Goal: Task Accomplishment & Management: Complete application form

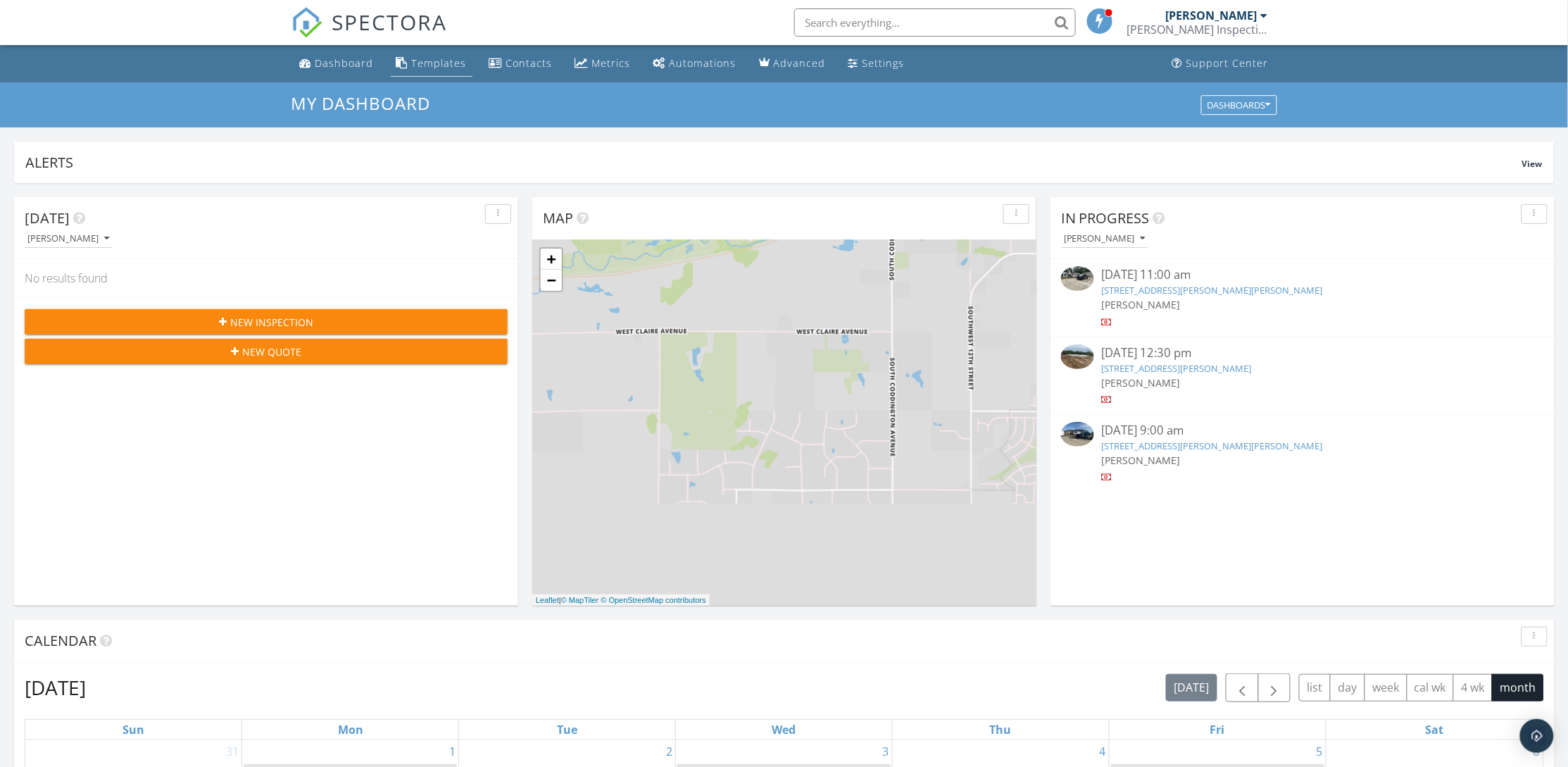
click at [438, 62] on div "Templates" at bounding box center [440, 63] width 55 height 14
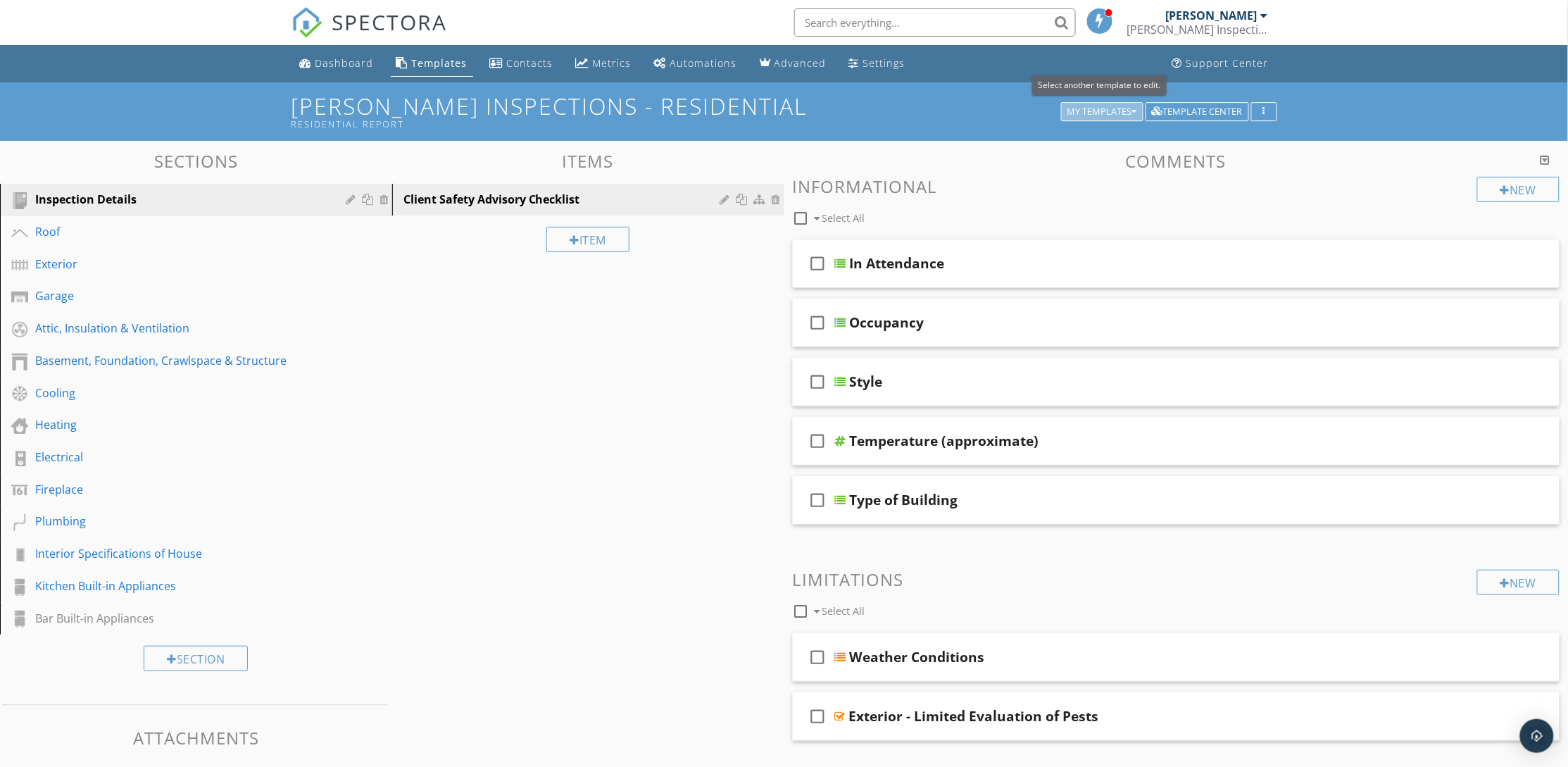
click at [1121, 112] on div "My Templates" at bounding box center [1103, 111] width 70 height 10
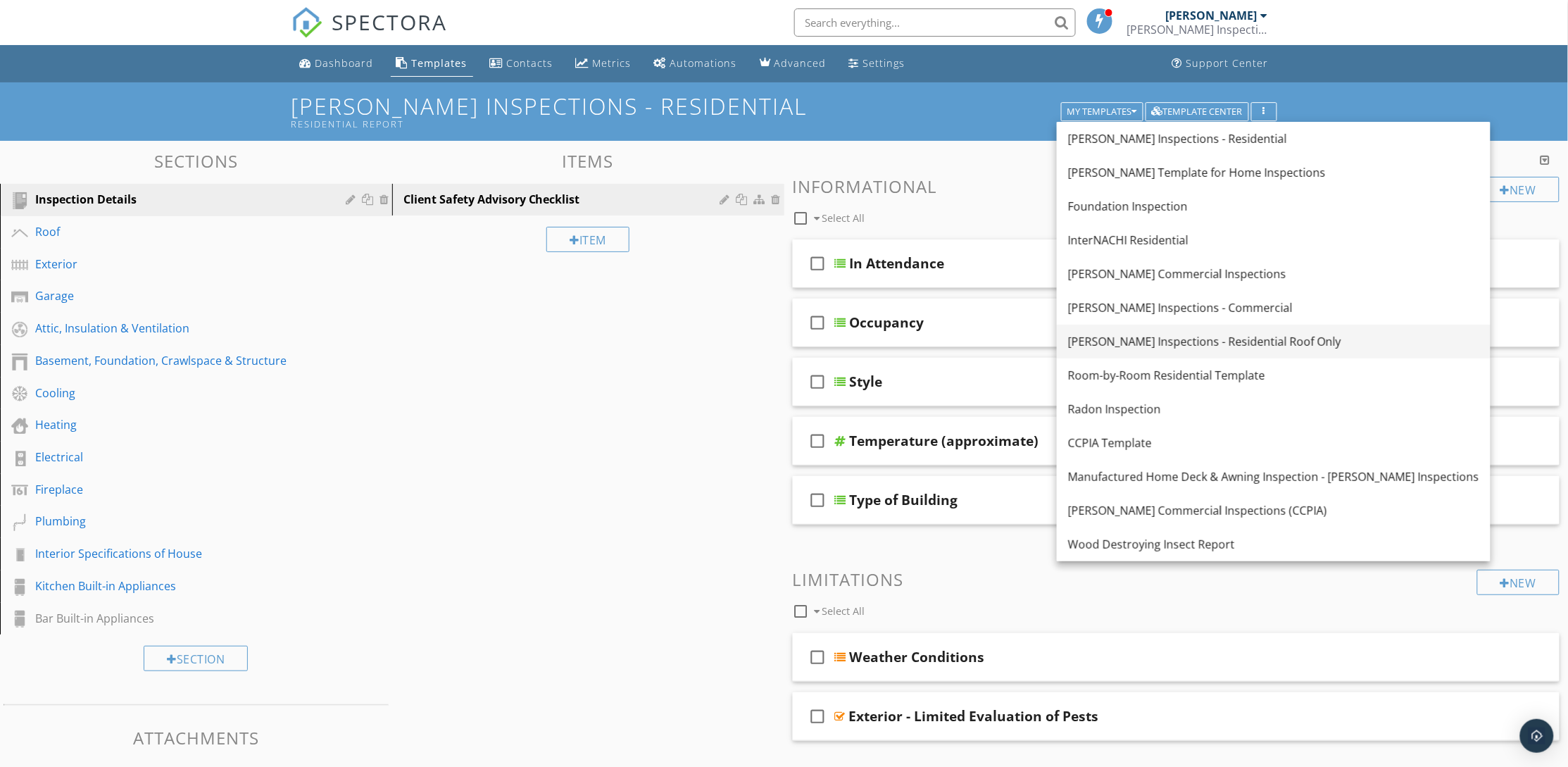
click at [1240, 349] on link "[PERSON_NAME] Inspections - Residential Roof Only" at bounding box center [1274, 341] width 434 height 34
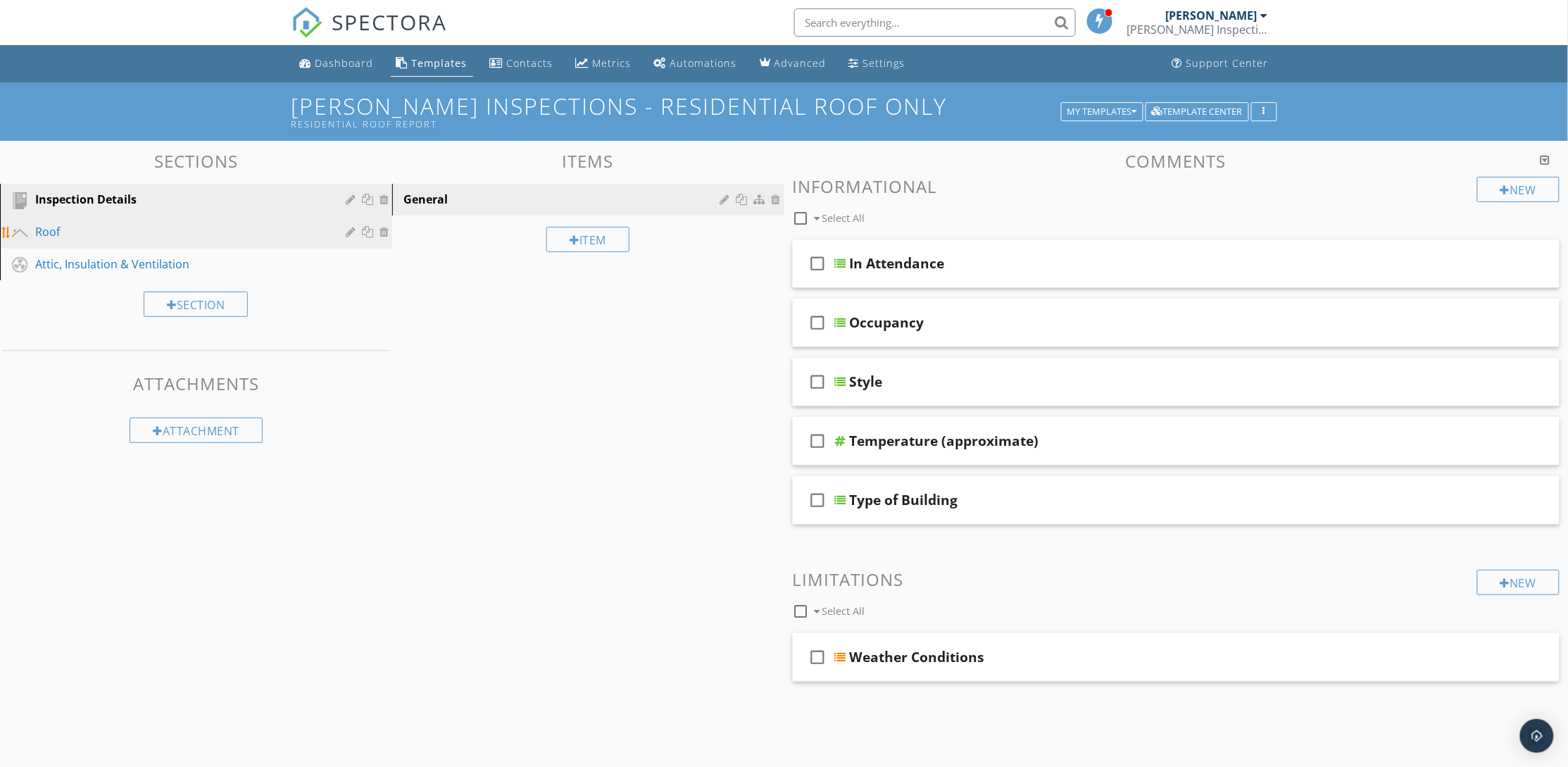
click at [126, 230] on div "Roof" at bounding box center [179, 232] width 290 height 17
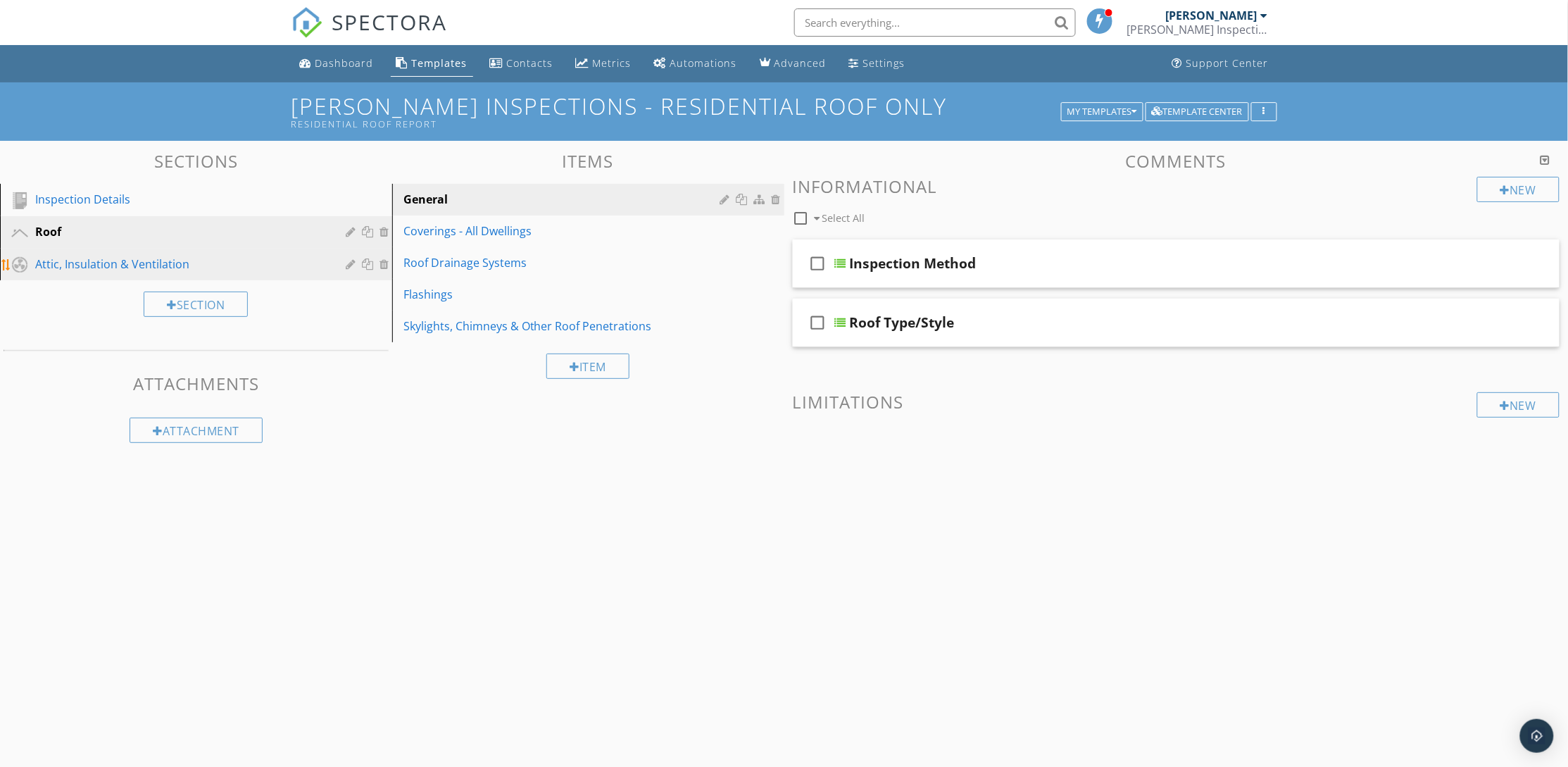
click at [55, 262] on div "Attic, Insulation & Ventilation" at bounding box center [179, 264] width 290 height 17
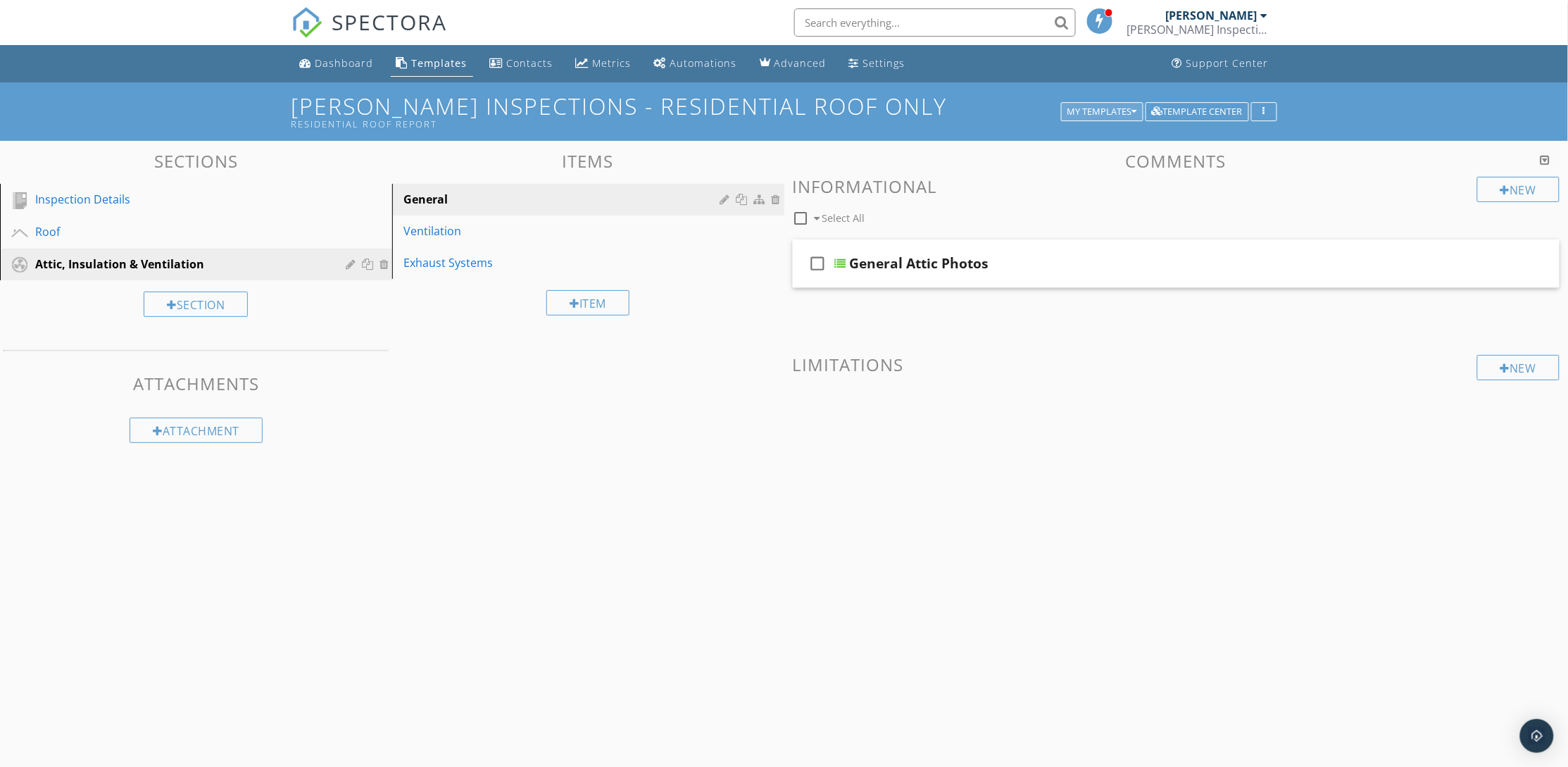
click at [1105, 113] on div "My Templates" at bounding box center [1103, 111] width 70 height 10
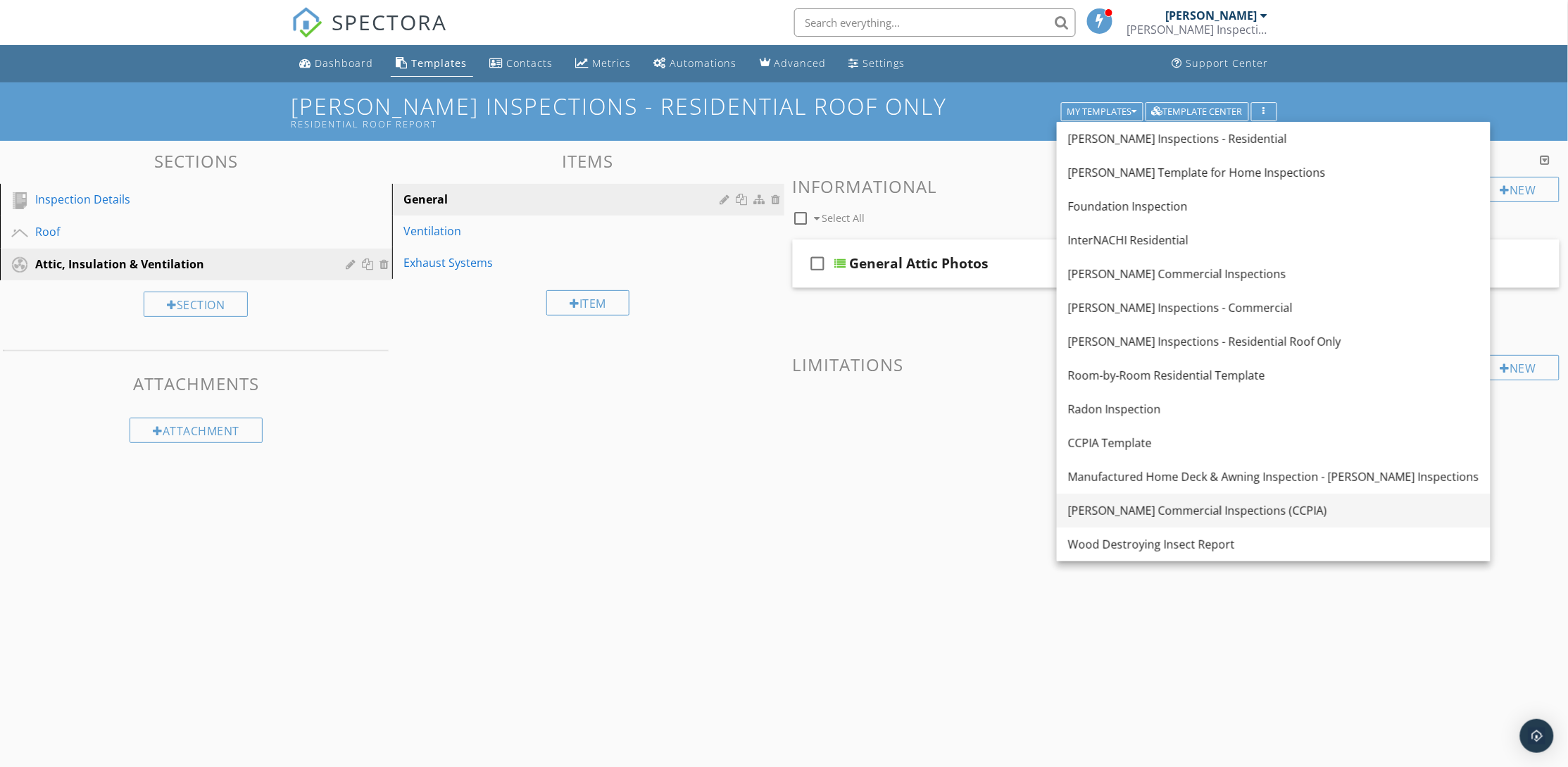
click at [1145, 512] on div "[PERSON_NAME] Commercial Inspections (CCPIA)" at bounding box center [1273, 510] width 411 height 17
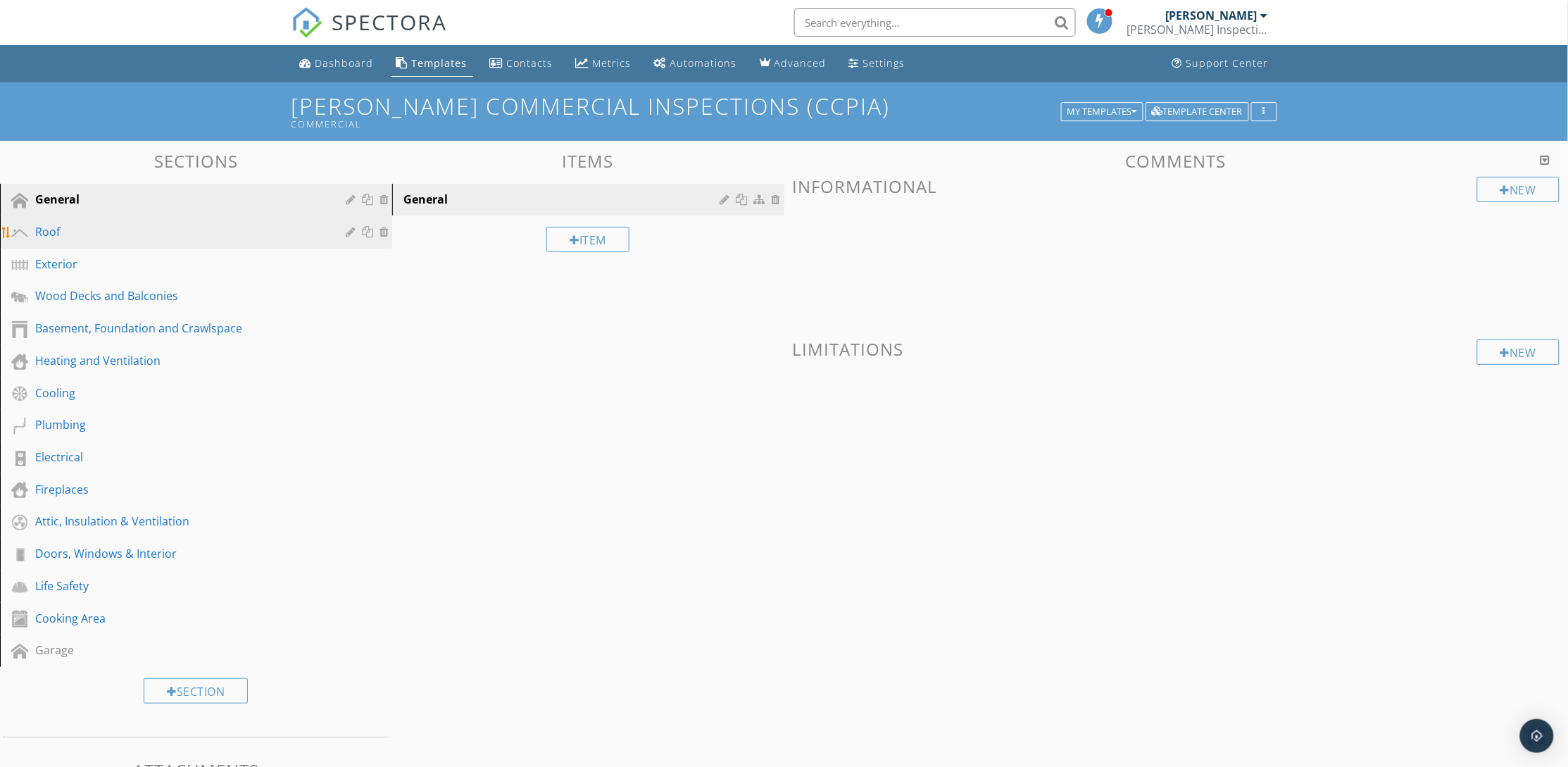
click at [164, 235] on div "Roof" at bounding box center [179, 232] width 290 height 17
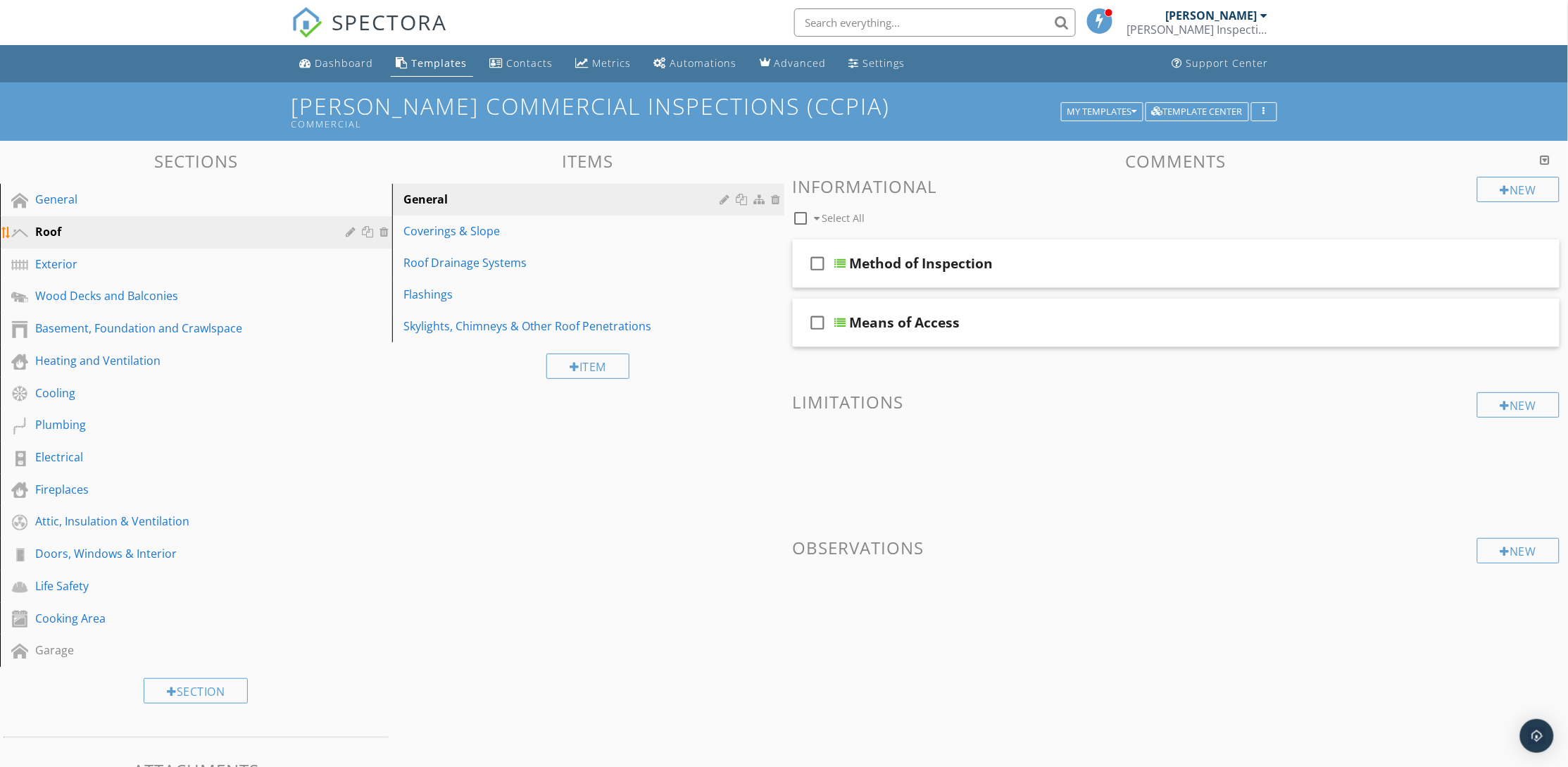
click at [364, 230] on div at bounding box center [369, 232] width 15 height 11
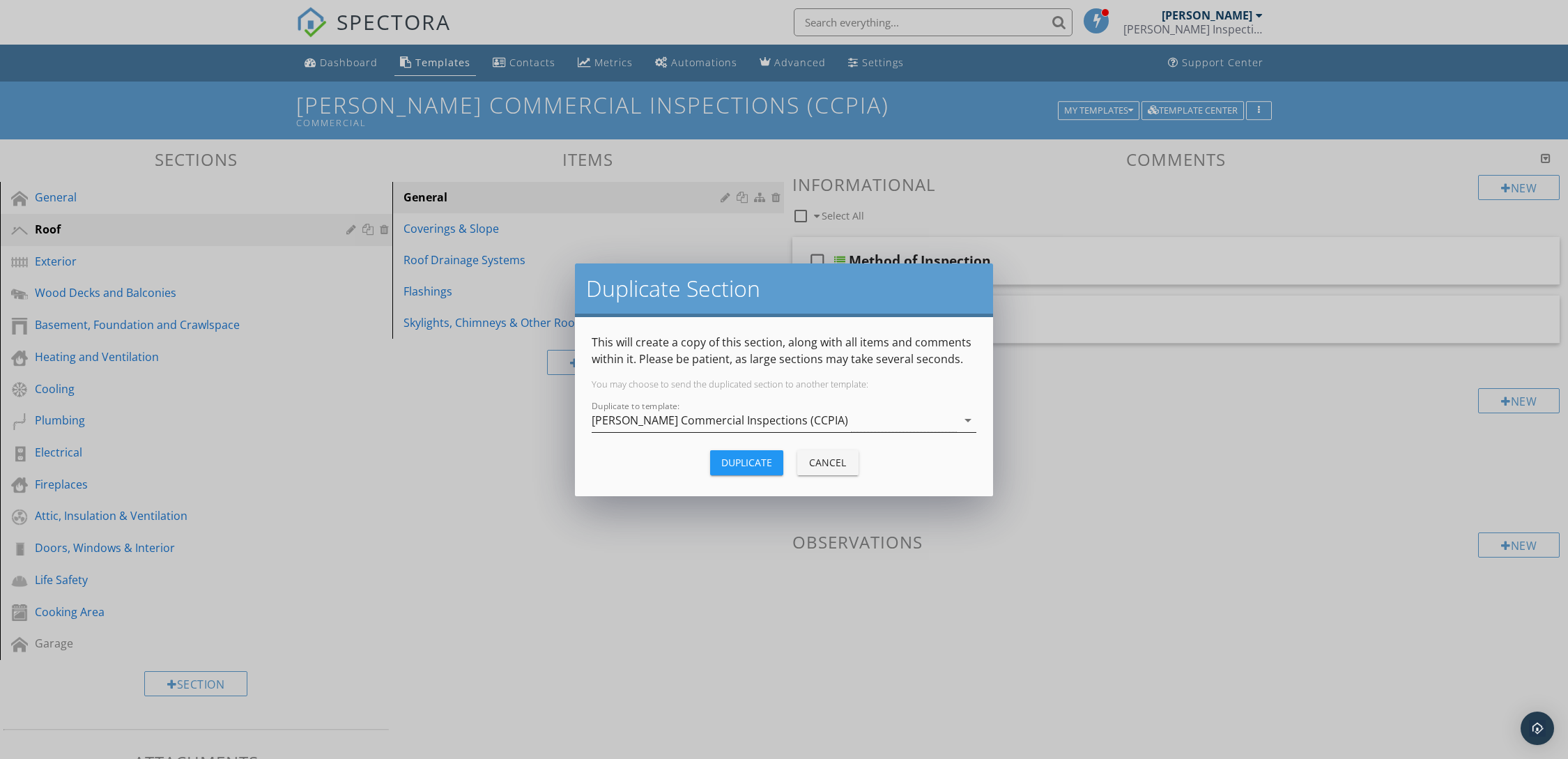
click at [929, 412] on div "Murray Commercial Inspections (CCPIA)" at bounding box center [774, 420] width 365 height 23
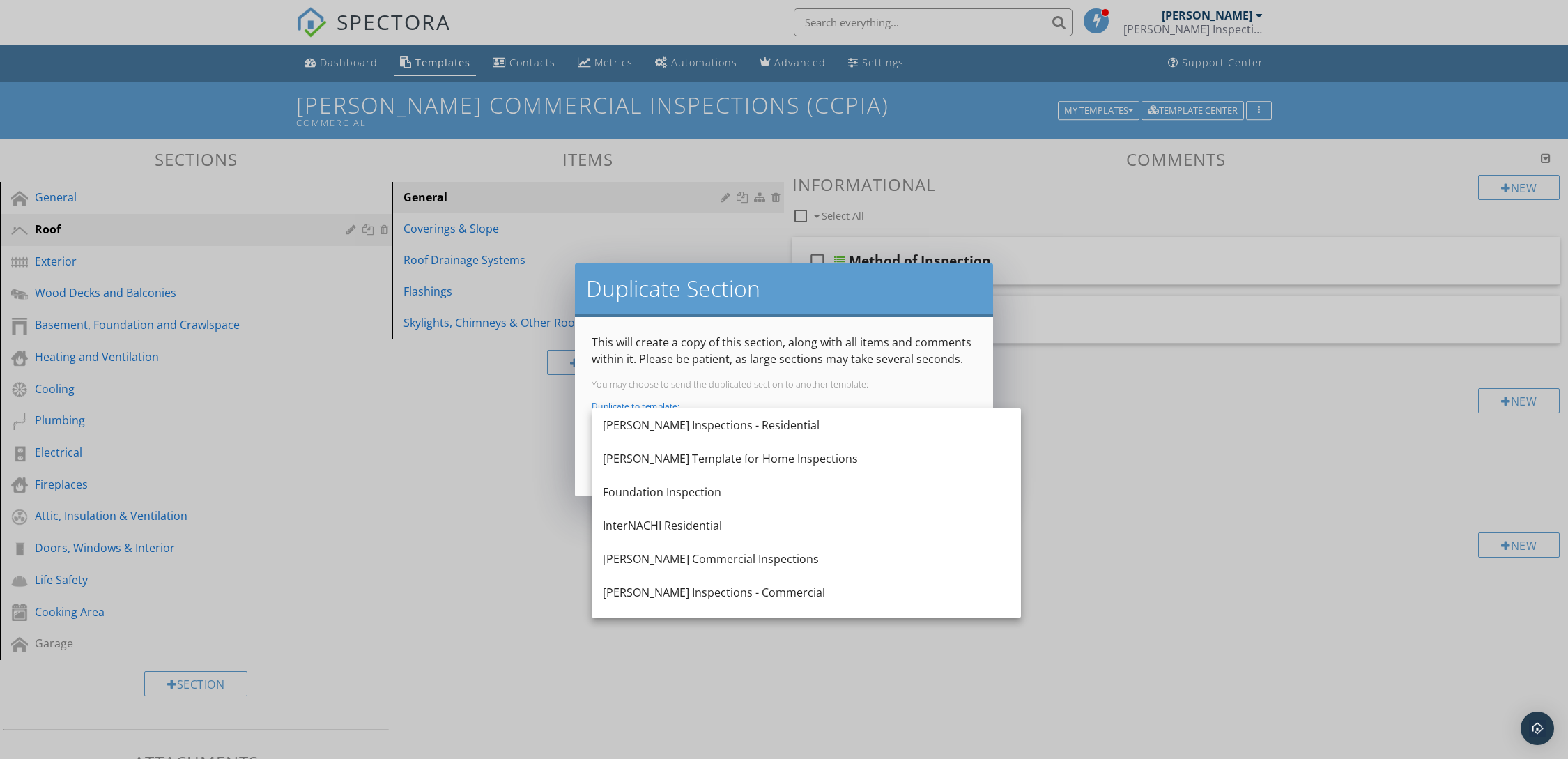
click at [1084, 497] on div "Duplicate Section This will create a copy of this section, along with all items…" at bounding box center [784, 380] width 1568 height 759
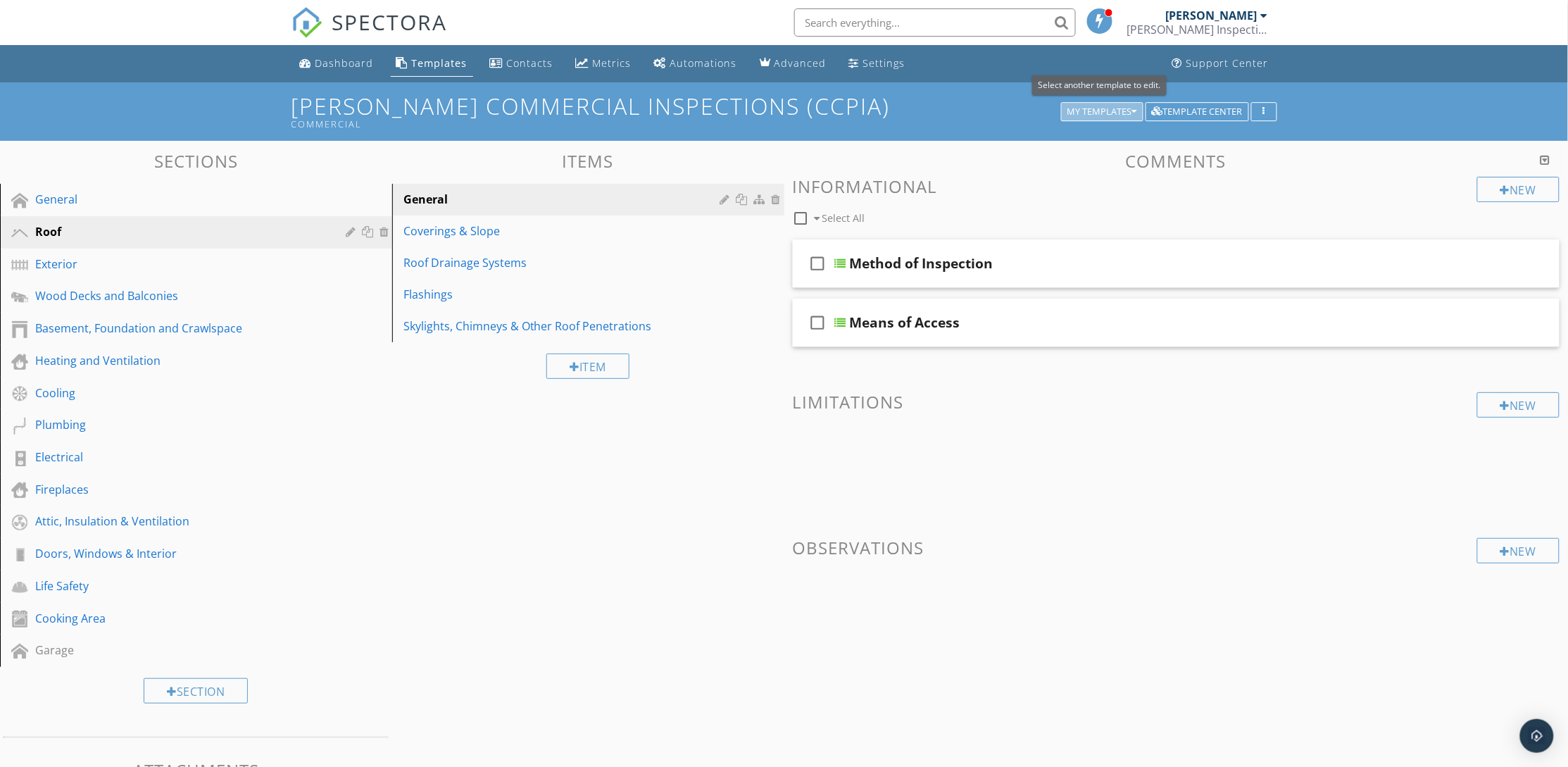
click at [1101, 108] on div "My Templates" at bounding box center [1103, 111] width 70 height 10
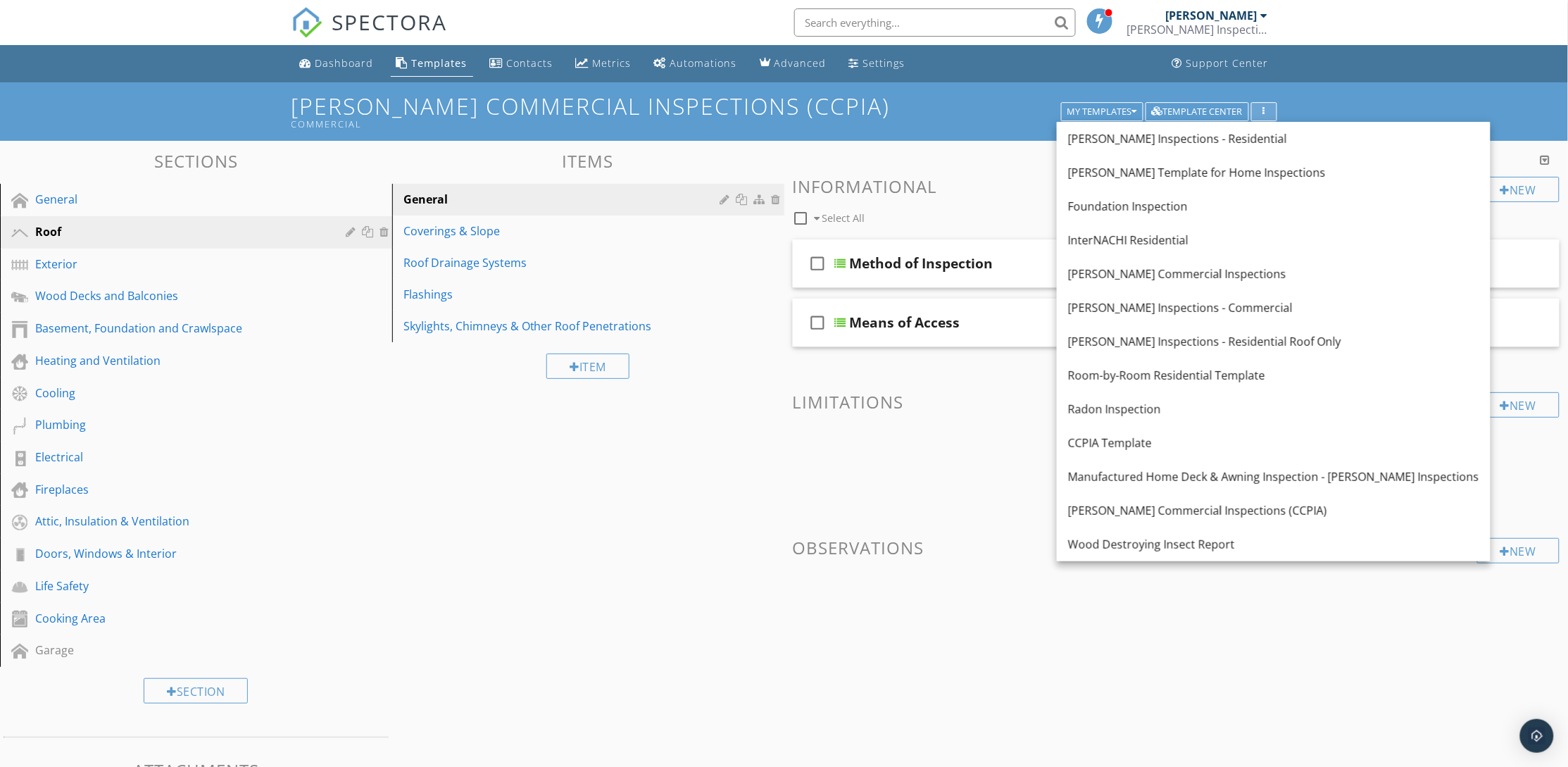
click at [1263, 108] on icon "button" at bounding box center [1264, 111] width 2 height 10
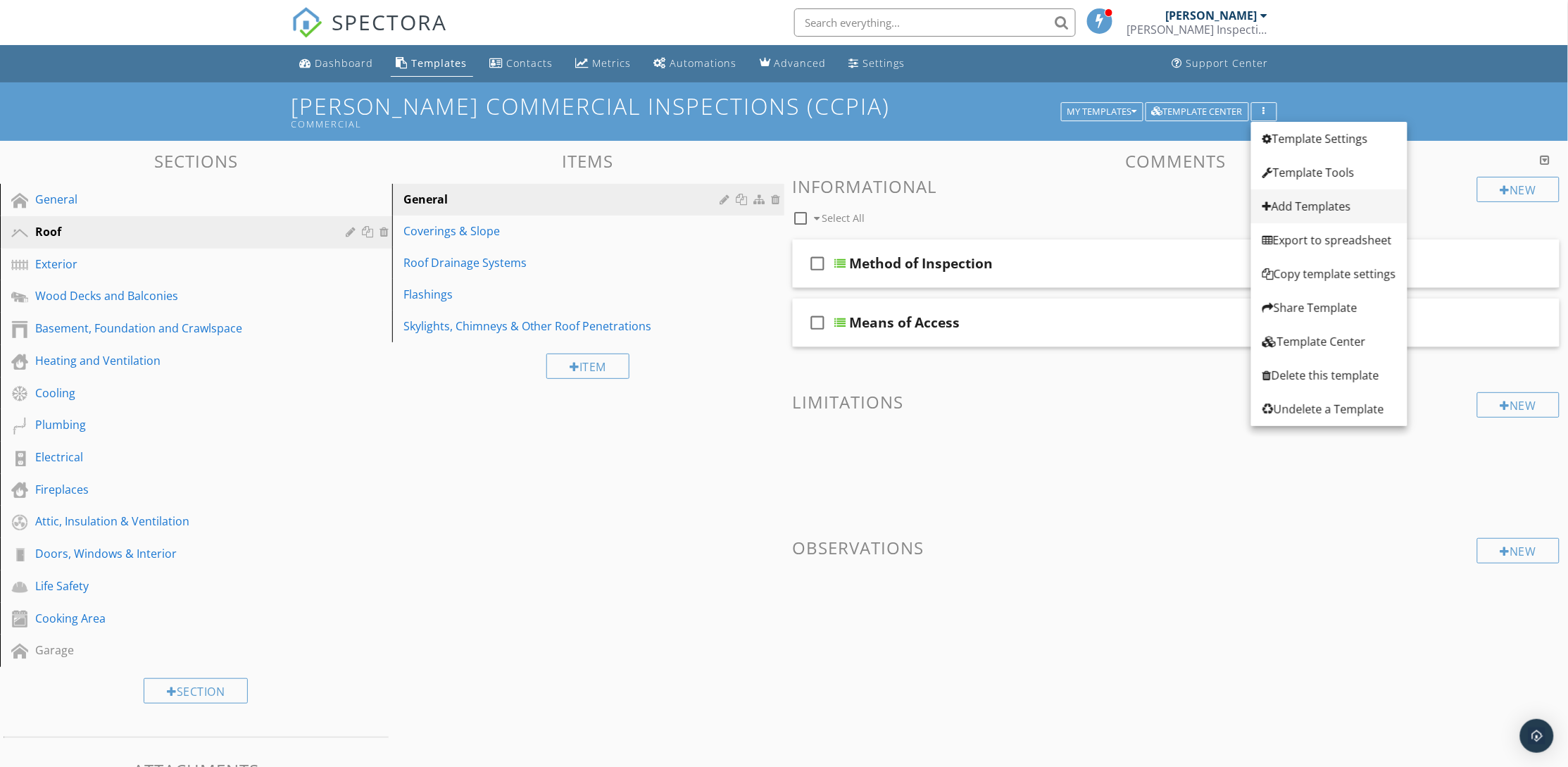
click at [1283, 202] on div "Add Templates" at bounding box center [1329, 206] width 133 height 17
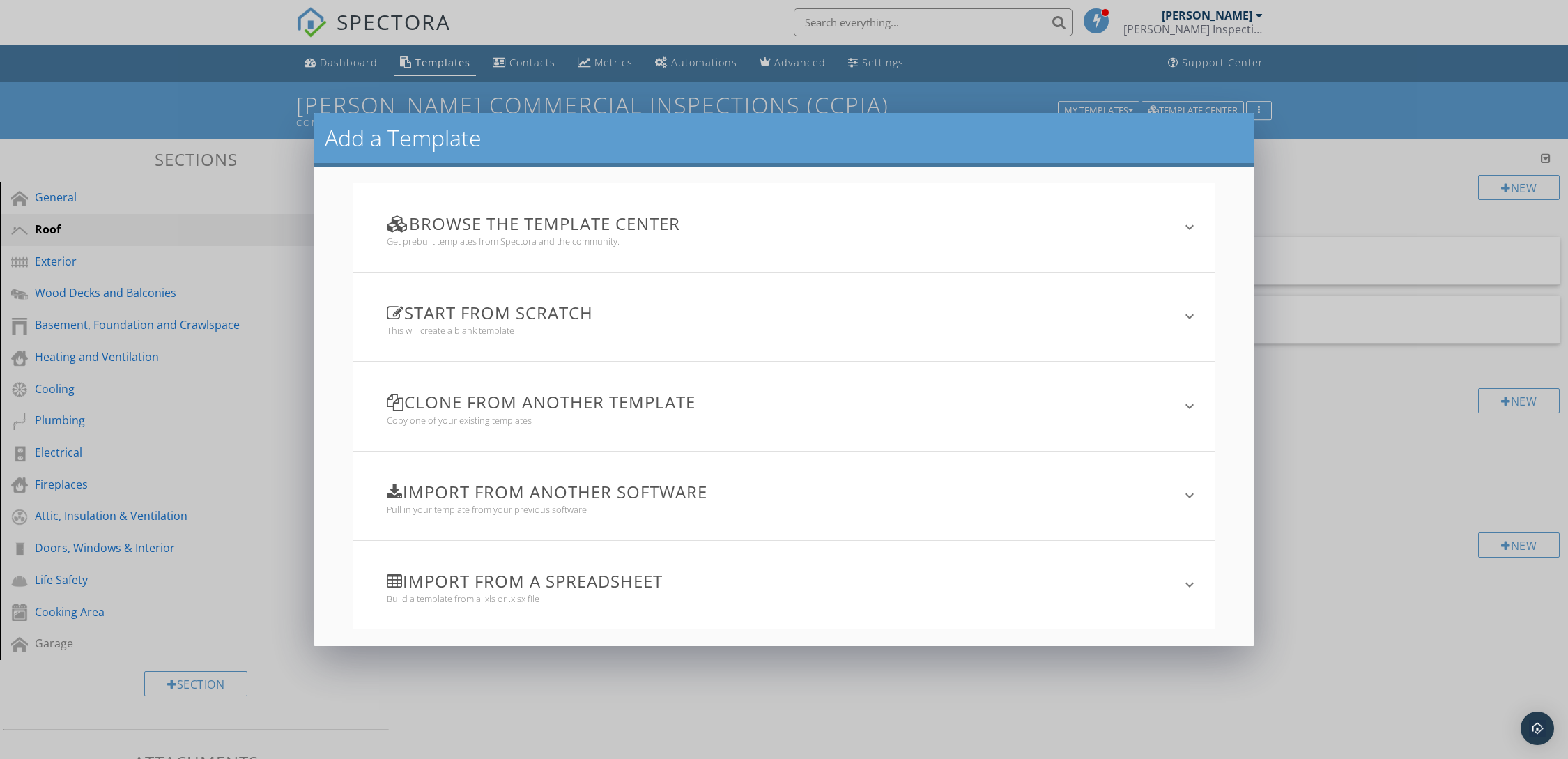
click at [1182, 400] on icon "keyboard_arrow_down" at bounding box center [1190, 406] width 16 height 16
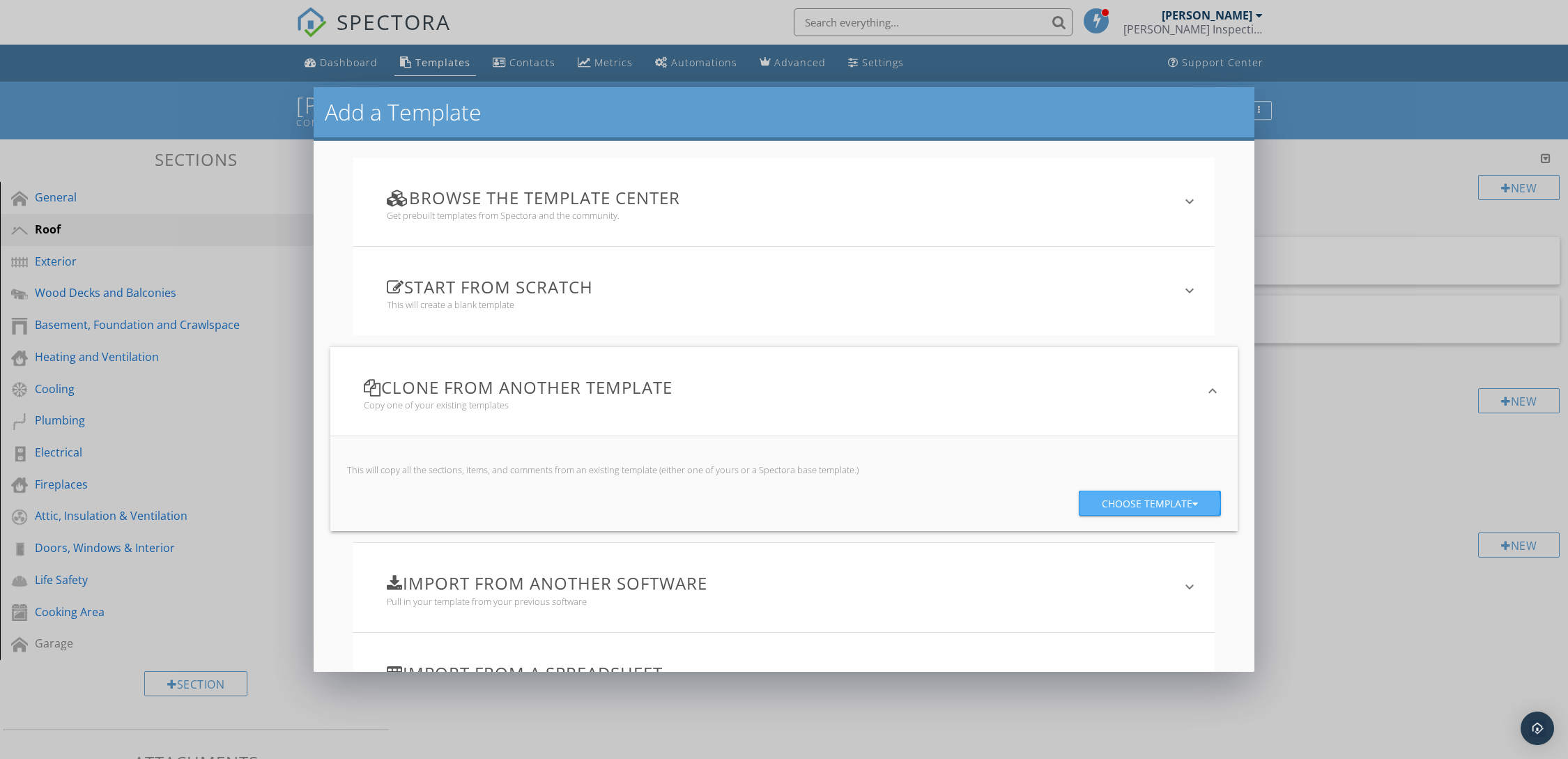
click at [1102, 502] on div "Choose template" at bounding box center [1150, 504] width 97 height 25
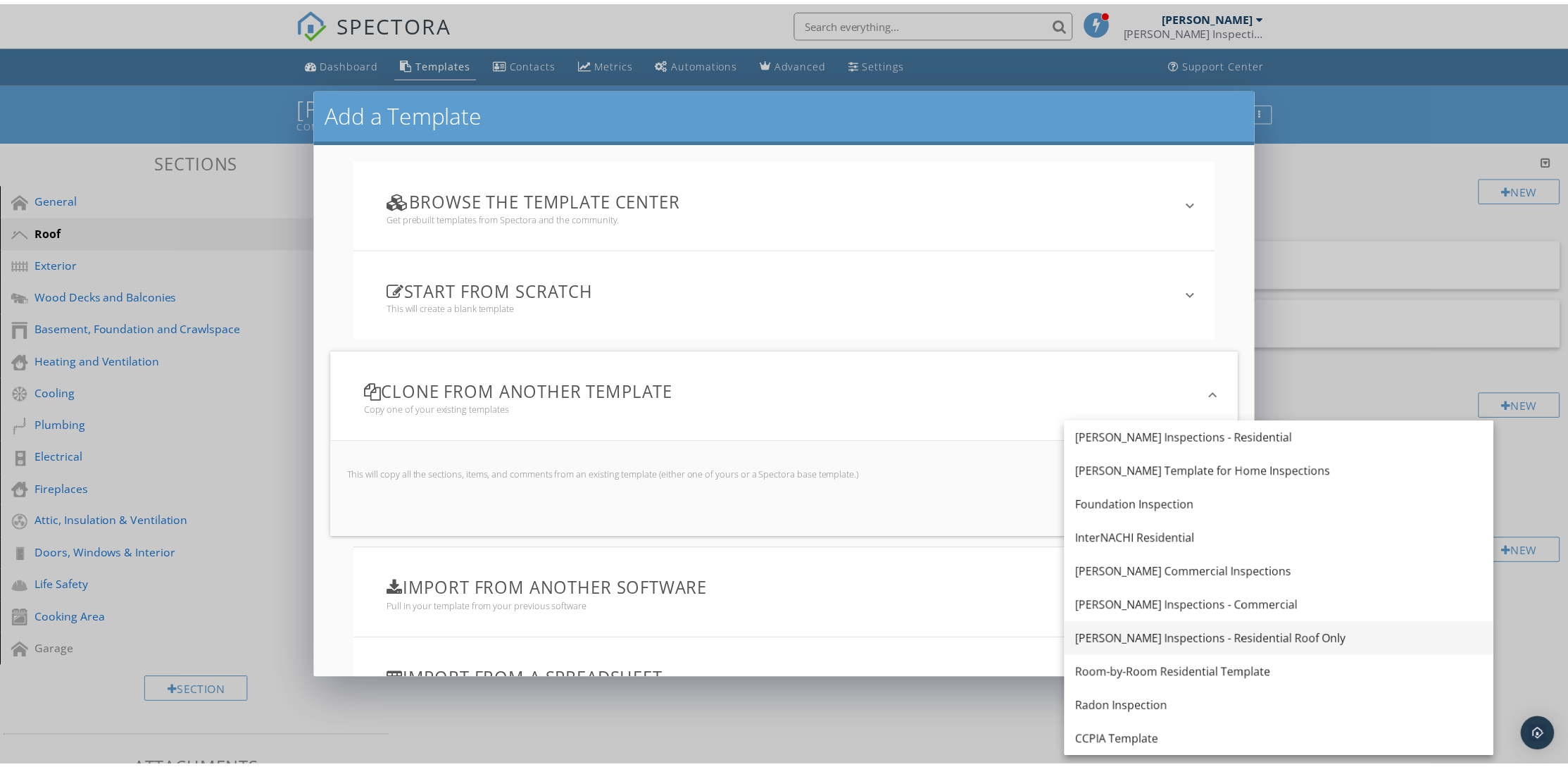
scroll to position [100, 0]
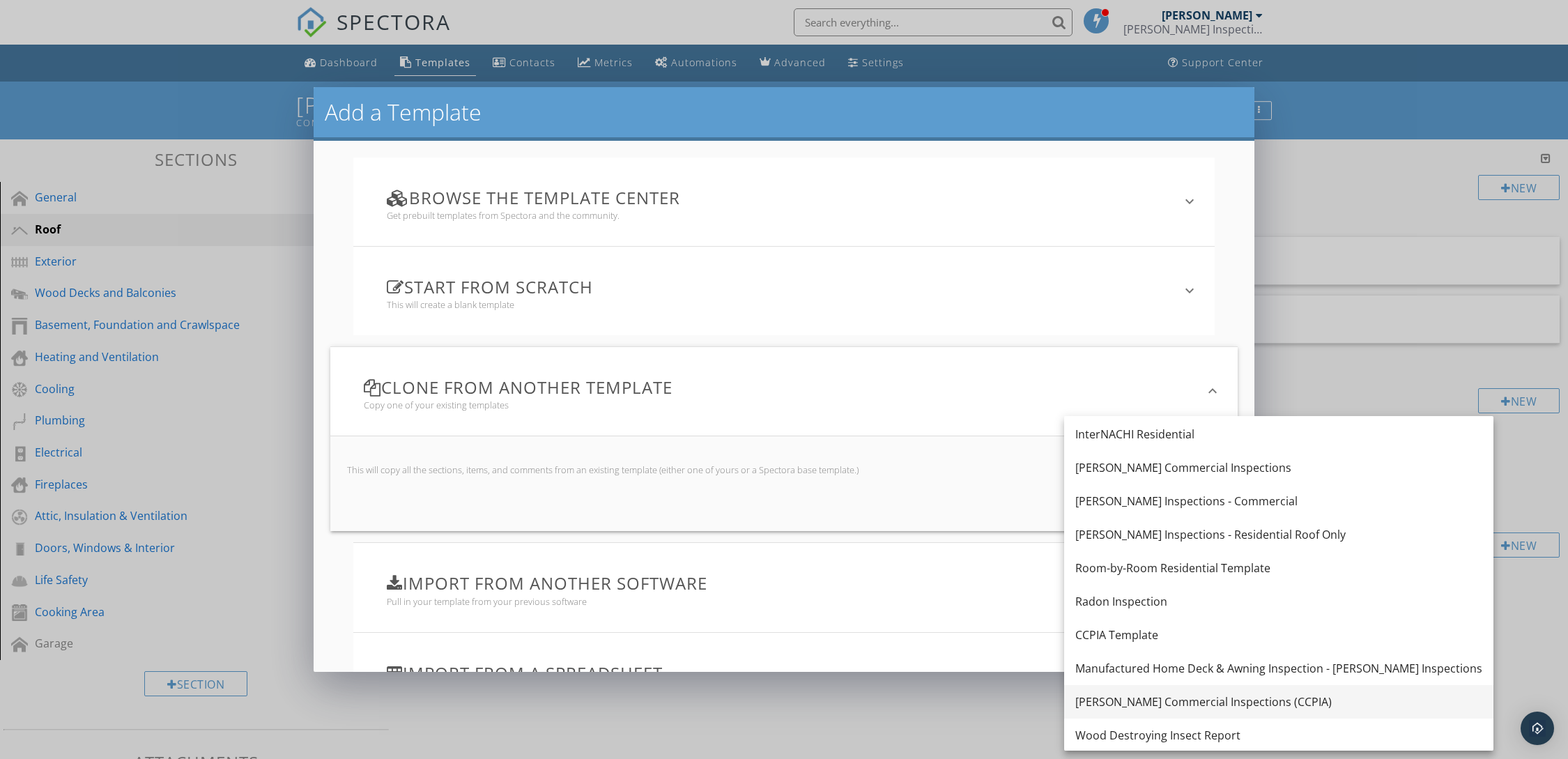
click at [1196, 702] on div "Murray Commercial Inspections (CCPIA)" at bounding box center [1278, 702] width 407 height 16
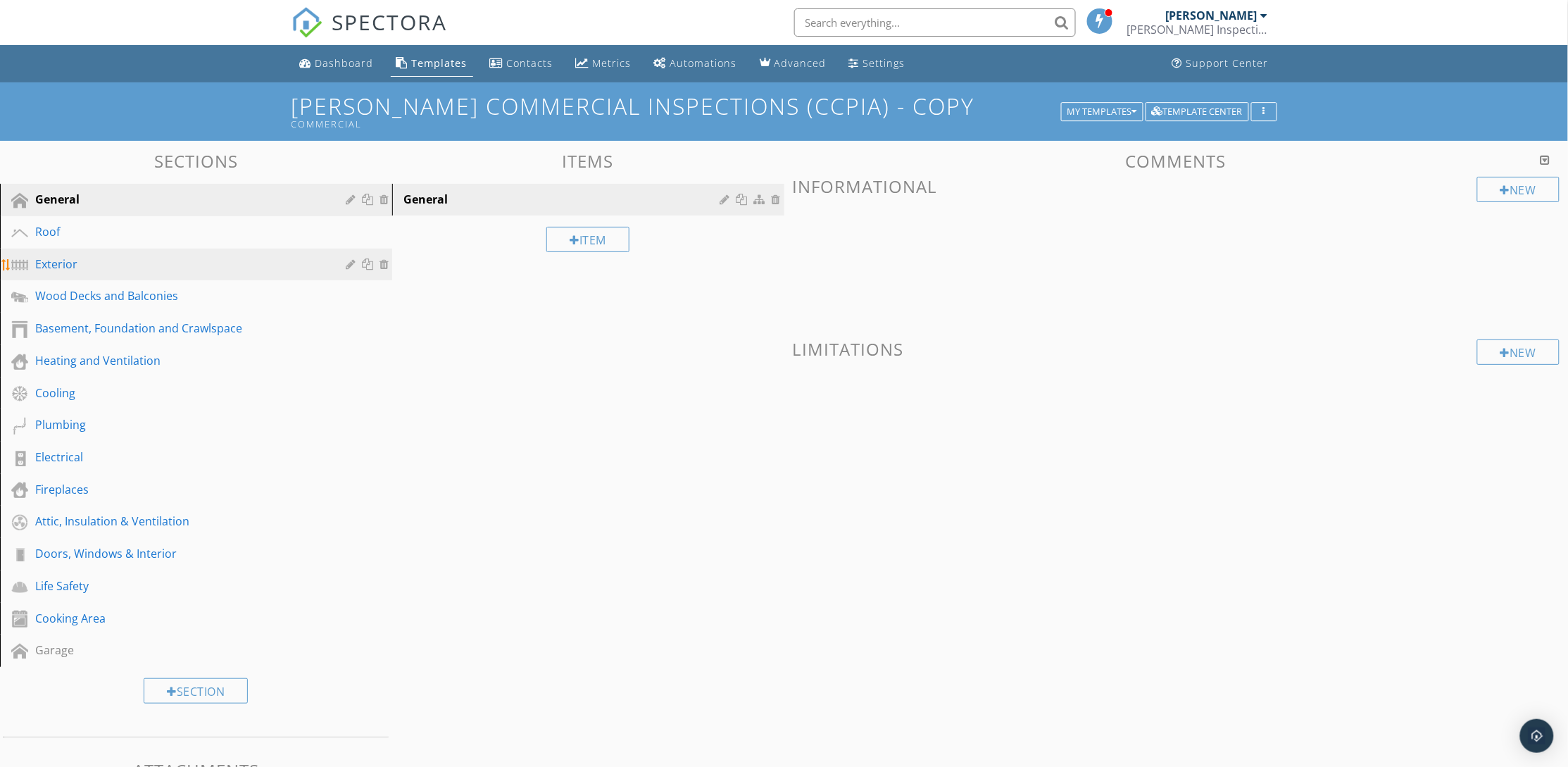
click at [161, 263] on div "Exterior" at bounding box center [179, 264] width 290 height 17
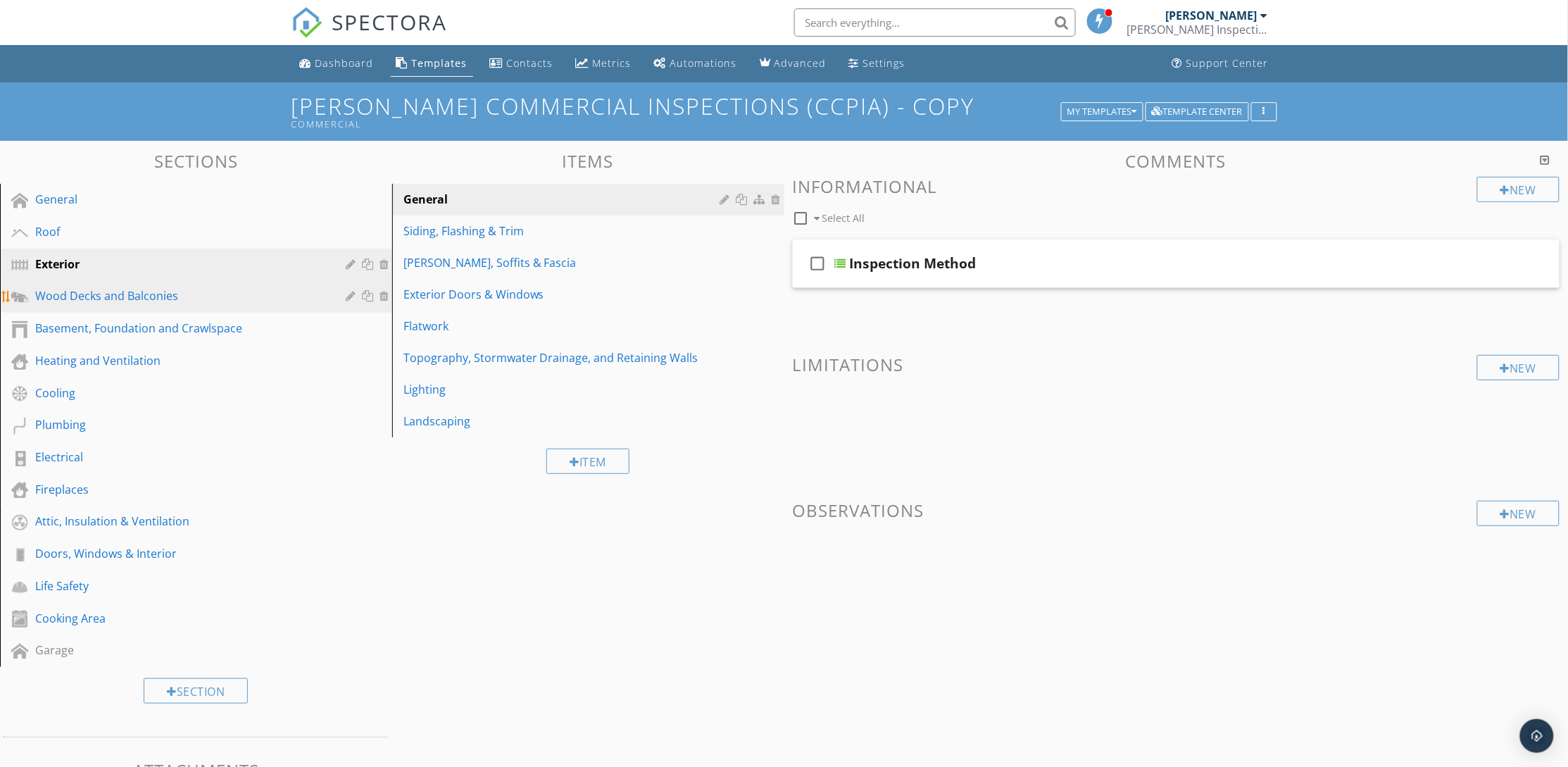
click at [125, 287] on div "Wood Decks and Balconies" at bounding box center [179, 295] width 290 height 17
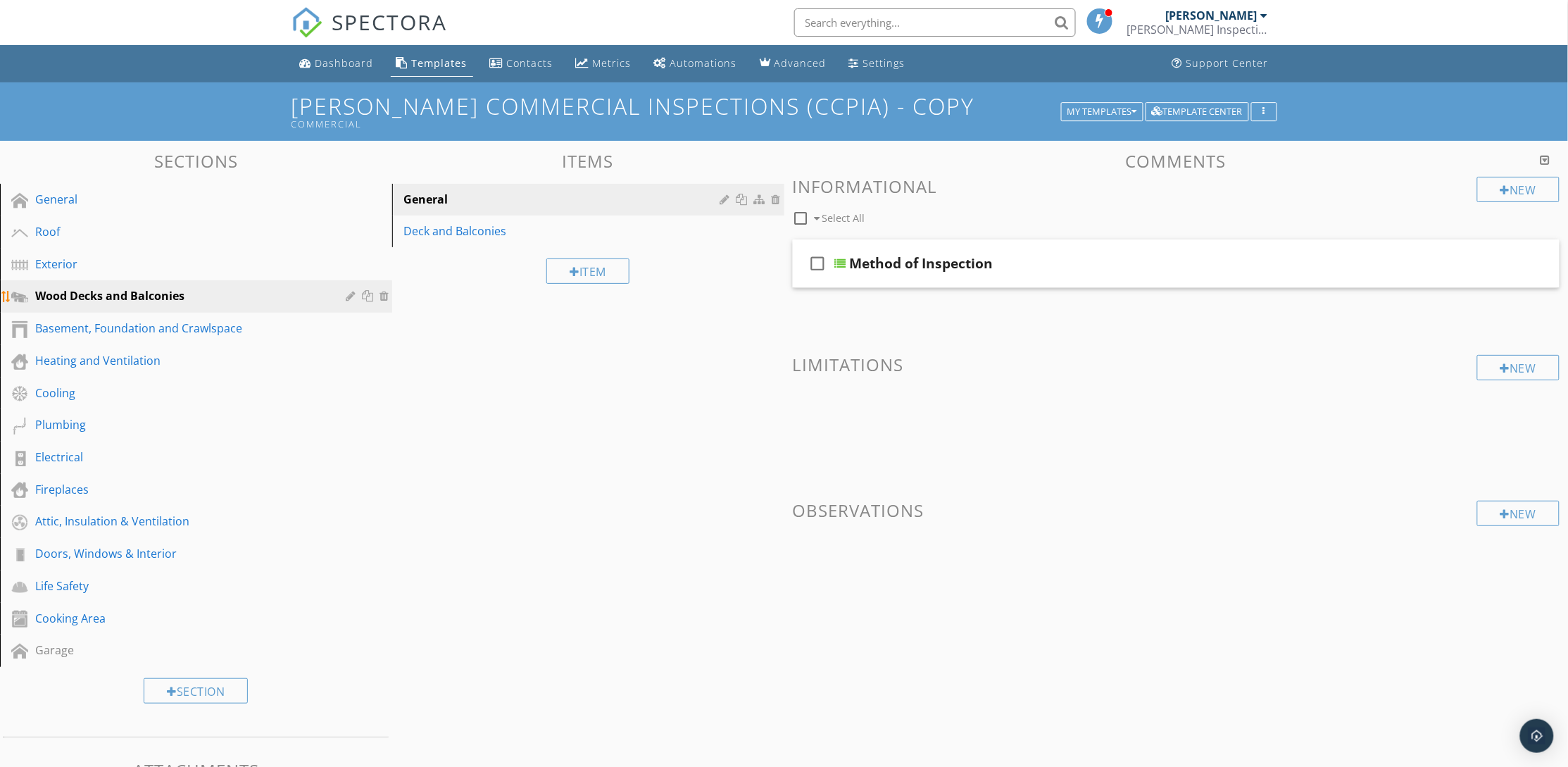
click at [383, 296] on div at bounding box center [386, 295] width 13 height 11
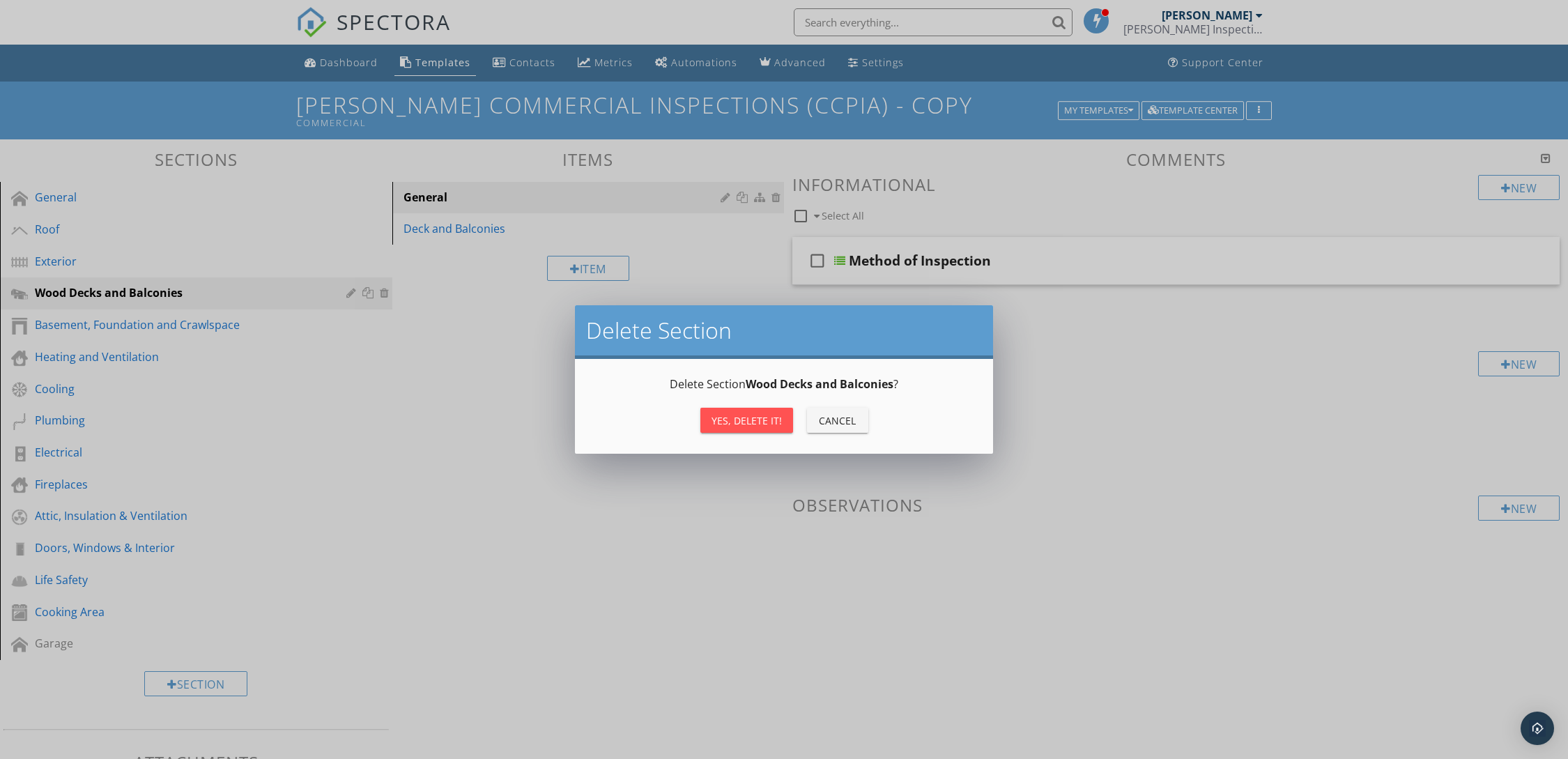
click at [768, 429] on button "Yes, Delete it!" at bounding box center [747, 420] width 93 height 25
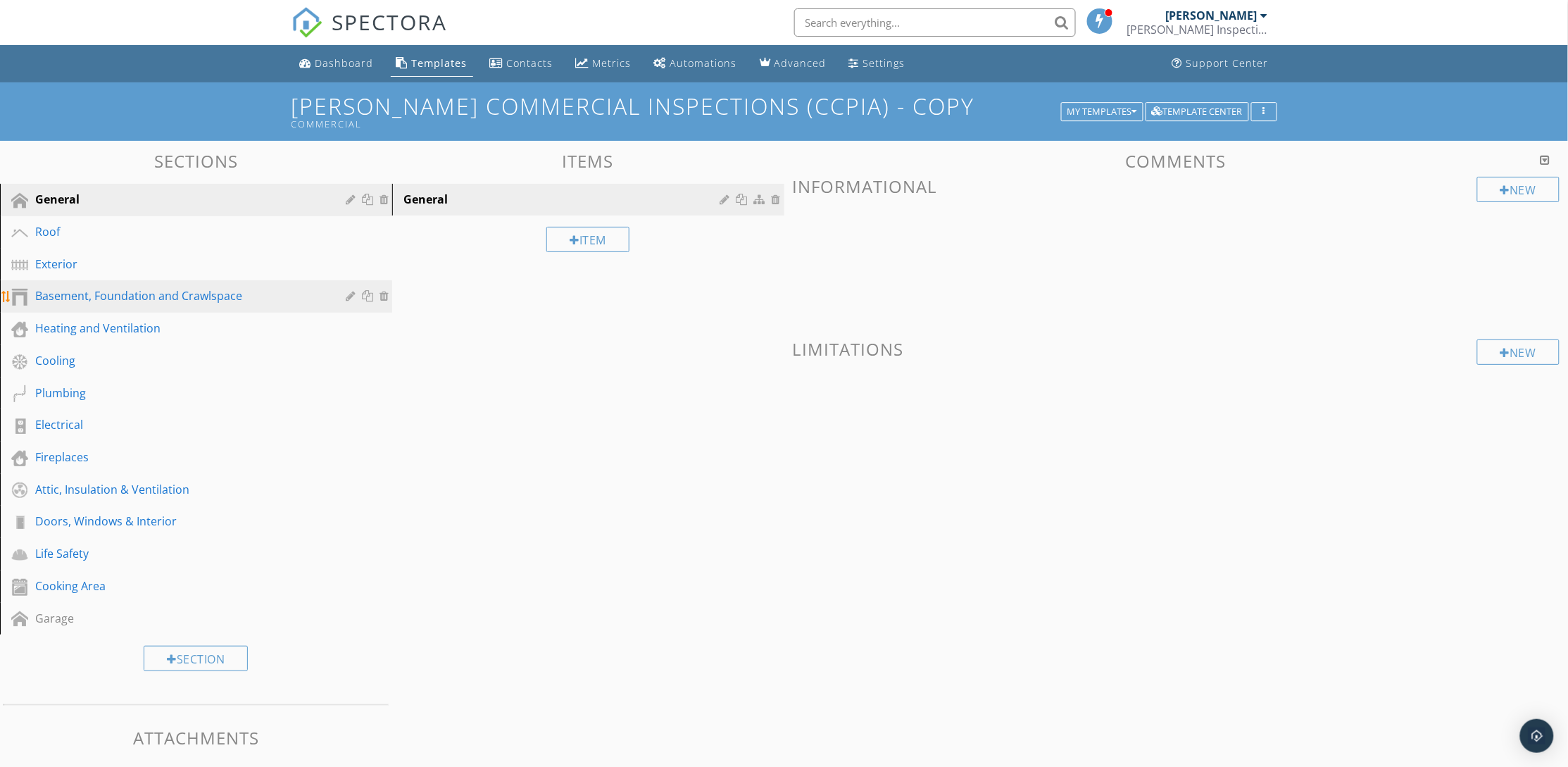
click at [70, 299] on div "Basement, Foundation and Crawlspace" at bounding box center [179, 295] width 290 height 17
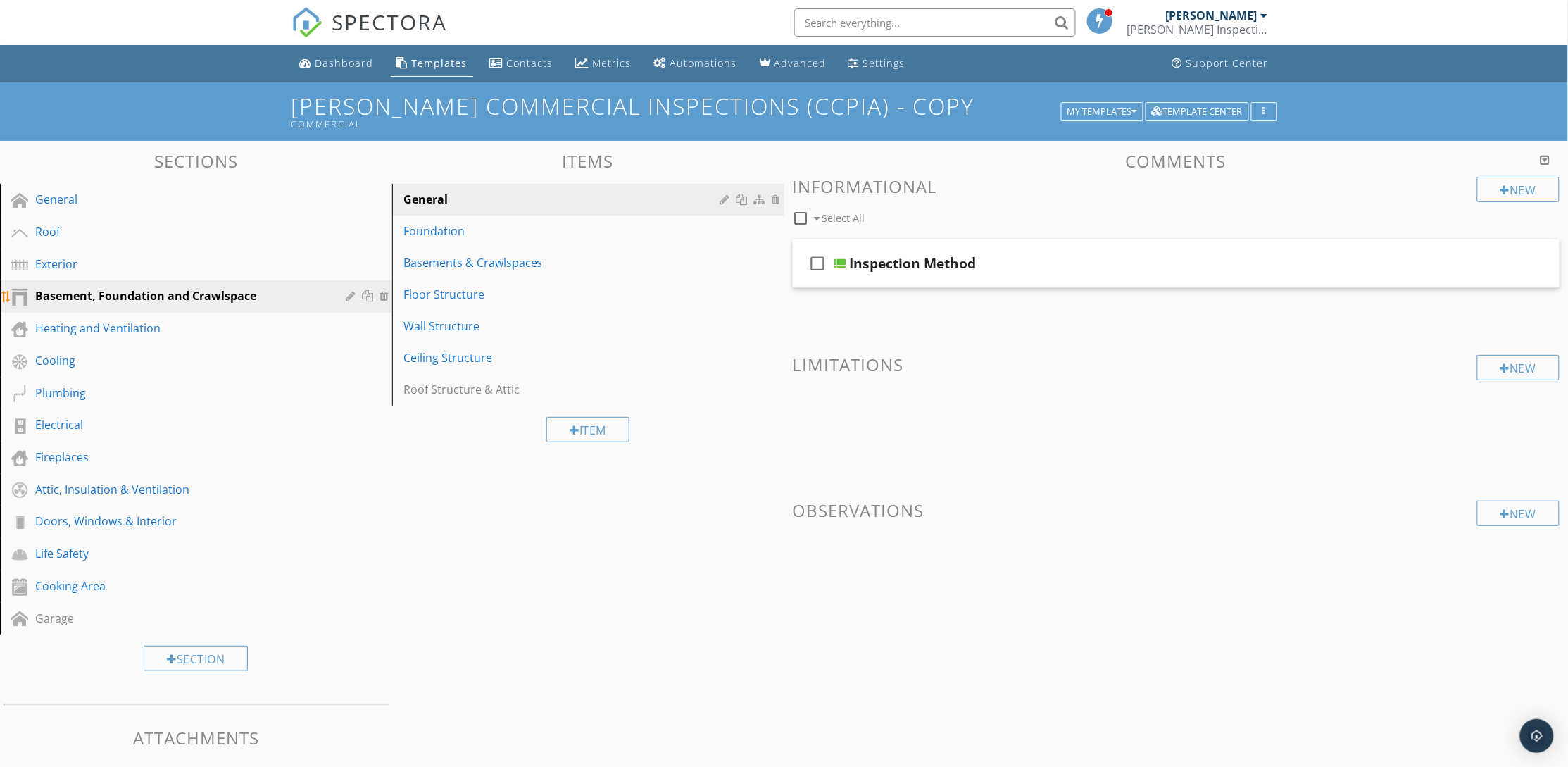
click at [383, 296] on div at bounding box center [386, 295] width 13 height 11
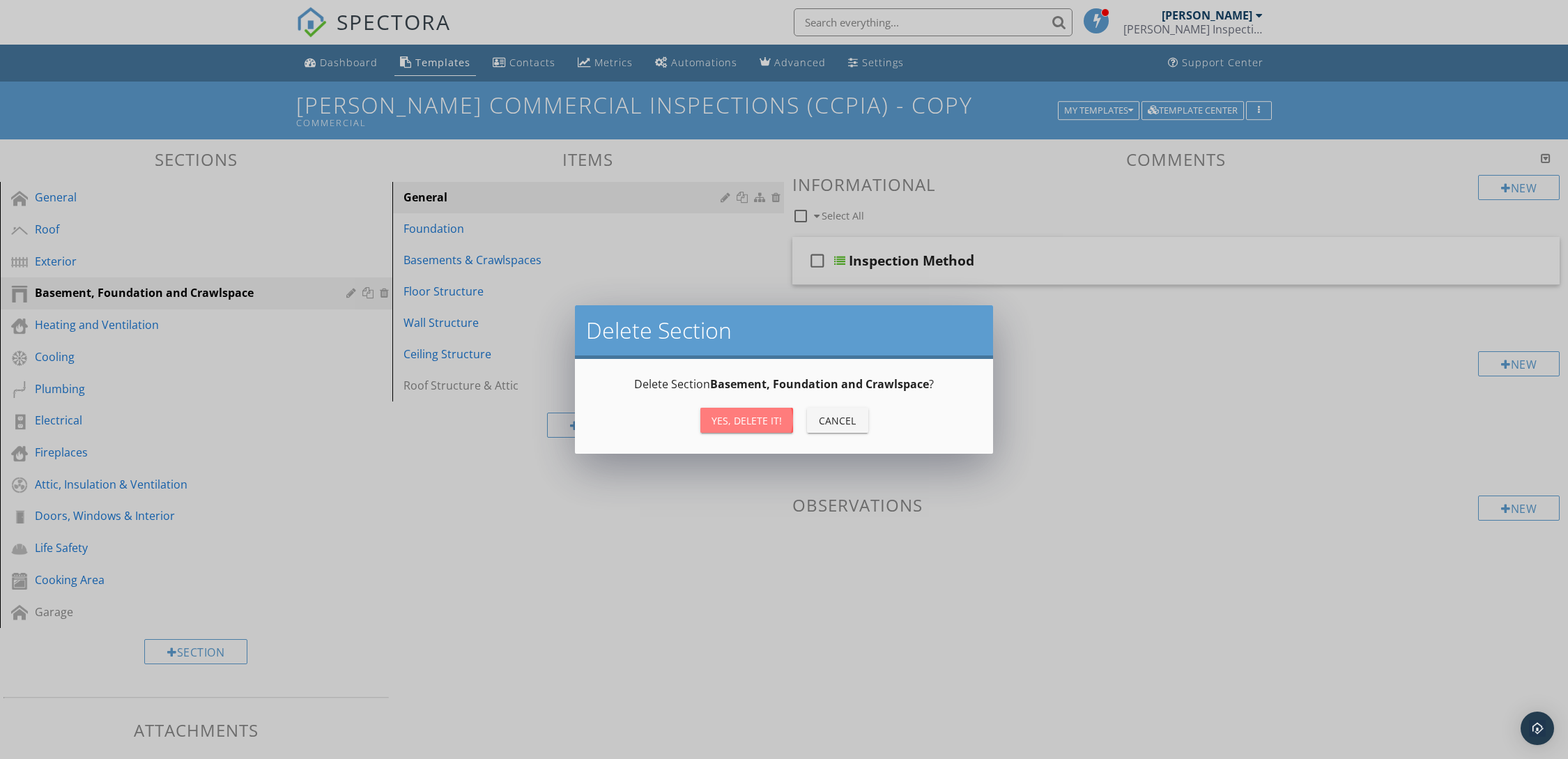
click at [757, 421] on div "Yes, Delete it!" at bounding box center [747, 420] width 70 height 15
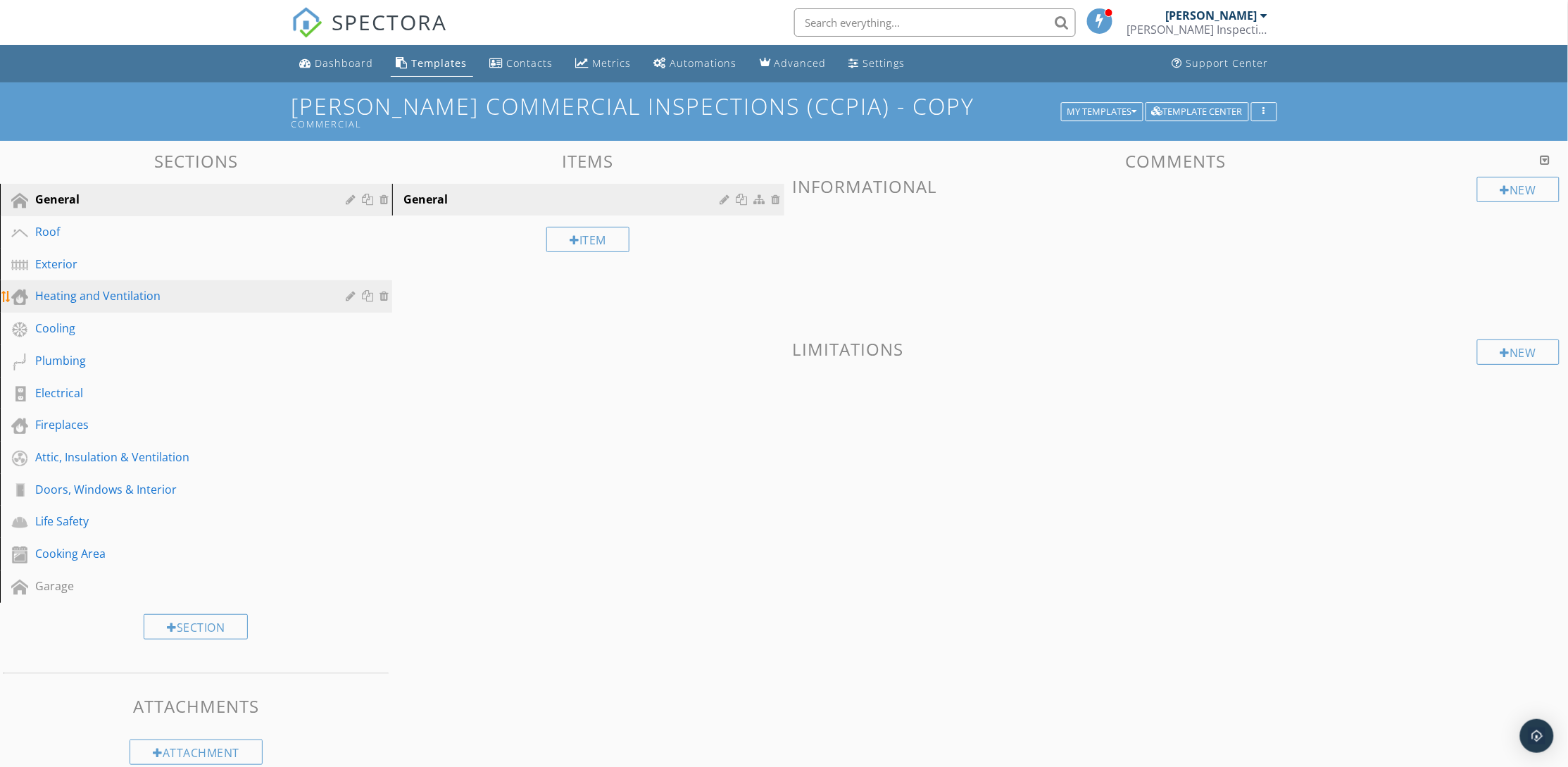
click at [175, 301] on div "Heating and Ventilation" at bounding box center [179, 295] width 290 height 17
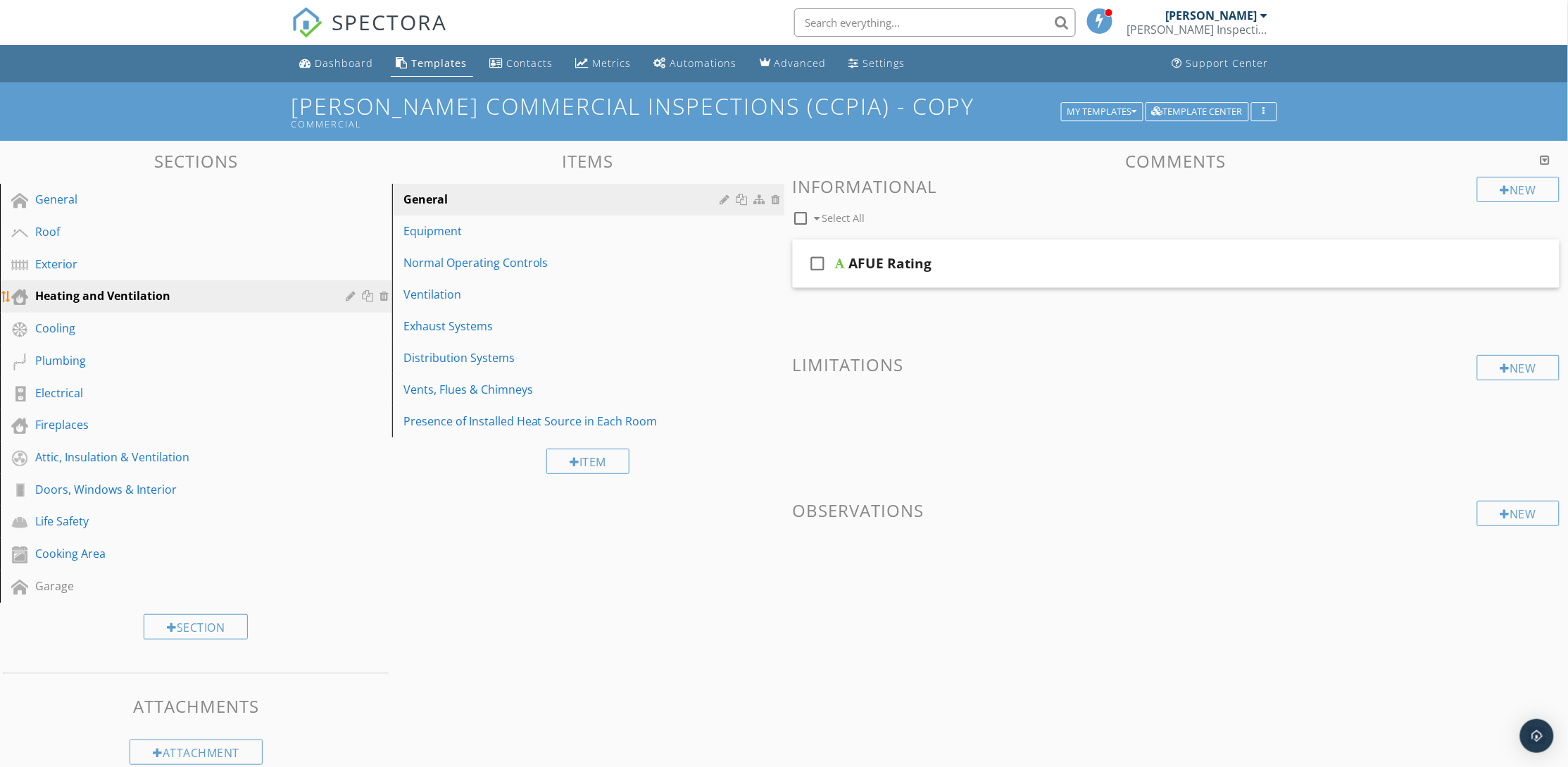
click at [383, 293] on div at bounding box center [386, 295] width 13 height 11
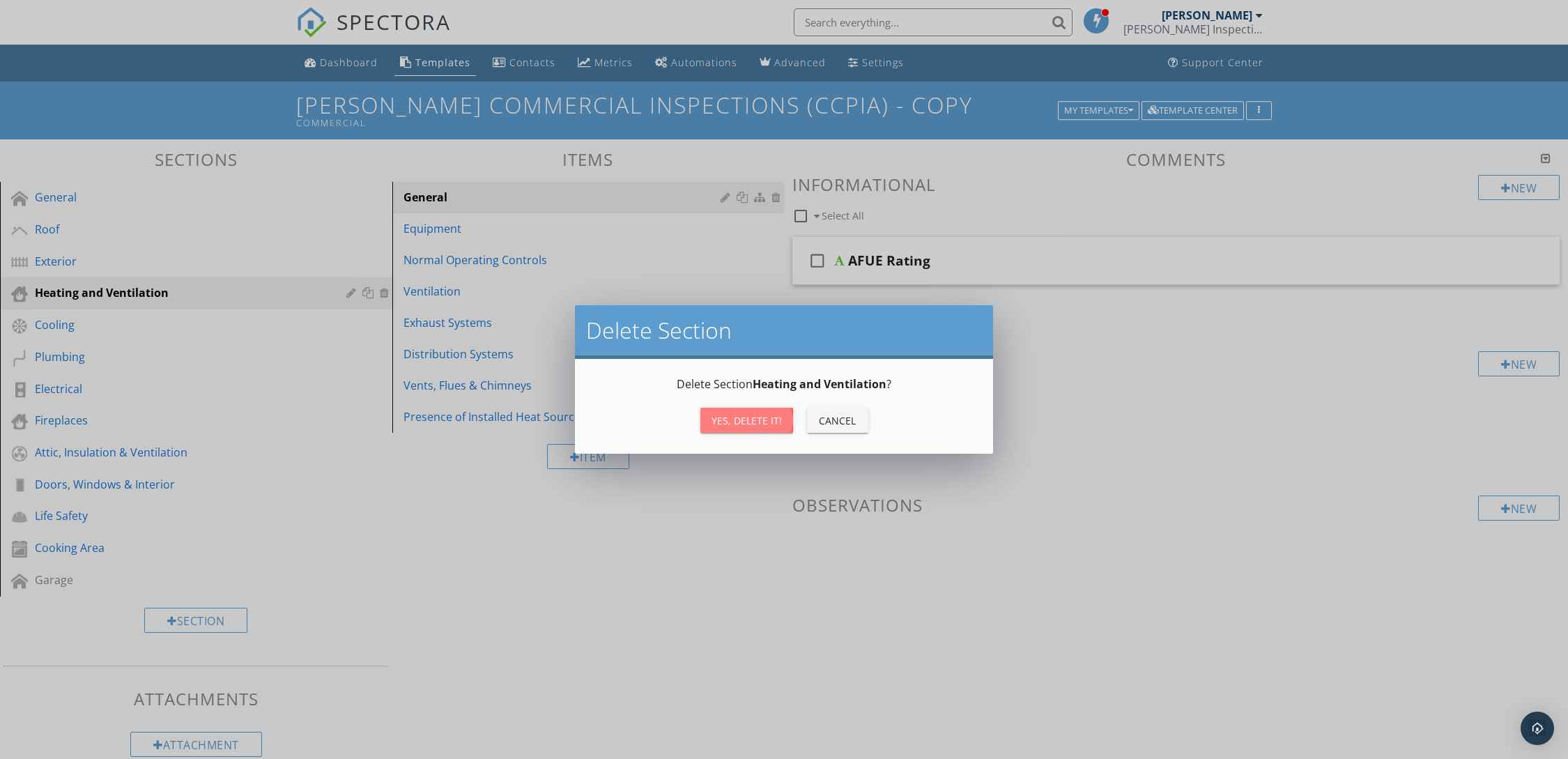
click at [745, 422] on div "Yes, Delete it!" at bounding box center [747, 420] width 70 height 15
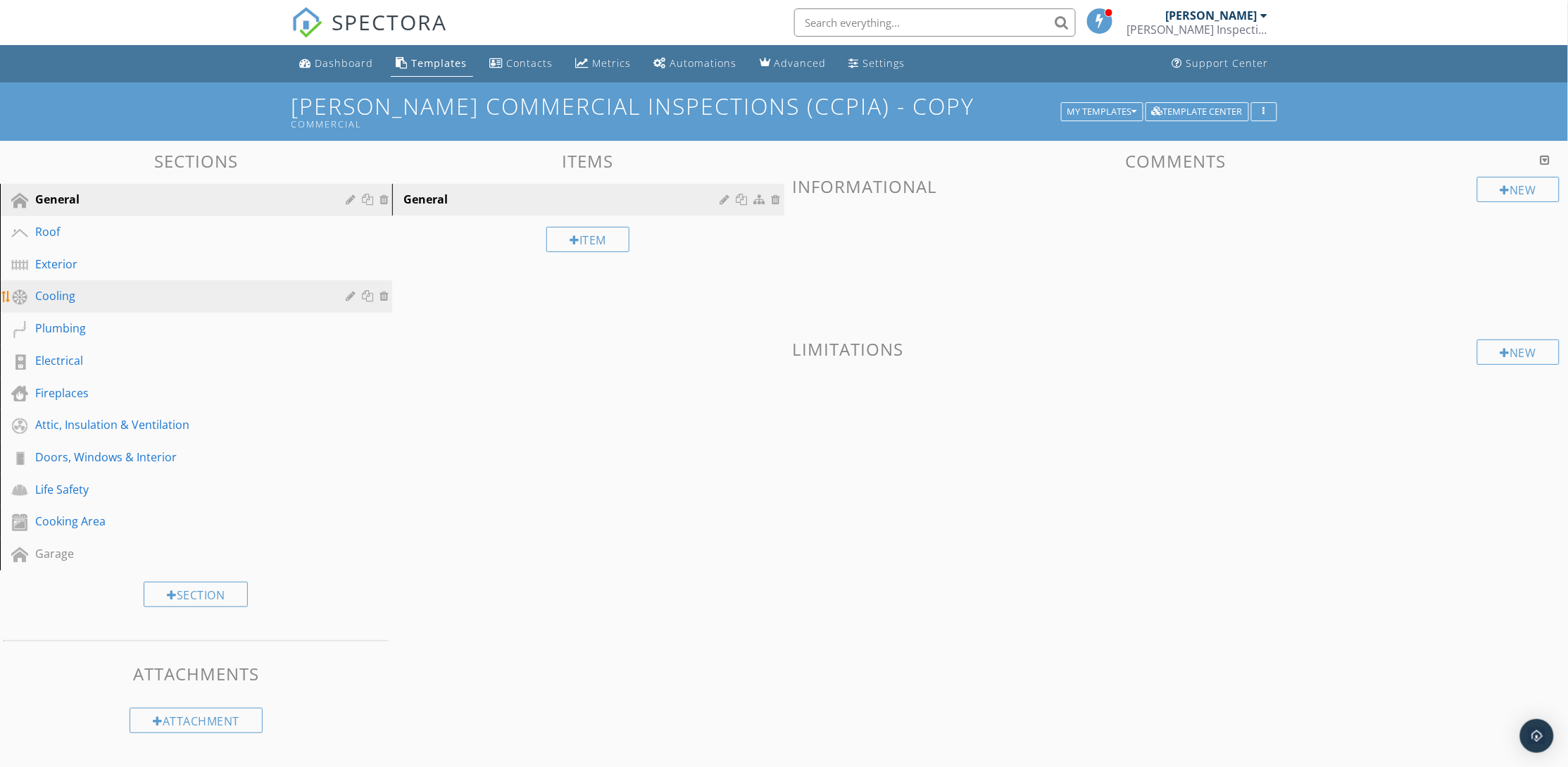
click at [128, 303] on div "Cooling" at bounding box center [206, 296] width 343 height 18
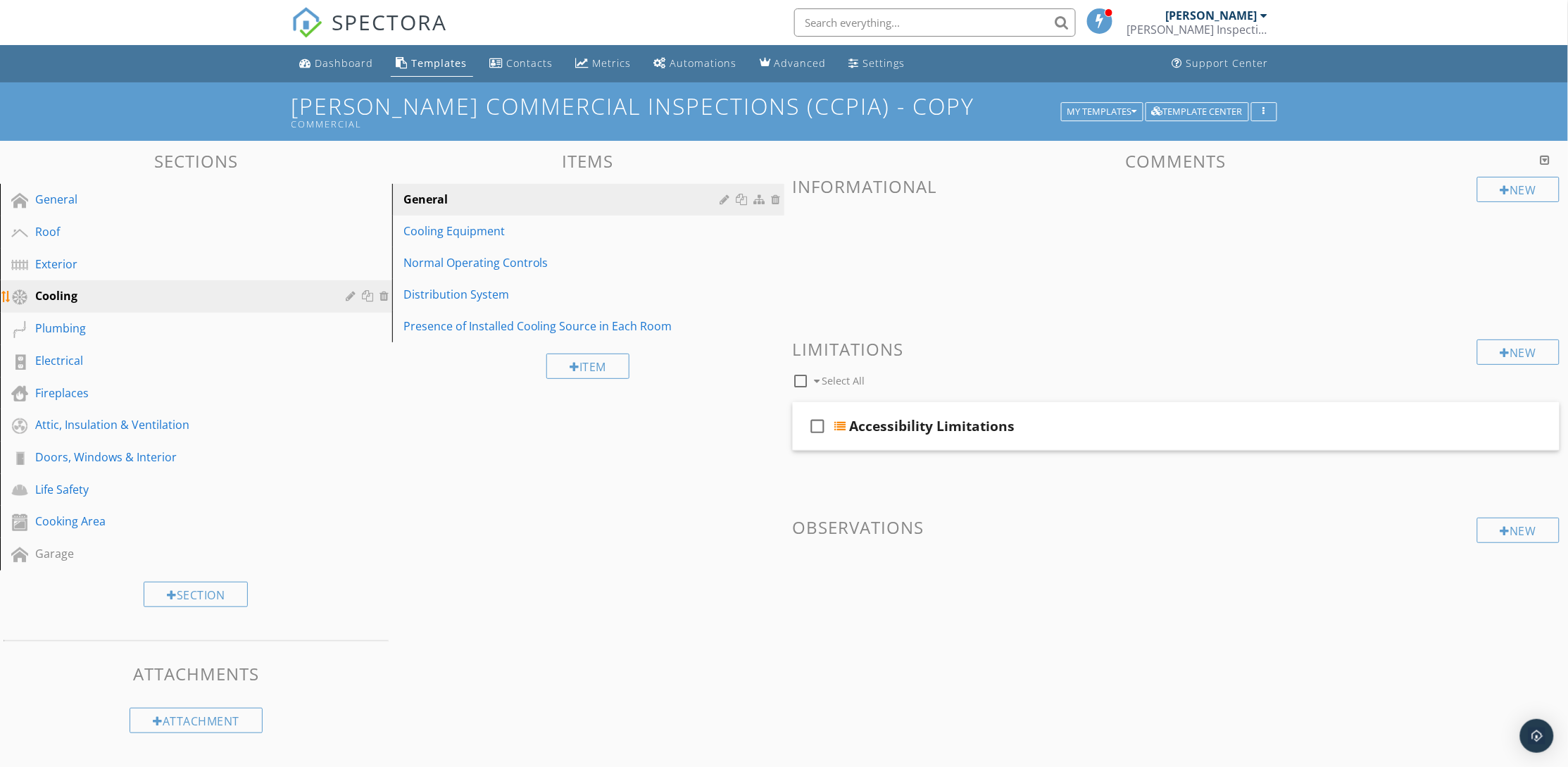
click at [385, 296] on div at bounding box center [386, 295] width 13 height 11
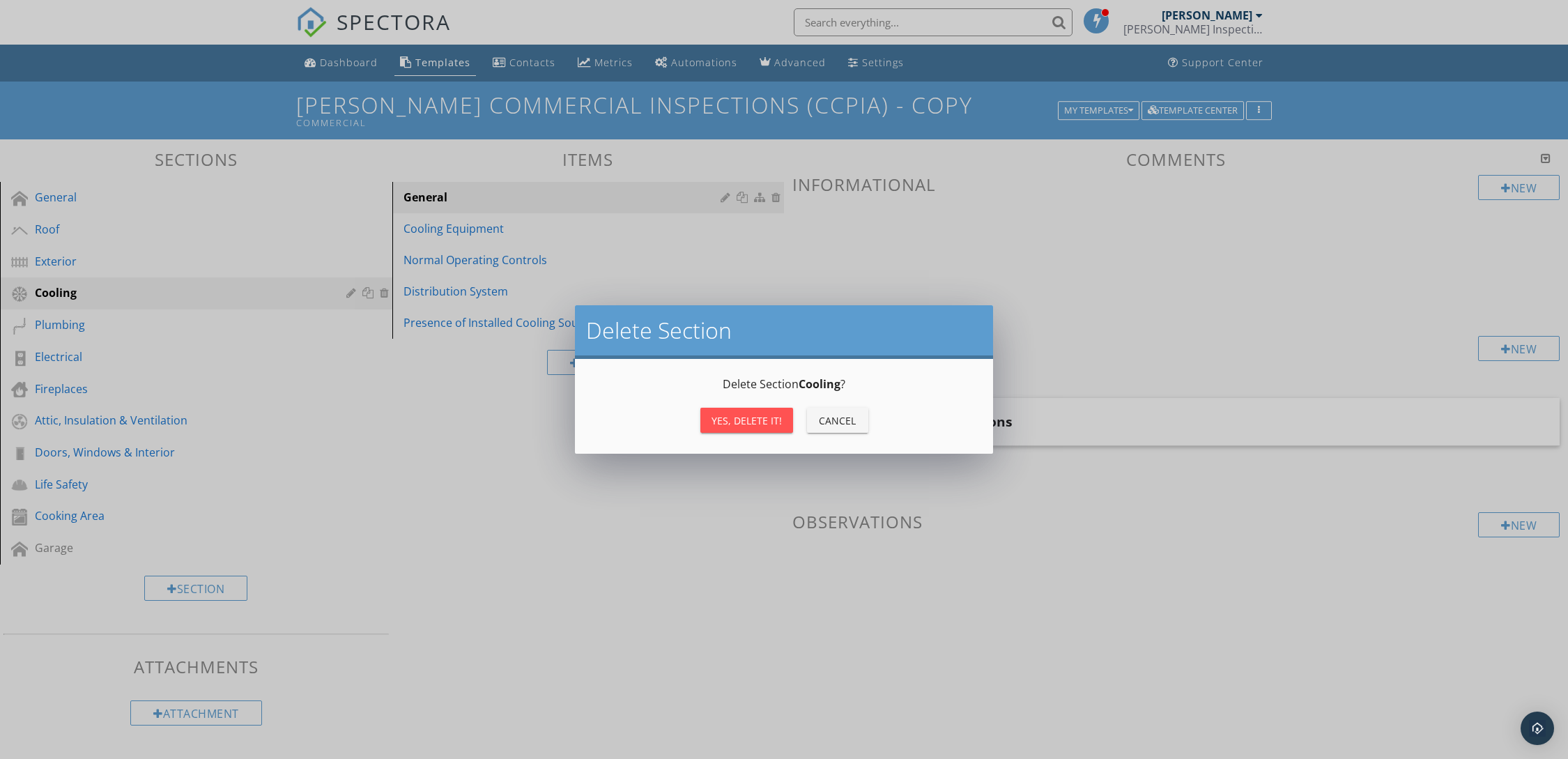
click at [721, 419] on div "Yes, Delete it!" at bounding box center [747, 420] width 70 height 15
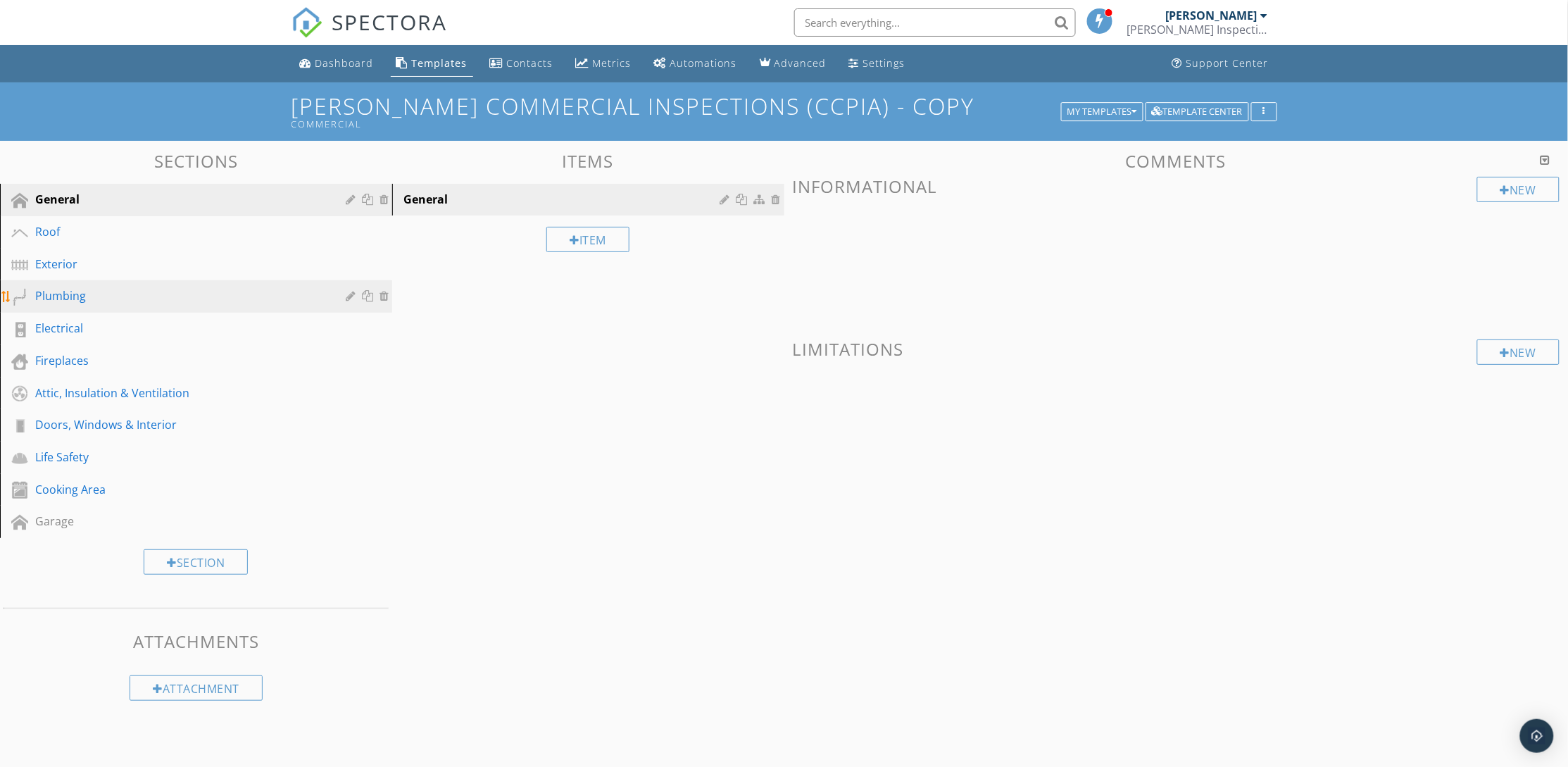
click at [121, 292] on div "Plumbing" at bounding box center [179, 295] width 290 height 17
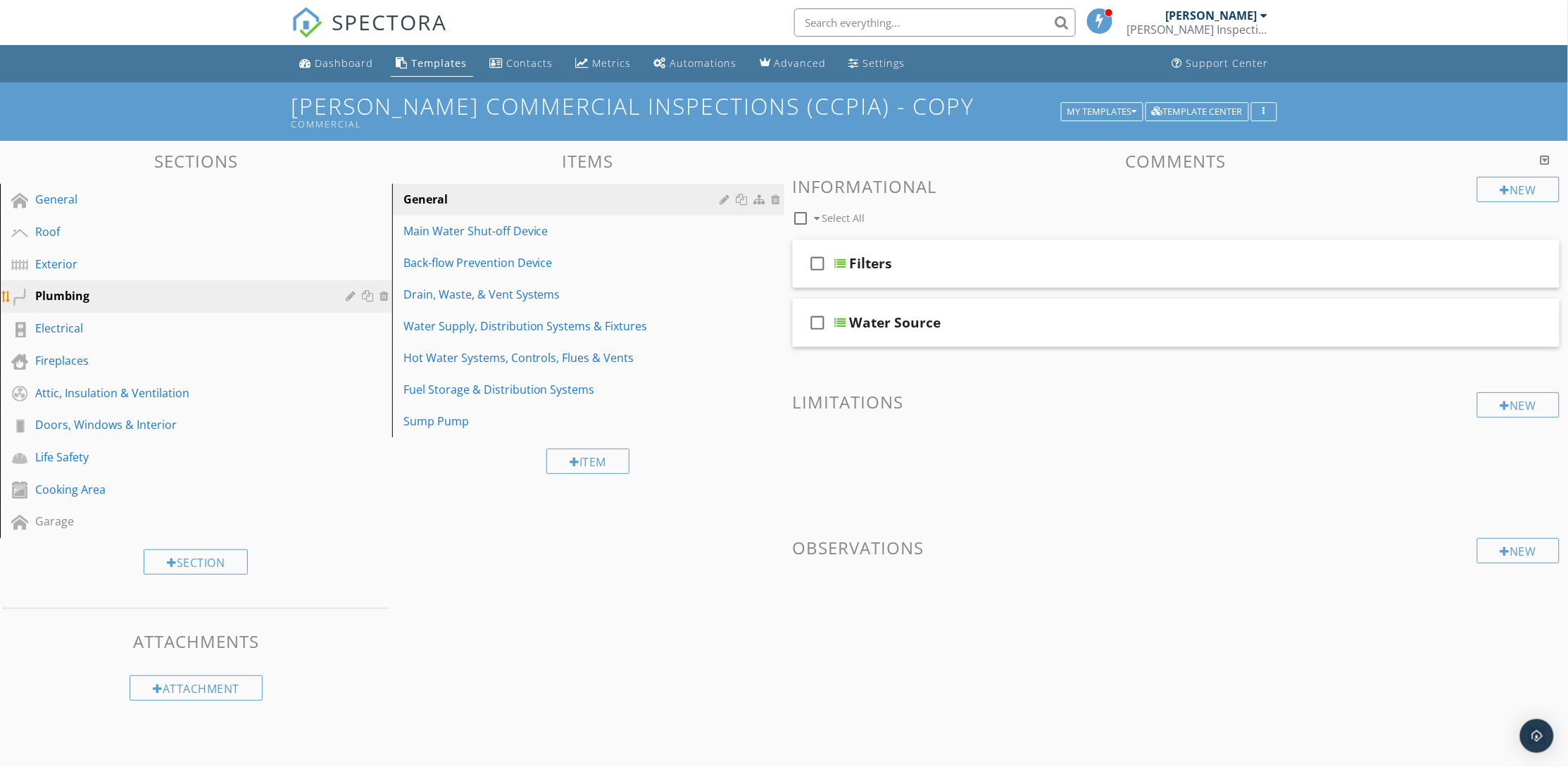
click at [381, 292] on div at bounding box center [386, 295] width 13 height 11
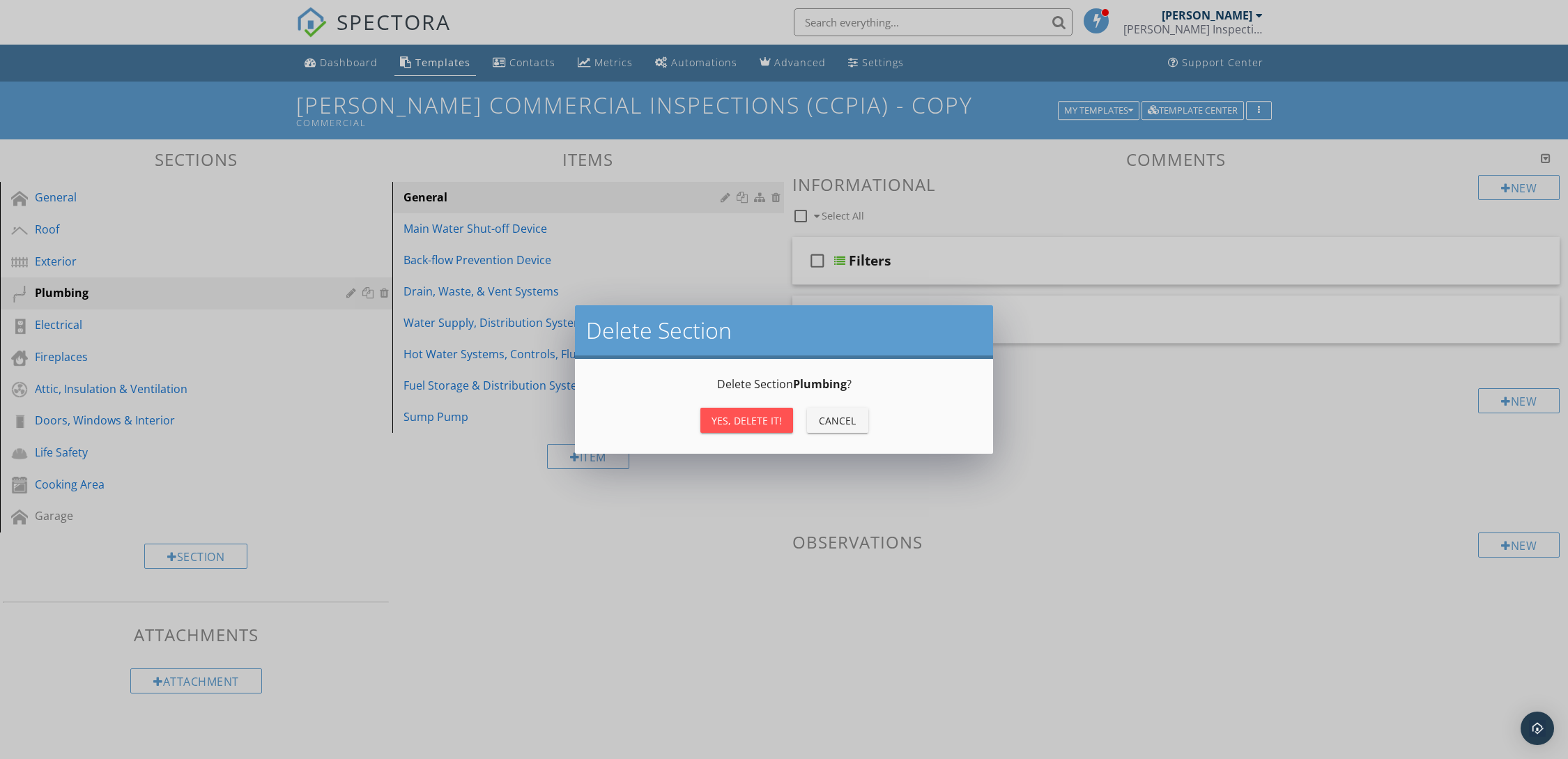
click at [773, 422] on div "Yes, Delete it!" at bounding box center [747, 420] width 70 height 15
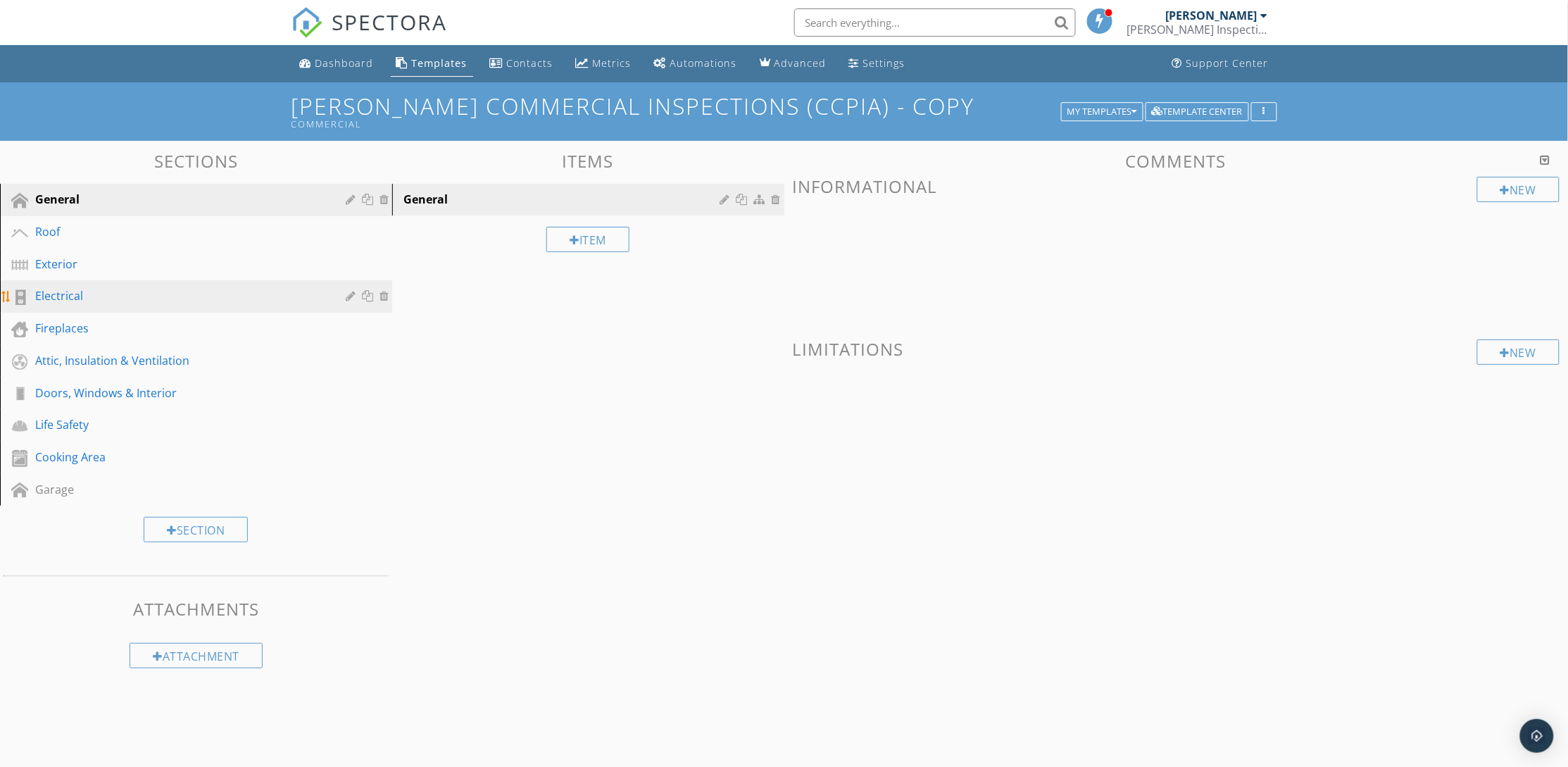
drag, startPoint x: 184, startPoint y: 304, endPoint x: 206, endPoint y: 304, distance: 22.0
click at [185, 303] on div "Electrical" at bounding box center [206, 296] width 343 height 18
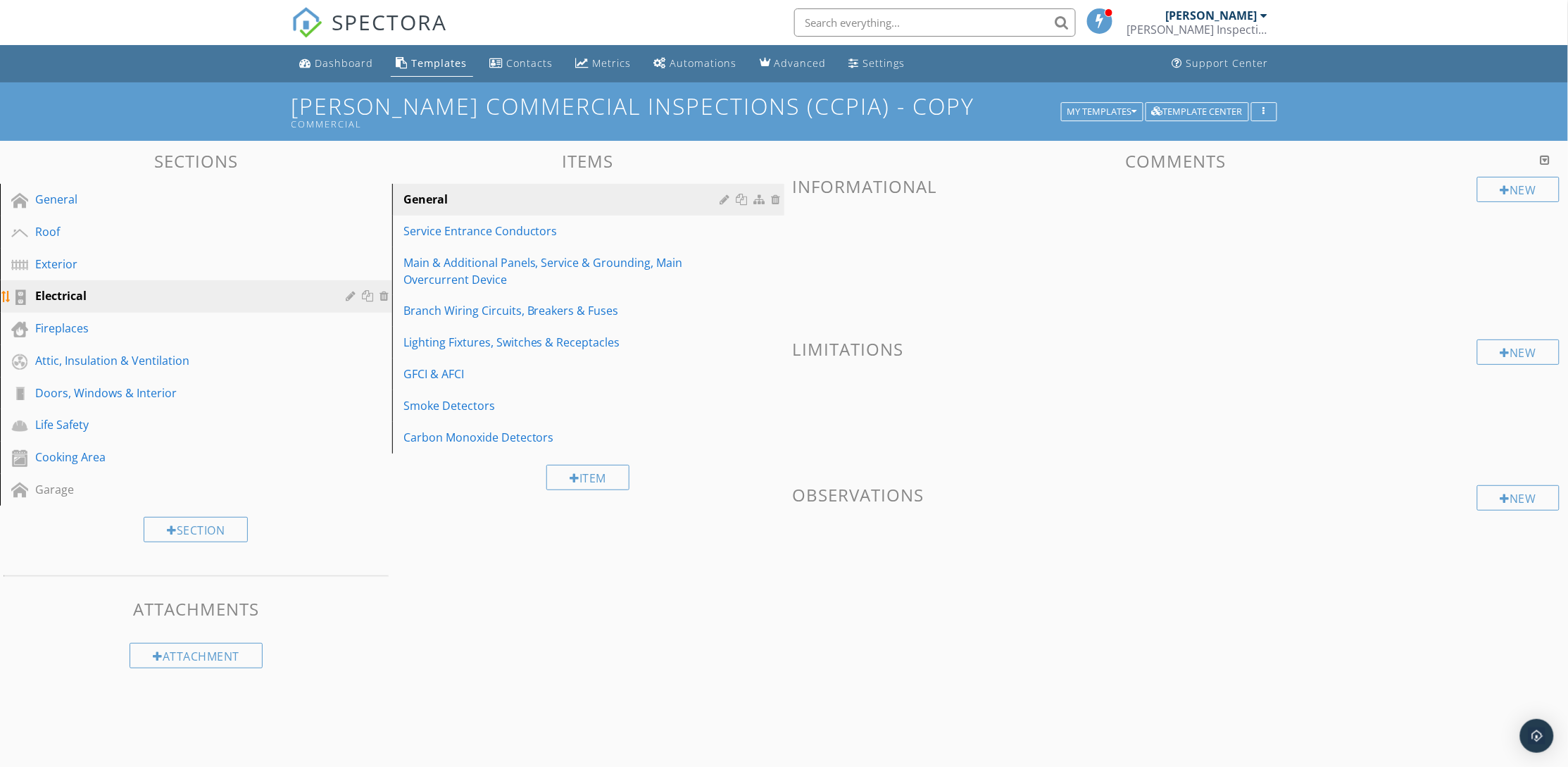
click at [383, 296] on div at bounding box center [386, 295] width 13 height 11
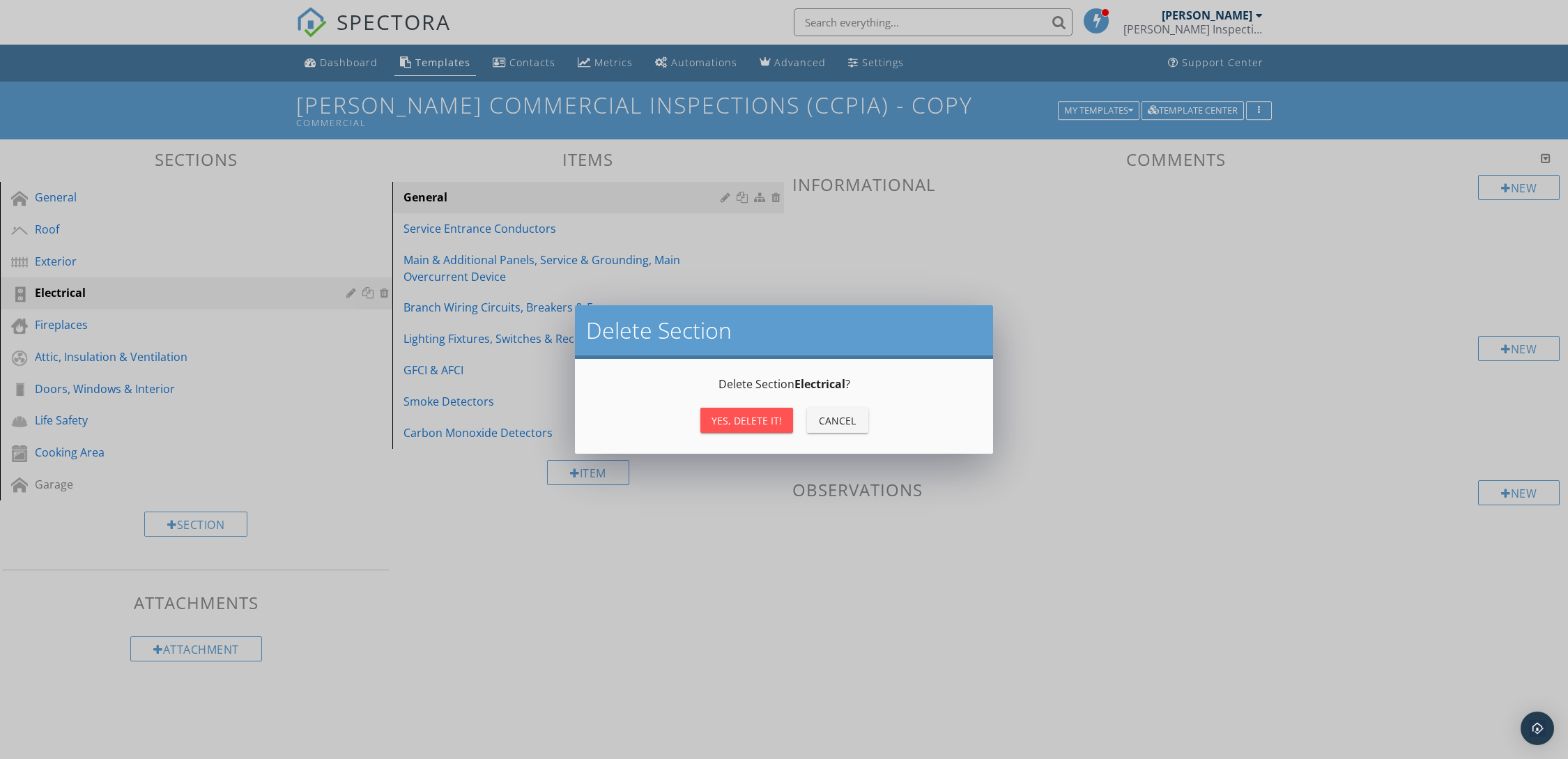
drag, startPoint x: 779, startPoint y: 421, endPoint x: 761, endPoint y: 425, distance: 18.4
click at [778, 421] on div "Yes, Delete it!" at bounding box center [747, 420] width 70 height 15
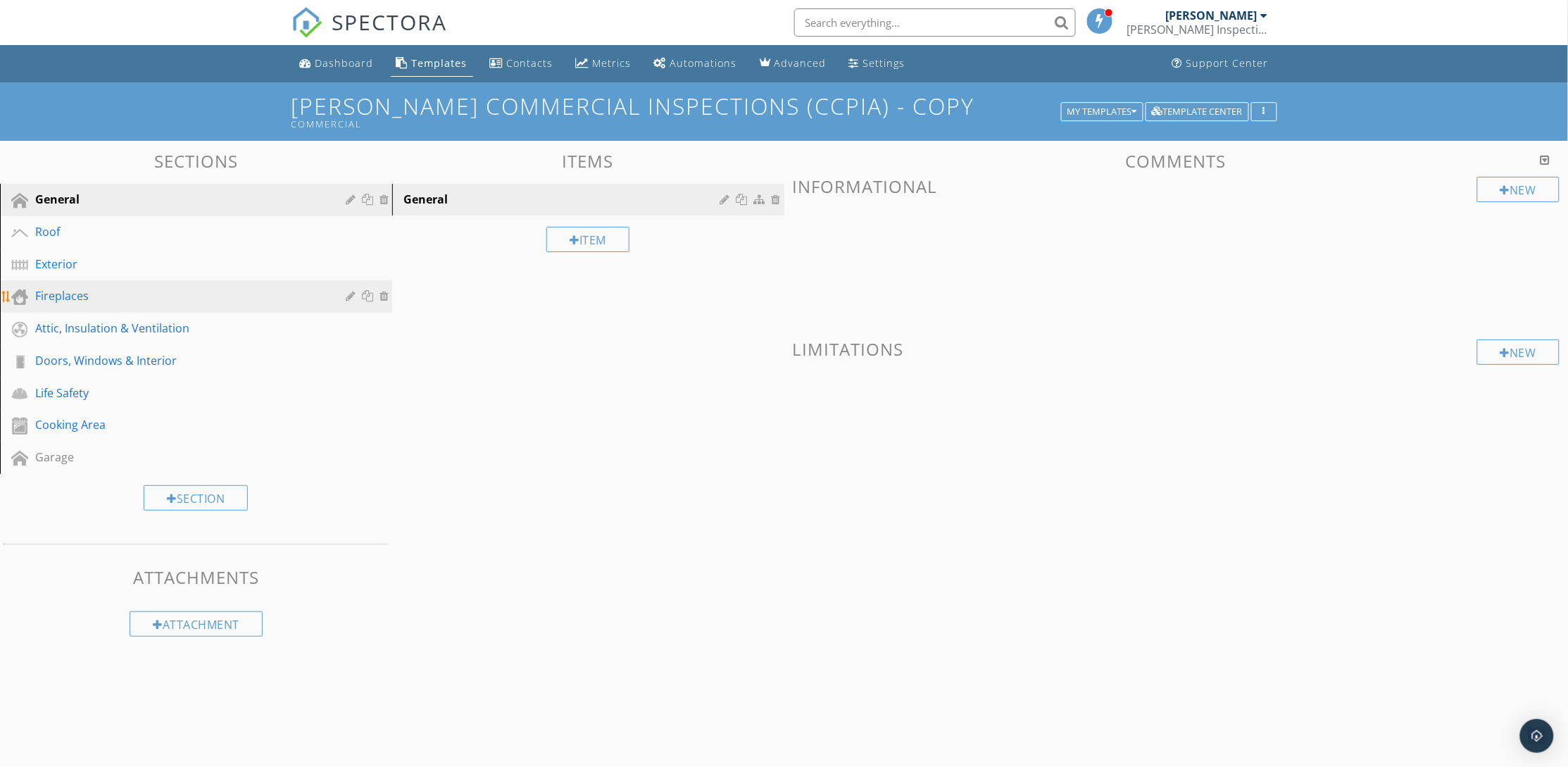
click at [258, 304] on link "Fireplaces" at bounding box center [199, 296] width 388 height 32
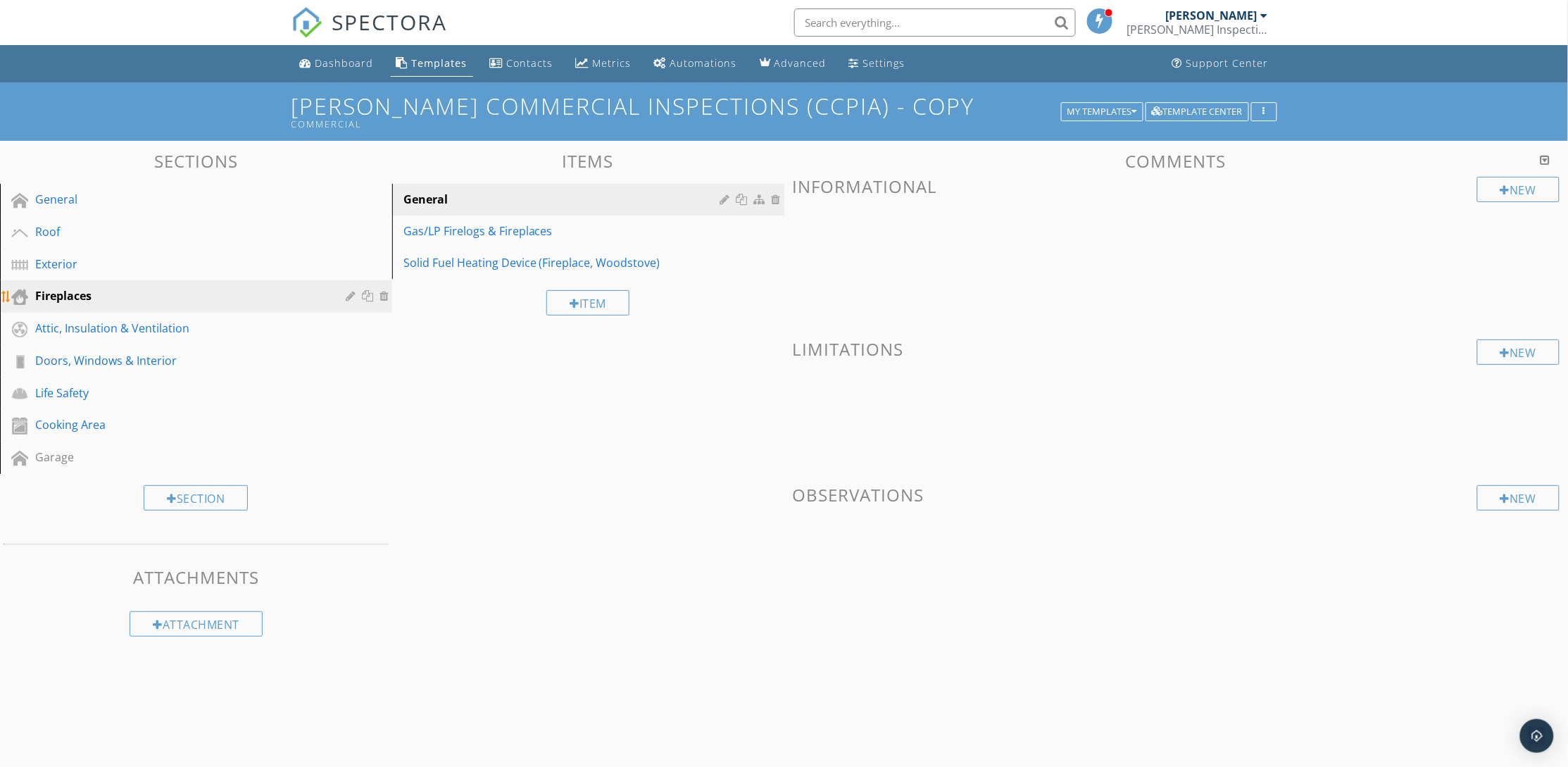
click at [386, 295] on div at bounding box center [386, 295] width 13 height 11
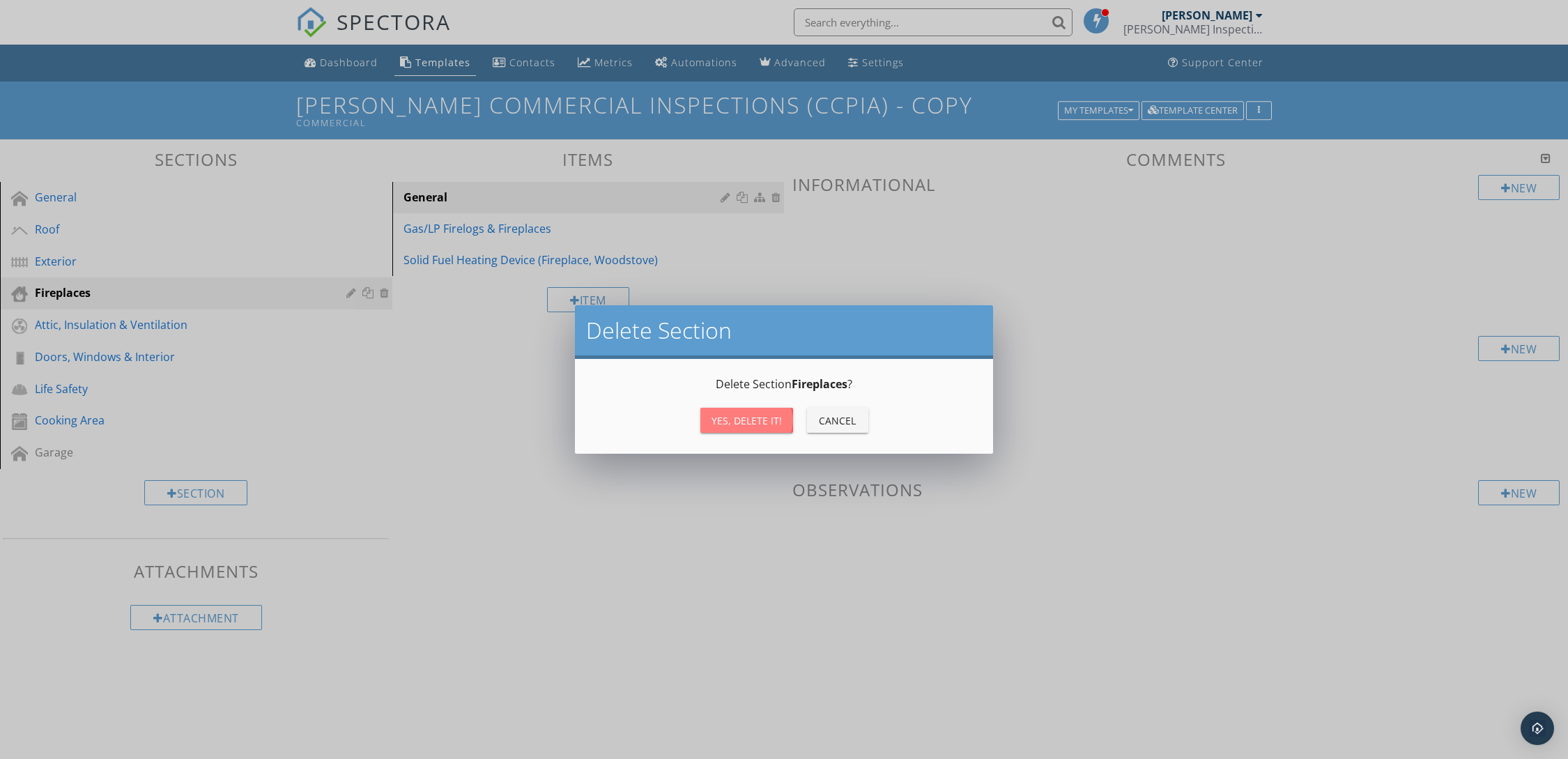
click at [723, 421] on div "Yes, Delete it!" at bounding box center [747, 420] width 70 height 15
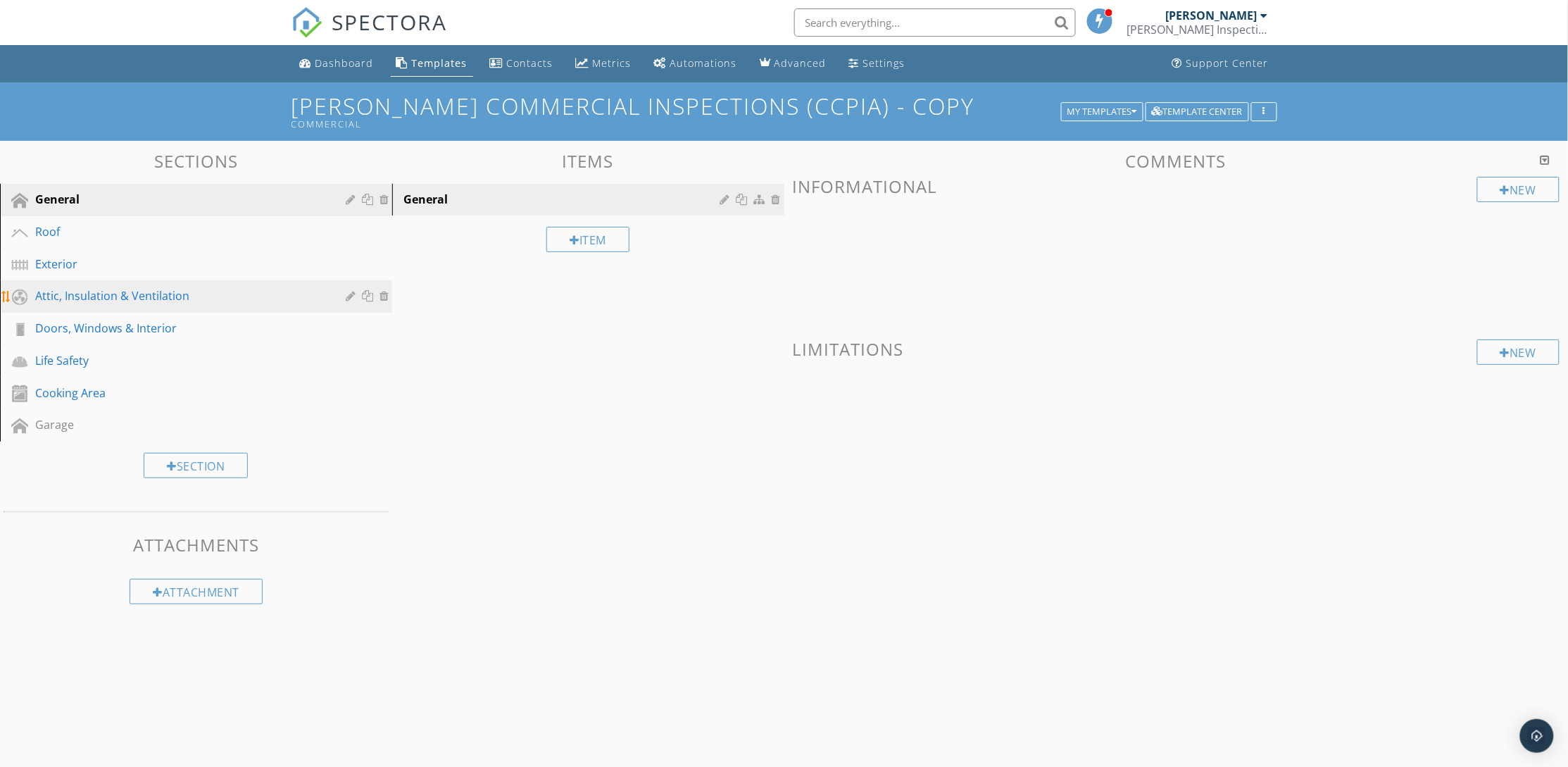
click at [247, 302] on div "Attic, Insulation & Ventilation" at bounding box center [179, 295] width 290 height 17
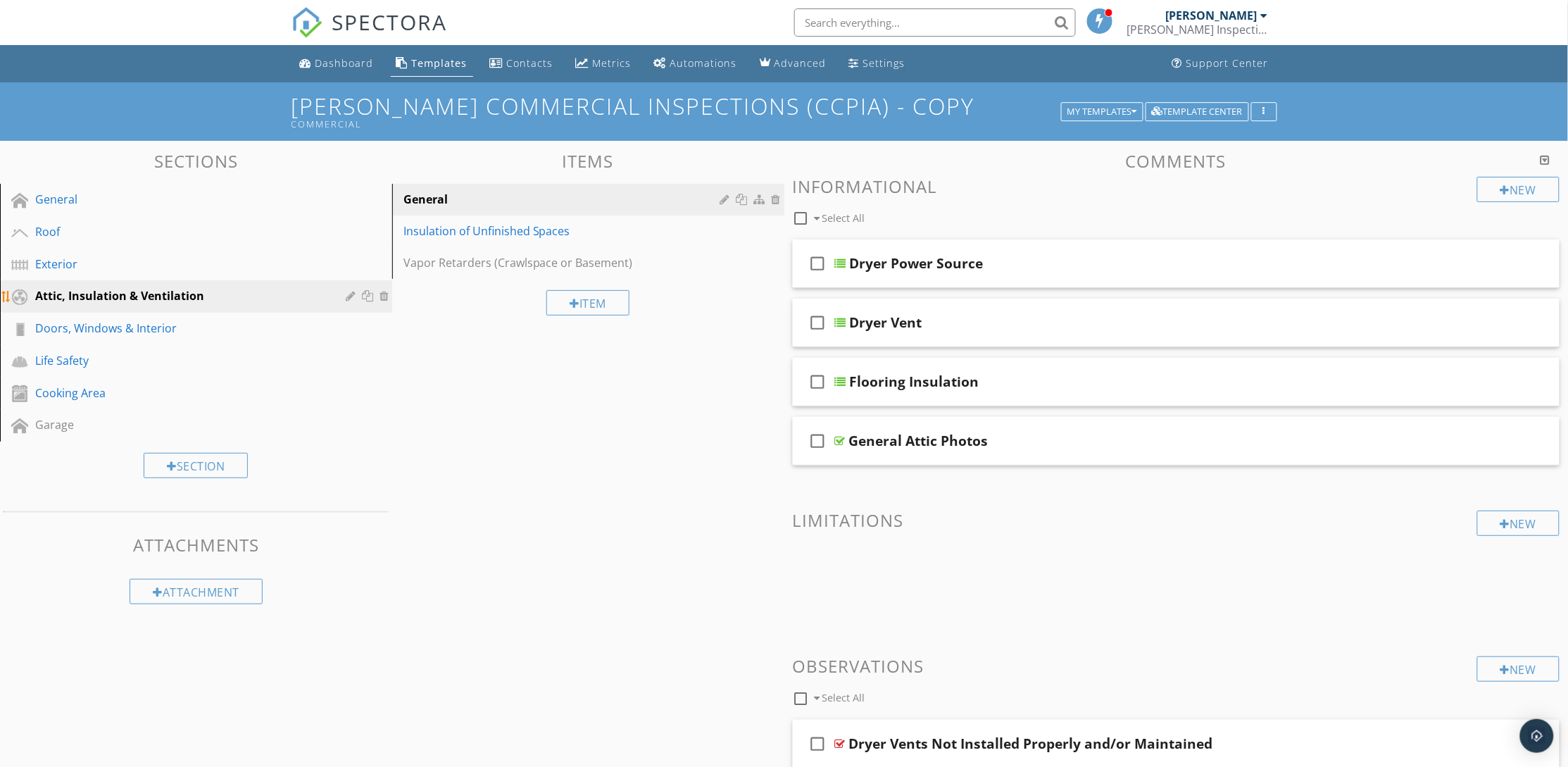
click at [386, 297] on div at bounding box center [386, 295] width 13 height 11
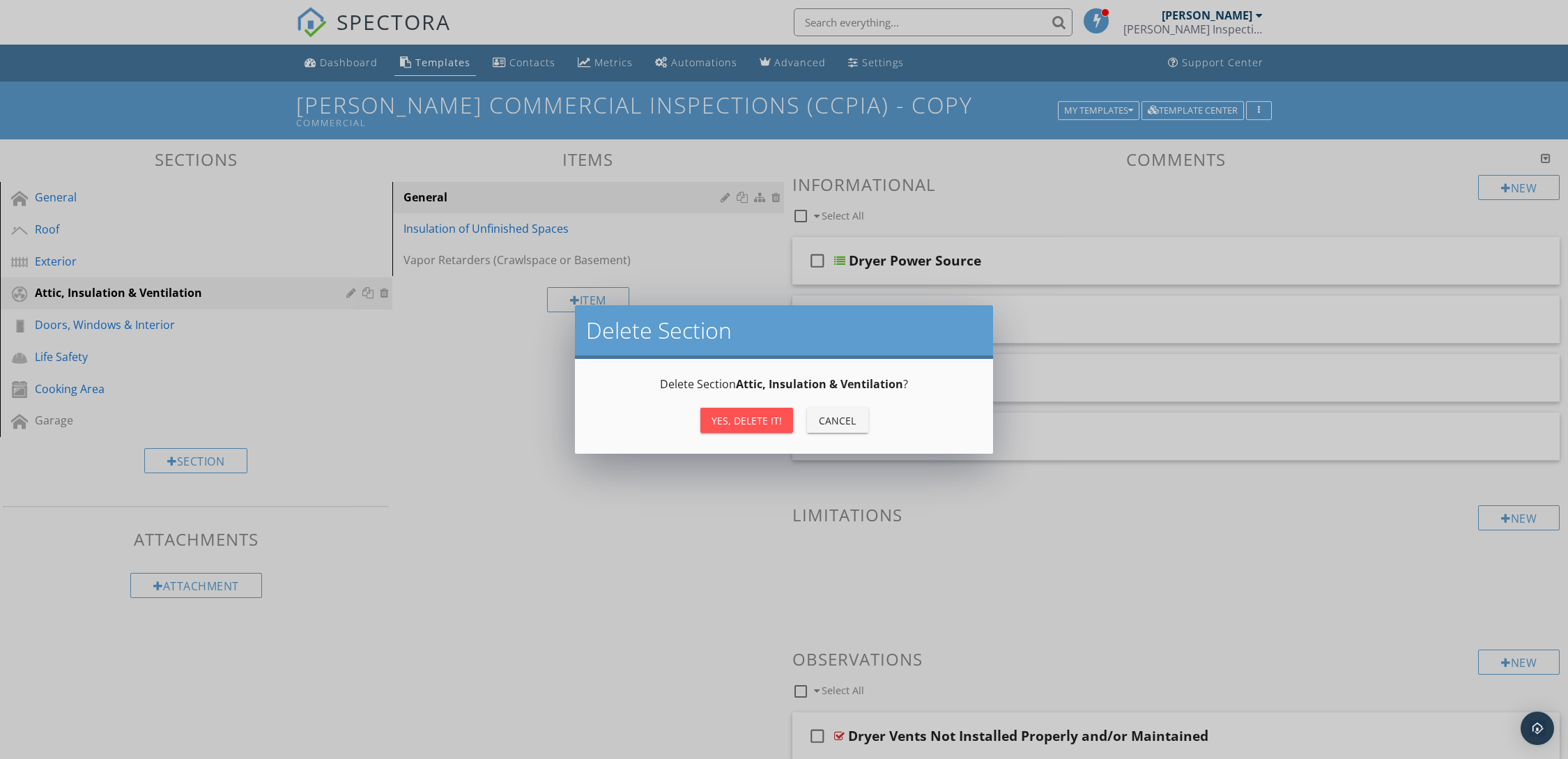
click at [715, 421] on div "Yes, Delete it!" at bounding box center [747, 420] width 70 height 15
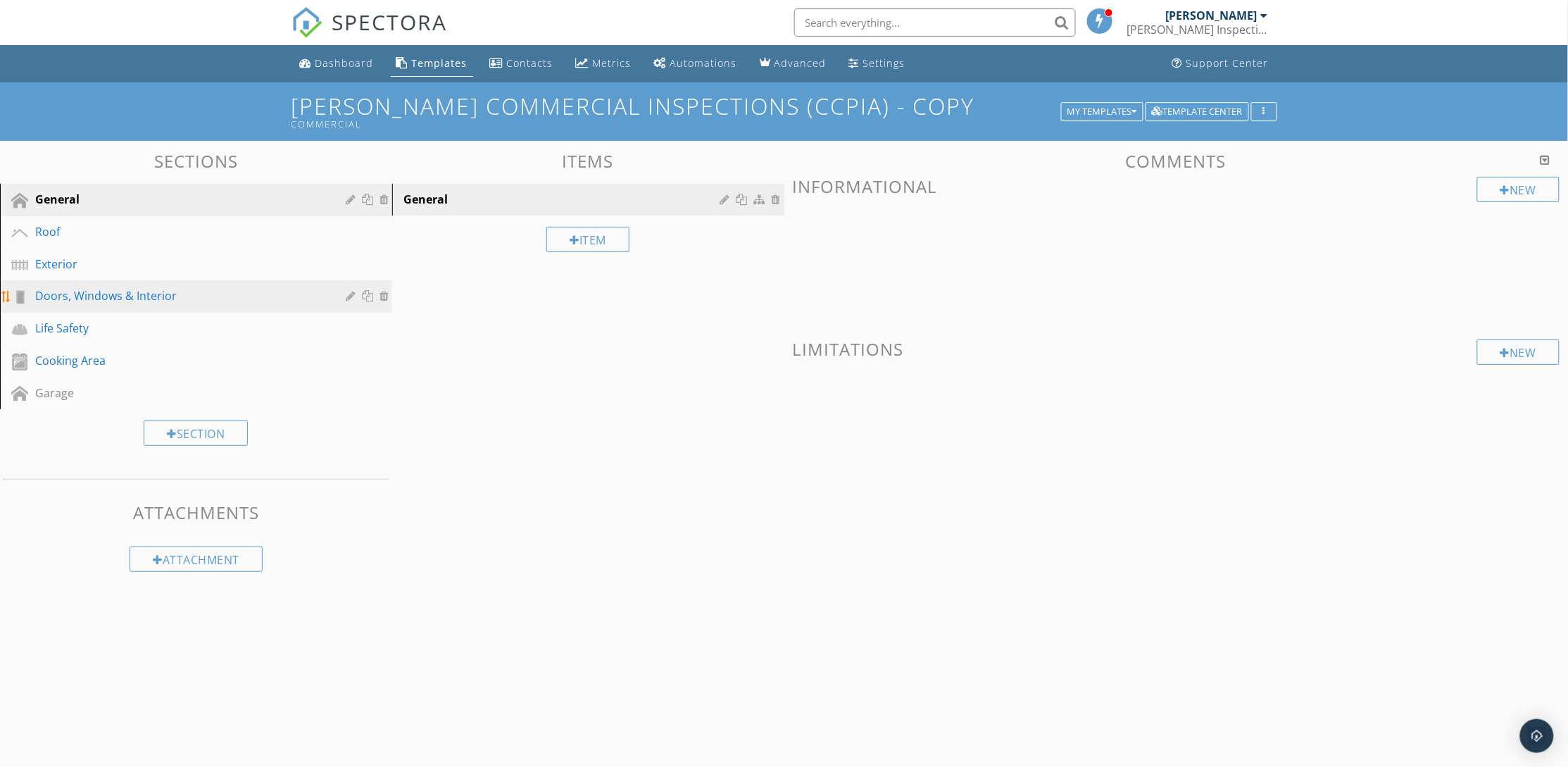
drag, startPoint x: 214, startPoint y: 300, endPoint x: 317, endPoint y: 308, distance: 103.3
click at [214, 301] on div "Doors, Windows & Interior" at bounding box center [179, 295] width 290 height 17
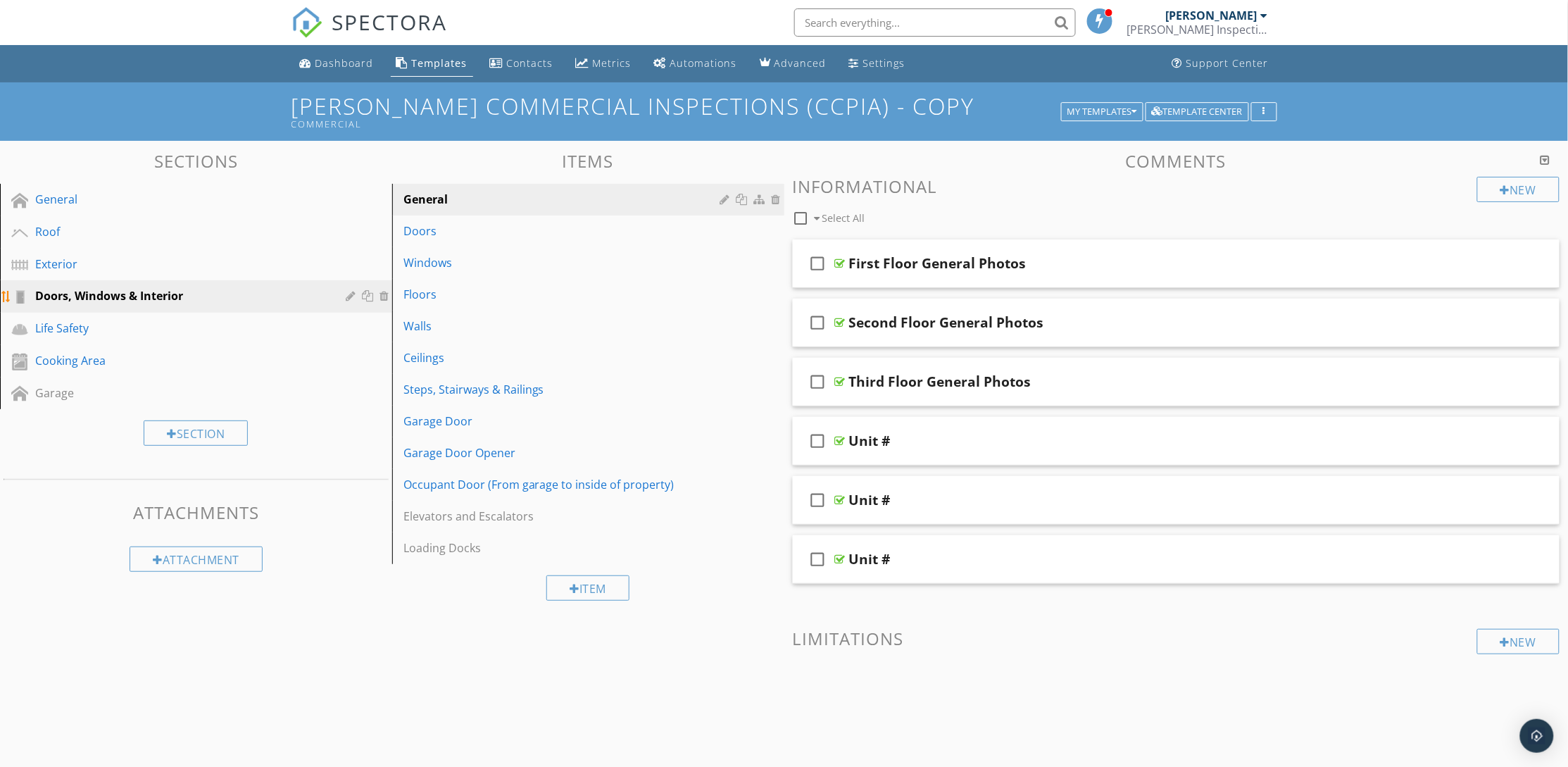
click at [387, 295] on div at bounding box center [386, 295] width 13 height 11
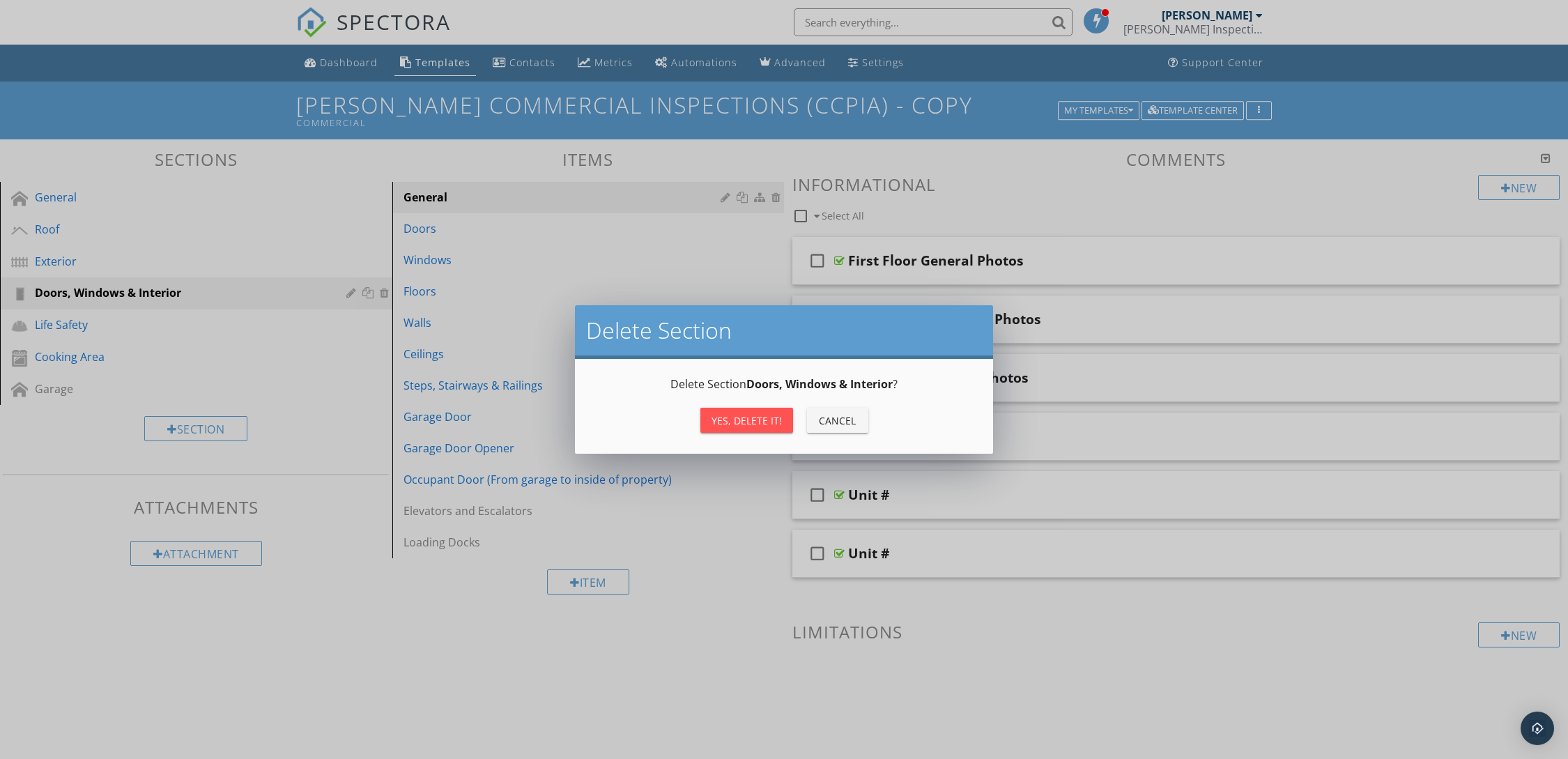
click at [719, 423] on div "Yes, Delete it!" at bounding box center [747, 420] width 70 height 15
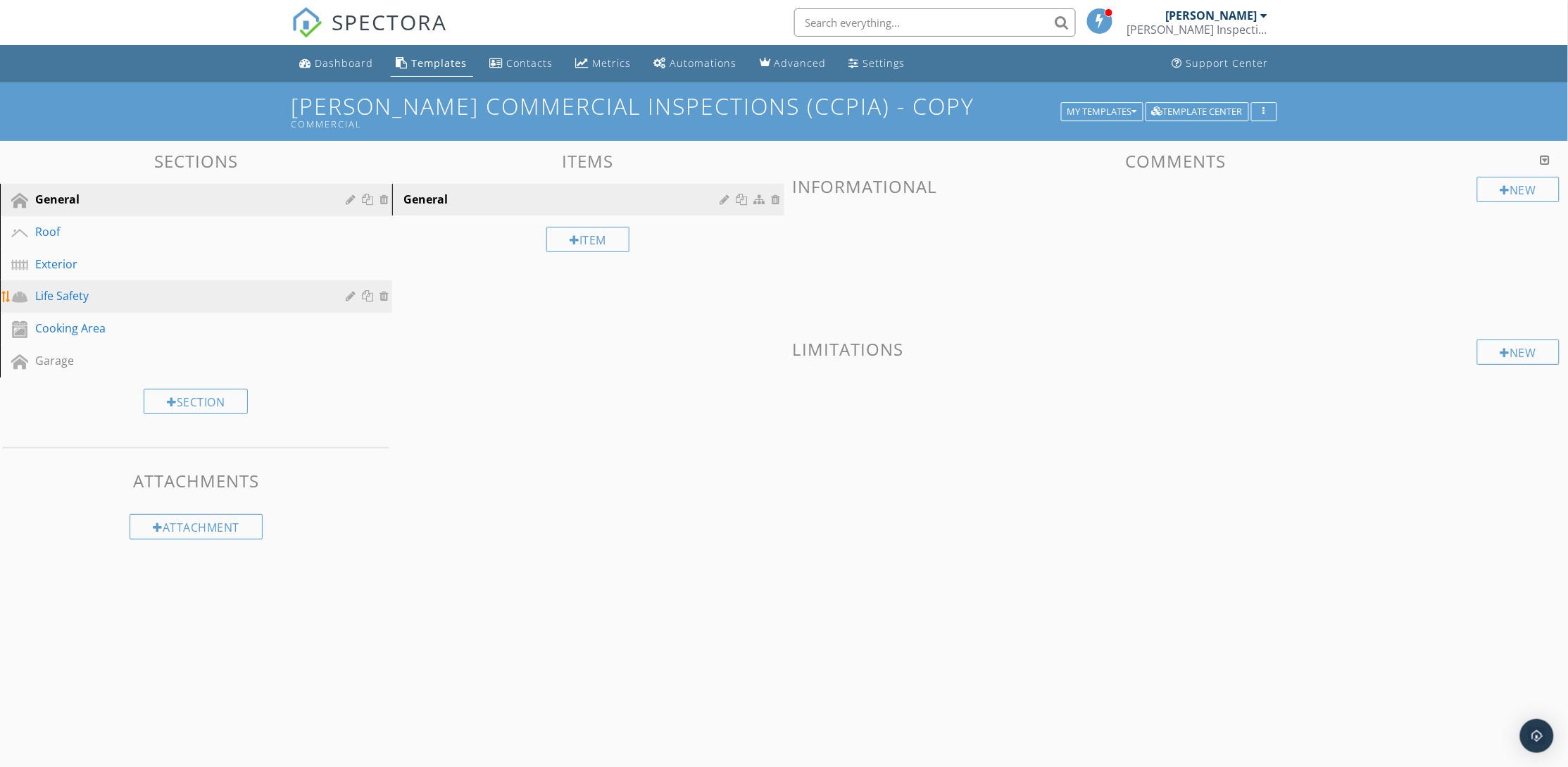
click at [218, 303] on div "Life Safety" at bounding box center [206, 296] width 343 height 18
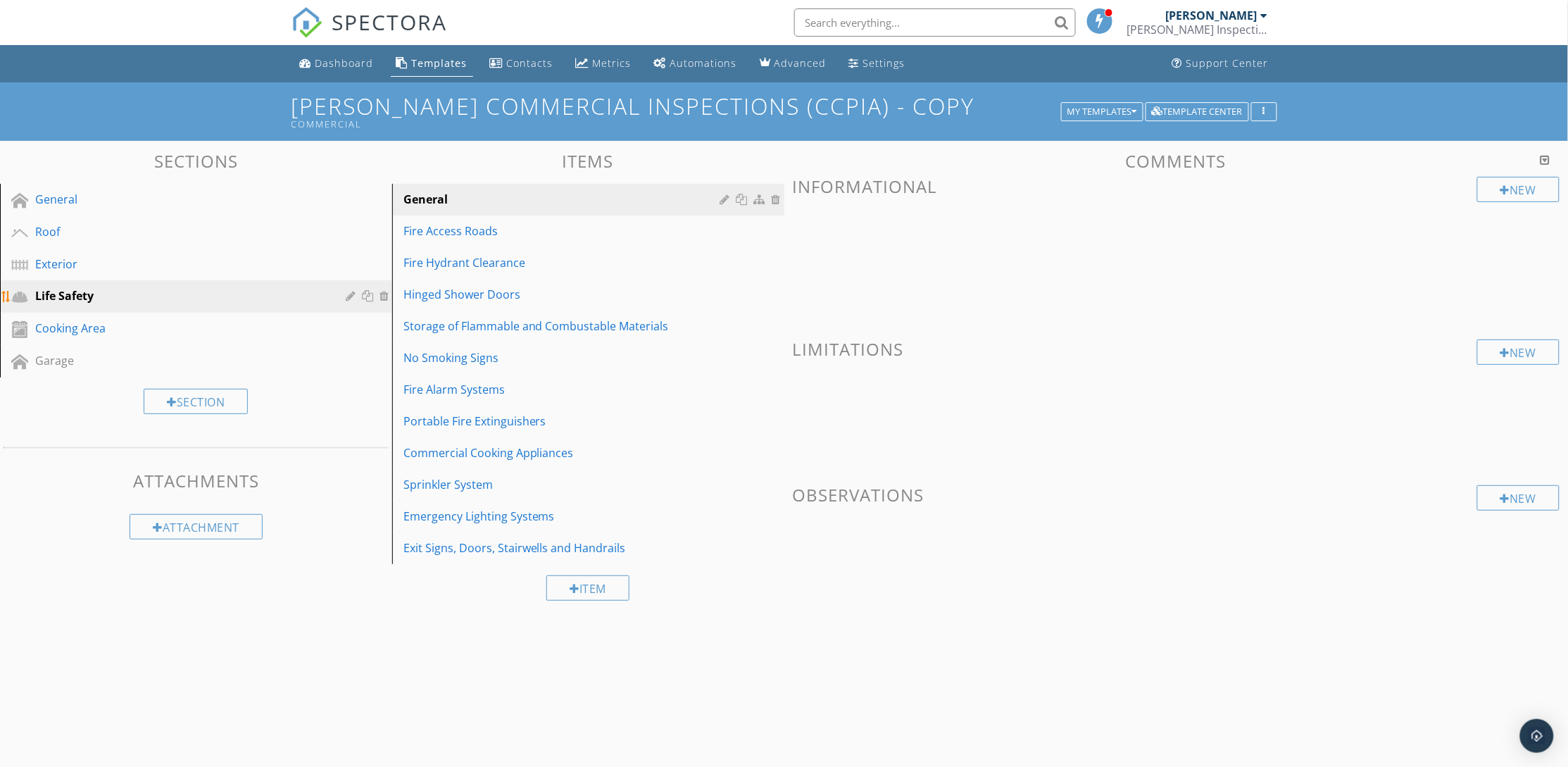
click at [382, 292] on div at bounding box center [386, 295] width 13 height 11
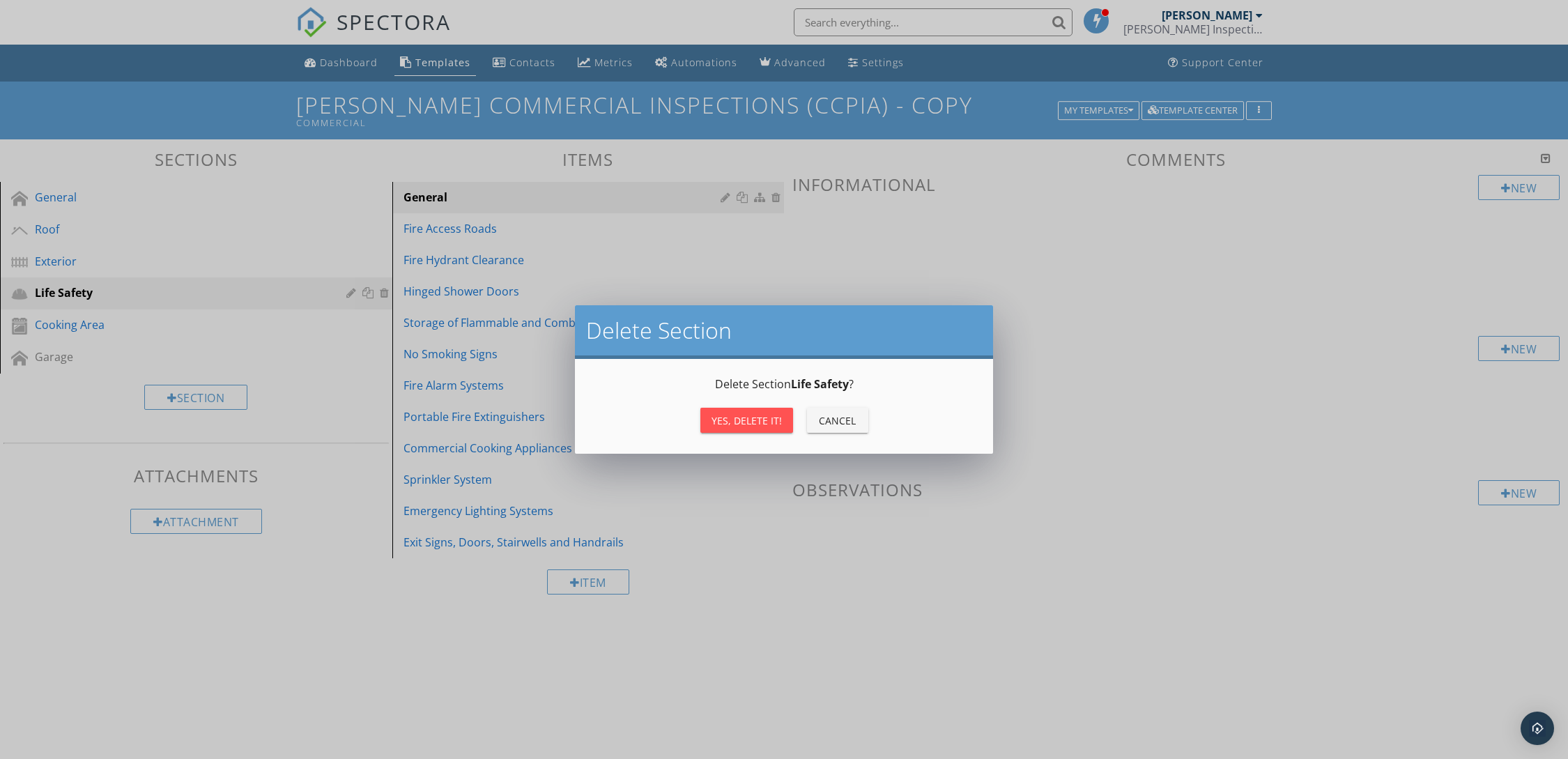
click at [725, 415] on div "Yes, Delete it!" at bounding box center [747, 420] width 70 height 15
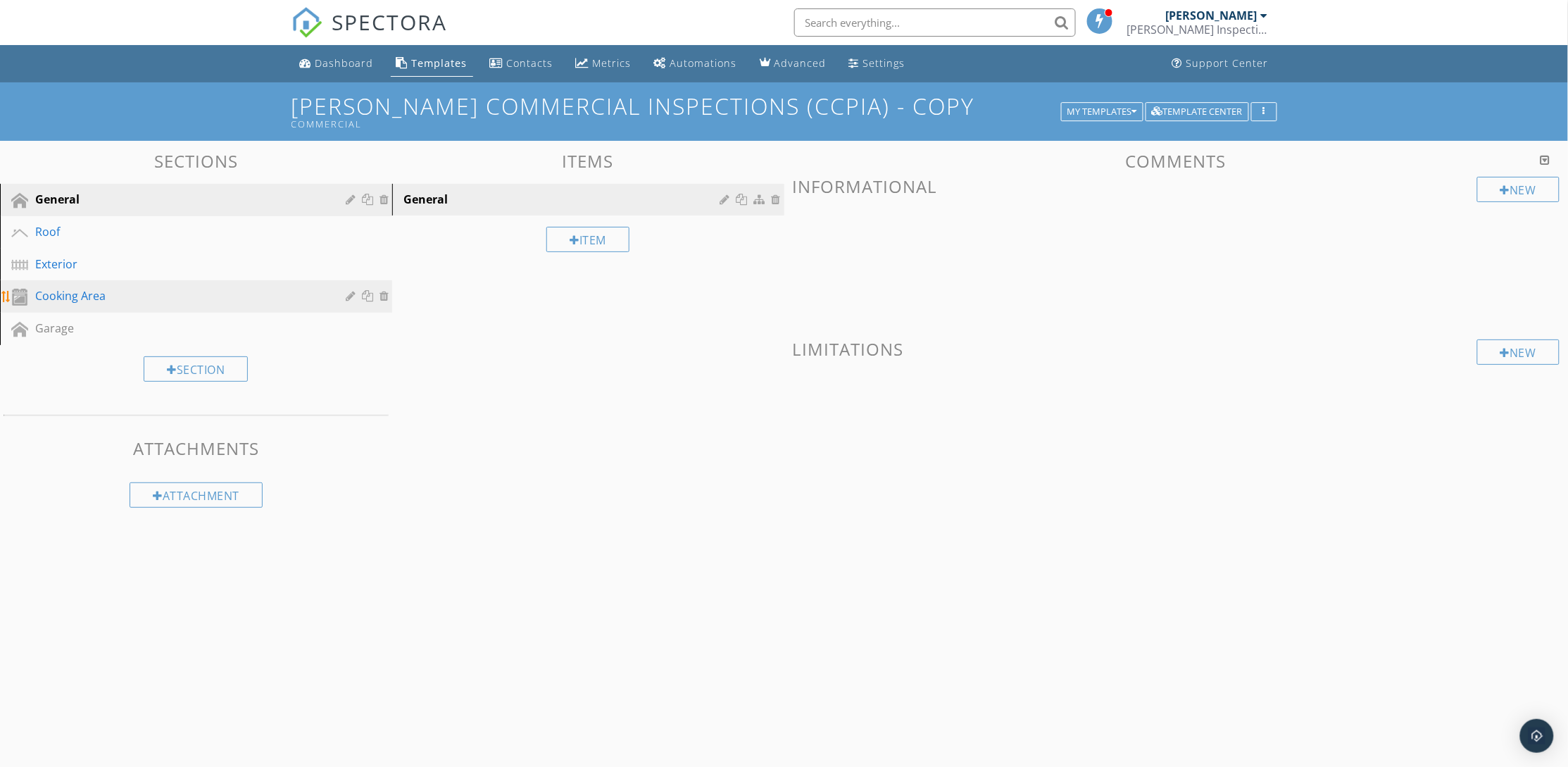
click at [280, 305] on link "Cooking Area" at bounding box center [199, 296] width 388 height 32
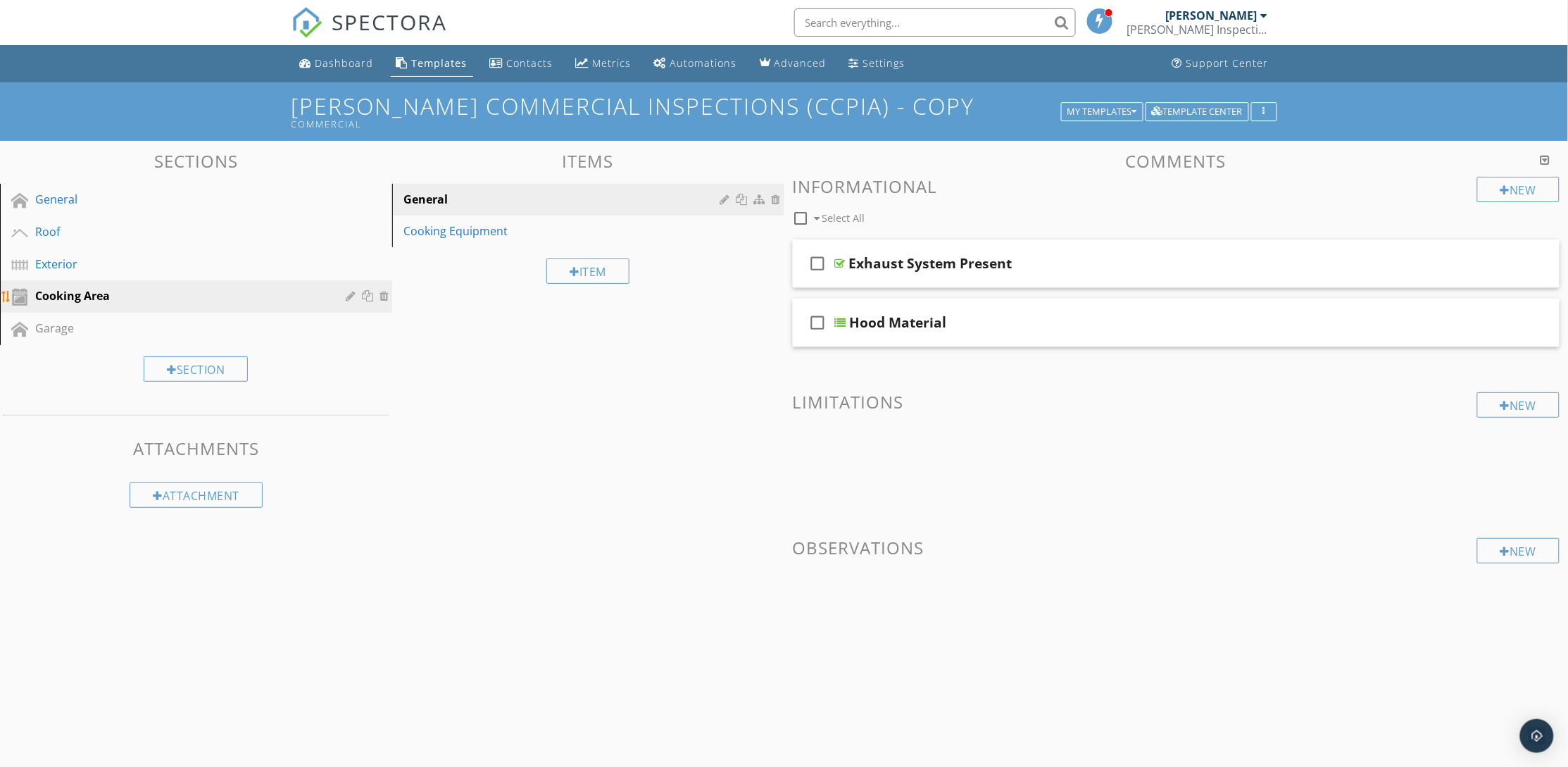
click at [383, 296] on div at bounding box center [386, 295] width 13 height 11
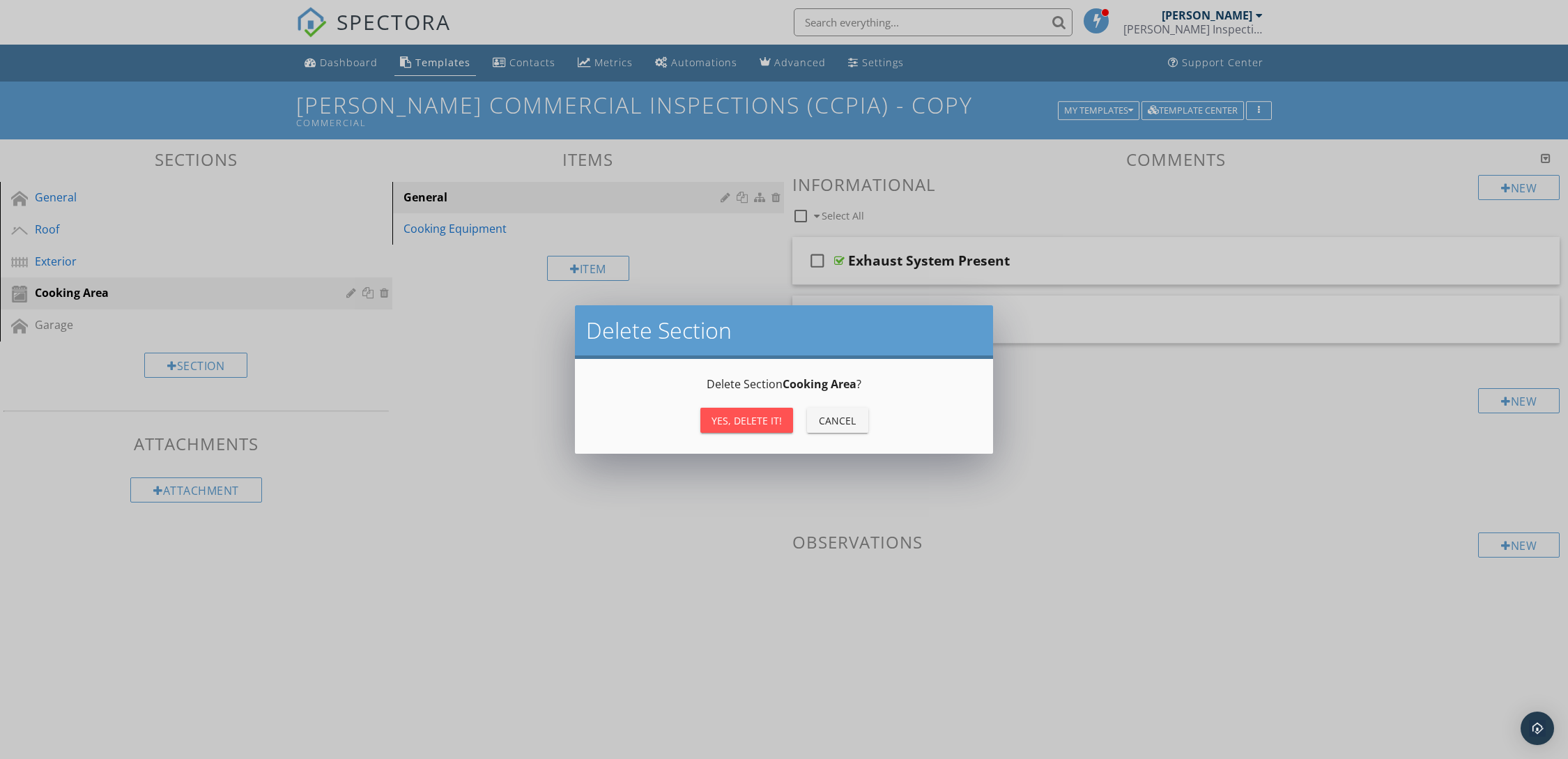
click at [732, 420] on div "Yes, Delete it!" at bounding box center [747, 420] width 70 height 15
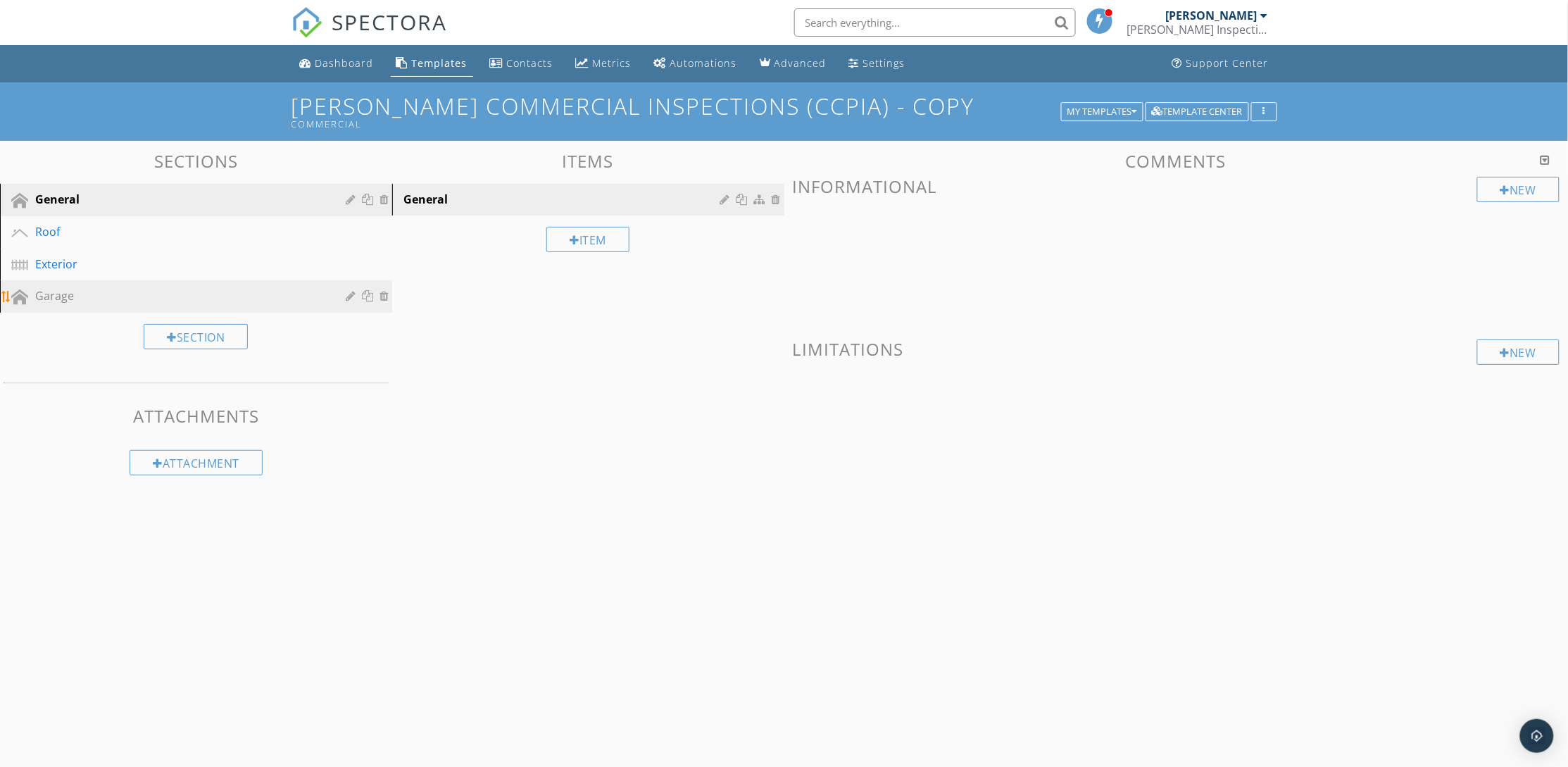
click at [223, 298] on div "Garage" at bounding box center [179, 295] width 290 height 17
click at [382, 292] on div at bounding box center [386, 295] width 13 height 11
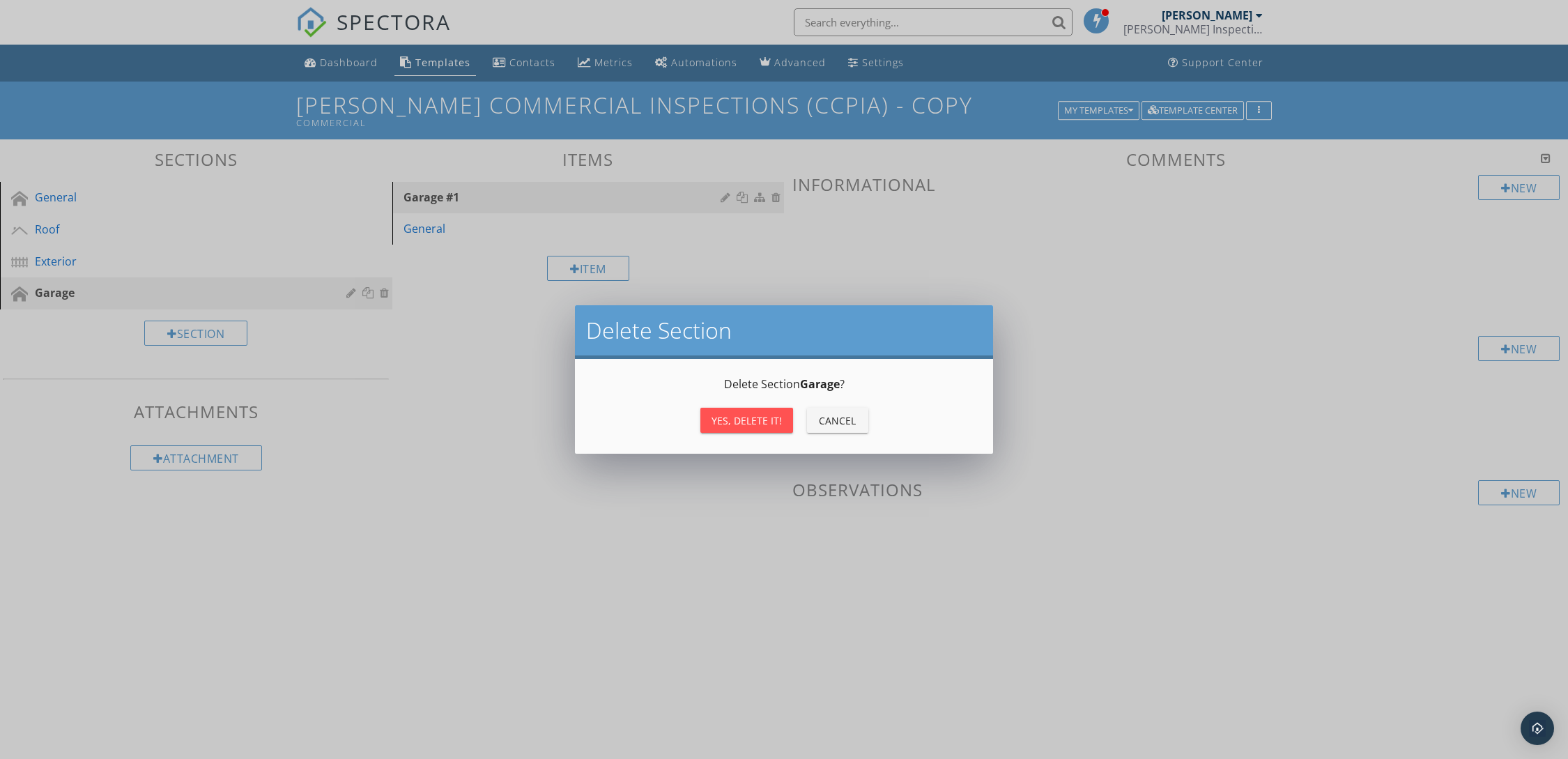
click at [750, 421] on div "Yes, Delete it!" at bounding box center [747, 420] width 70 height 15
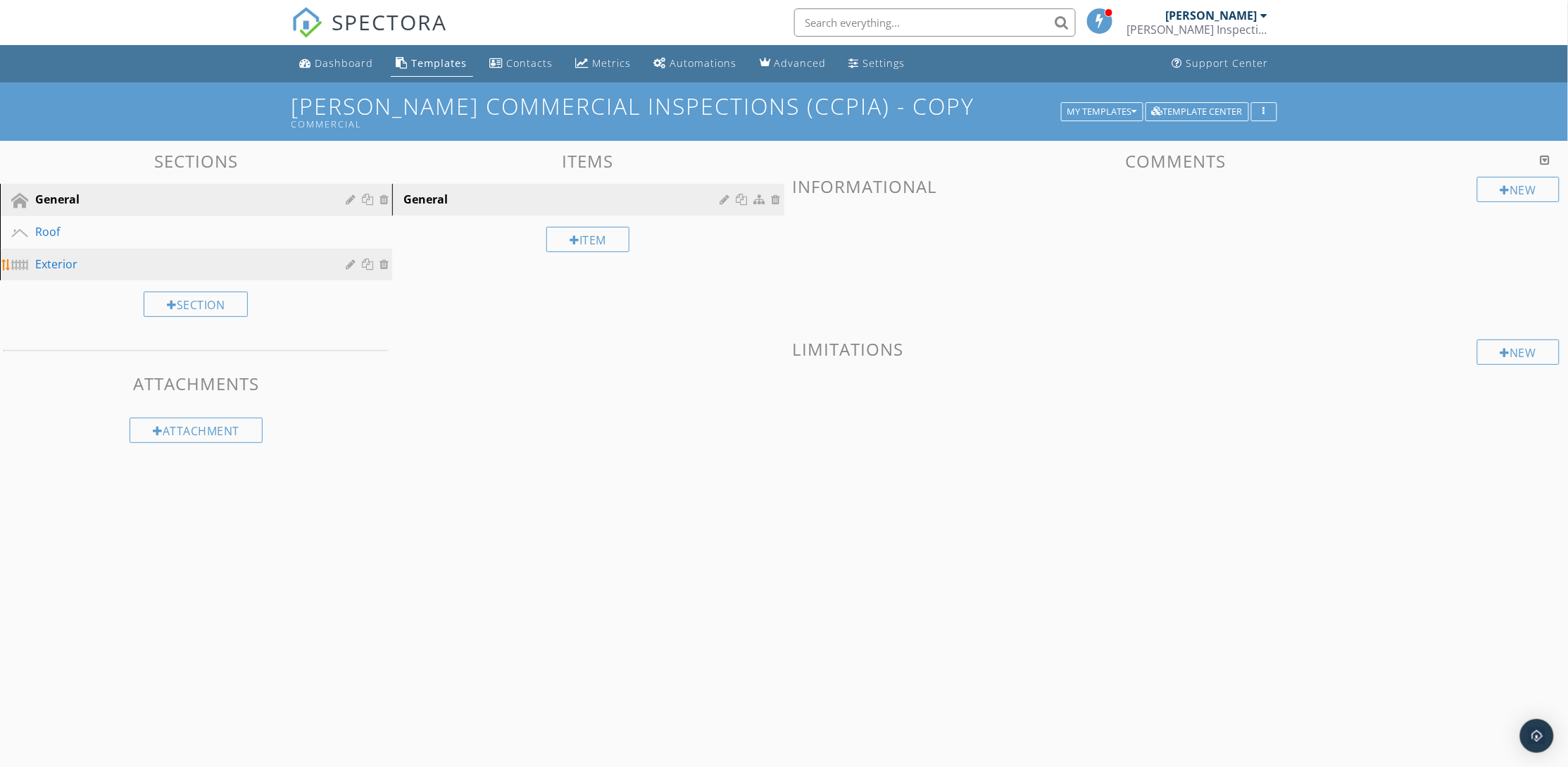
click at [144, 263] on div "Exterior" at bounding box center [179, 264] width 290 height 17
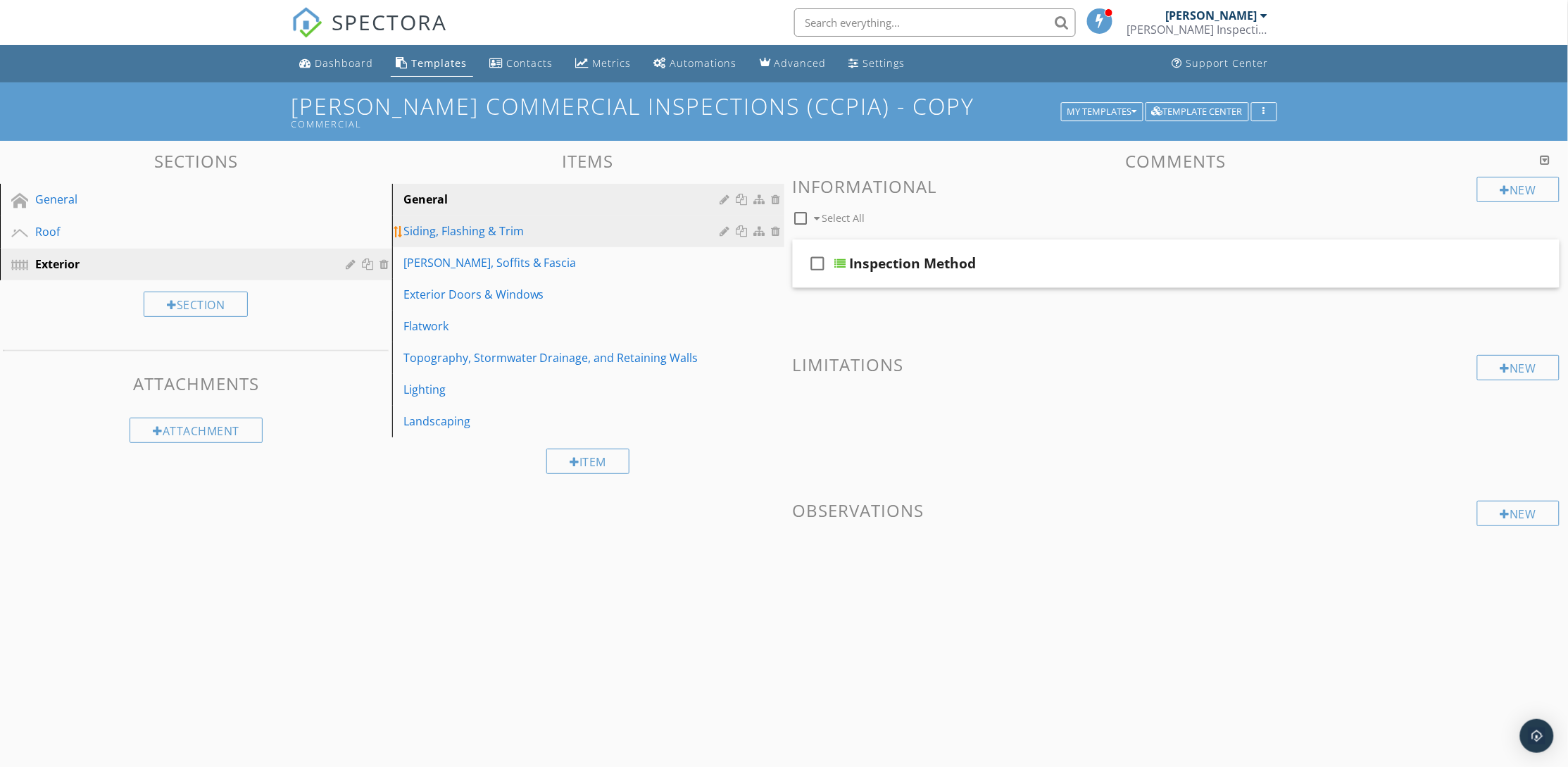
click at [544, 233] on div "Siding, Flashing & Trim" at bounding box center [564, 231] width 321 height 17
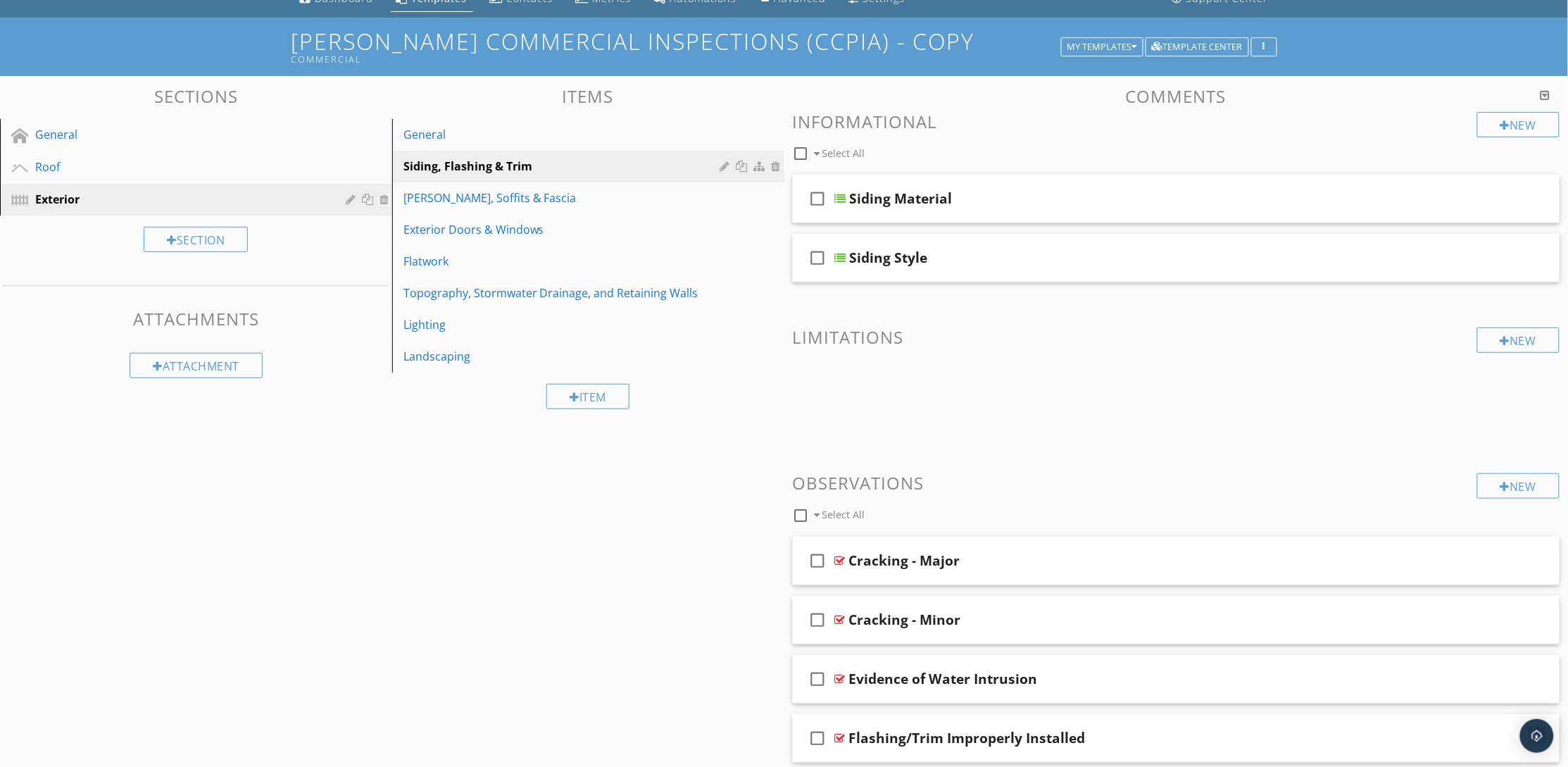
scroll to position [276, 0]
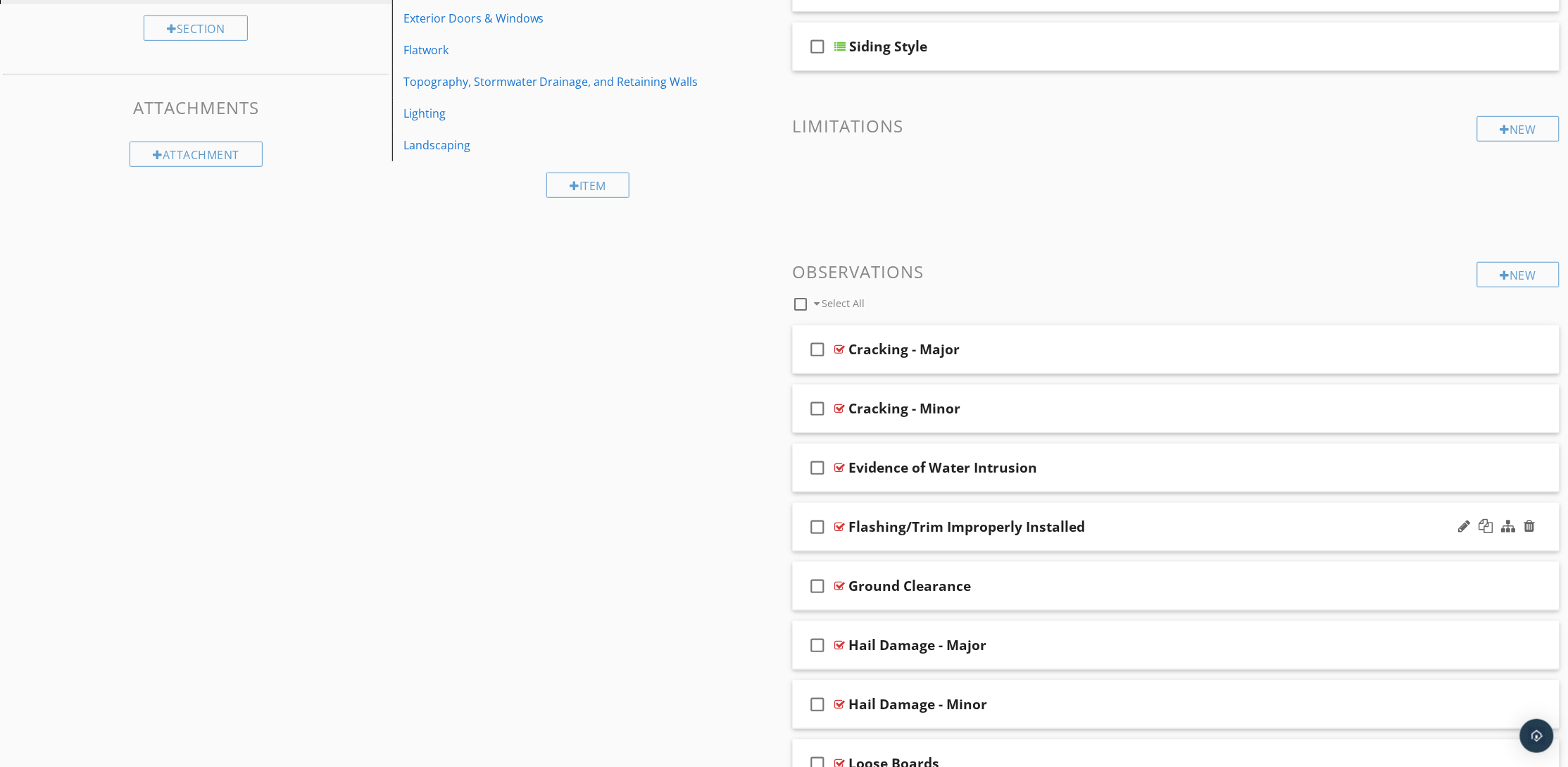
click at [1218, 530] on div "Flashing/Trim Improperly Installed" at bounding box center [1126, 526] width 554 height 17
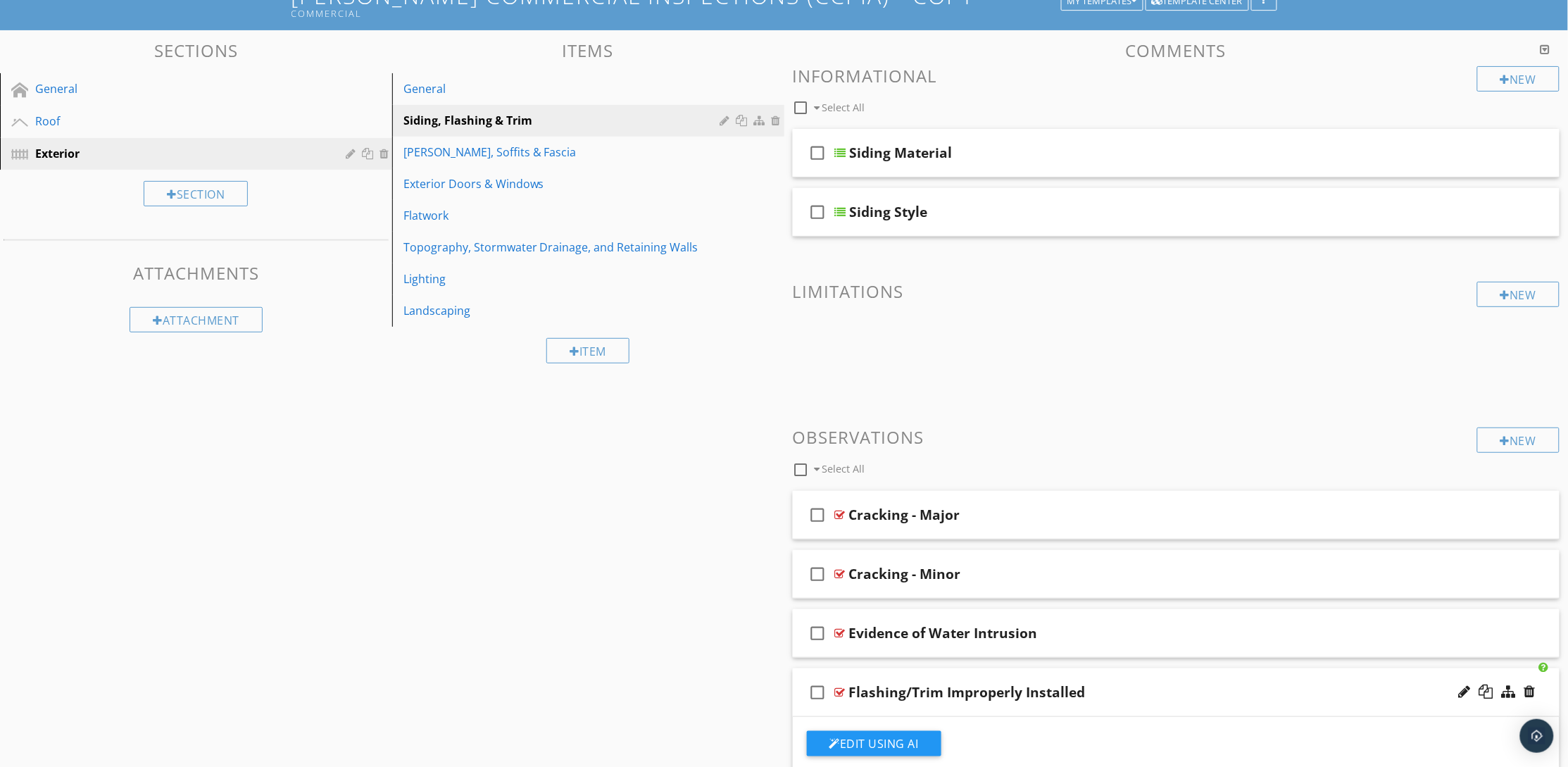
scroll to position [64, 0]
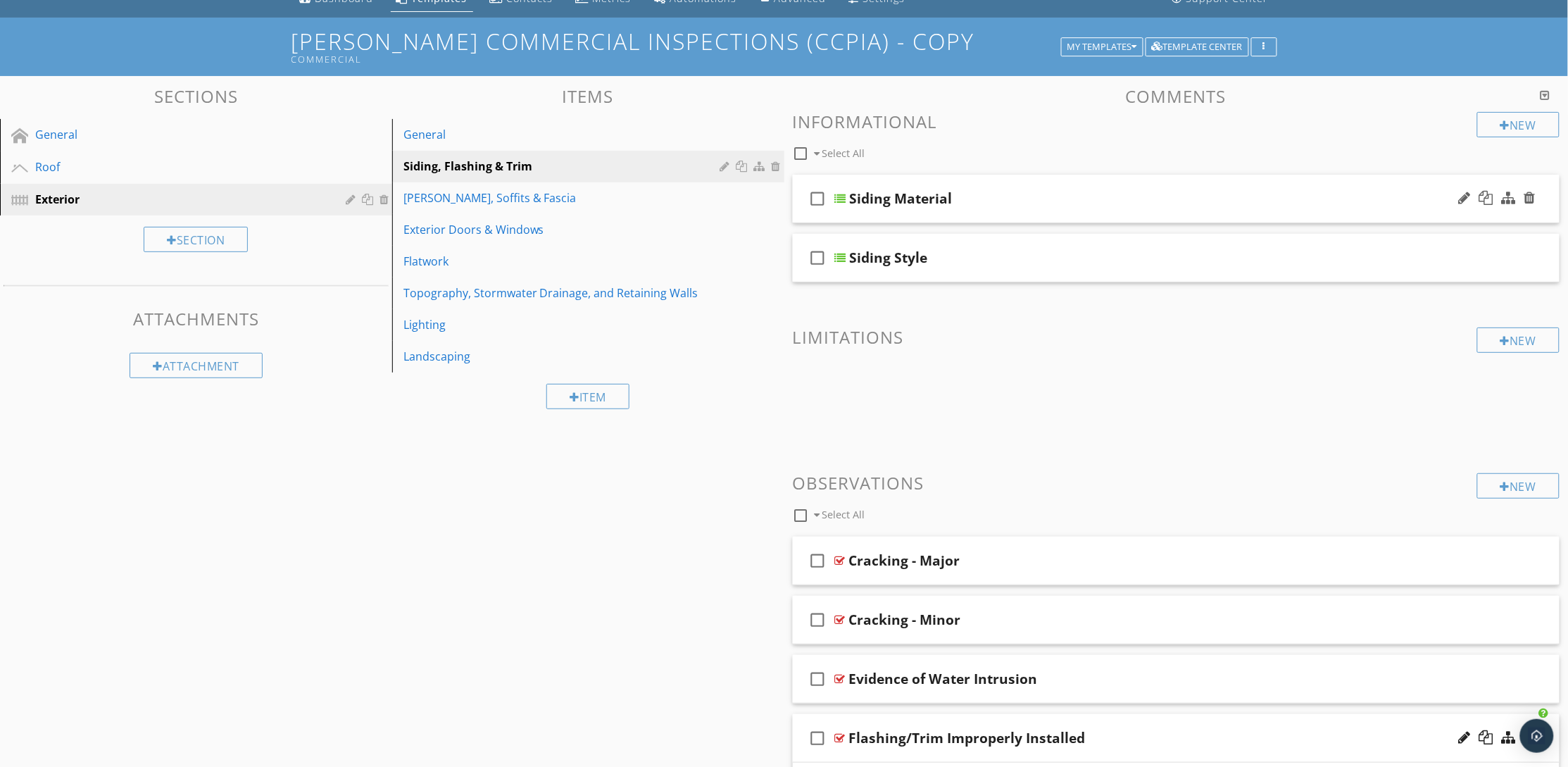
click at [1154, 200] on div "Siding Material" at bounding box center [1127, 199] width 554 height 17
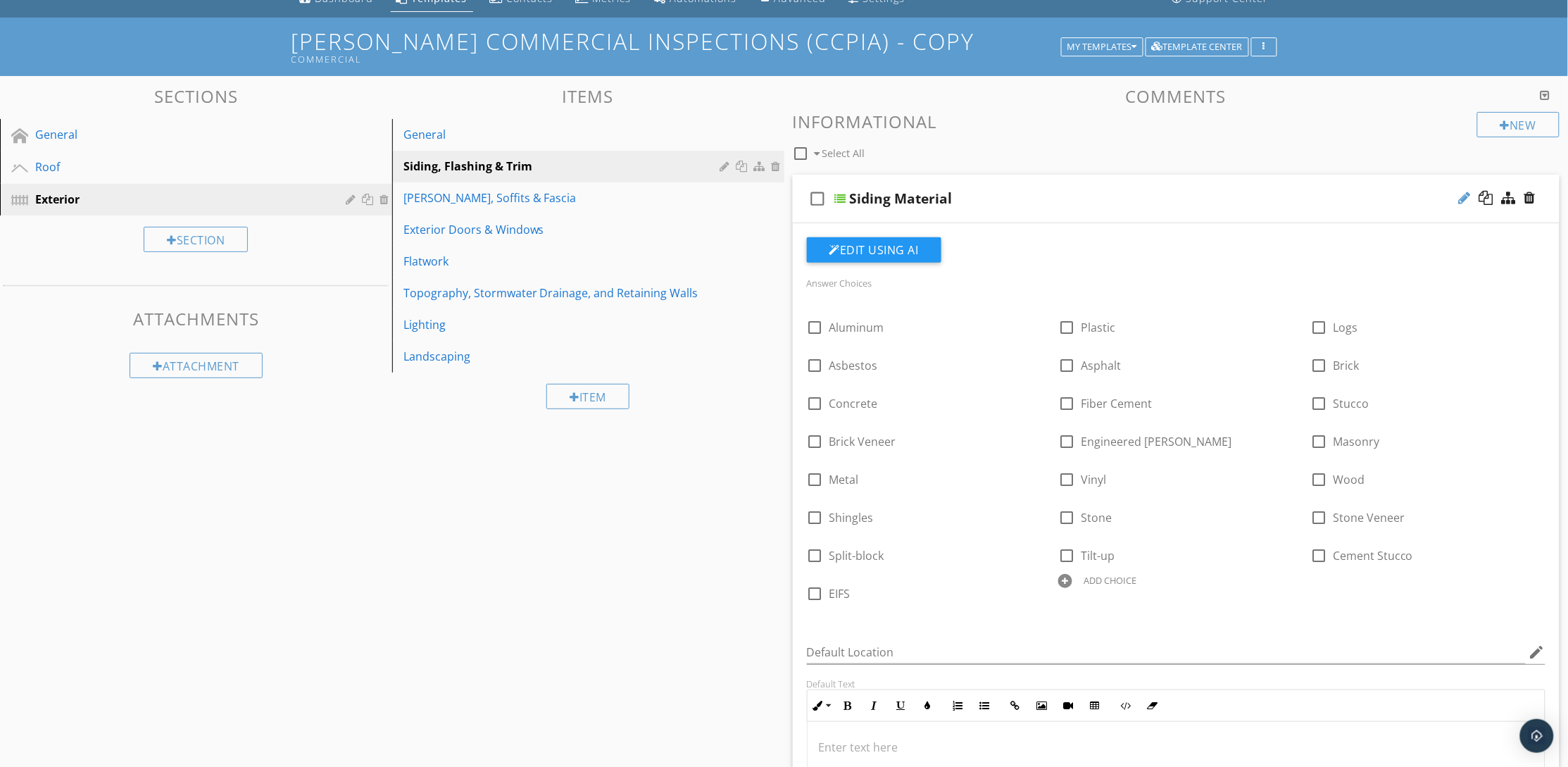
click at [1464, 193] on div at bounding box center [1464, 197] width 12 height 14
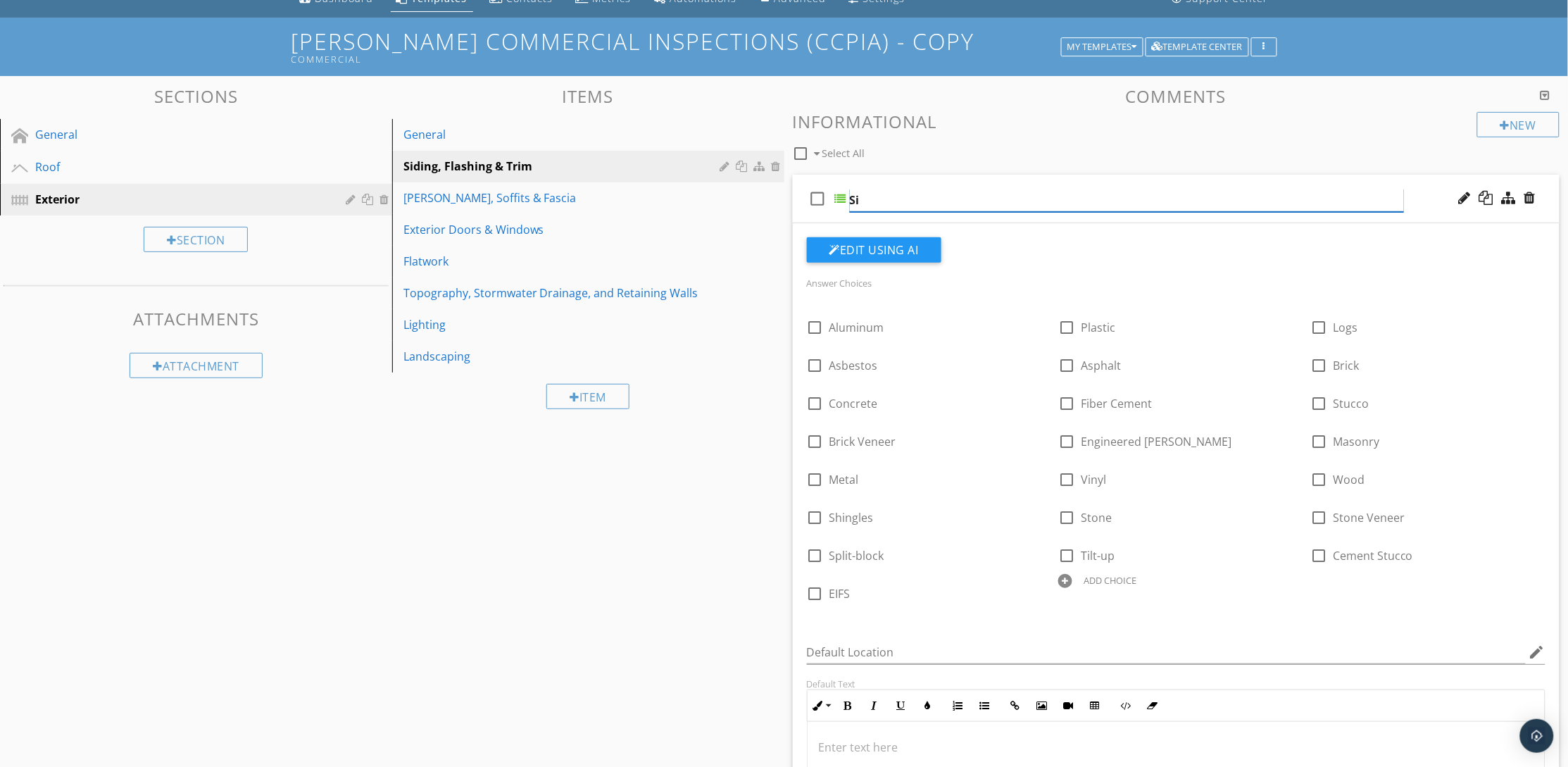
type input "S"
type input "Flashing Material"
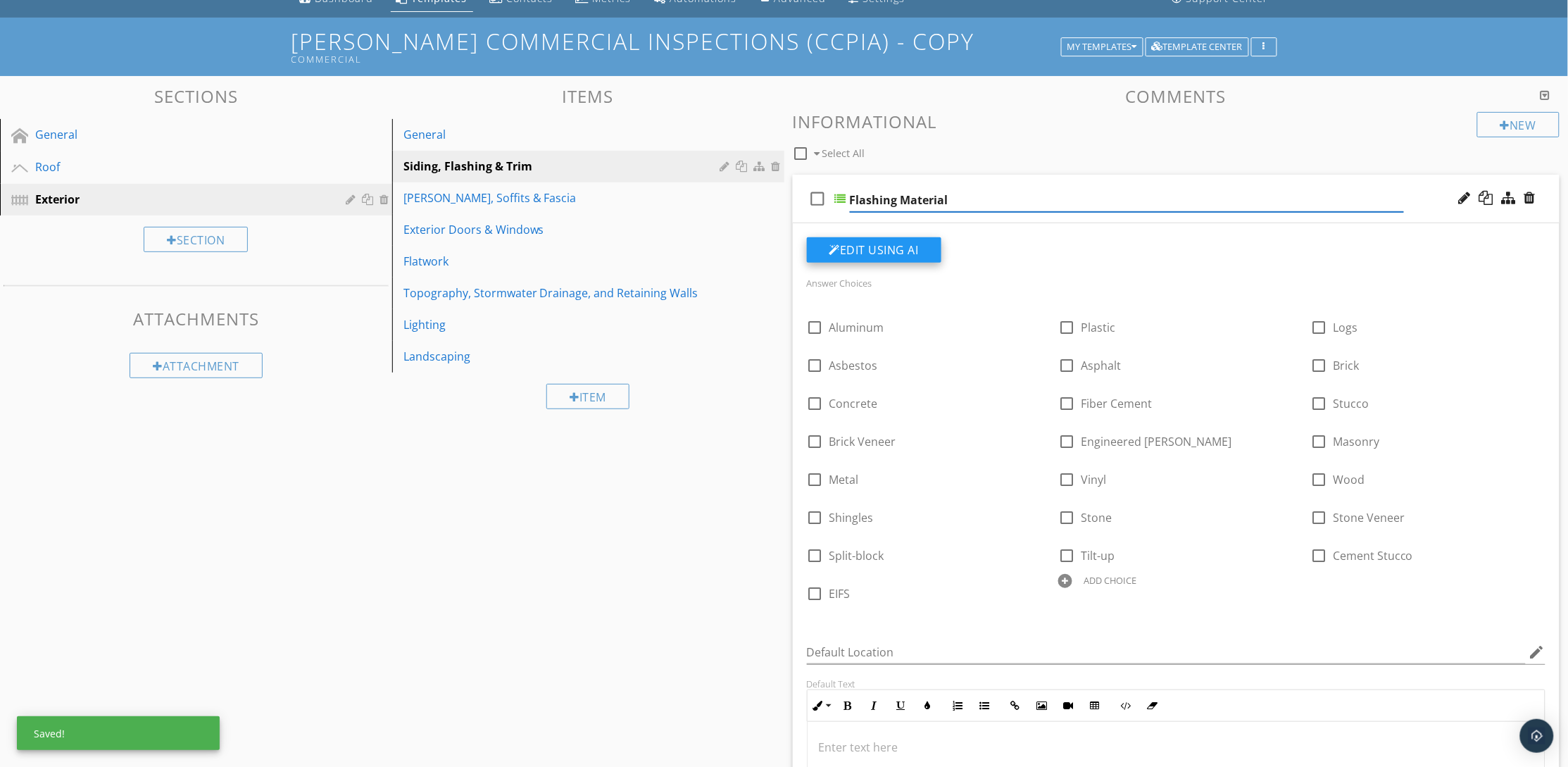
click at [901, 252] on button "Edit Using AI" at bounding box center [874, 250] width 134 height 26
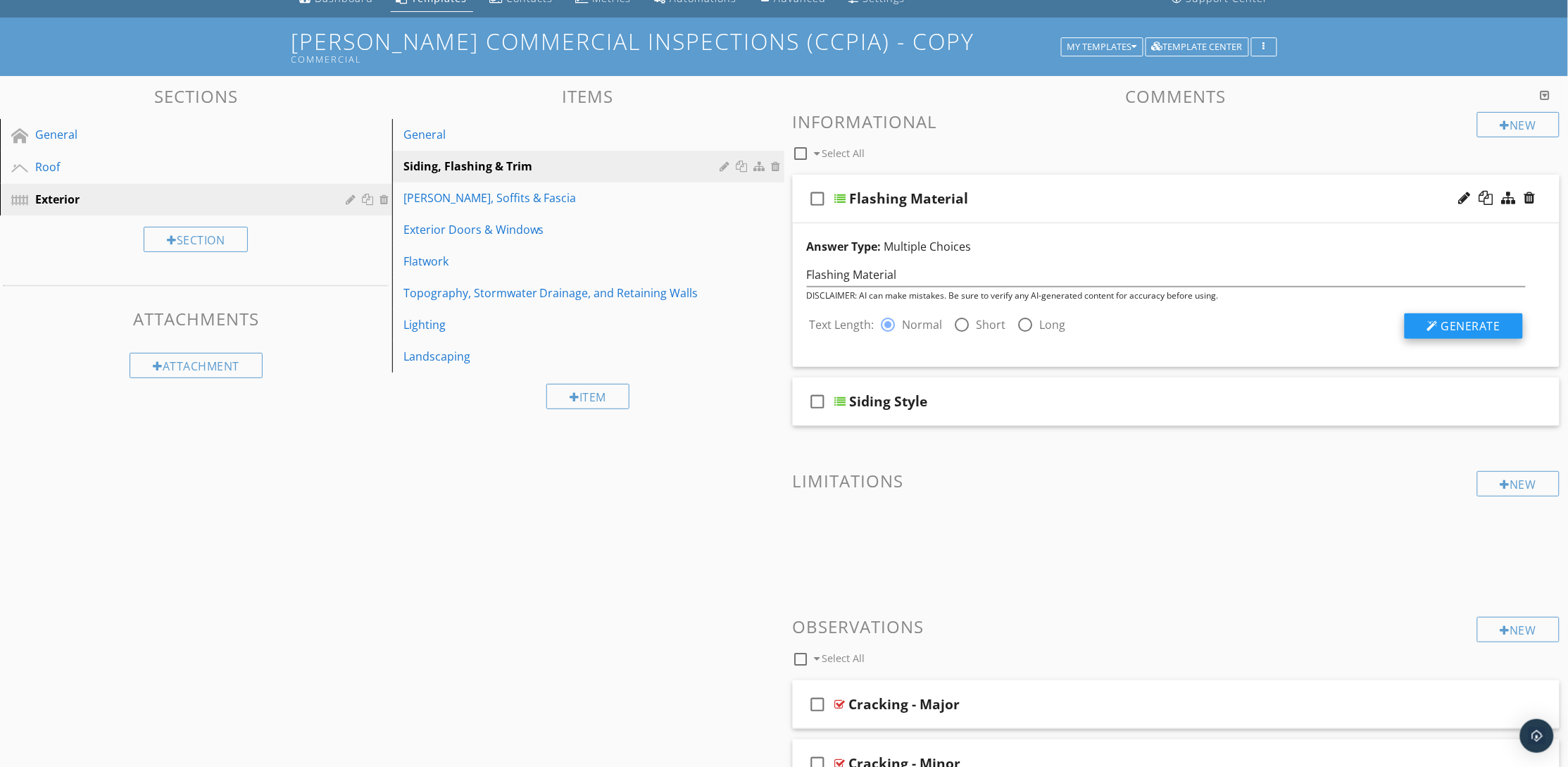
click at [1476, 318] on span "Generate" at bounding box center [1471, 326] width 59 height 16
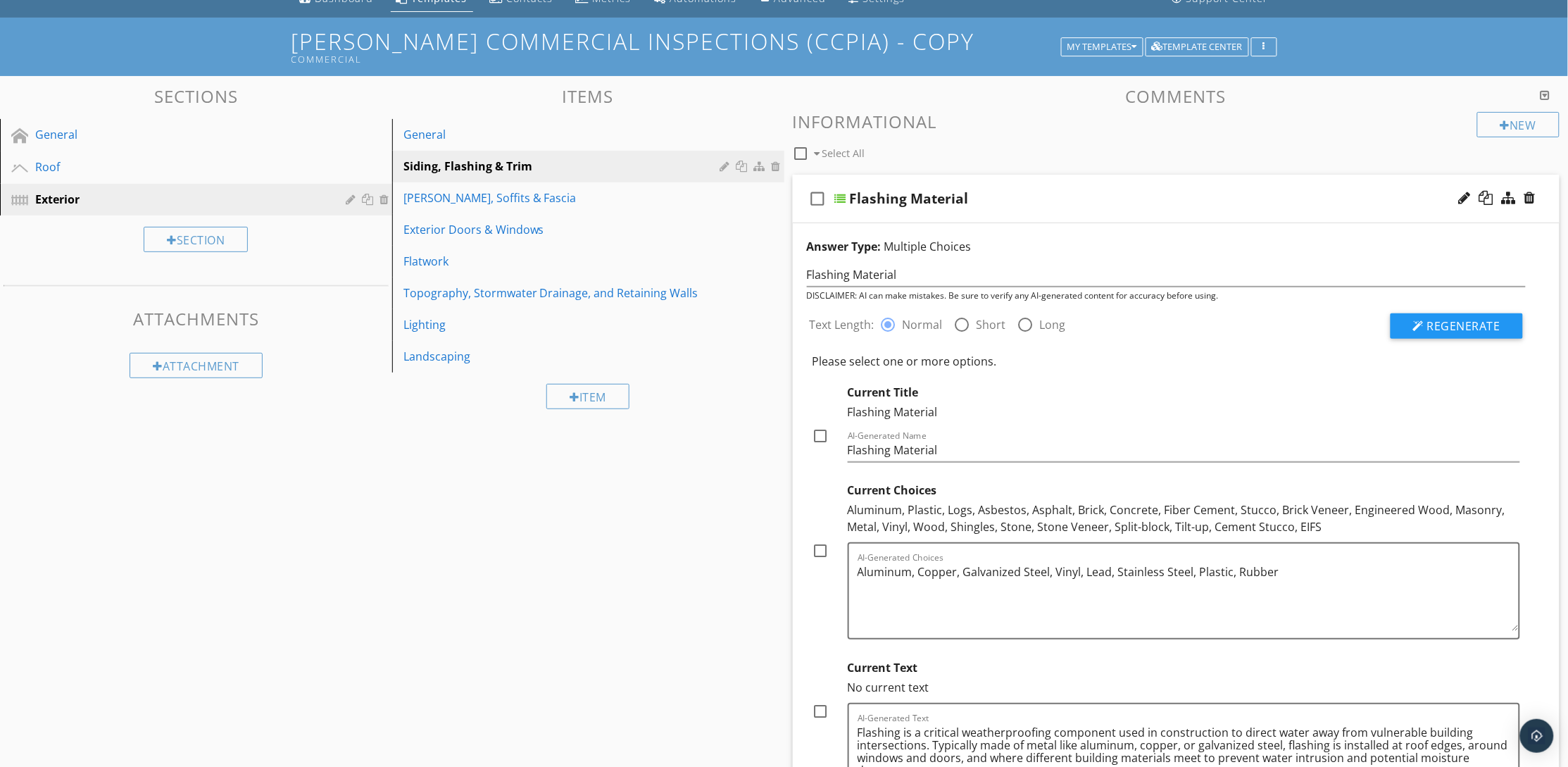
click at [822, 547] on div at bounding box center [821, 551] width 24 height 24
checkbox input "true"
click at [823, 425] on div at bounding box center [821, 436] width 24 height 24
checkbox input "true"
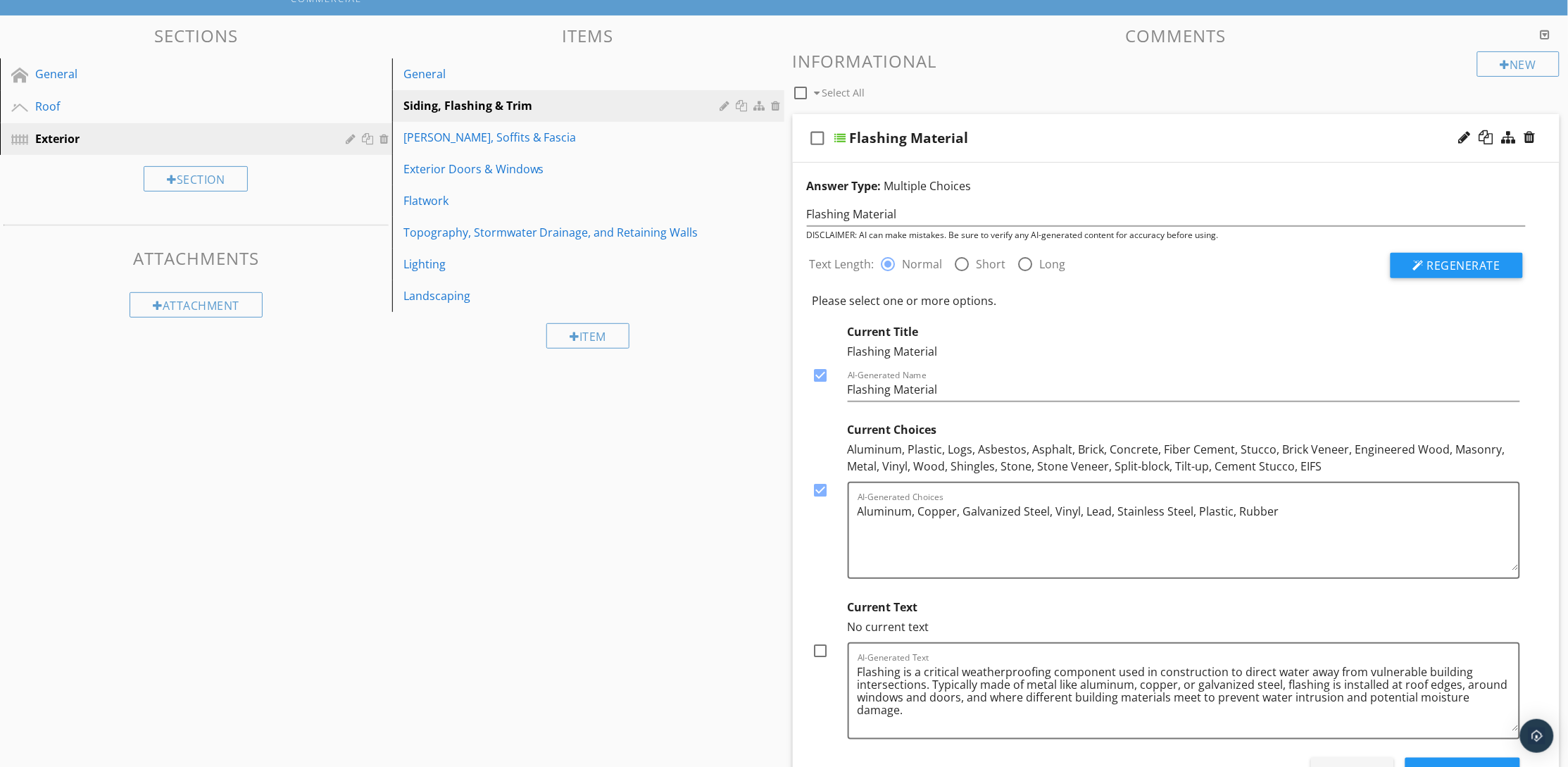
scroll to position [276, 0]
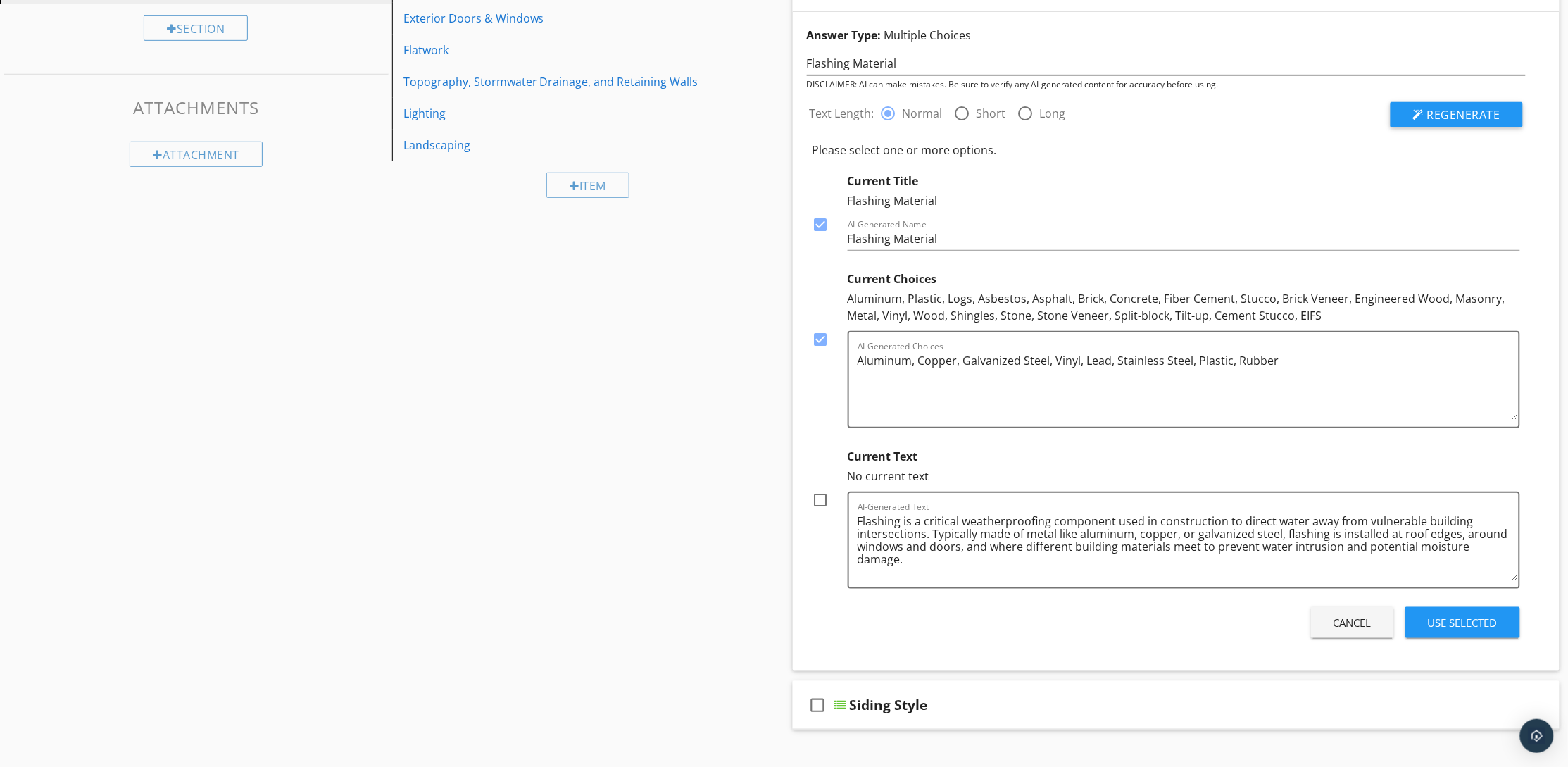
click at [821, 498] on div at bounding box center [821, 500] width 24 height 24
checkbox input "true"
click at [1446, 617] on div "Use Selected" at bounding box center [1462, 623] width 70 height 17
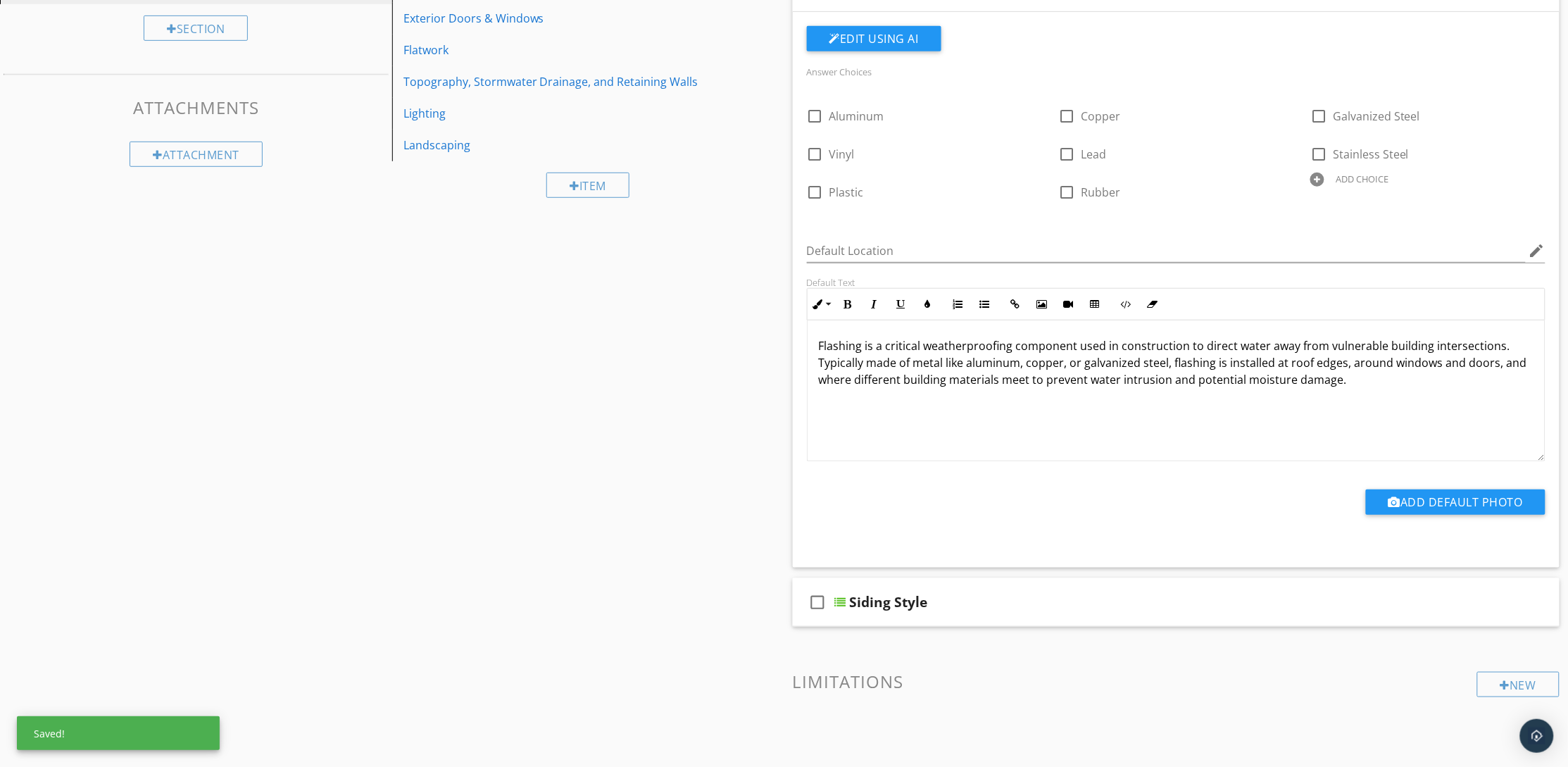
click at [1380, 382] on p "Flashing is a critical weatherproofing component used in construction to direct…" at bounding box center [1176, 362] width 715 height 51
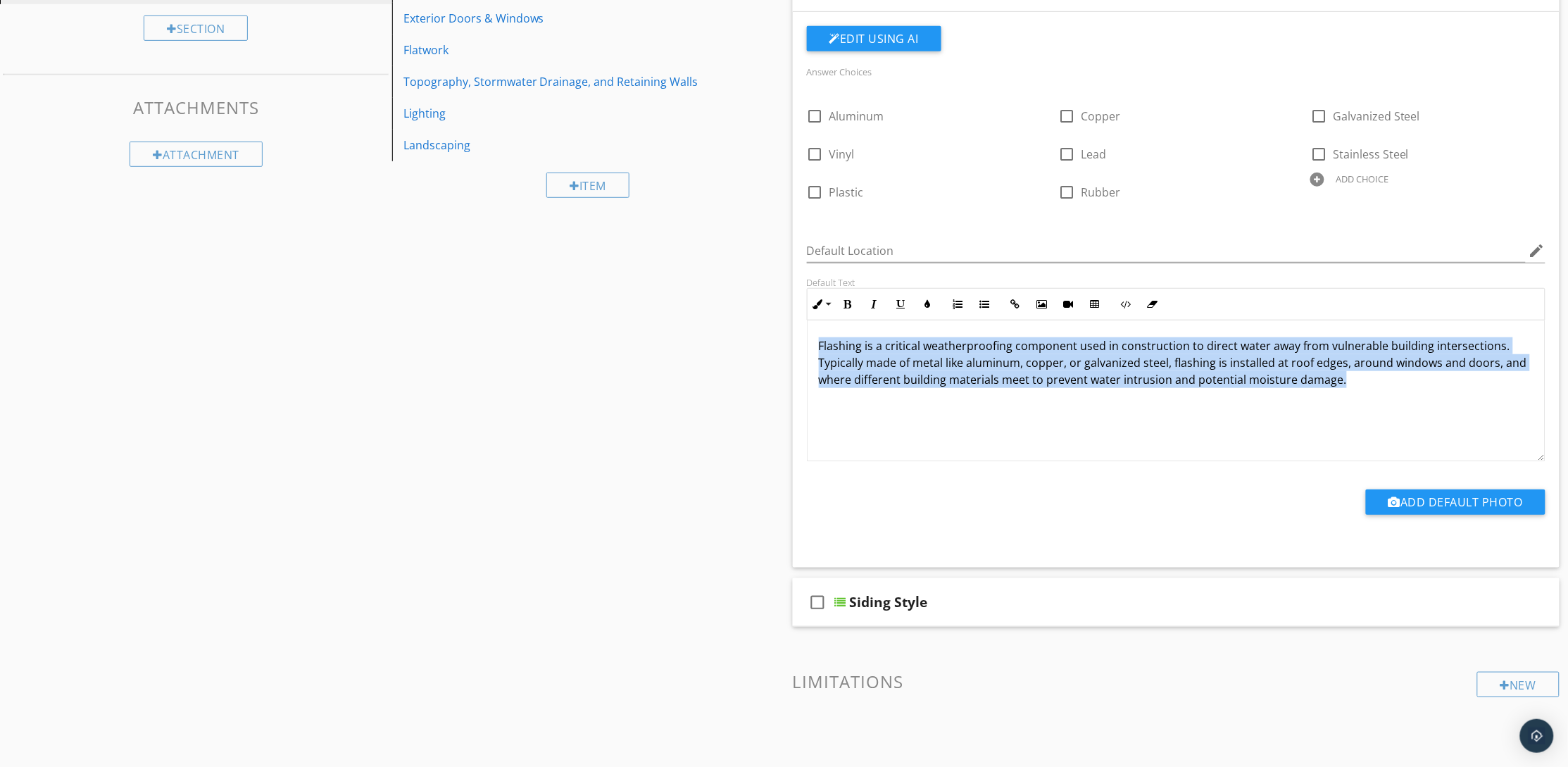
drag, startPoint x: 1377, startPoint y: 382, endPoint x: 836, endPoint y: 348, distance: 542.1
click at [808, 338] on div "Flashing is a critical weatherproofing component used in construction to direct…" at bounding box center [1176, 390] width 738 height 141
copy p "Flashing is a critical weatherproofing component used in construction to direct…"
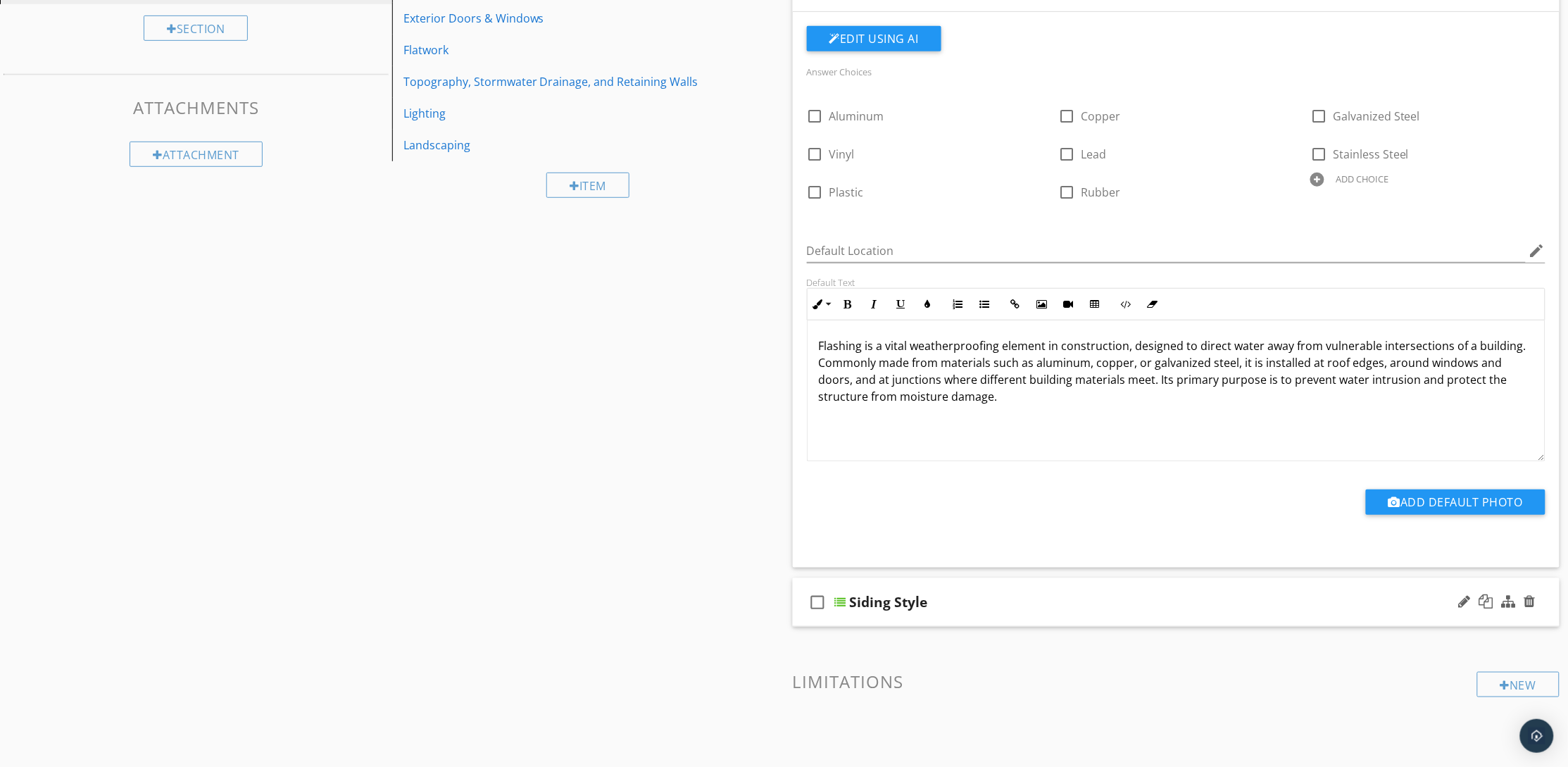
click at [1052, 608] on div "Siding Style" at bounding box center [1127, 601] width 554 height 17
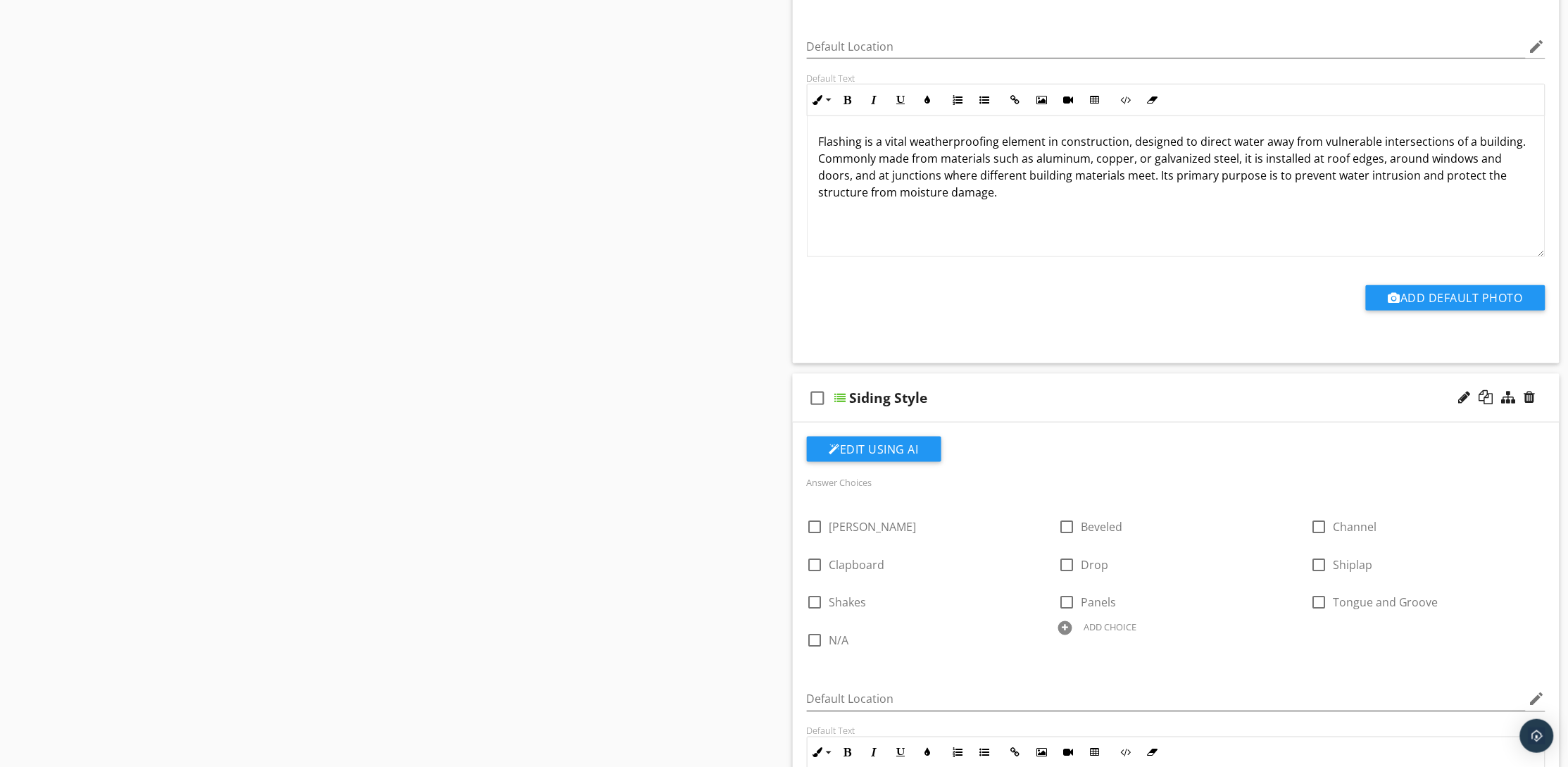
scroll to position [487, 0]
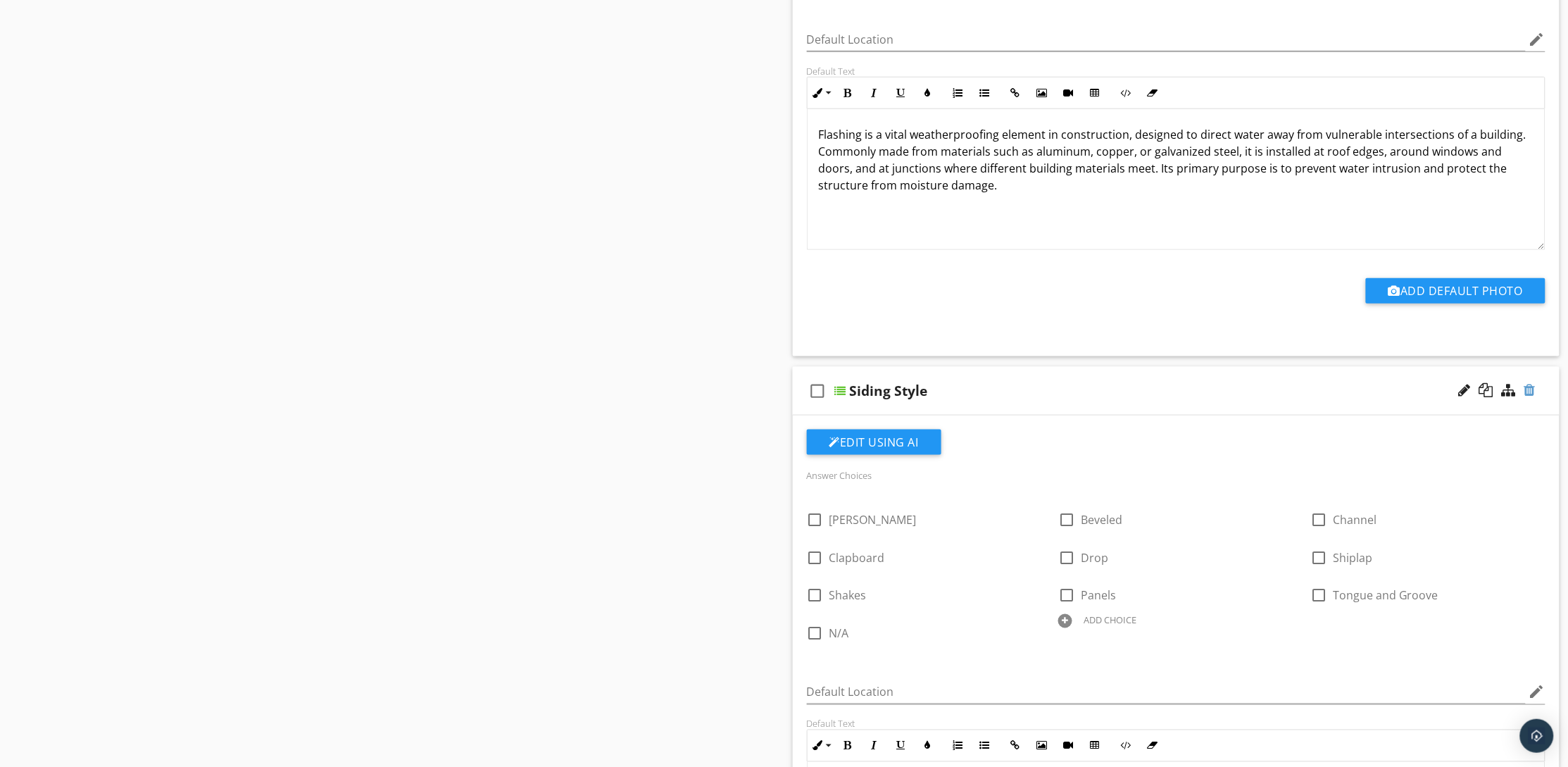
click at [1533, 389] on div at bounding box center [1529, 389] width 11 height 14
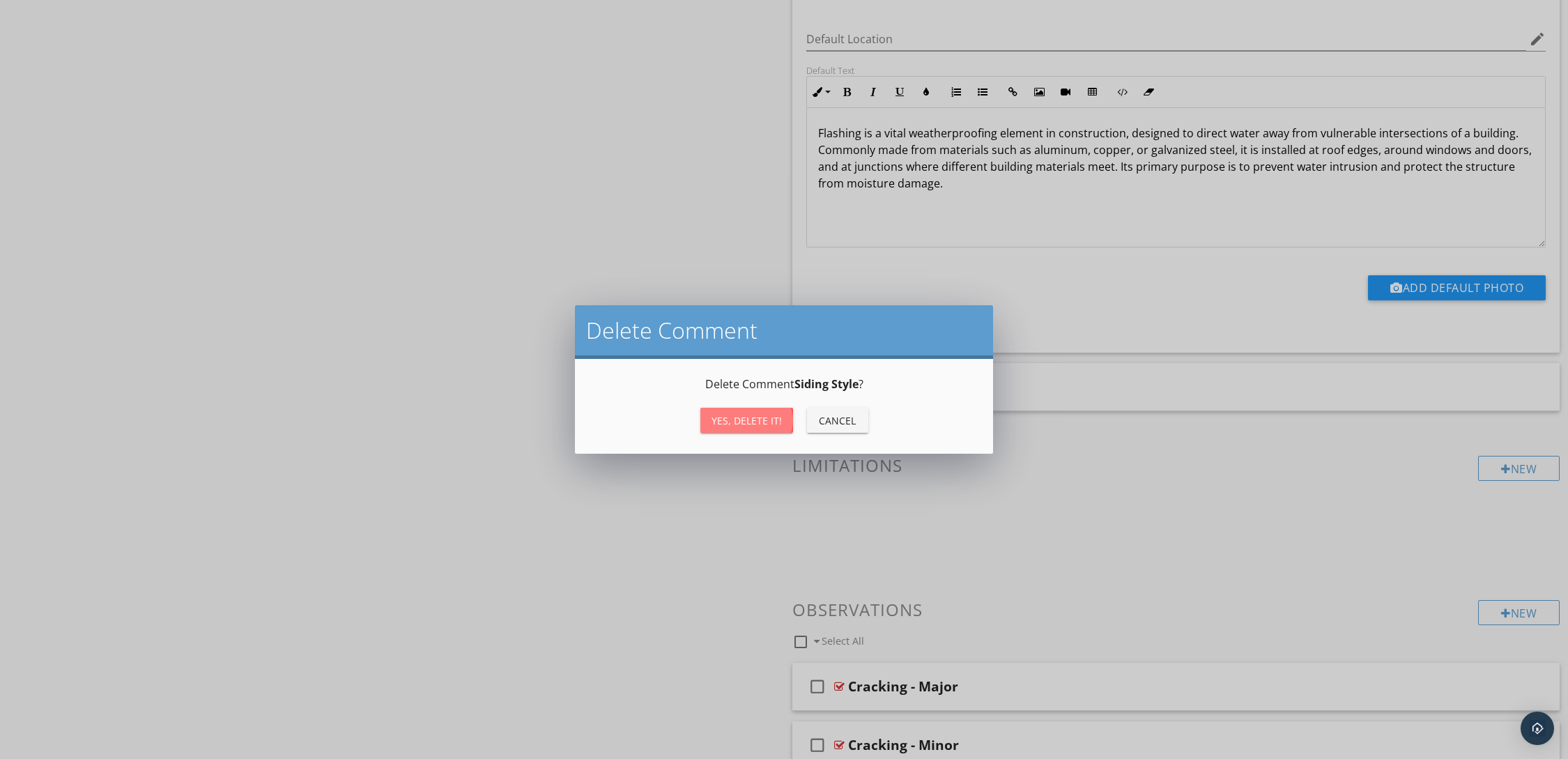
click at [759, 419] on div "Yes, Delete it!" at bounding box center [747, 420] width 70 height 15
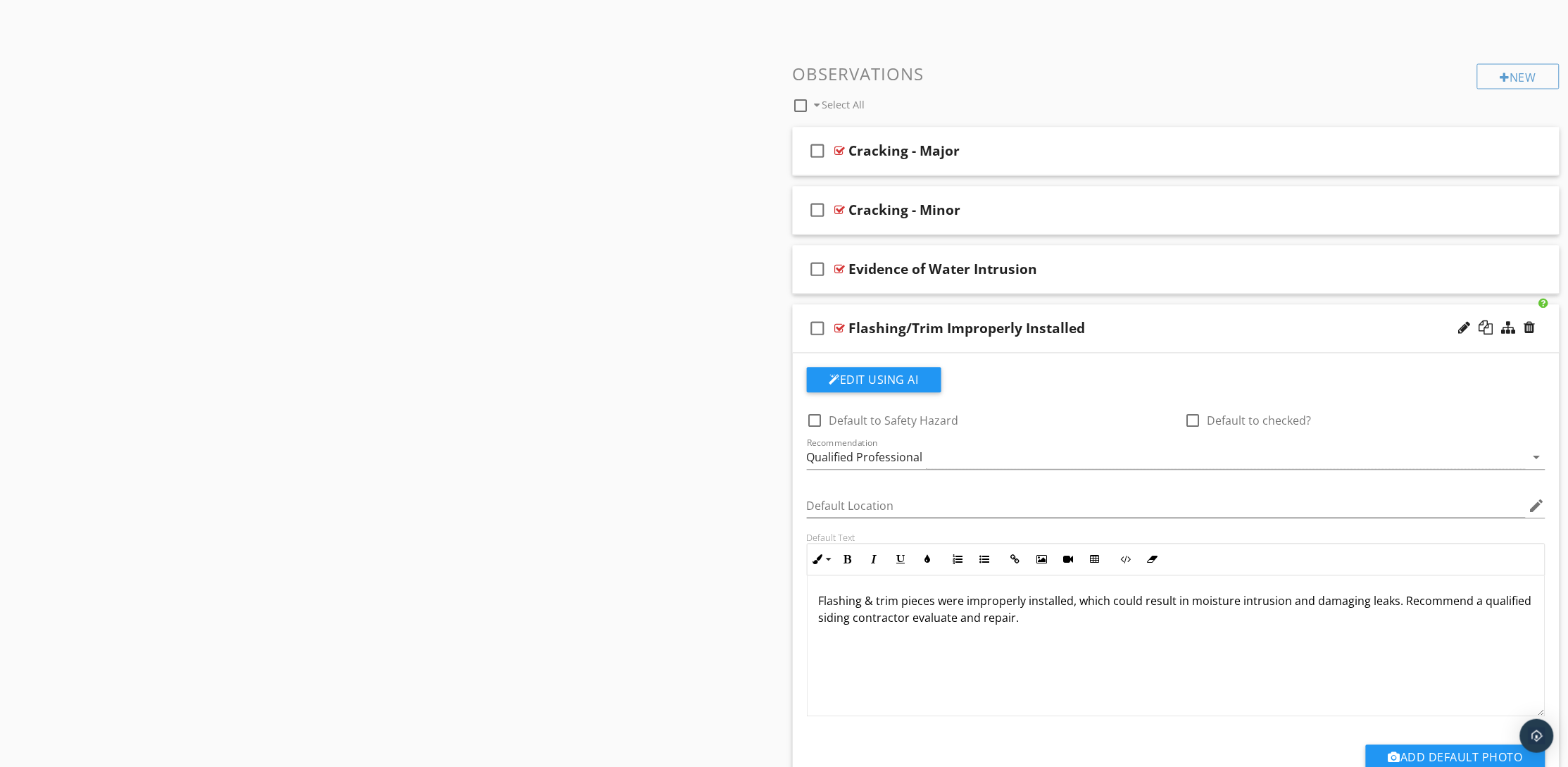
scroll to position [1015, 0]
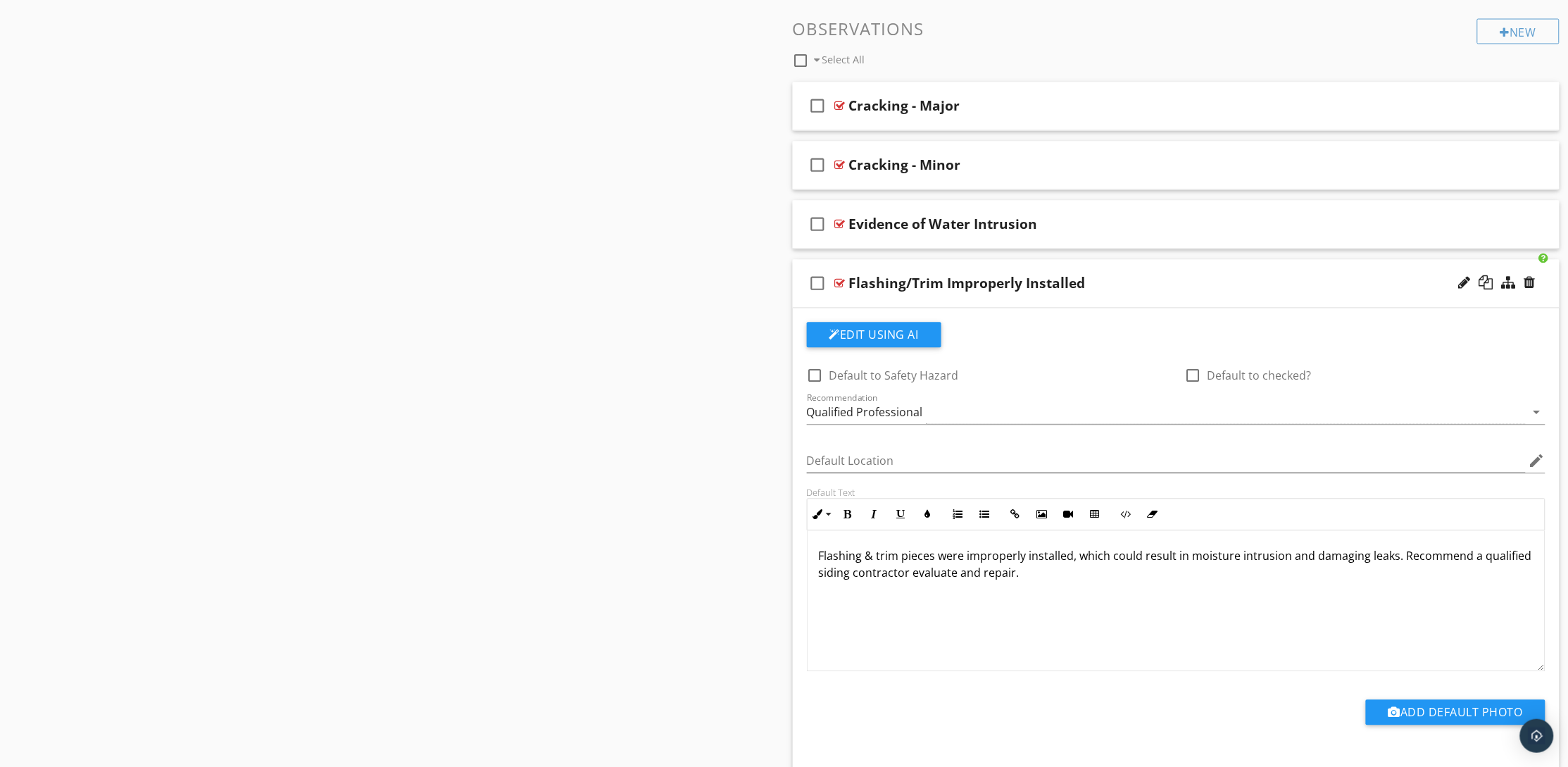
click at [1066, 575] on p "Flashing & trim pieces were improperly installed, which could result in moistur…" at bounding box center [1176, 565] width 715 height 34
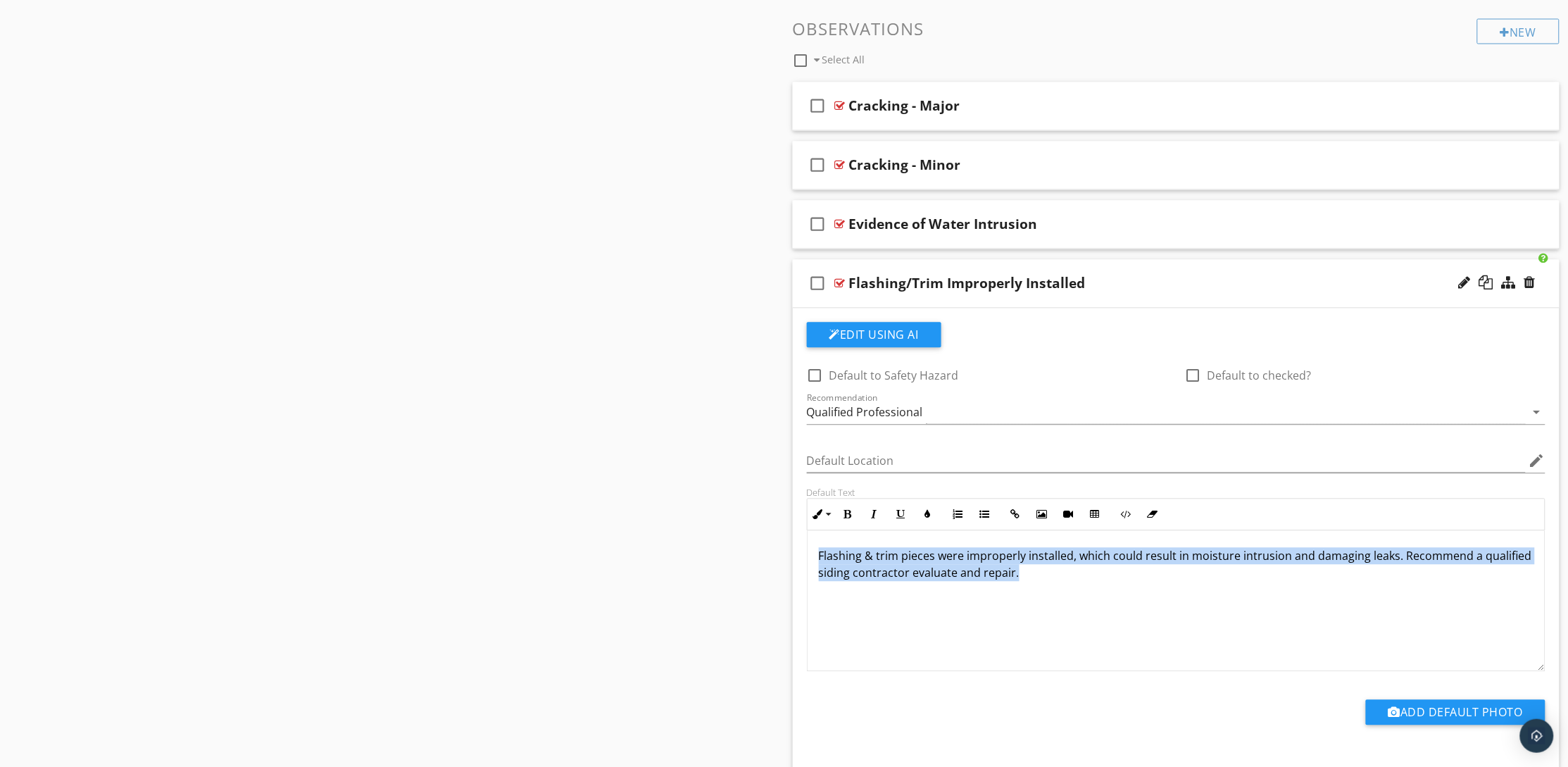
drag, startPoint x: 1030, startPoint y: 570, endPoint x: 818, endPoint y: 551, distance: 212.8
click at [818, 551] on div "Flashing & trim pieces were improperly installed, which could result in moistur…" at bounding box center [1176, 601] width 738 height 141
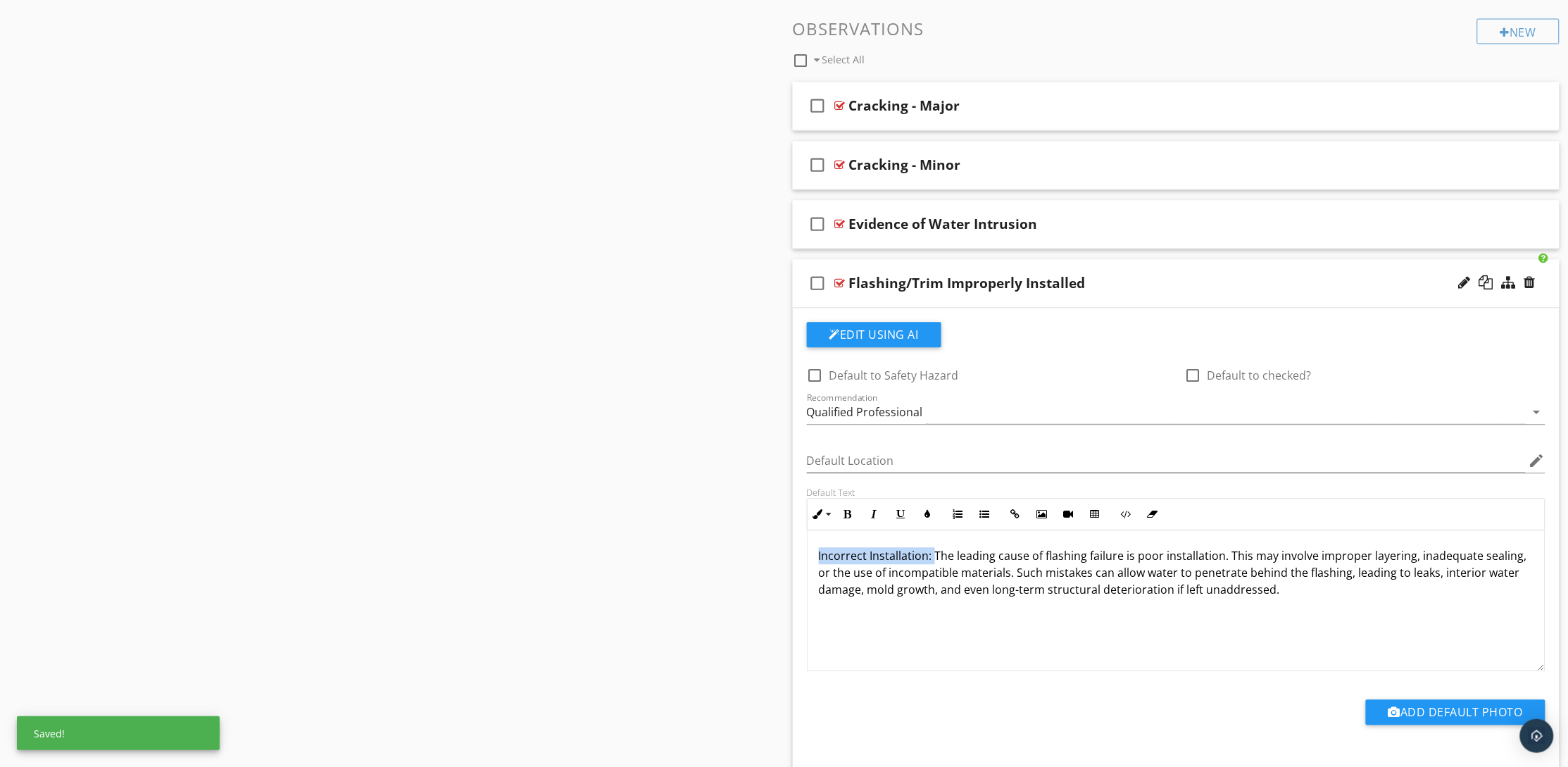
drag, startPoint x: 934, startPoint y: 555, endPoint x: 803, endPoint y: 565, distance: 131.4
click at [807, 564] on div "Incorrect Installation: The leading cause of flashing failure is poor installat…" at bounding box center [1176, 601] width 739 height 141
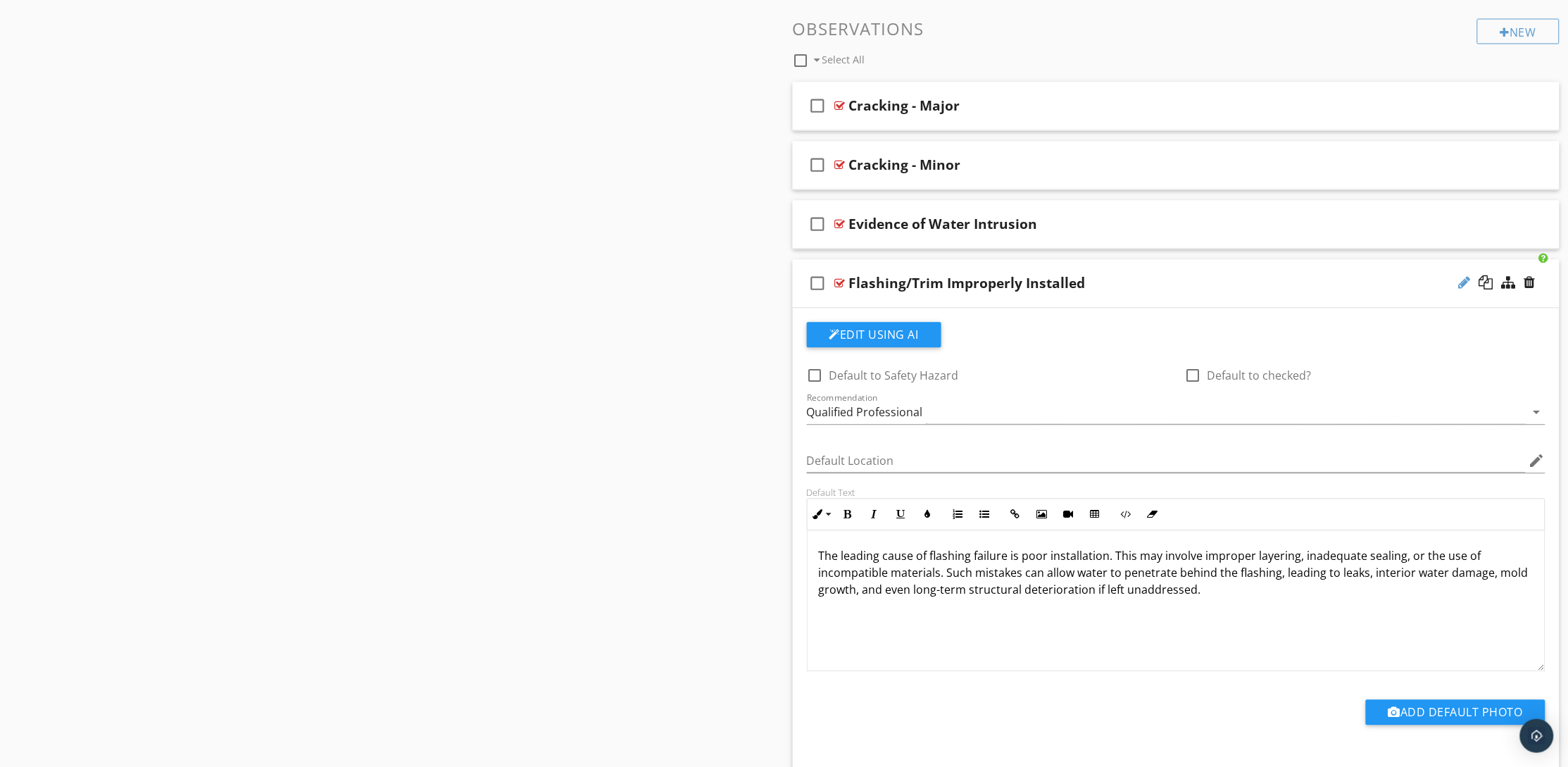
drag, startPoint x: 1460, startPoint y: 282, endPoint x: 1424, endPoint y: 296, distance: 38.6
click at [1460, 282] on div at bounding box center [1464, 282] width 12 height 14
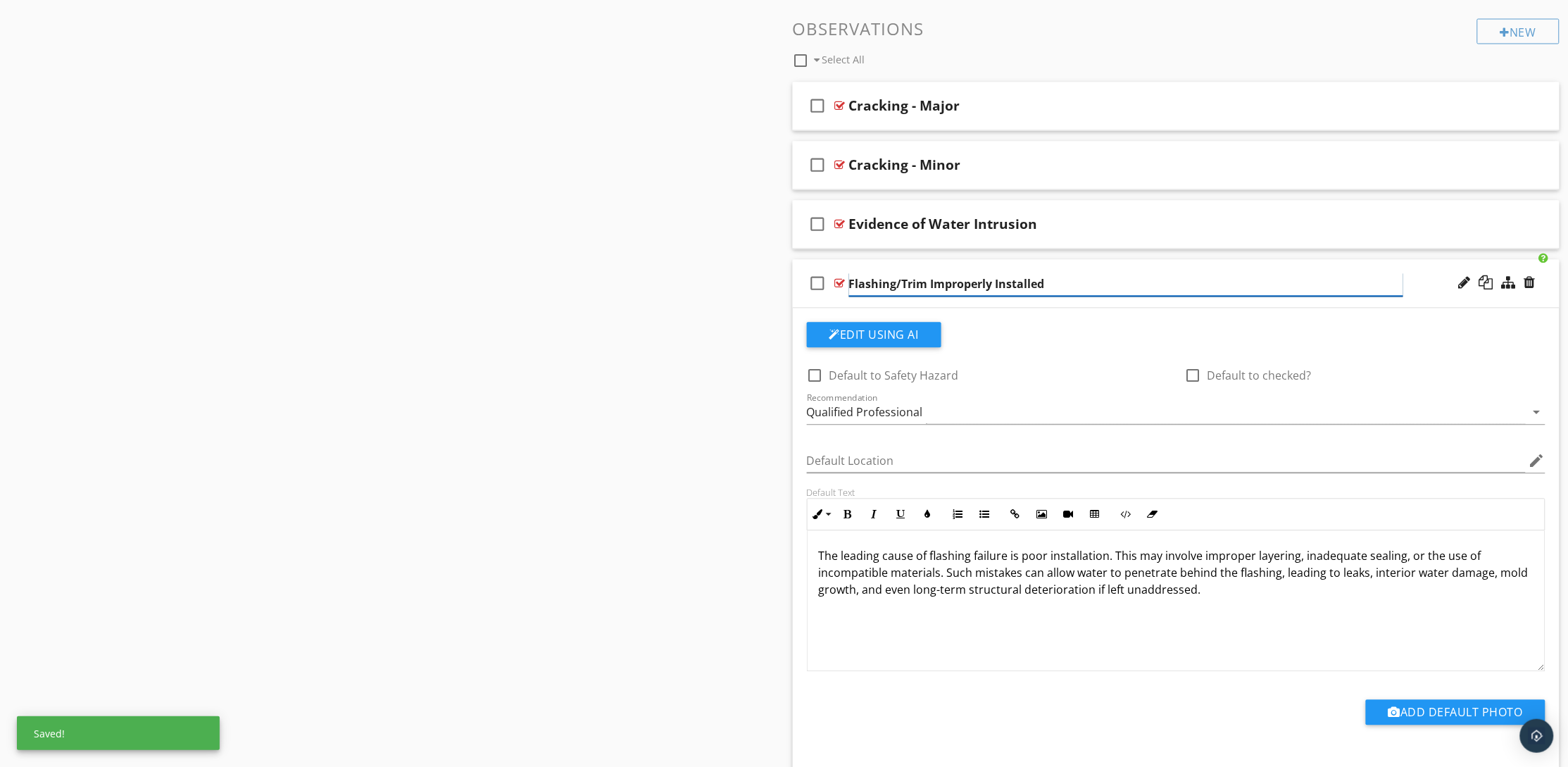
click at [926, 286] on input "Flashing/Trim Improperly Installed" at bounding box center [1126, 284] width 554 height 23
type input "Flashing Improperly Installed"
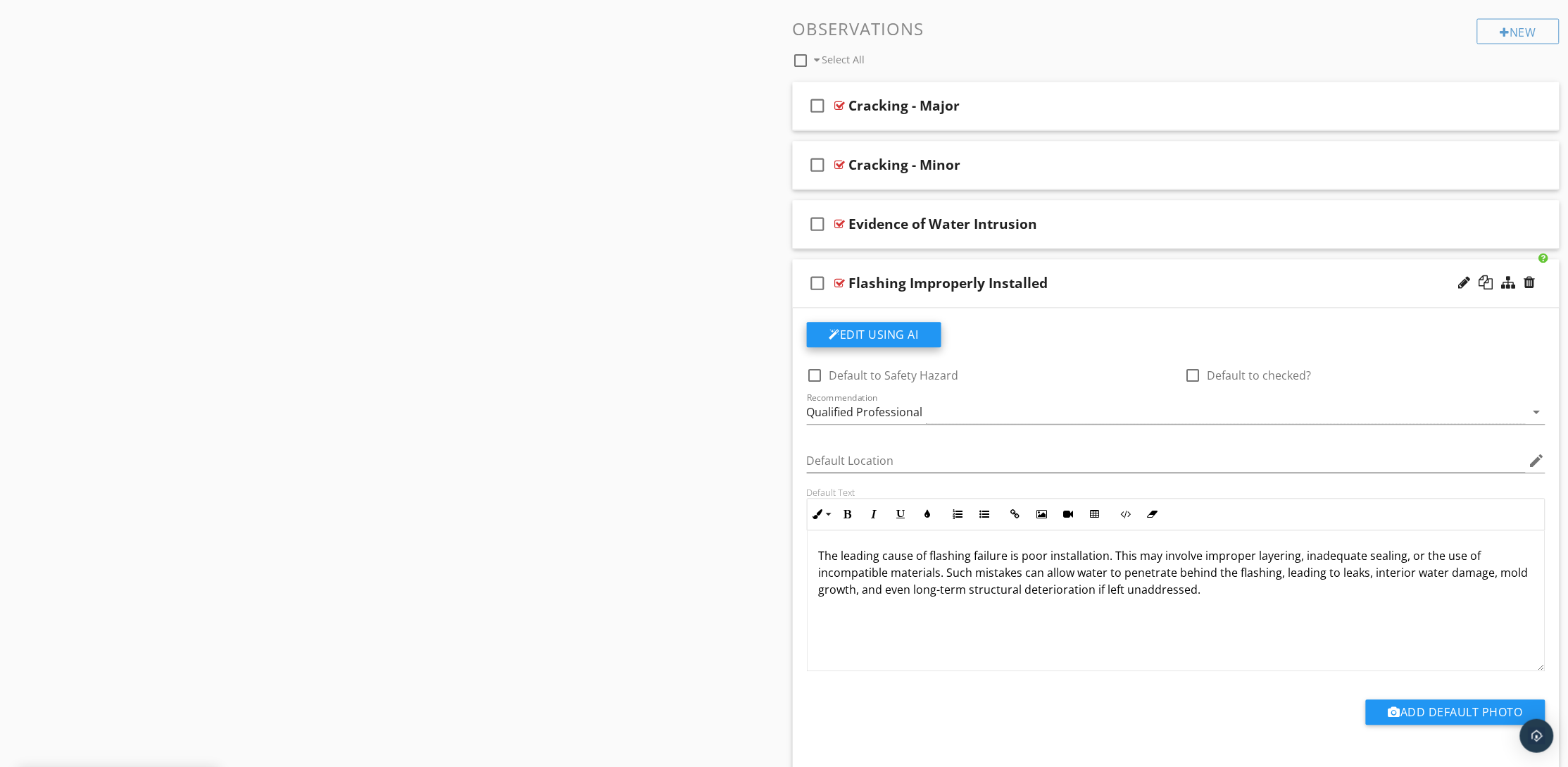
click at [890, 335] on button "Edit Using AI" at bounding box center [874, 336] width 134 height 26
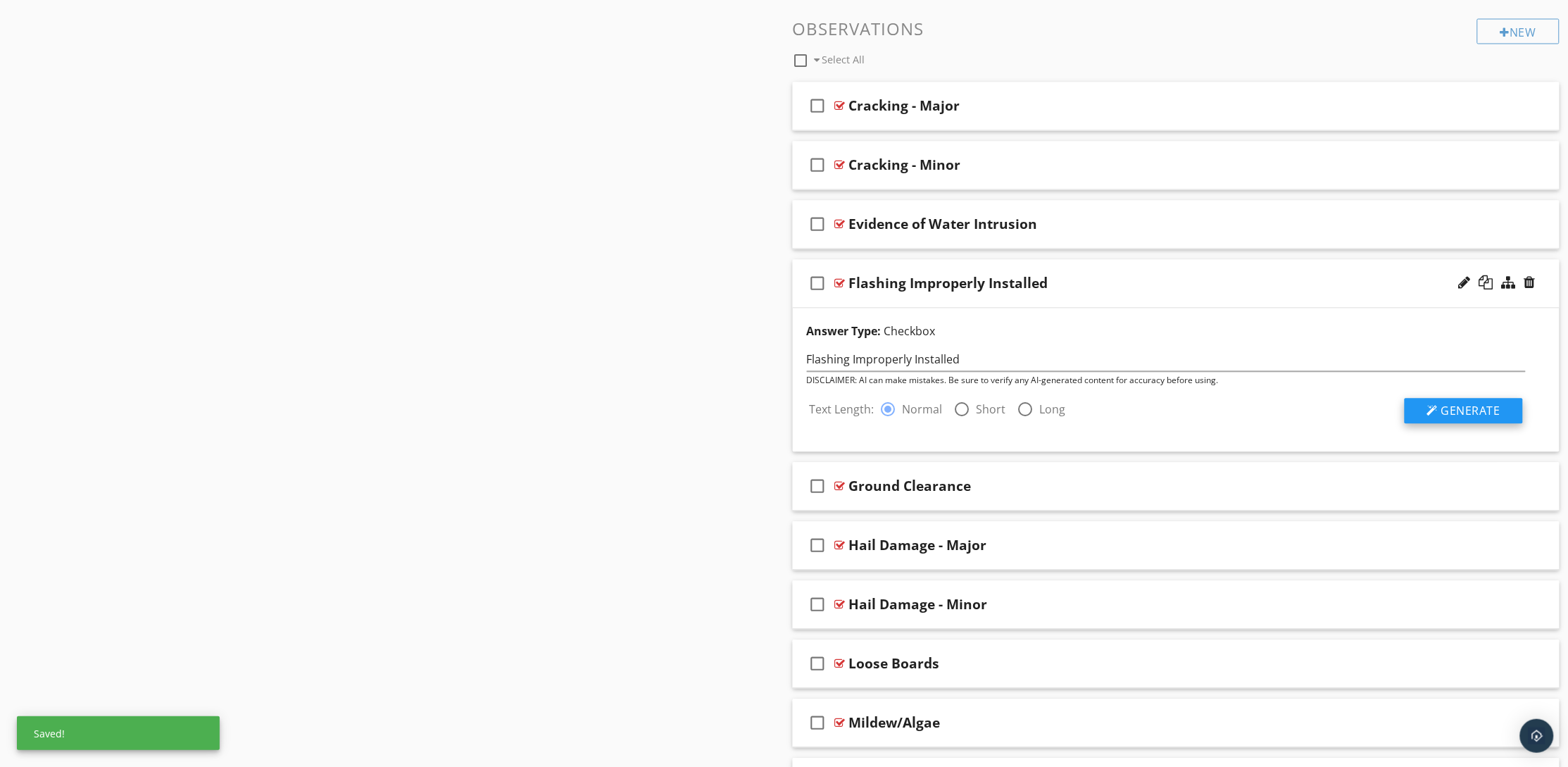
click at [1476, 417] on span "Generate" at bounding box center [1471, 411] width 59 height 16
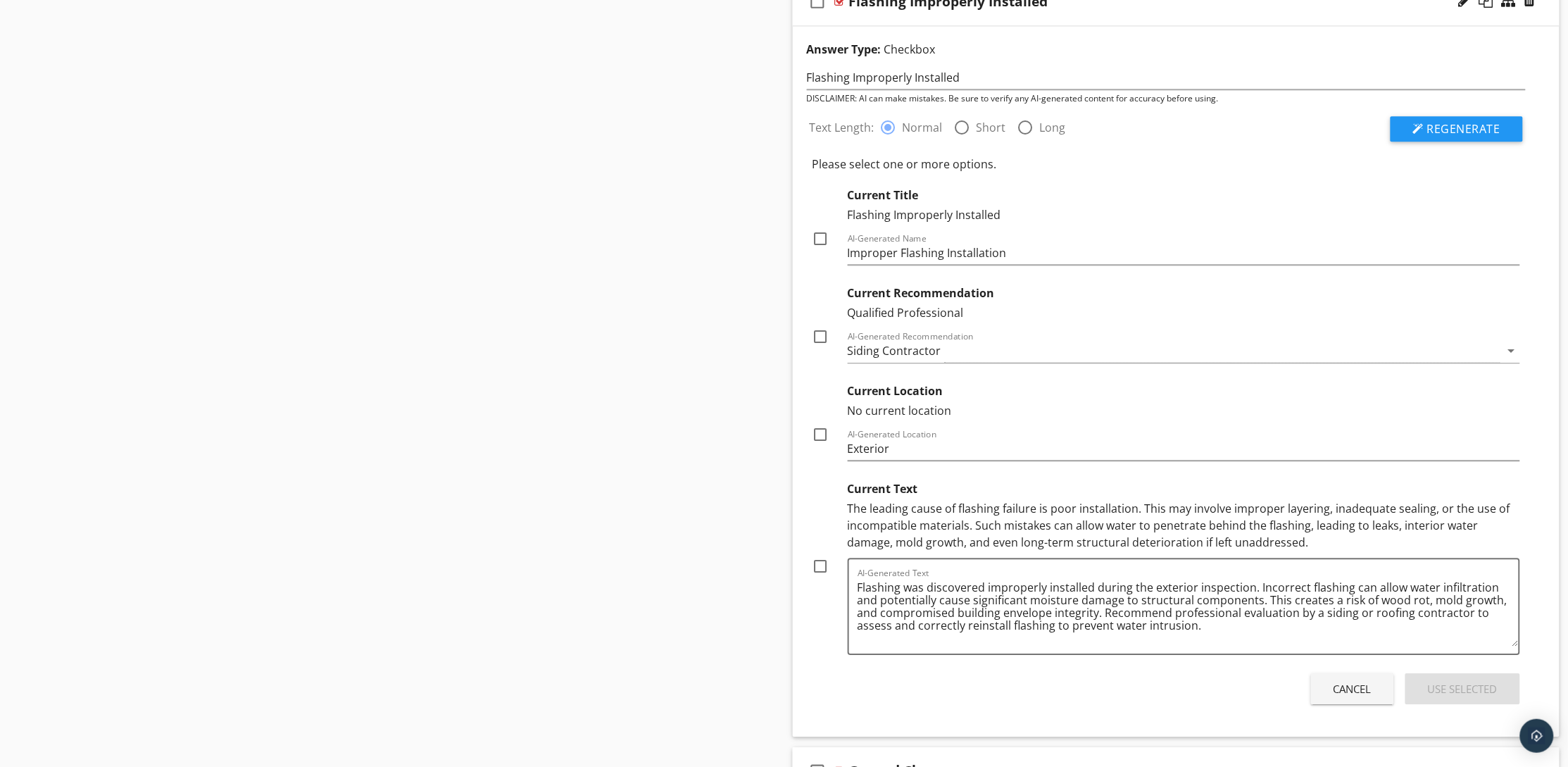
scroll to position [1332, 0]
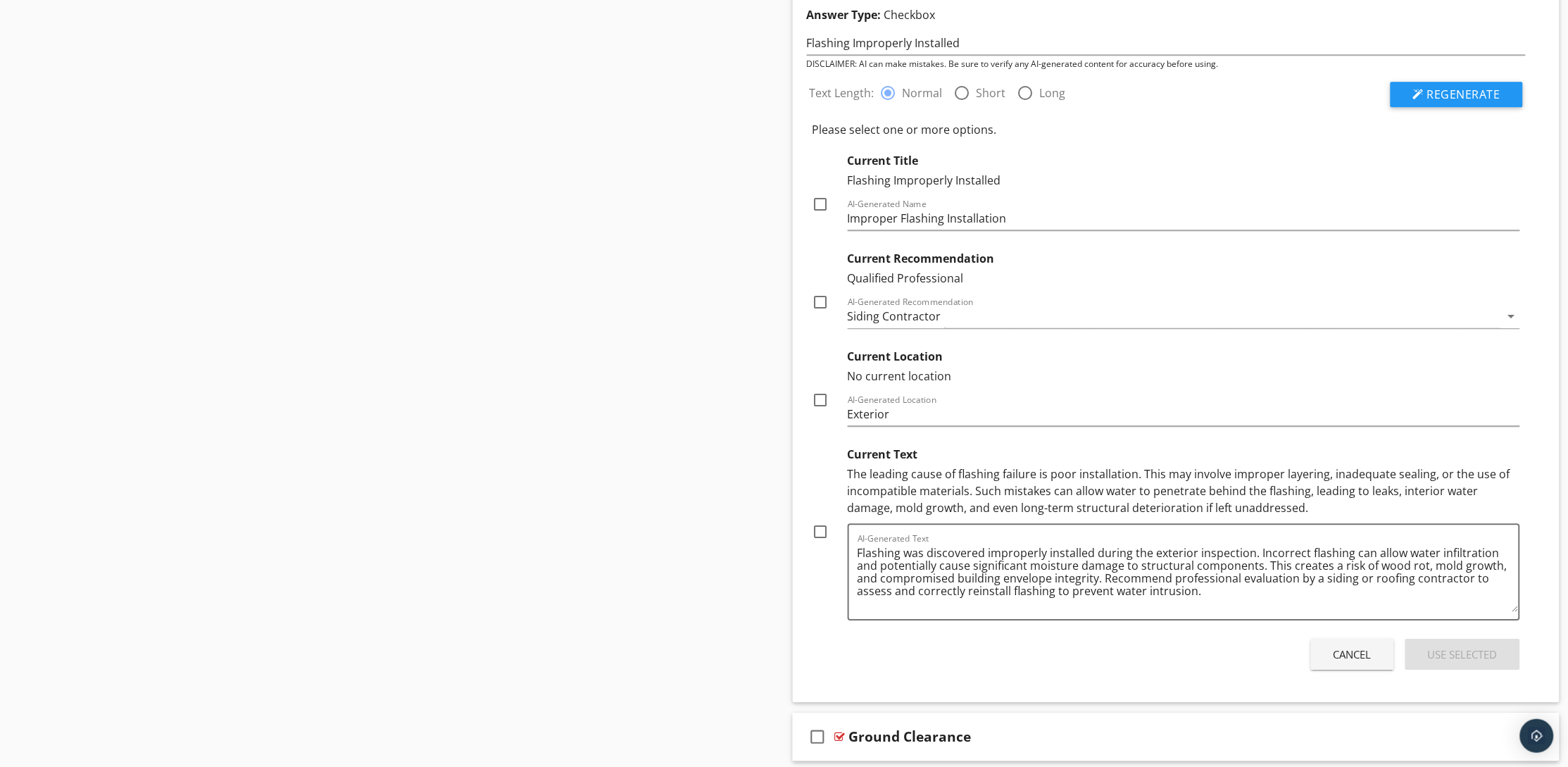
click at [823, 532] on div at bounding box center [821, 532] width 24 height 24
checkbox input "true"
click at [817, 203] on div at bounding box center [821, 204] width 24 height 24
checkbox input "true"
click at [1437, 661] on button "Use Selected" at bounding box center [1462, 654] width 115 height 31
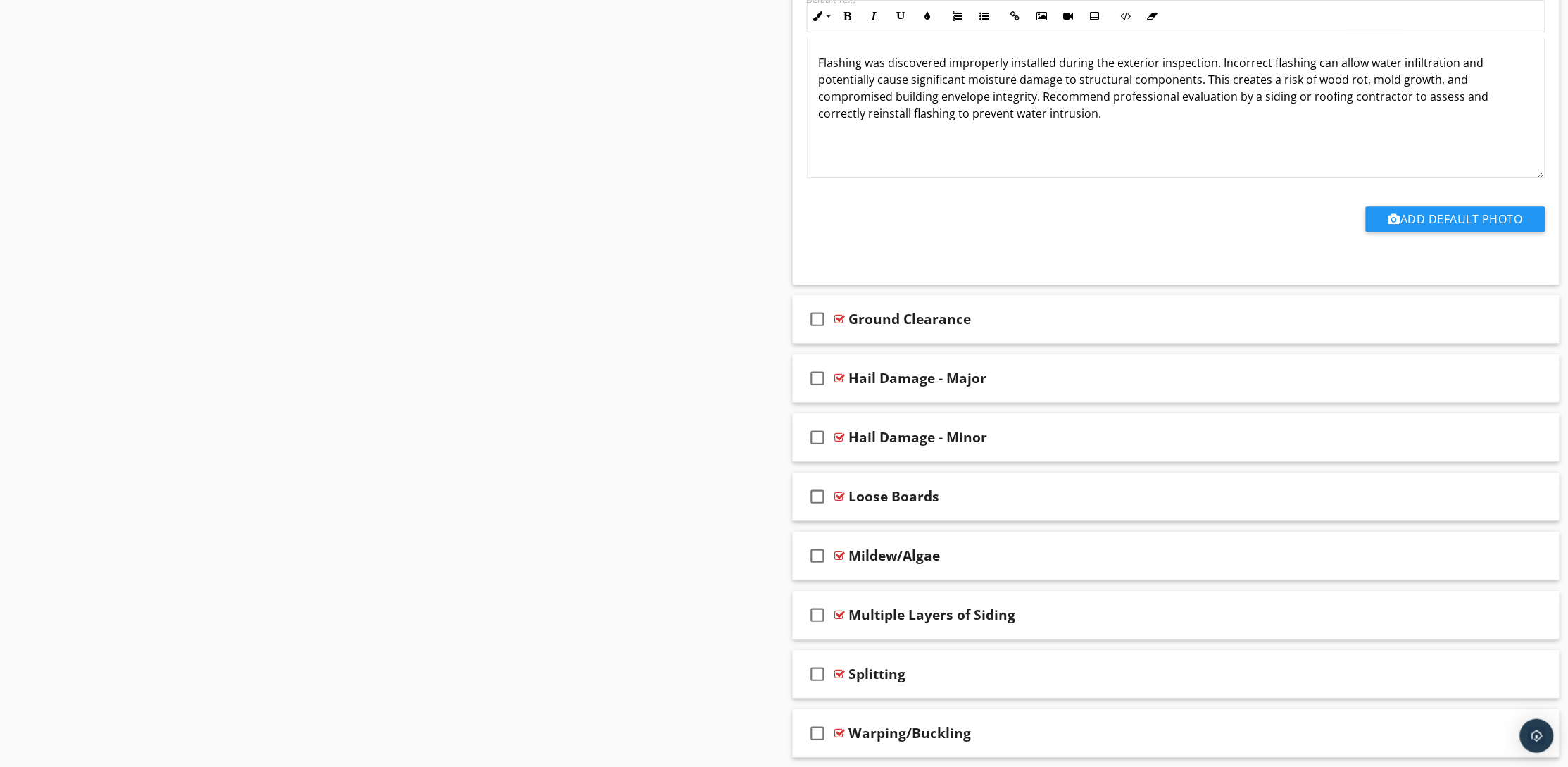
scroll to position [1560, 0]
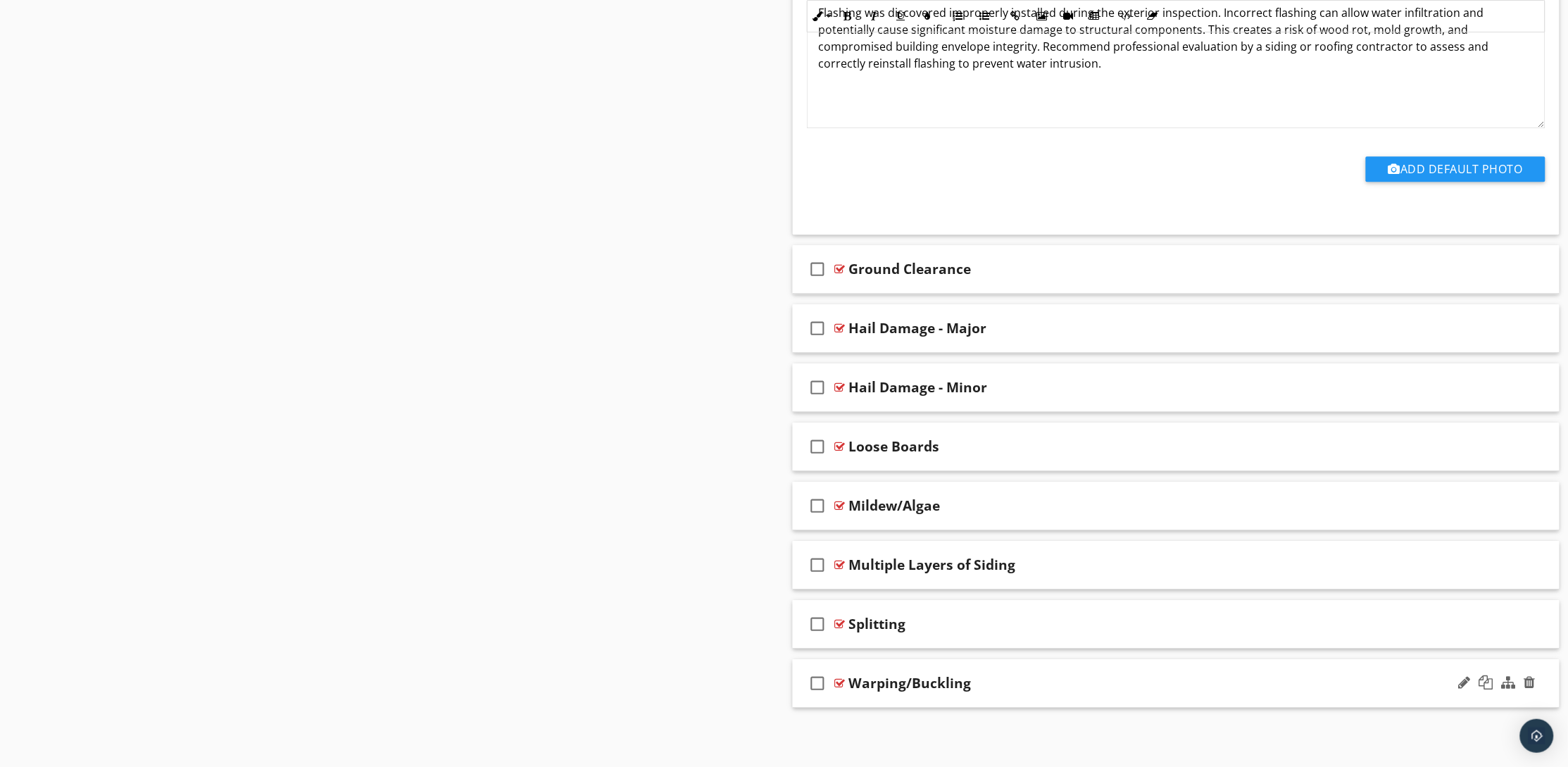
click at [1025, 689] on div "Warping/Buckling" at bounding box center [1126, 682] width 554 height 17
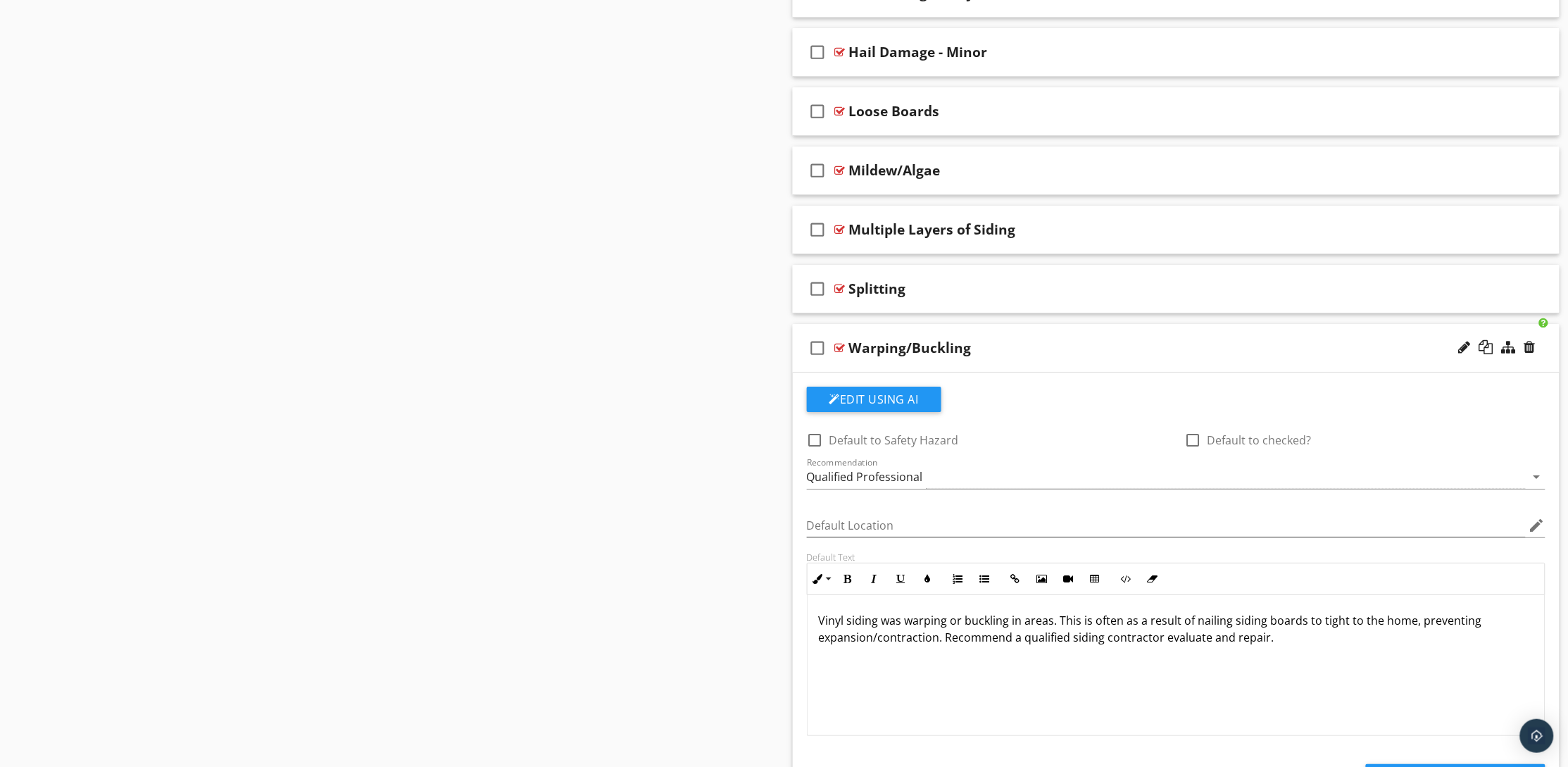
scroll to position [1983, 0]
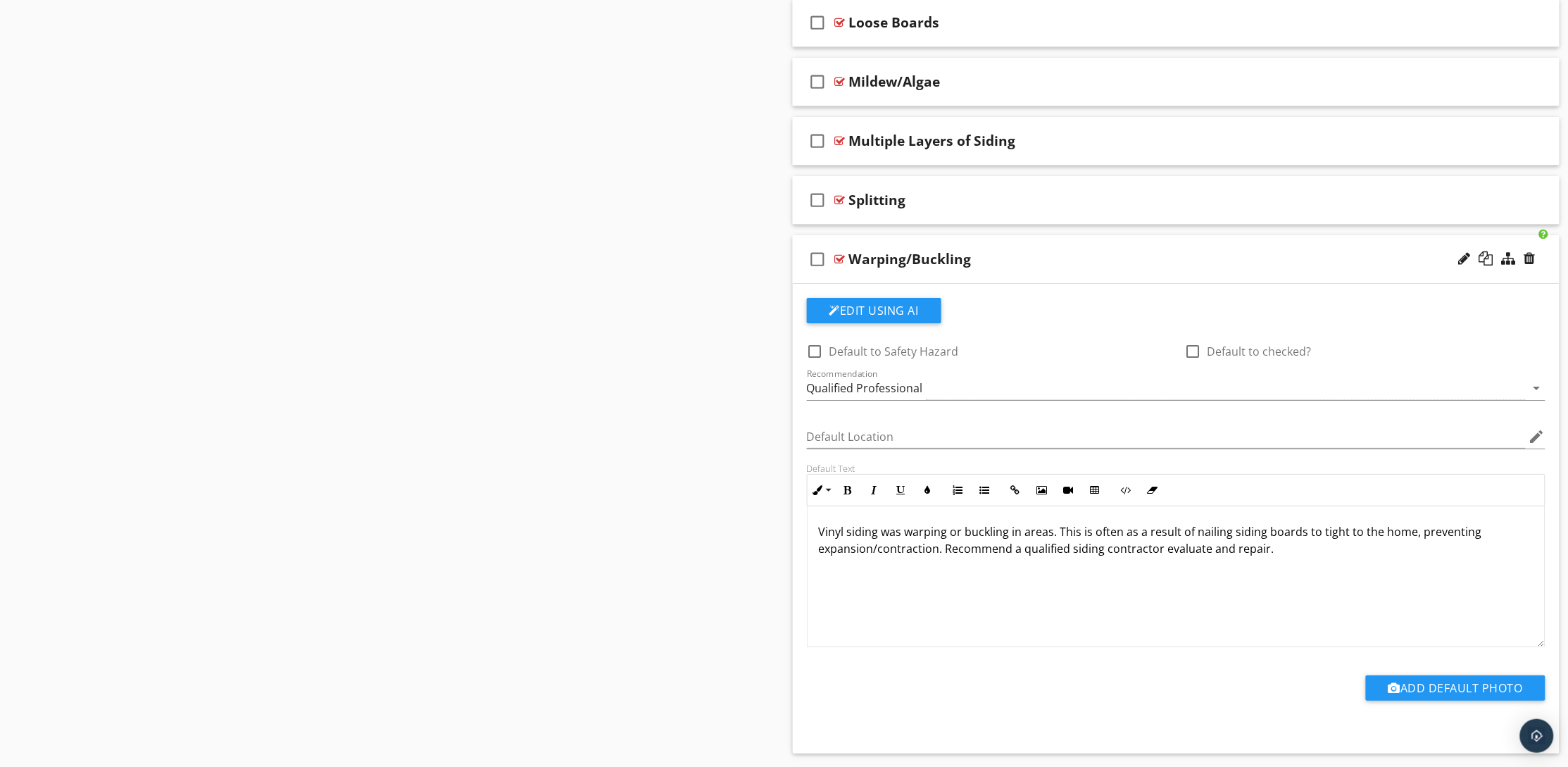
drag, startPoint x: 1142, startPoint y: 540, endPoint x: 1161, endPoint y: 541, distance: 19.0
click at [1144, 540] on p "Vinyl siding was warping or buckling in areas. This is often as a result of nai…" at bounding box center [1176, 540] width 715 height 34
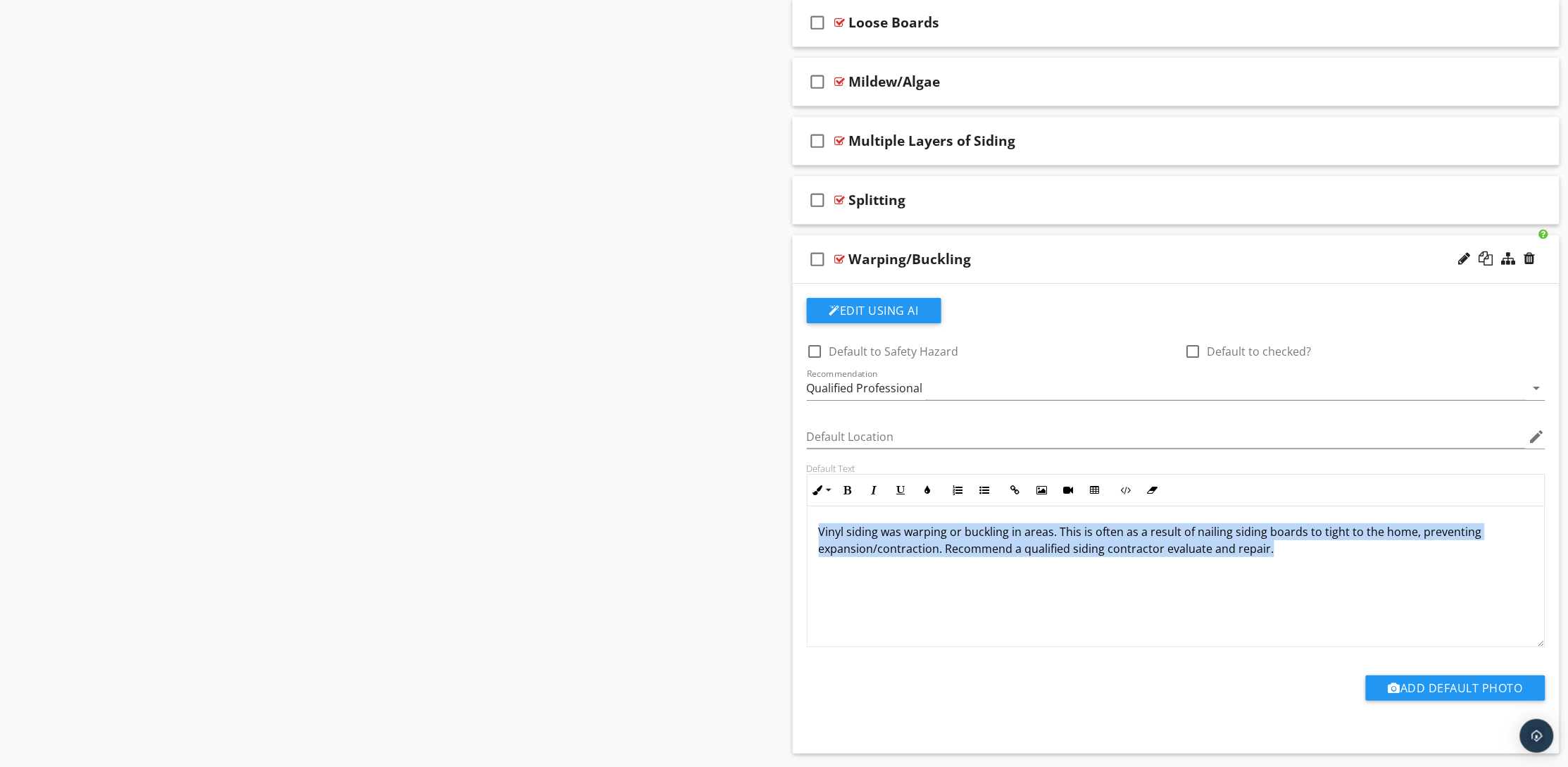
drag, startPoint x: 1278, startPoint y: 547, endPoint x: 755, endPoint y: 528, distance: 523.3
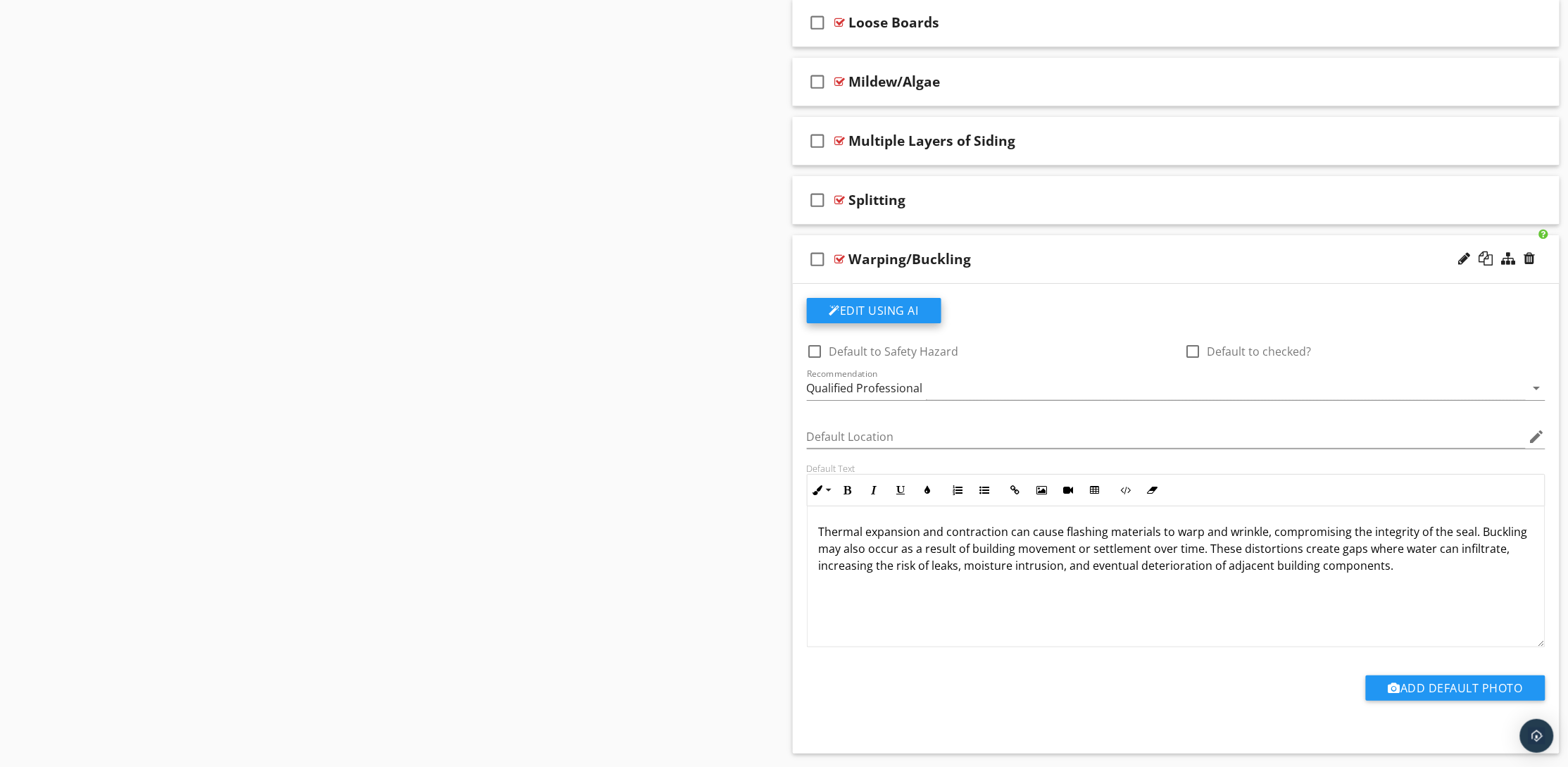
click at [897, 315] on button "Edit Using AI" at bounding box center [874, 311] width 134 height 26
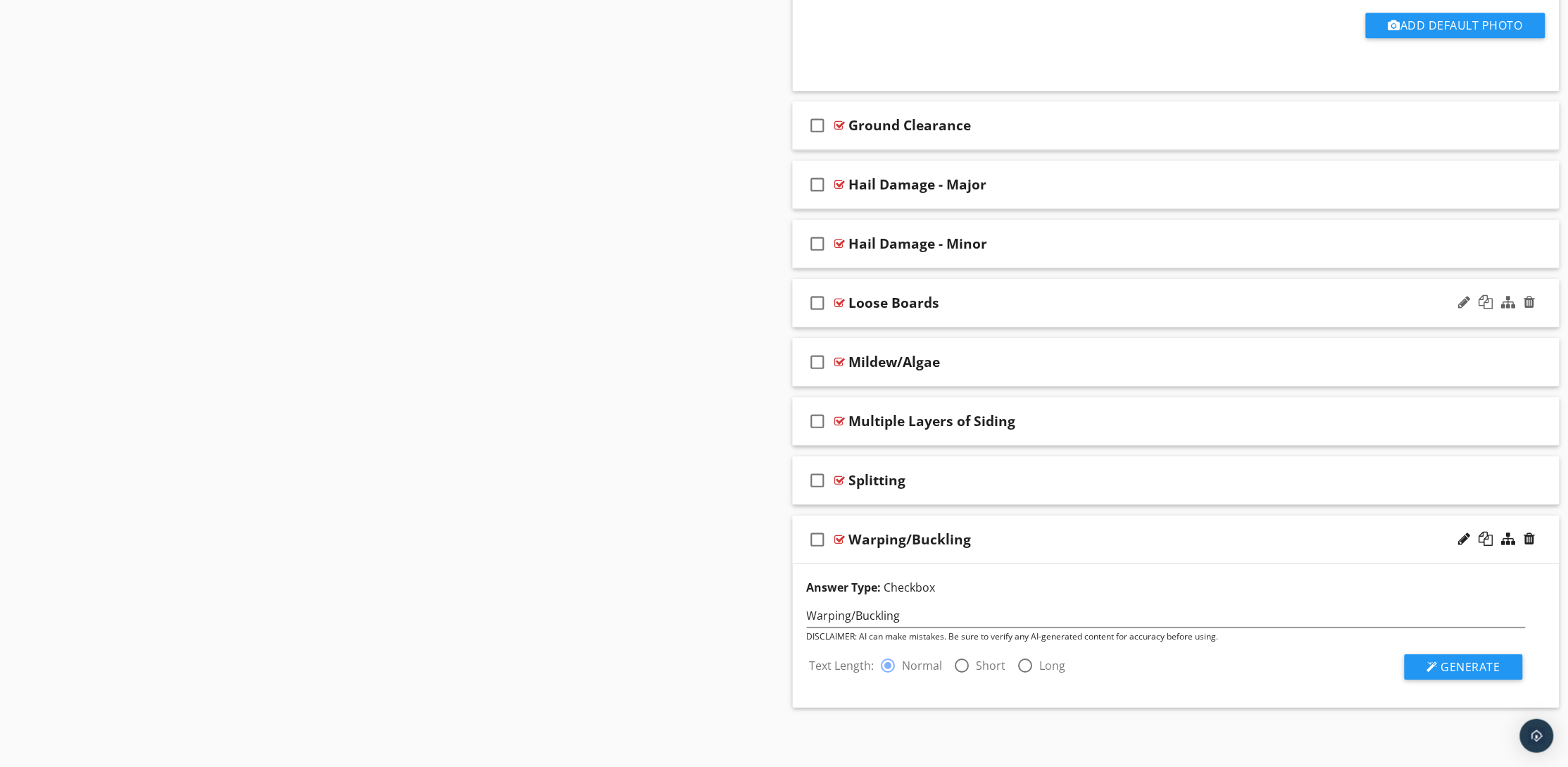
scroll to position [1703, 0]
click at [1488, 662] on span "Generate" at bounding box center [1471, 667] width 59 height 16
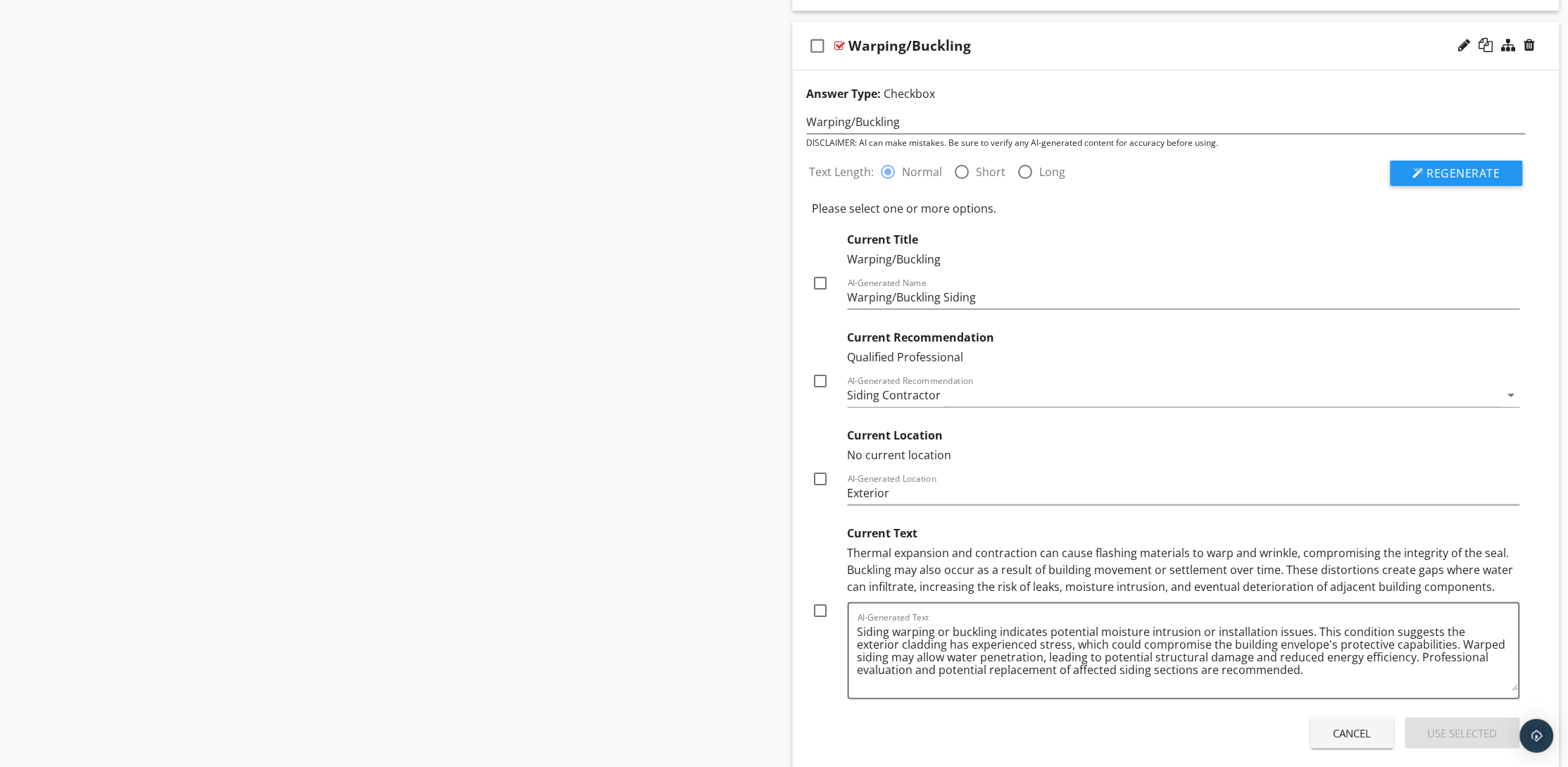
scroll to position [2231, 0]
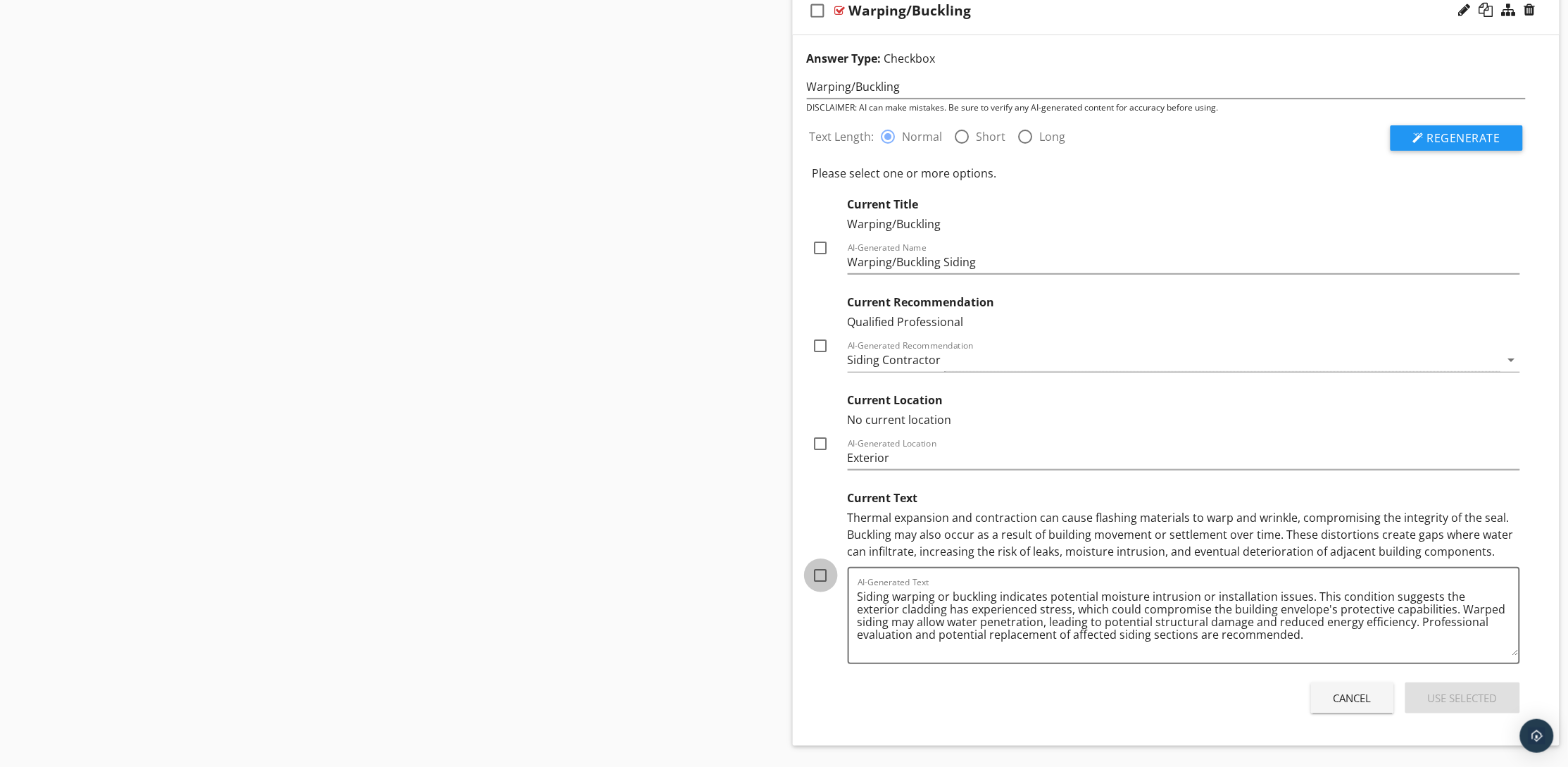
click at [821, 576] on div at bounding box center [821, 575] width 24 height 24
checkbox input "true"
click at [1447, 691] on div "Use Selected" at bounding box center [1462, 698] width 70 height 17
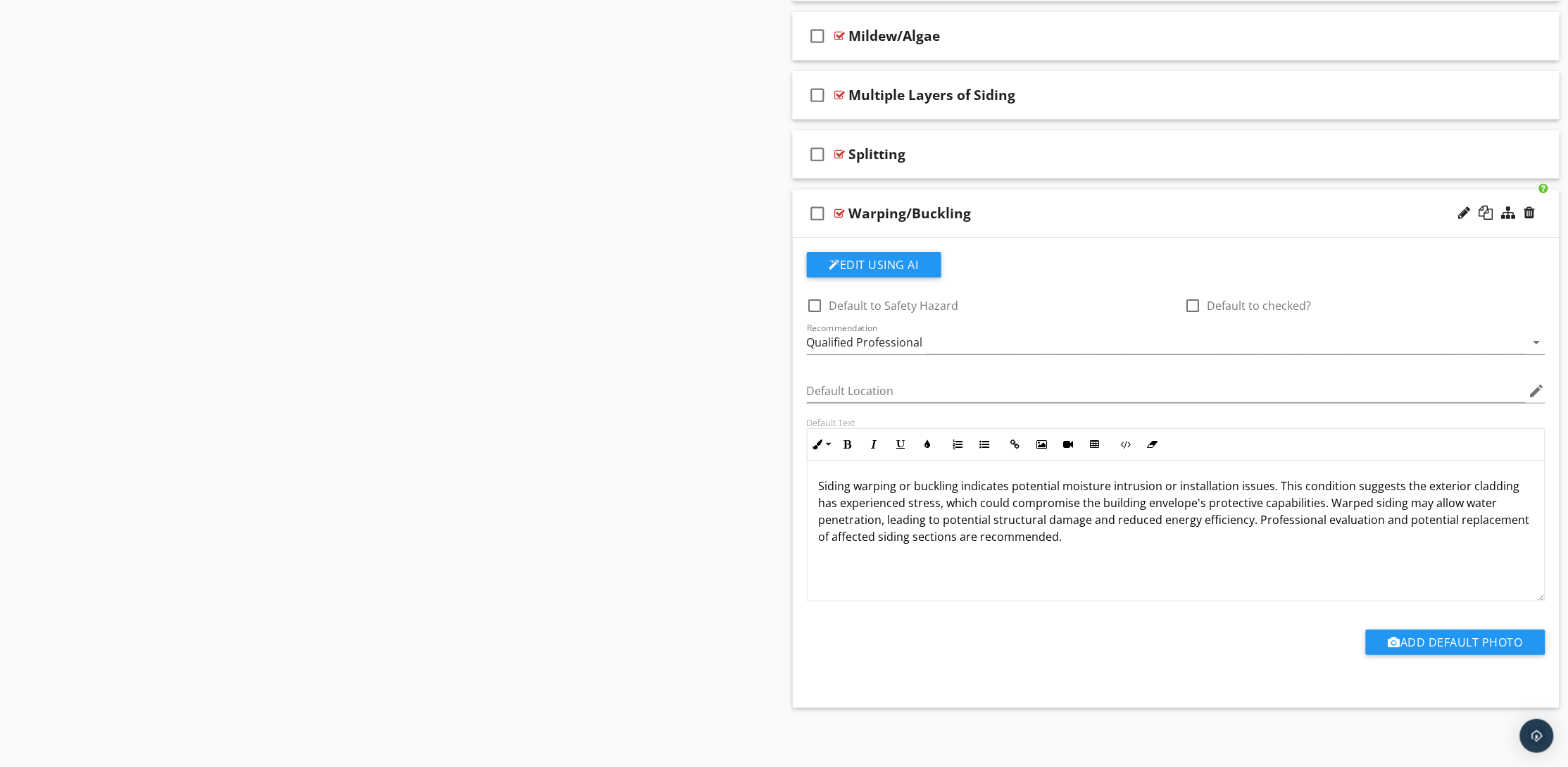
scroll to position [1945, 0]
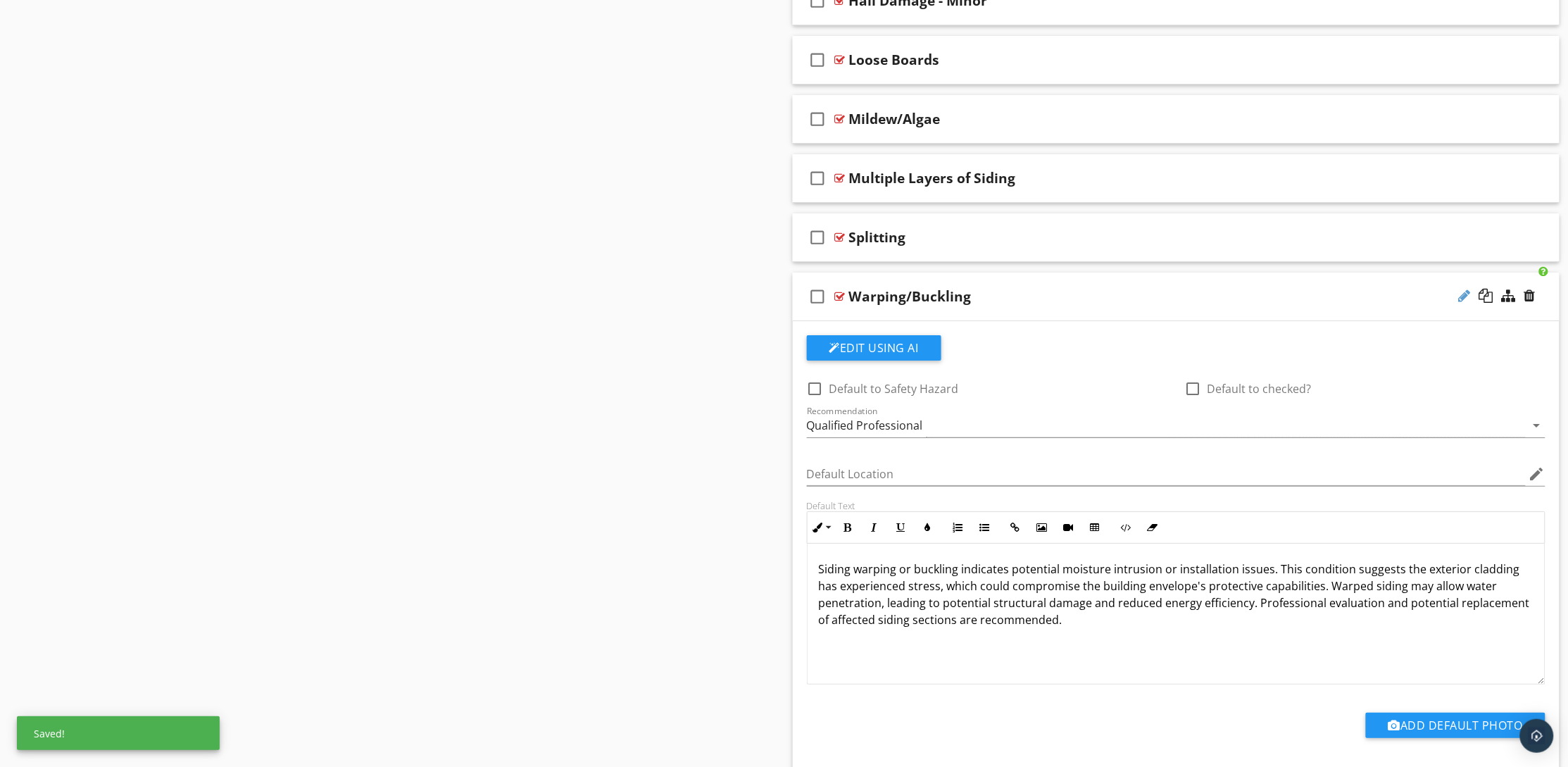
click at [1459, 298] on div at bounding box center [1464, 295] width 12 height 14
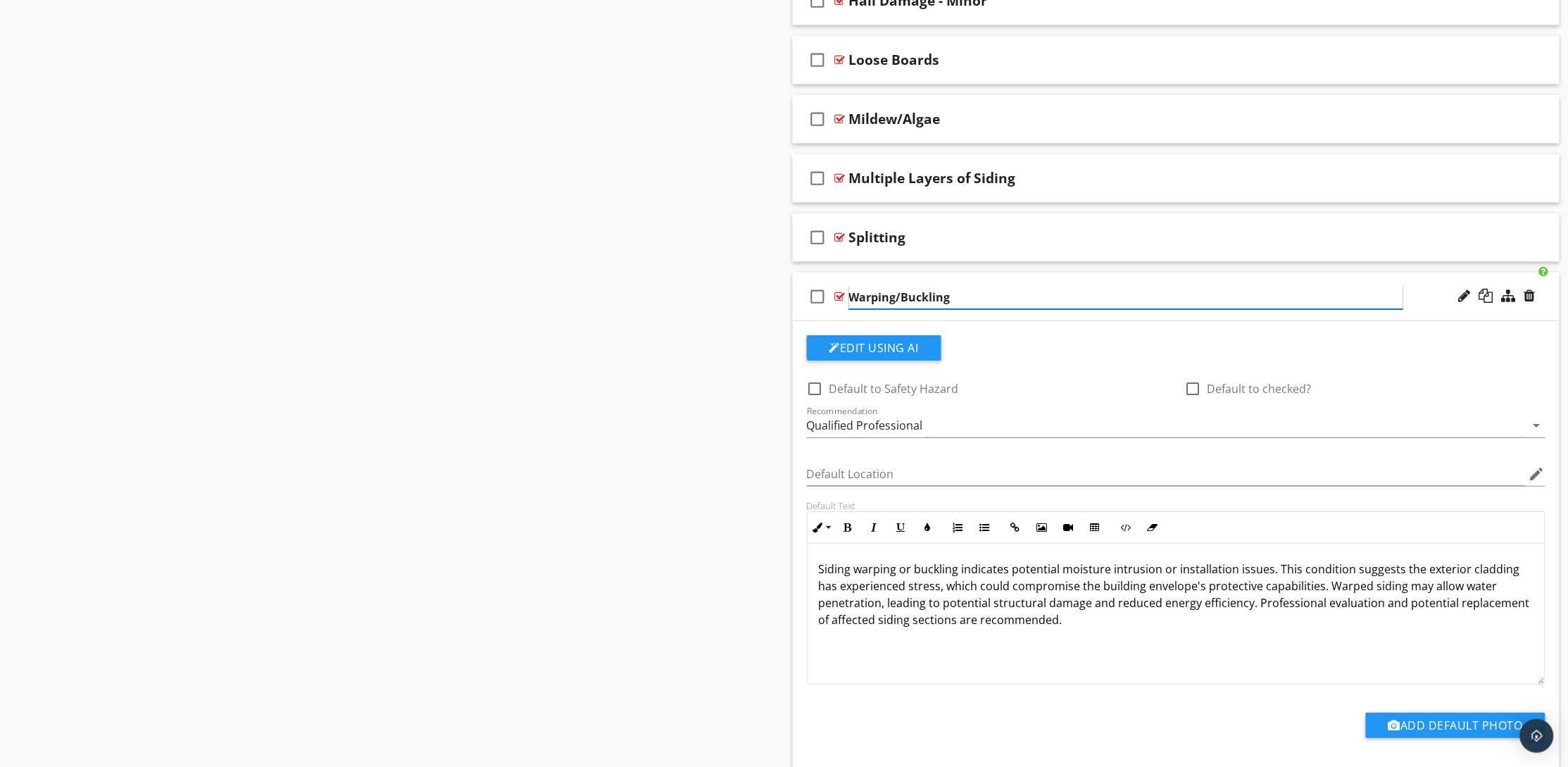
click at [899, 299] on input "Warping/Buckling" at bounding box center [1126, 297] width 554 height 23
click at [991, 297] on input "Warping or Buckling" at bounding box center [1126, 297] width 554 height 23
type input "Warping or Buckling Flashing"
click at [852, 570] on p "Siding warping or buckling indicates potential moisture intrusion or installati…" at bounding box center [1176, 593] width 715 height 67
drag, startPoint x: 852, startPoint y: 570, endPoint x: 828, endPoint y: 574, distance: 24.3
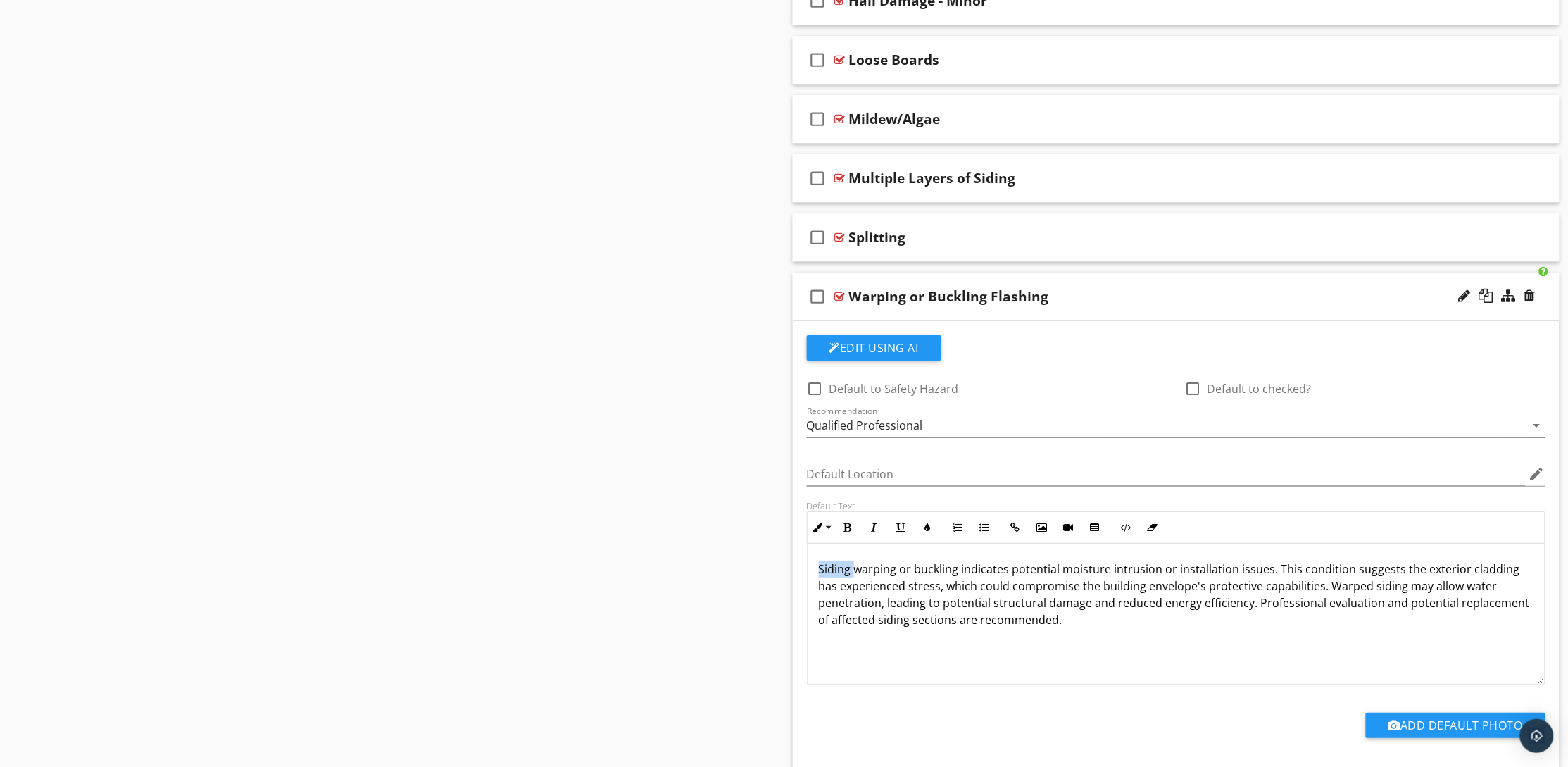
click at [828, 574] on p "Siding warping or buckling indicates potential moisture intrusion or installati…" at bounding box center [1176, 593] width 715 height 67
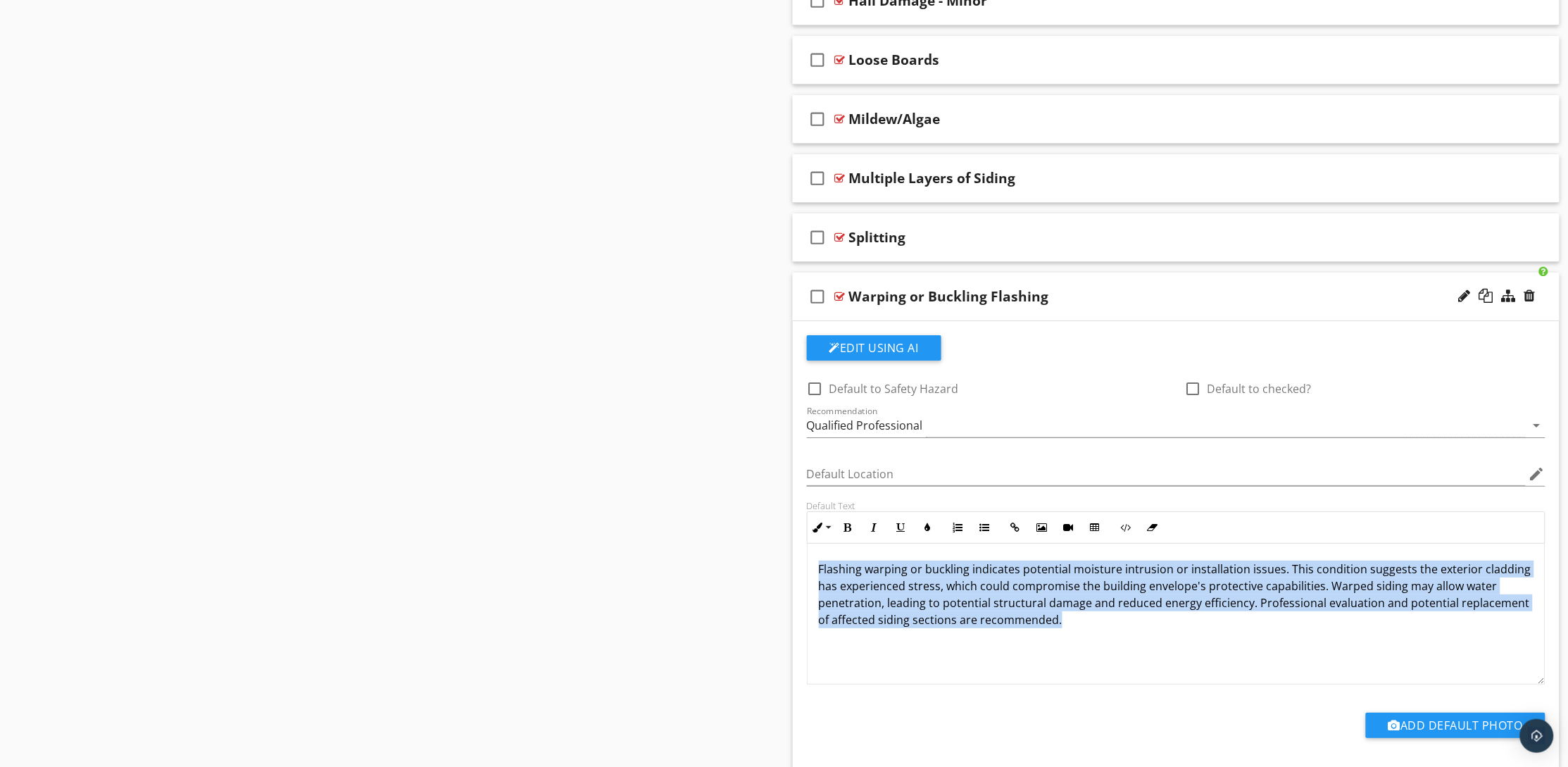
drag, startPoint x: 1071, startPoint y: 622, endPoint x: 821, endPoint y: 567, distance: 256.0
click at [821, 567] on p "Flashing warping or buckling indicates potential moisture intrusion or installa…" at bounding box center [1176, 593] width 715 height 67
copy p "Flashing warping or buckling indicates potential moisture intrusion or installa…"
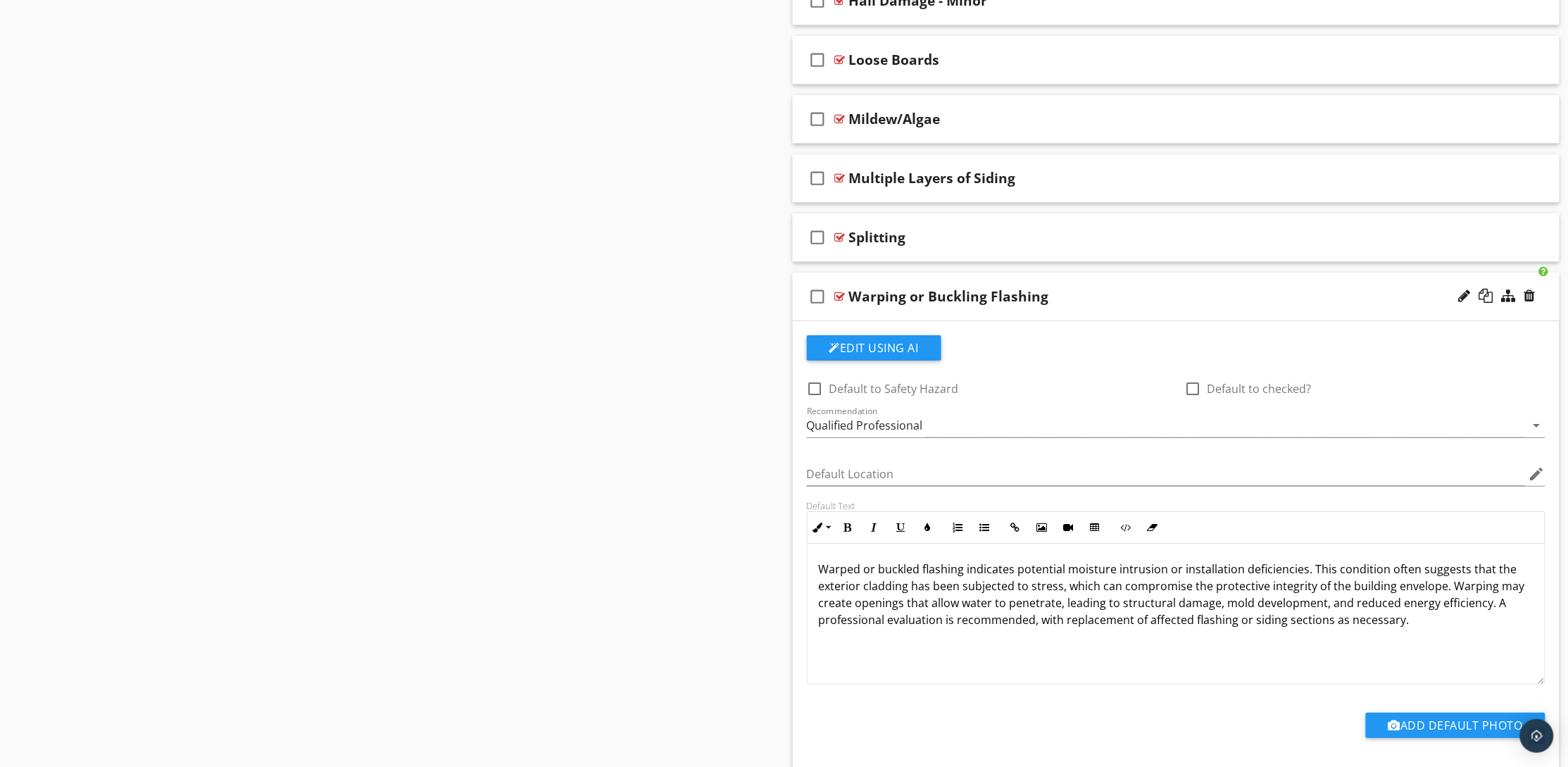
click at [1144, 300] on div "Warping or Buckling Flashing" at bounding box center [1126, 296] width 554 height 17
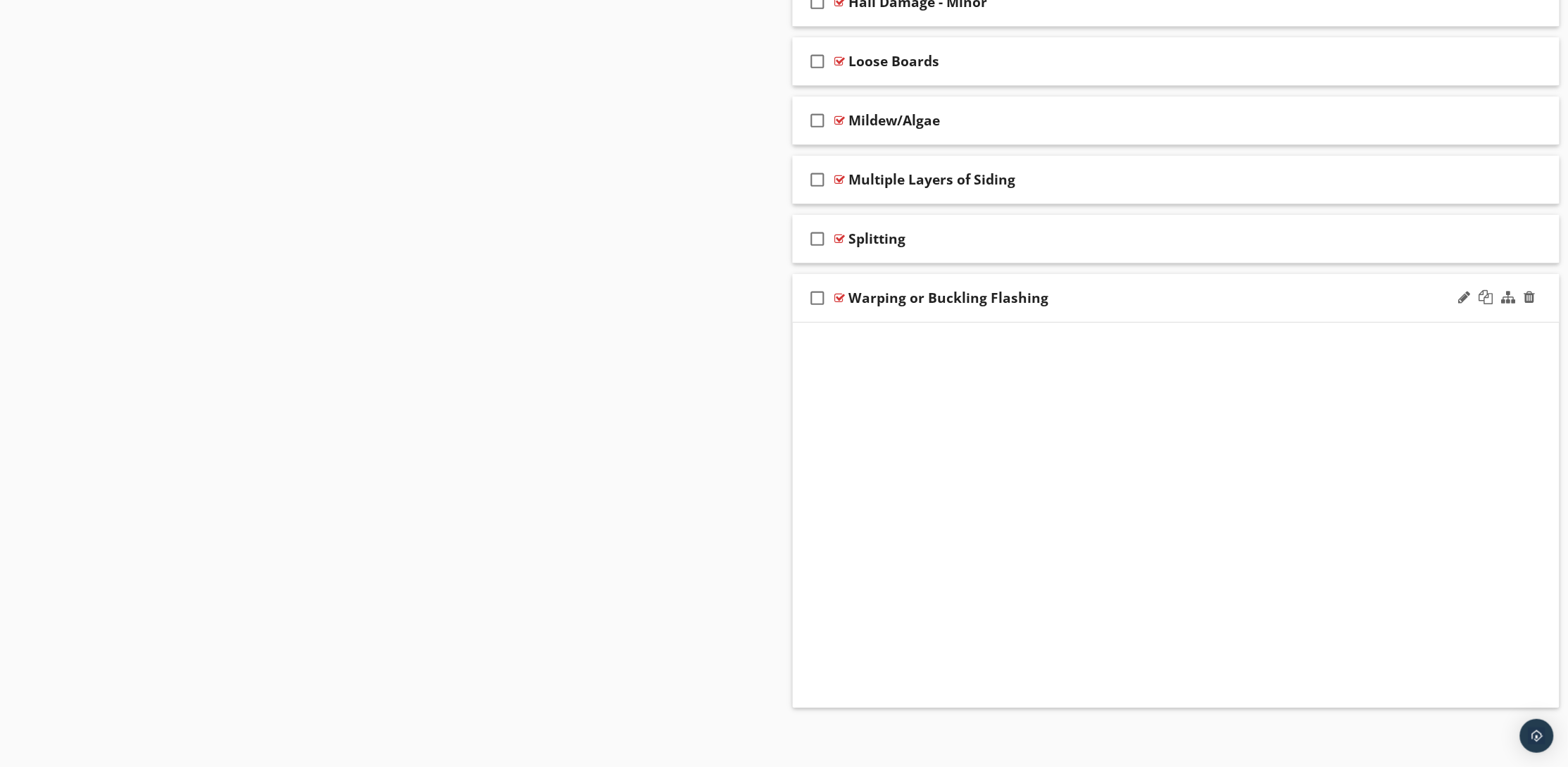
scroll to position [1560, 0]
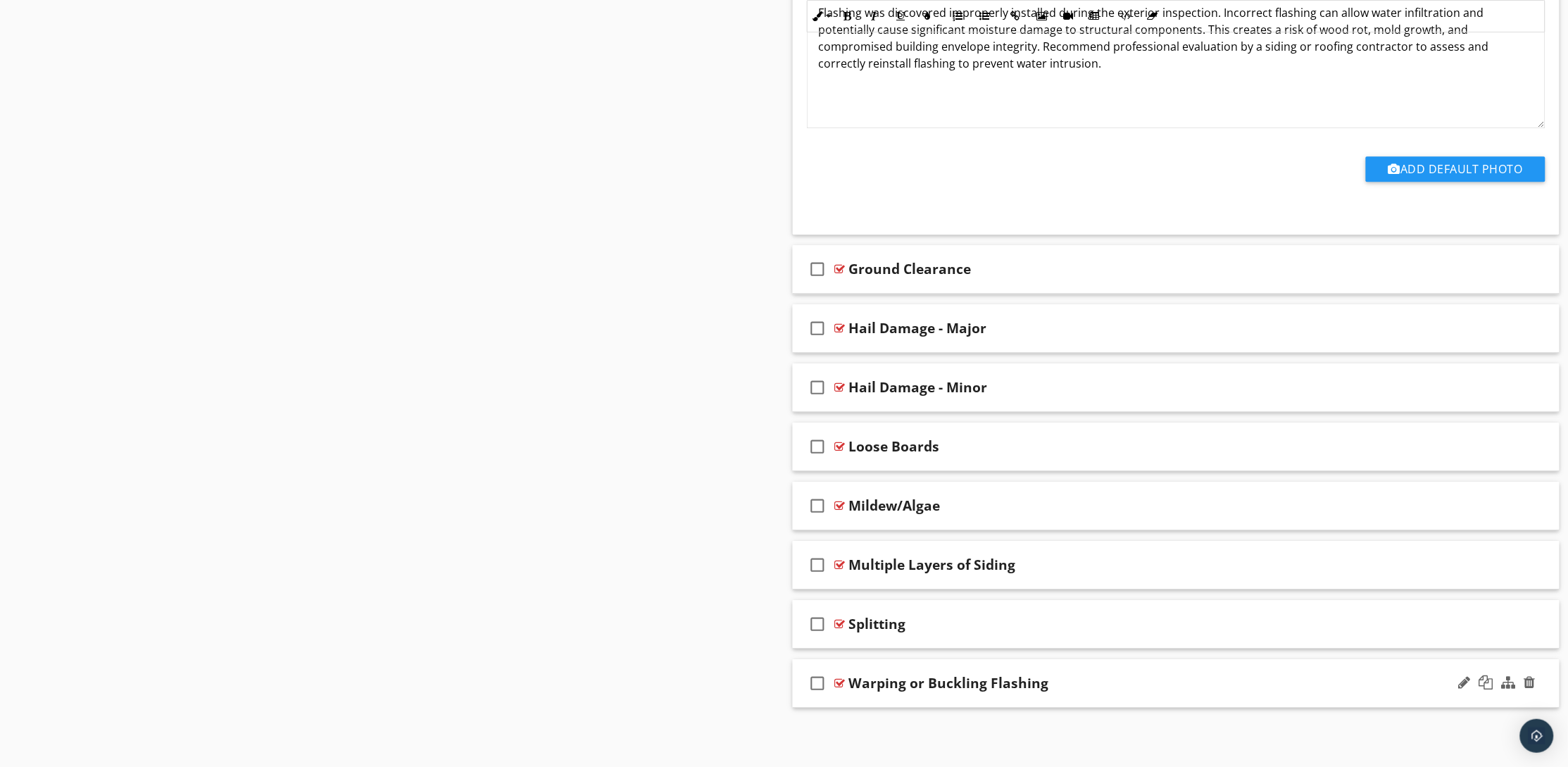
click at [1142, 679] on div "Warping or Buckling Flashing" at bounding box center [1126, 682] width 554 height 17
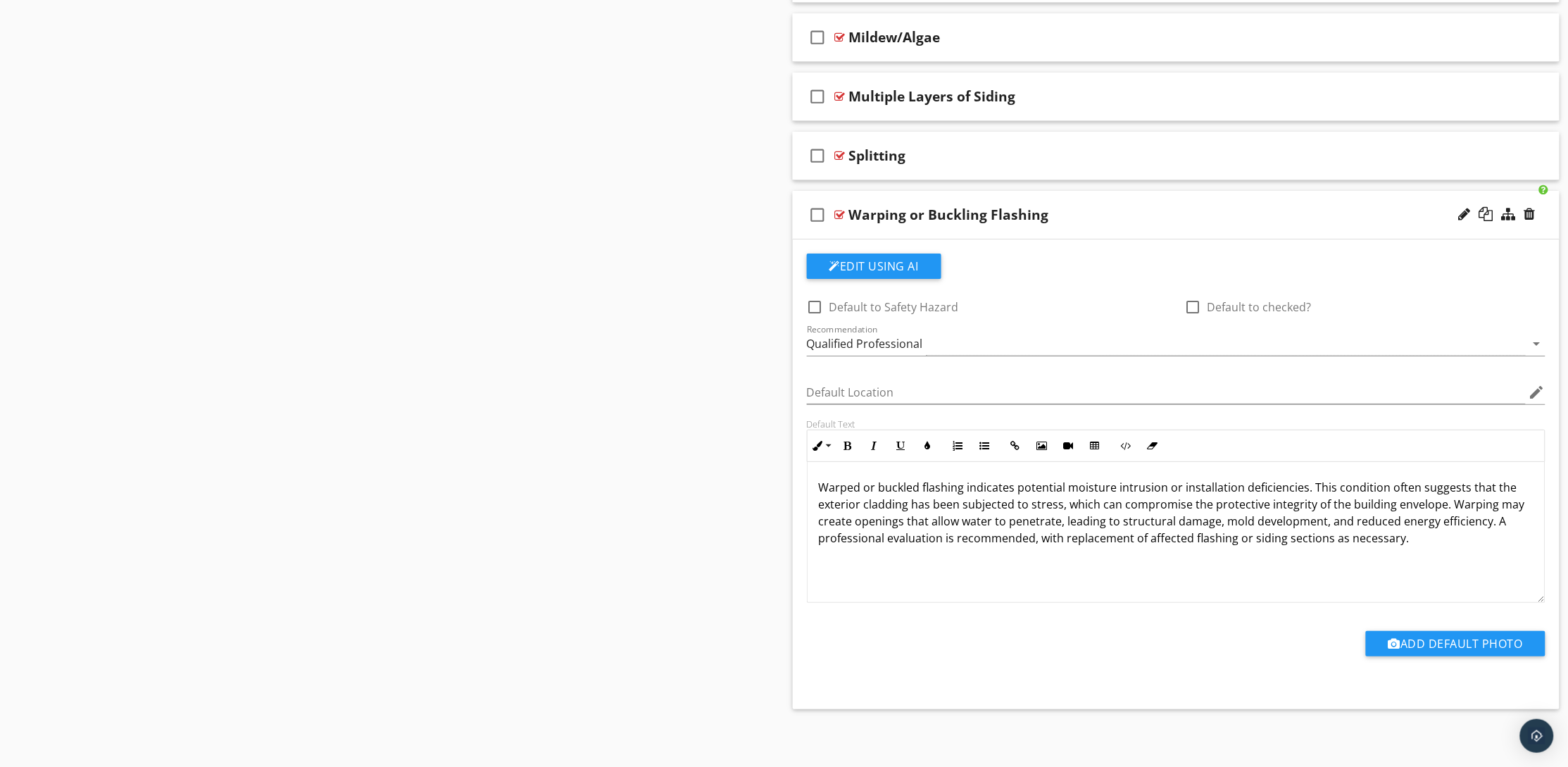
scroll to position [2029, 0]
click at [1031, 345] on div "Qualified Professional" at bounding box center [1166, 342] width 719 height 23
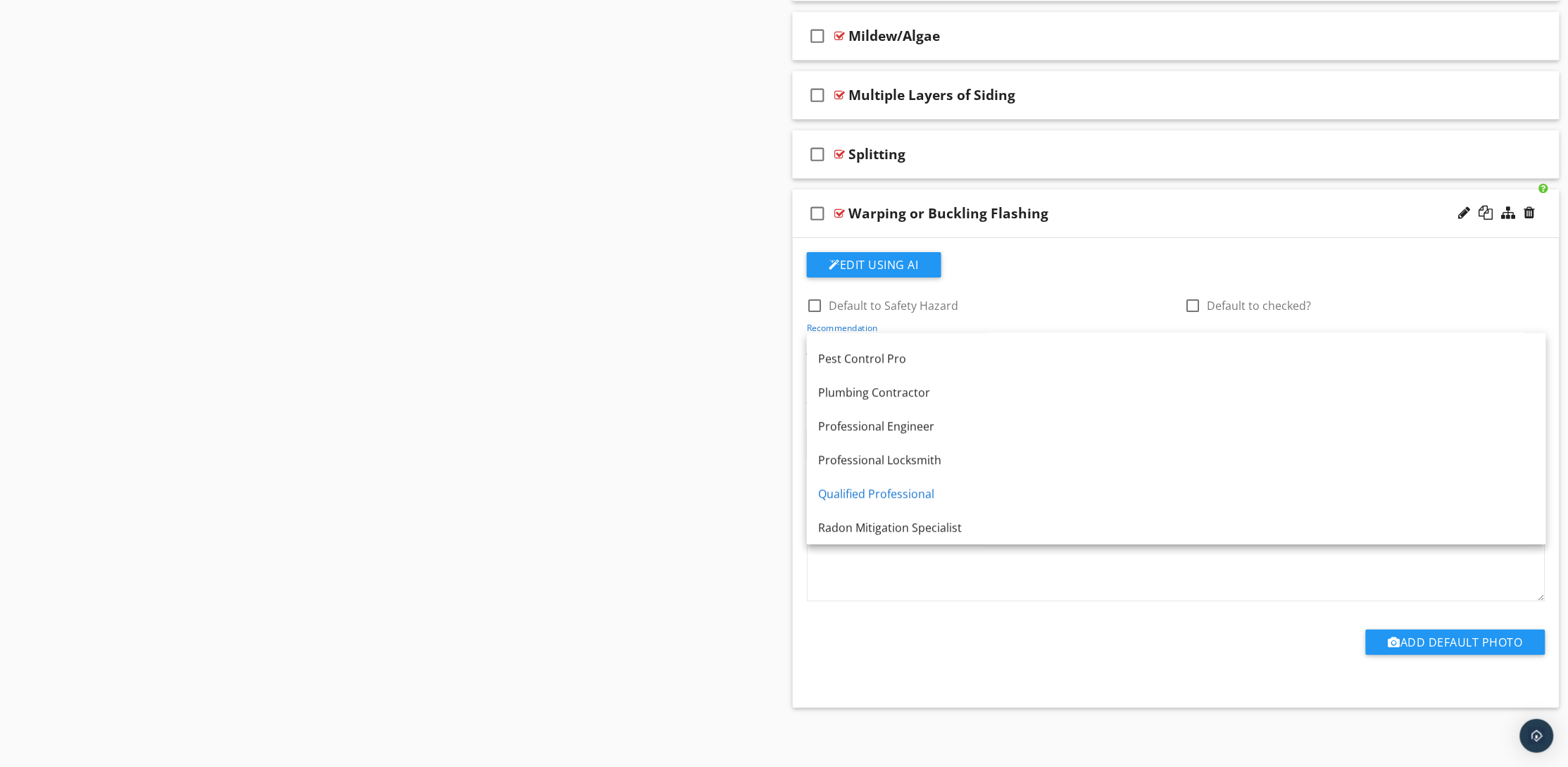
scroll to position [1584, 0]
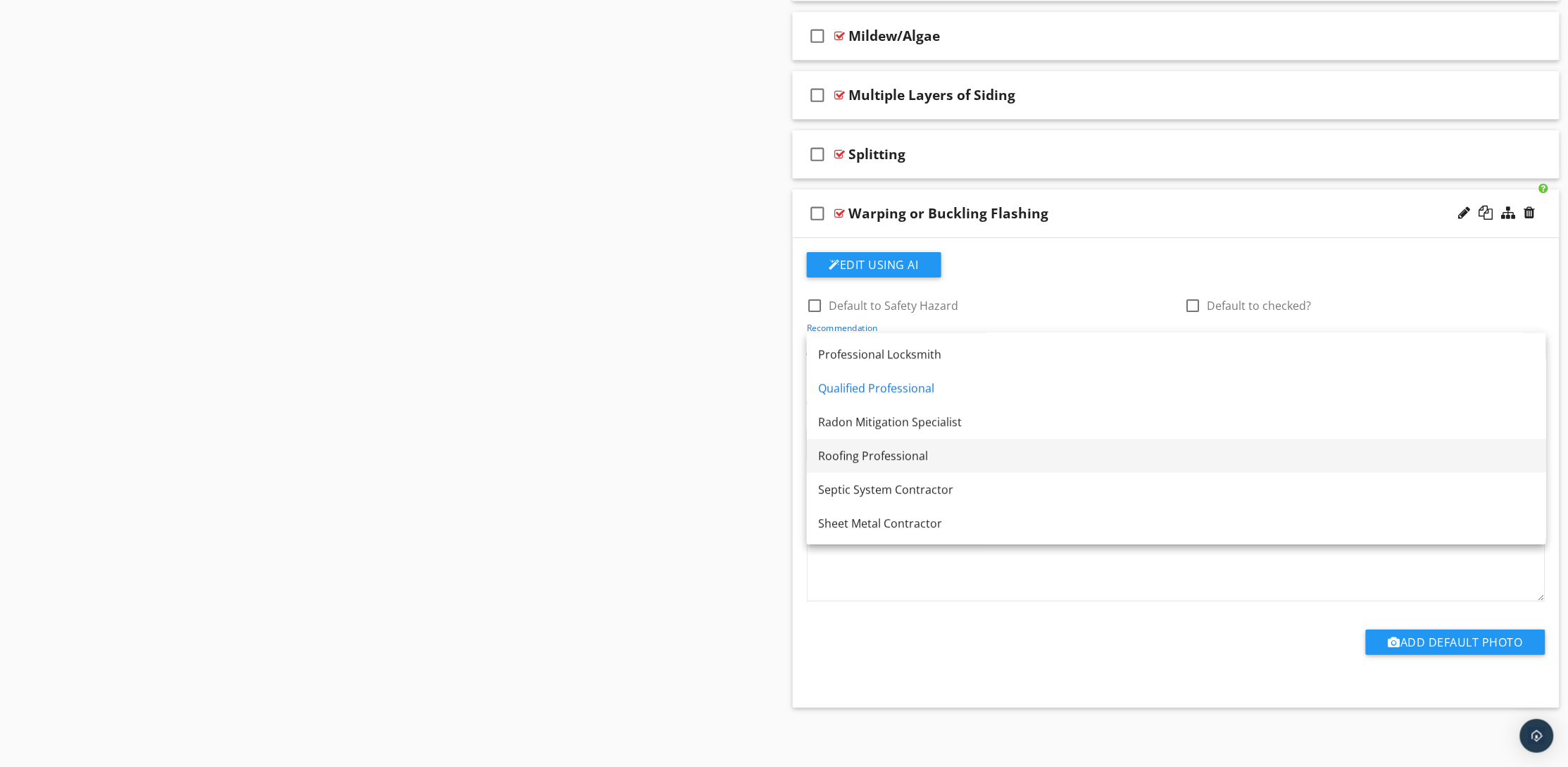
click at [998, 447] on div "Roofing Professional" at bounding box center [1176, 455] width 716 height 17
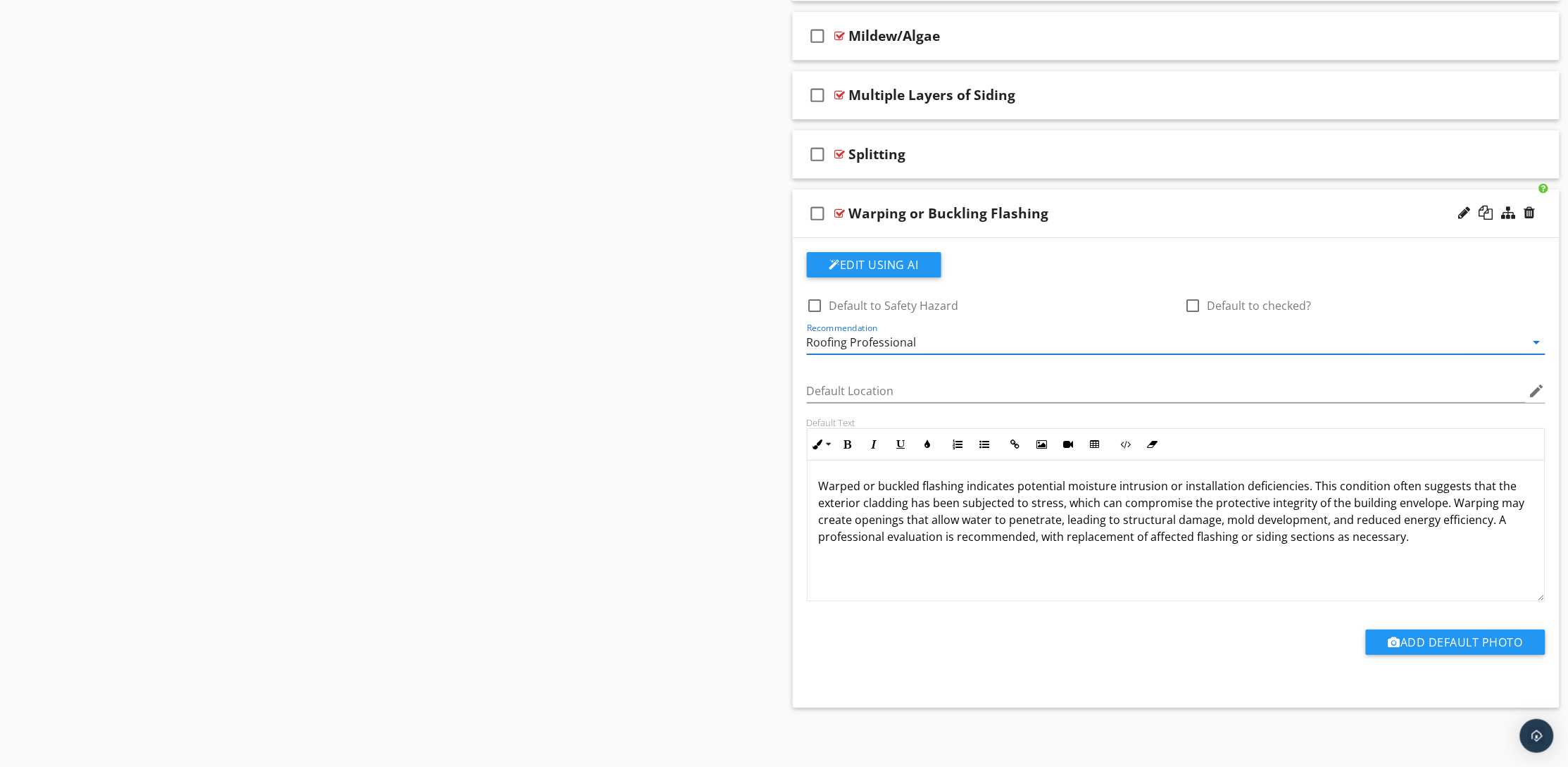
click at [1150, 212] on div "Warping or Buckling Flashing" at bounding box center [1126, 213] width 554 height 17
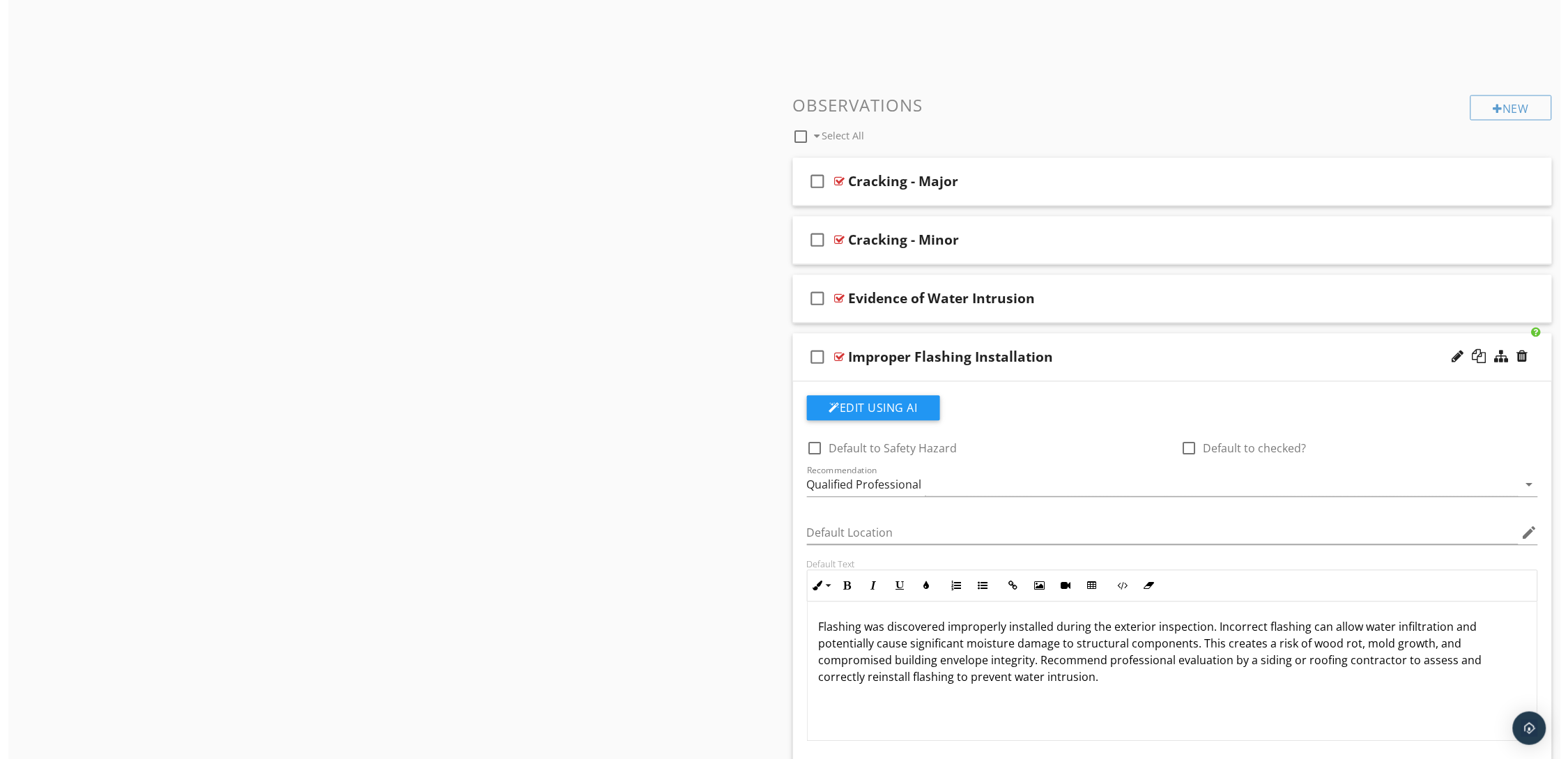
scroll to position [916, 0]
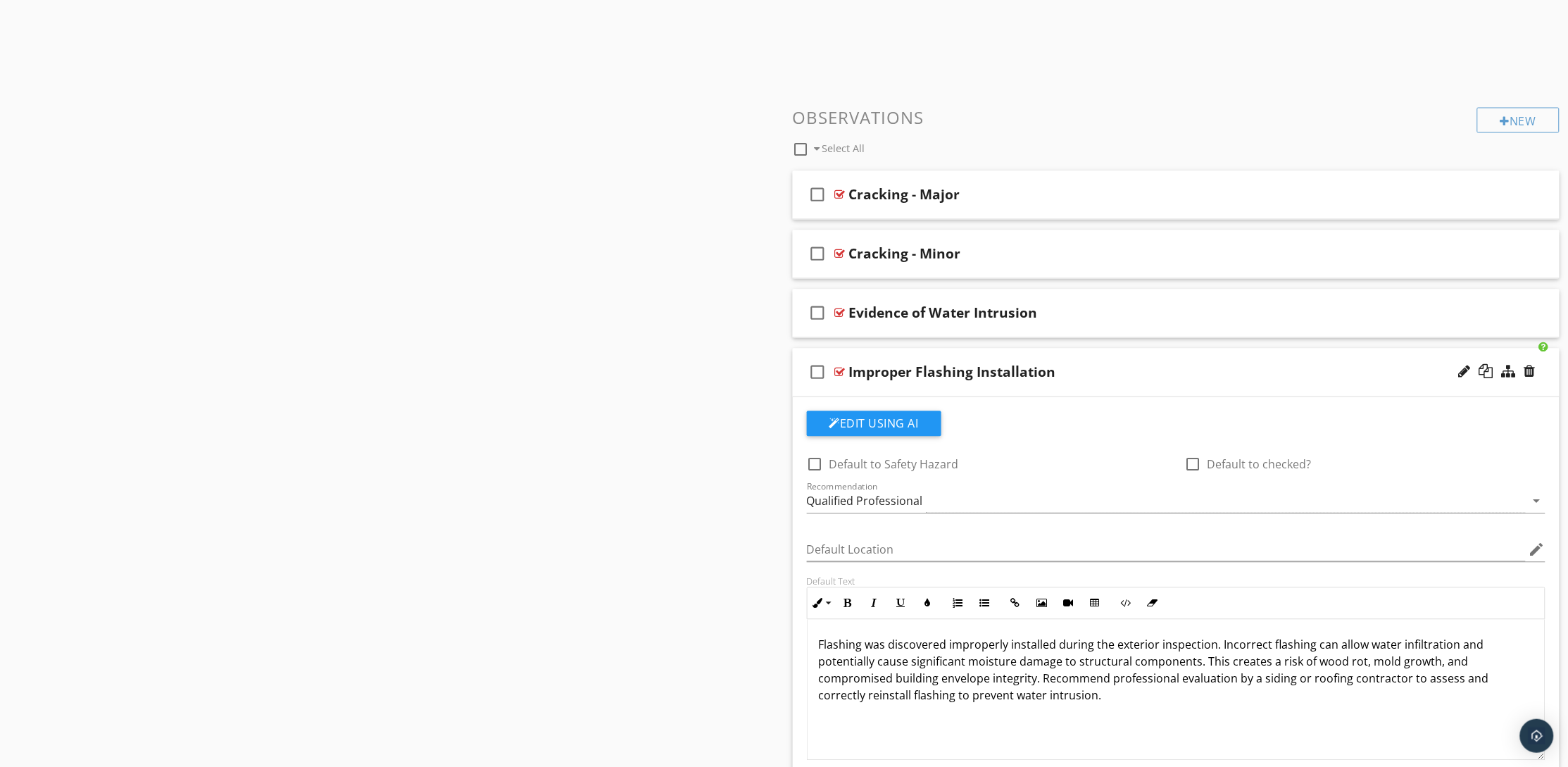
click at [1088, 370] on div "Improper Flashing Installation" at bounding box center [1126, 372] width 554 height 17
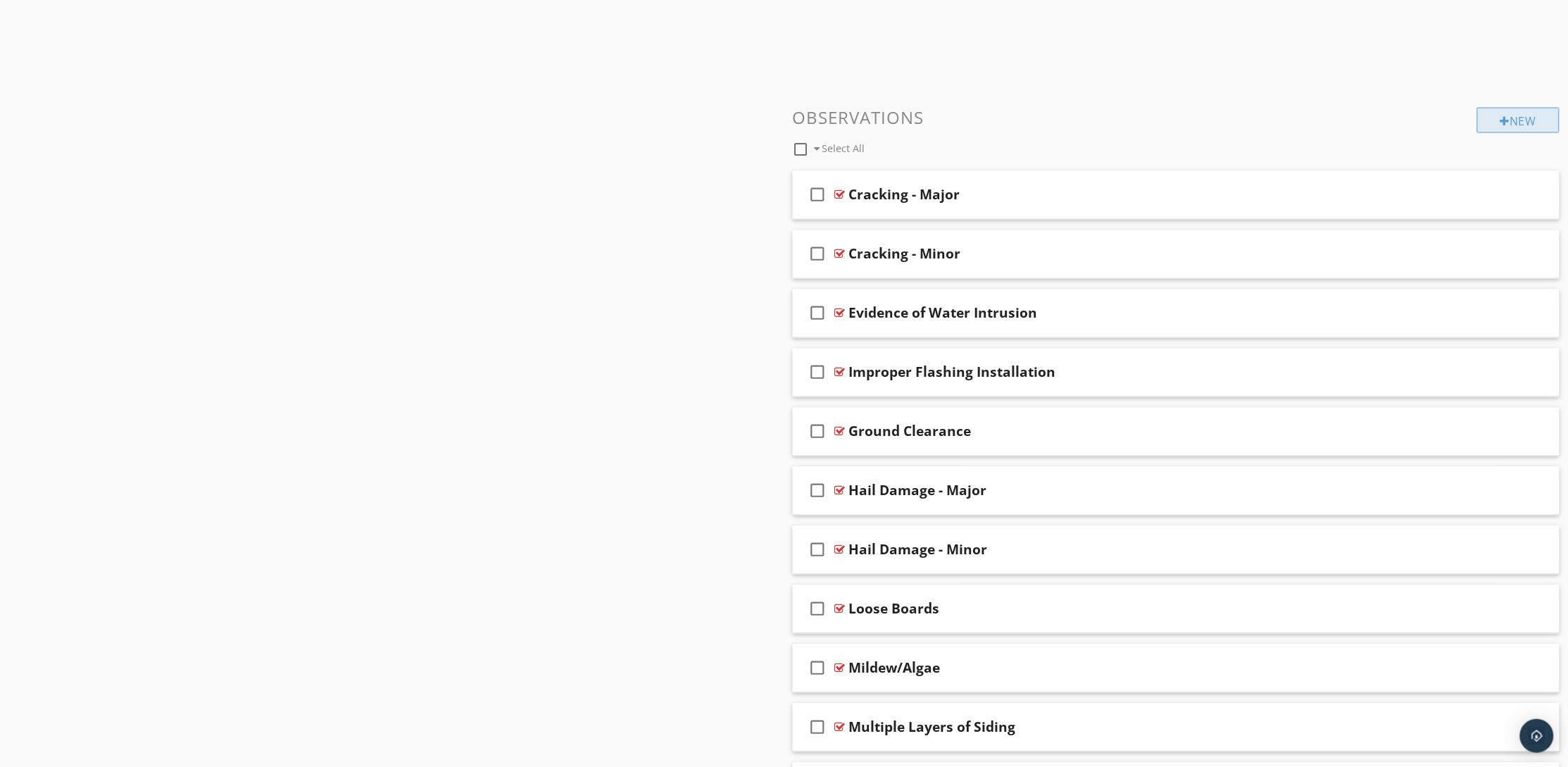
click at [1505, 119] on div "New" at bounding box center [1518, 120] width 83 height 26
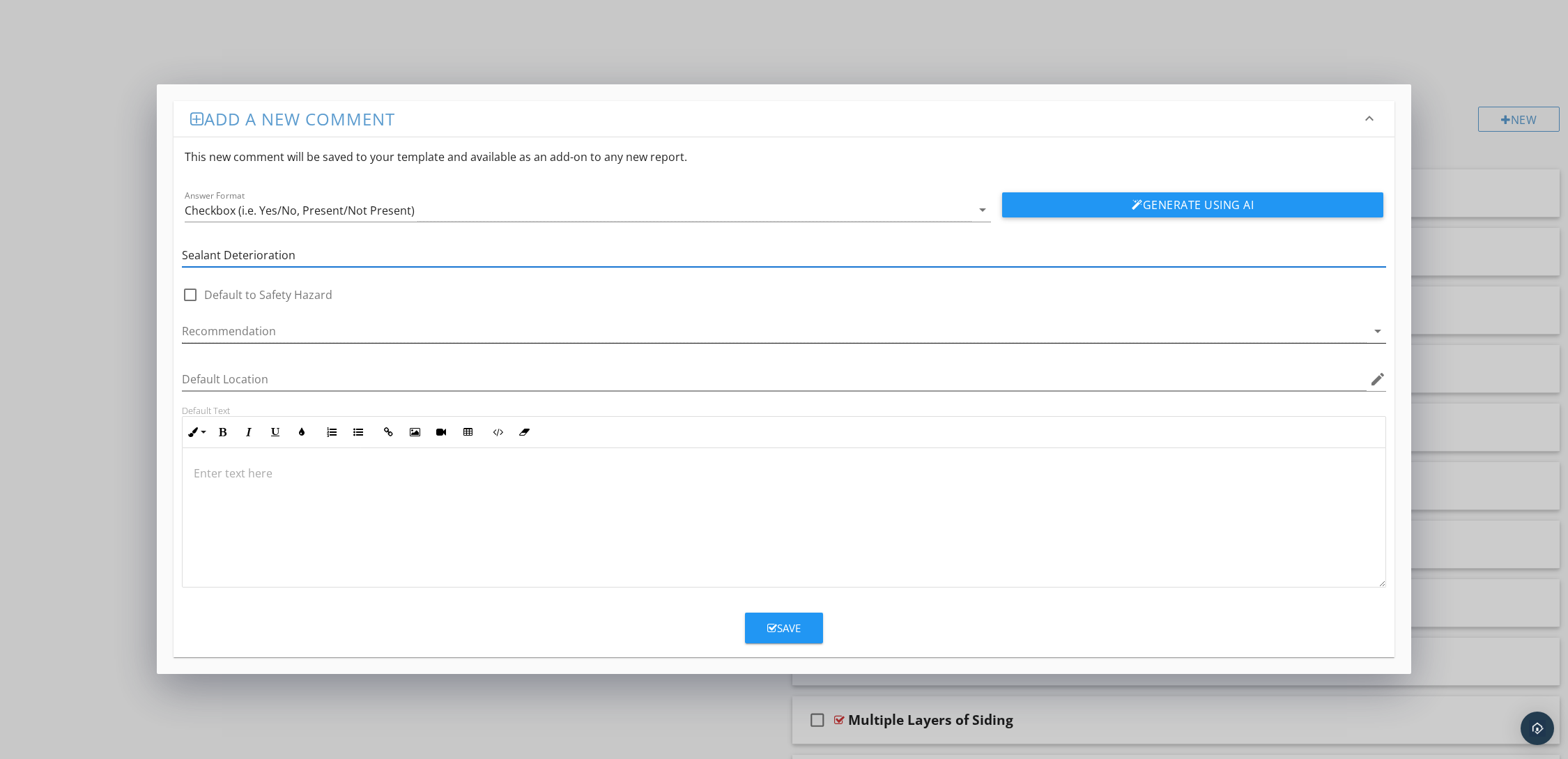
type input "Sealant Deterioration"
click at [331, 326] on div at bounding box center [774, 330] width 1185 height 23
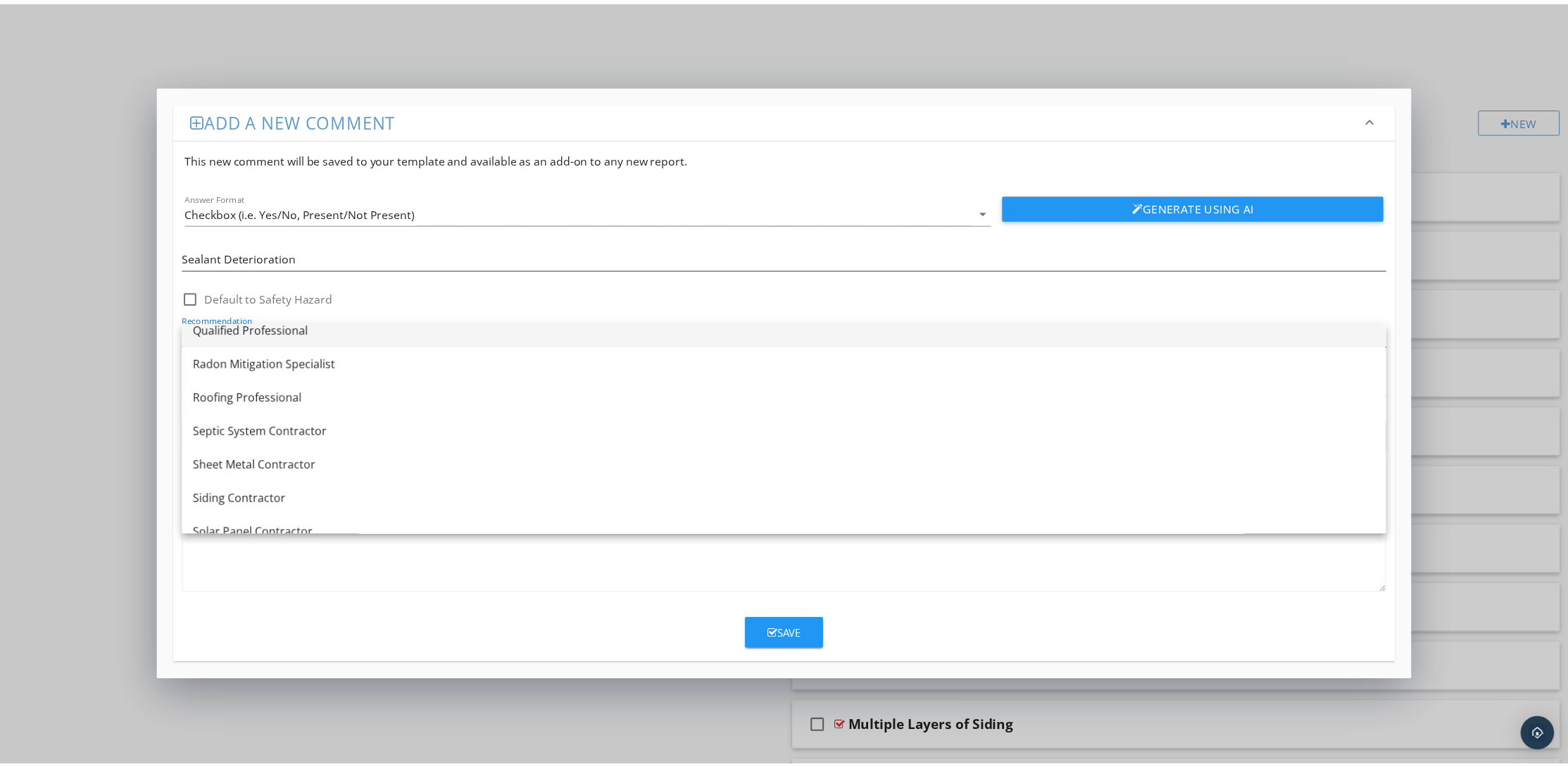
scroll to position [1668, 0]
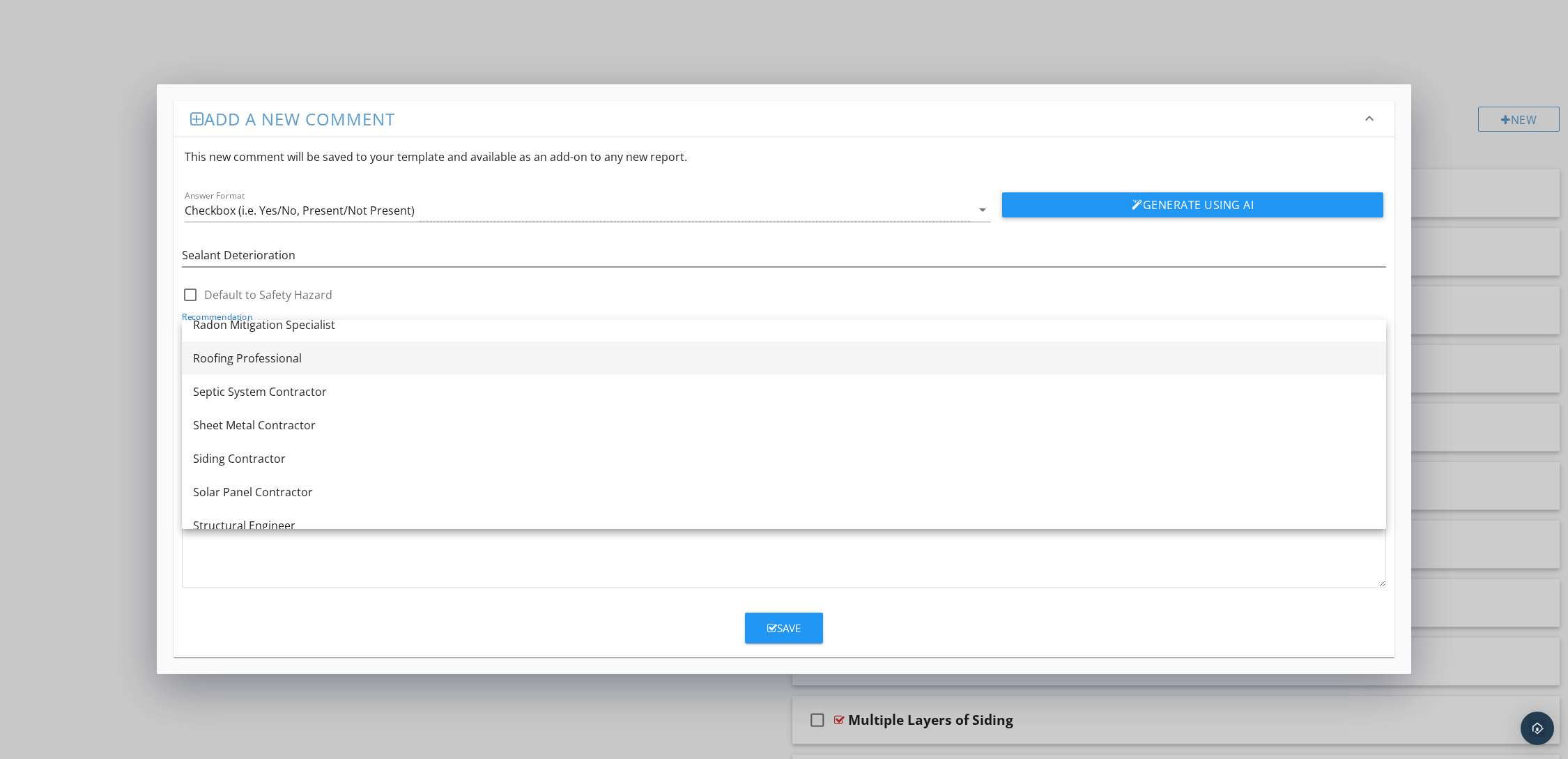
click at [402, 346] on link "Roofing Professional" at bounding box center [784, 358] width 1205 height 34
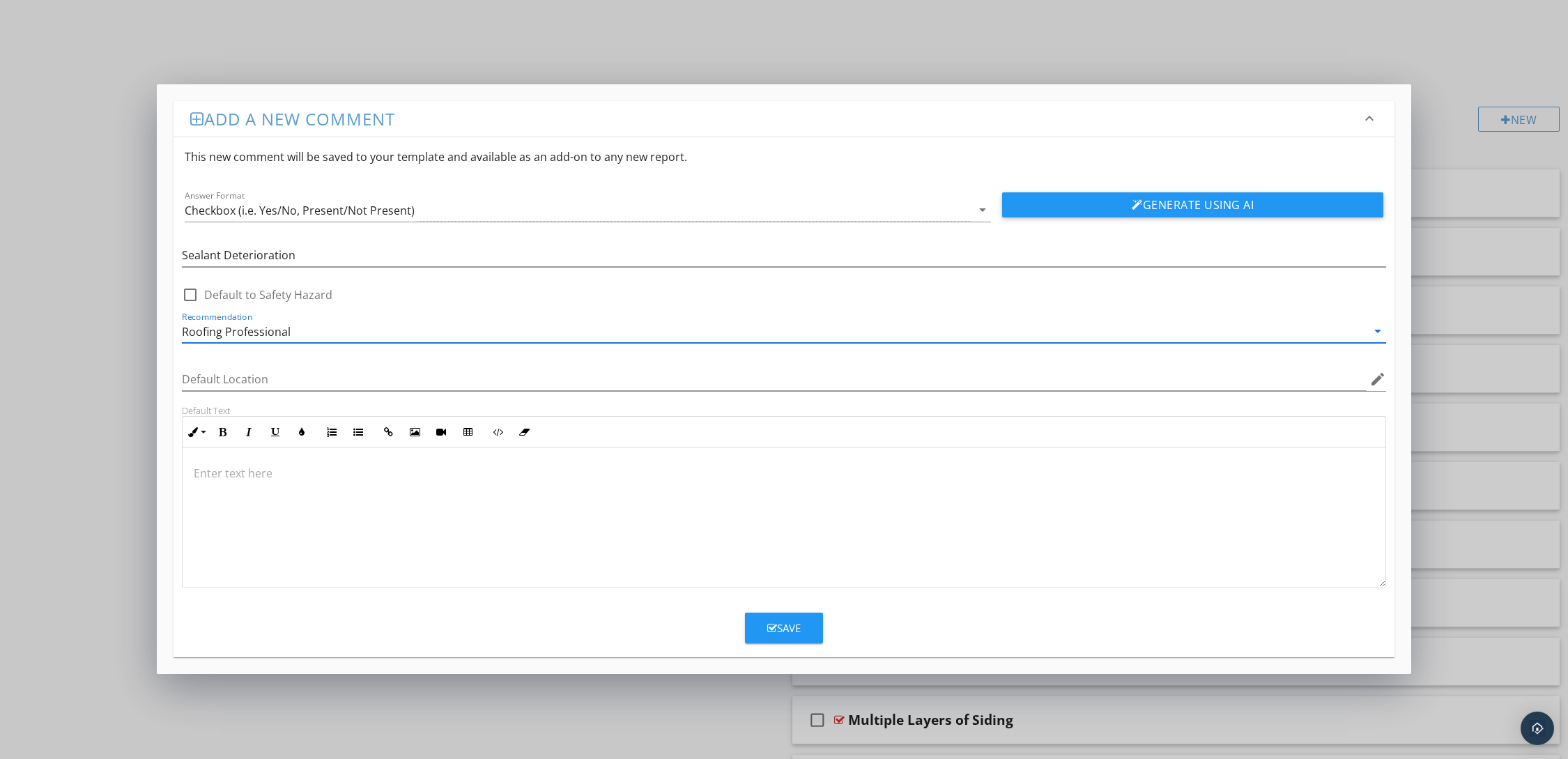
click at [313, 490] on div at bounding box center [784, 517] width 1203 height 139
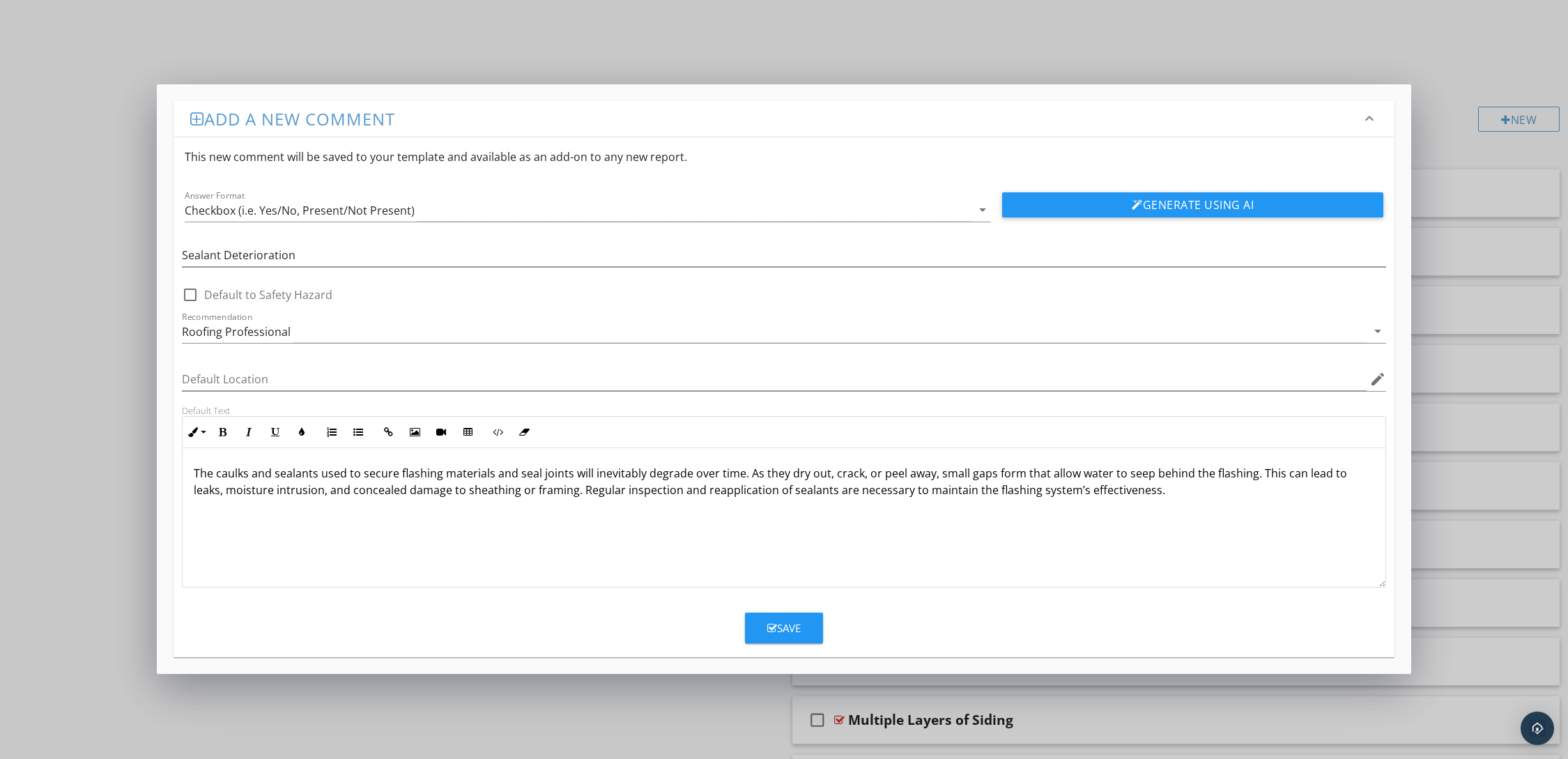
click at [768, 622] on icon "button" at bounding box center [772, 627] width 10 height 10
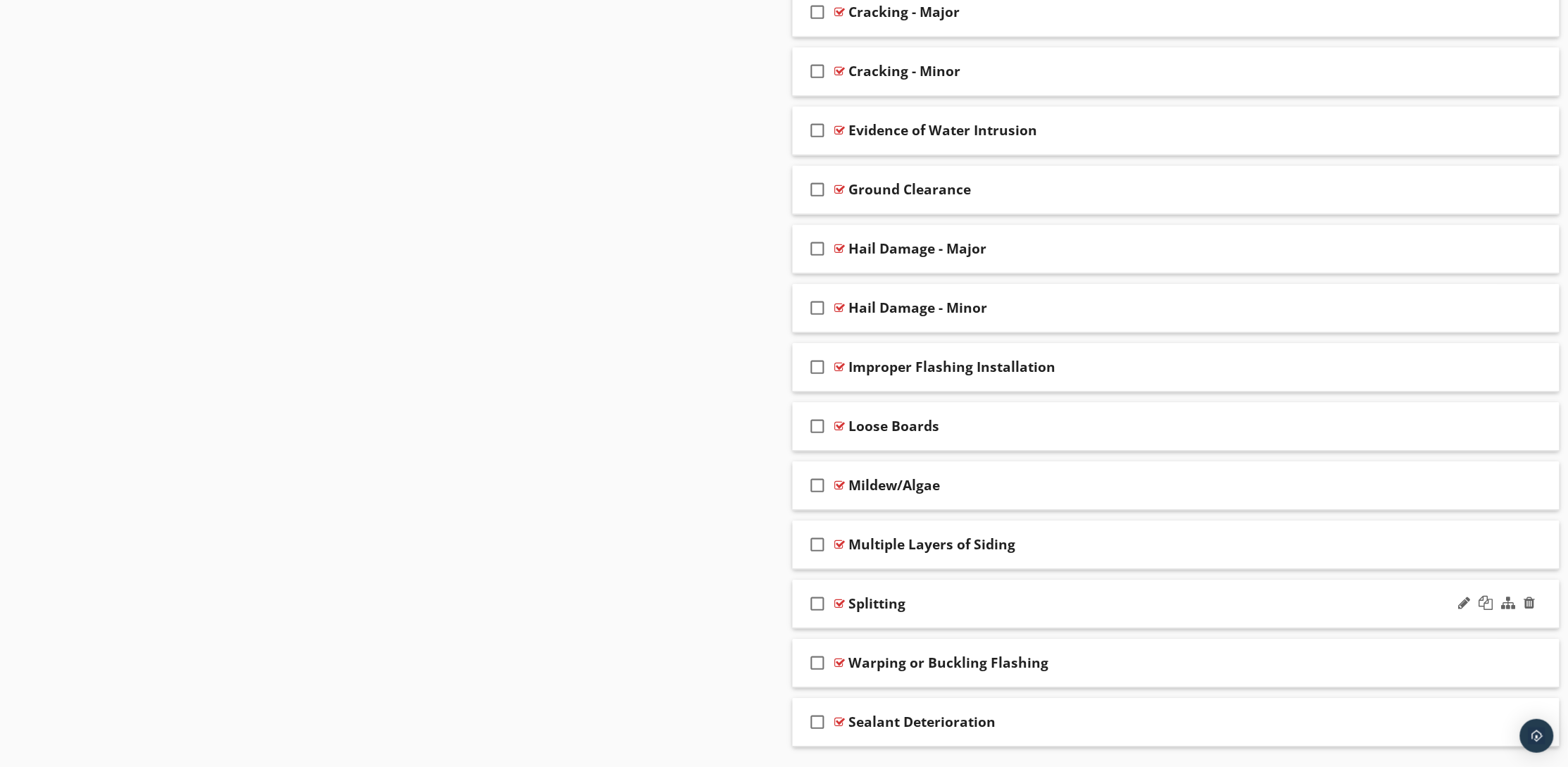
scroll to position [1149, 0]
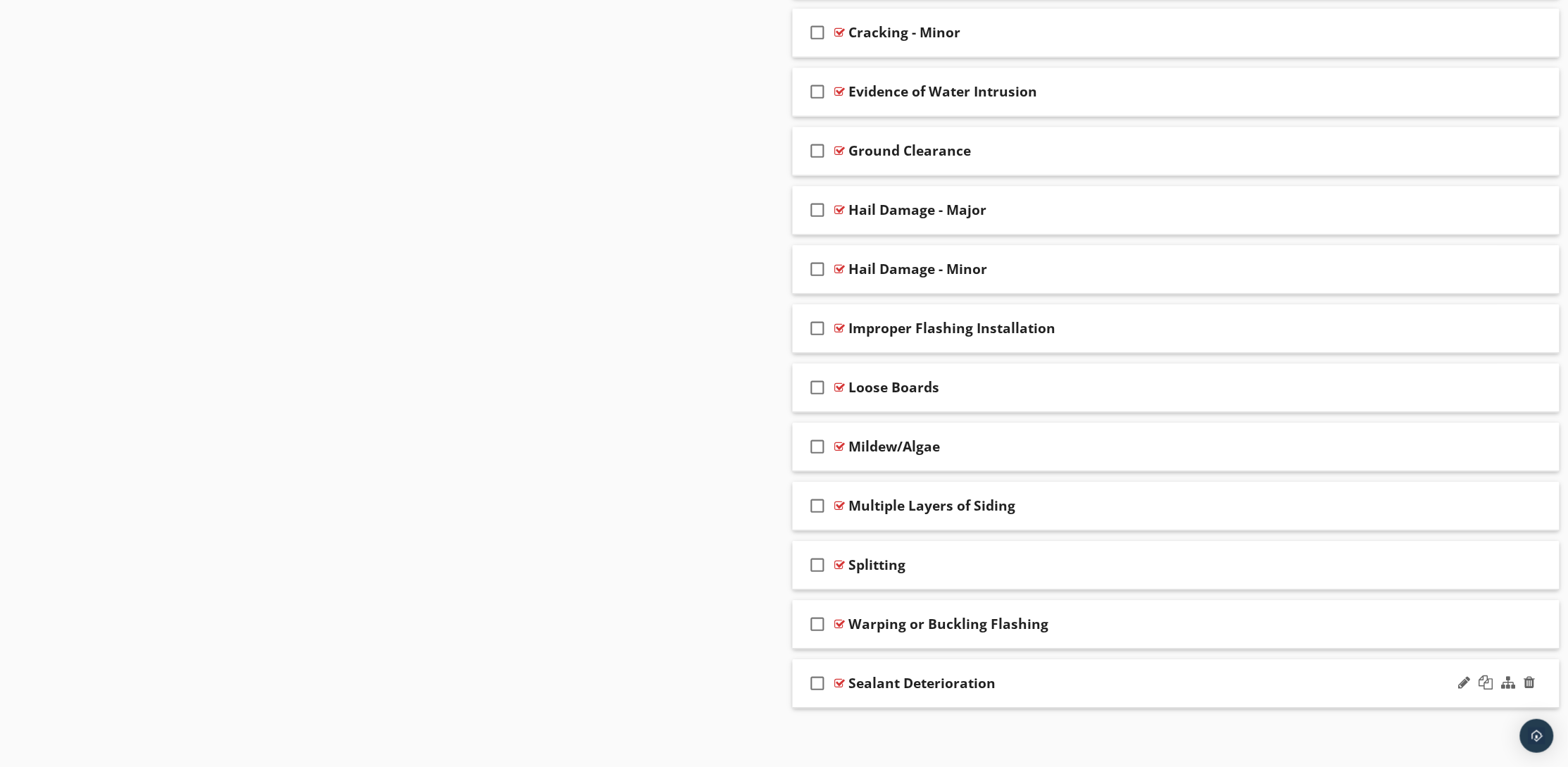
click at [1098, 681] on div "Sealant Deterioration" at bounding box center [1126, 682] width 554 height 17
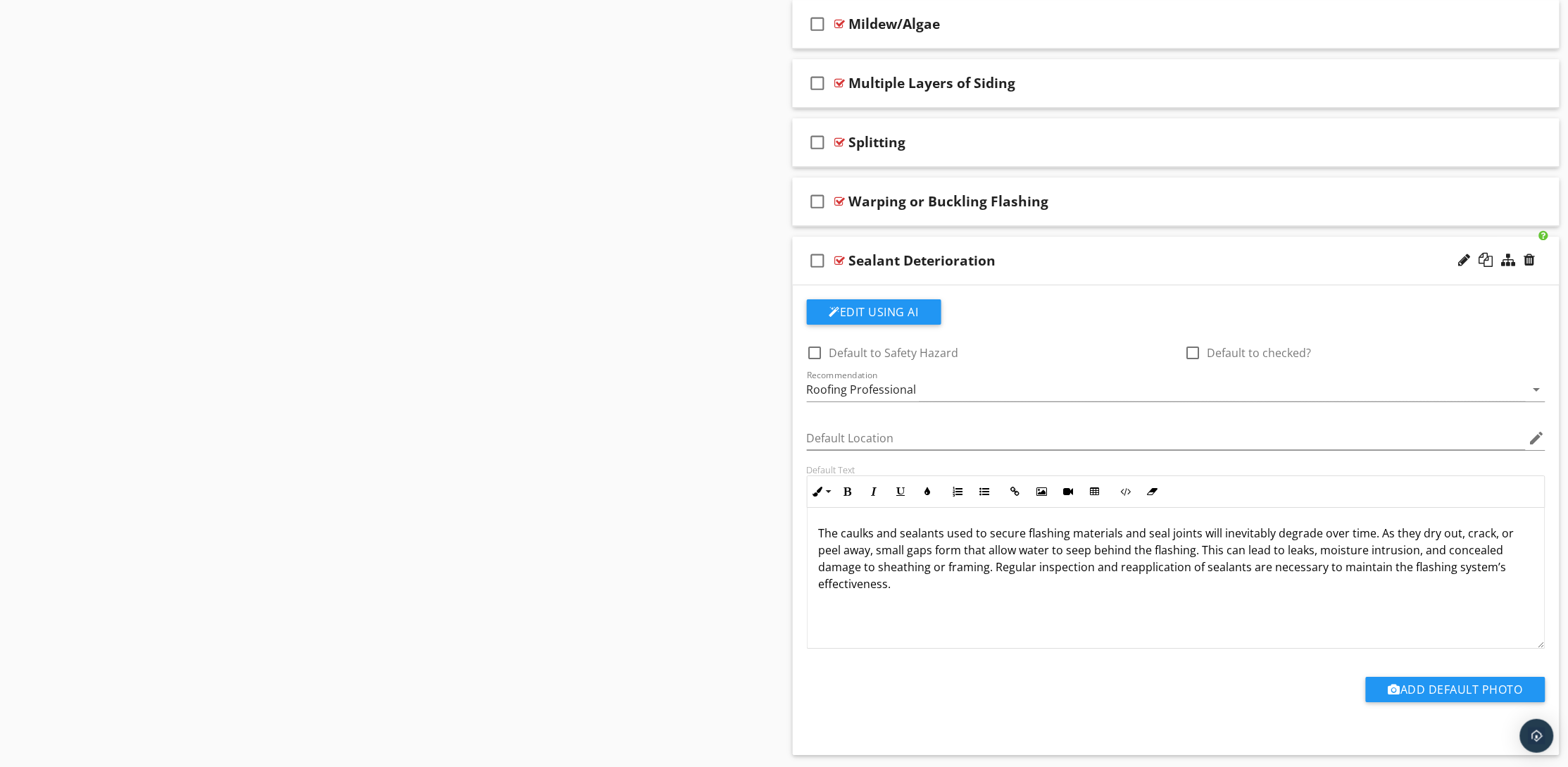
scroll to position [1572, 0]
click at [866, 315] on button "Edit Using AI" at bounding box center [874, 312] width 134 height 26
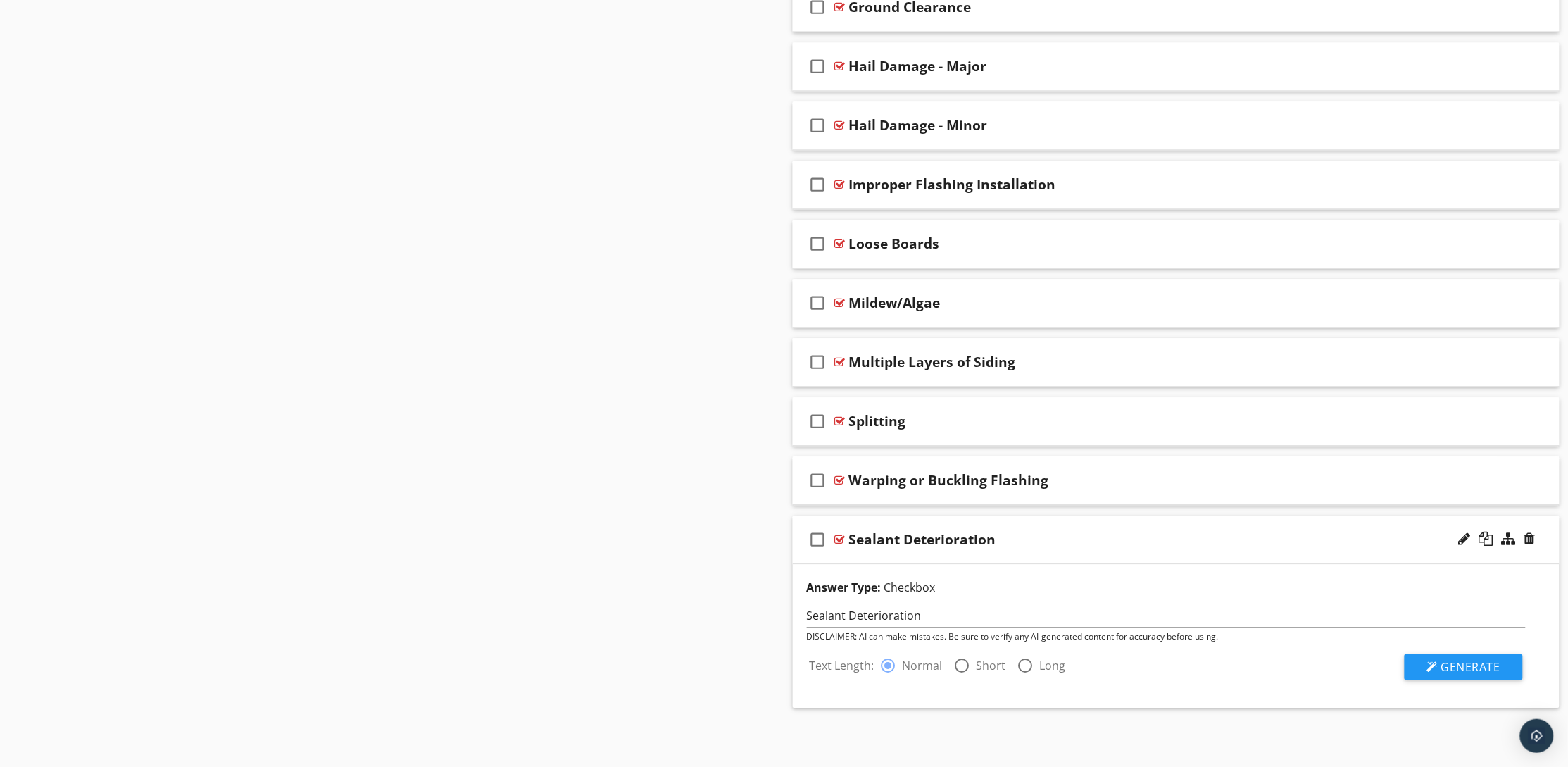
scroll to position [1293, 0]
click at [1433, 670] on div at bounding box center [1433, 667] width 11 height 11
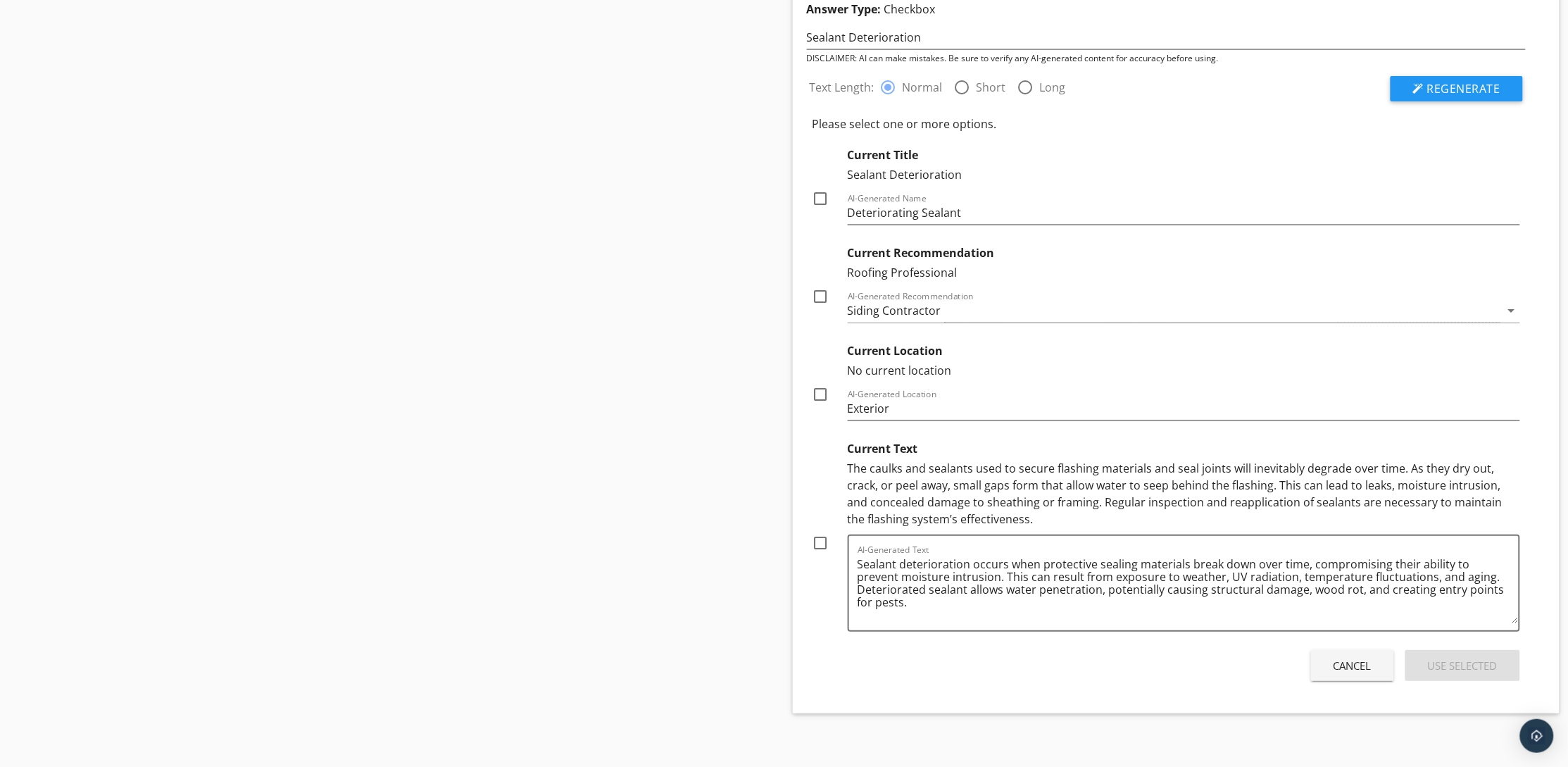
scroll to position [1875, 0]
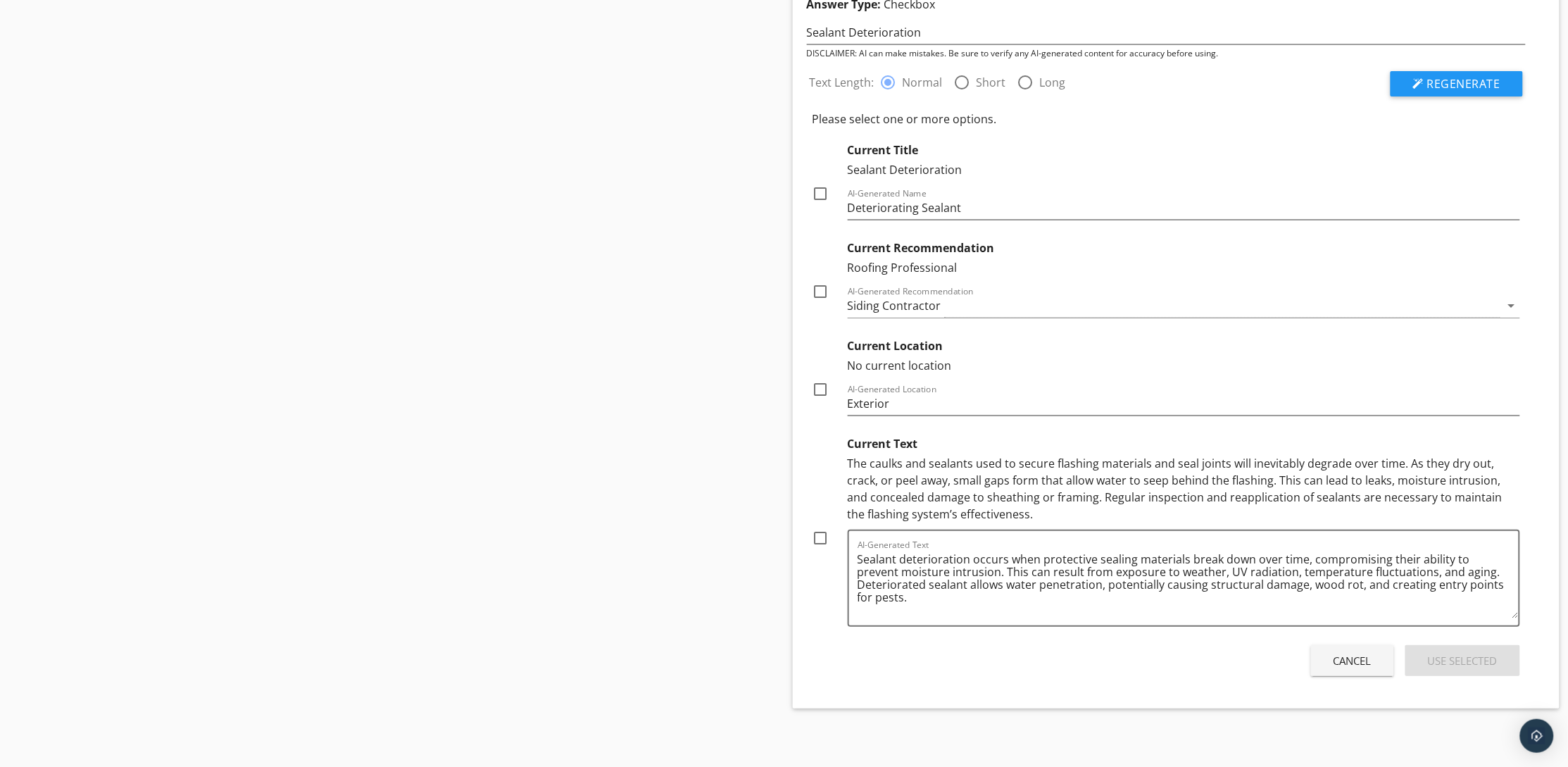
click at [814, 541] on div at bounding box center [821, 538] width 24 height 24
checkbox input "true"
click at [815, 190] on div at bounding box center [821, 194] width 24 height 24
checkbox input "true"
click at [1457, 674] on button "Use Selected" at bounding box center [1462, 660] width 115 height 31
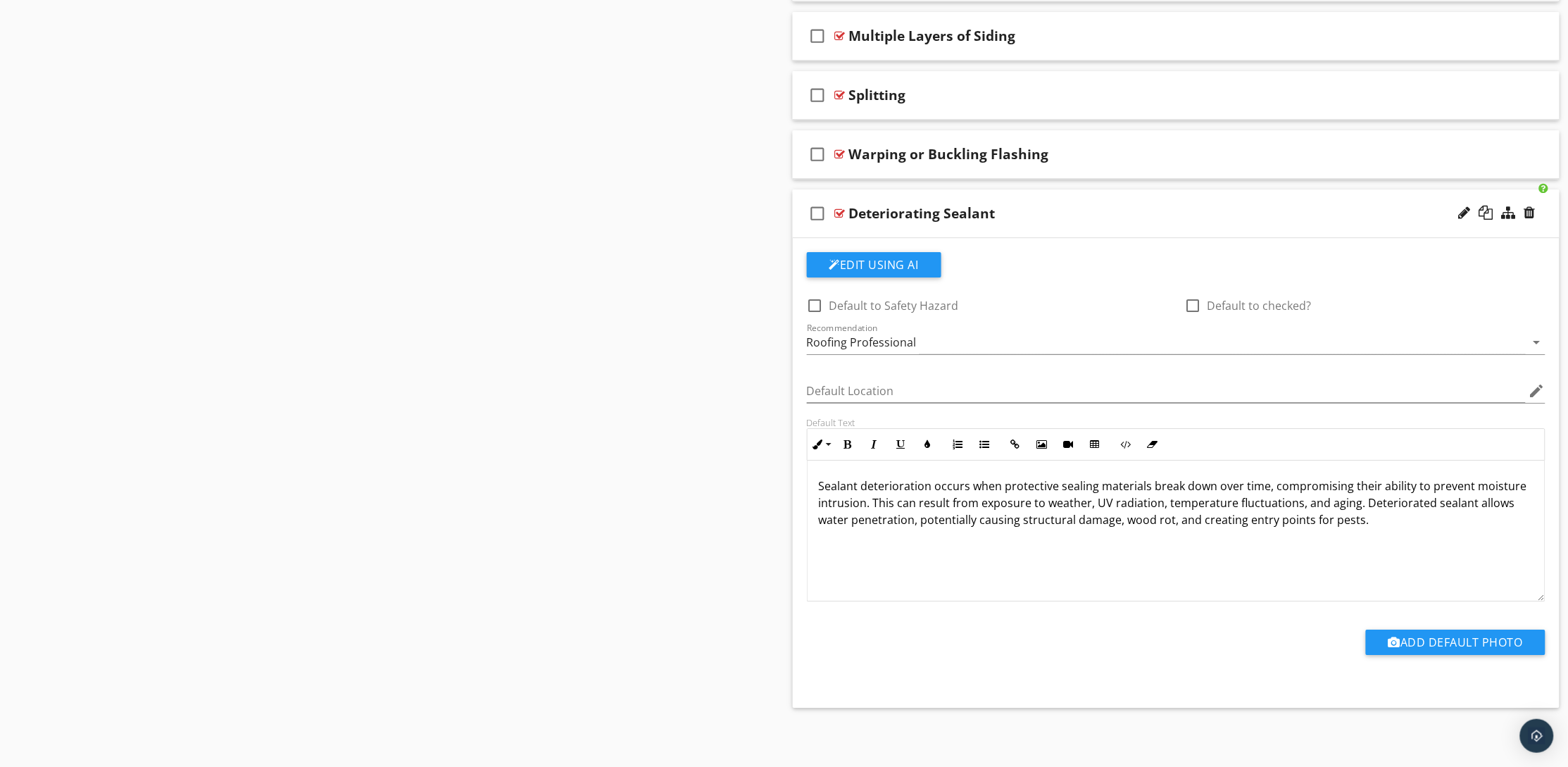
scroll to position [1347, 0]
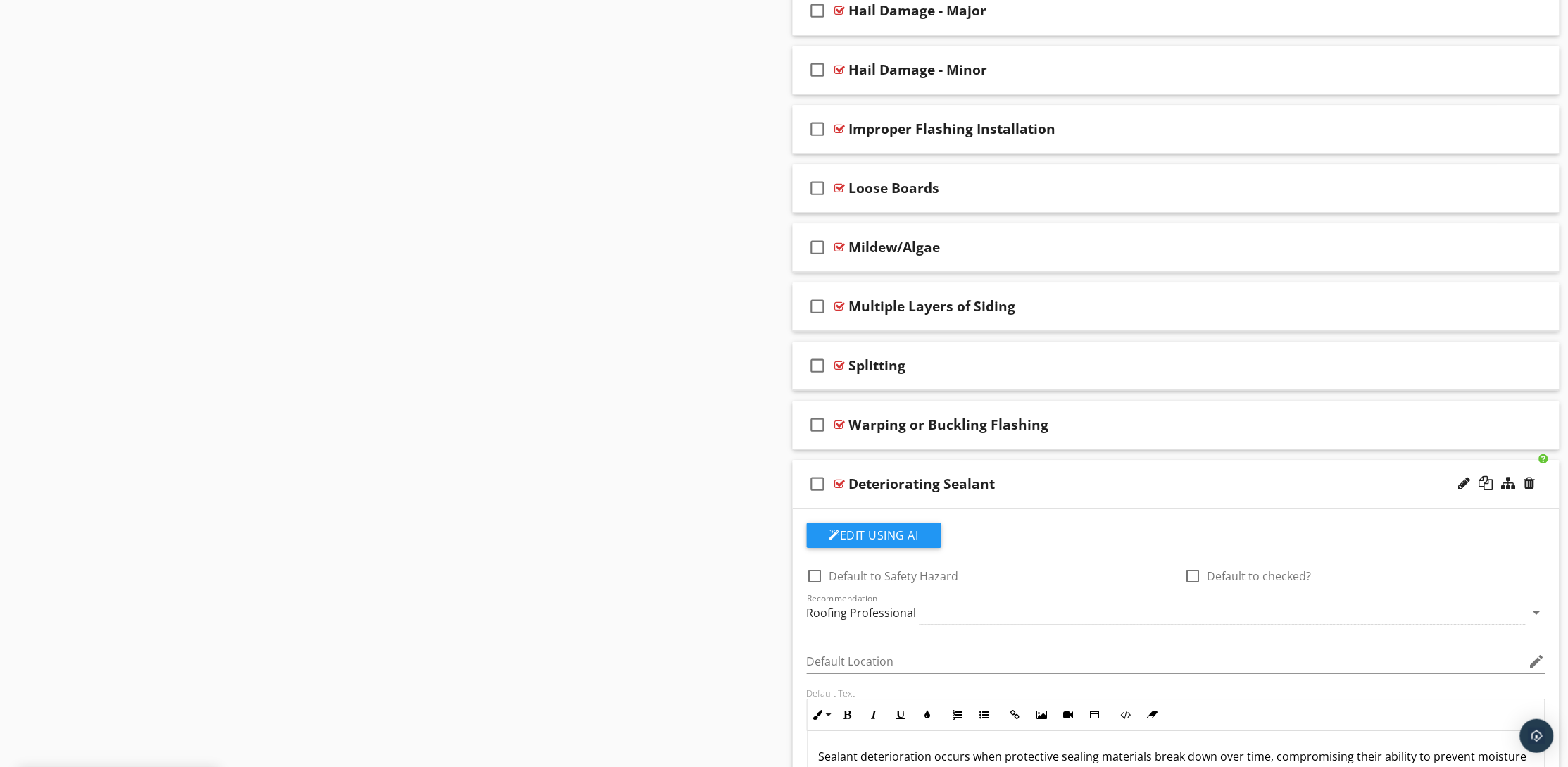
click at [1052, 485] on div "Deteriorating Sealant" at bounding box center [1126, 484] width 554 height 17
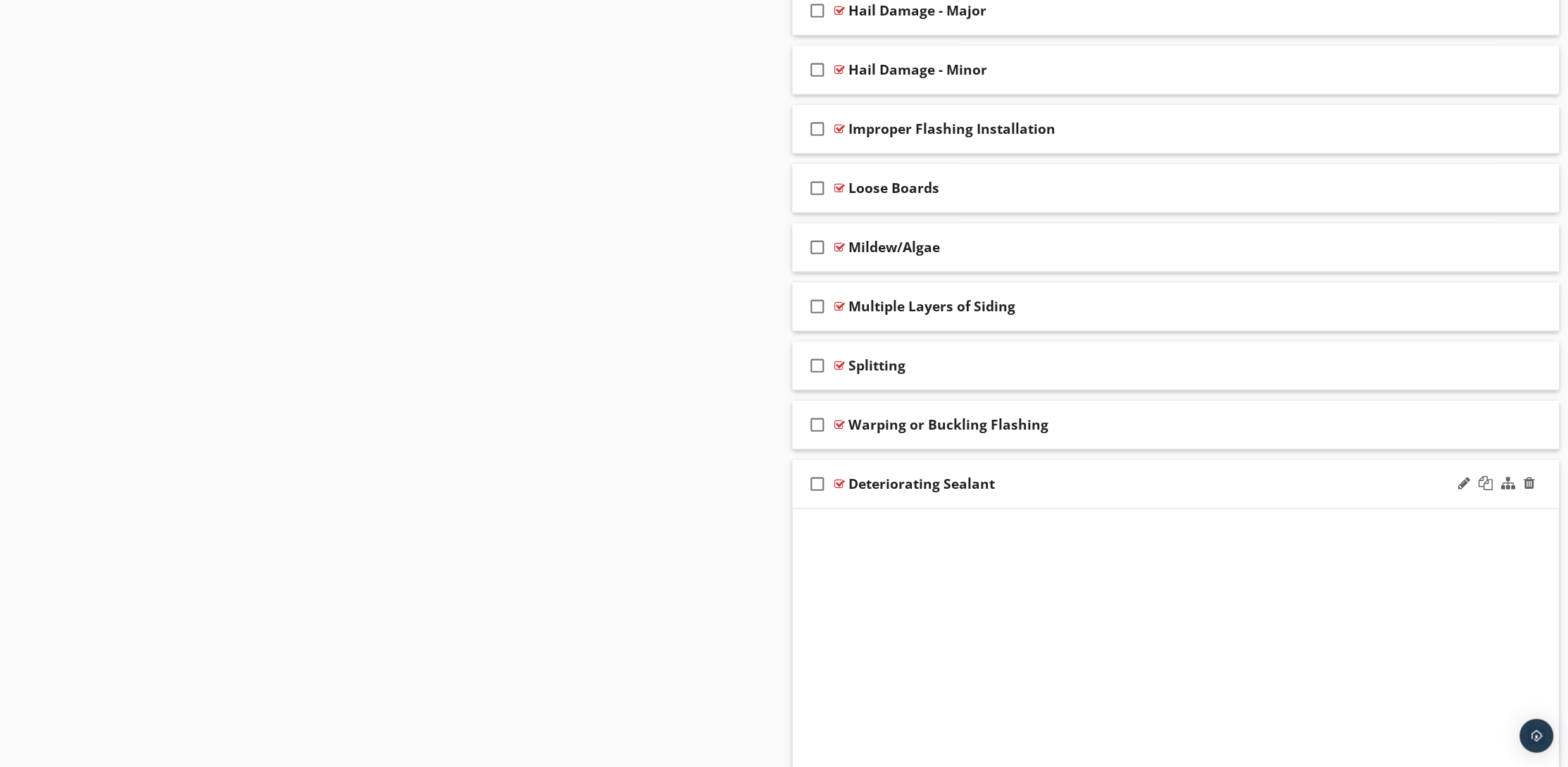
scroll to position [1149, 0]
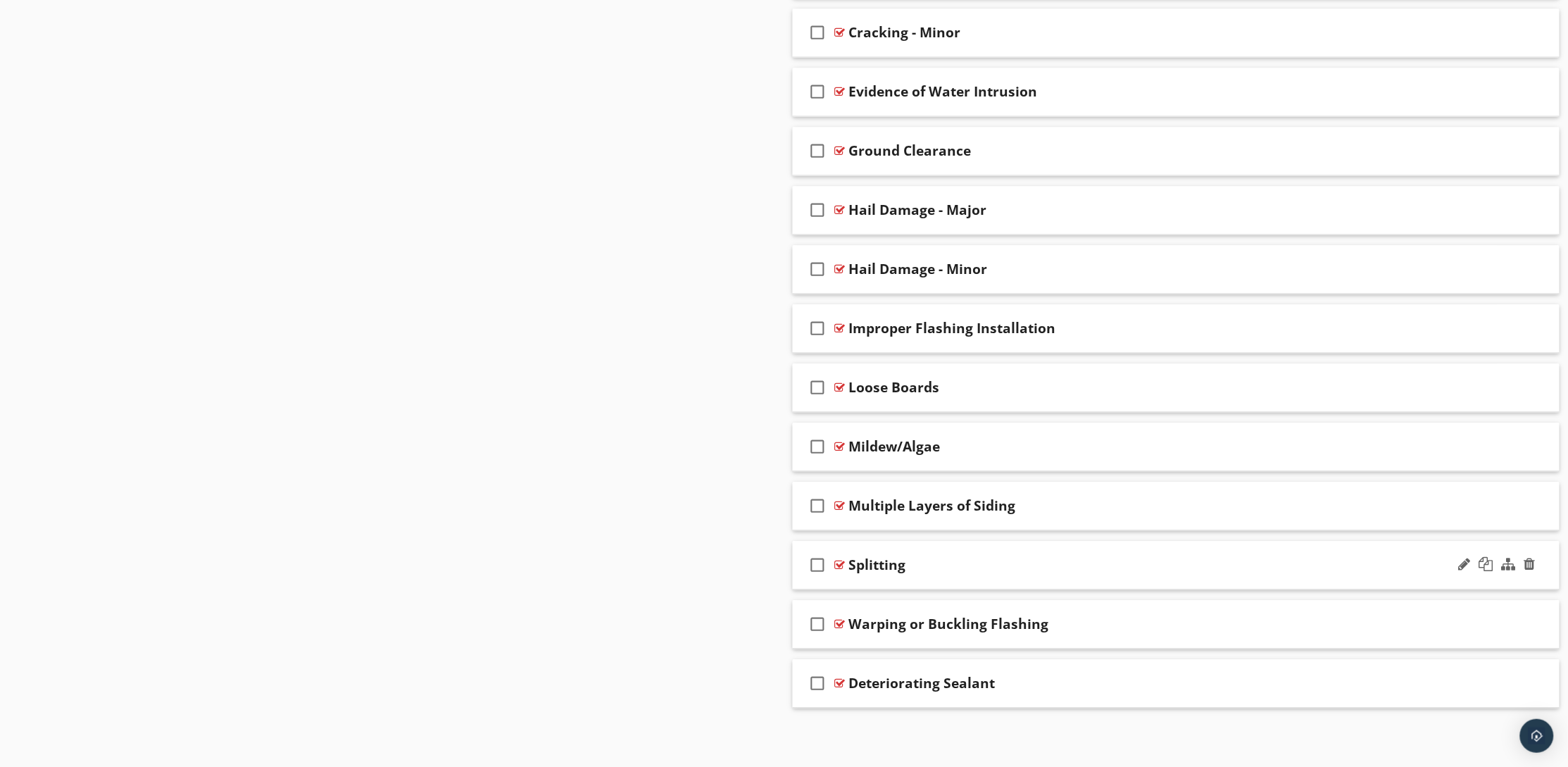
click at [1019, 563] on div "Splitting" at bounding box center [1126, 565] width 554 height 17
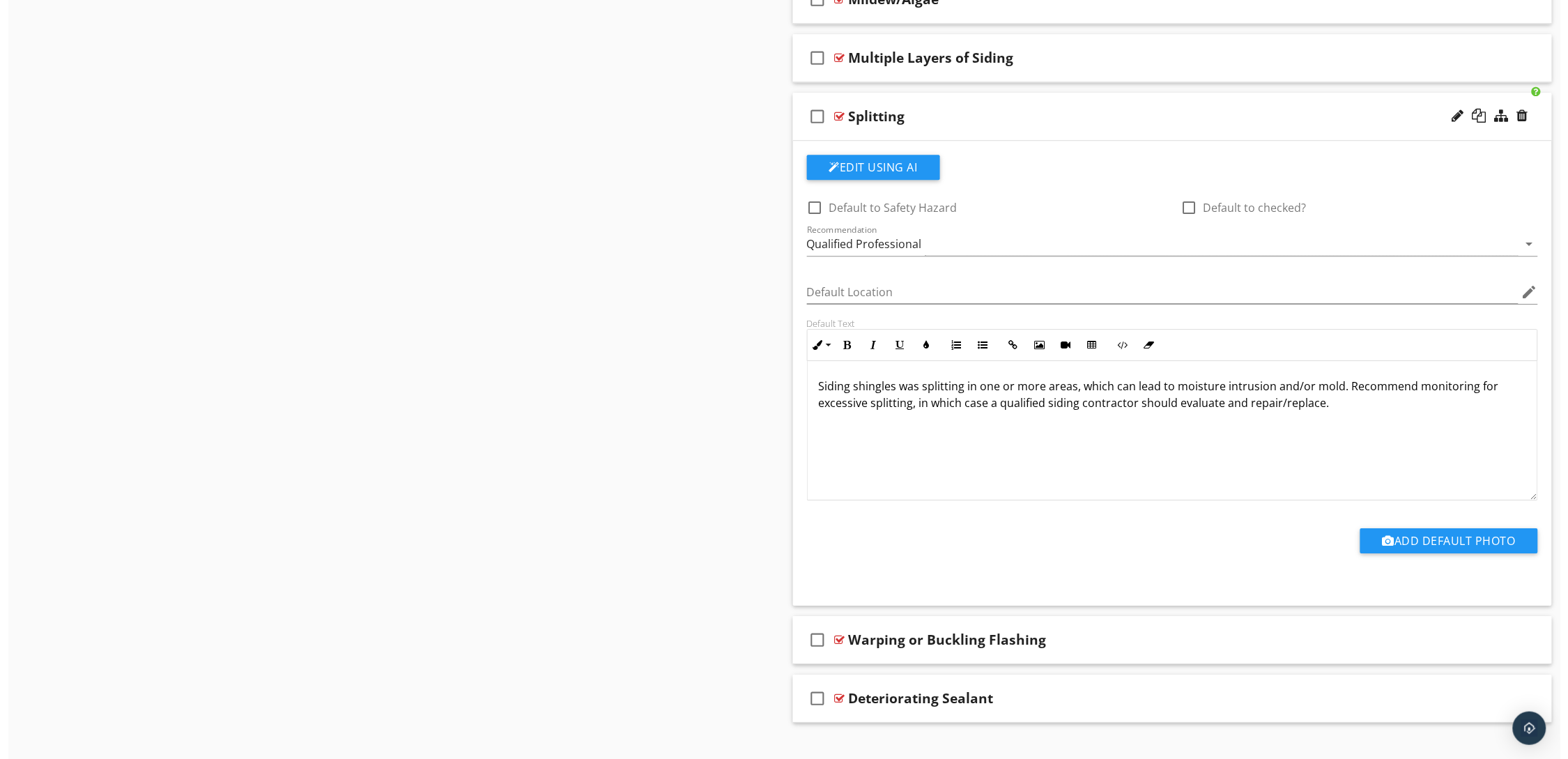
scroll to position [1602, 0]
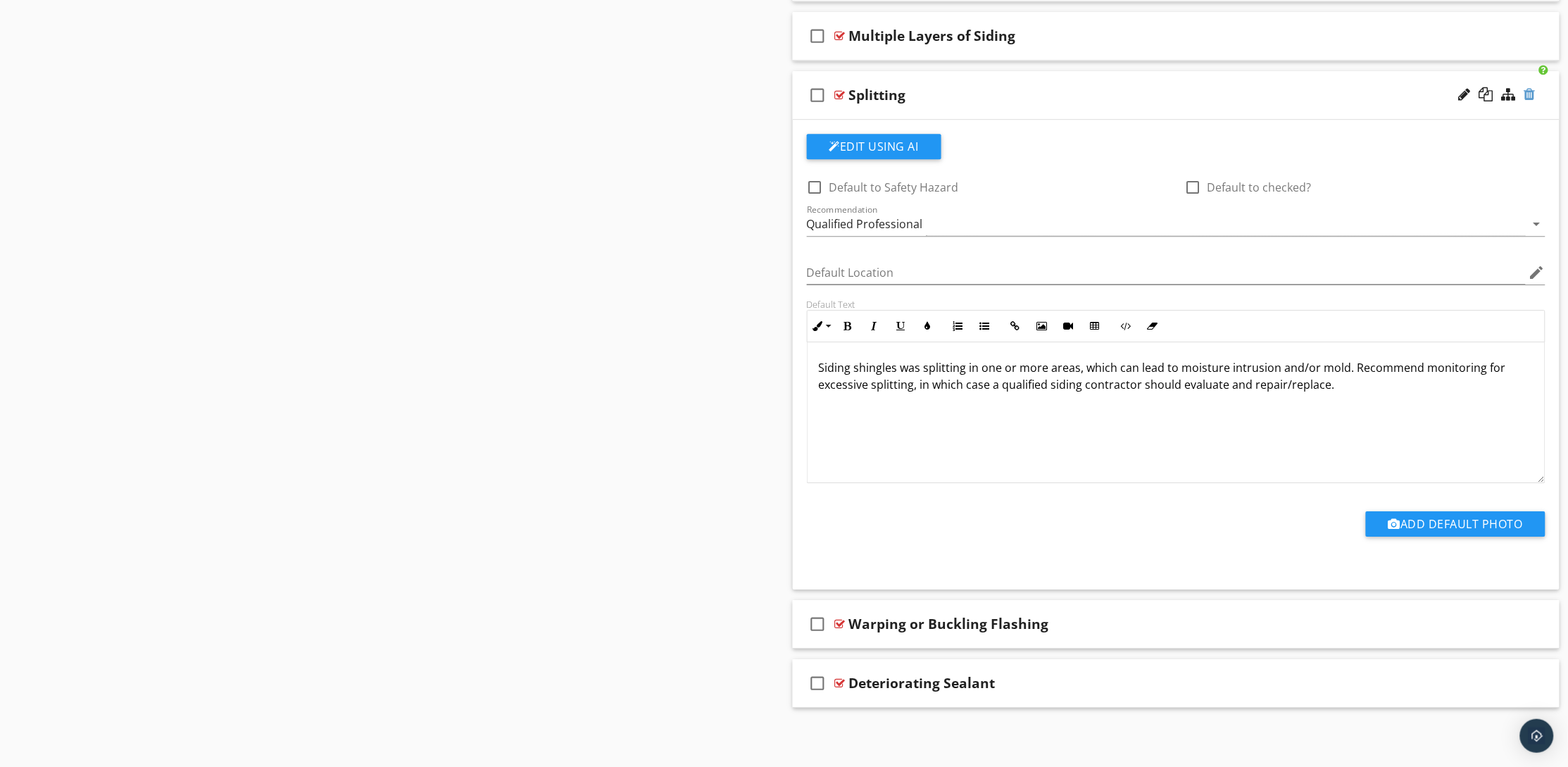
click at [1528, 92] on div at bounding box center [1529, 94] width 11 height 14
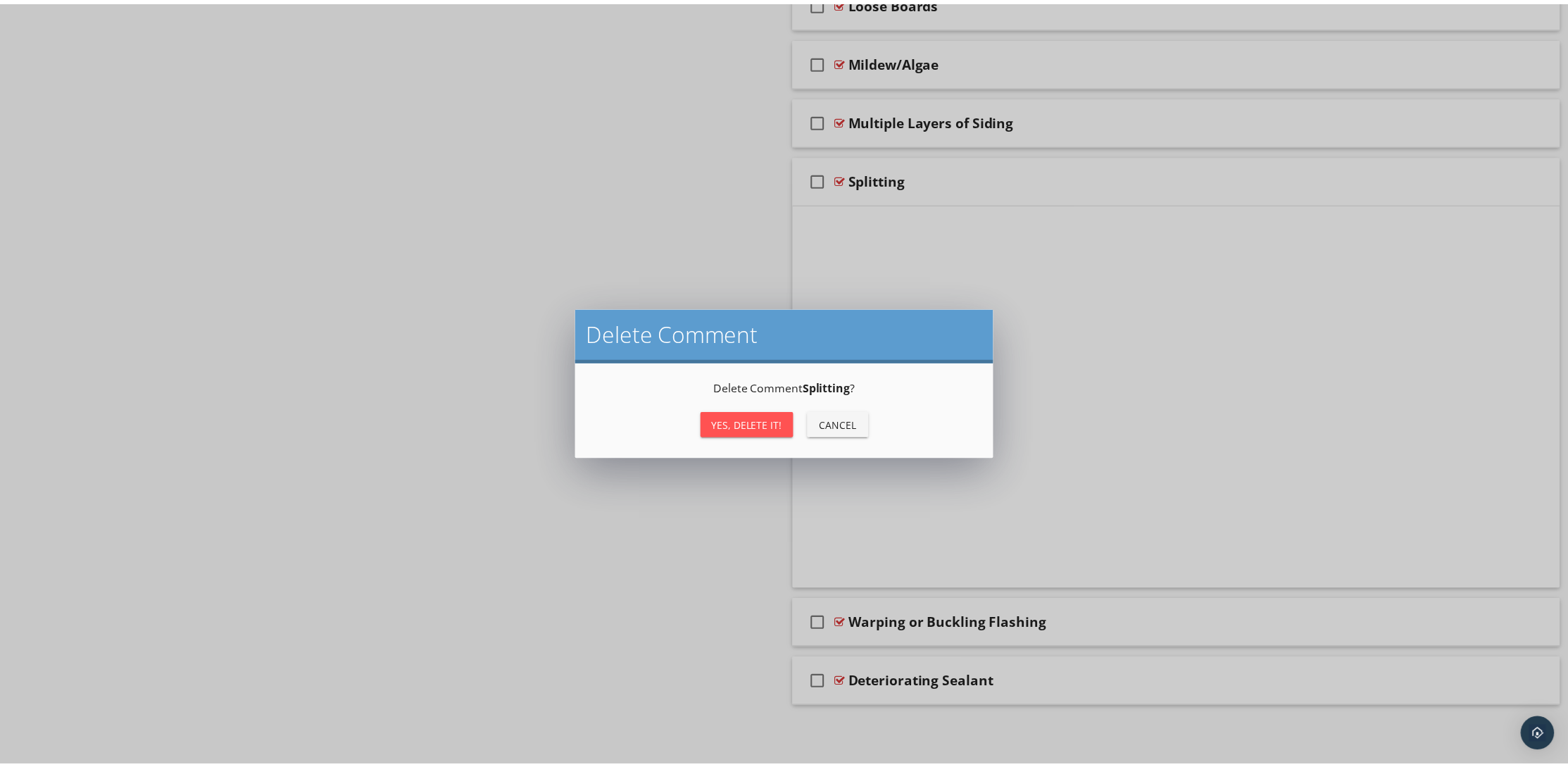
scroll to position [1149, 0]
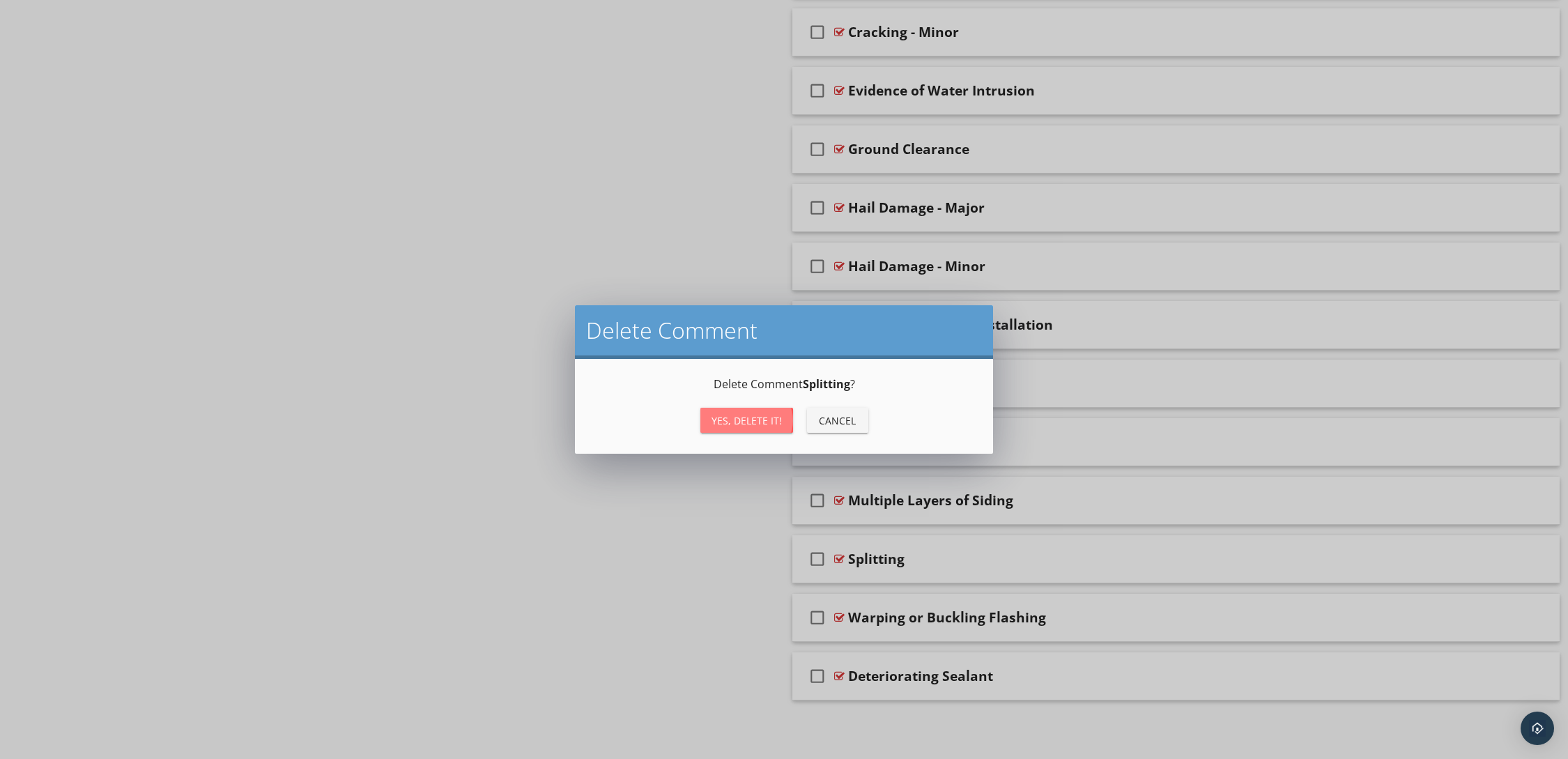
click at [771, 416] on div "Yes, Delete it!" at bounding box center [747, 420] width 70 height 15
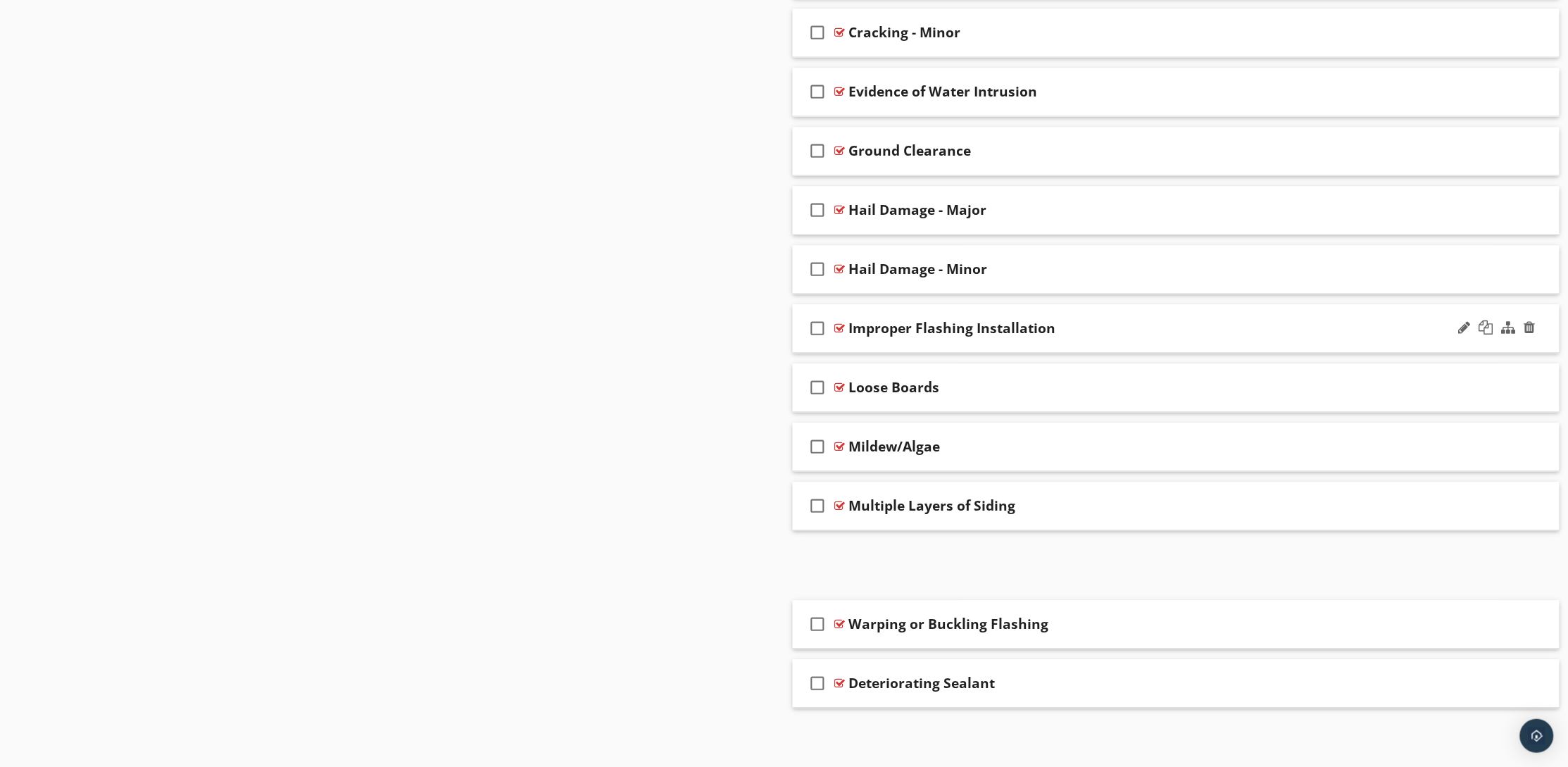
scroll to position [1090, 0]
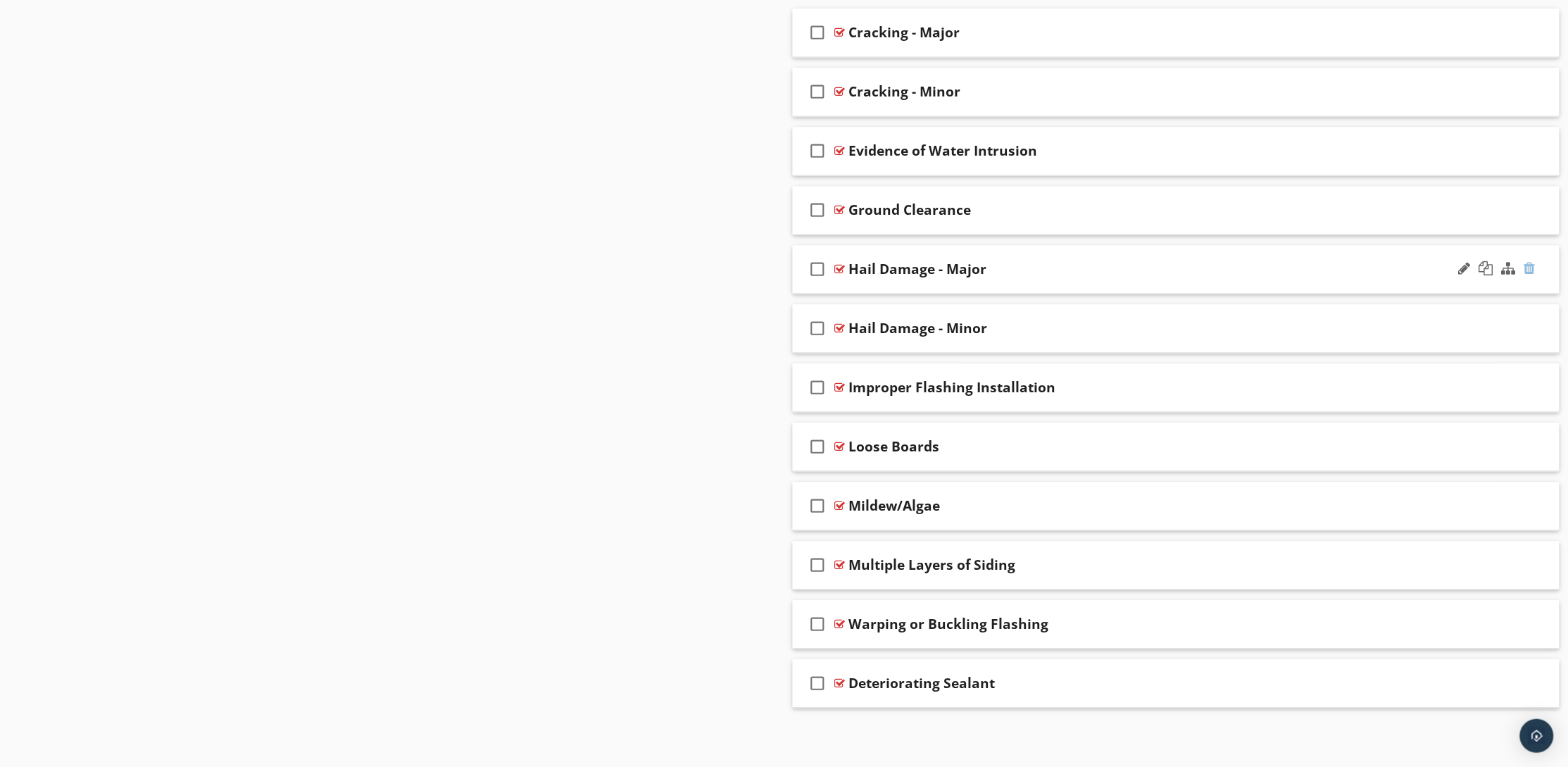
click at [1532, 263] on div at bounding box center [1529, 268] width 11 height 14
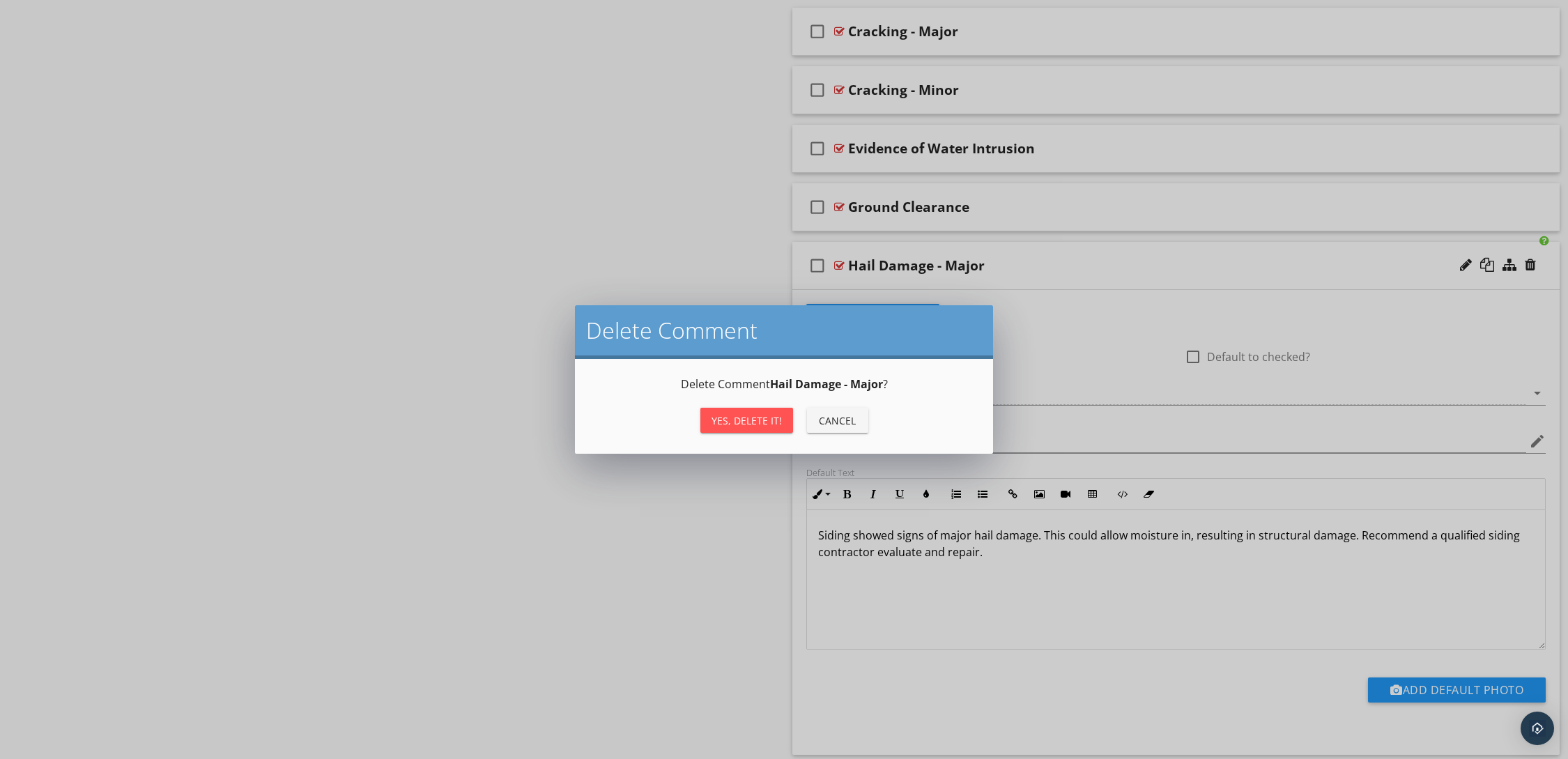
click at [768, 426] on div "Yes, Delete it!" at bounding box center [747, 420] width 70 height 15
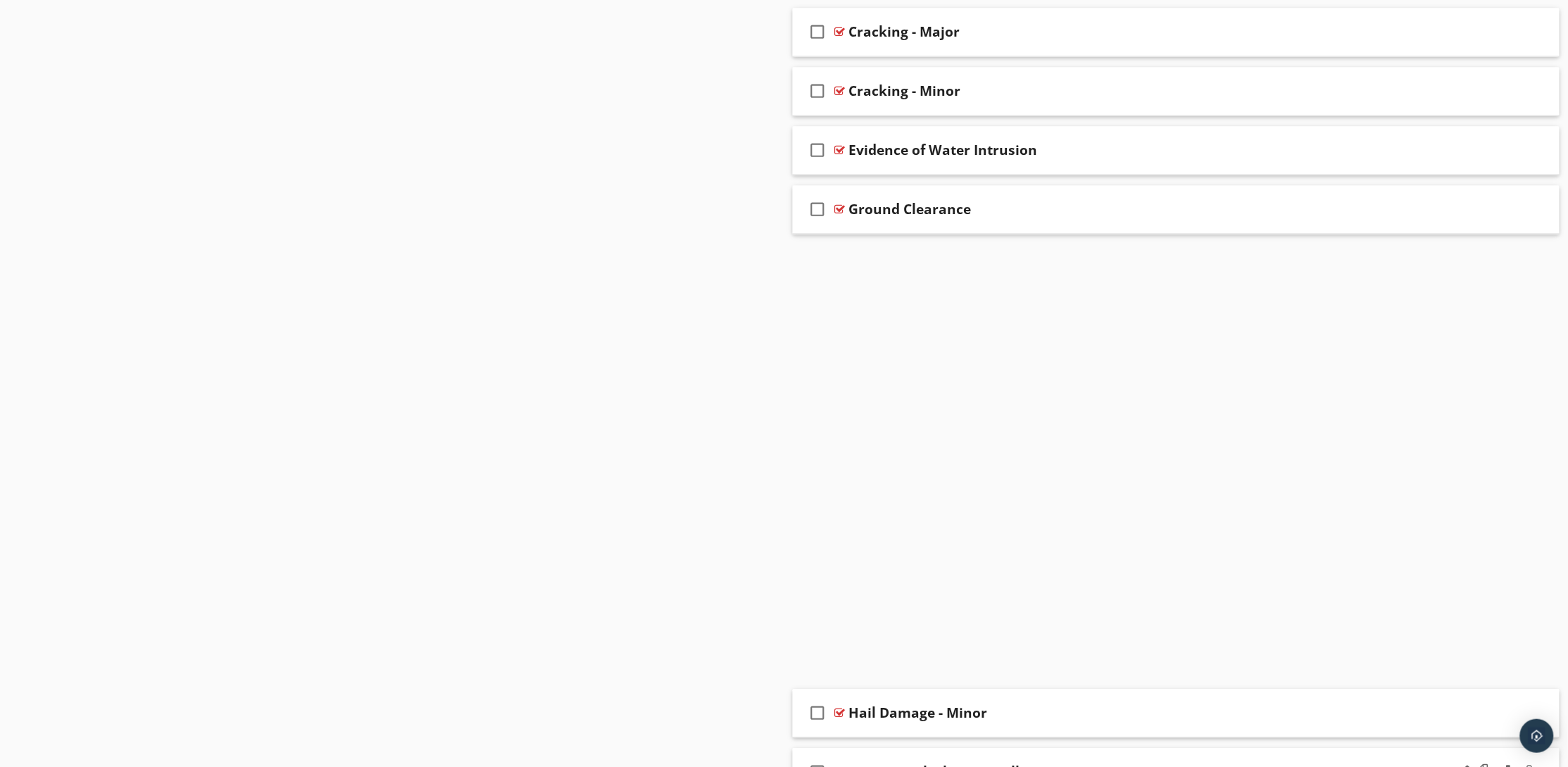
scroll to position [1030, 0]
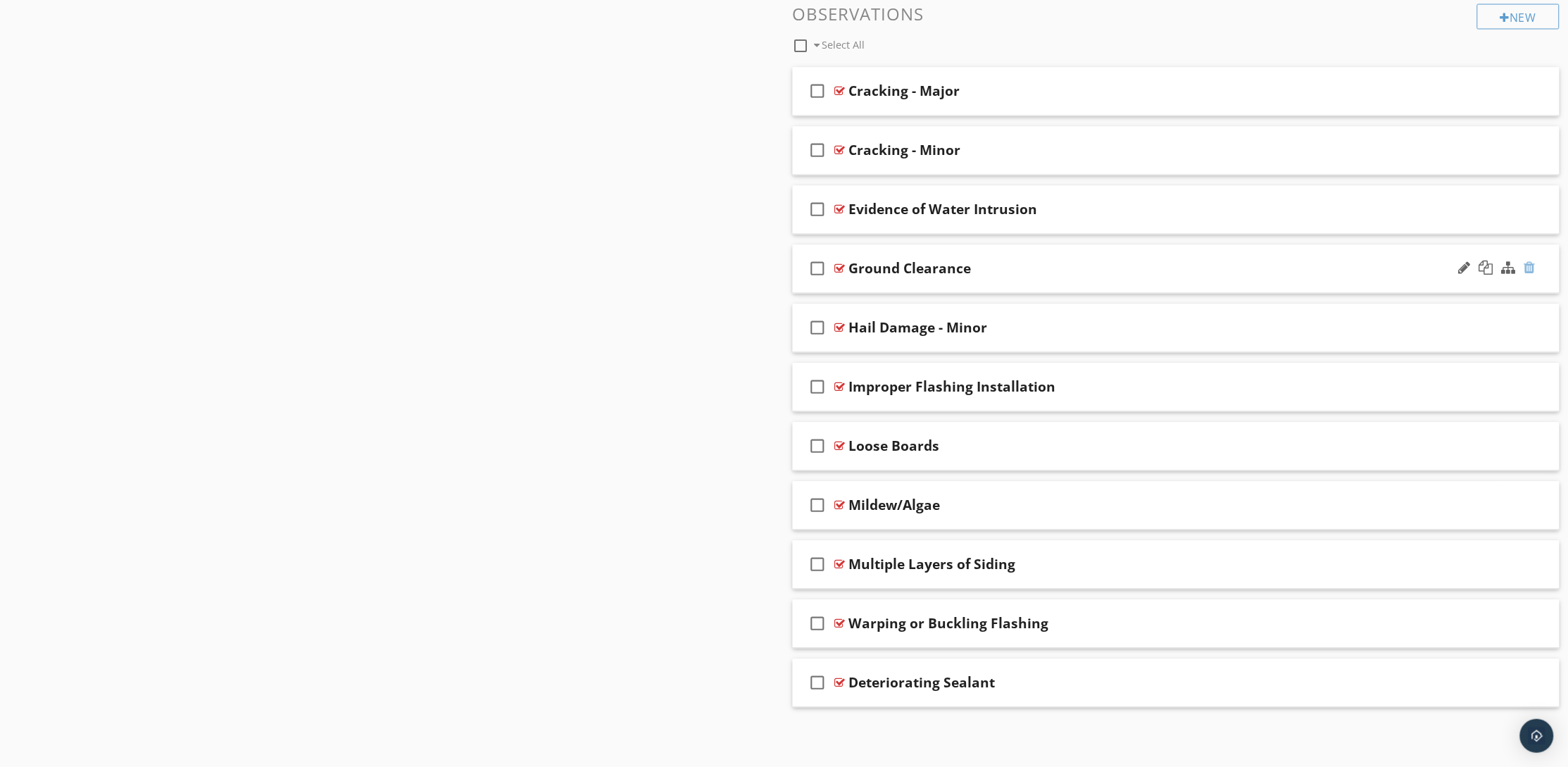
click at [1533, 267] on div at bounding box center [1529, 268] width 11 height 14
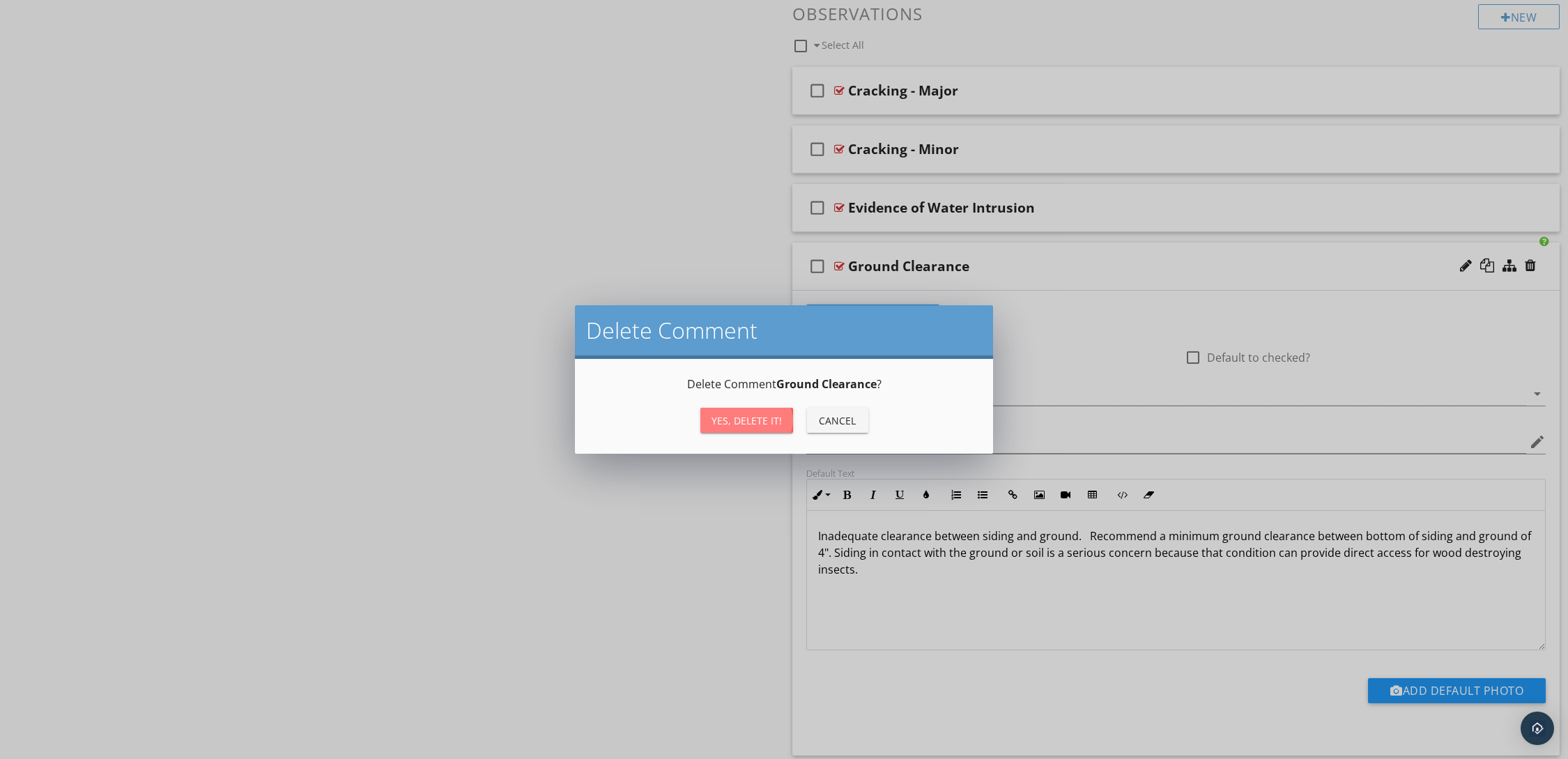
click at [737, 420] on div "Yes, Delete it!" at bounding box center [747, 420] width 70 height 15
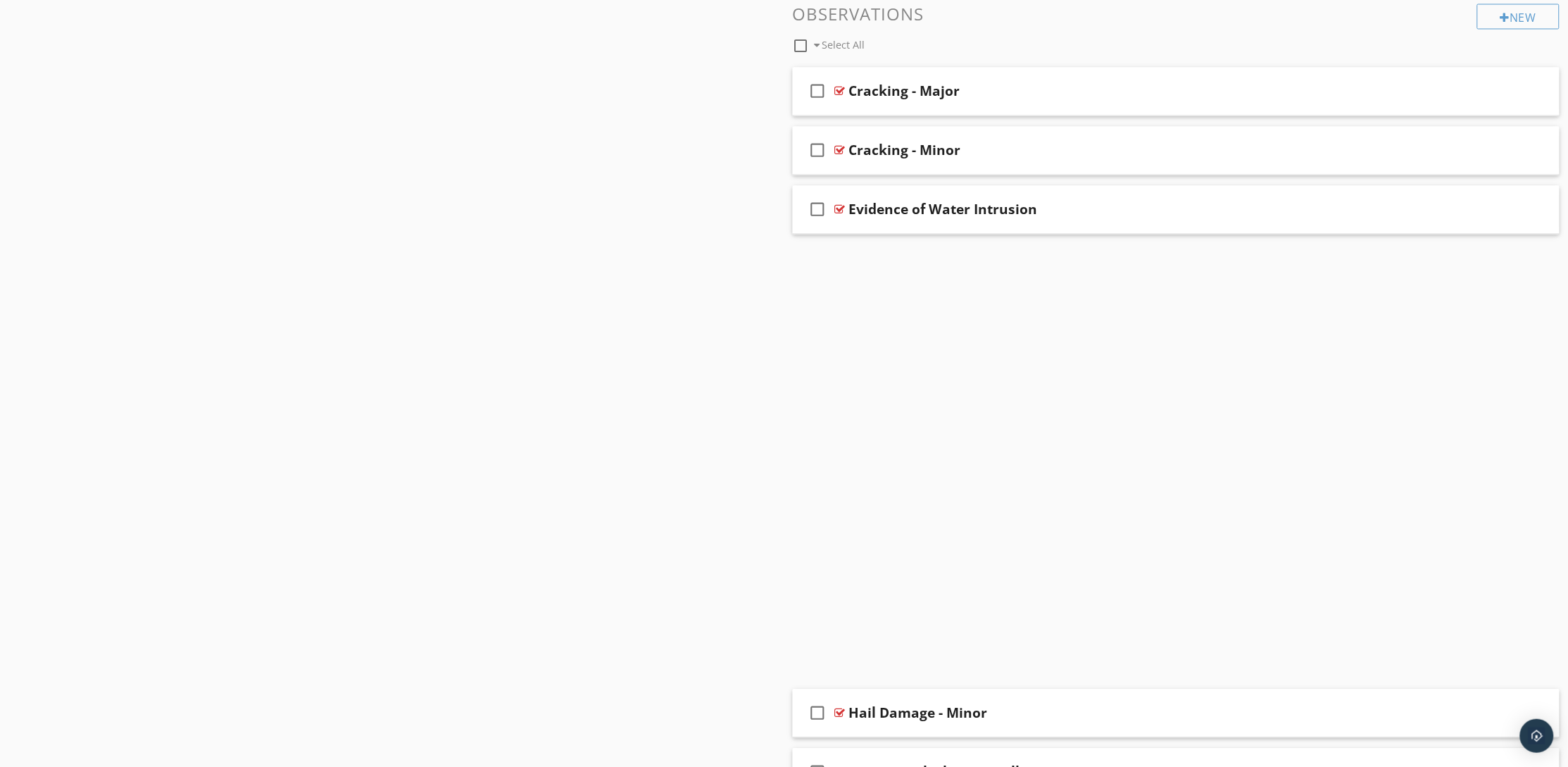
scroll to position [971, 0]
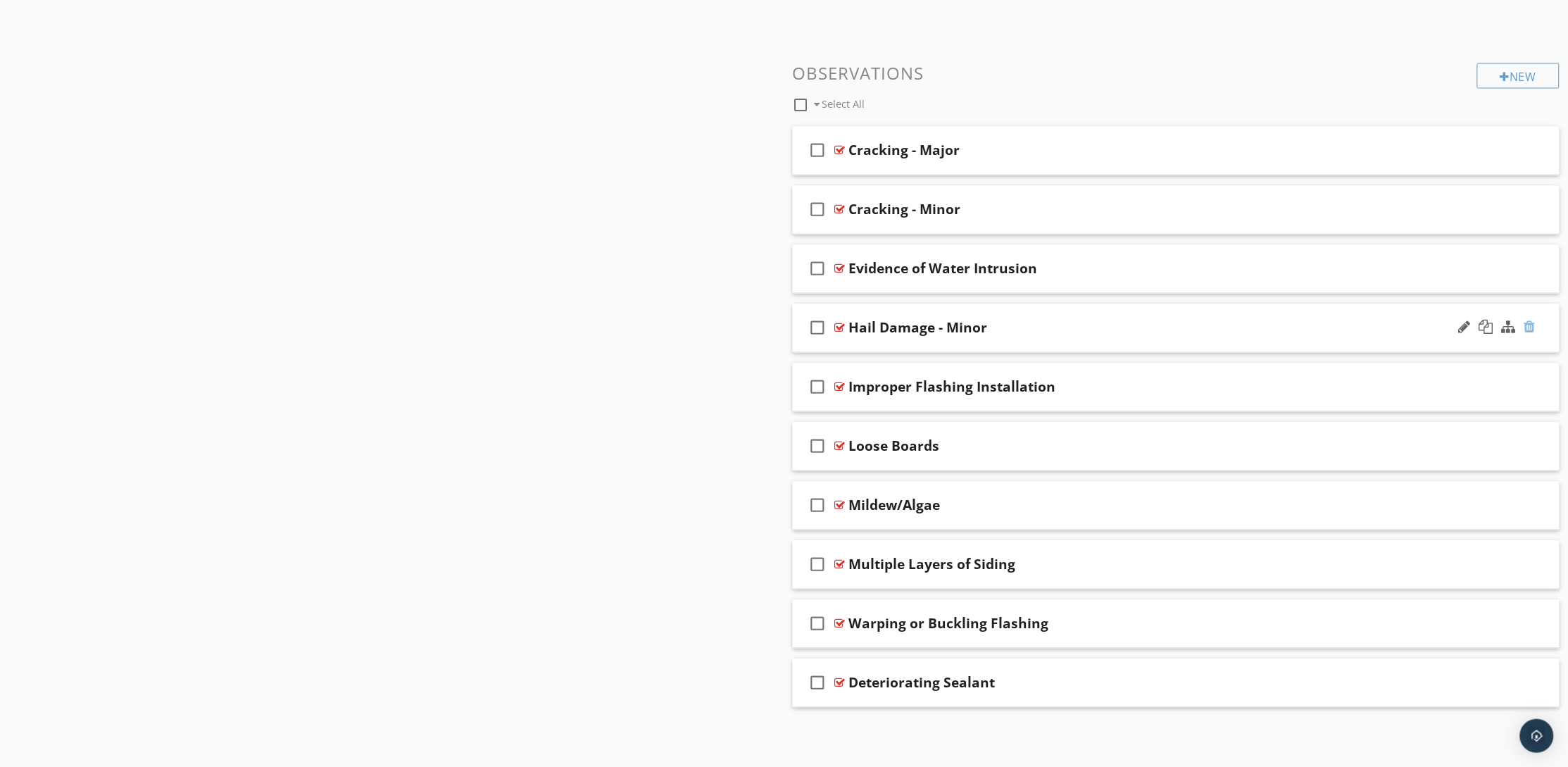
click at [1535, 329] on div at bounding box center [1529, 326] width 11 height 14
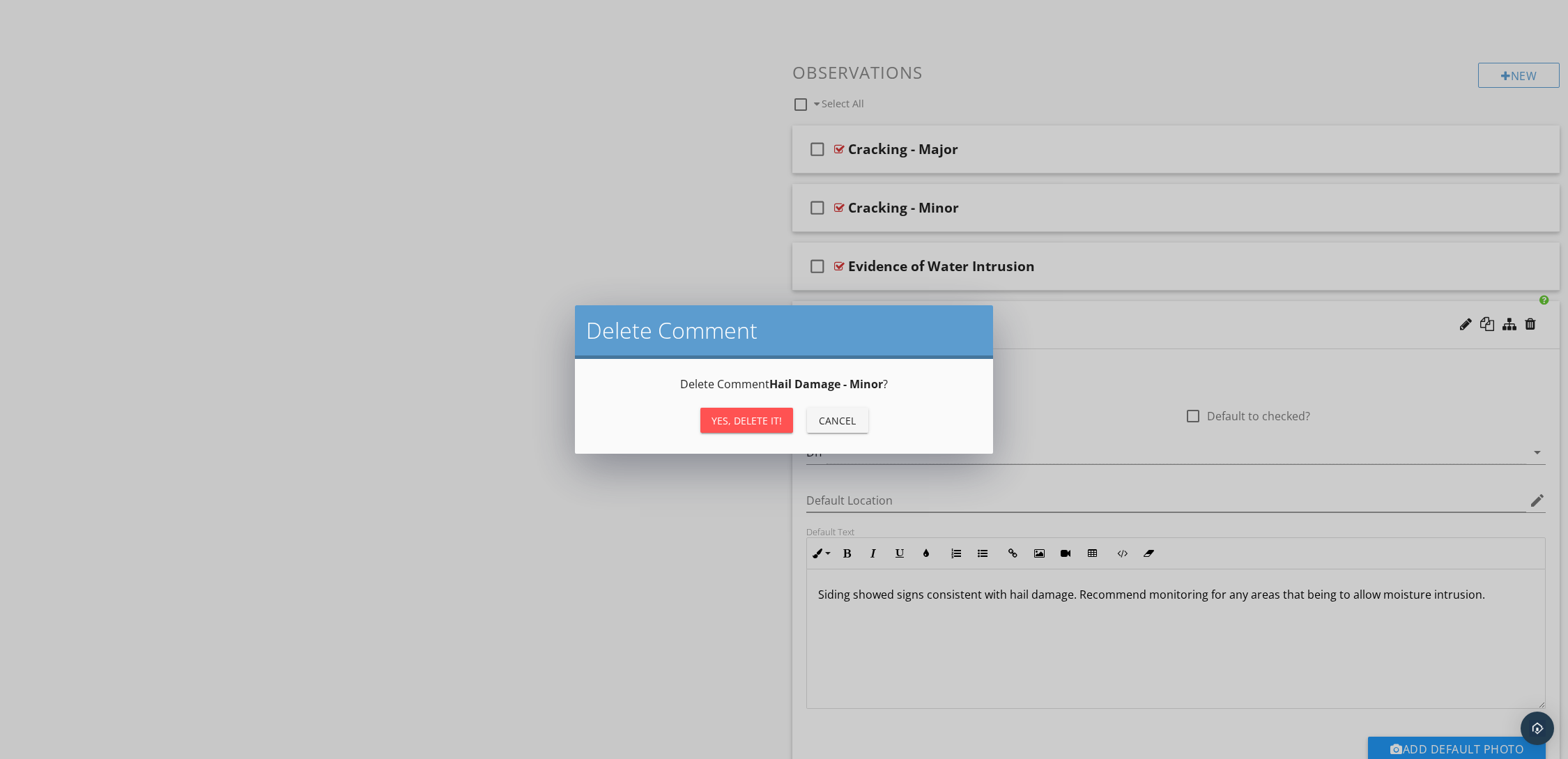
click at [758, 427] on button "Yes, Delete it!" at bounding box center [747, 420] width 93 height 25
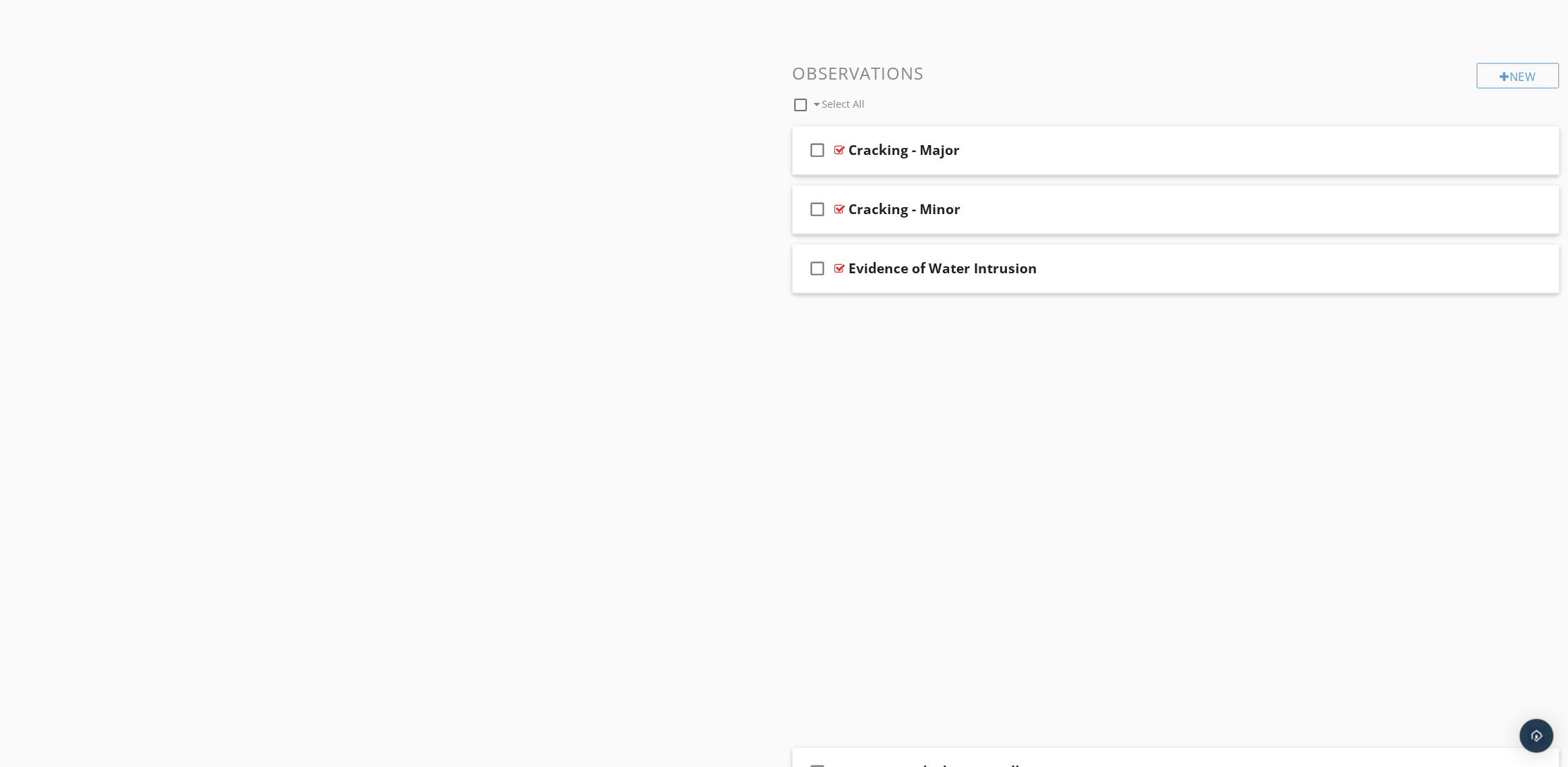
scroll to position [912, 0]
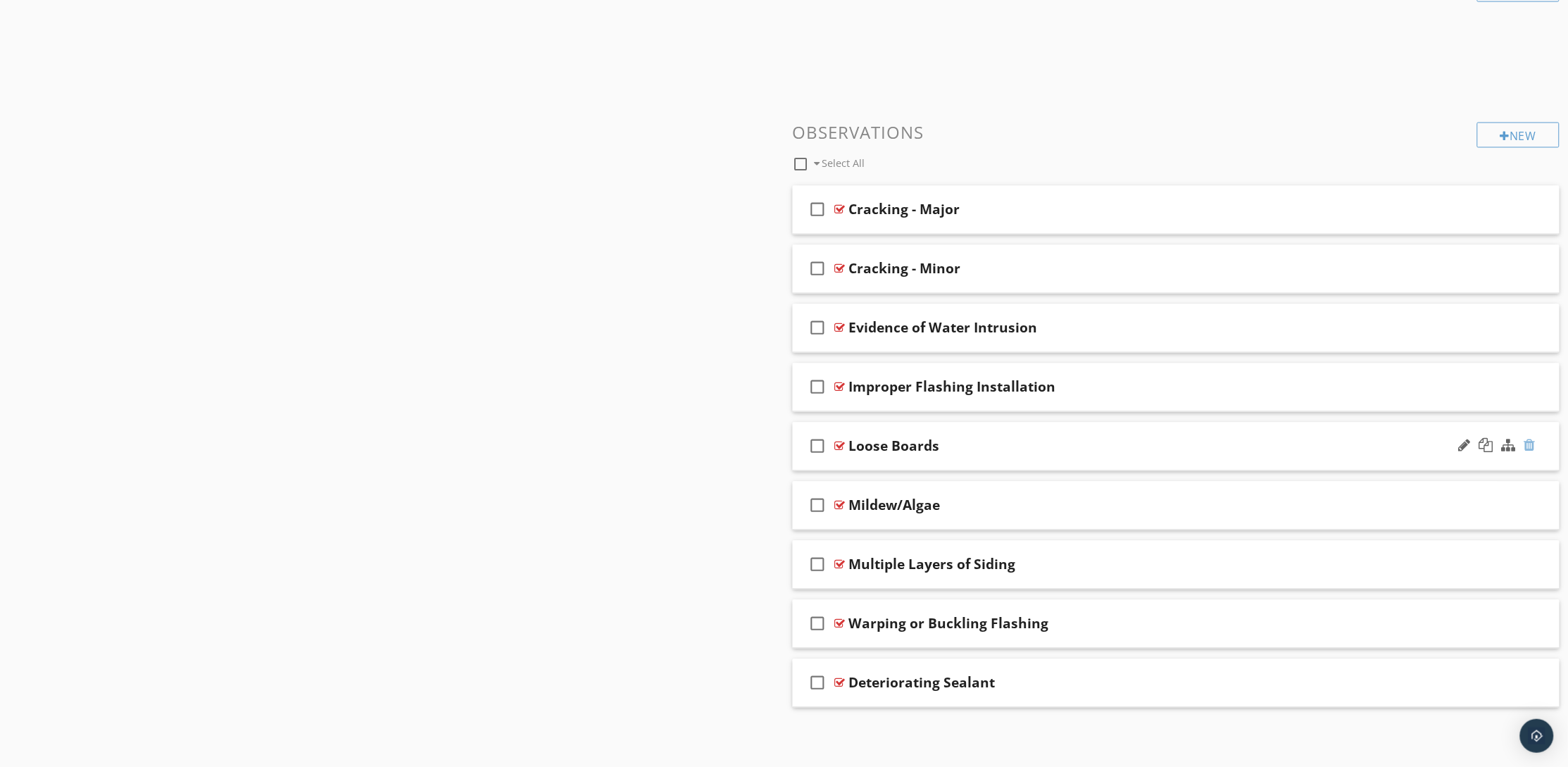
click at [1528, 444] on div at bounding box center [1529, 445] width 11 height 14
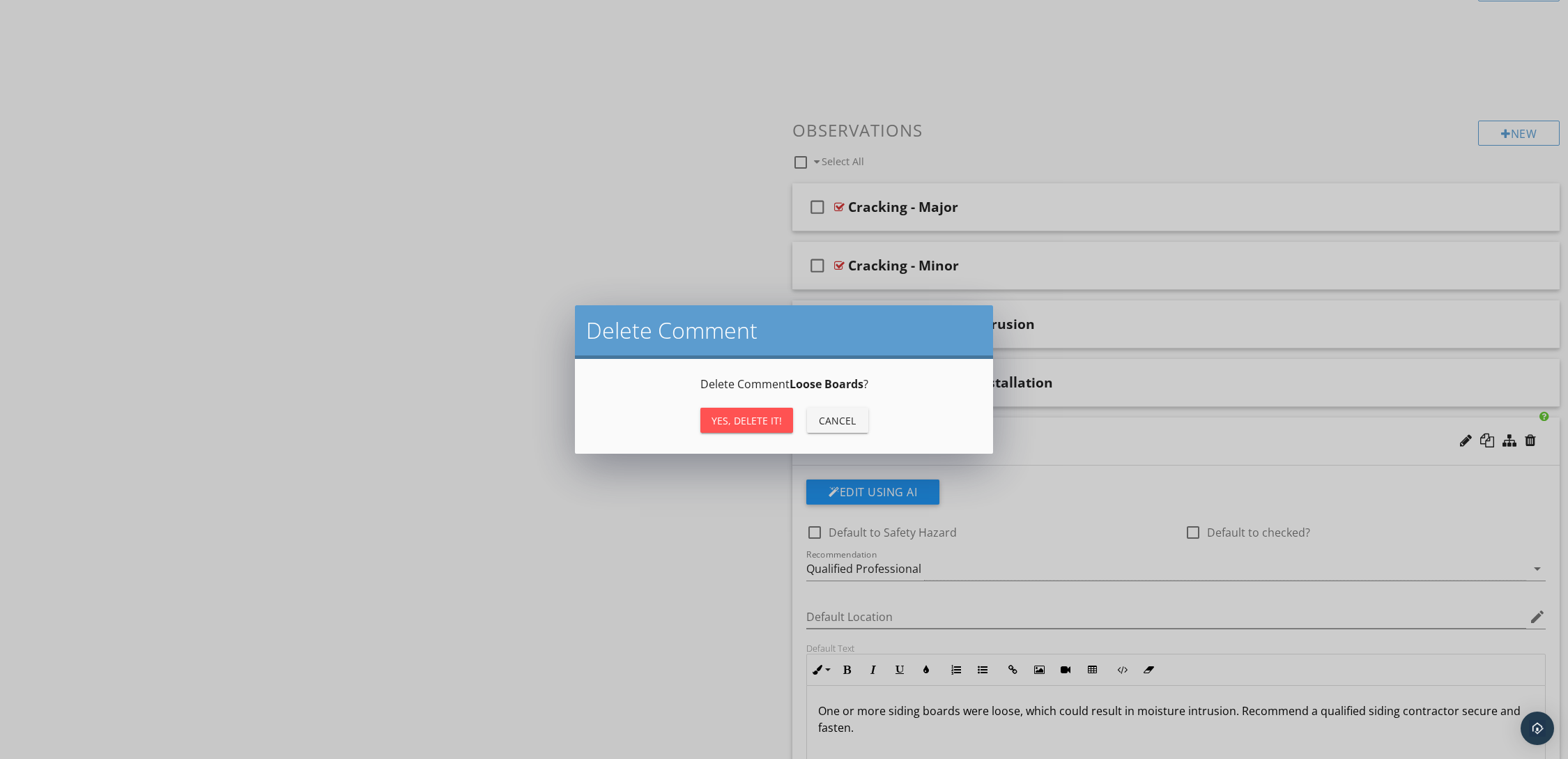
click at [780, 421] on div "Yes, Delete it!" at bounding box center [747, 420] width 70 height 15
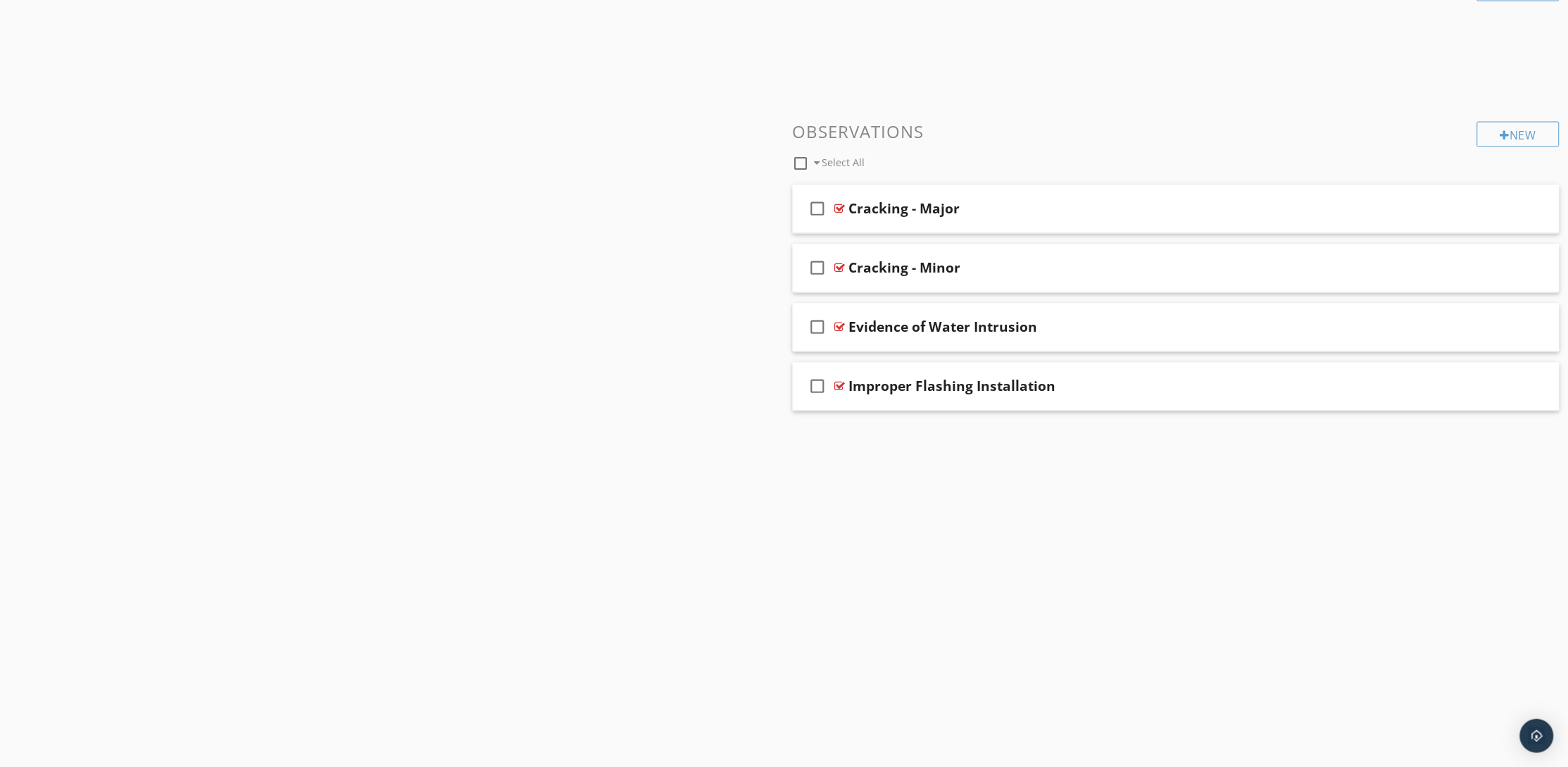
scroll to position [853, 0]
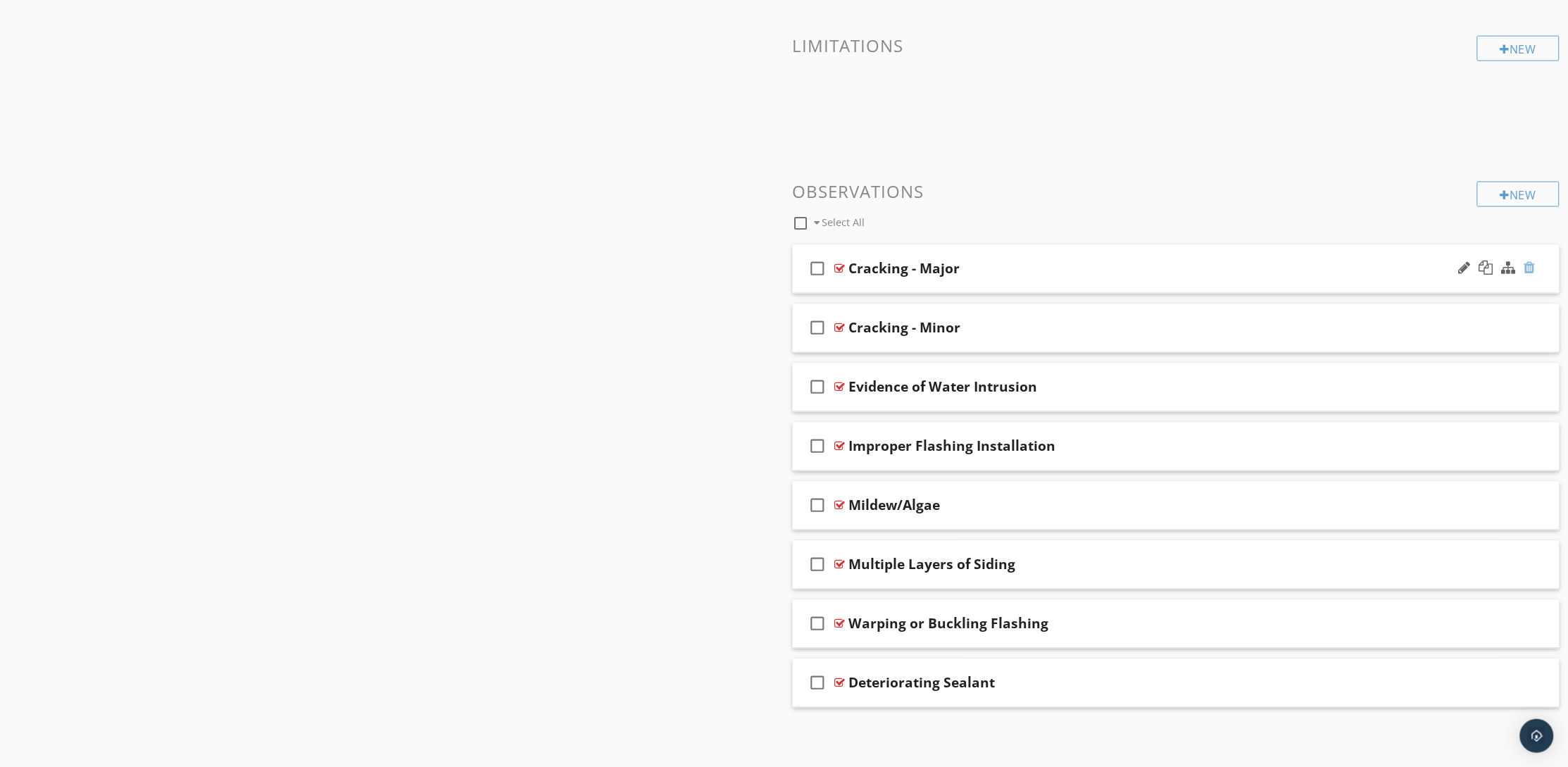
click at [1533, 267] on div at bounding box center [1529, 268] width 11 height 14
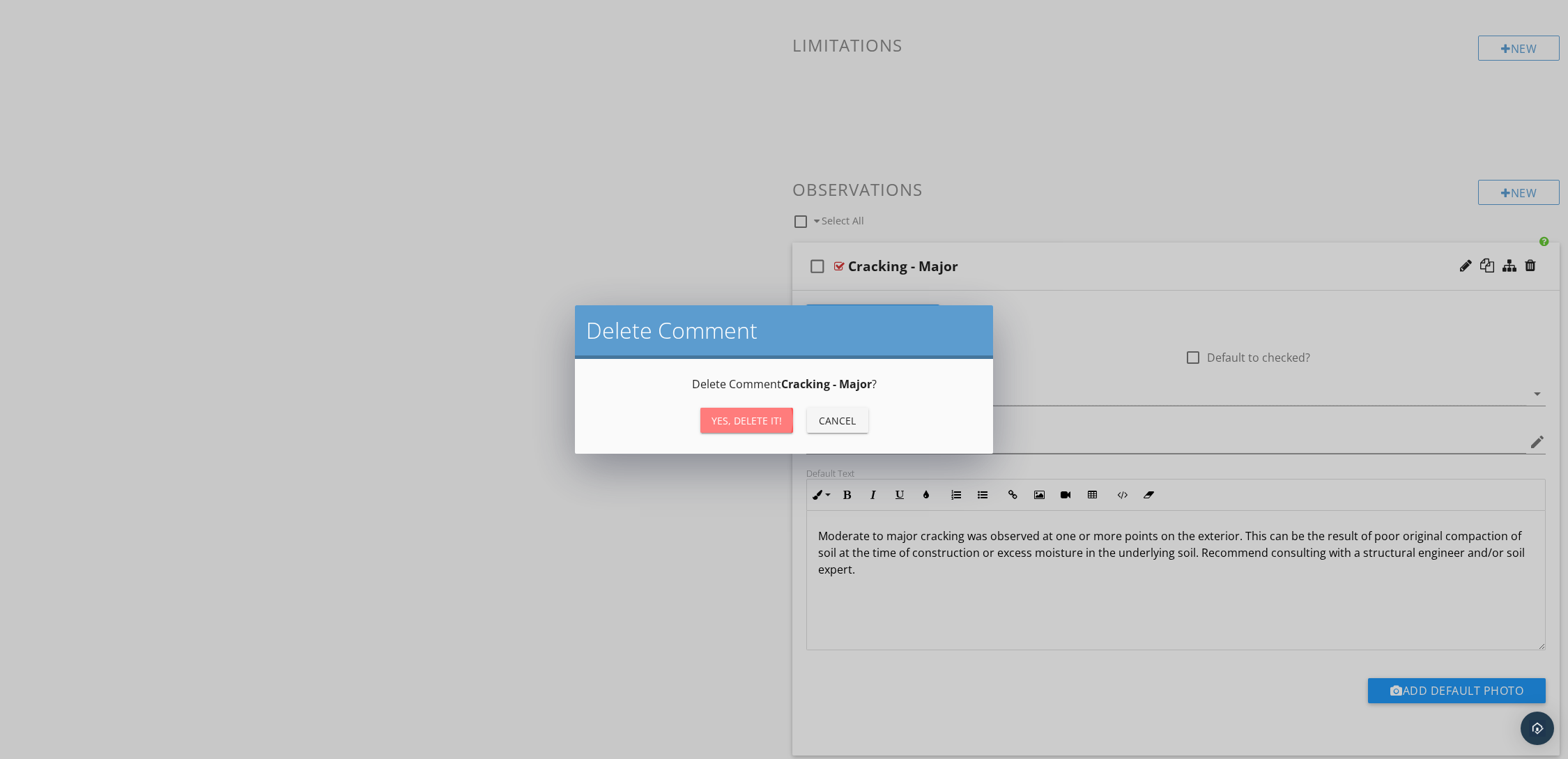
click at [763, 427] on button "Yes, Delete it!" at bounding box center [747, 420] width 93 height 25
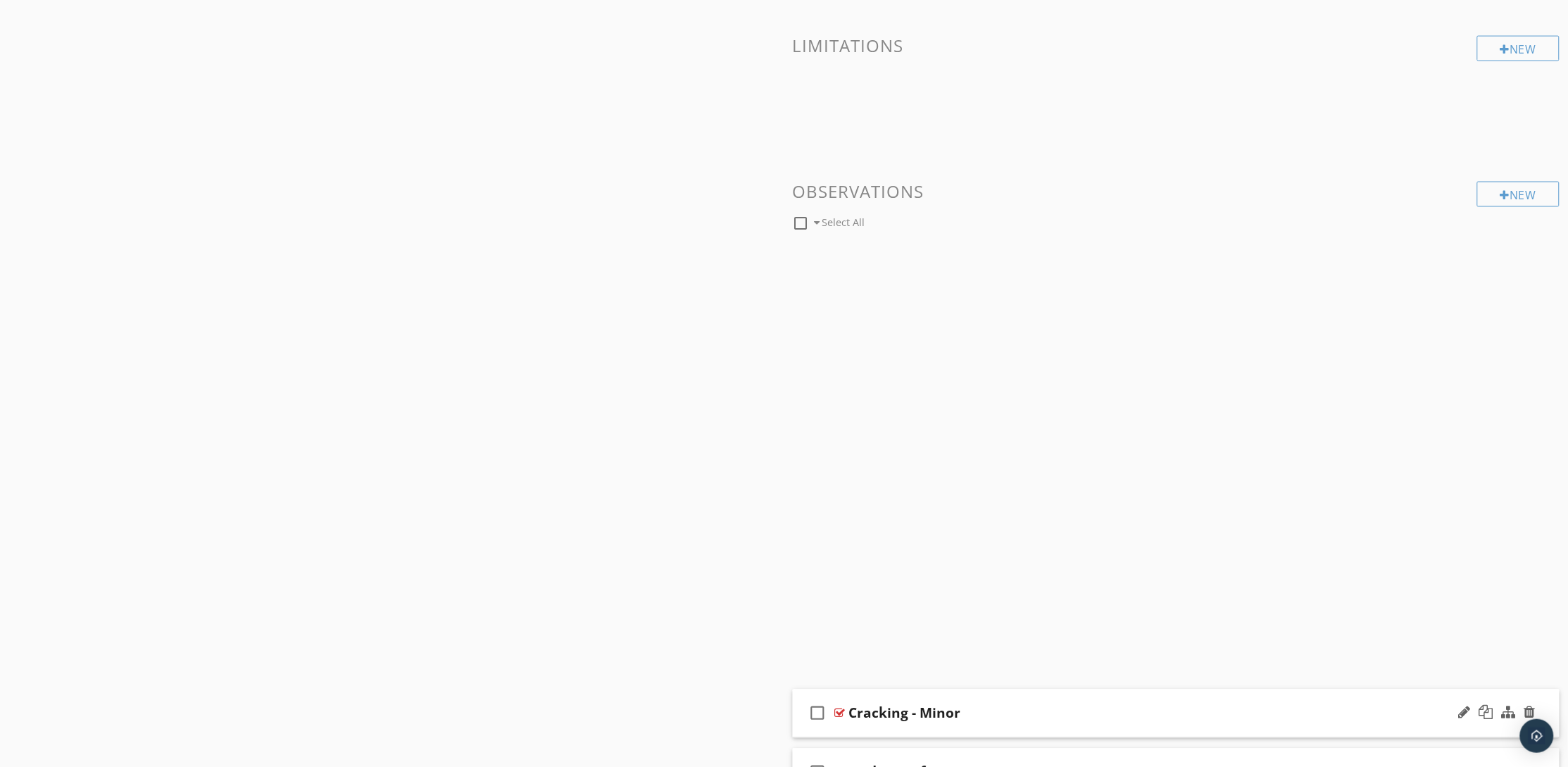
scroll to position [794, 0]
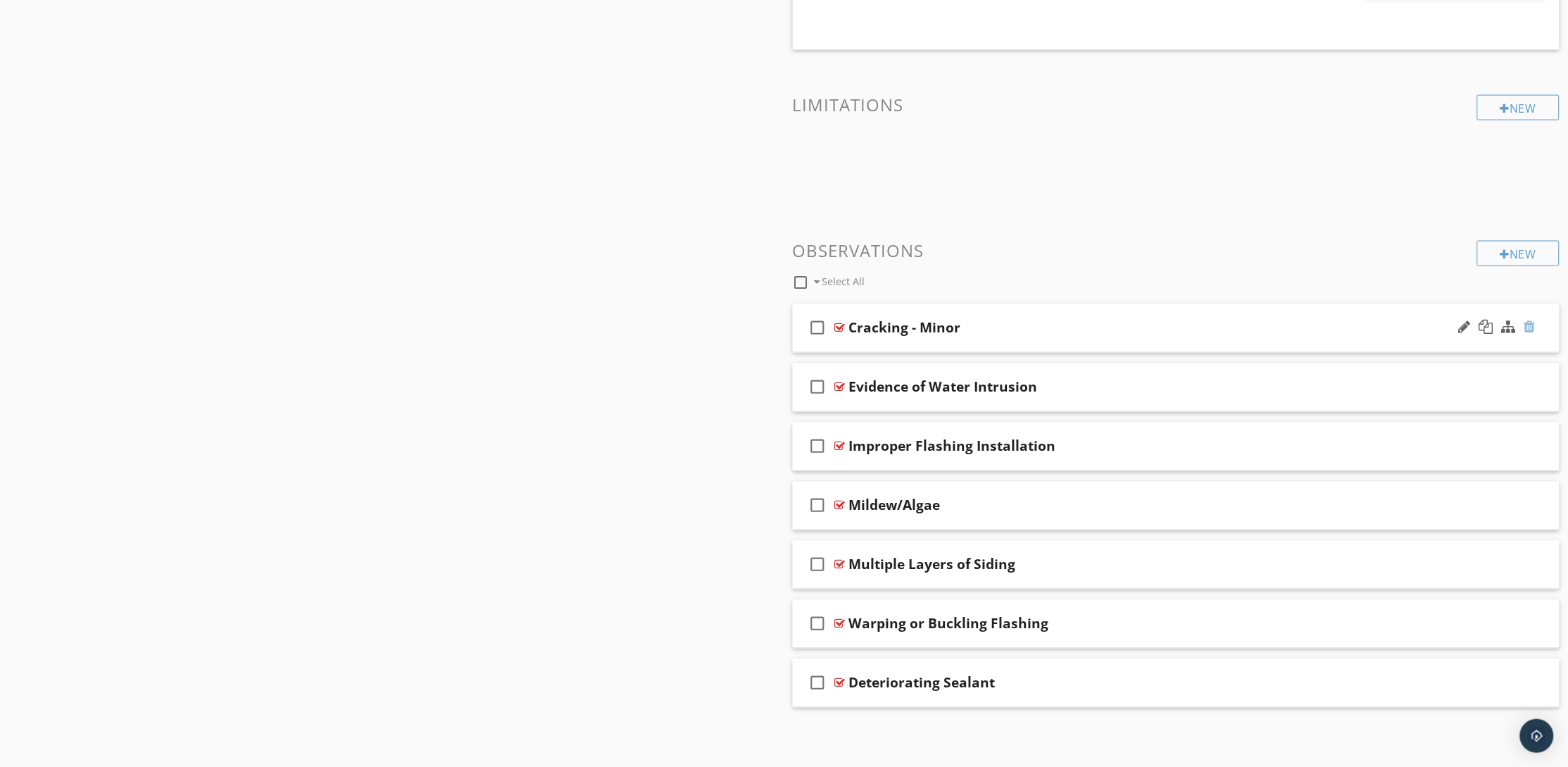
click at [1528, 329] on div at bounding box center [1529, 326] width 11 height 14
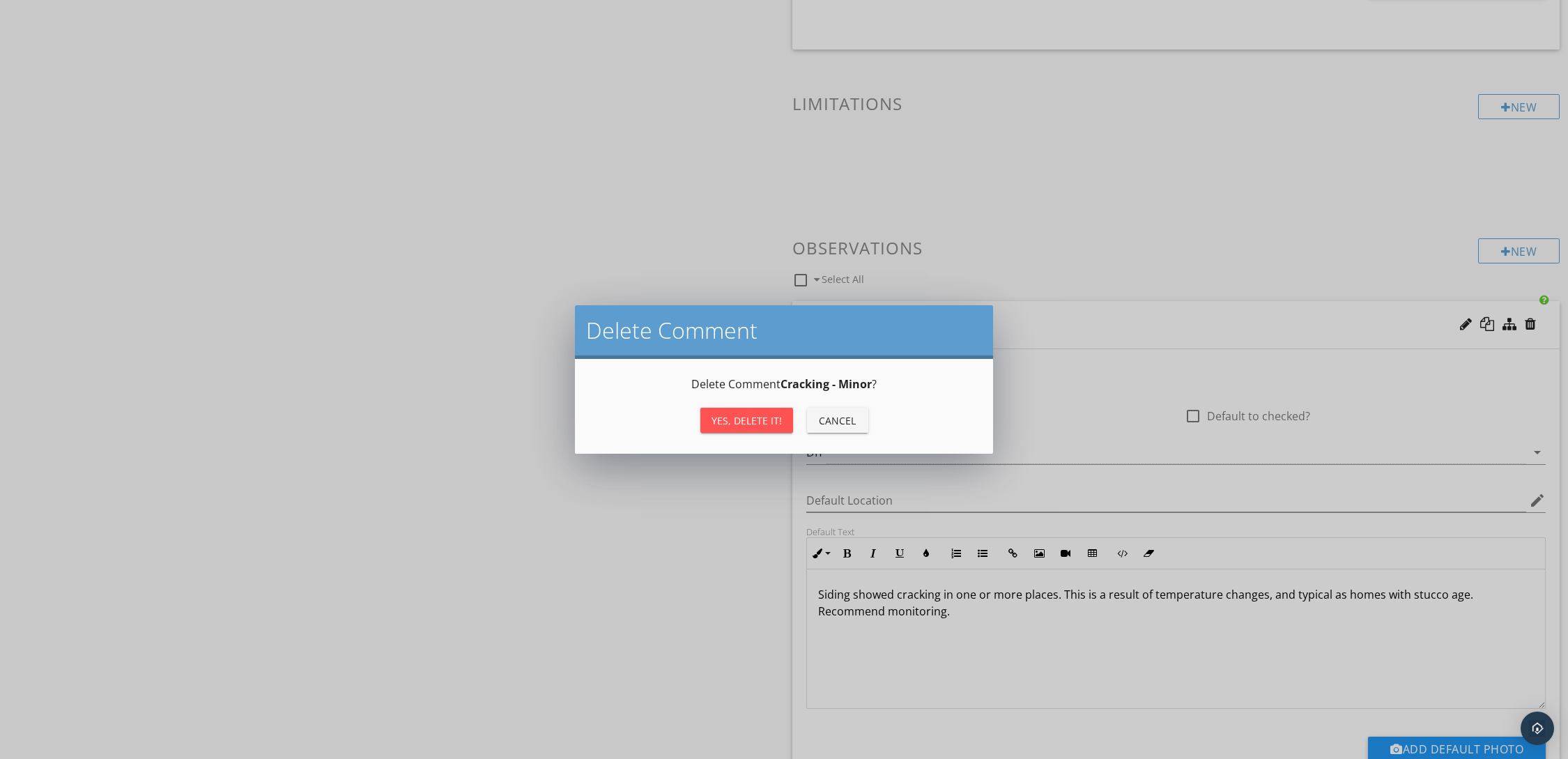
click at [753, 421] on div "Yes, Delete it!" at bounding box center [747, 420] width 70 height 15
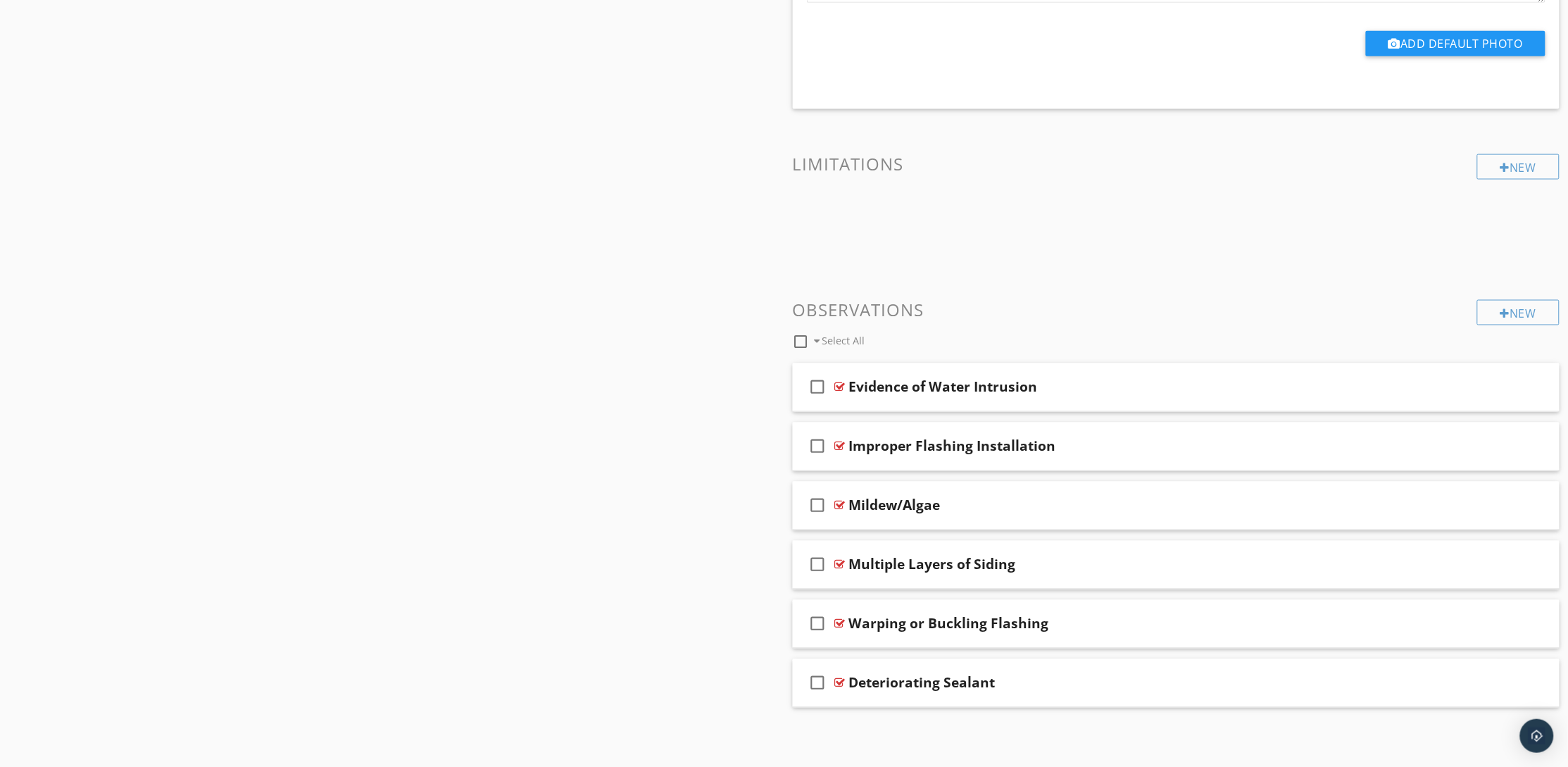
scroll to position [734, 0]
click at [1035, 505] on div "Mildew/Algae" at bounding box center [1126, 506] width 554 height 17
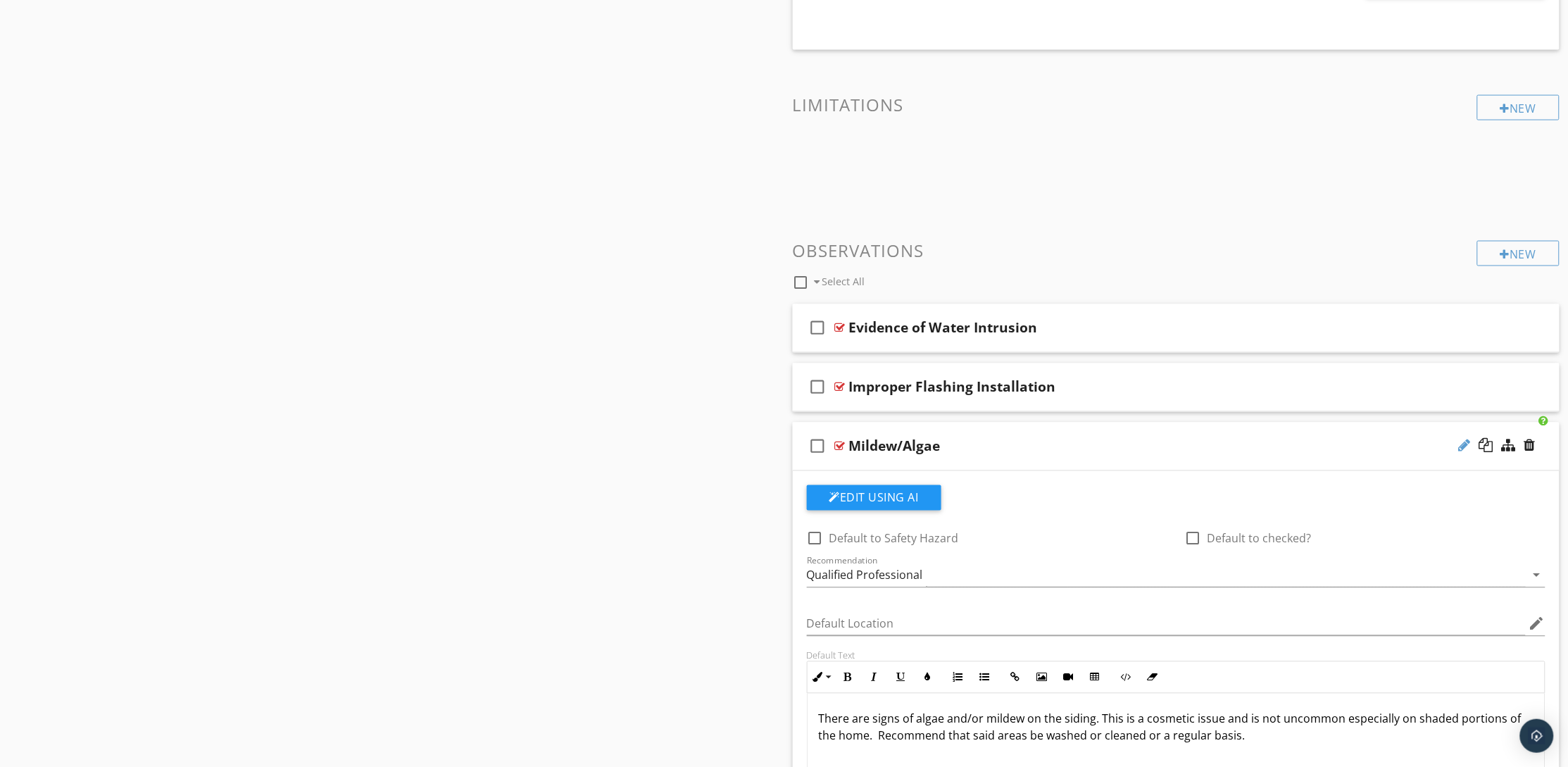
click at [1460, 445] on div at bounding box center [1464, 445] width 12 height 14
type input "M"
type input "Rust and Corrosion"
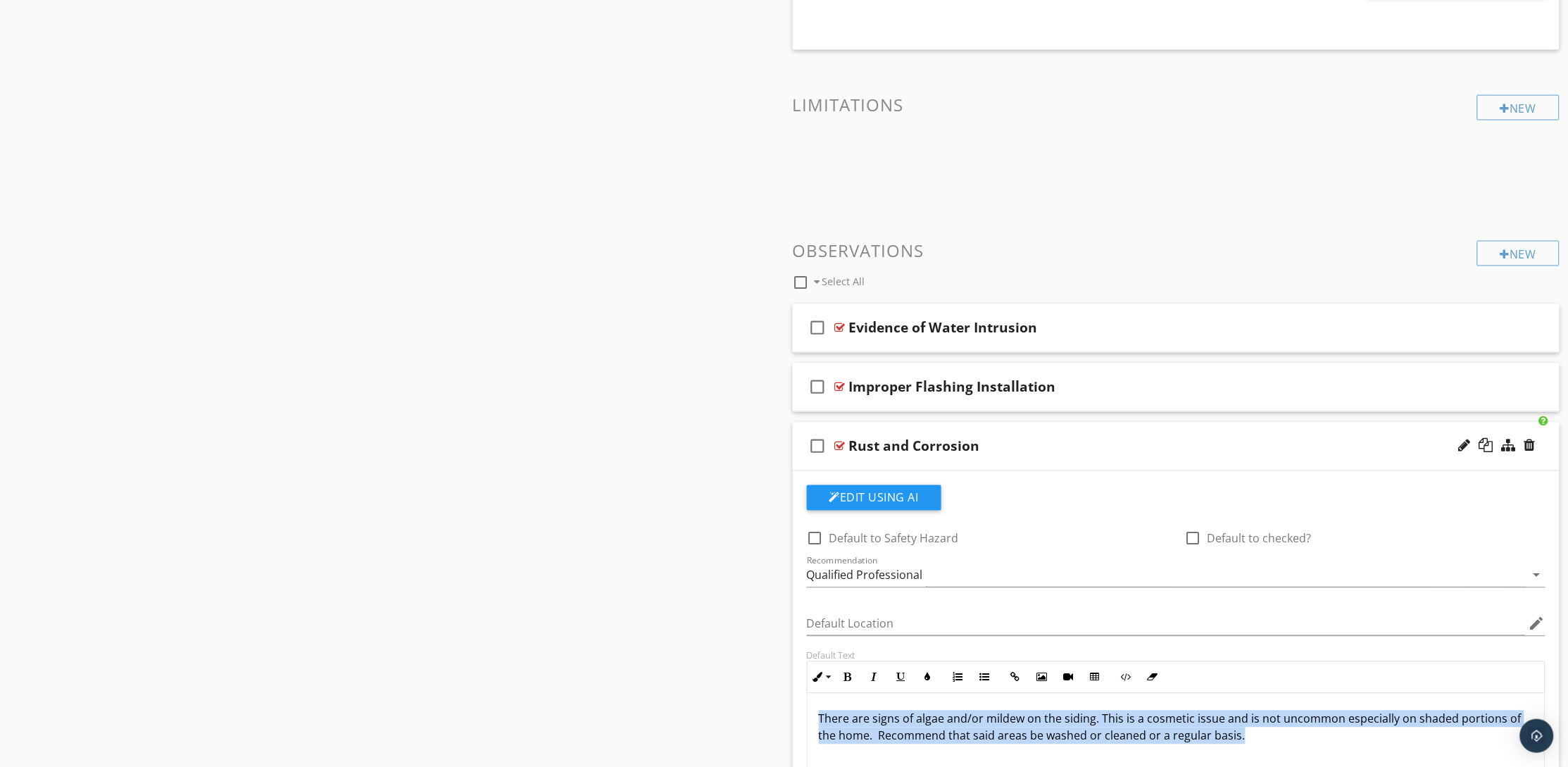
drag, startPoint x: 1211, startPoint y: 735, endPoint x: 797, endPoint y: 708, distance: 414.9
click at [798, 708] on div "Default Text Inline Style XLarge Large Normal Small Light Small/Light Bold Ital…" at bounding box center [1176, 742] width 756 height 185
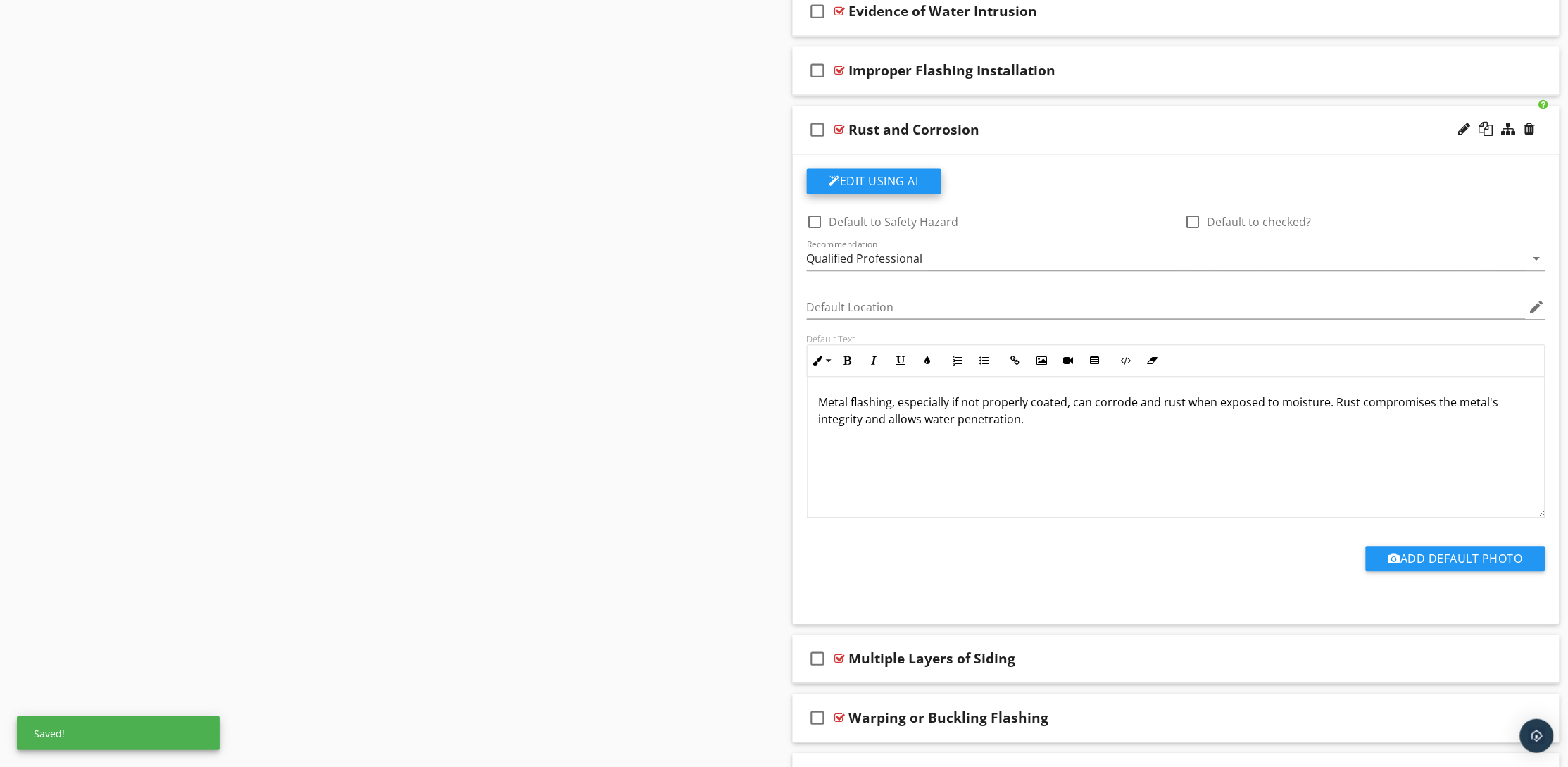
click at [874, 185] on button "Edit Using AI" at bounding box center [874, 181] width 134 height 26
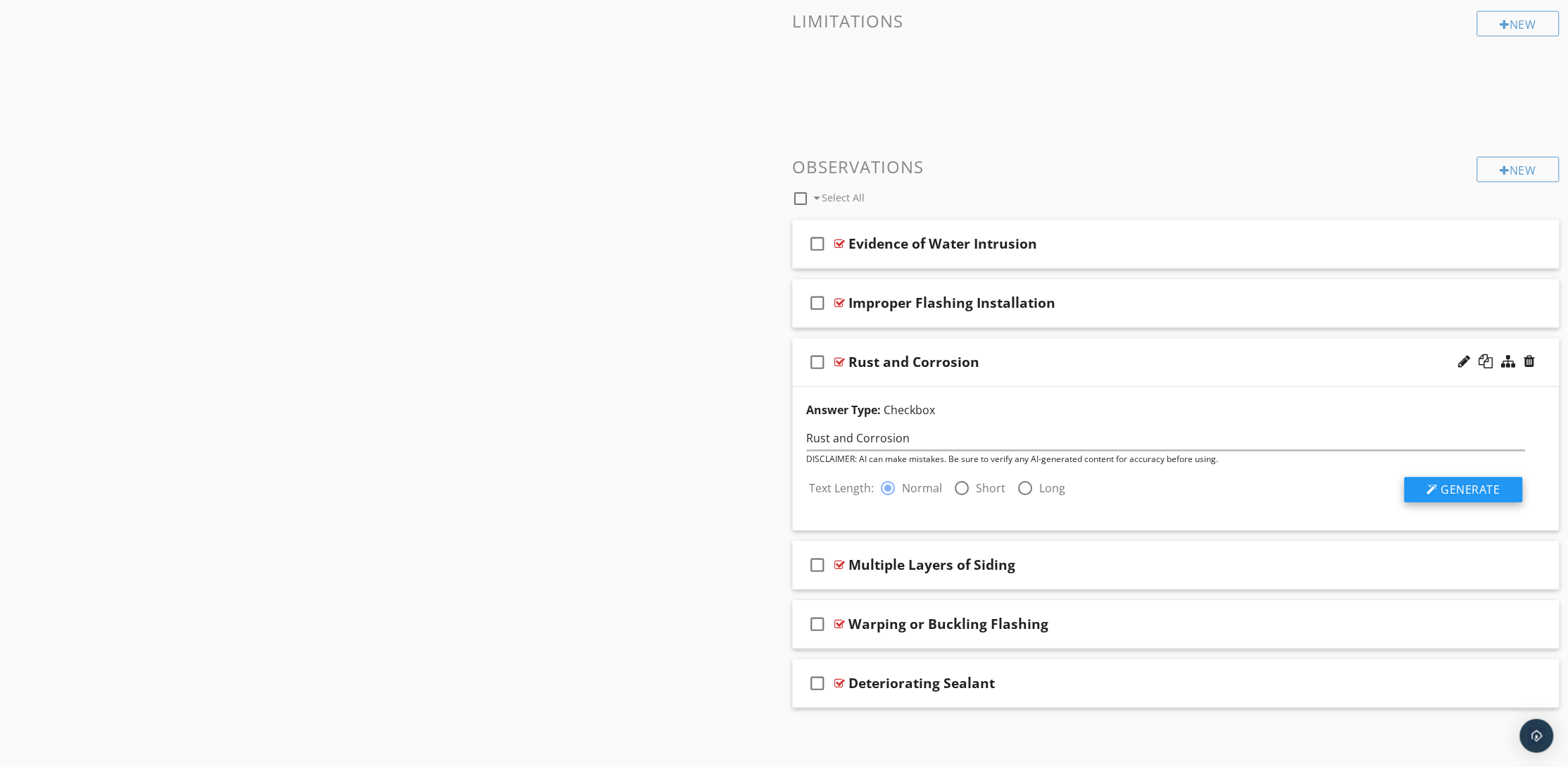
click at [1447, 487] on span "Generate" at bounding box center [1471, 489] width 59 height 16
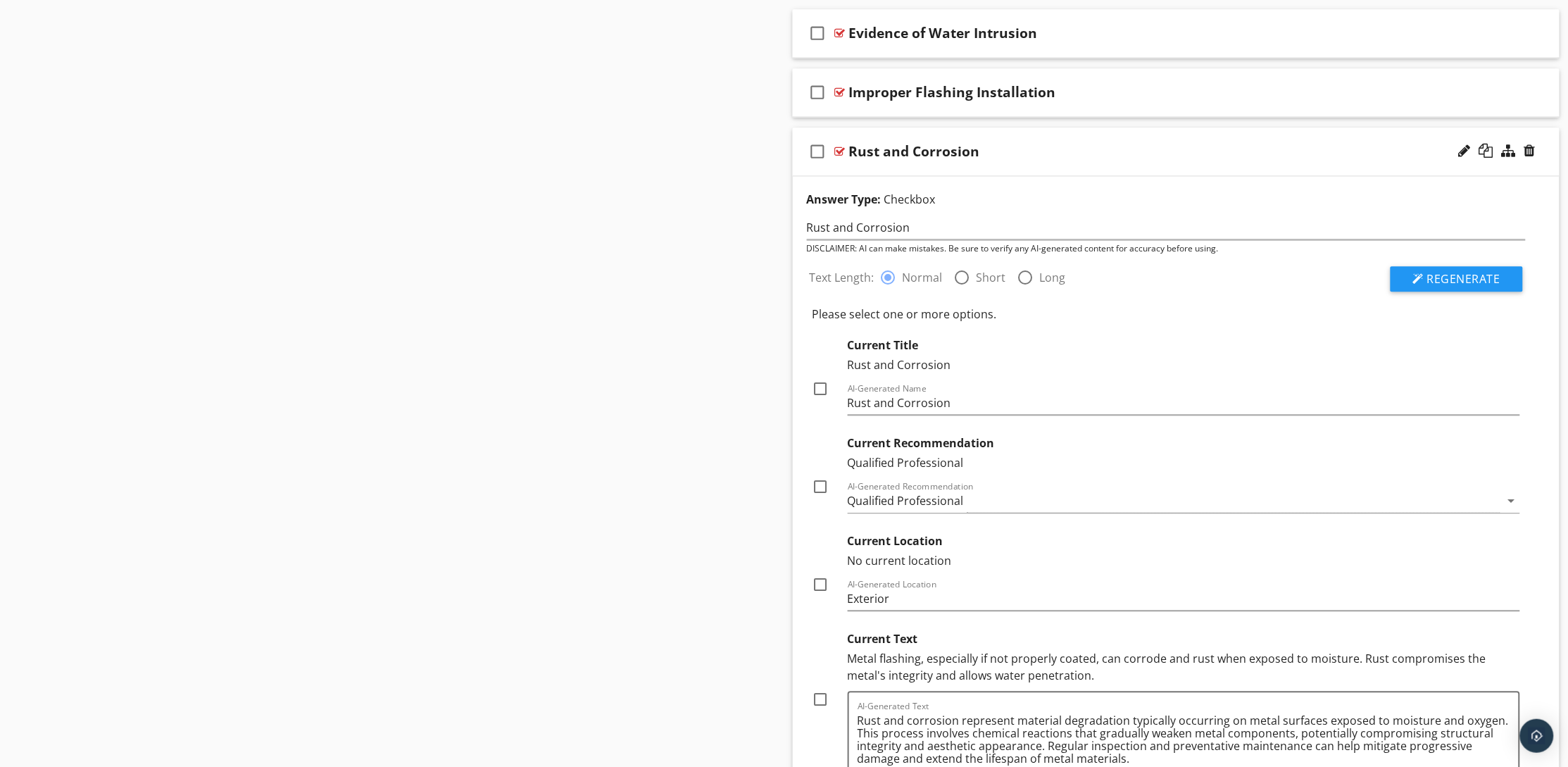
scroll to position [1194, 0]
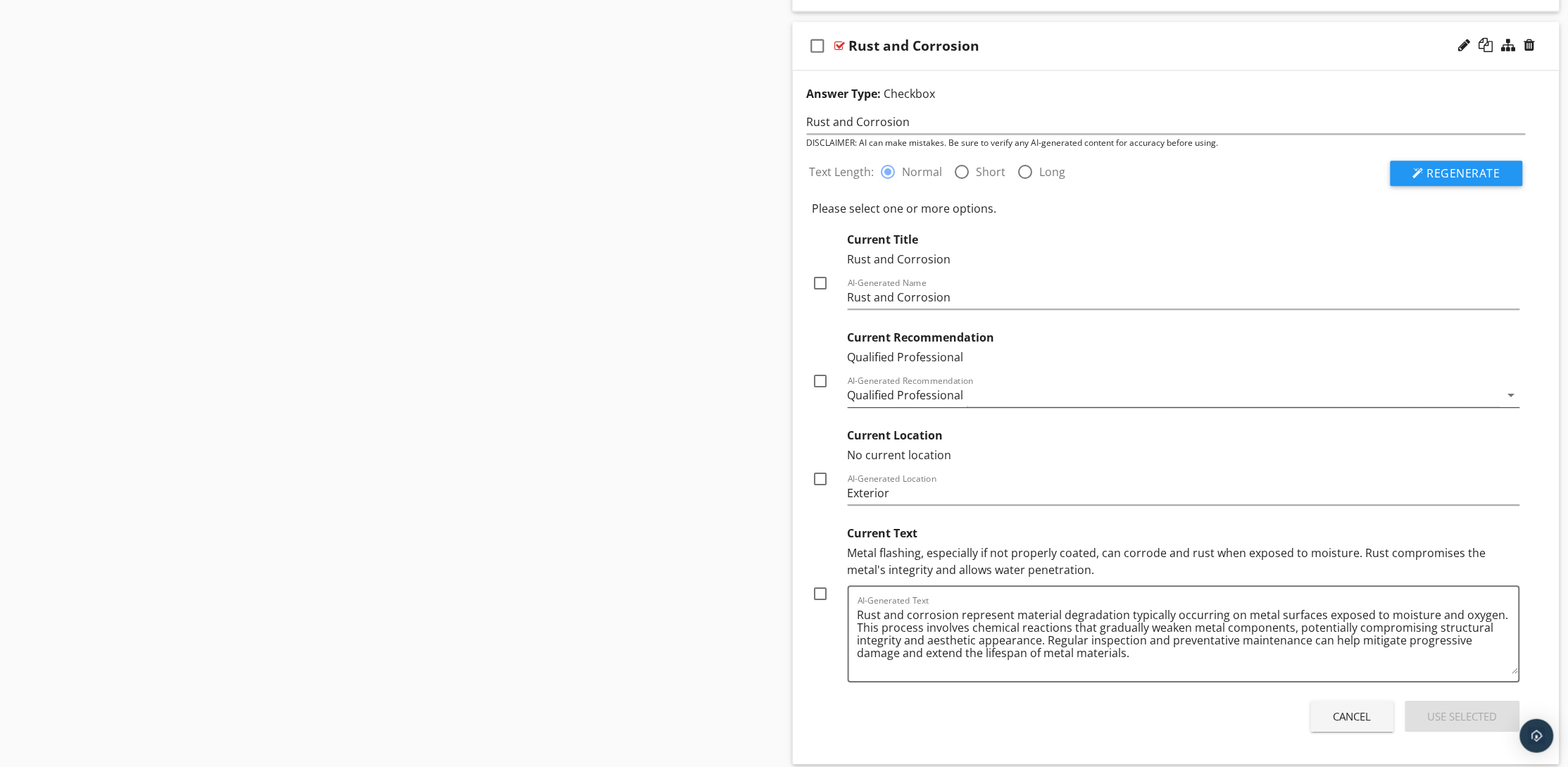
click at [1003, 392] on div "Qualified Professional" at bounding box center [1174, 395] width 653 height 23
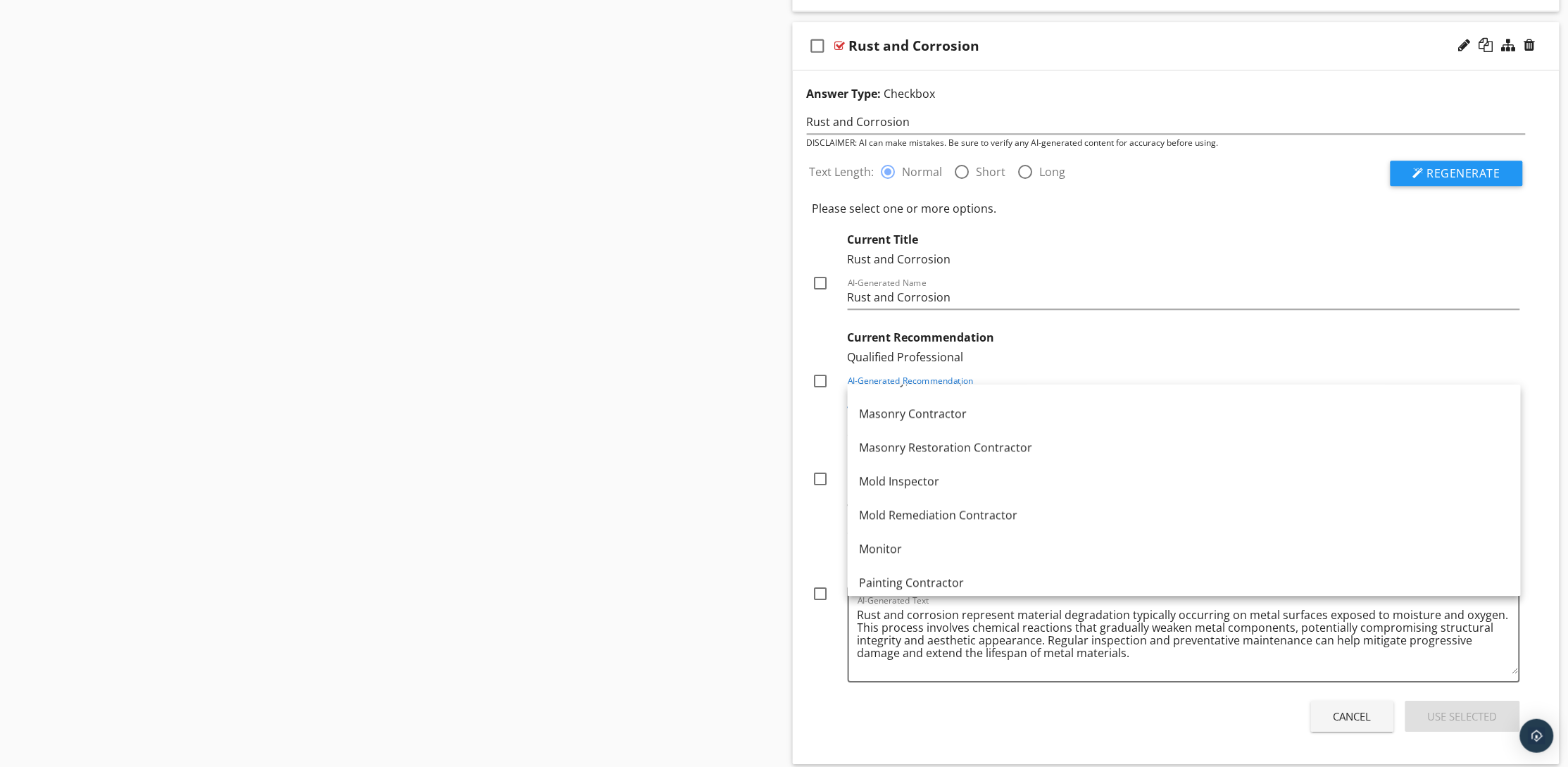
scroll to position [1563, 0]
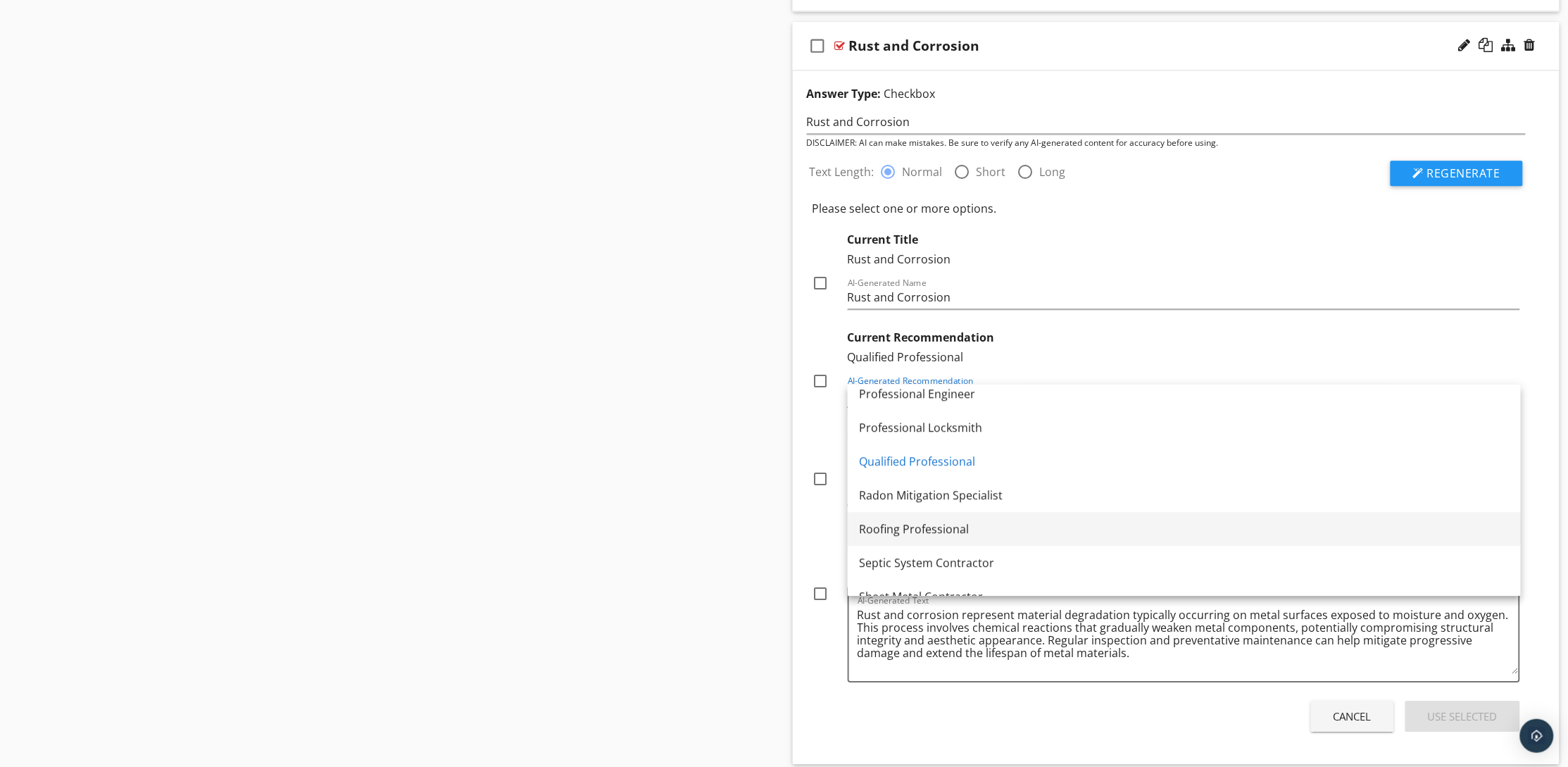
click at [957, 523] on div "Roofing Professional" at bounding box center [1184, 529] width 650 height 17
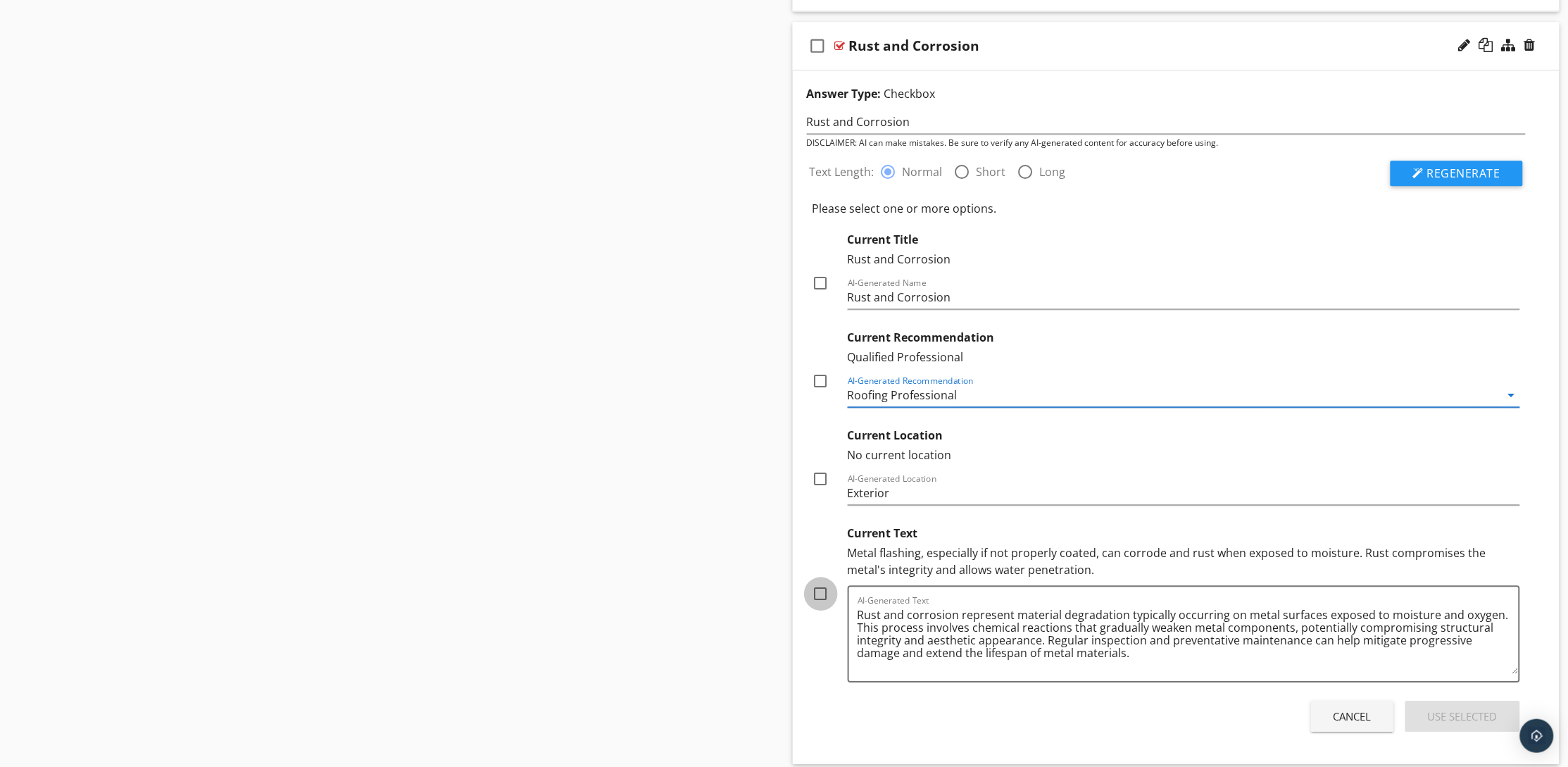
click at [824, 595] on div at bounding box center [821, 593] width 24 height 24
checkbox input "true"
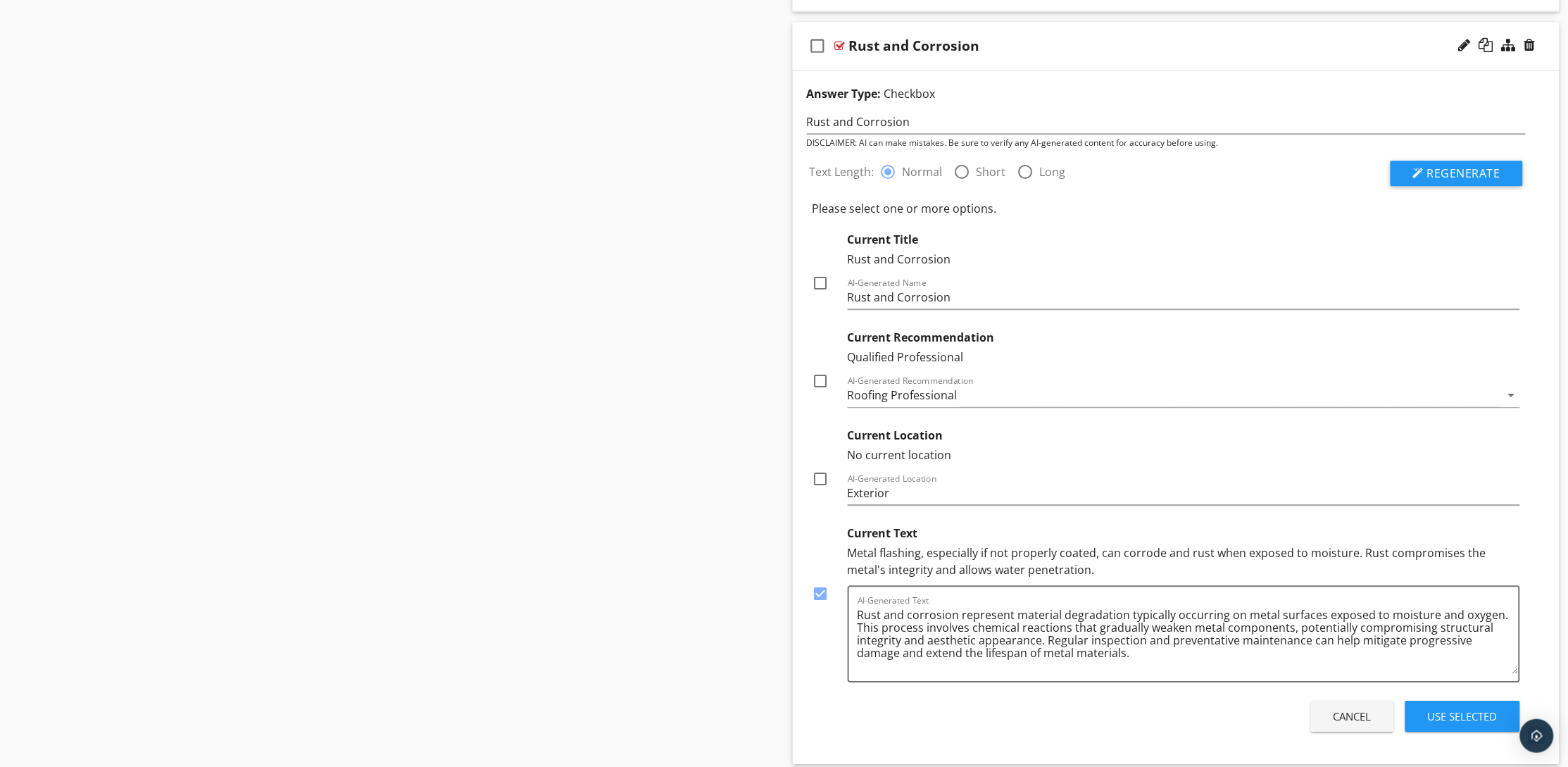
click at [1476, 718] on div "Use Selected" at bounding box center [1462, 716] width 70 height 17
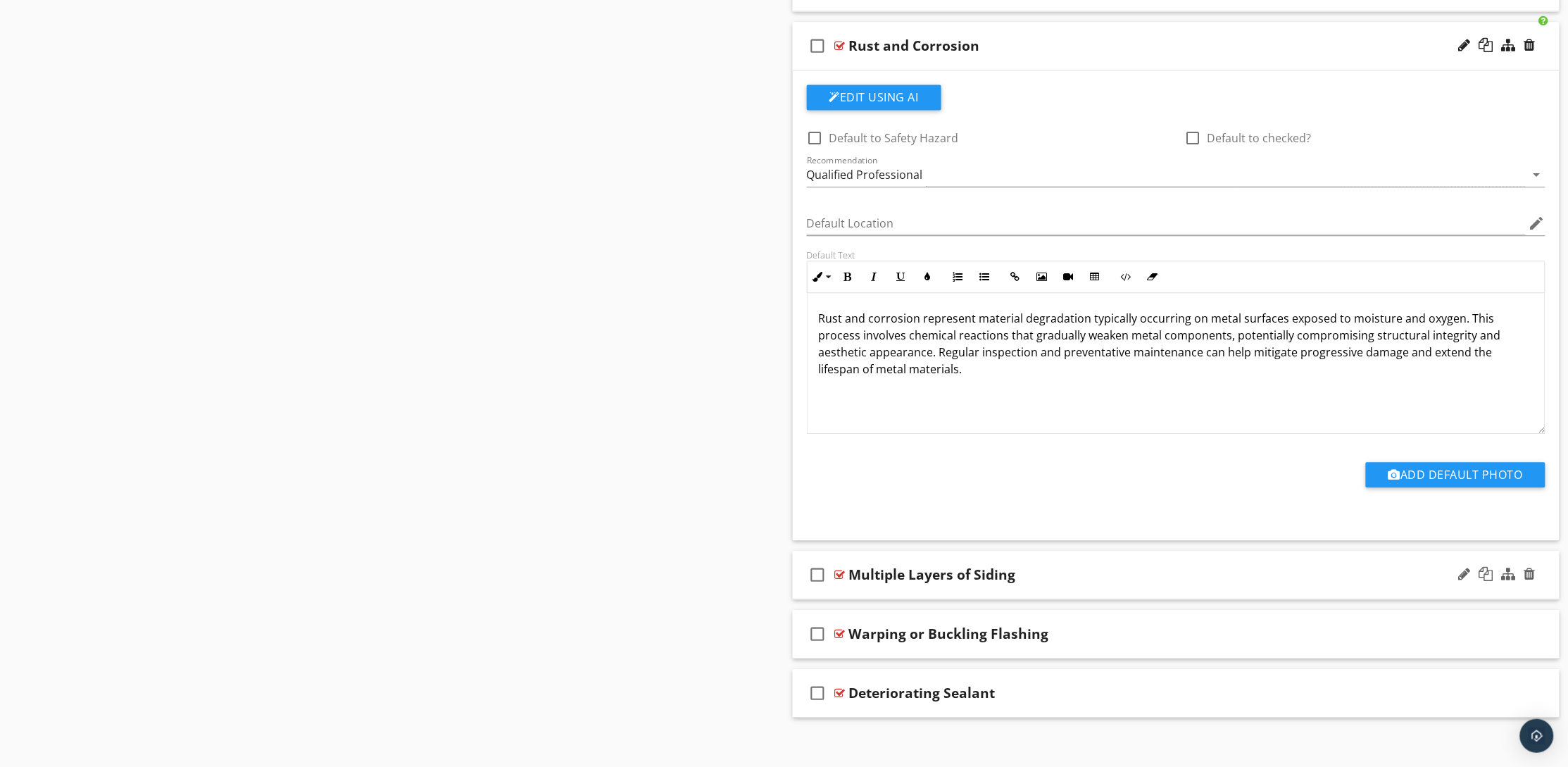
scroll to position [1119, 0]
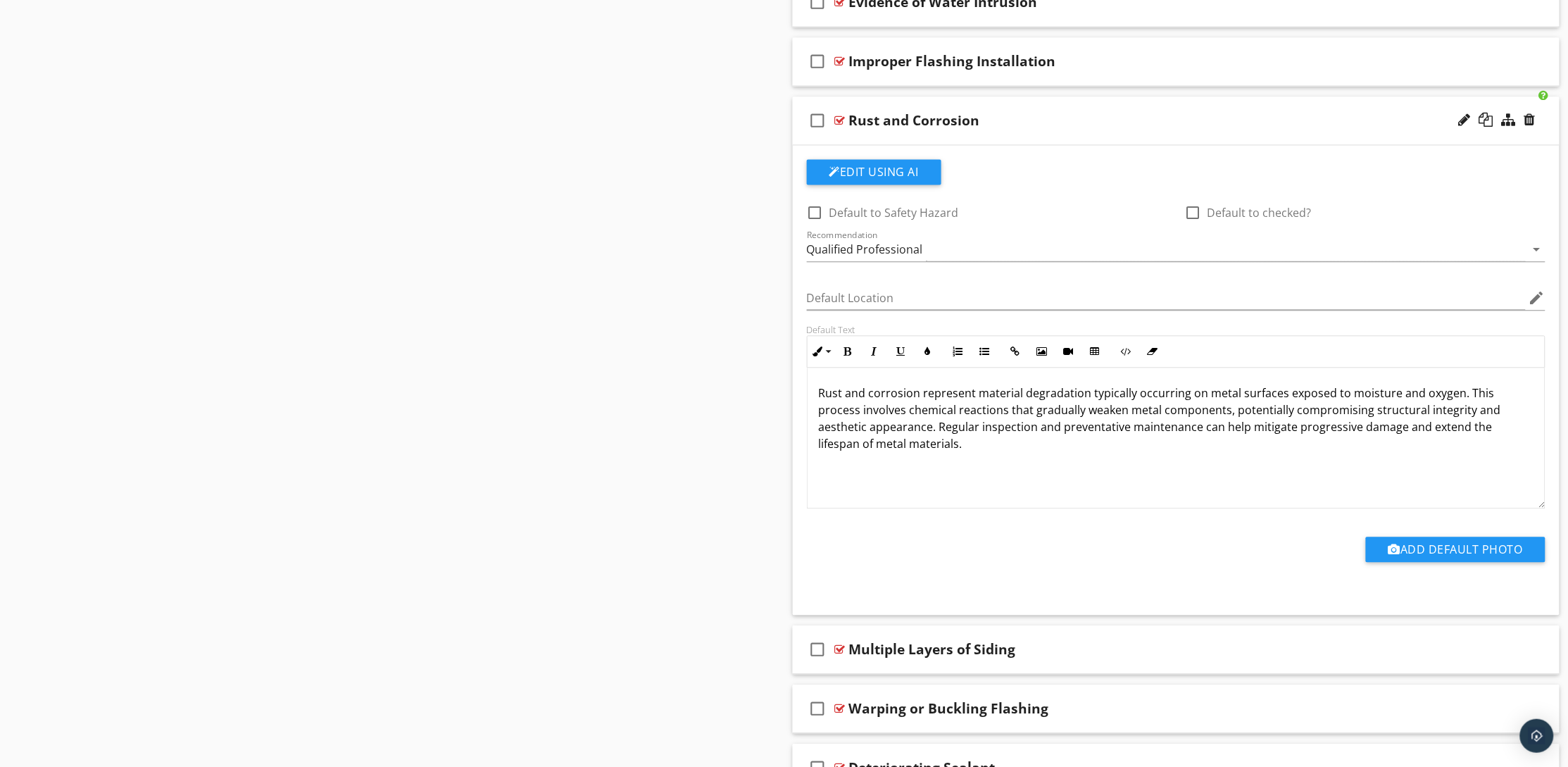
click at [1029, 128] on div "Rust and Corrosion" at bounding box center [1126, 120] width 554 height 17
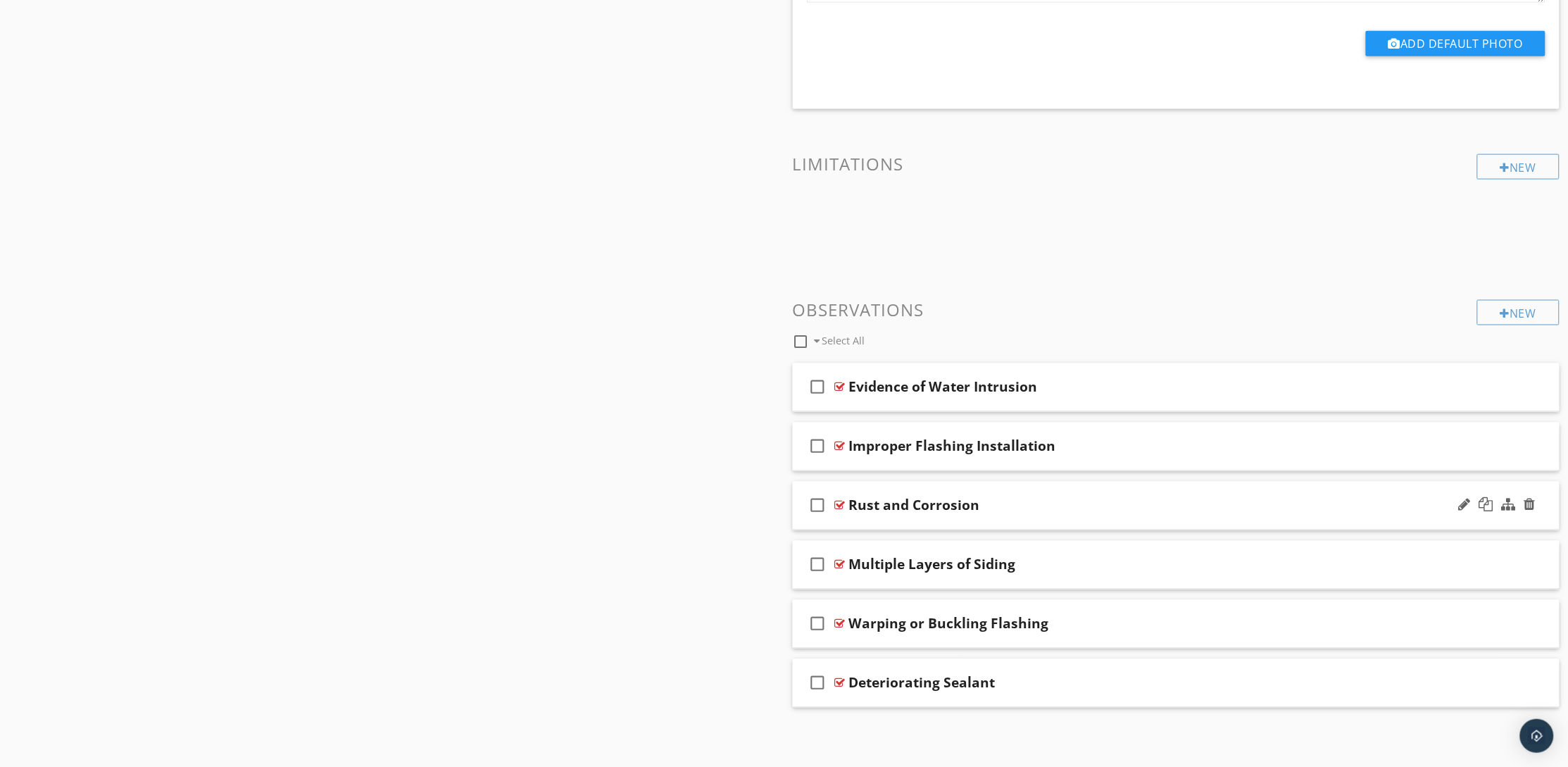
scroll to position [734, 0]
click at [1104, 389] on div "Evidence of Water Intrusion" at bounding box center [1126, 388] width 554 height 17
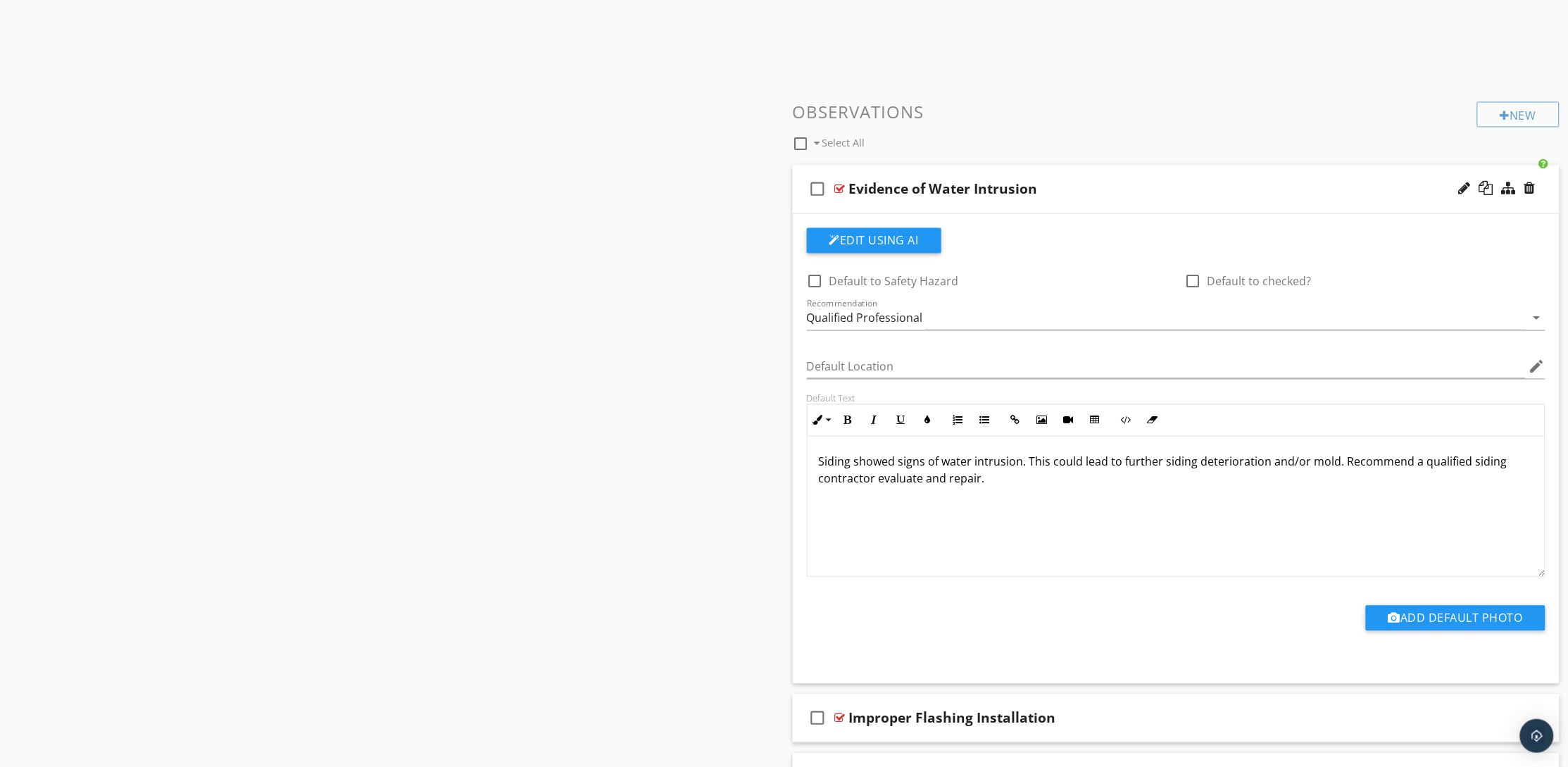
scroll to position [909, 0]
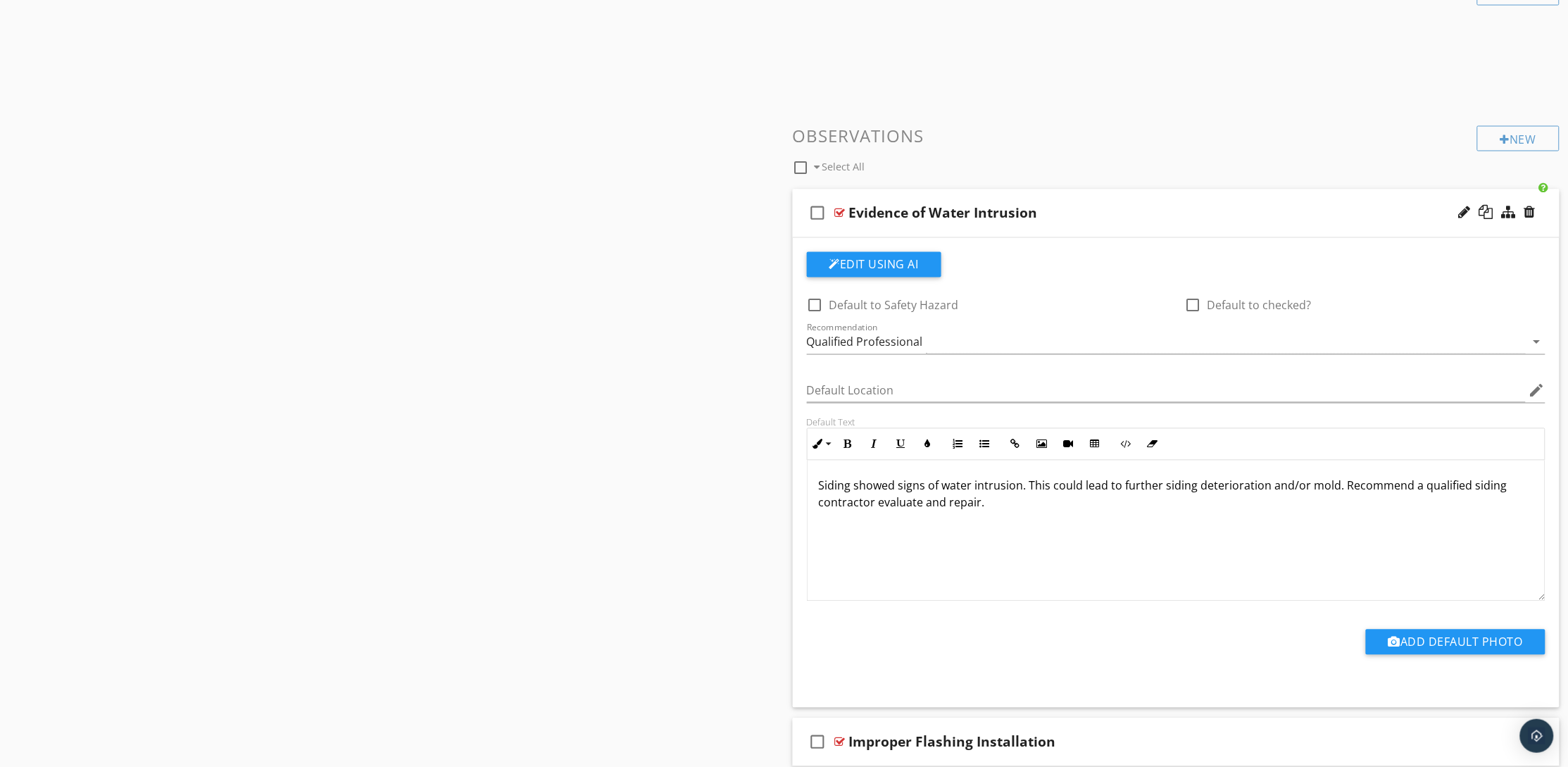
click at [1038, 214] on div "Evidence of Water Intrusion" at bounding box center [1126, 213] width 554 height 17
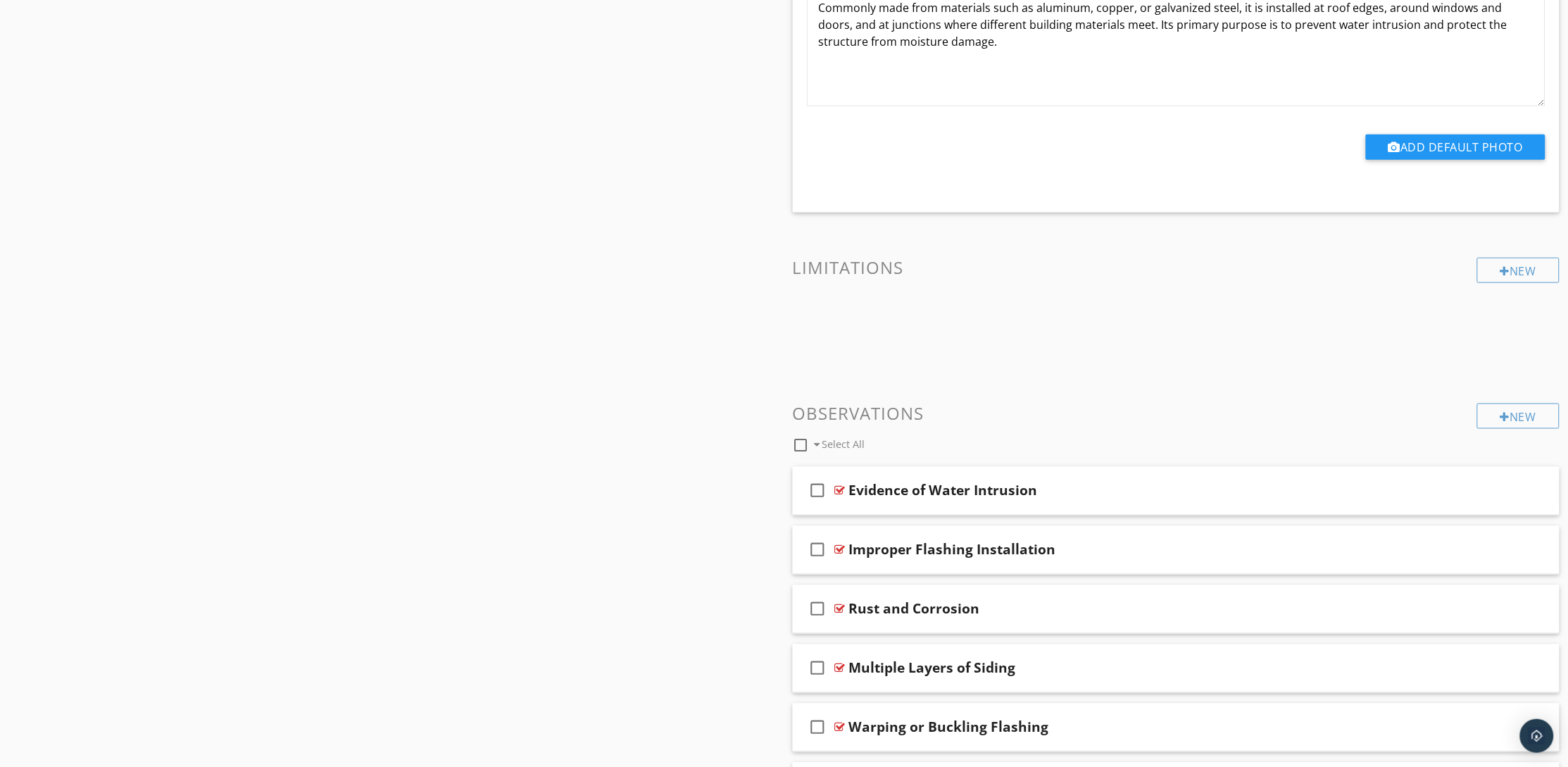
scroll to position [734, 0]
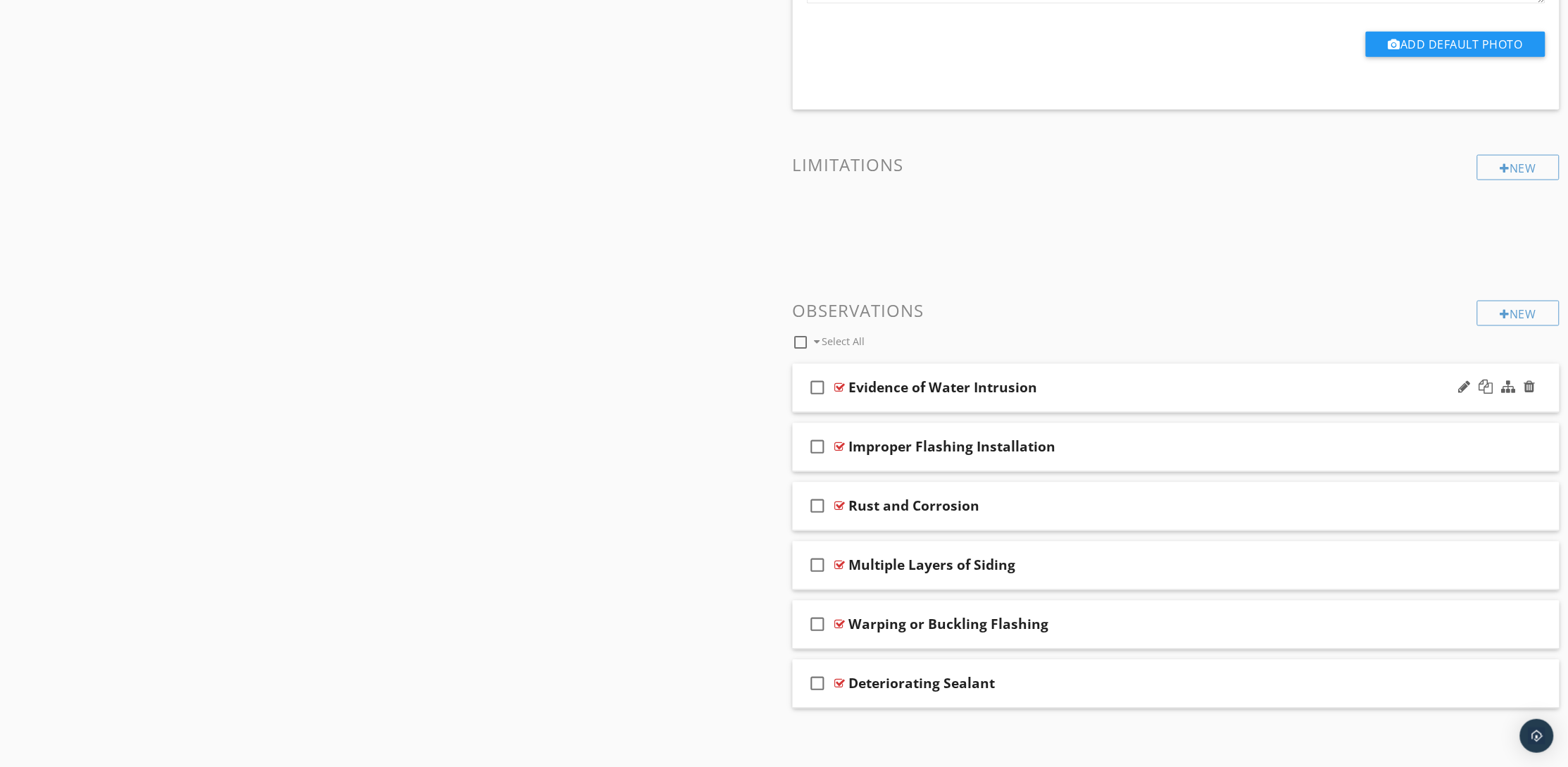
click at [1104, 380] on div "Evidence of Water Intrusion" at bounding box center [1126, 388] width 554 height 17
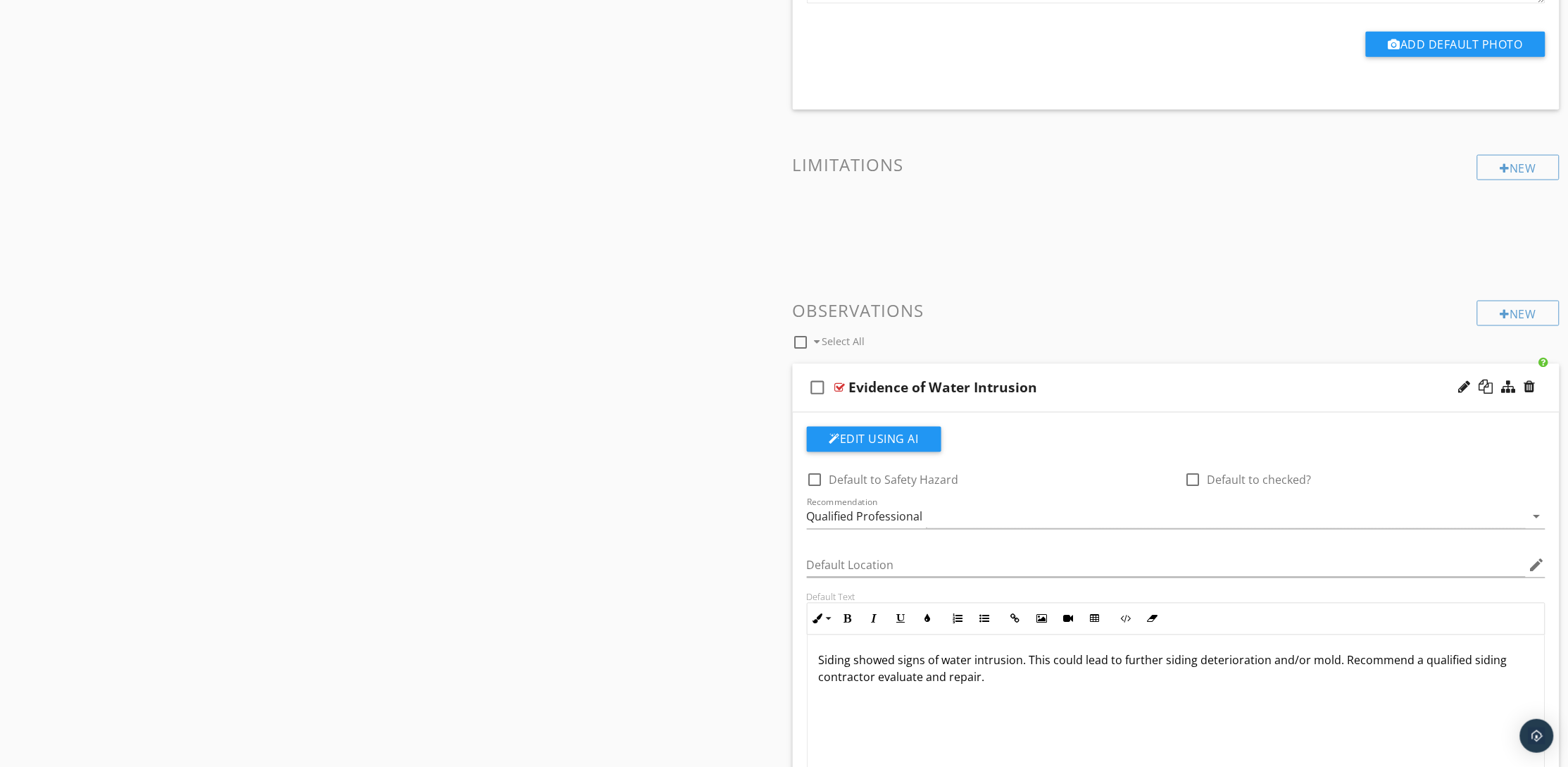
drag, startPoint x: 1461, startPoint y: 382, endPoint x: 1414, endPoint y: 383, distance: 47.0
click at [1461, 383] on div at bounding box center [1464, 386] width 12 height 14
type input "E"
type input "Loose, Missing, or Damaged Flashing"
drag, startPoint x: 1001, startPoint y: 677, endPoint x: 769, endPoint y: 655, distance: 233.0
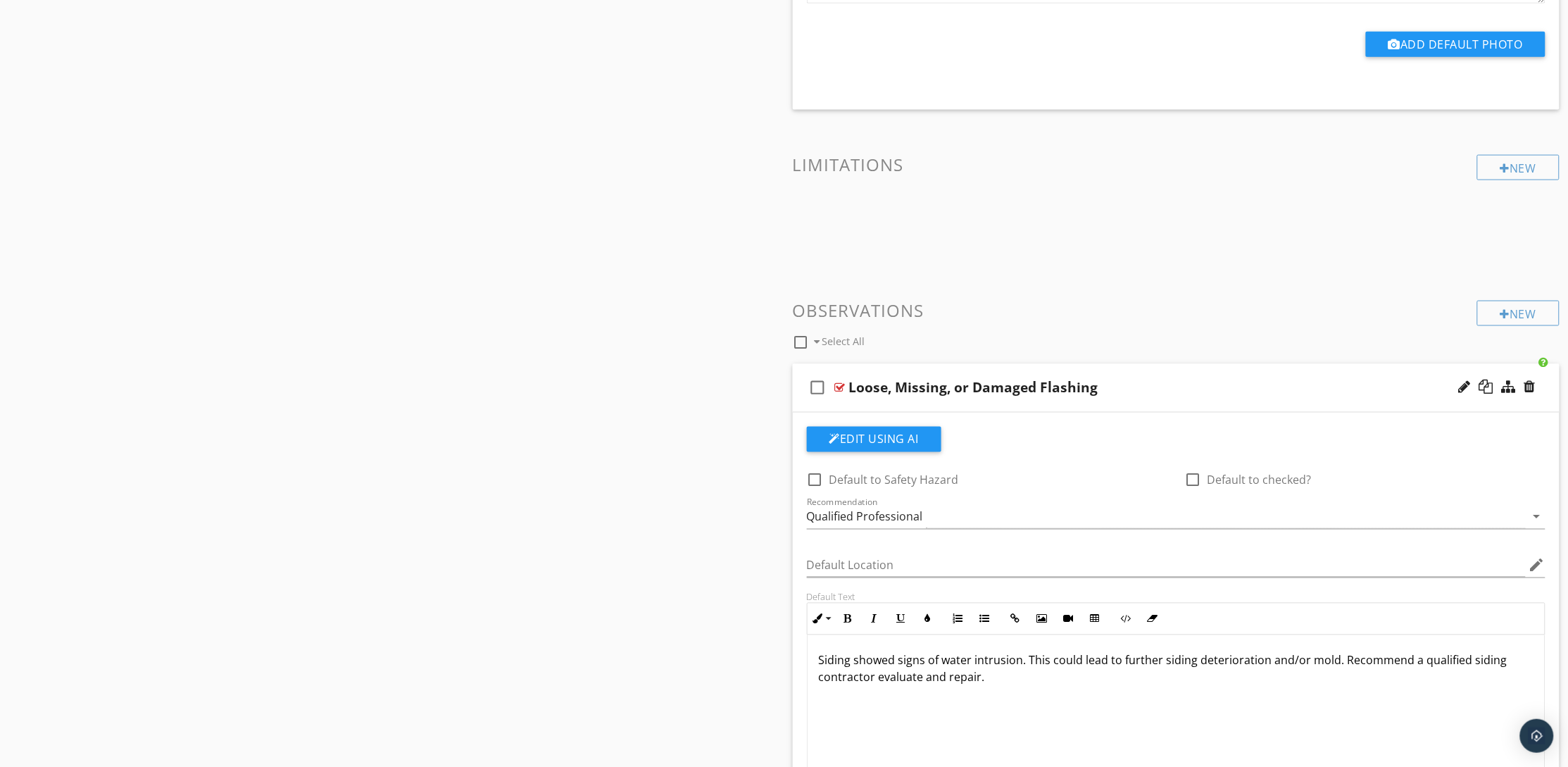
click at [769, 655] on div "Sections General Roof Exterior Section Attachments Attachment Items General Sid…" at bounding box center [784, 315] width 1568 height 1815
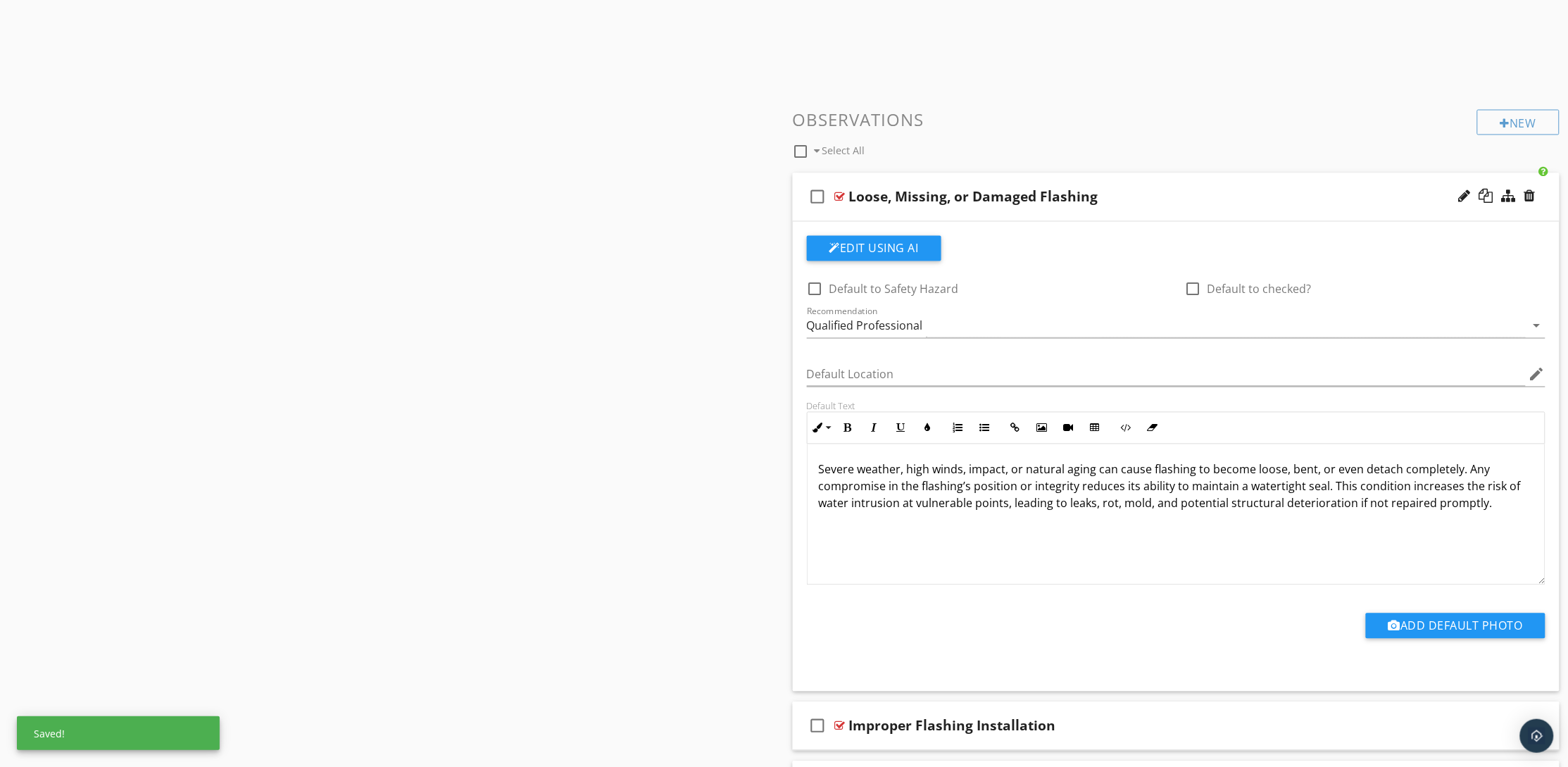
scroll to position [944, 0]
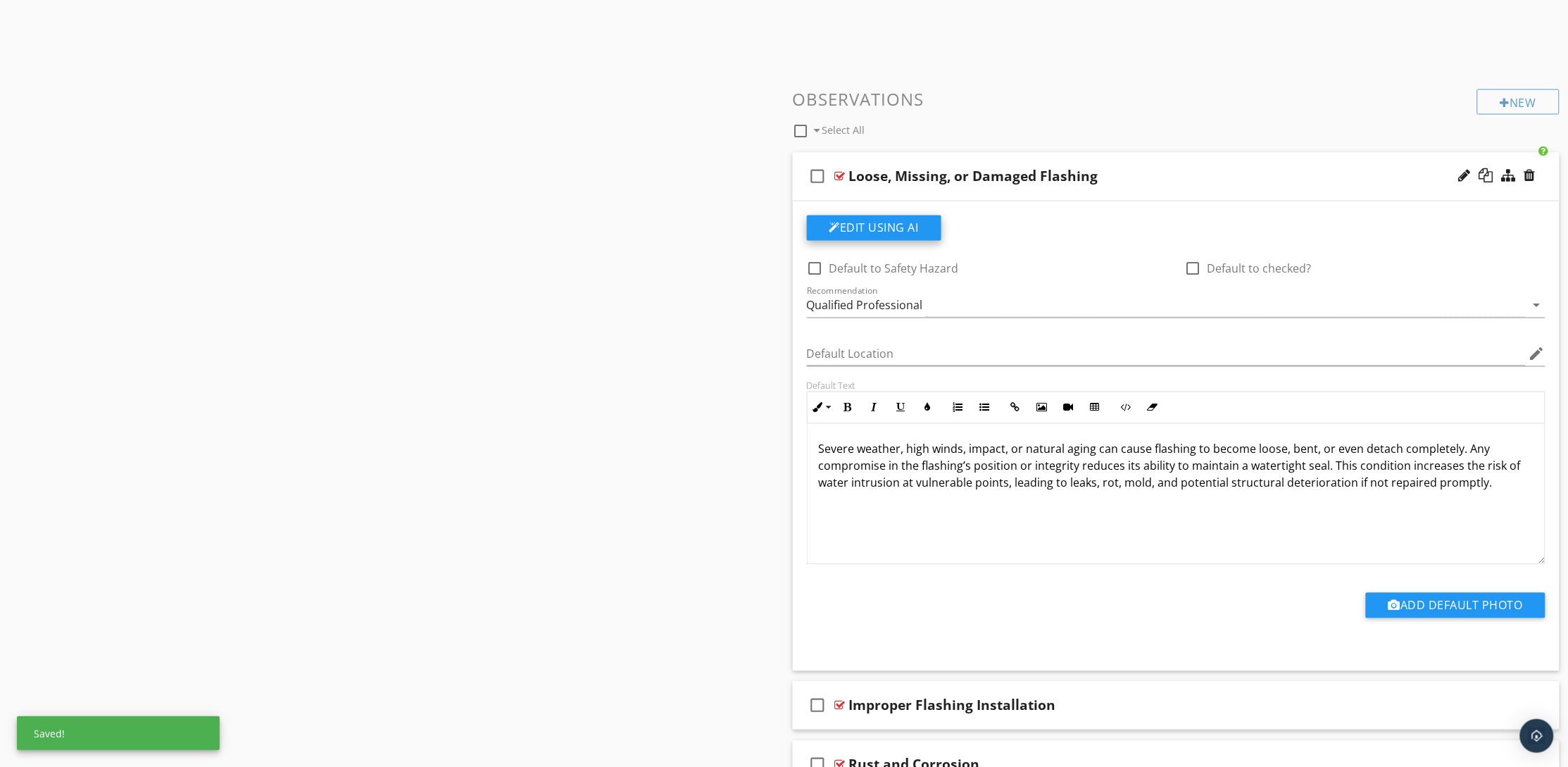
click at [904, 228] on button "Edit Using AI" at bounding box center [874, 228] width 134 height 26
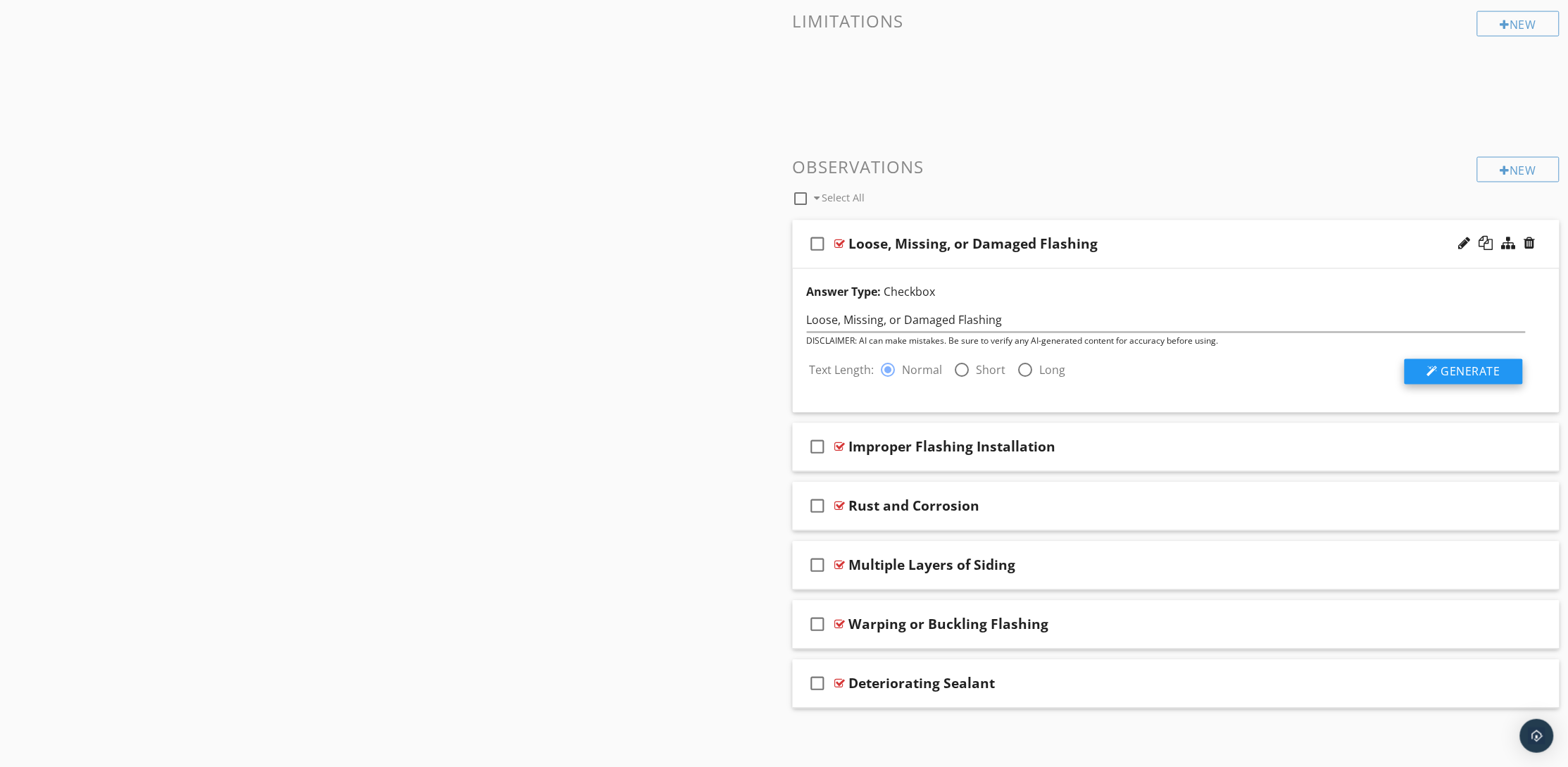
click at [1436, 364] on button "Generate" at bounding box center [1463, 372] width 119 height 26
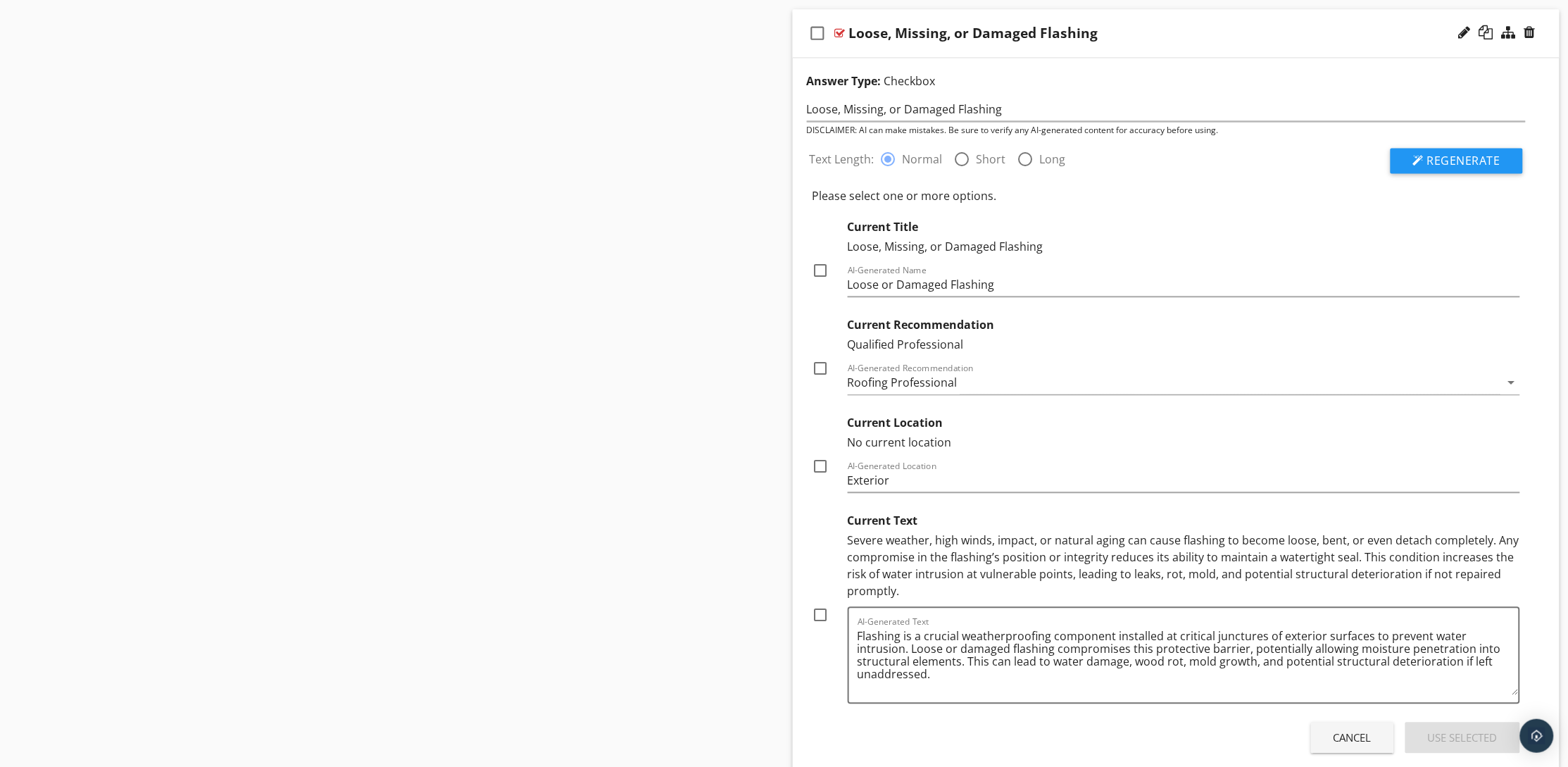
scroll to position [1194, 0]
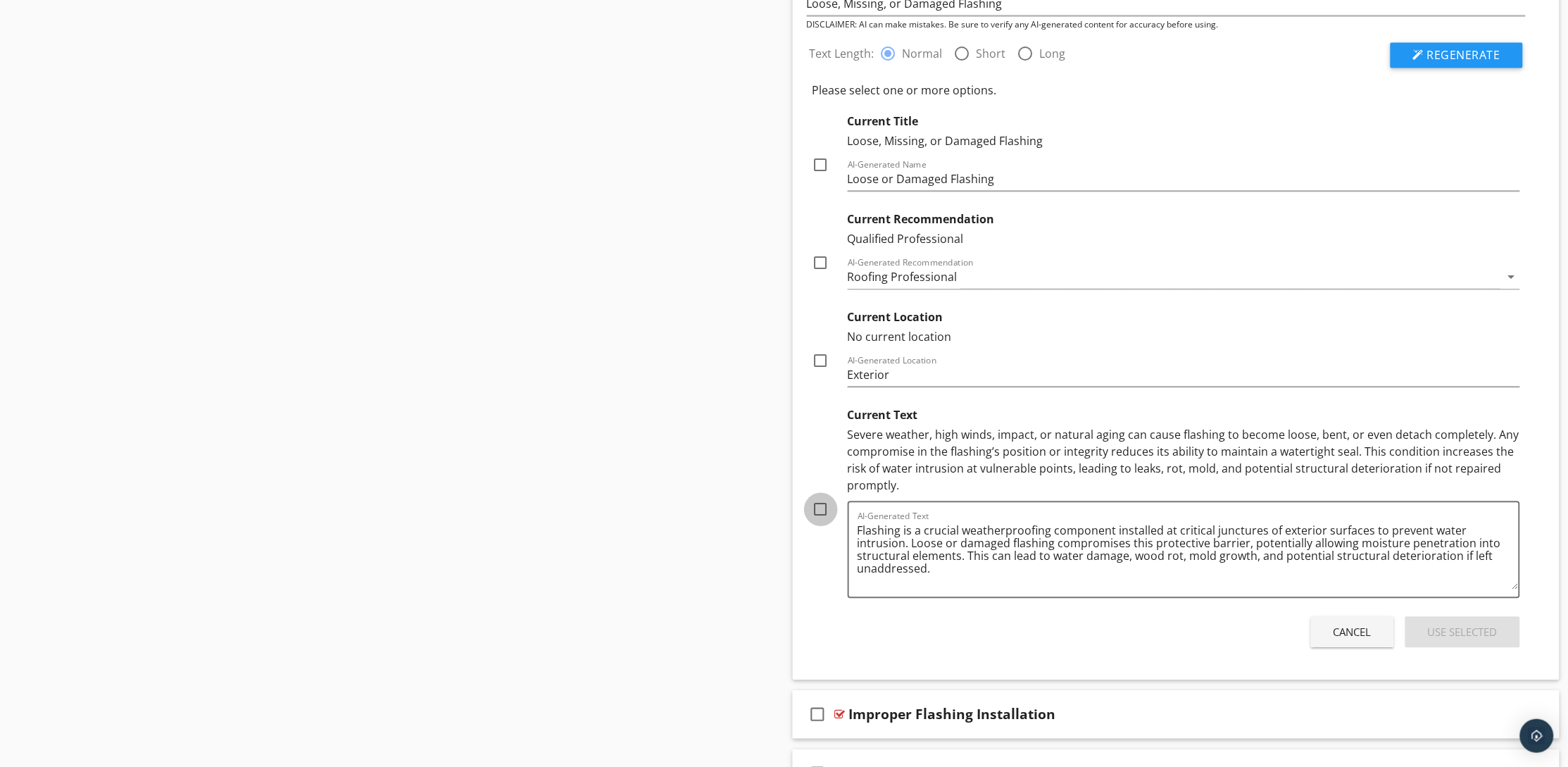
click at [823, 509] on div at bounding box center [821, 509] width 24 height 24
checkbox input "true"
click at [1456, 618] on button "Use Selected" at bounding box center [1462, 632] width 115 height 31
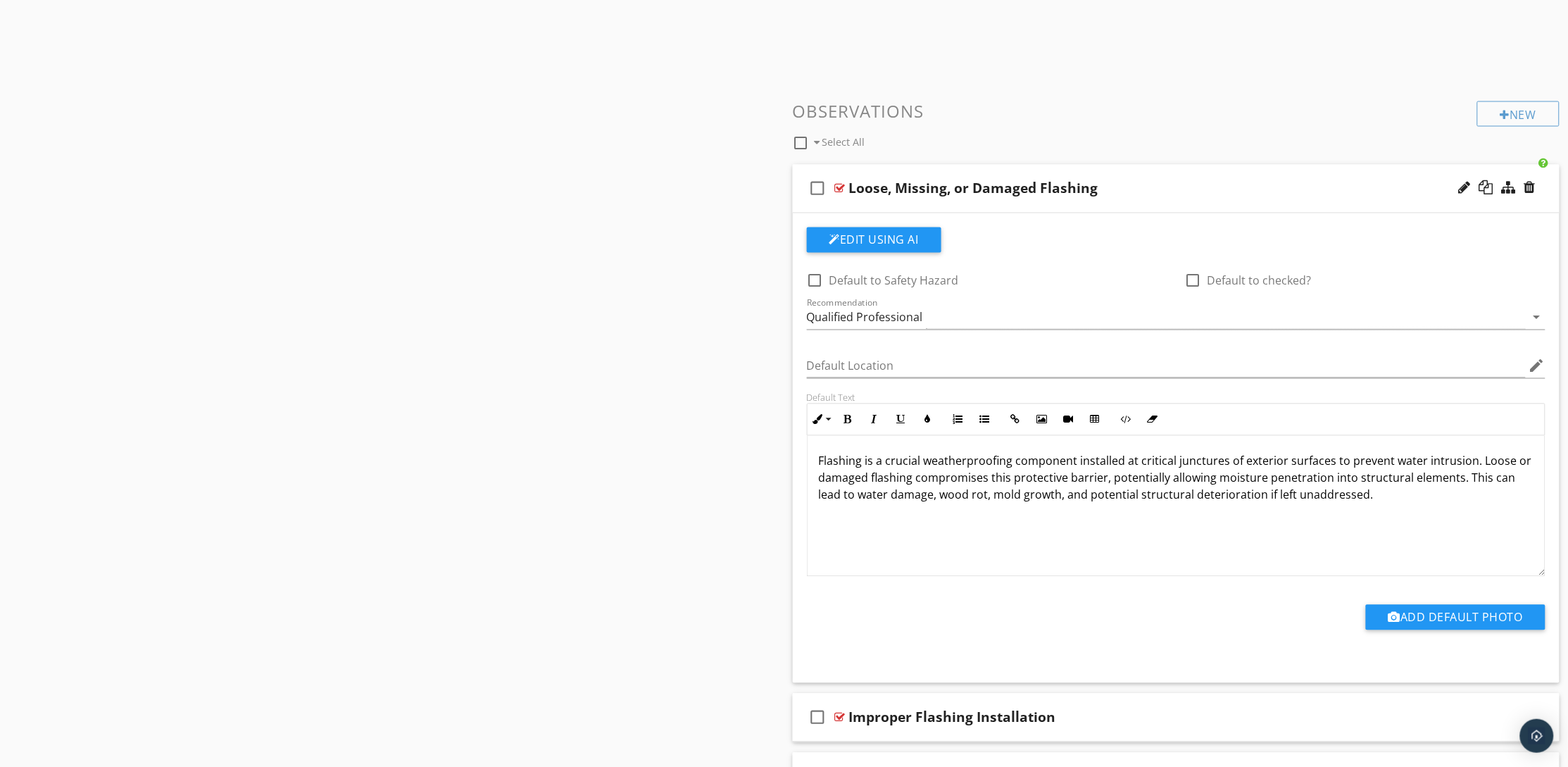
click at [1118, 187] on div "Loose, Missing, or Damaged Flashing" at bounding box center [1126, 189] width 554 height 17
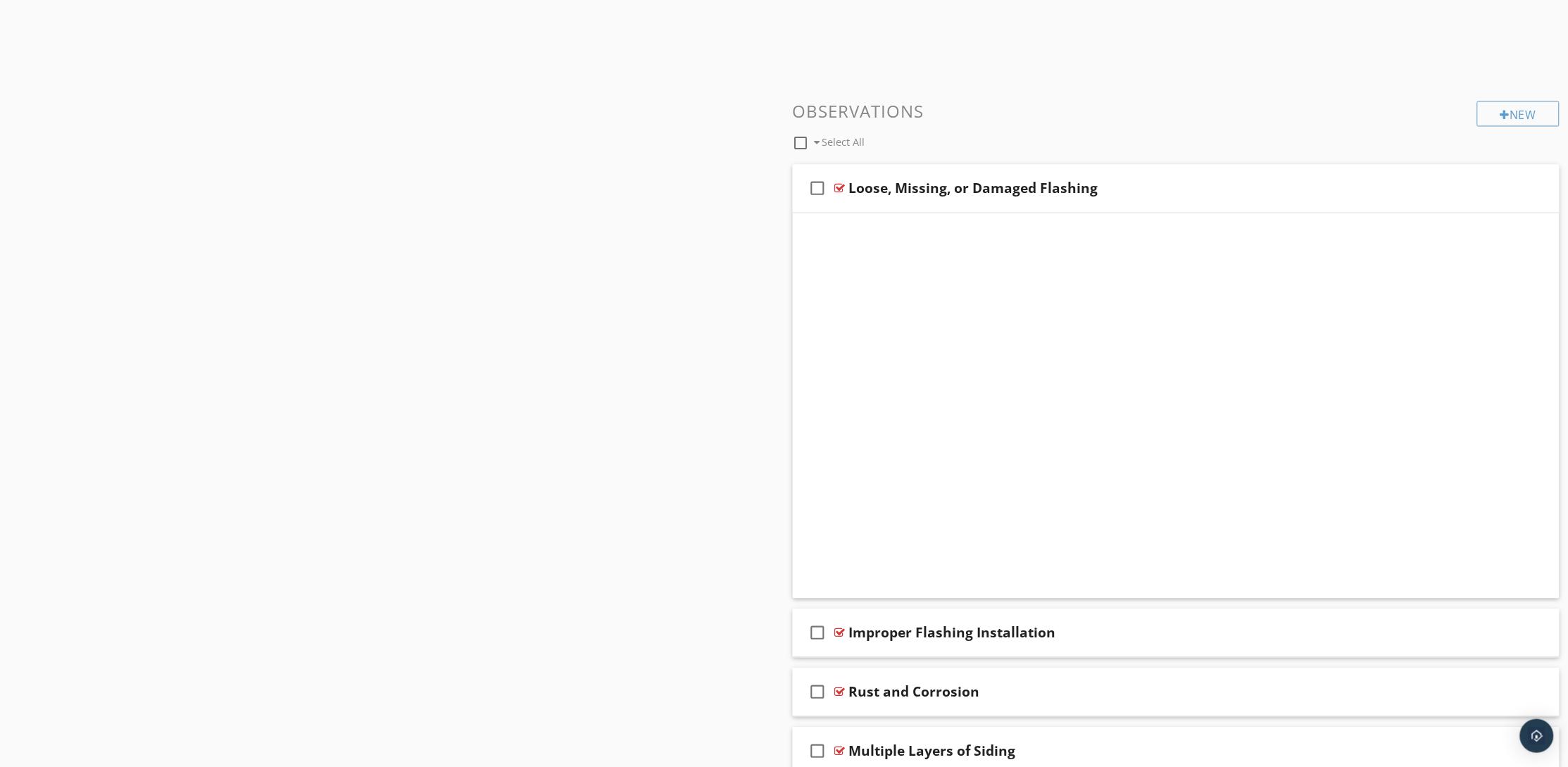
scroll to position [734, 0]
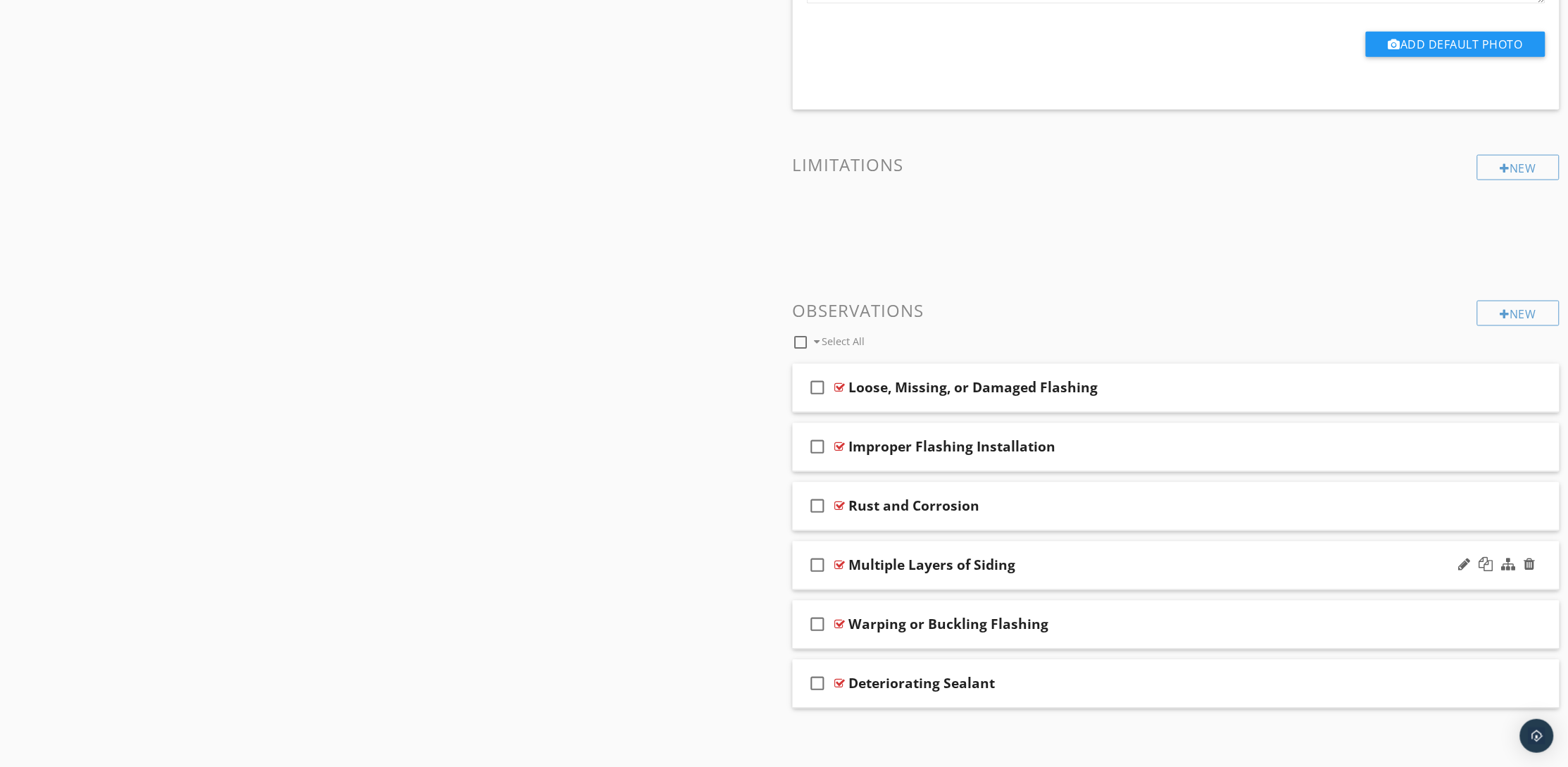
click at [1153, 569] on div "Multiple Layers of Siding" at bounding box center [1126, 566] width 554 height 17
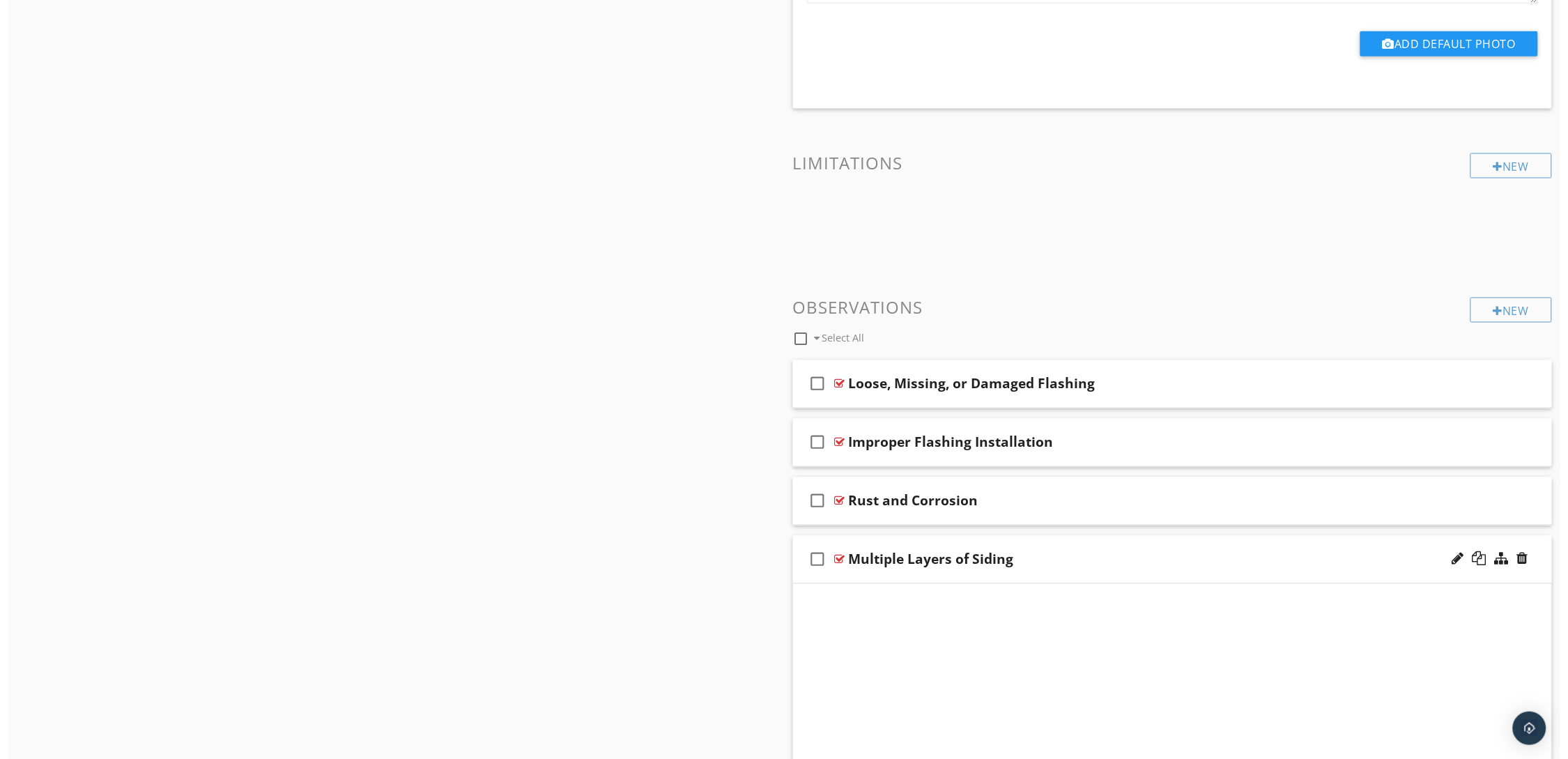
scroll to position [923, 0]
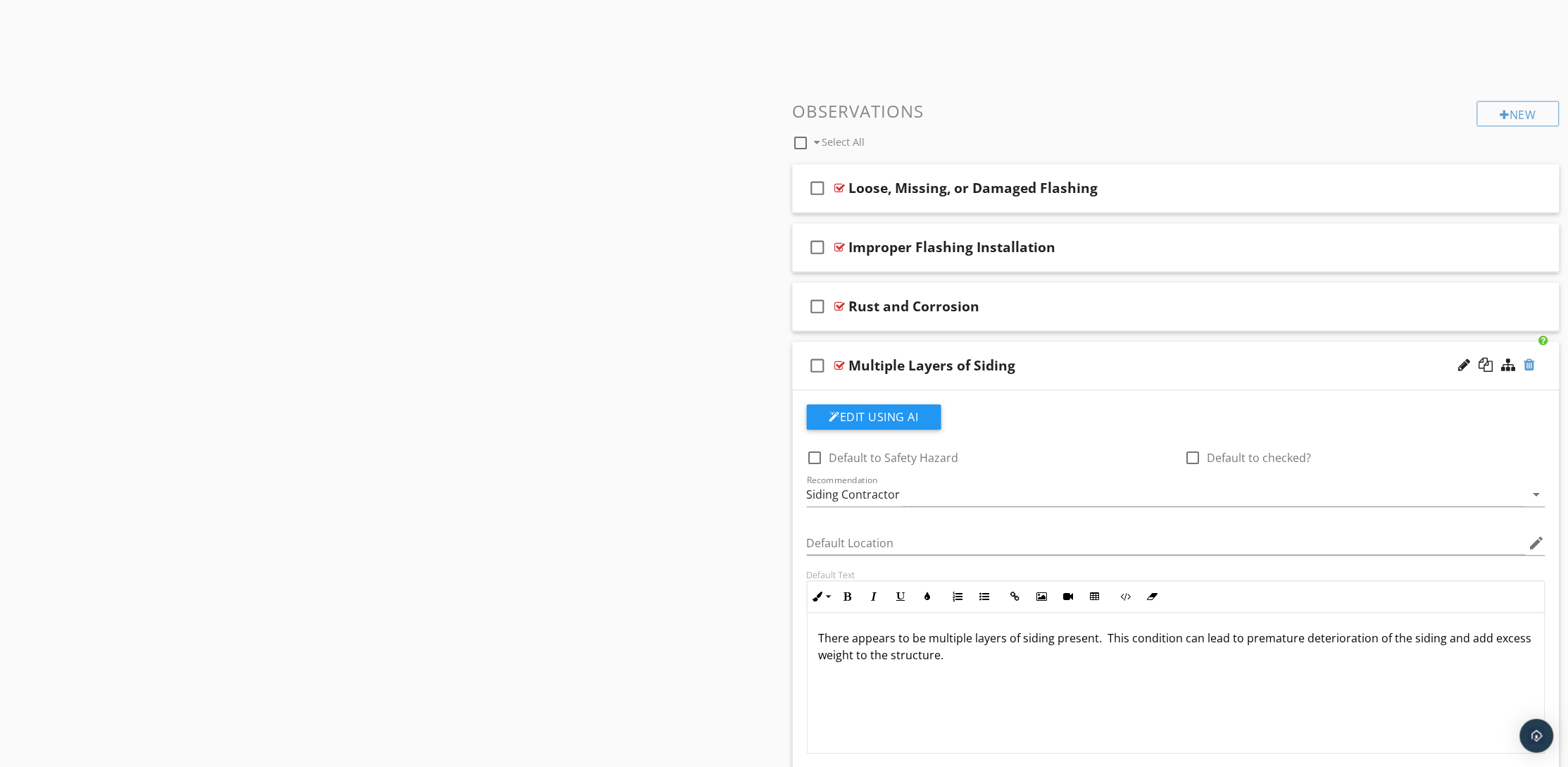
click at [1531, 362] on div at bounding box center [1529, 365] width 11 height 14
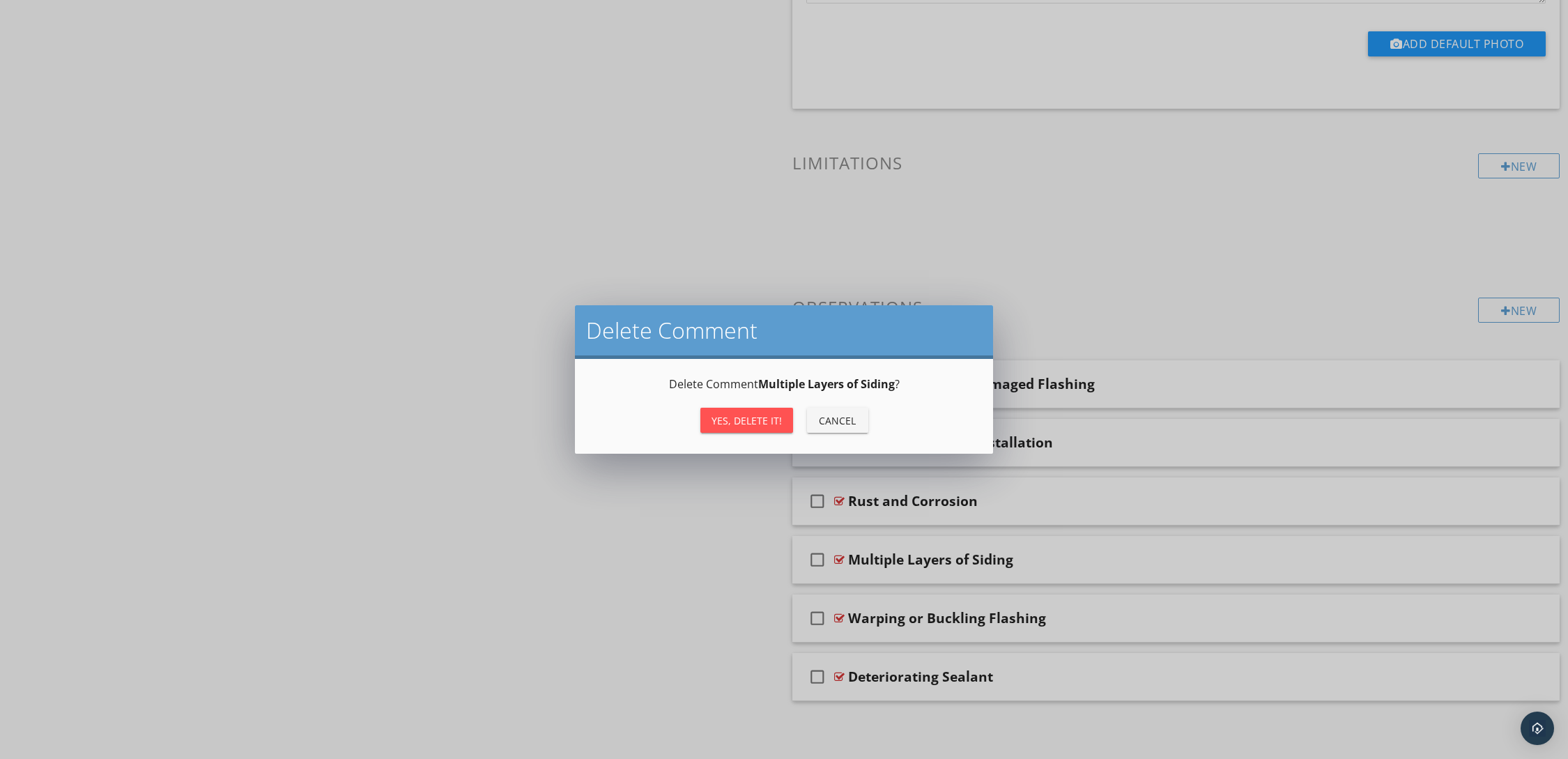
click at [715, 414] on div "Yes, Delete it!" at bounding box center [747, 420] width 70 height 15
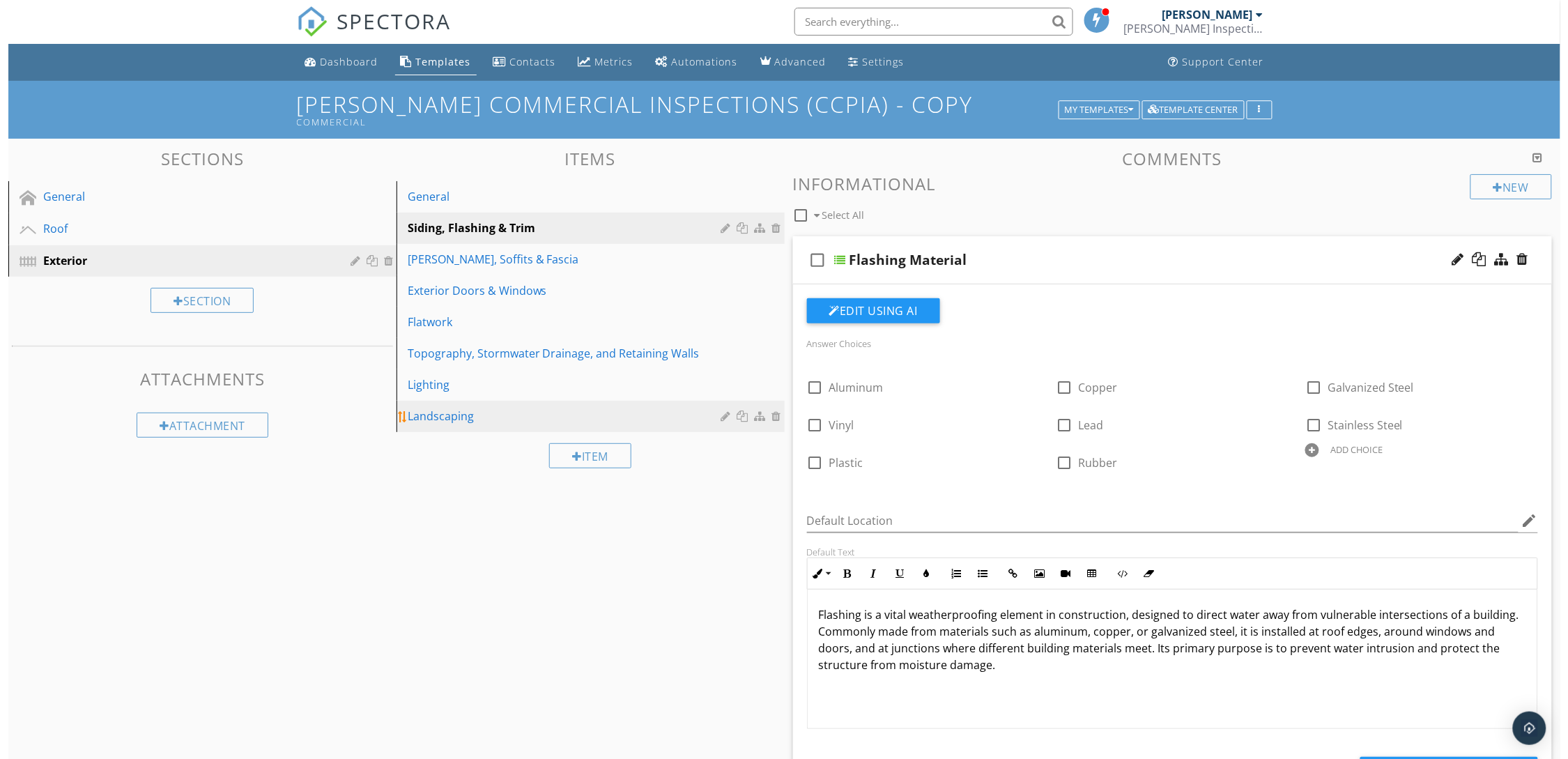
scroll to position [0, 0]
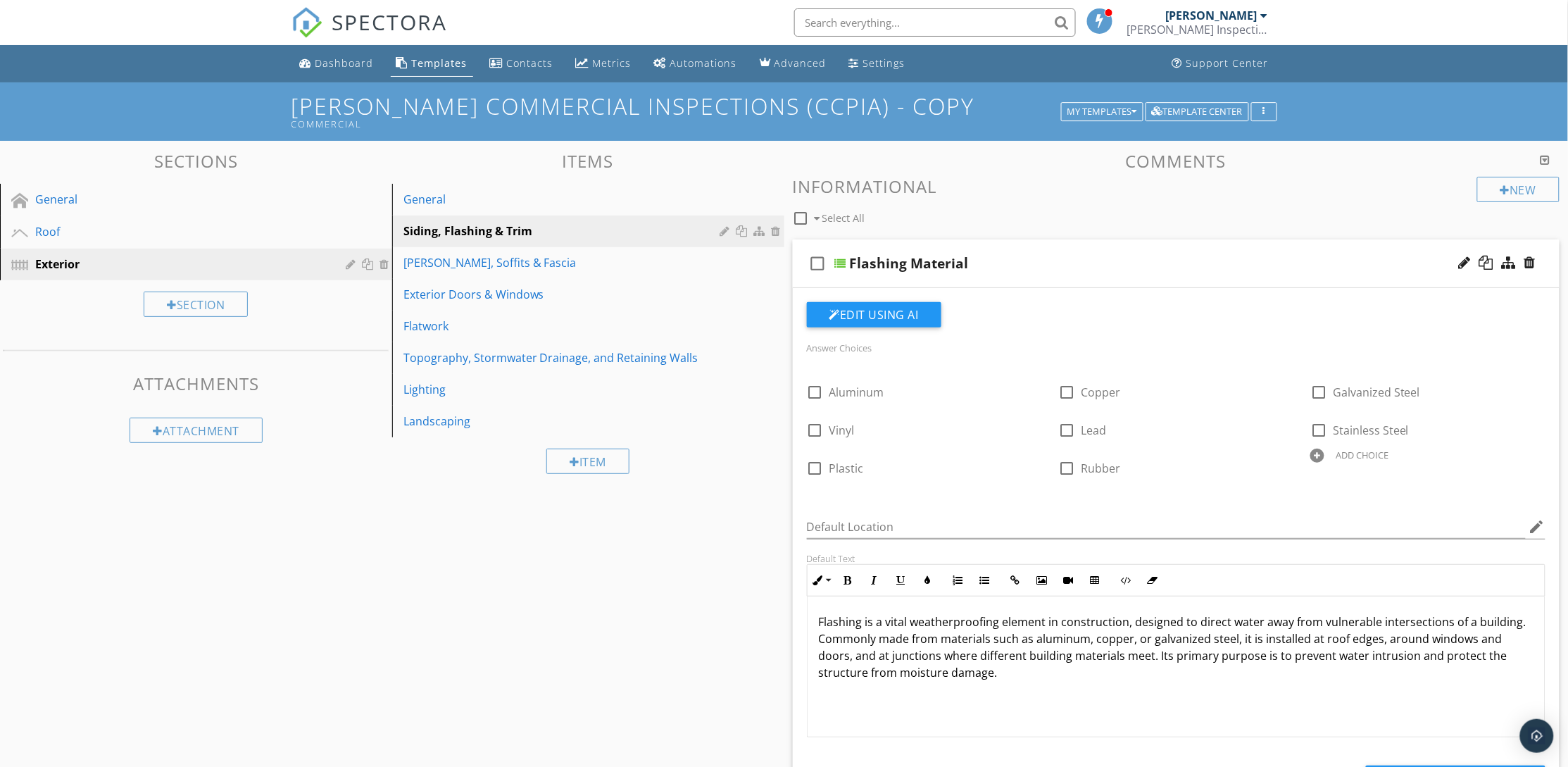
click at [1009, 267] on div "Flashing Material" at bounding box center [1127, 263] width 554 height 17
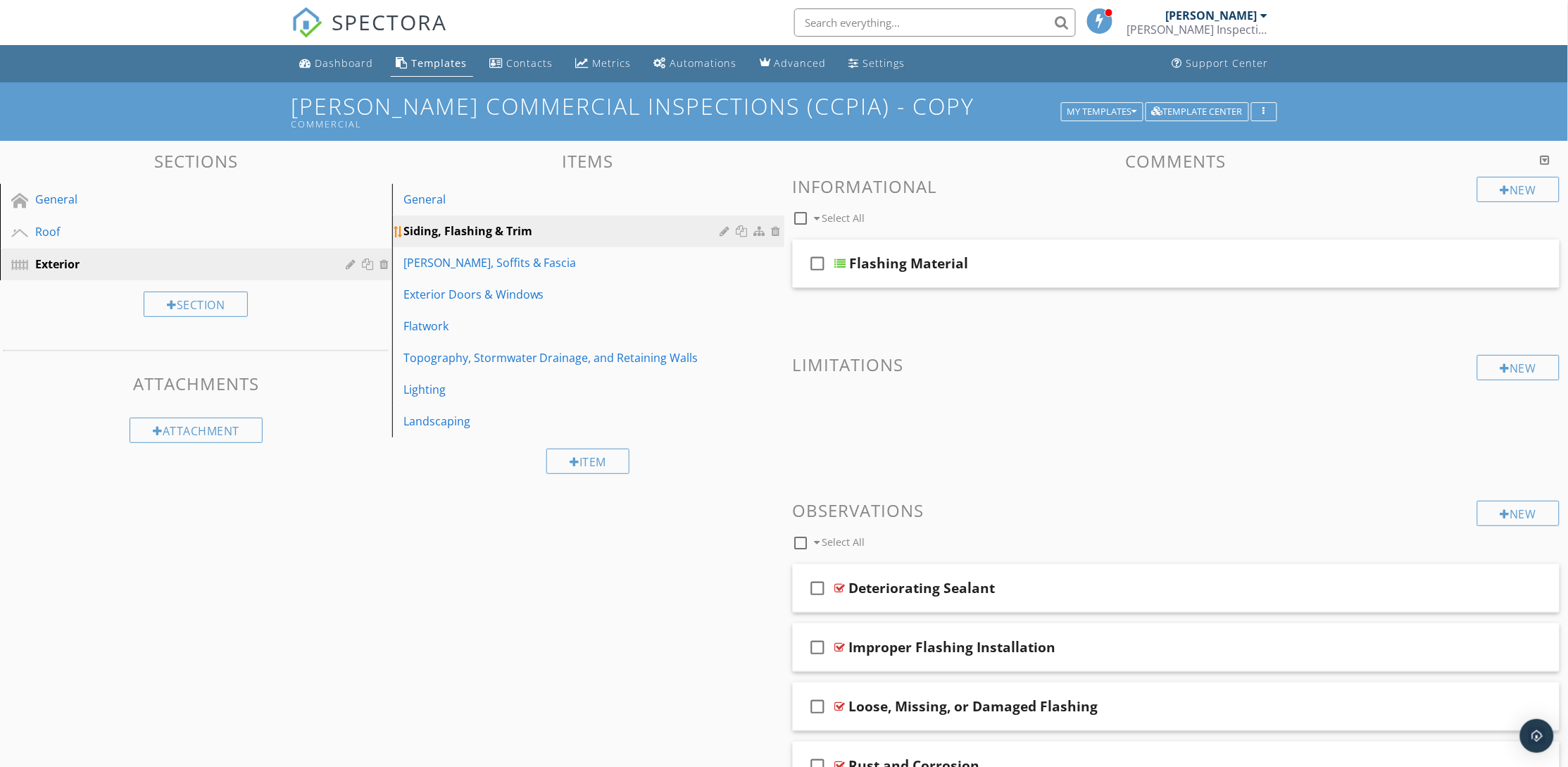
click at [722, 231] on div at bounding box center [727, 231] width 14 height 11
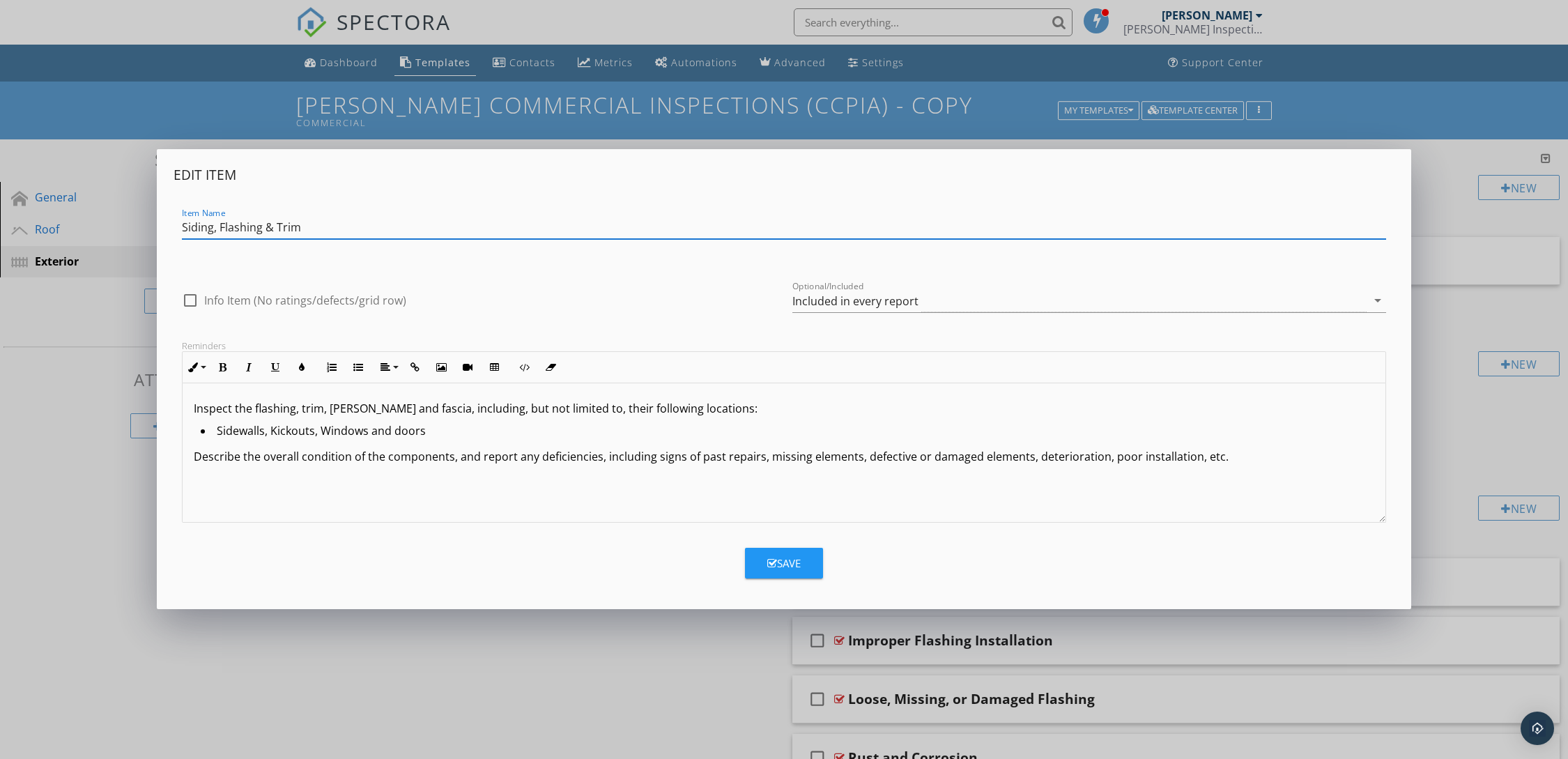
drag, startPoint x: 219, startPoint y: 228, endPoint x: 177, endPoint y: 232, distance: 42.2
click at [177, 231] on div "Item Name Siding, Flashing & Trim" at bounding box center [784, 228] width 1221 height 48
type input "Flashing & Trim"
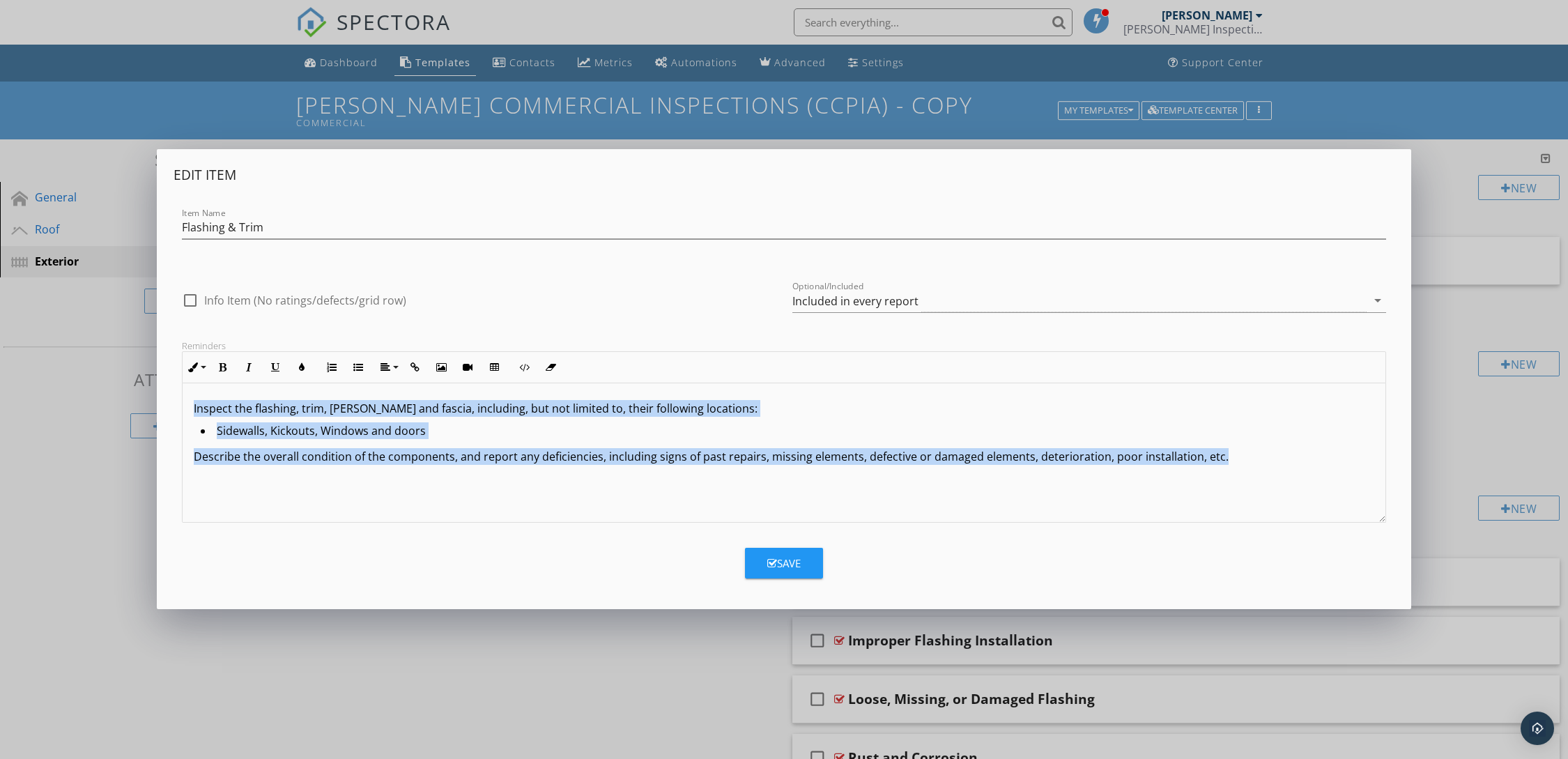
drag, startPoint x: 192, startPoint y: 407, endPoint x: 1227, endPoint y: 480, distance: 1037.6
click at [1227, 480] on div "Inspect the flashing, trim, eaves and fascia, including, but not limited to, th…" at bounding box center [784, 452] width 1203 height 139
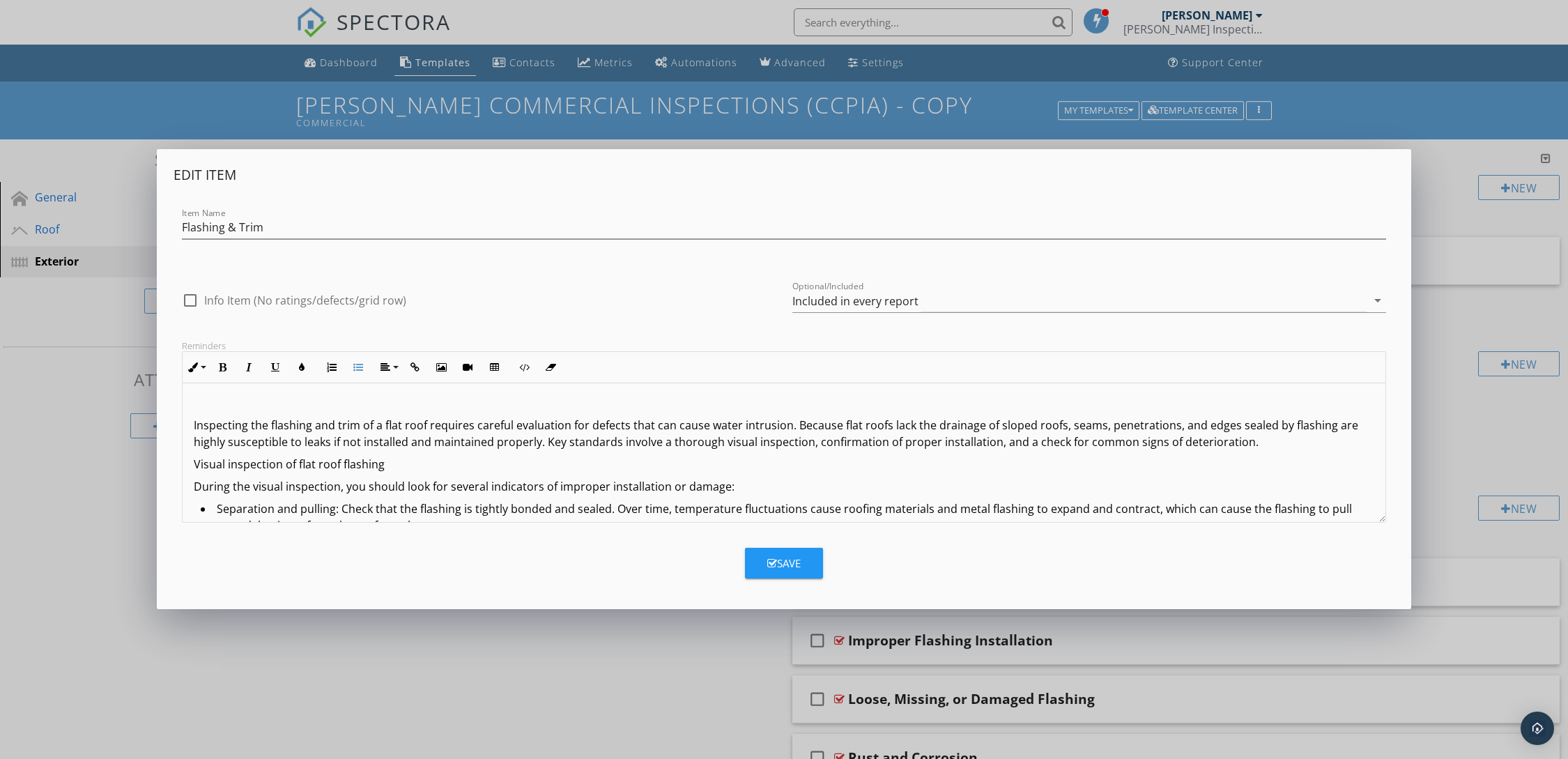
click at [206, 393] on div "Inspecting the flashing and trim of a flat roof requires careful evaluation for…" at bounding box center [784, 506] width 1203 height 246
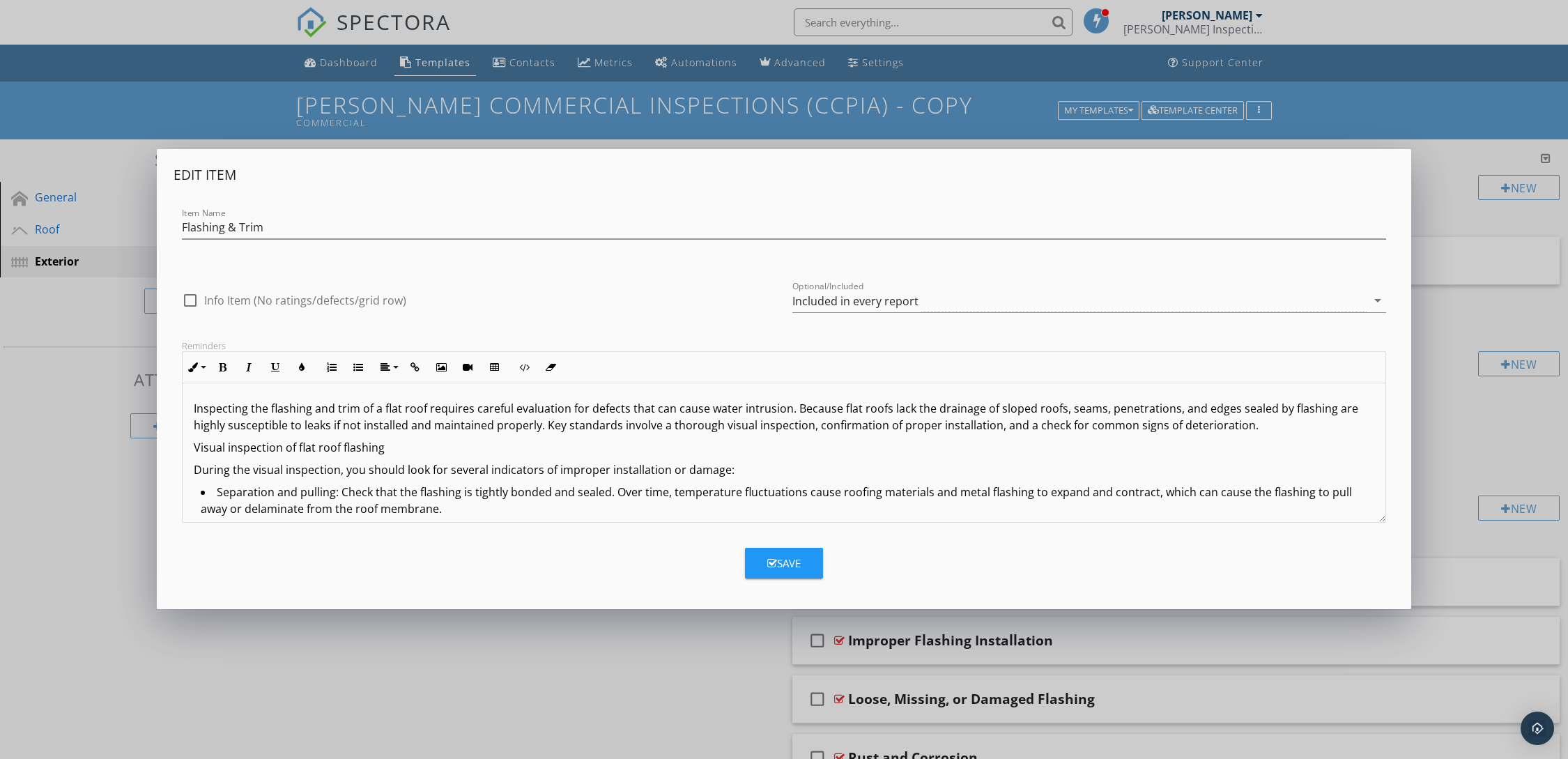
click at [786, 565] on div "Save" at bounding box center [784, 563] width 34 height 16
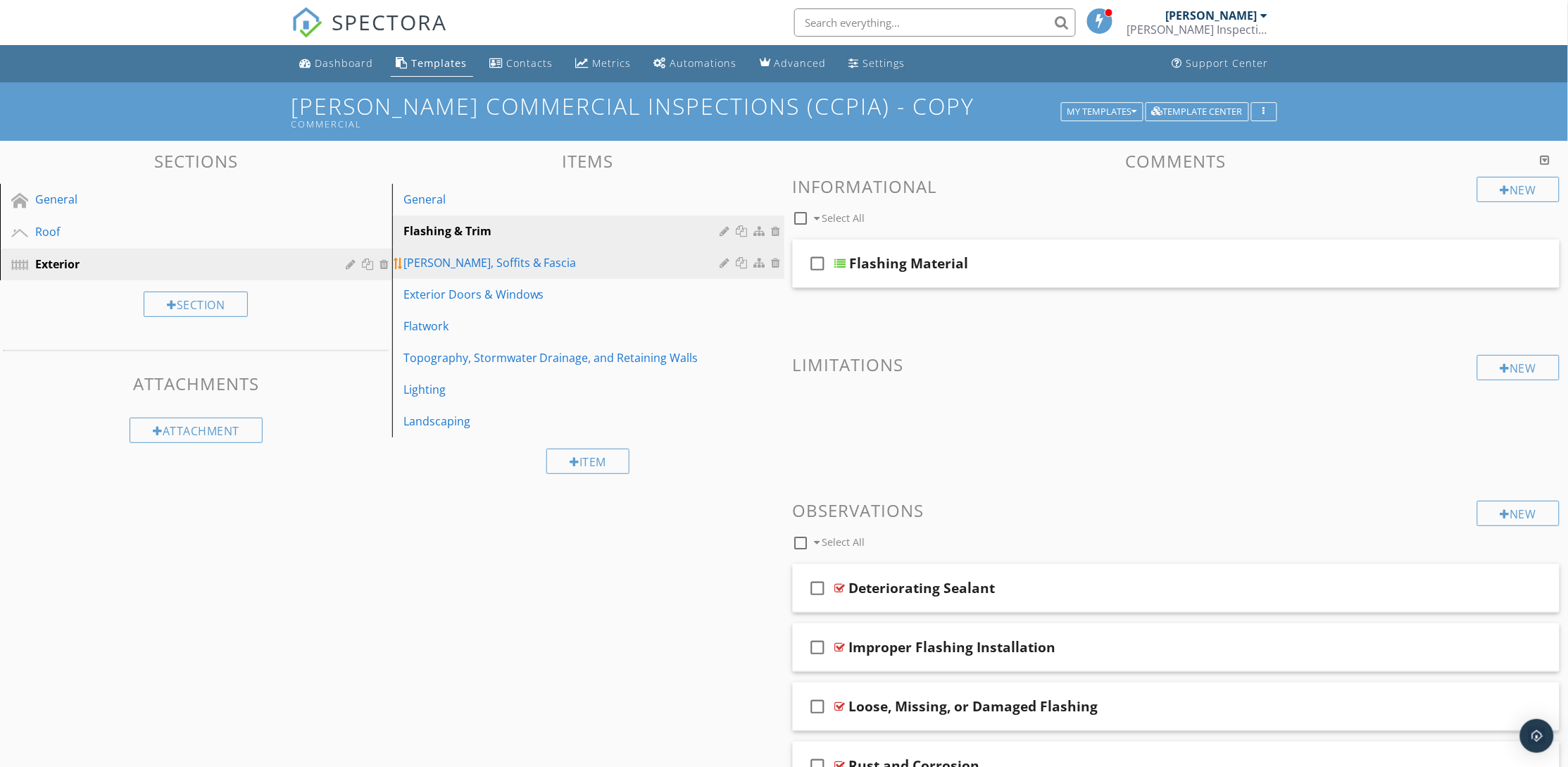
click at [773, 259] on div at bounding box center [778, 262] width 13 height 11
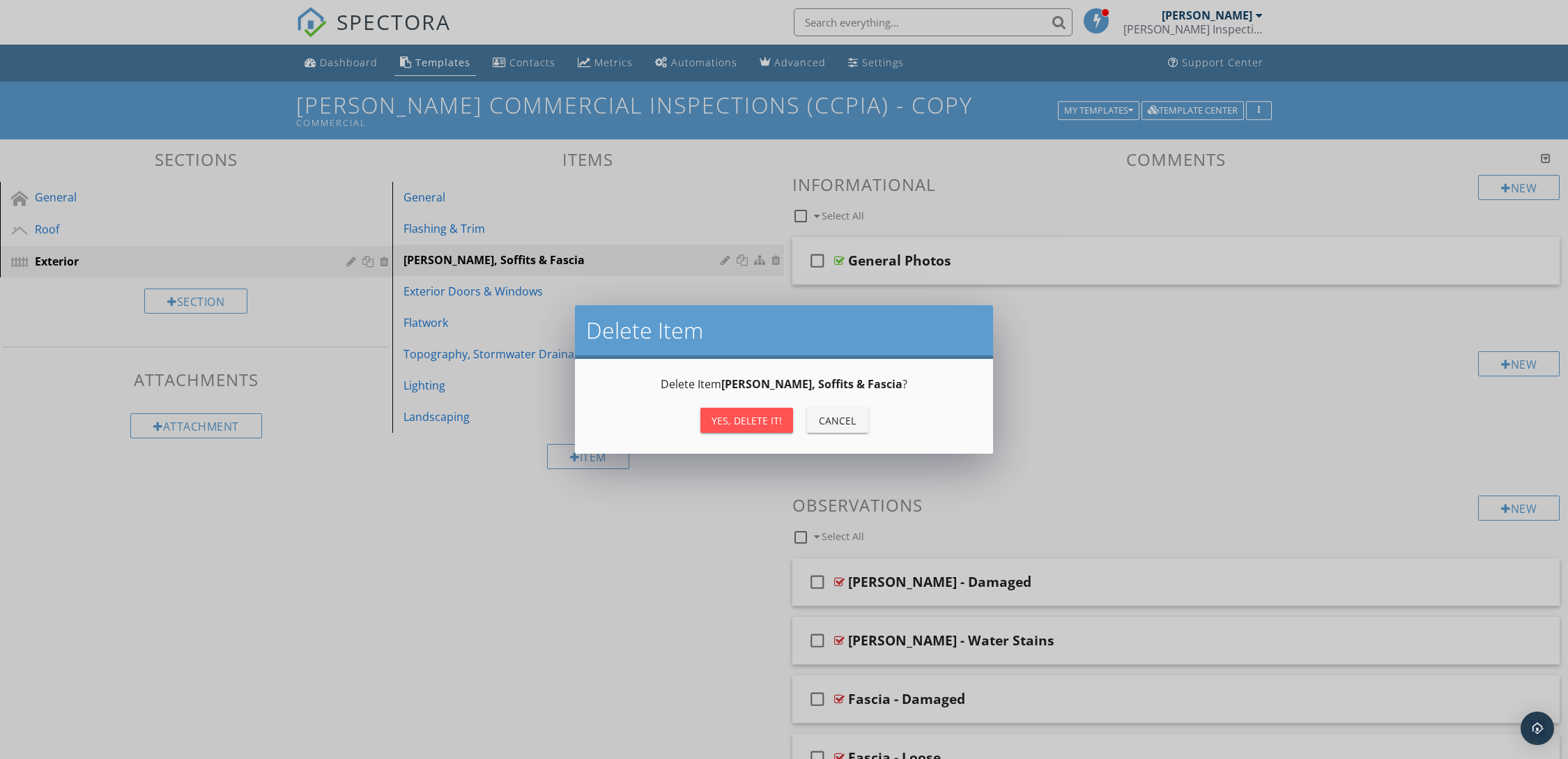
click at [757, 415] on div "Yes, Delete it!" at bounding box center [747, 420] width 70 height 15
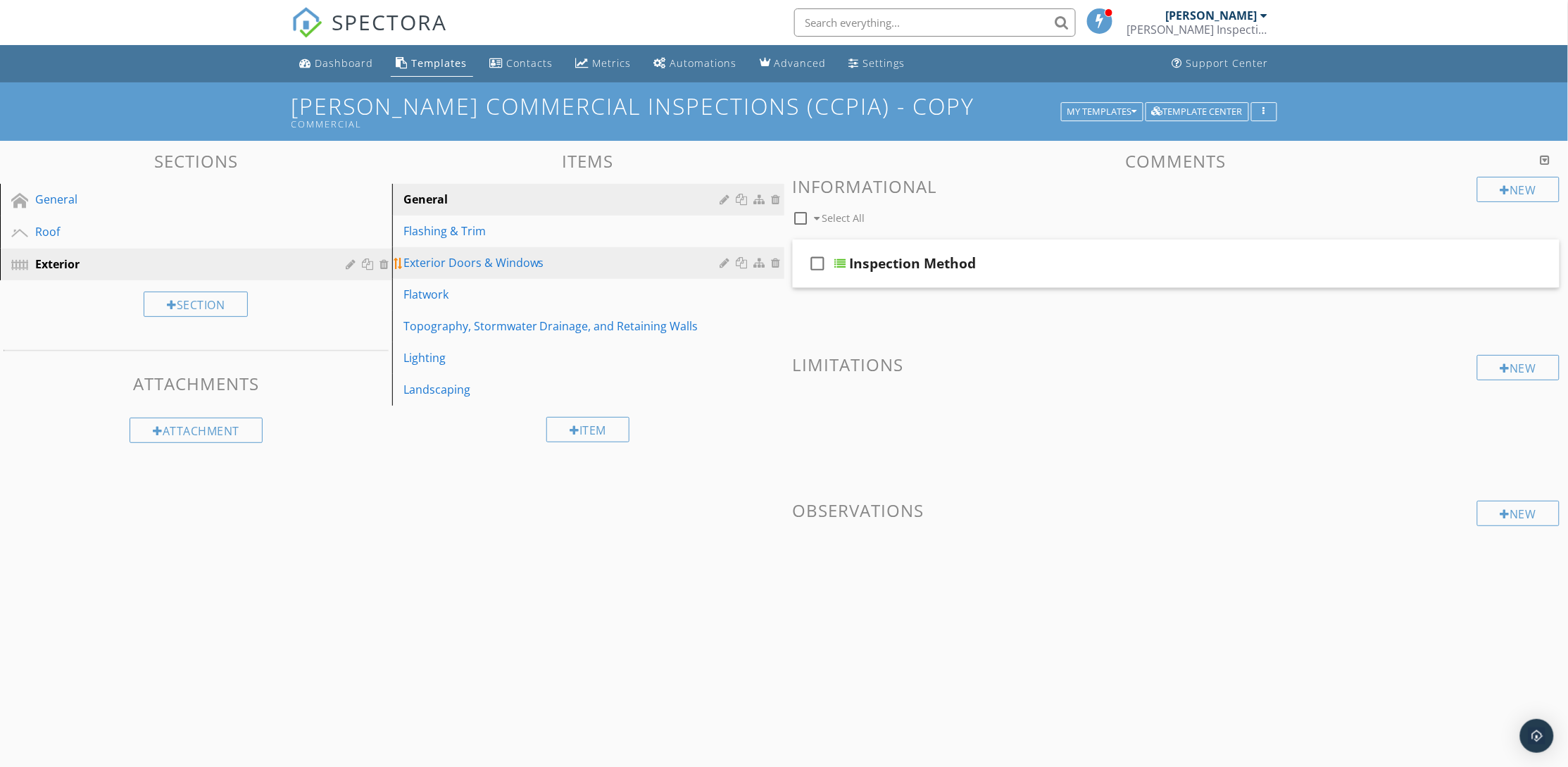
click at [775, 264] on div at bounding box center [778, 262] width 13 height 11
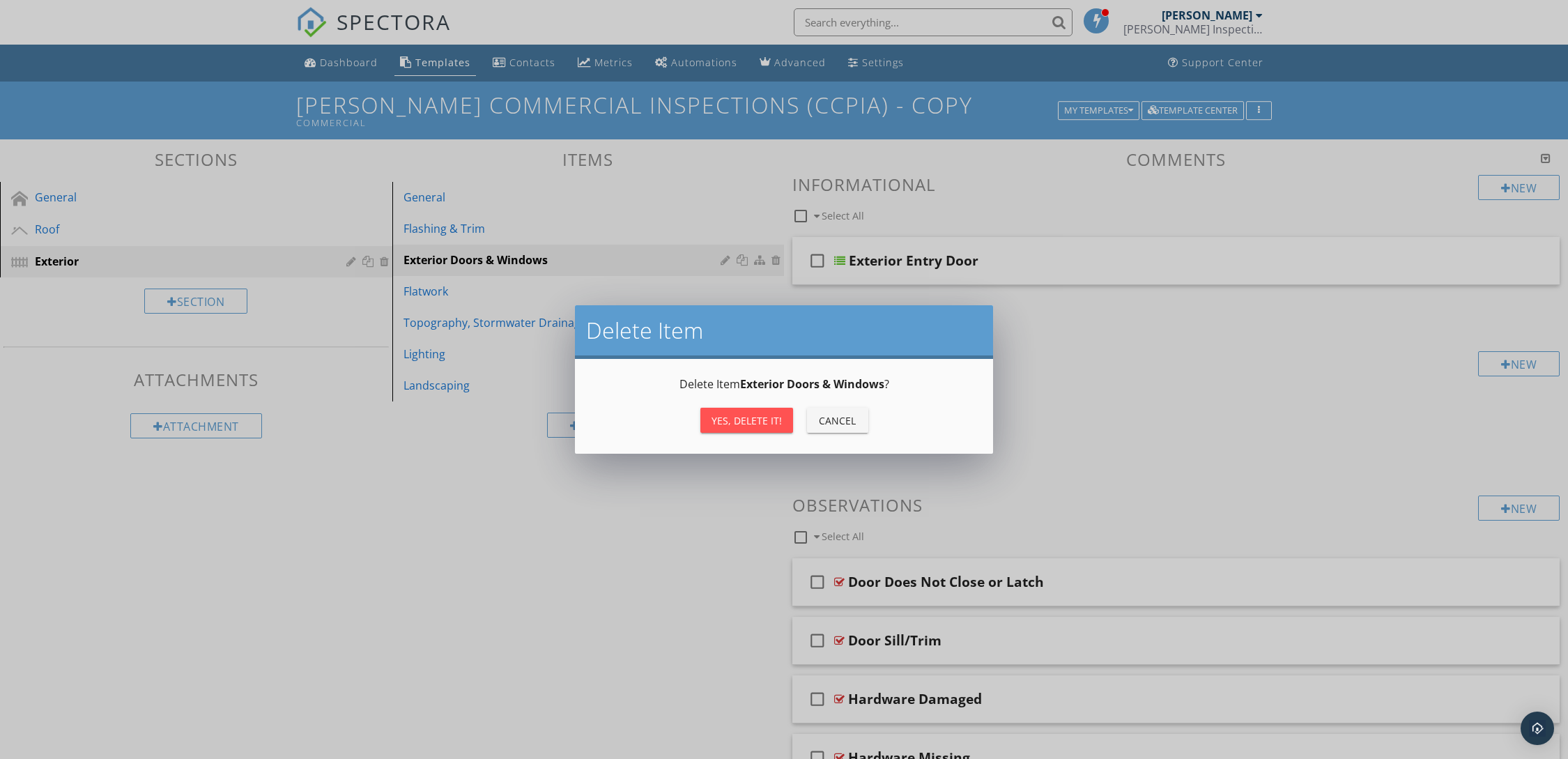
click at [737, 426] on div "Yes, Delete it!" at bounding box center [747, 420] width 70 height 15
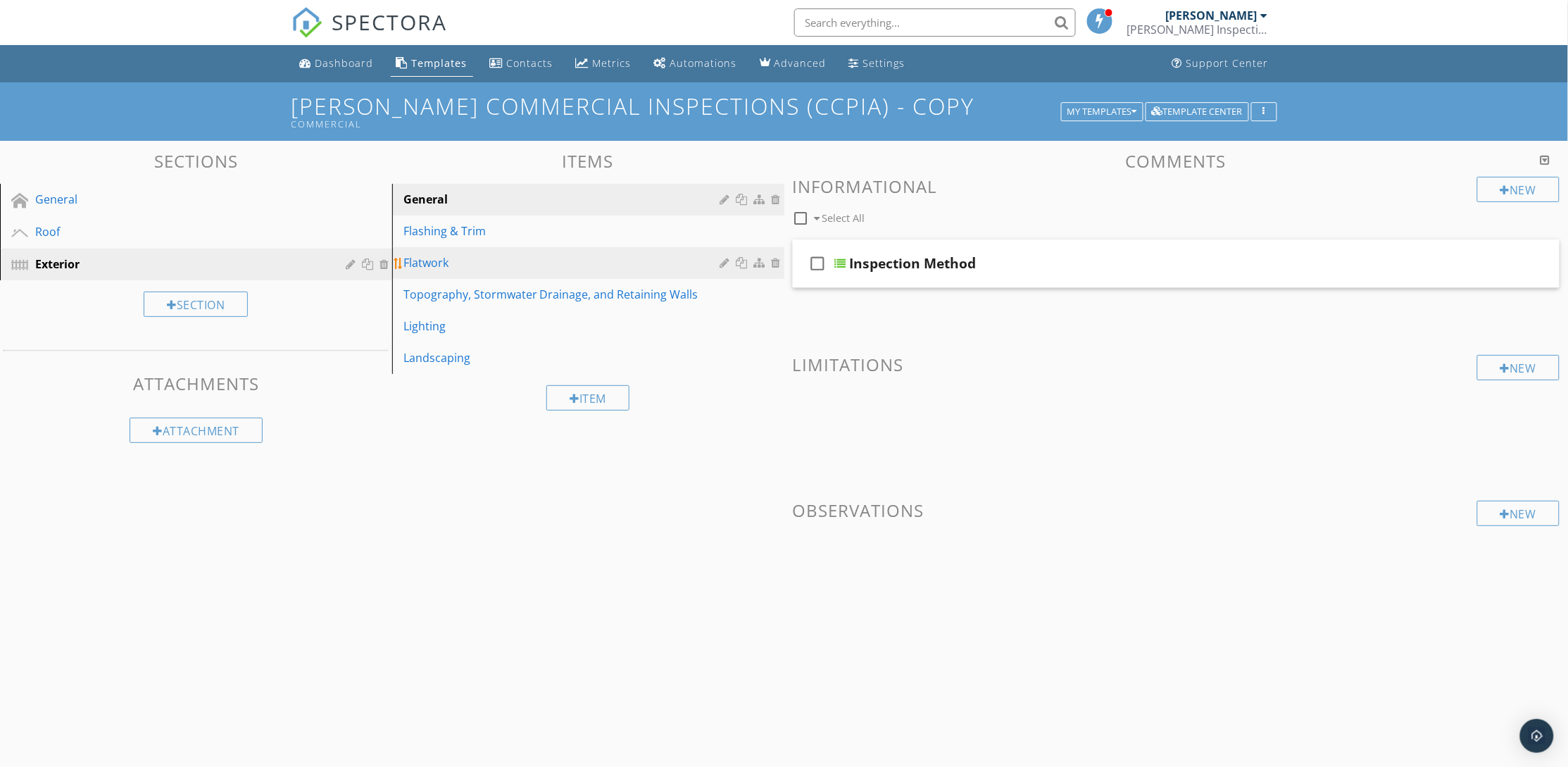
click at [773, 261] on div at bounding box center [778, 262] width 13 height 11
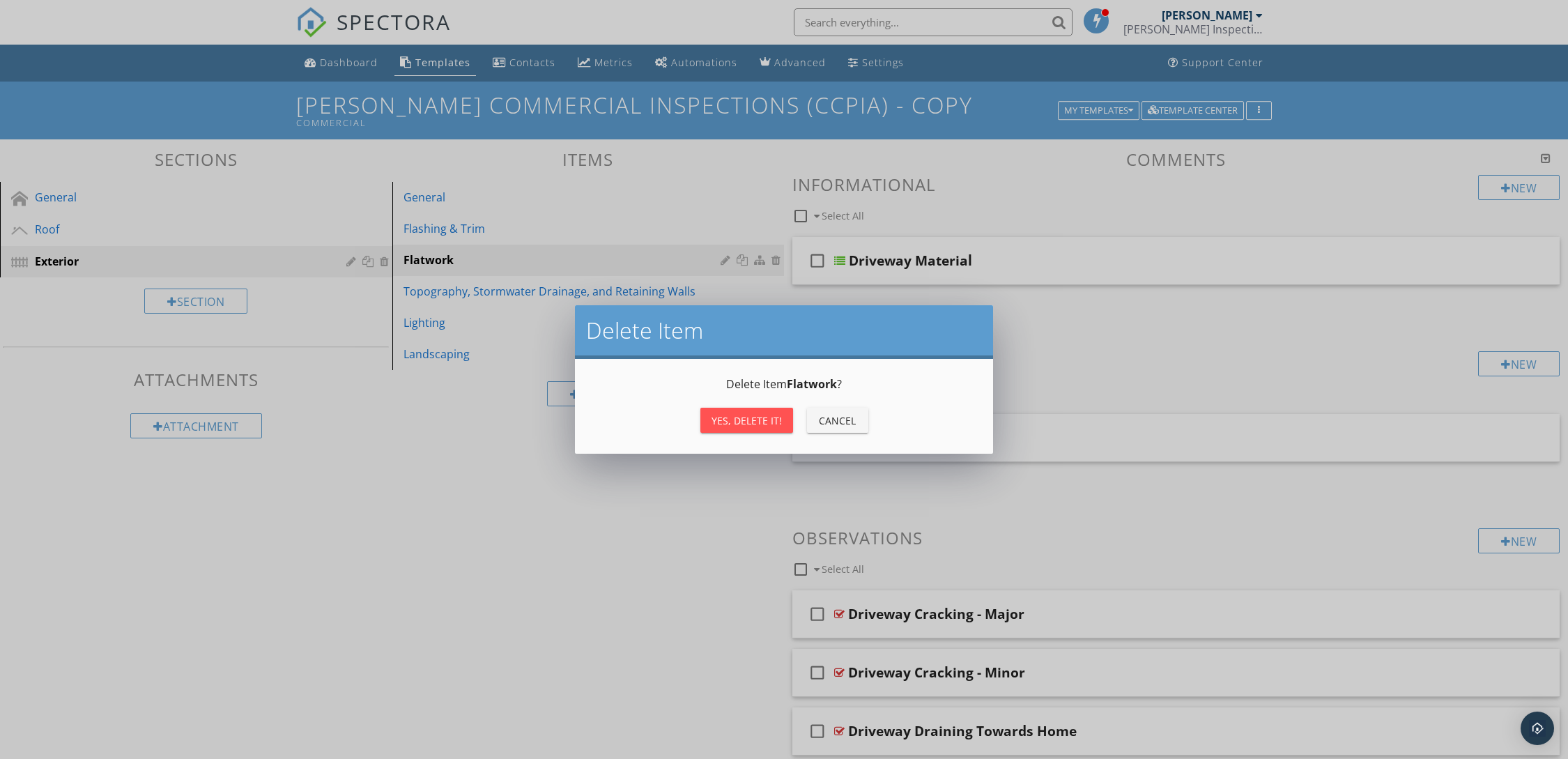
click at [762, 417] on div "Yes, Delete it!" at bounding box center [747, 420] width 70 height 15
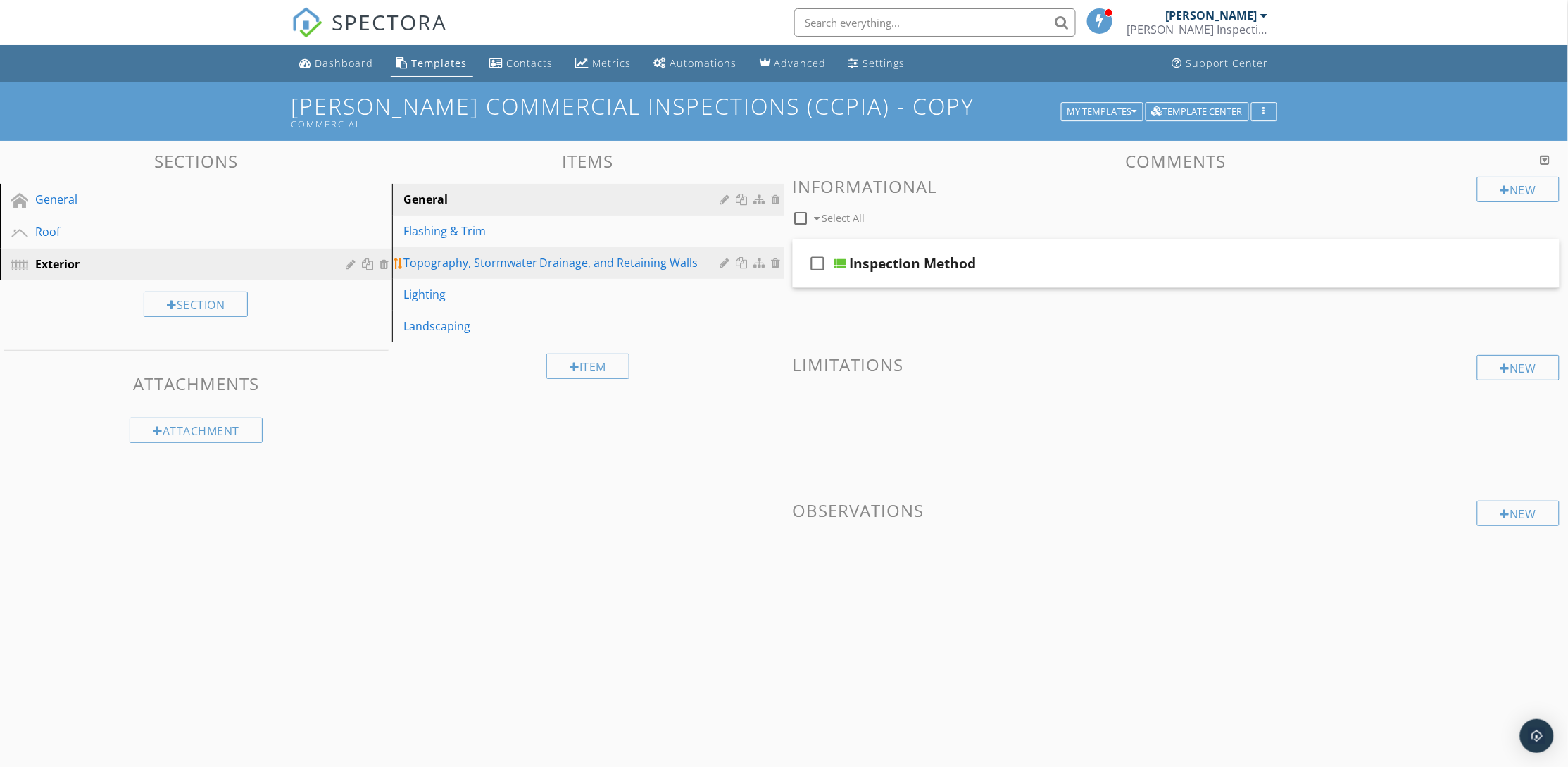
click at [776, 264] on div at bounding box center [778, 262] width 13 height 11
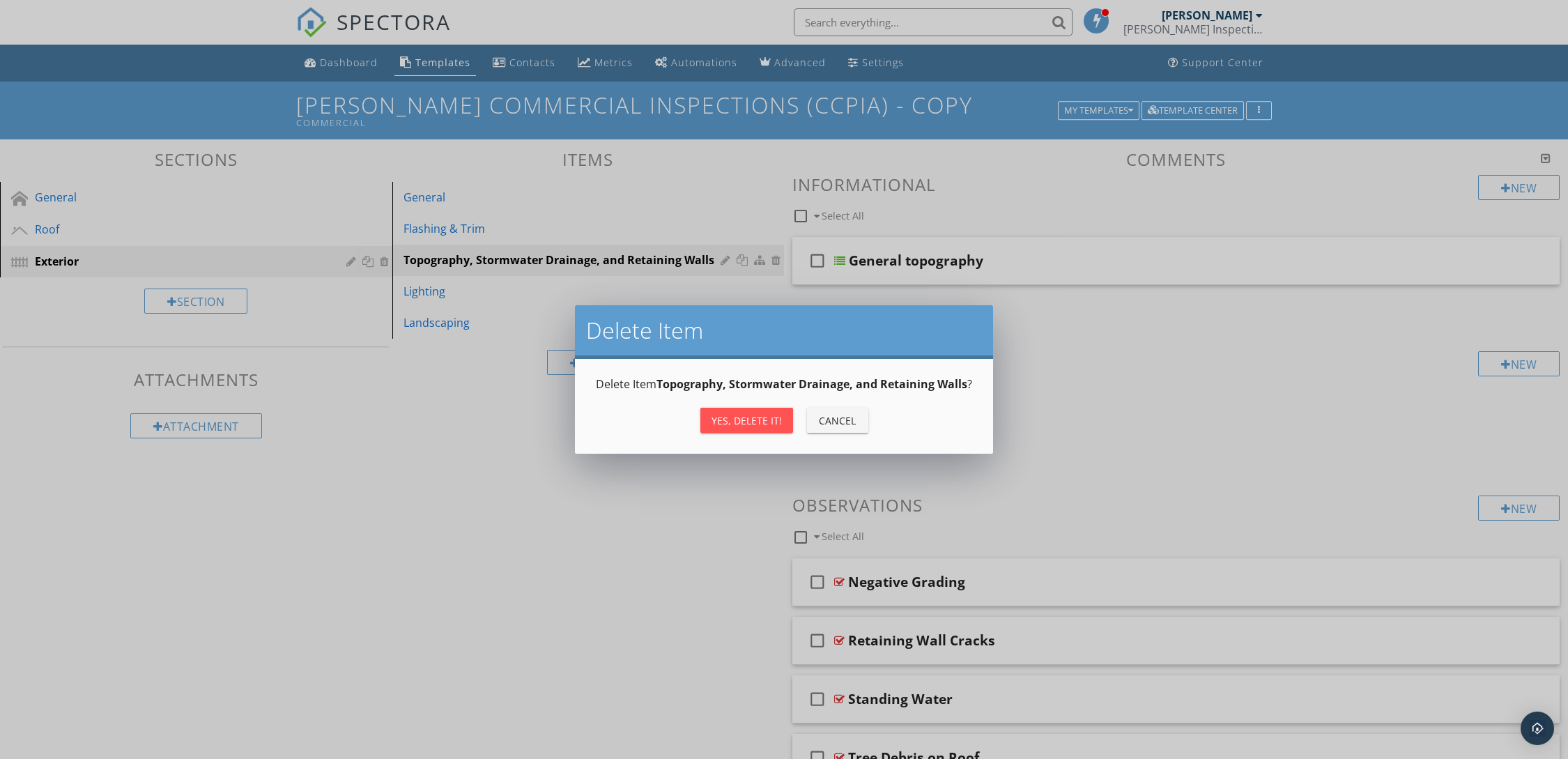
click at [723, 421] on div "Yes, Delete it!" at bounding box center [747, 420] width 70 height 15
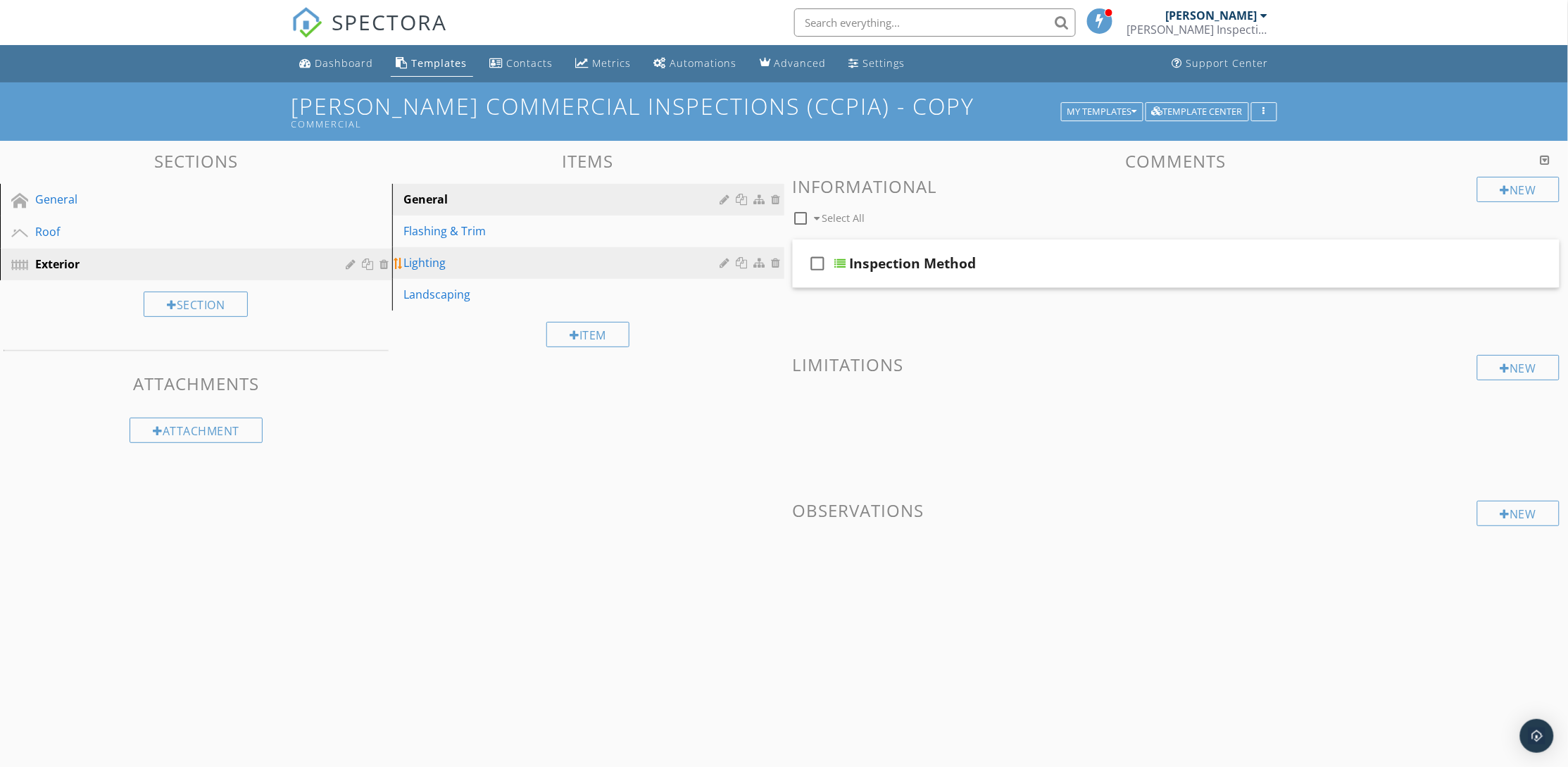
click at [776, 259] on div at bounding box center [778, 262] width 13 height 11
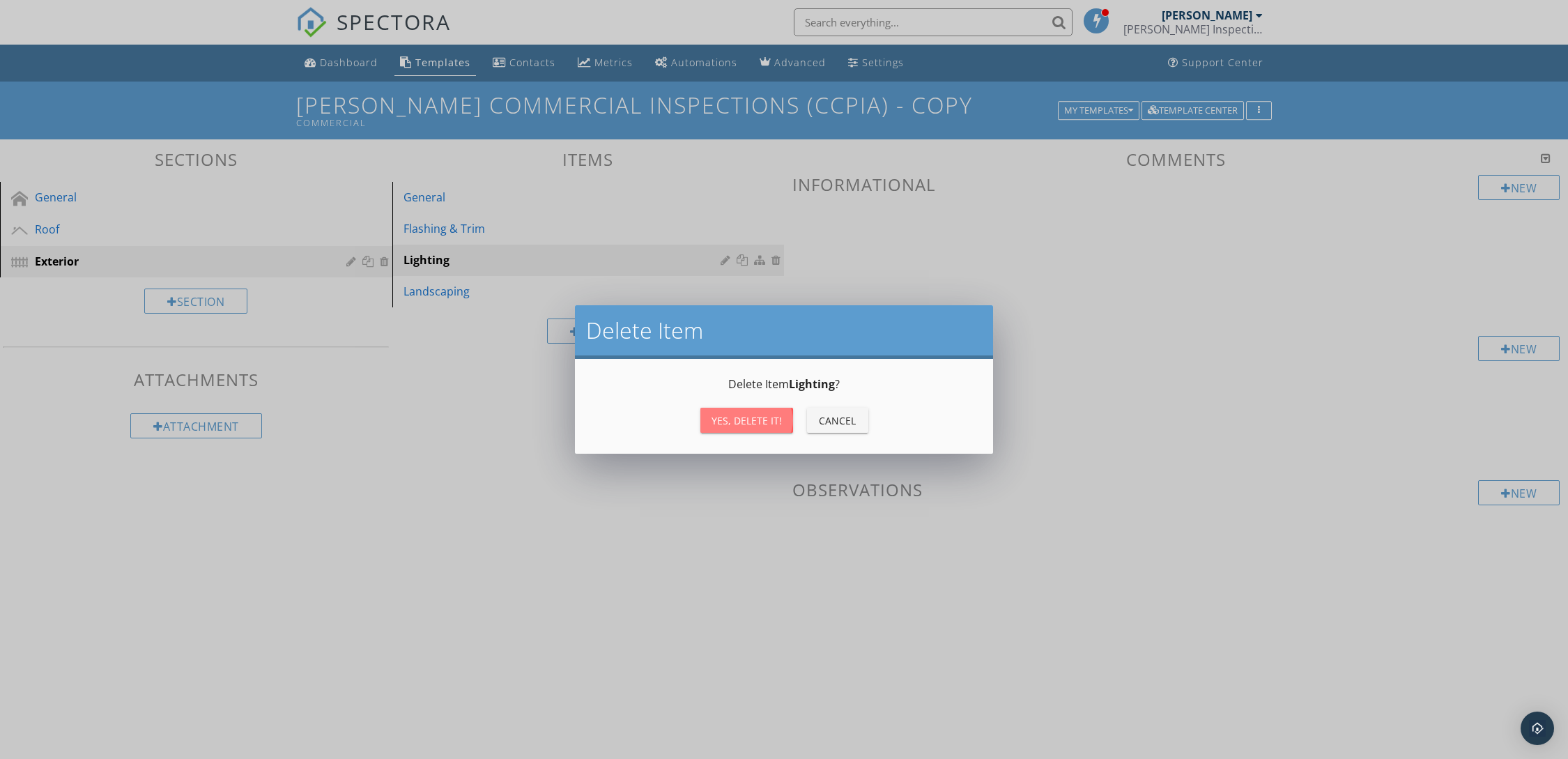
click at [733, 416] on div "Yes, Delete it!" at bounding box center [747, 420] width 70 height 15
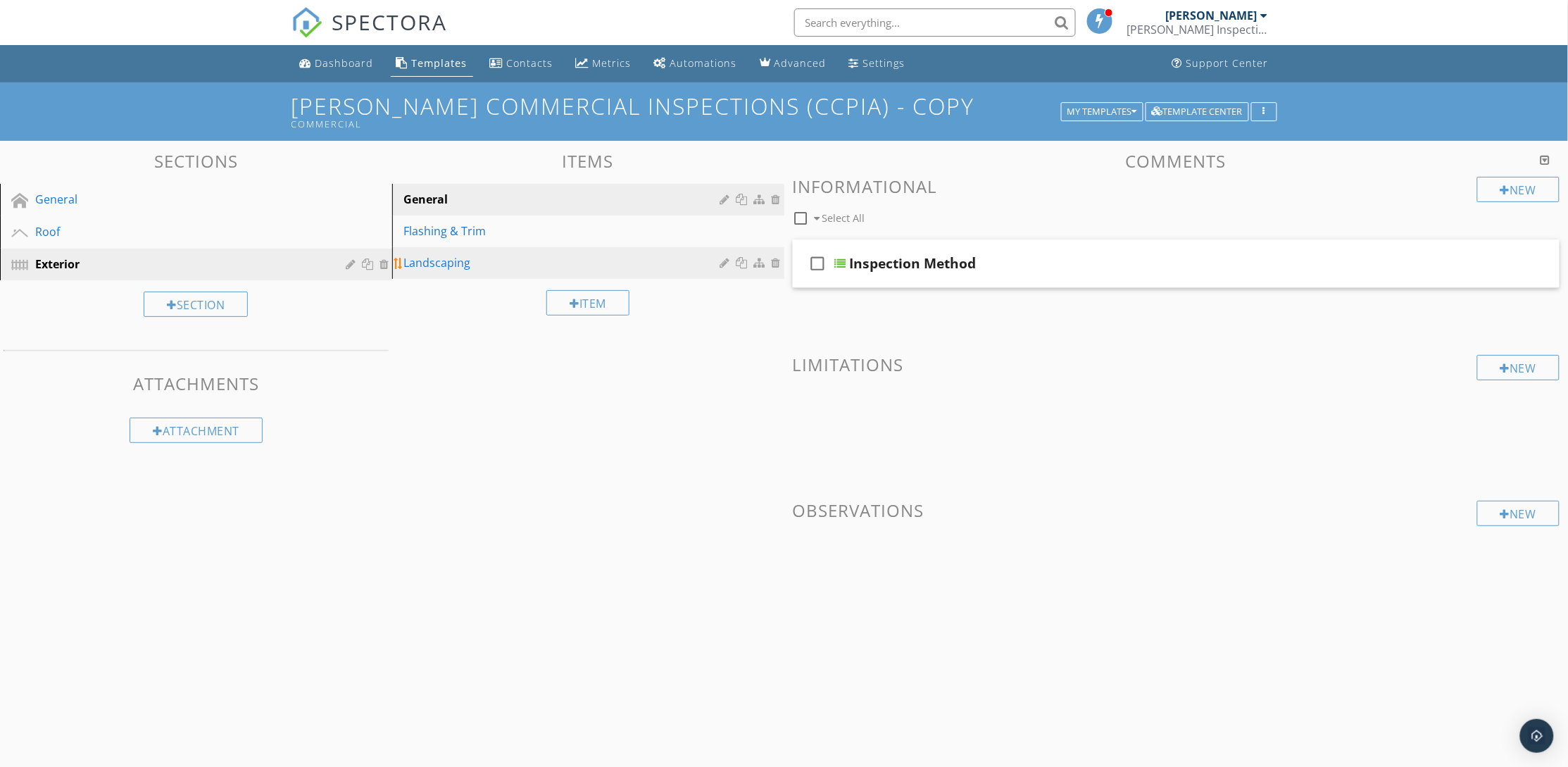
click at [773, 263] on div at bounding box center [778, 262] width 13 height 11
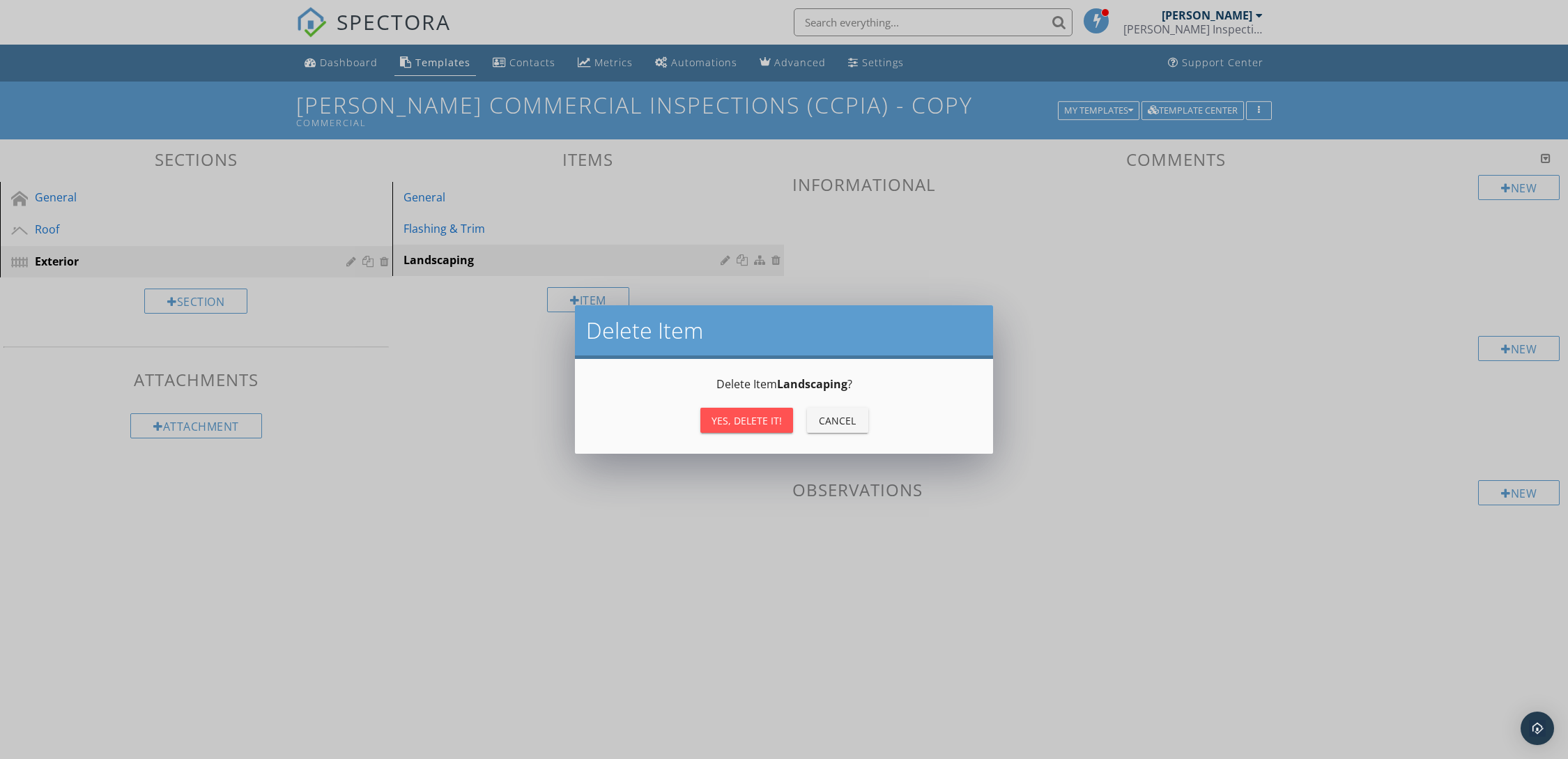
click at [744, 418] on div "Yes, Delete it!" at bounding box center [747, 420] width 70 height 15
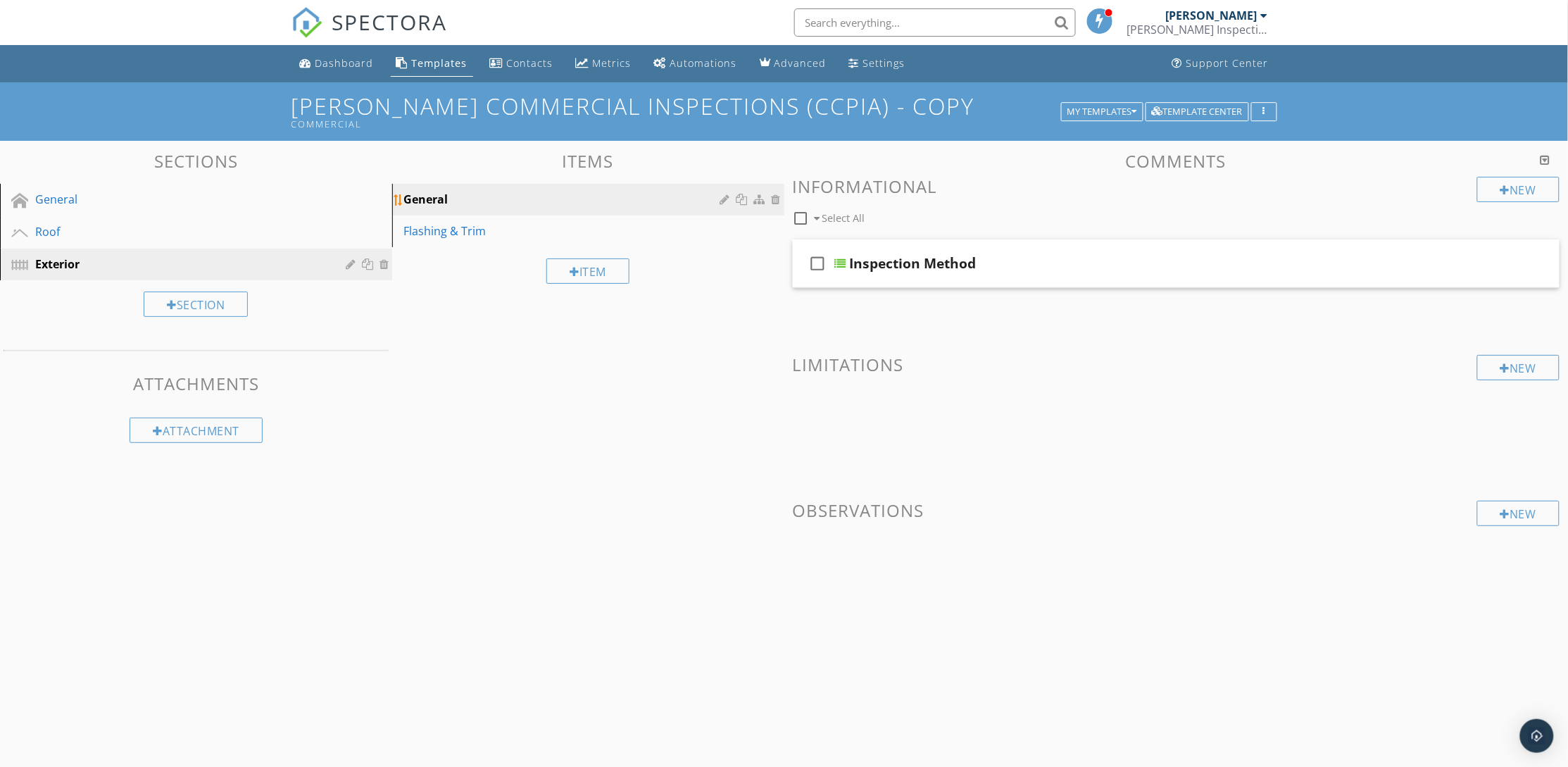
click at [772, 200] on div at bounding box center [778, 200] width 13 height 11
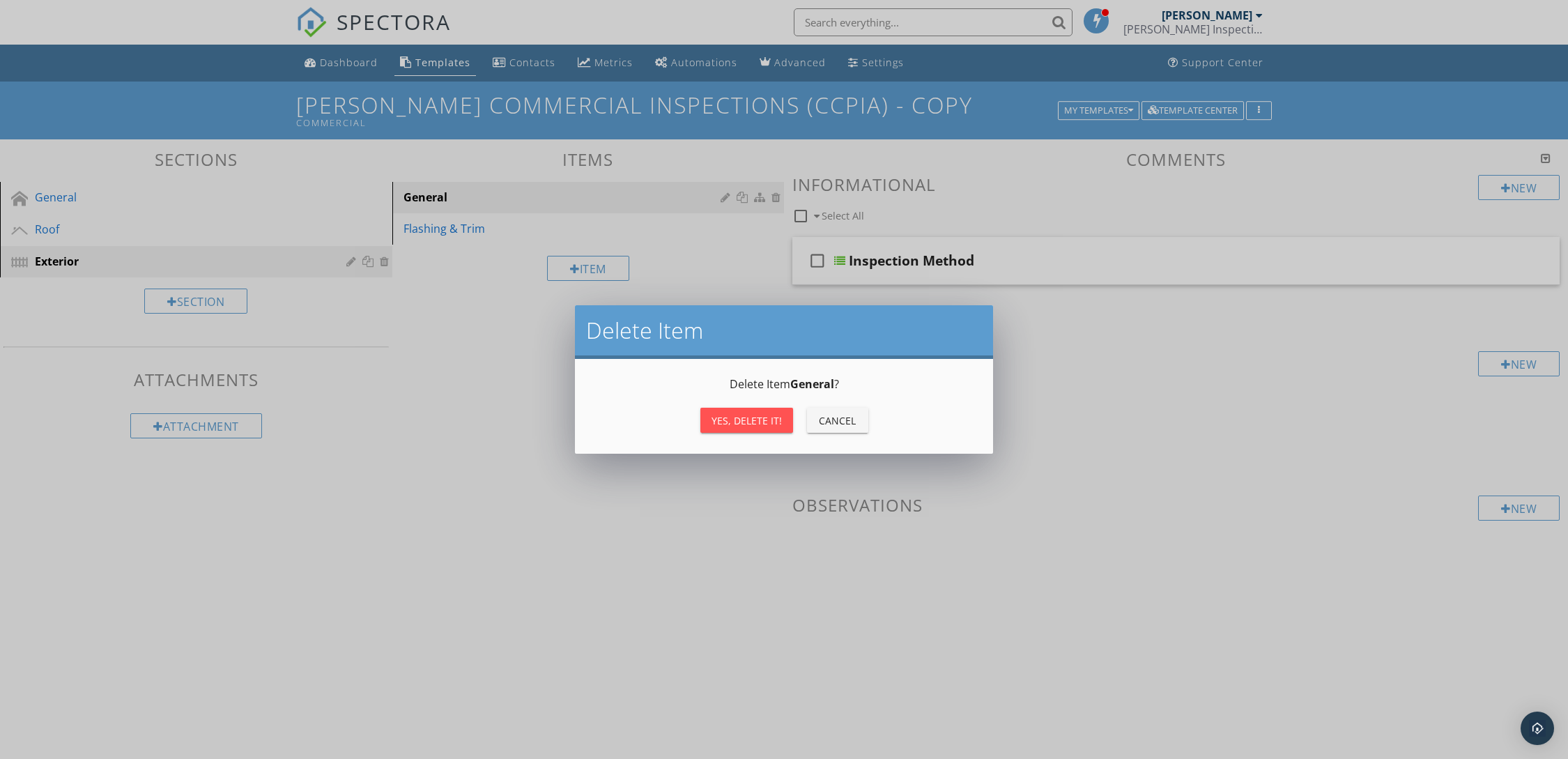
click at [735, 410] on button "Yes, Delete it!" at bounding box center [747, 420] width 93 height 25
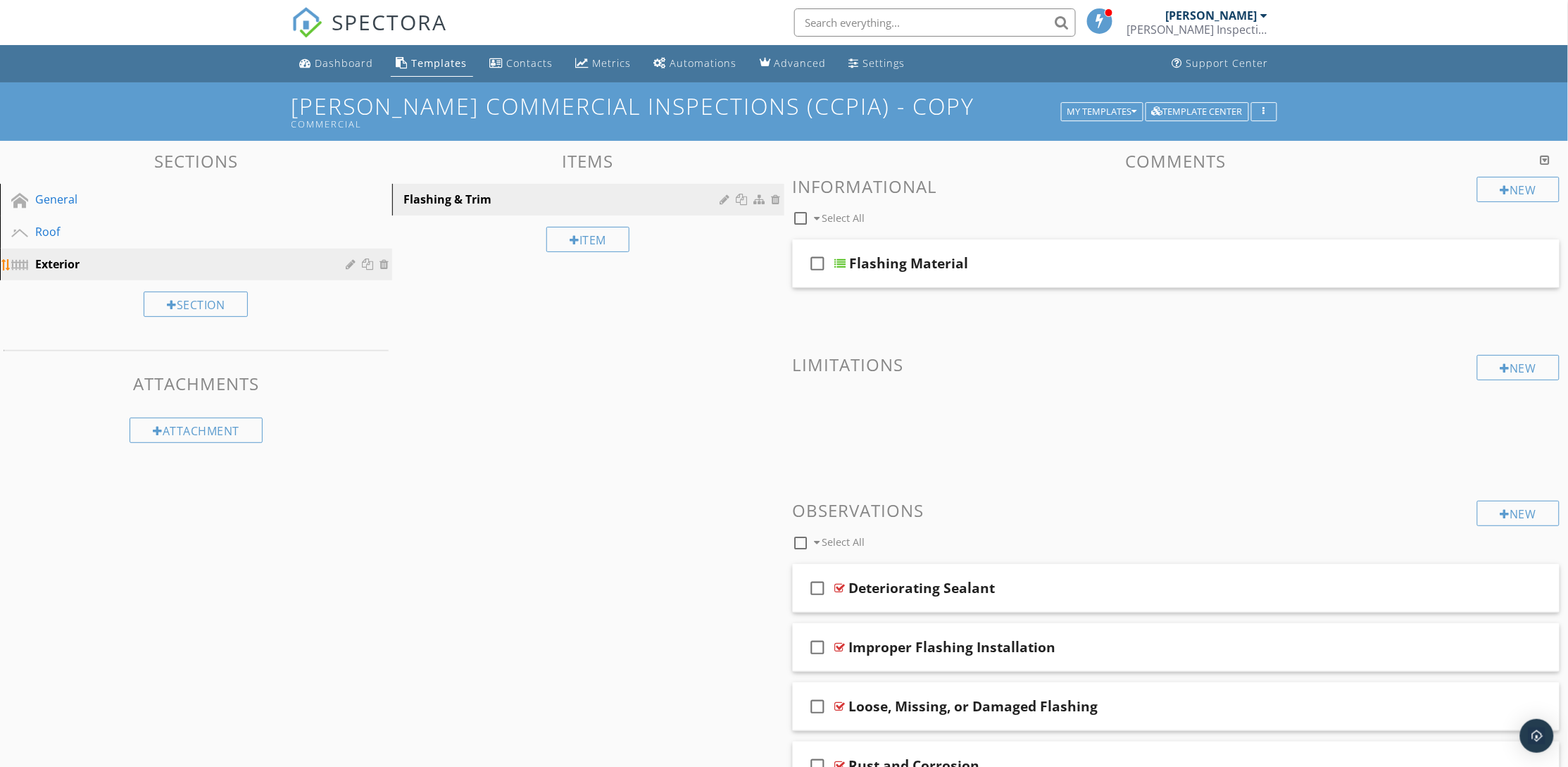
click at [350, 264] on div at bounding box center [352, 264] width 14 height 11
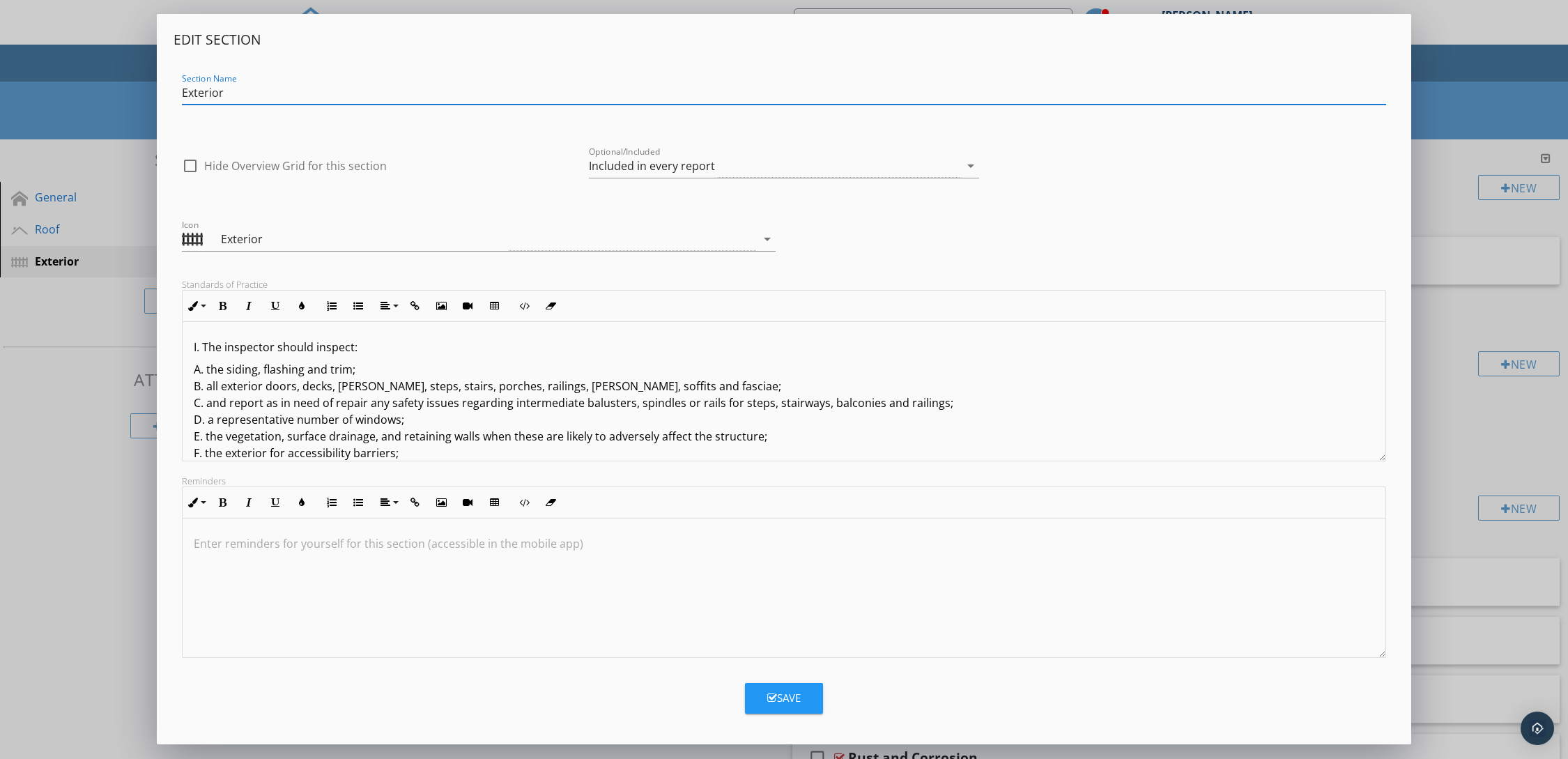
drag, startPoint x: 242, startPoint y: 96, endPoint x: 159, endPoint y: 94, distance: 83.0
click at [159, 94] on div "Edit Section Section Name Exterior check_box_outline_blank Hide Overview Grid f…" at bounding box center [784, 379] width 1255 height 730
type input "Flashing and Trim"
click at [275, 238] on div "Exterior" at bounding box center [365, 238] width 289 height 16
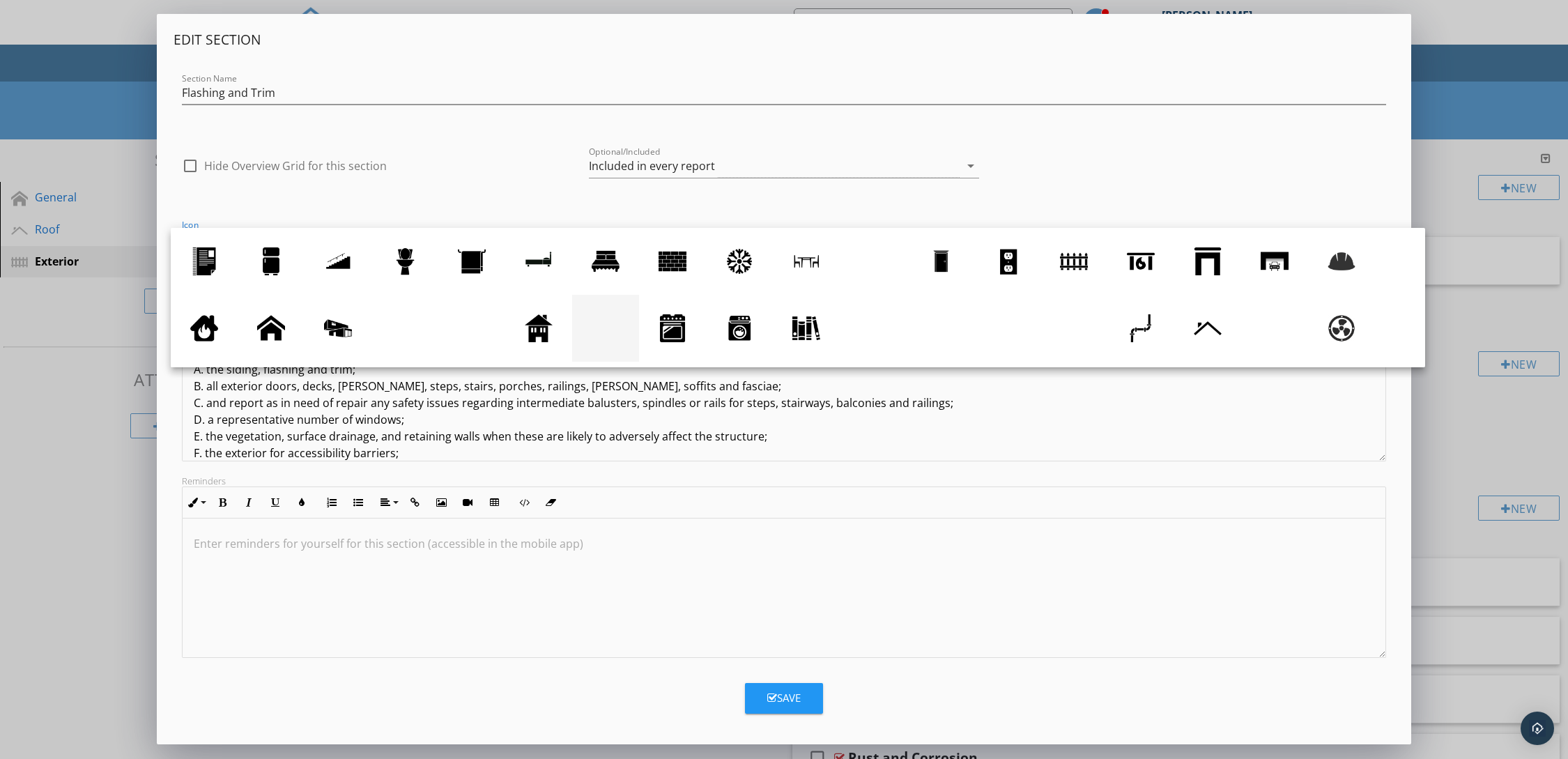
click at [615, 331] on div at bounding box center [606, 328] width 28 height 28
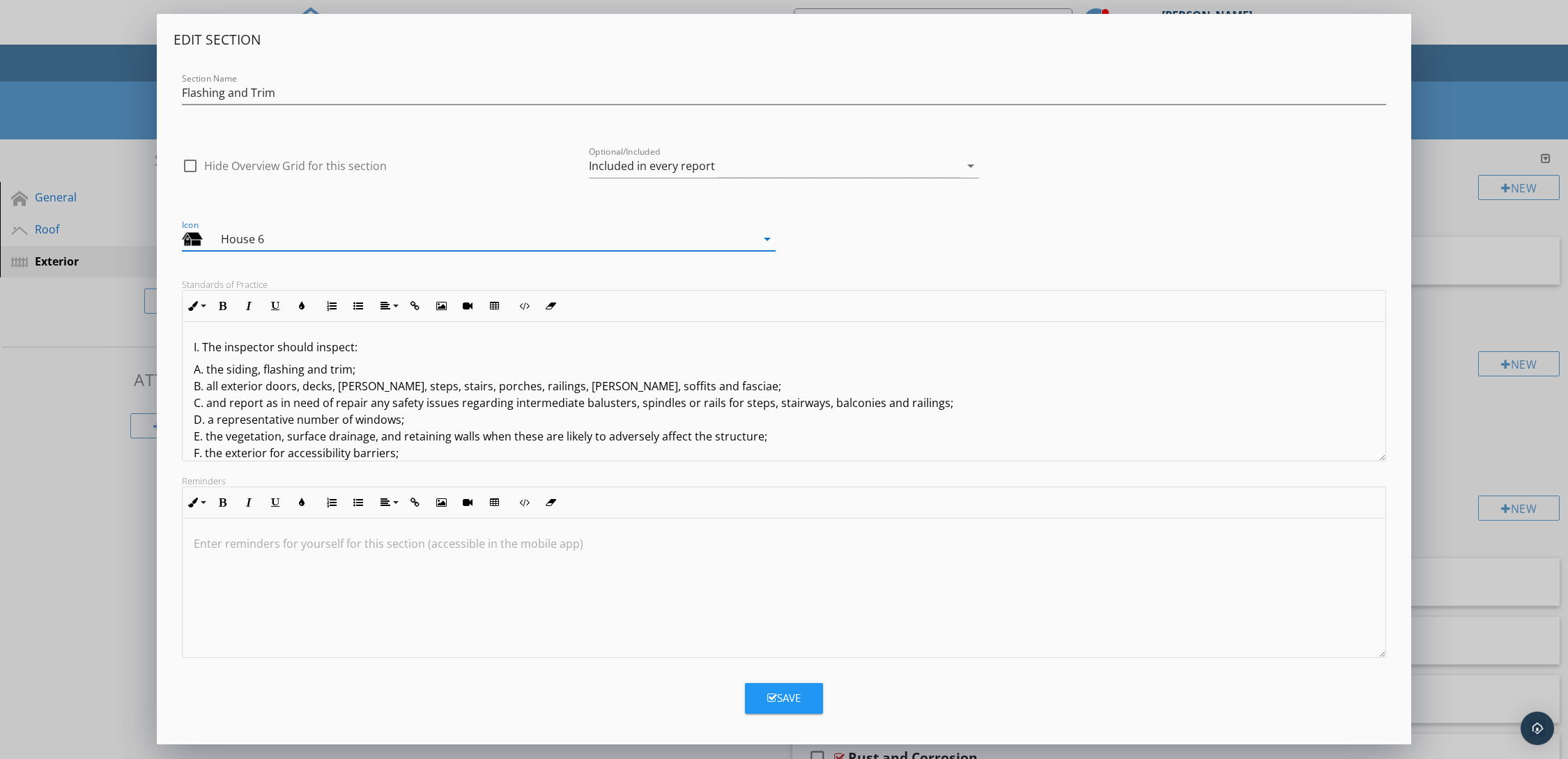
click at [545, 242] on div "House 6" at bounding box center [469, 238] width 575 height 23
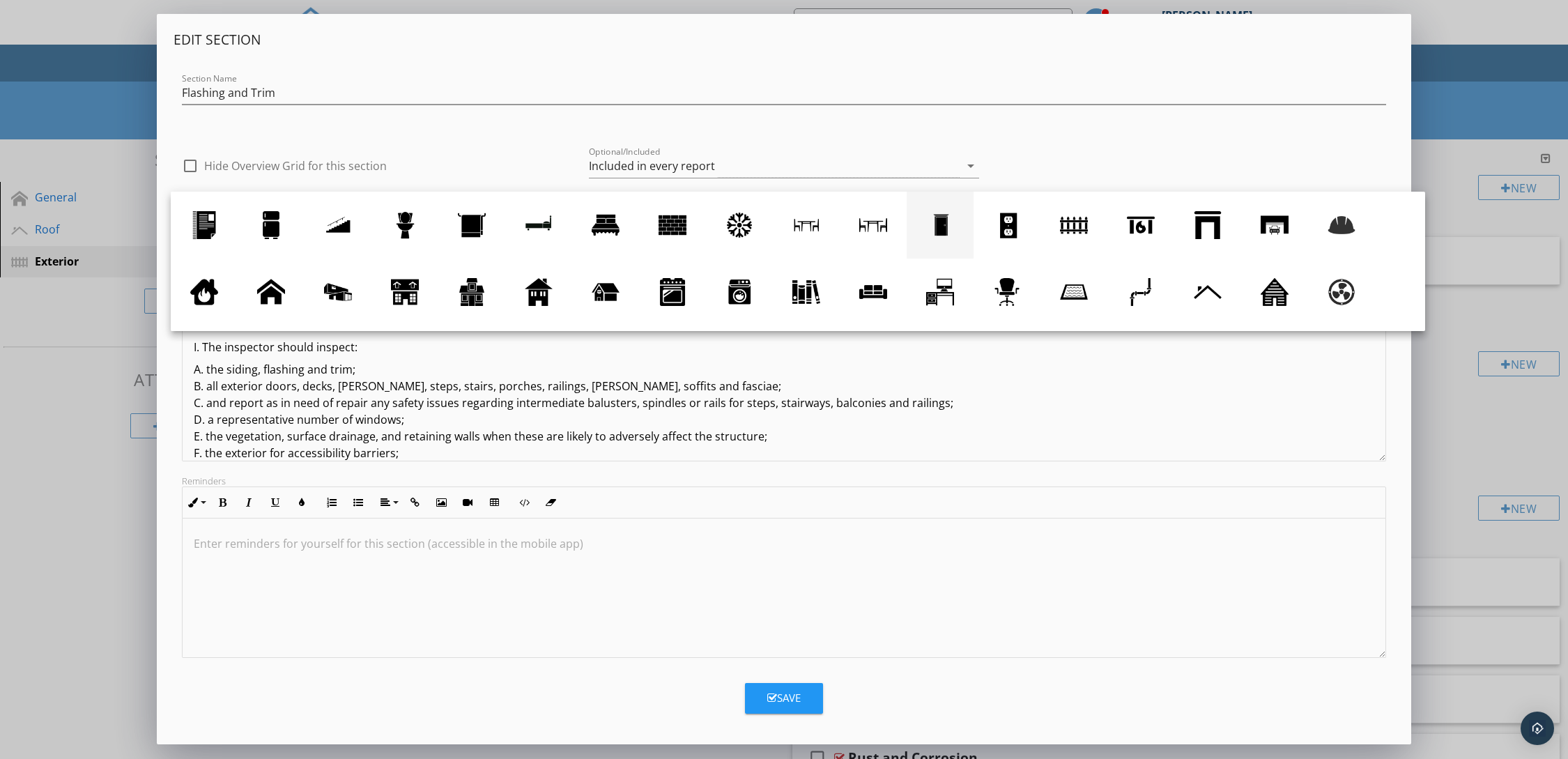
click at [934, 219] on div at bounding box center [940, 225] width 28 height 28
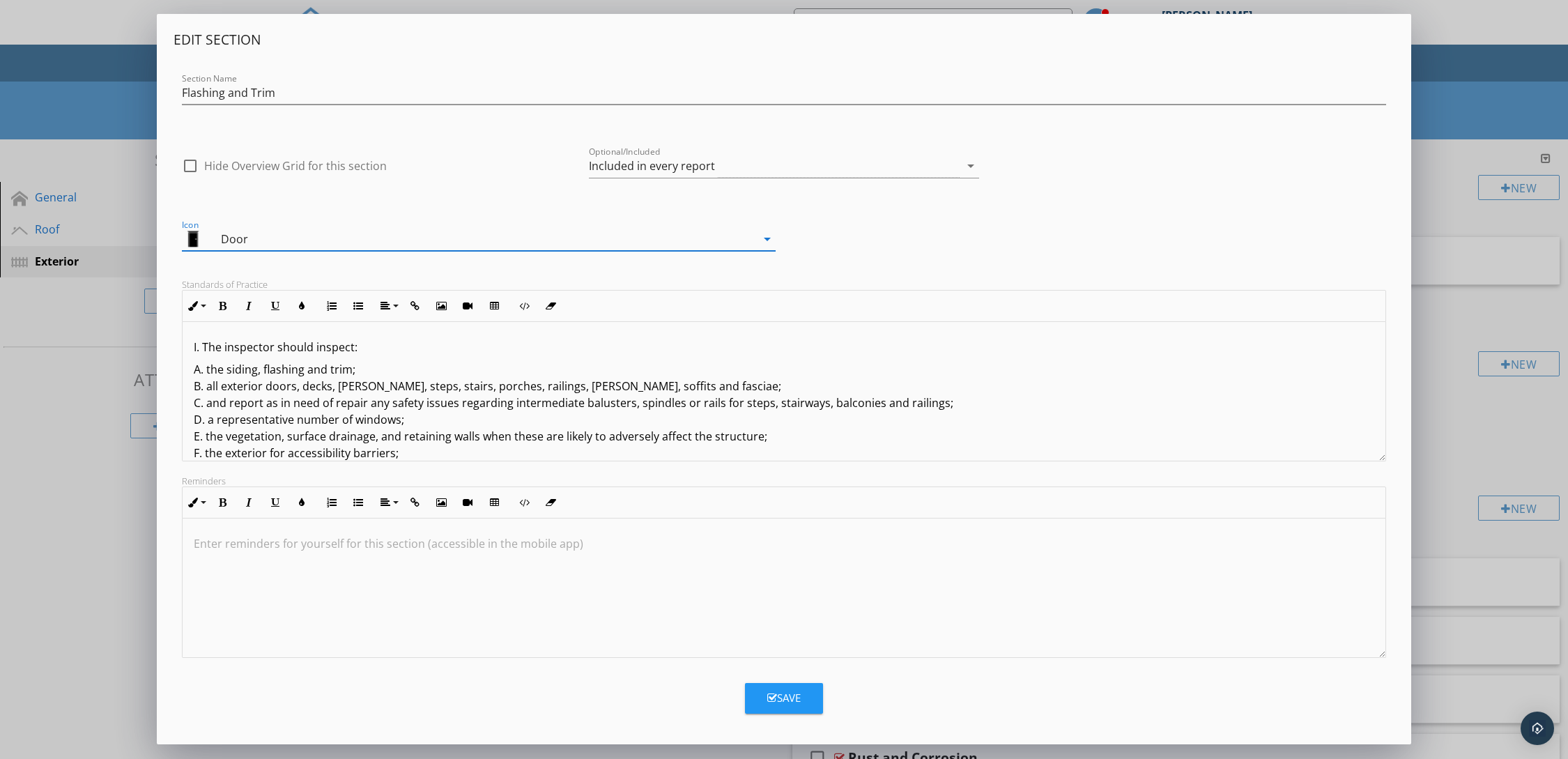
click at [769, 237] on icon "arrow_drop_down" at bounding box center [768, 238] width 16 height 16
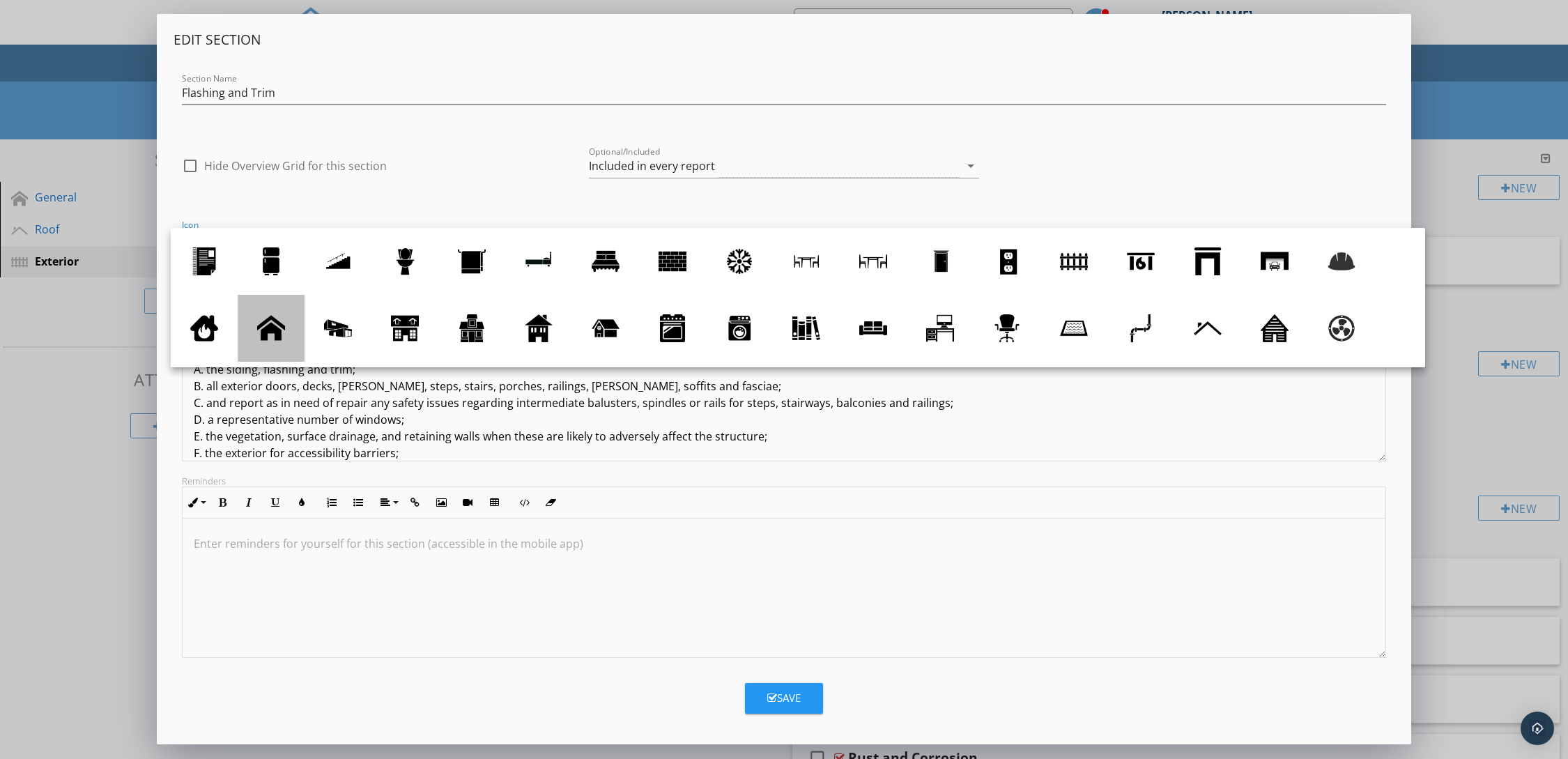
click at [273, 326] on div at bounding box center [270, 328] width 28 height 28
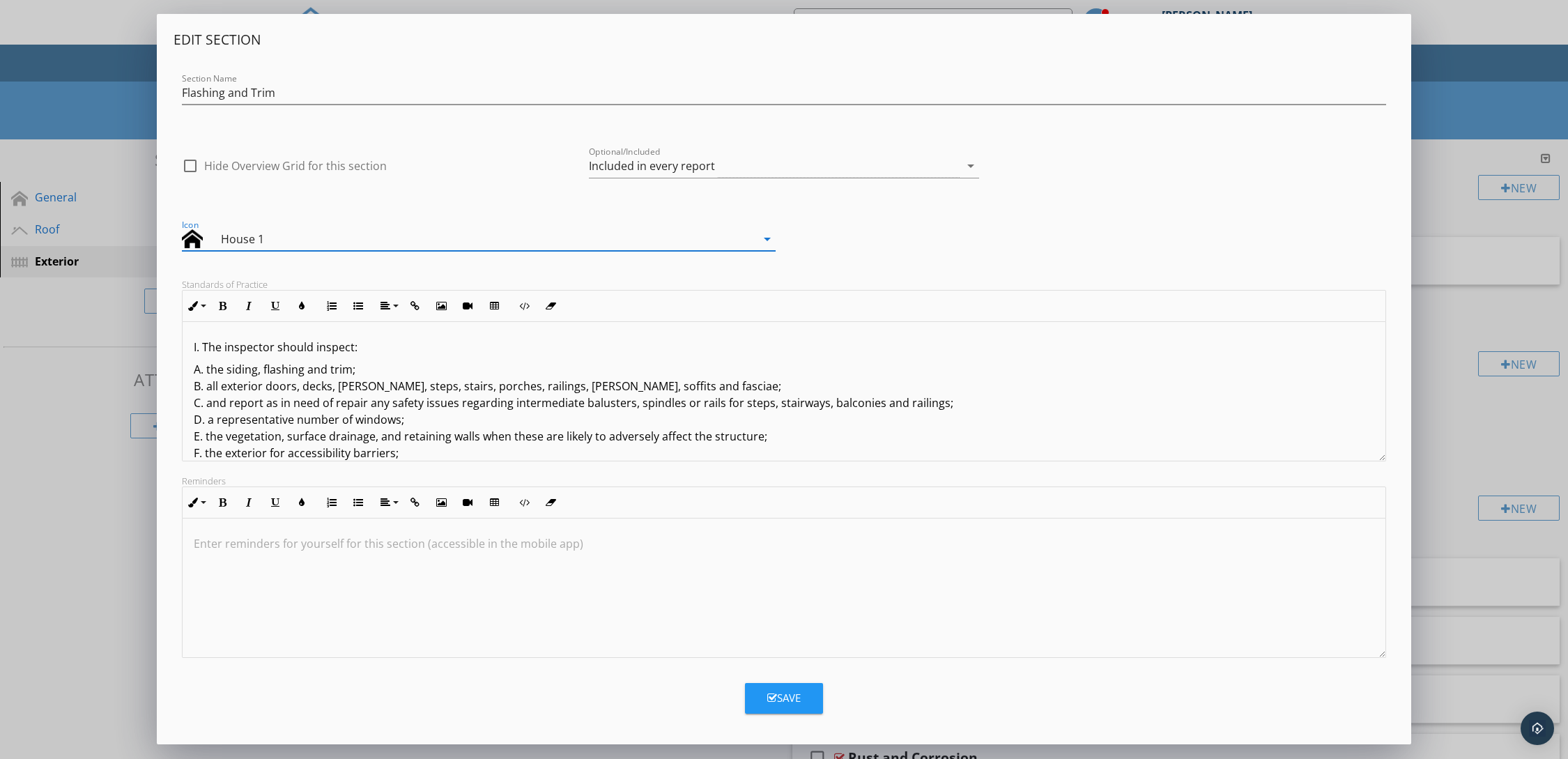
click at [766, 238] on icon "arrow_drop_down" at bounding box center [768, 238] width 16 height 16
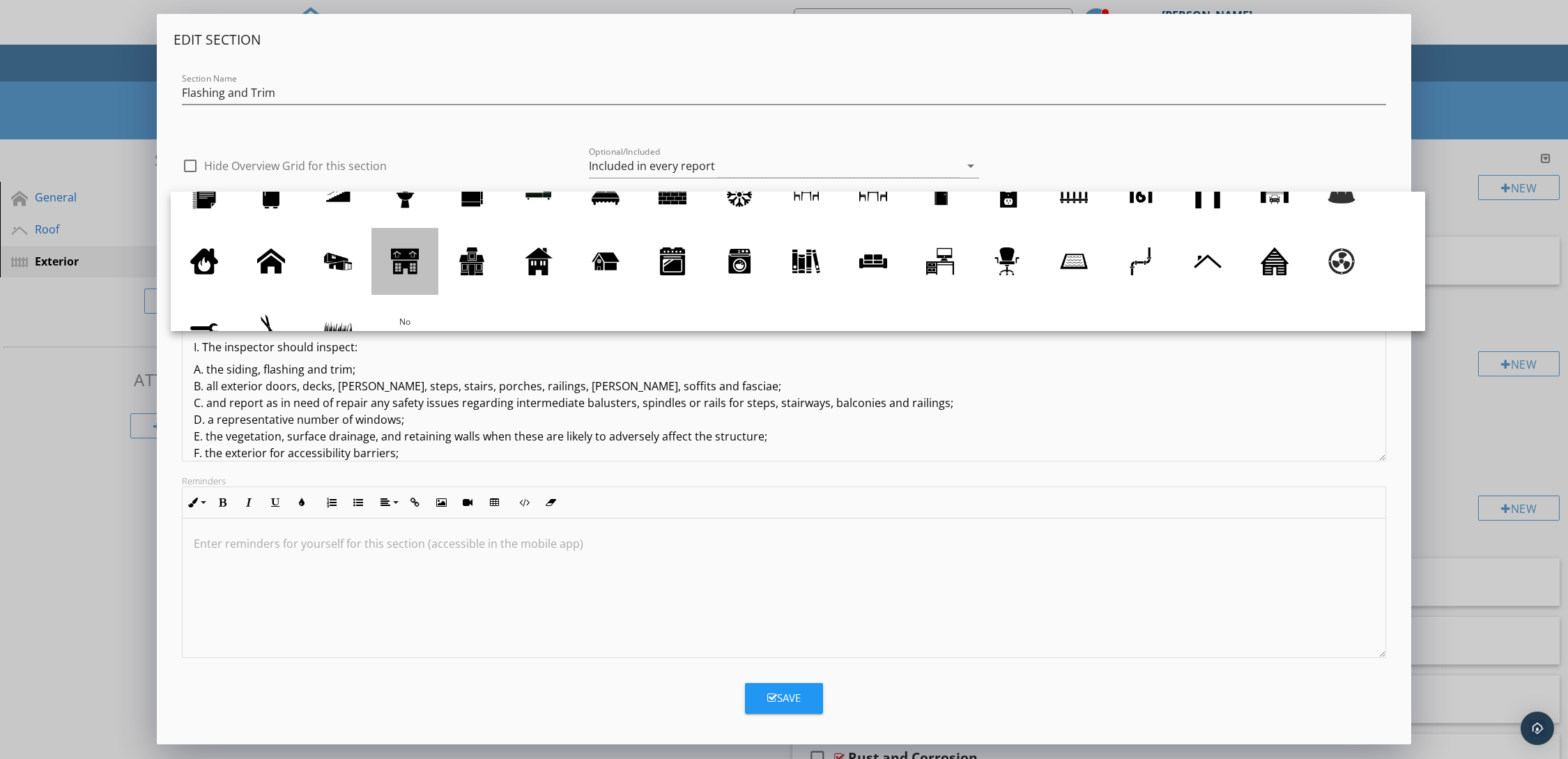
click at [402, 257] on div at bounding box center [404, 261] width 28 height 28
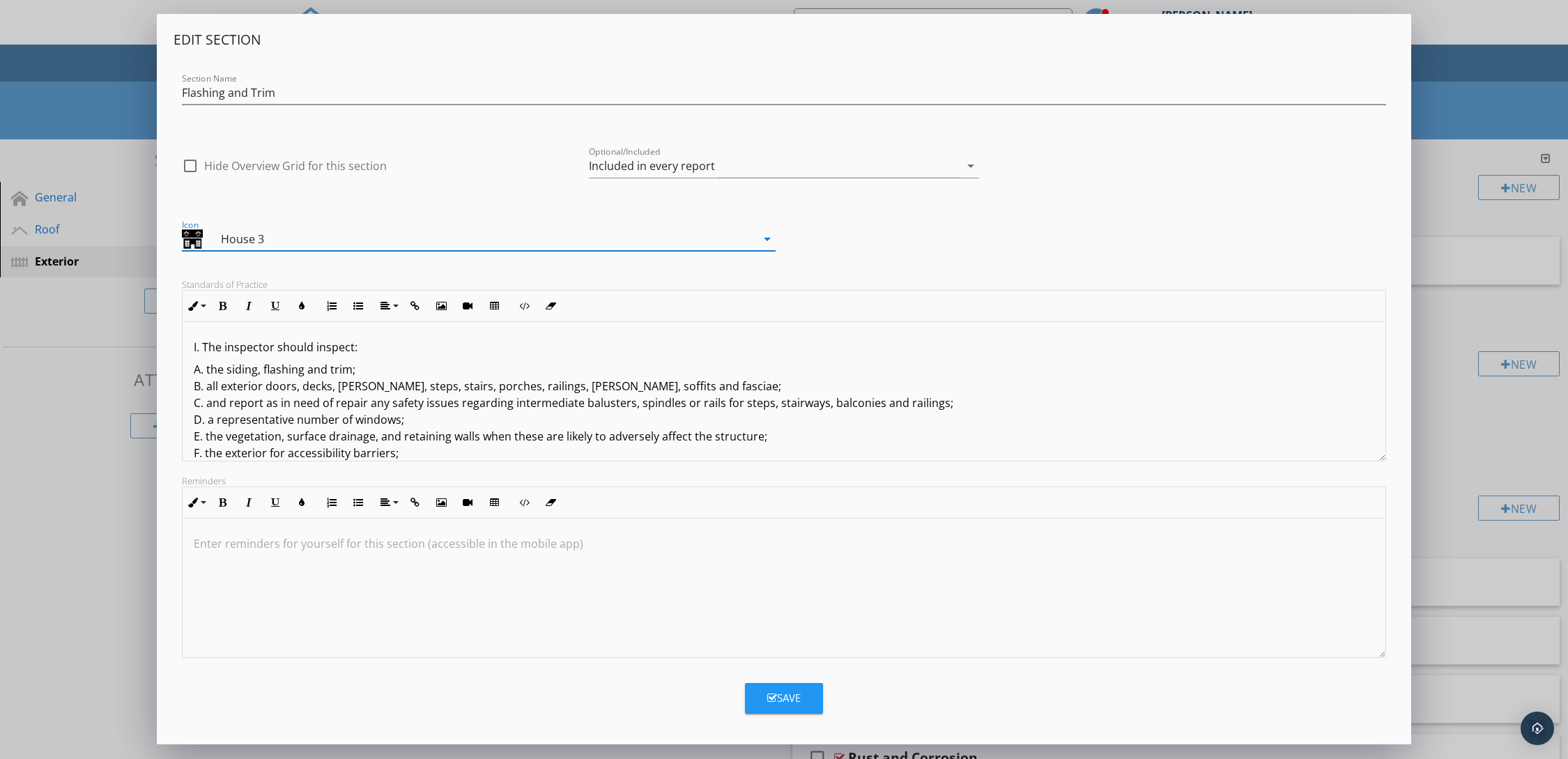
click at [771, 238] on icon "arrow_drop_down" at bounding box center [768, 238] width 16 height 16
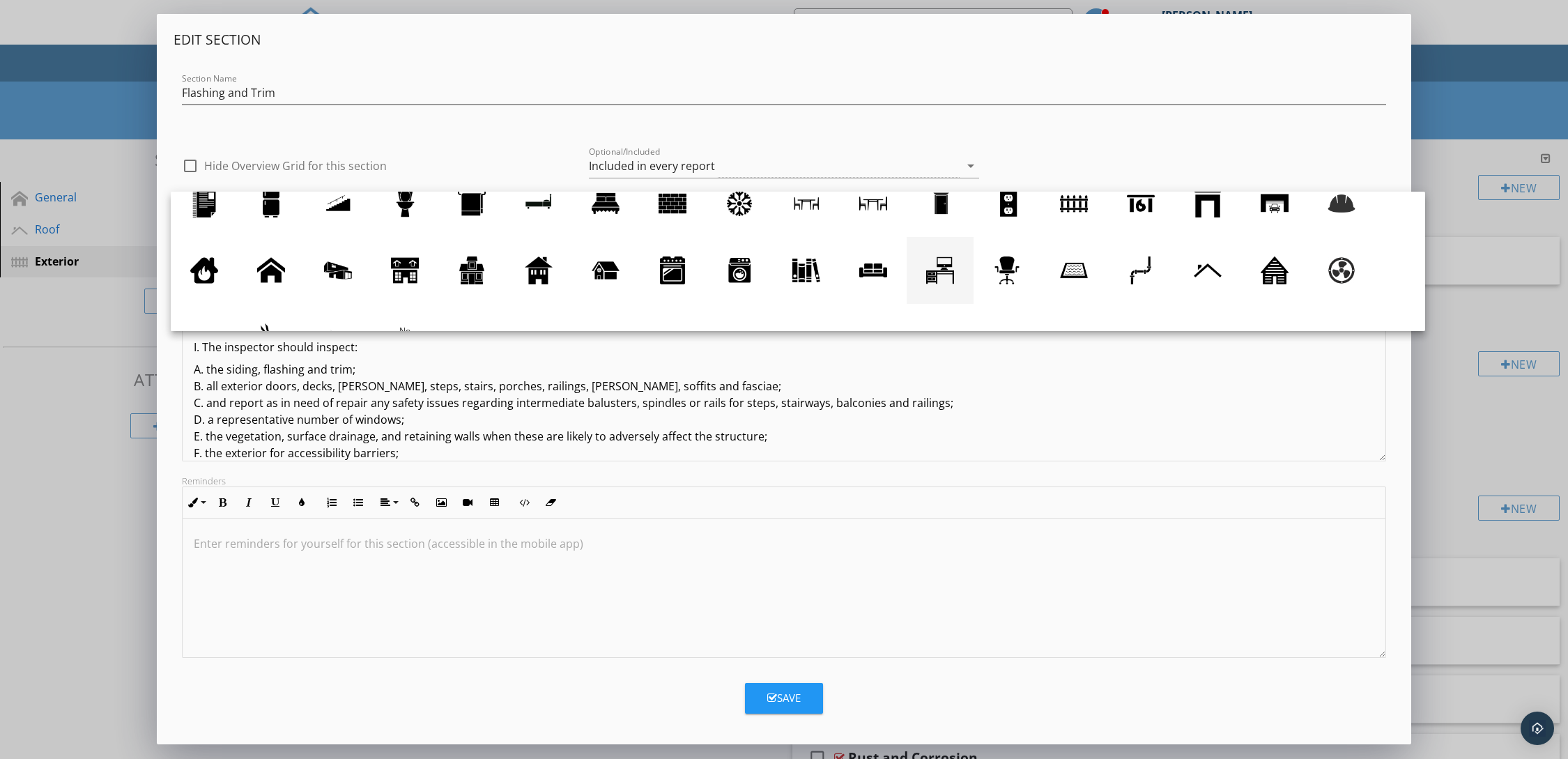
scroll to position [0, 0]
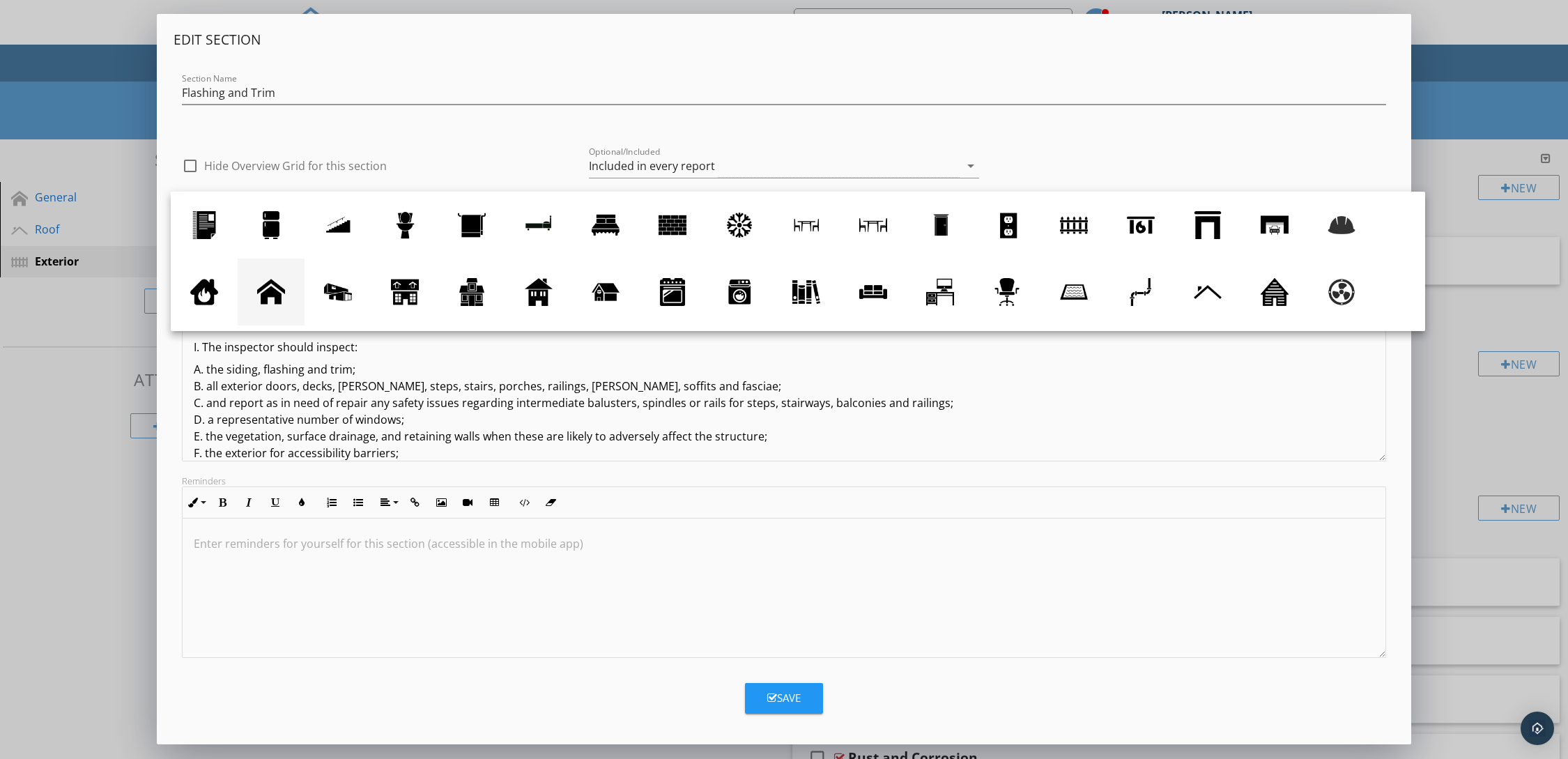
click at [278, 284] on div at bounding box center [270, 291] width 28 height 28
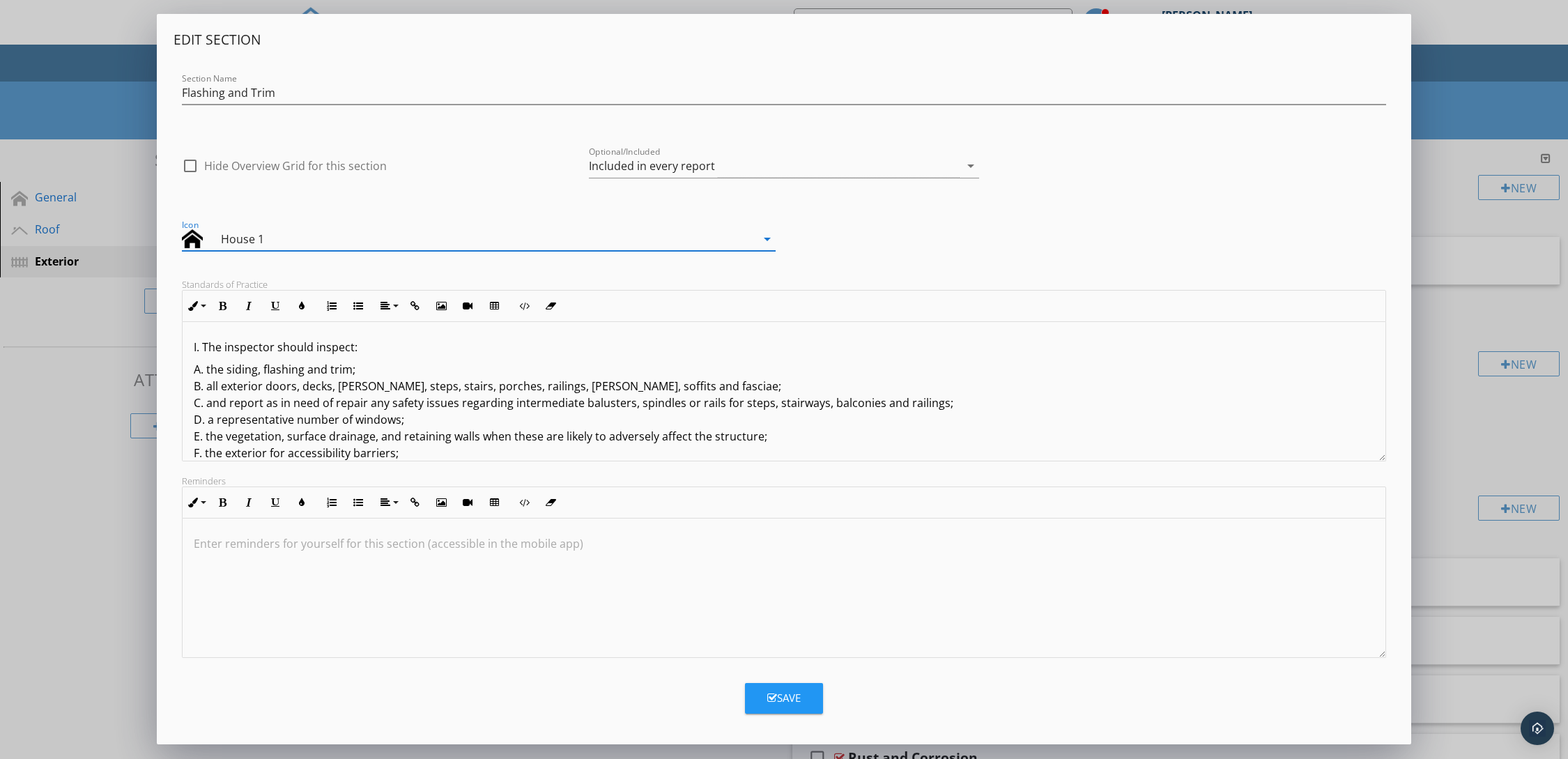
click at [825, 245] on div "Icon House 1 arrow_drop_down" at bounding box center [784, 235] width 1221 height 59
click at [254, 369] on p "A. the siding, flashing and trim; B. all exterior doors, decks, stoops, steps, …" at bounding box center [784, 478] width 1181 height 234
click at [268, 367] on p "A. the , flashing and trim; B. all exterior doors, decks, stoops, steps, stairs…" at bounding box center [784, 478] width 1181 height 234
click at [229, 369] on p "A. the , flashin and trim; B. all exterior doors, decks, stoops, steps, stairs,…" at bounding box center [784, 478] width 1181 height 234
click at [262, 367] on p "A. the flashin and trim; B. all exterior doors, decks, stoops, steps, stairs, p…" at bounding box center [784, 478] width 1181 height 234
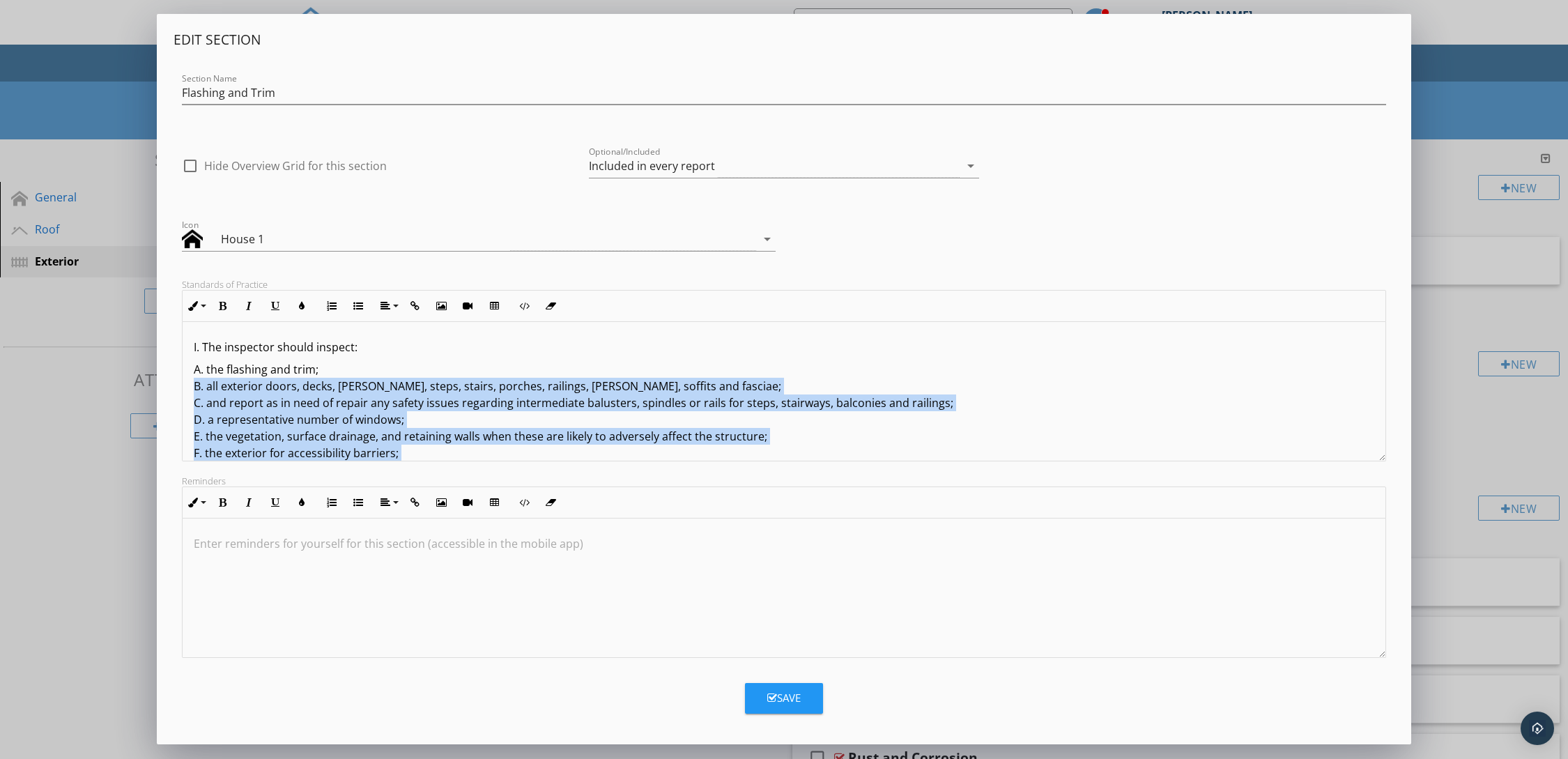
drag, startPoint x: 420, startPoint y: 380, endPoint x: 195, endPoint y: 388, distance: 225.1
click at [195, 388] on p "A. the flashing and trim; B. all exterior doors, decks, stoops, steps, stairs, …" at bounding box center [784, 478] width 1181 height 234
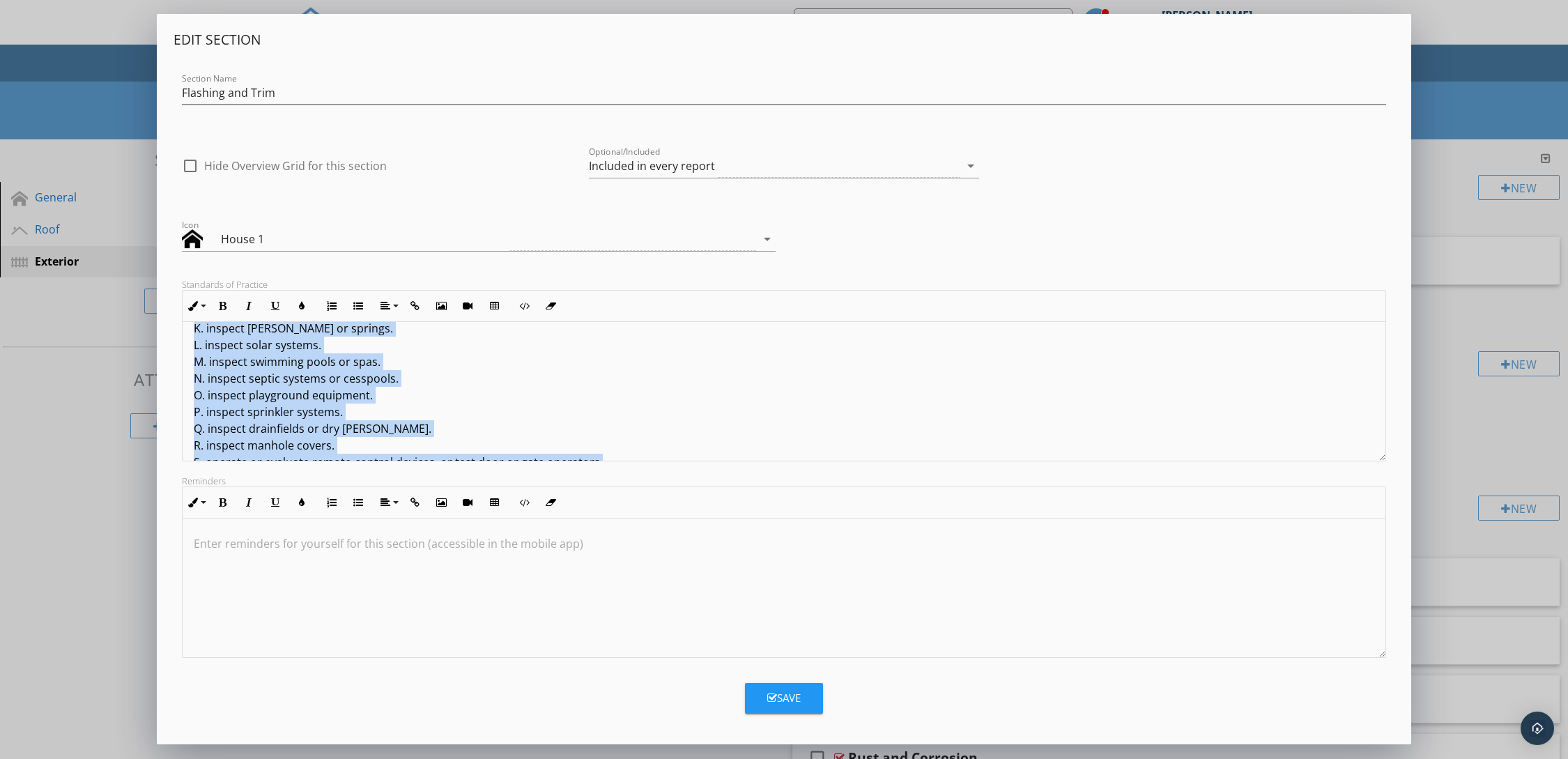
scroll to position [221, 0]
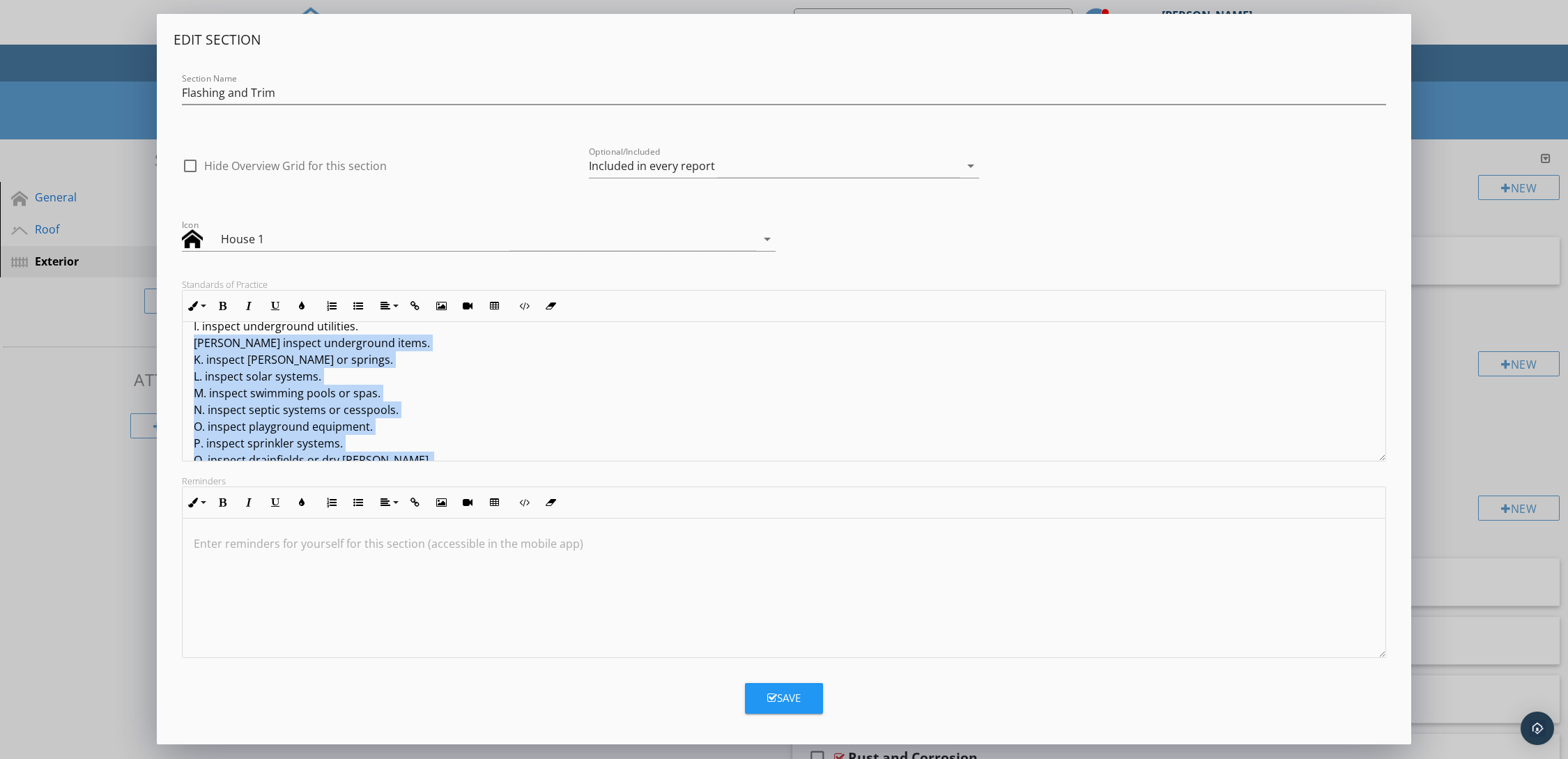
drag, startPoint x: 622, startPoint y: 439, endPoint x: 192, endPoint y: 336, distance: 442.2
click at [192, 336] on div "I. The inspector should inspect: A. the flashing and trim; II. The inspector is…" at bounding box center [784, 309] width 1203 height 418
click at [192, 336] on div "I. The inspector should inspect: A. the flashing and trim; II. The inspector is…" at bounding box center [784, 309] width 1203 height 418
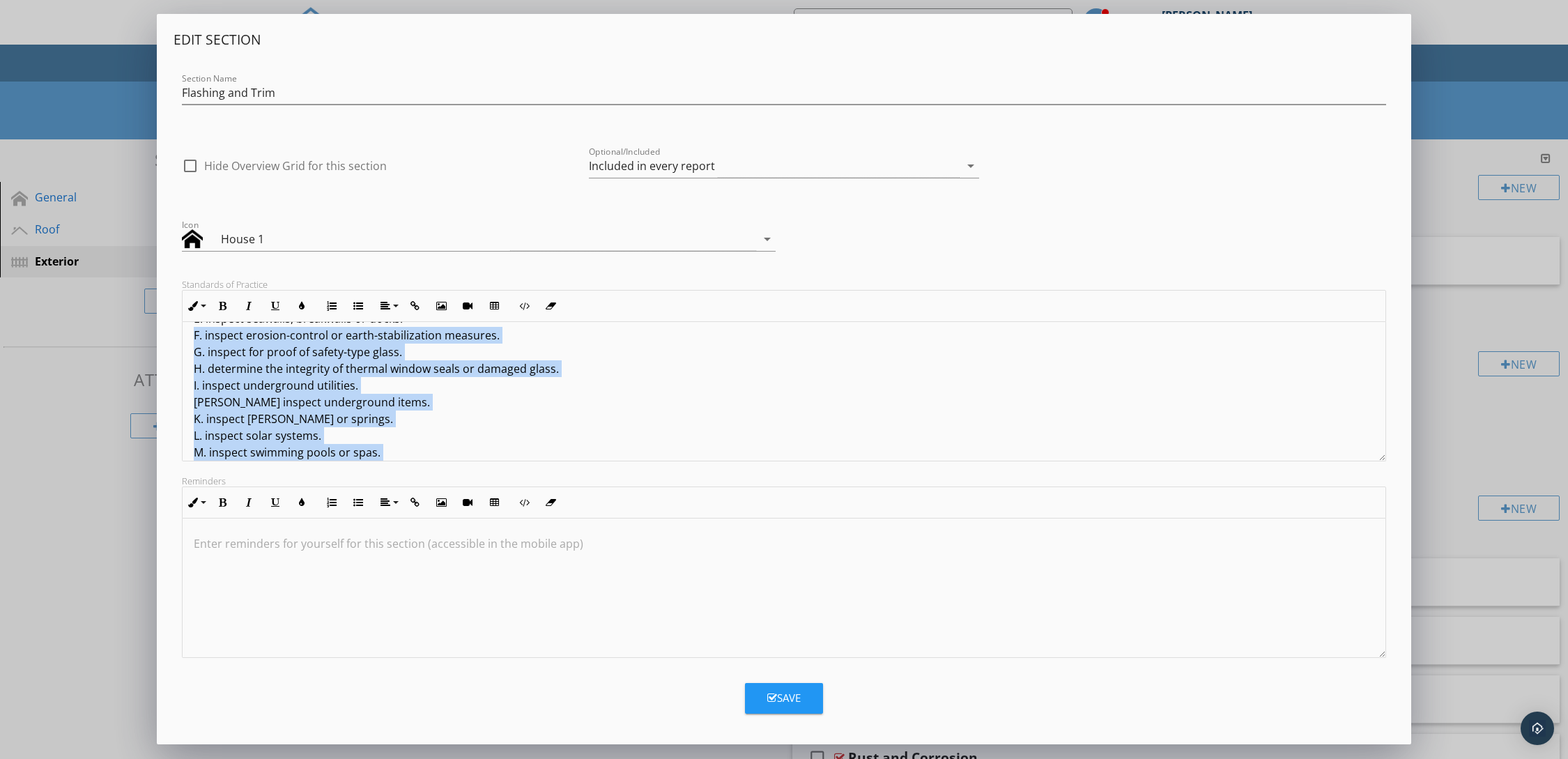
scroll to position [138, 0]
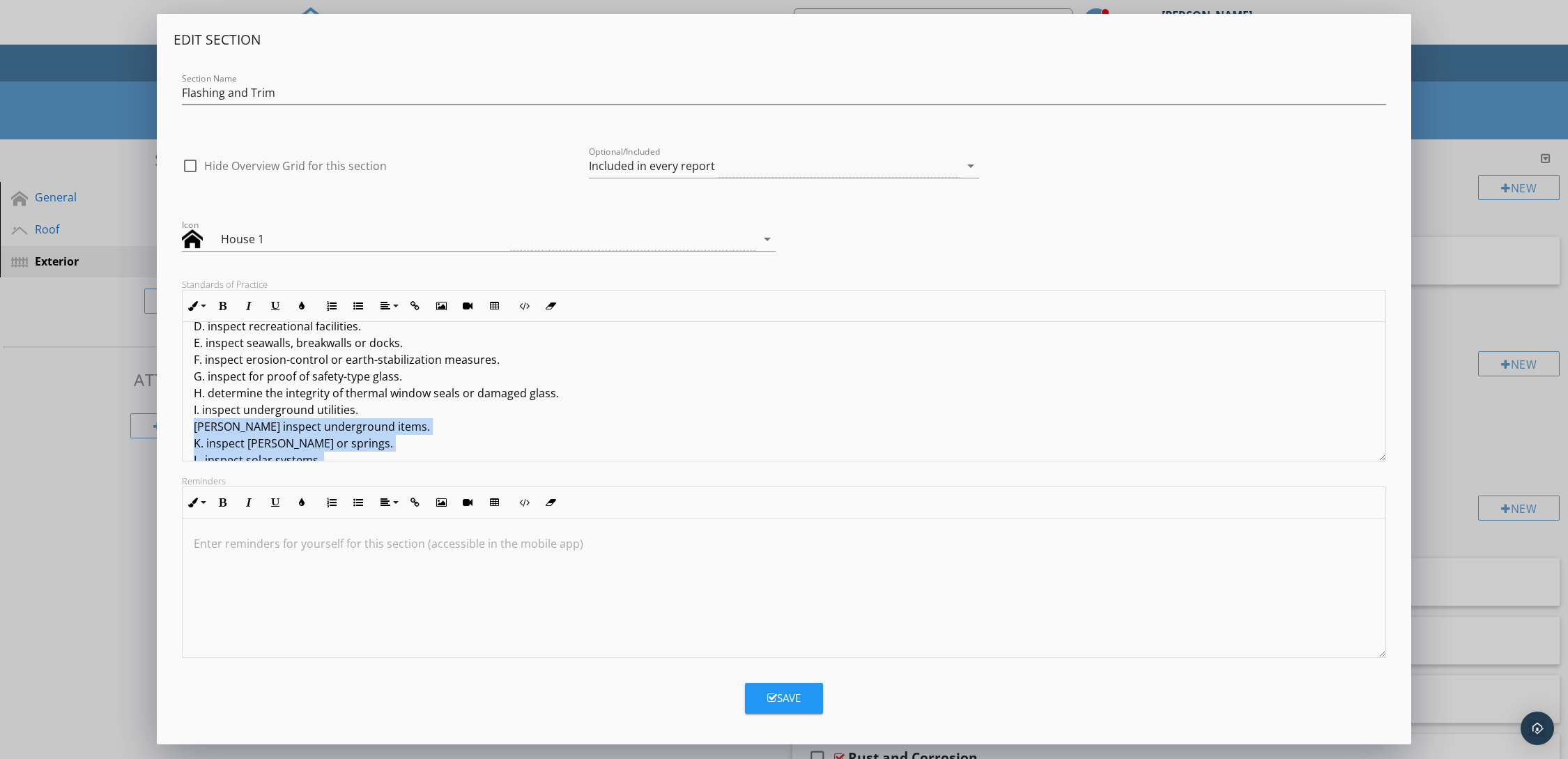
drag, startPoint x: 593, startPoint y: 430, endPoint x: 186, endPoint y: 429, distance: 407.0
click at [186, 429] on div "I. The inspector should inspect: A. the flashing and trim; II. The inspector is…" at bounding box center [784, 392] width 1203 height 418
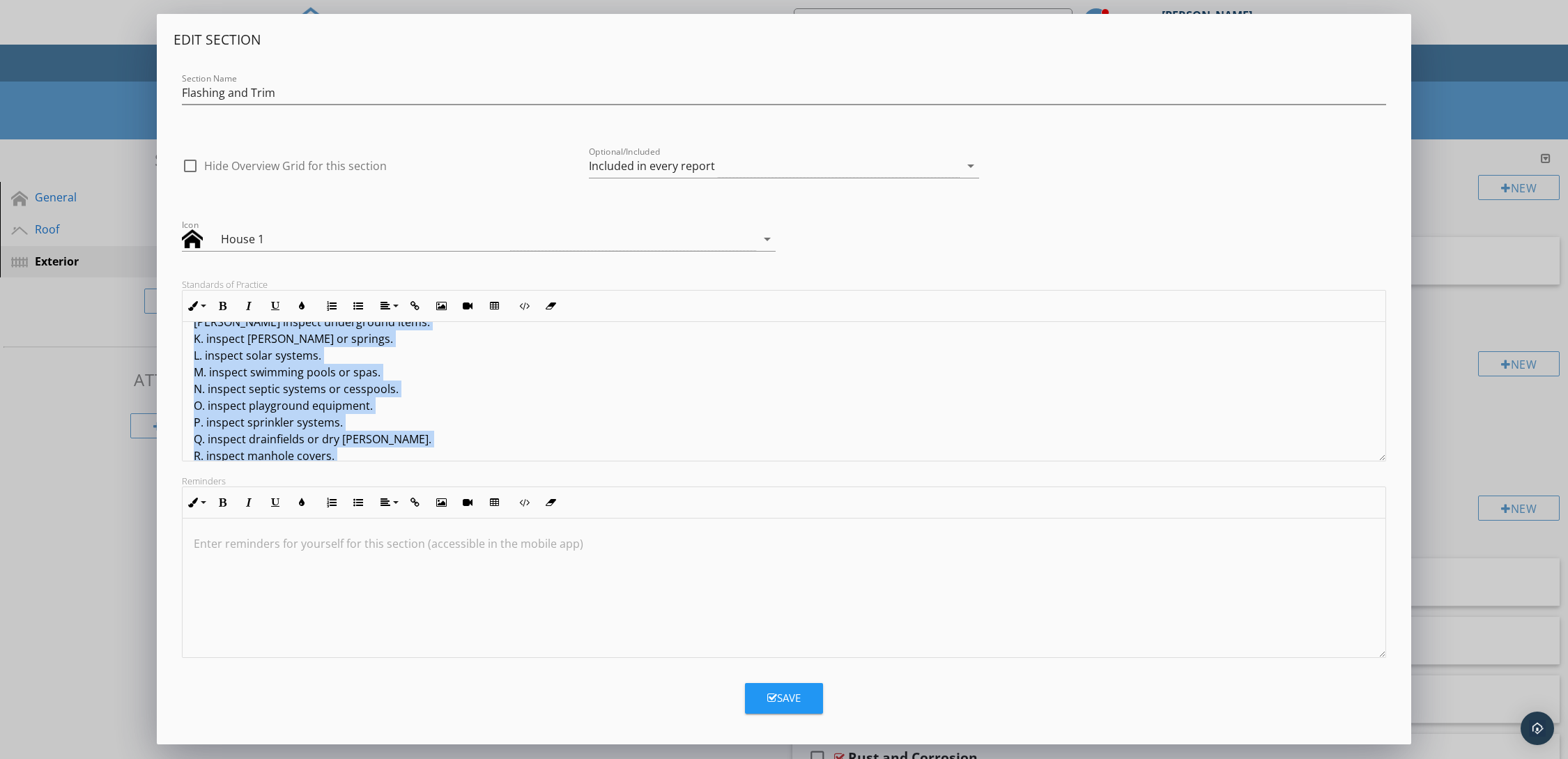
click at [216, 369] on p "A. inspect or operate screens, storm windows, shutters, awnings, fences, outbui…" at bounding box center [784, 321] width 1181 height 318
click at [290, 402] on p "A. inspect or operate screens, storm windows, shutters, awnings, fences, outbui…" at bounding box center [784, 321] width 1181 height 318
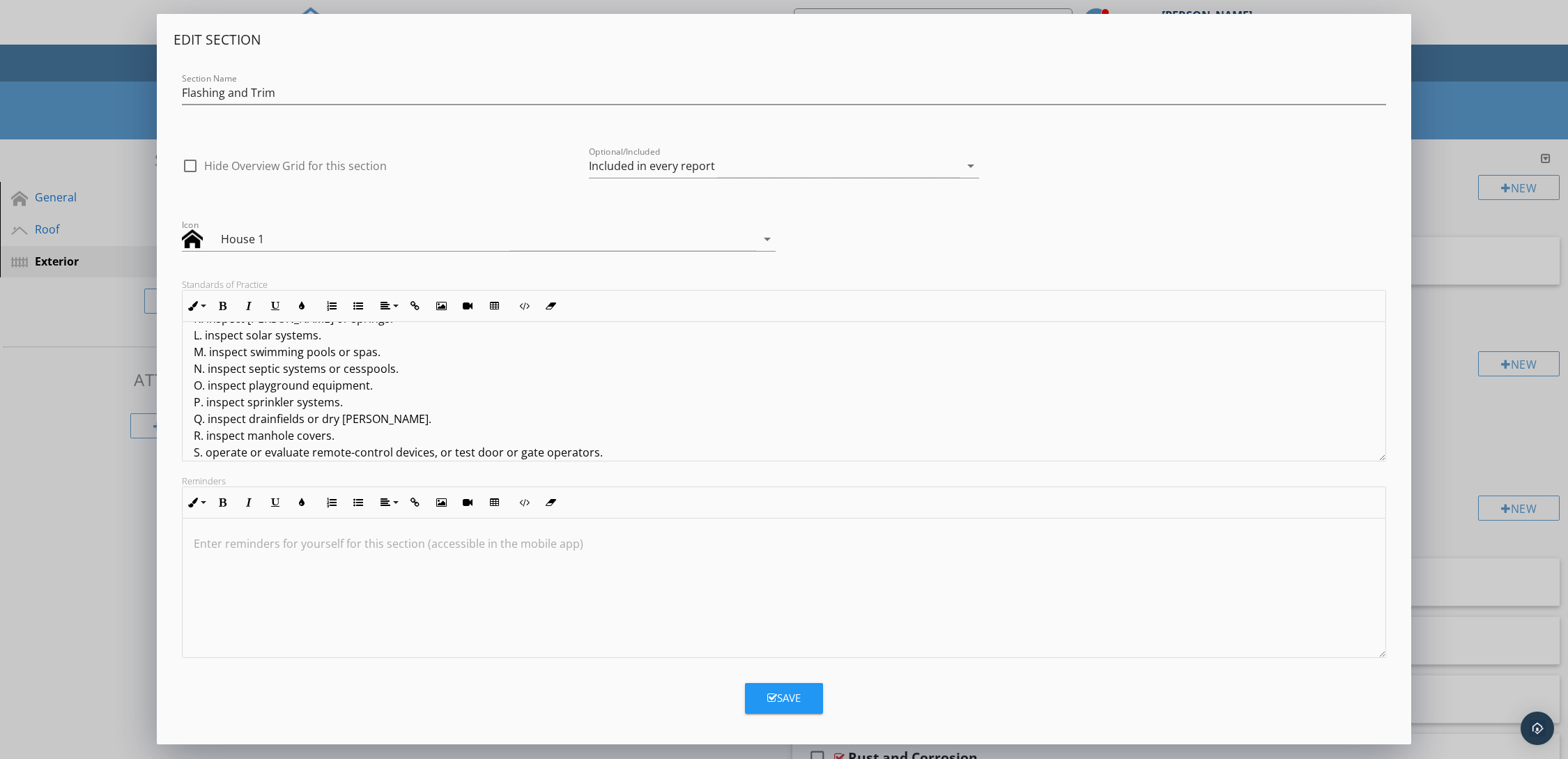
scroll to position [278, 0]
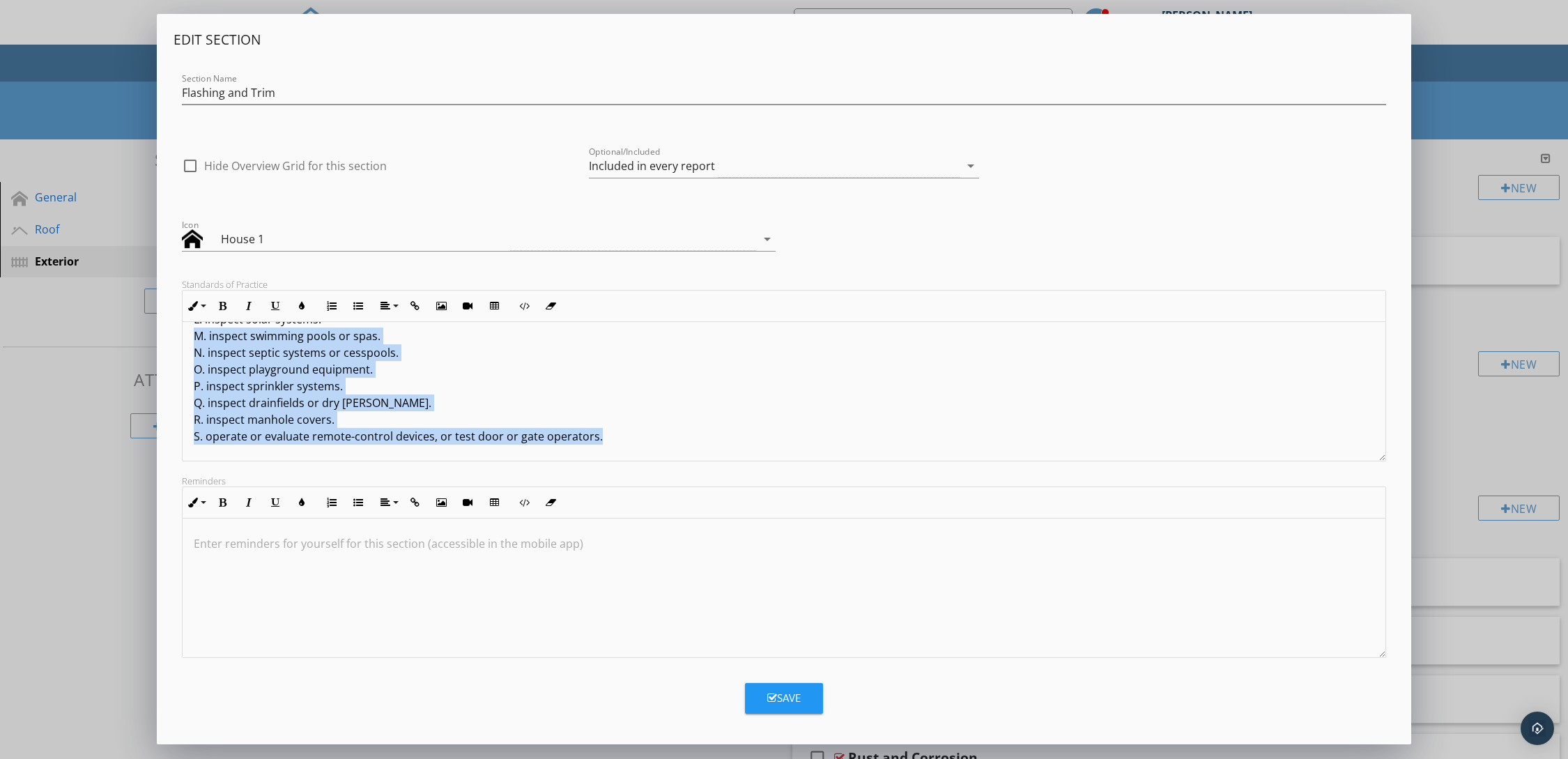
drag, startPoint x: 548, startPoint y: 427, endPoint x: 196, endPoint y: 339, distance: 362.8
click at [196, 339] on p "A. inspect or operate screens, storm windows, shutters, awnings, fences, outbui…" at bounding box center [784, 285] width 1181 height 318
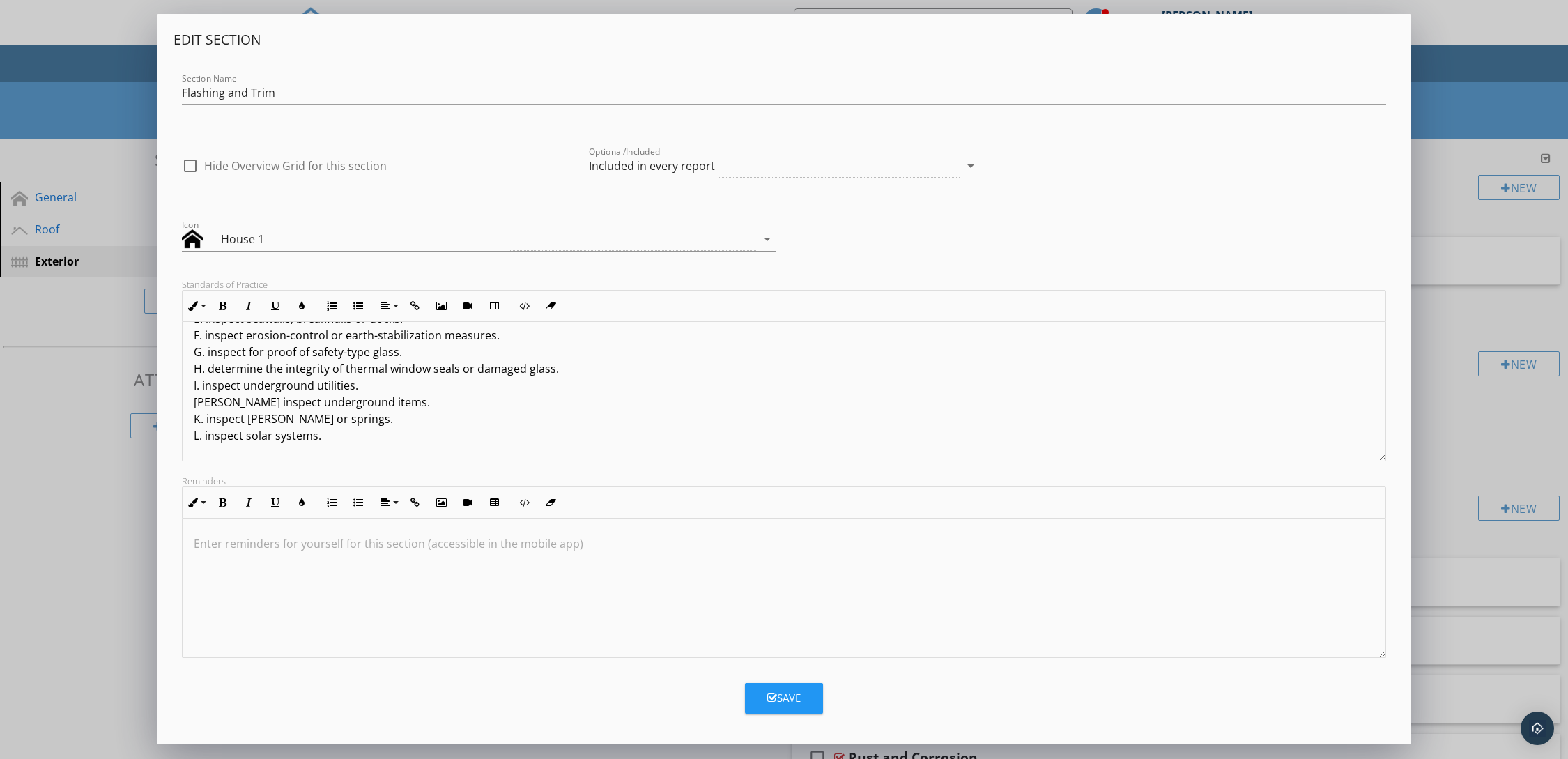
scroll to position [162, 0]
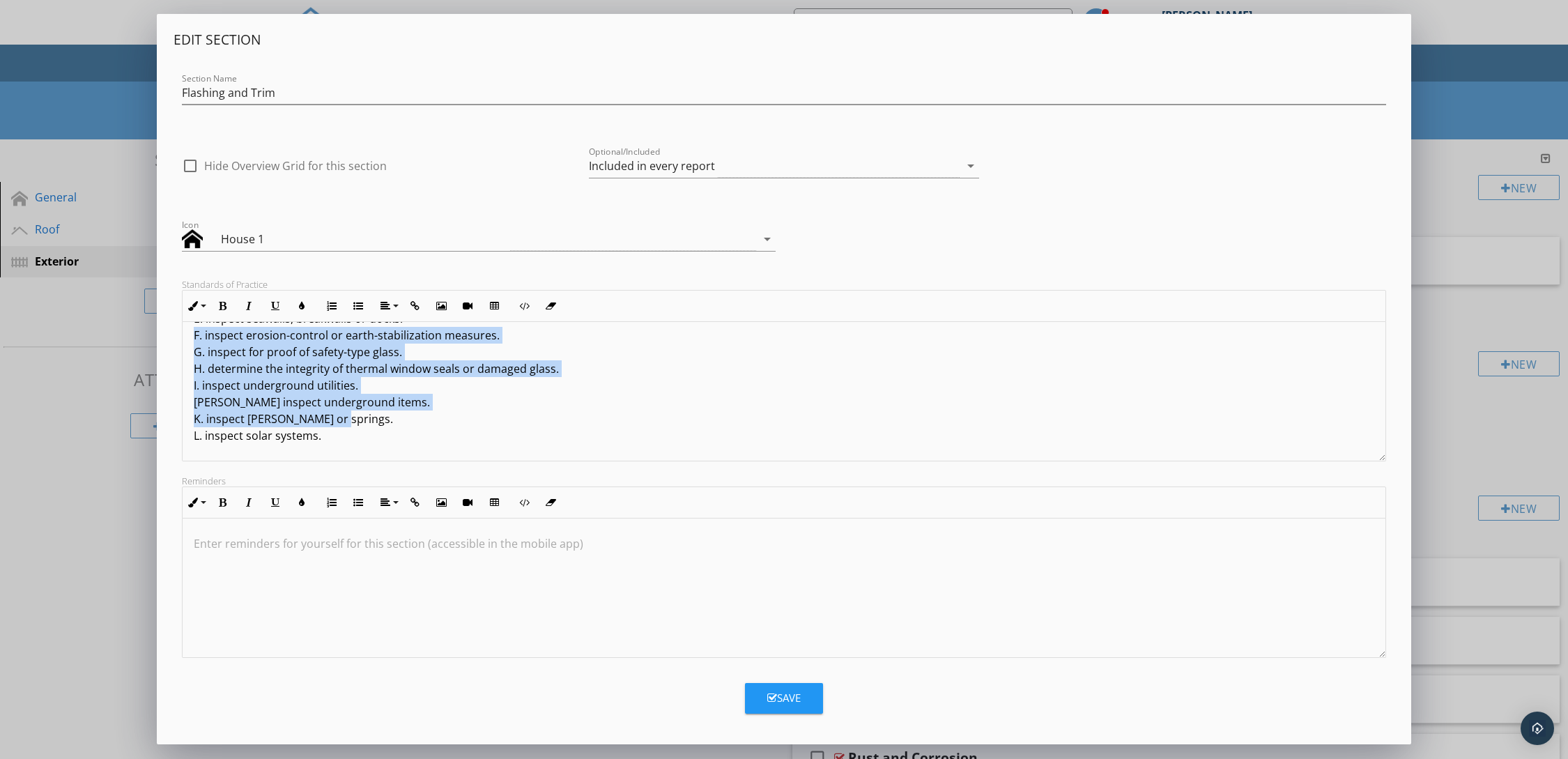
drag, startPoint x: 335, startPoint y: 418, endPoint x: 188, endPoint y: 340, distance: 166.4
click at [188, 340] on div "I. The inspector should inspect: A. the flashing and trim; II. The inspector is…" at bounding box center [784, 309] width 1203 height 301
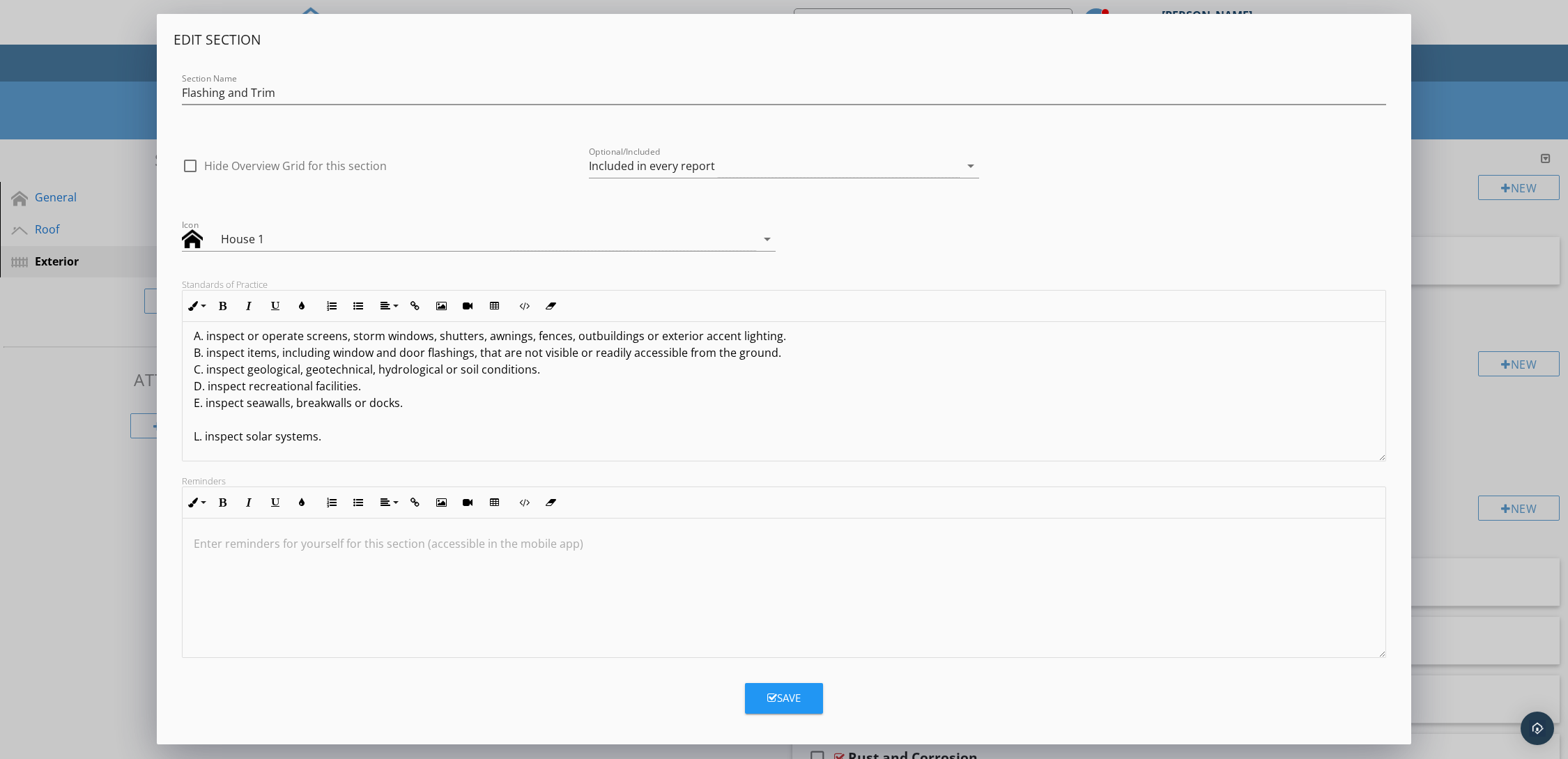
scroll to position [62, 0]
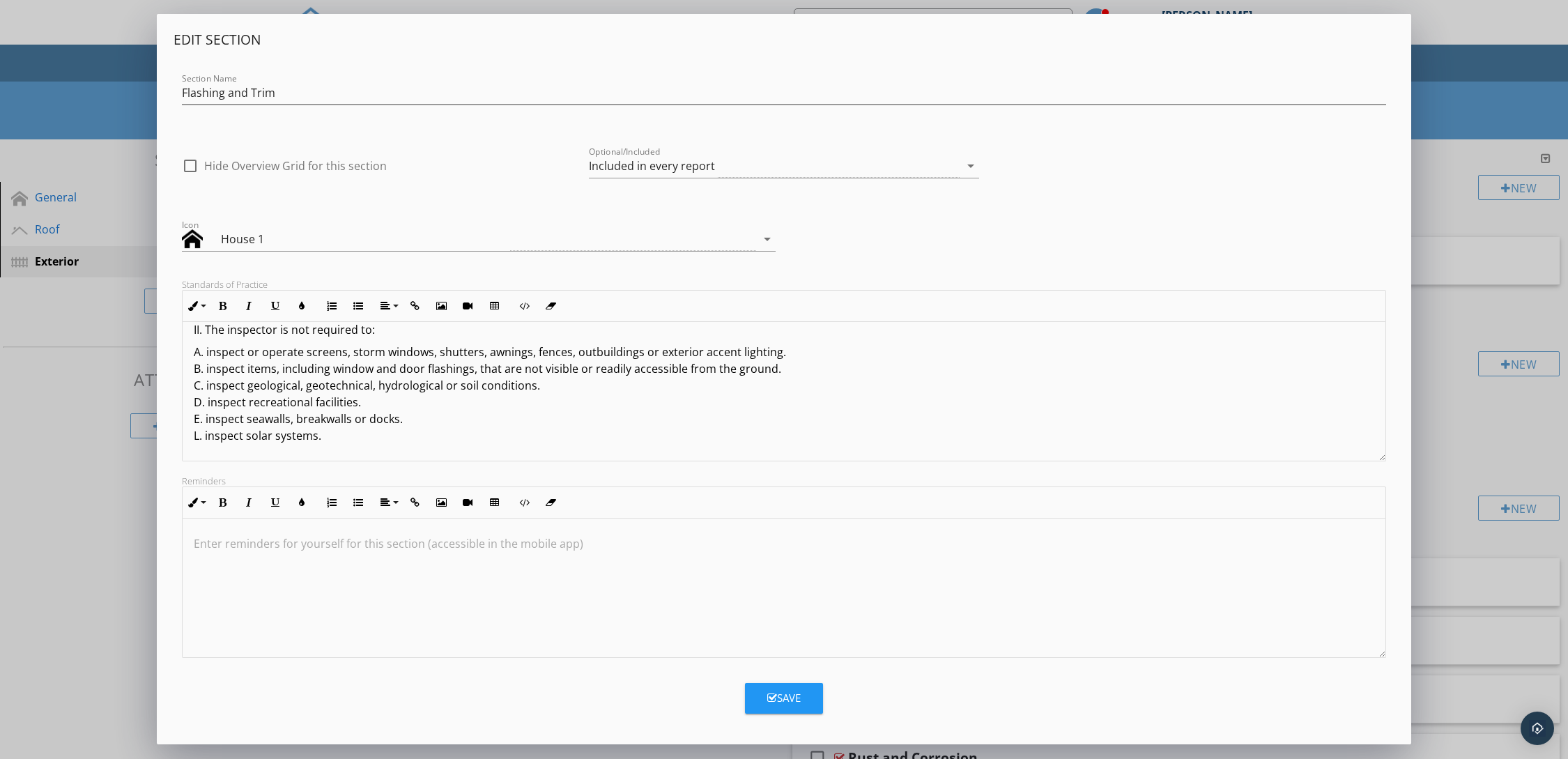
drag, startPoint x: 410, startPoint y: 418, endPoint x: 193, endPoint y: 383, distance: 219.8
click at [194, 383] on p "A. inspect or operate screens, storm windows, shutters, awnings, fences, outbui…" at bounding box center [784, 393] width 1181 height 100
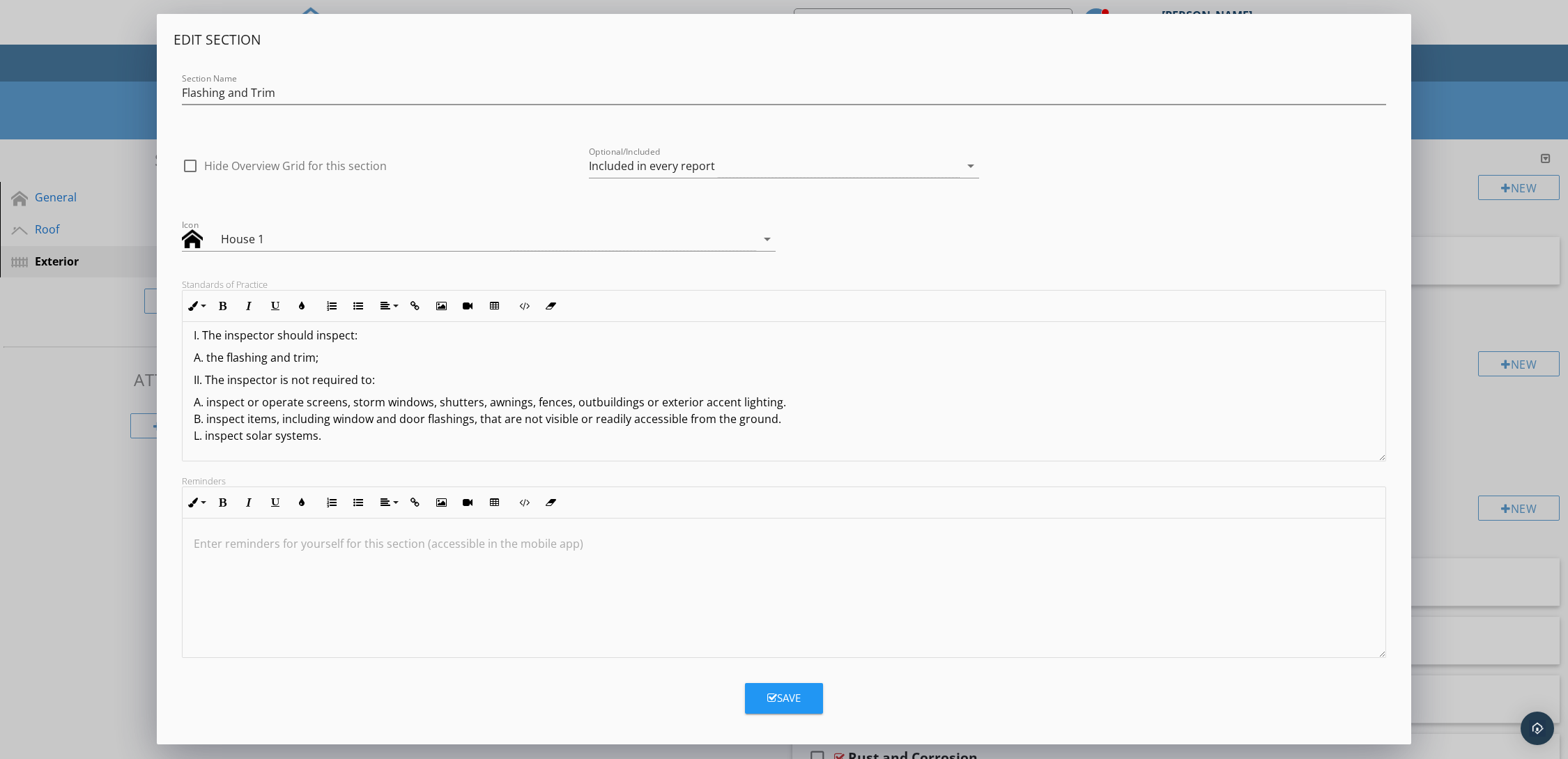
scroll to position [11, 0]
click at [204, 435] on p "A. inspect or operate screens, storm windows, shutters, awnings, fences, outbui…" at bounding box center [784, 419] width 1181 height 50
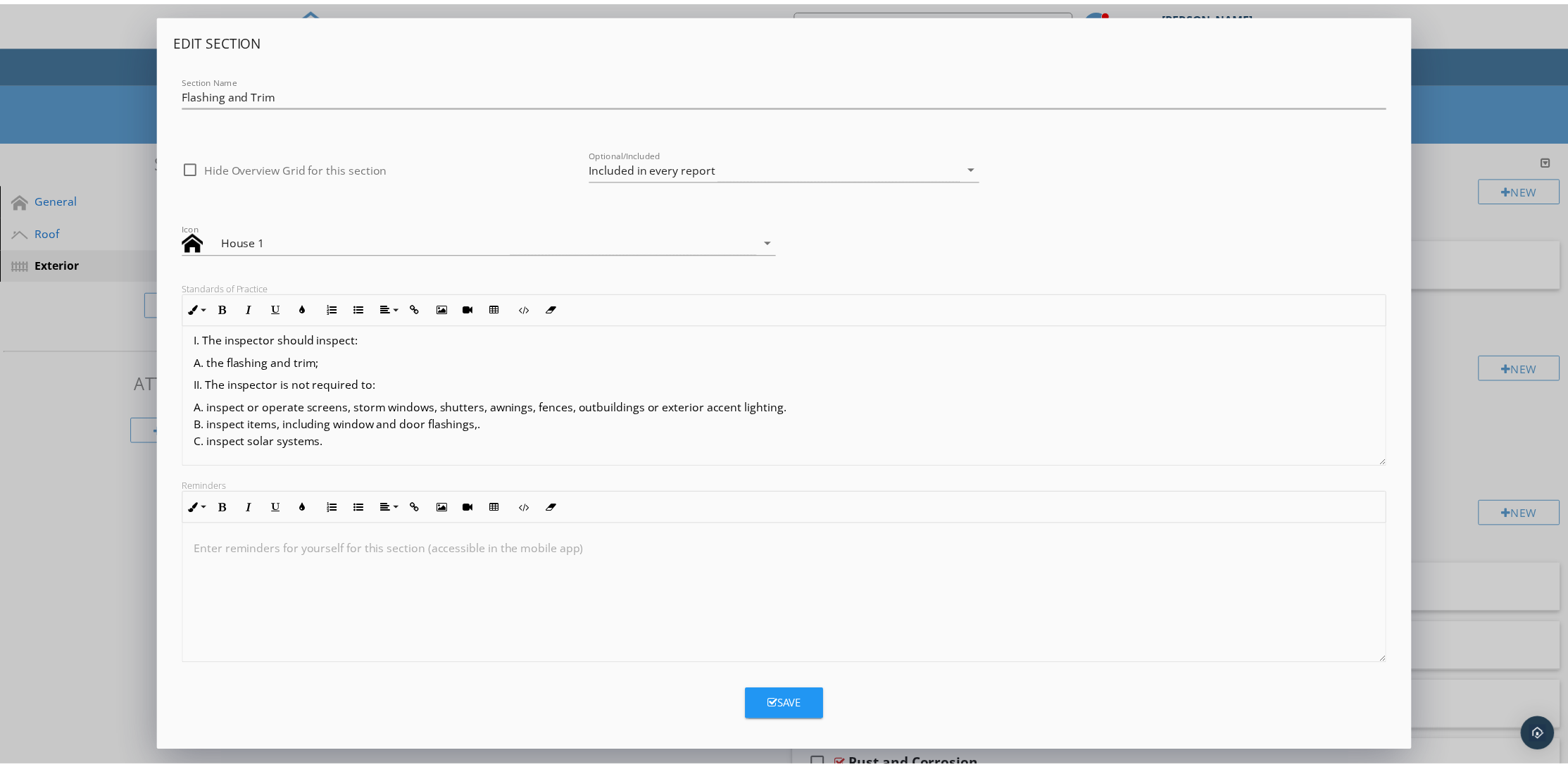
scroll to position [0, 0]
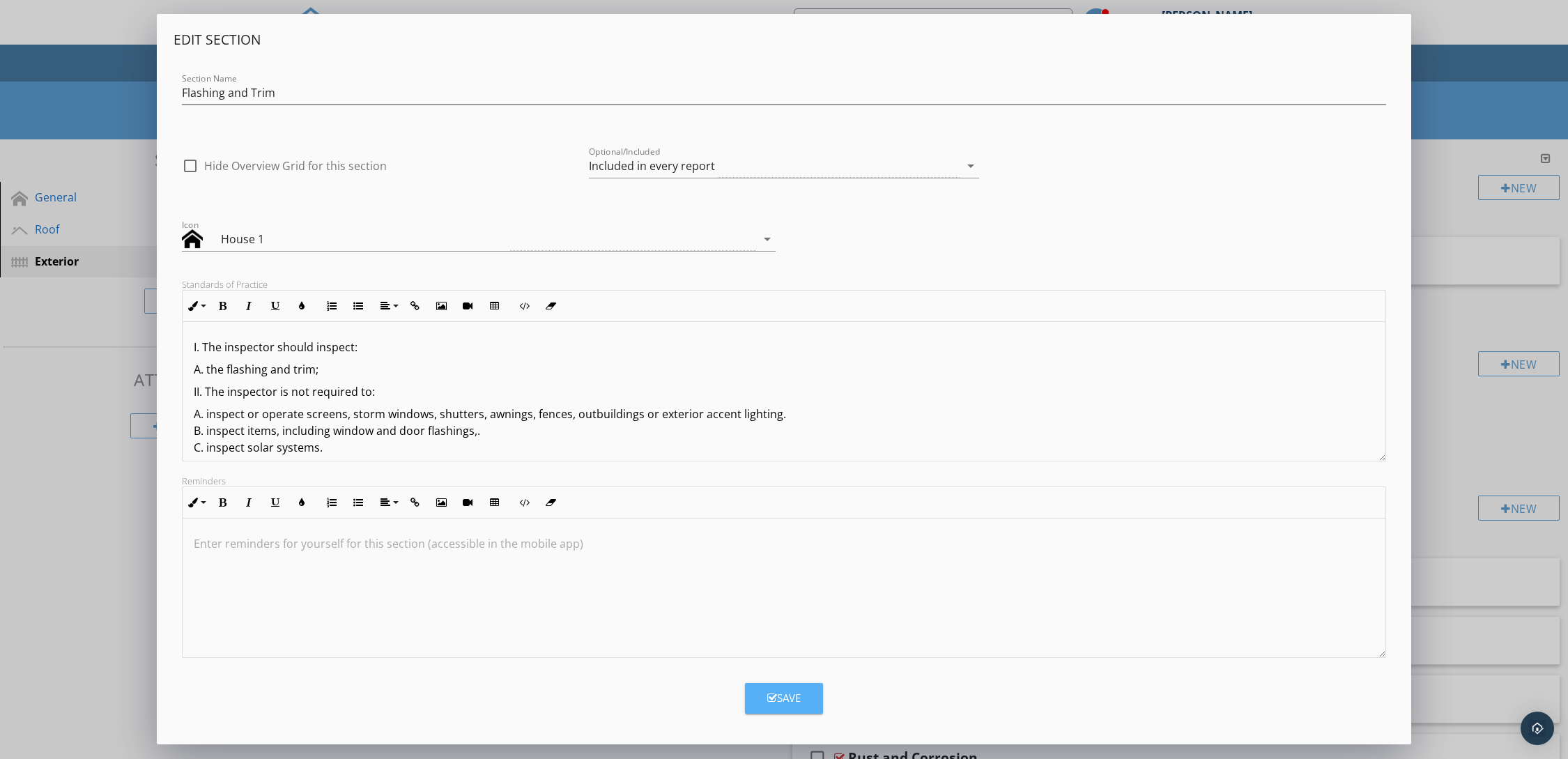
click at [805, 696] on button "Save" at bounding box center [784, 698] width 78 height 31
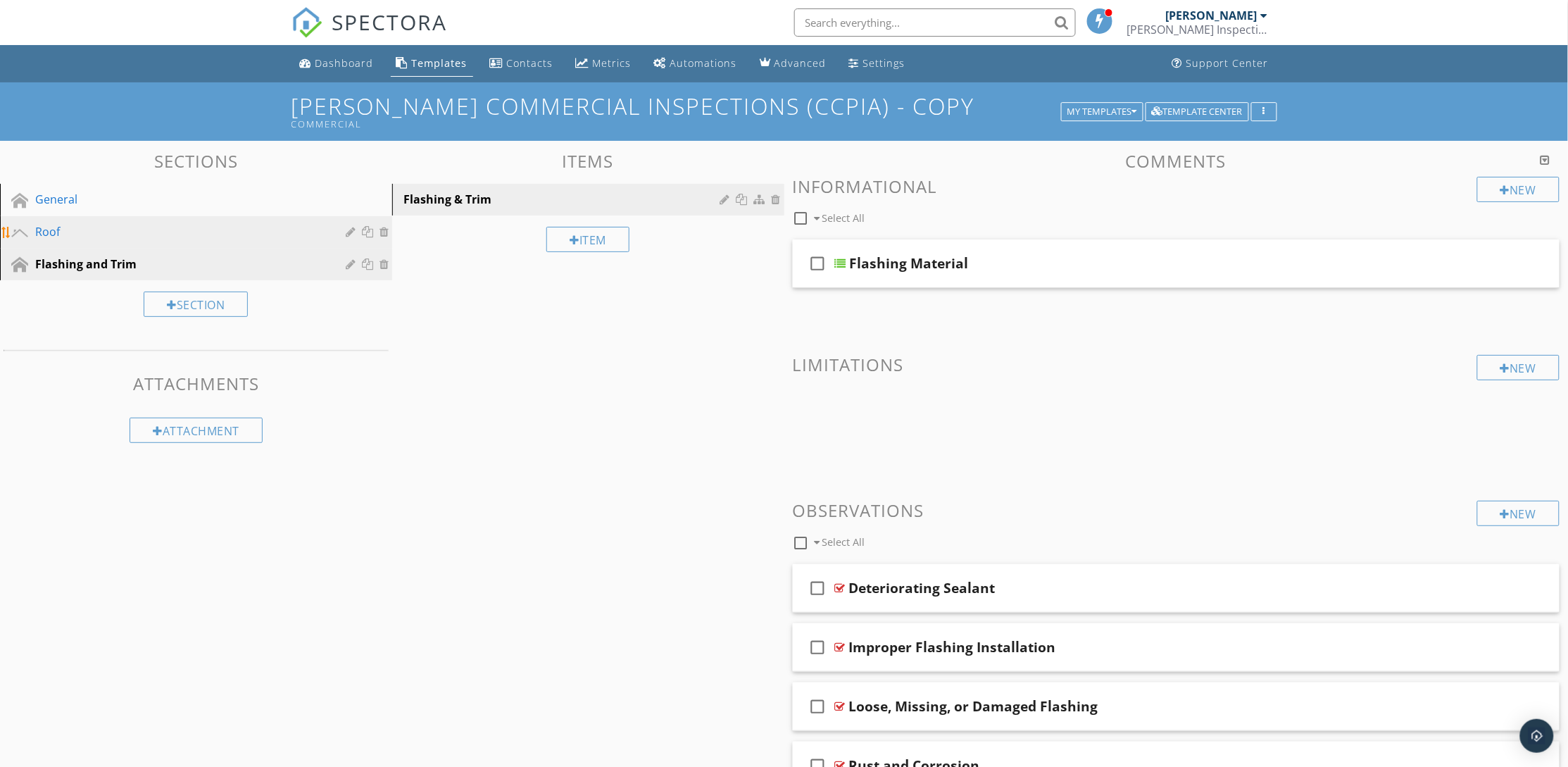
click at [132, 237] on div "Roof" at bounding box center [179, 232] width 290 height 17
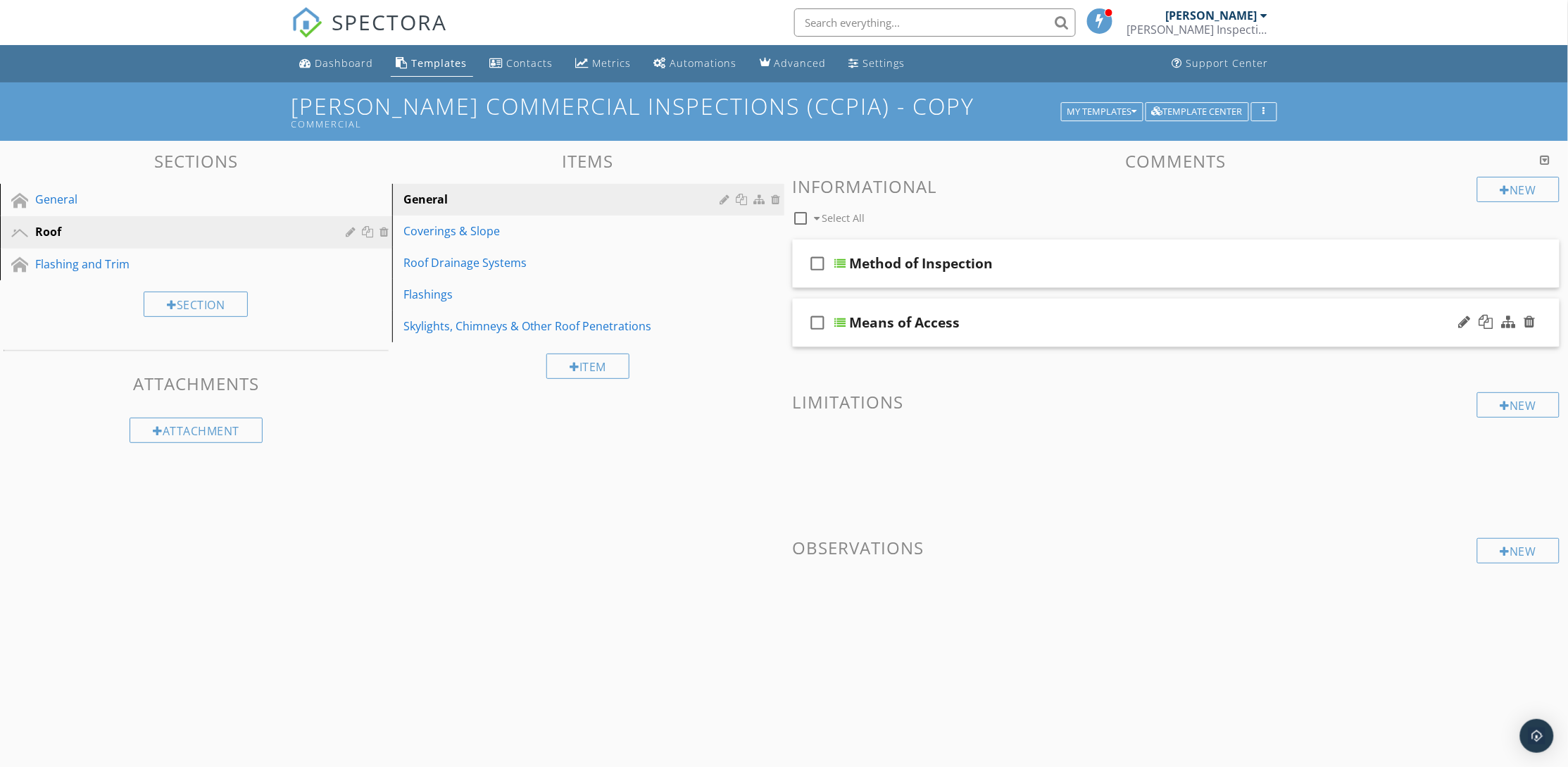
click at [1013, 329] on div "Means of Access" at bounding box center [1127, 322] width 554 height 17
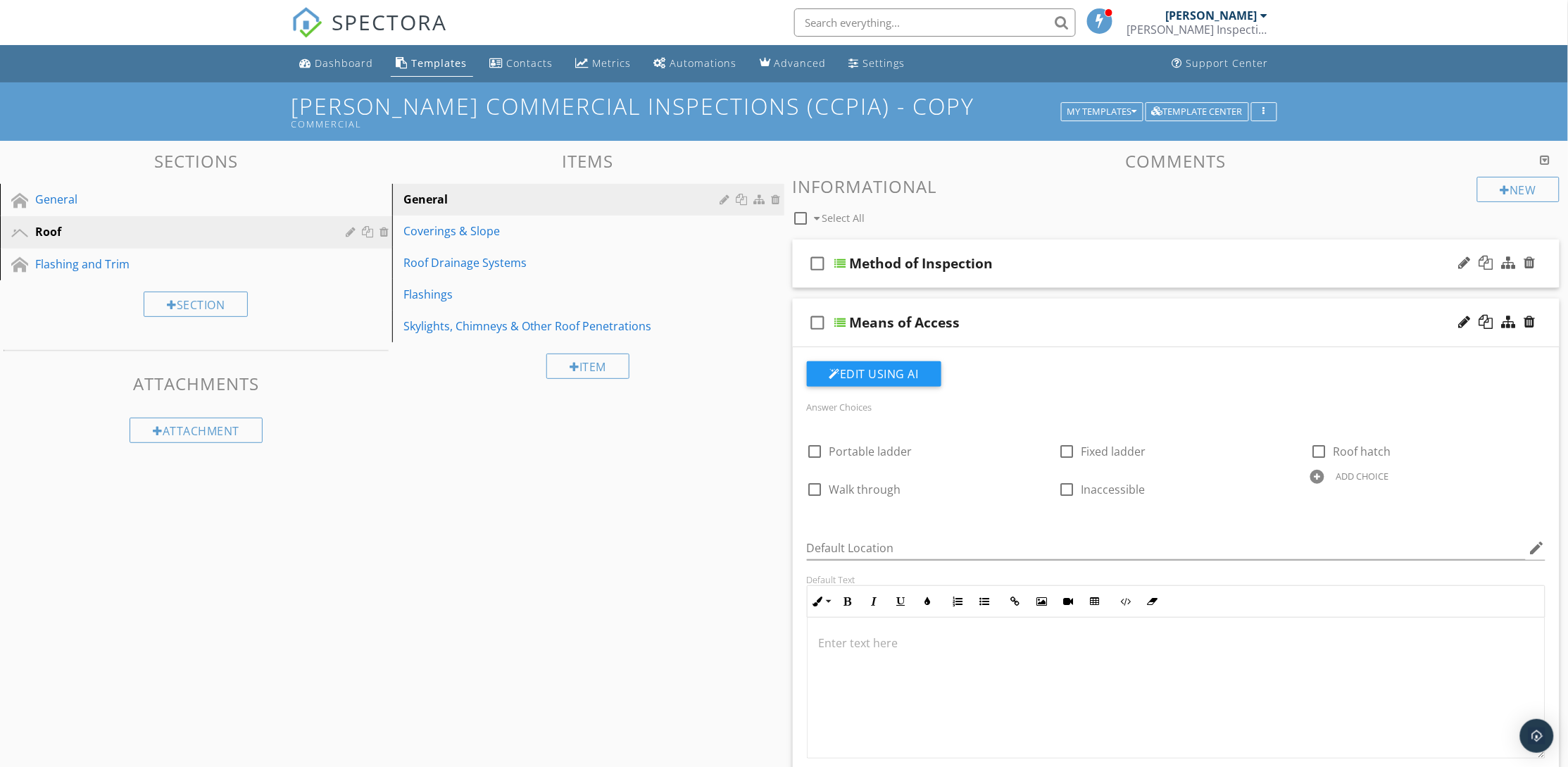
click at [1033, 264] on div "Method of Inspection" at bounding box center [1127, 263] width 554 height 17
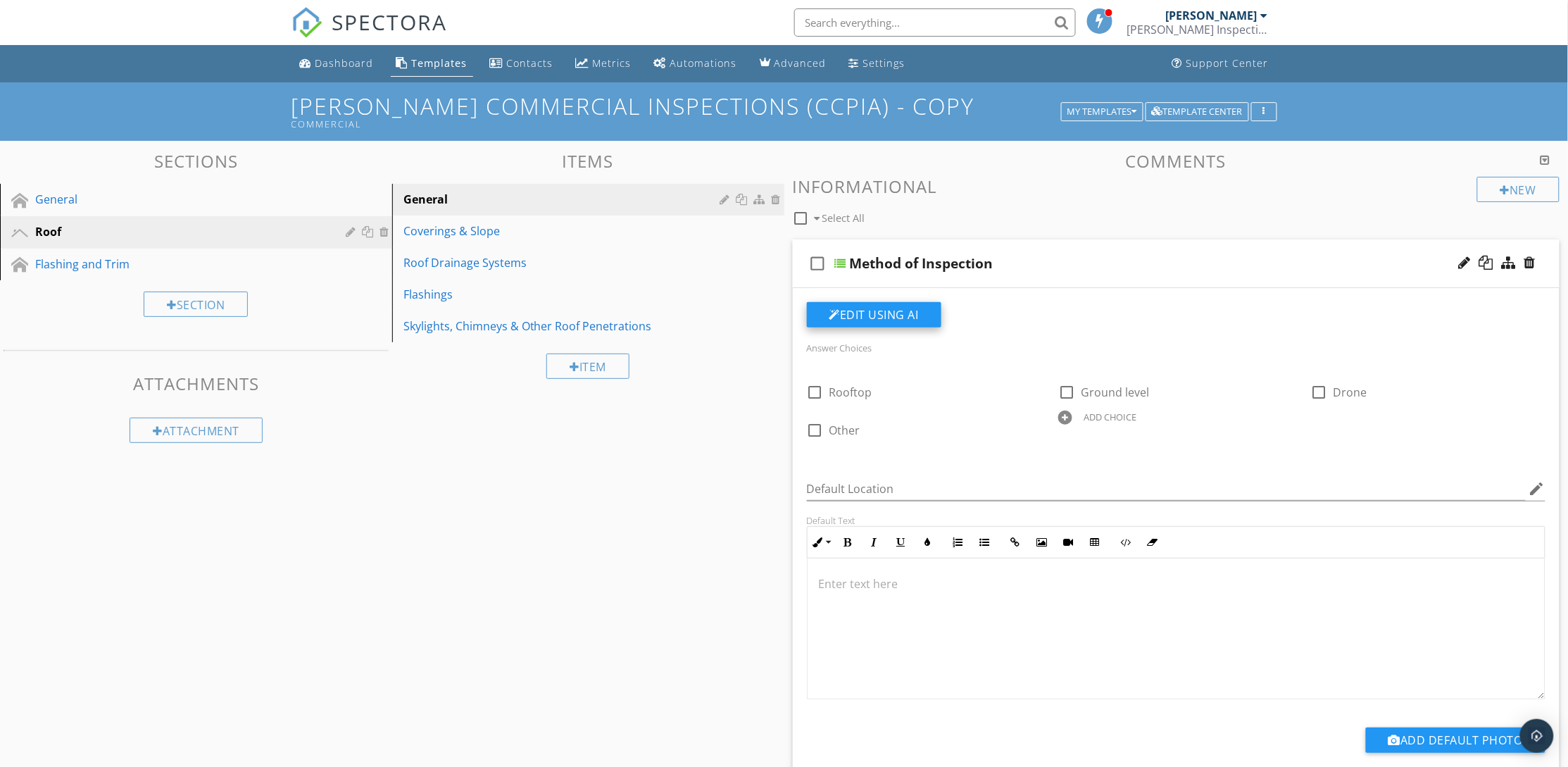
click at [869, 316] on button "Edit Using AI" at bounding box center [874, 315] width 134 height 26
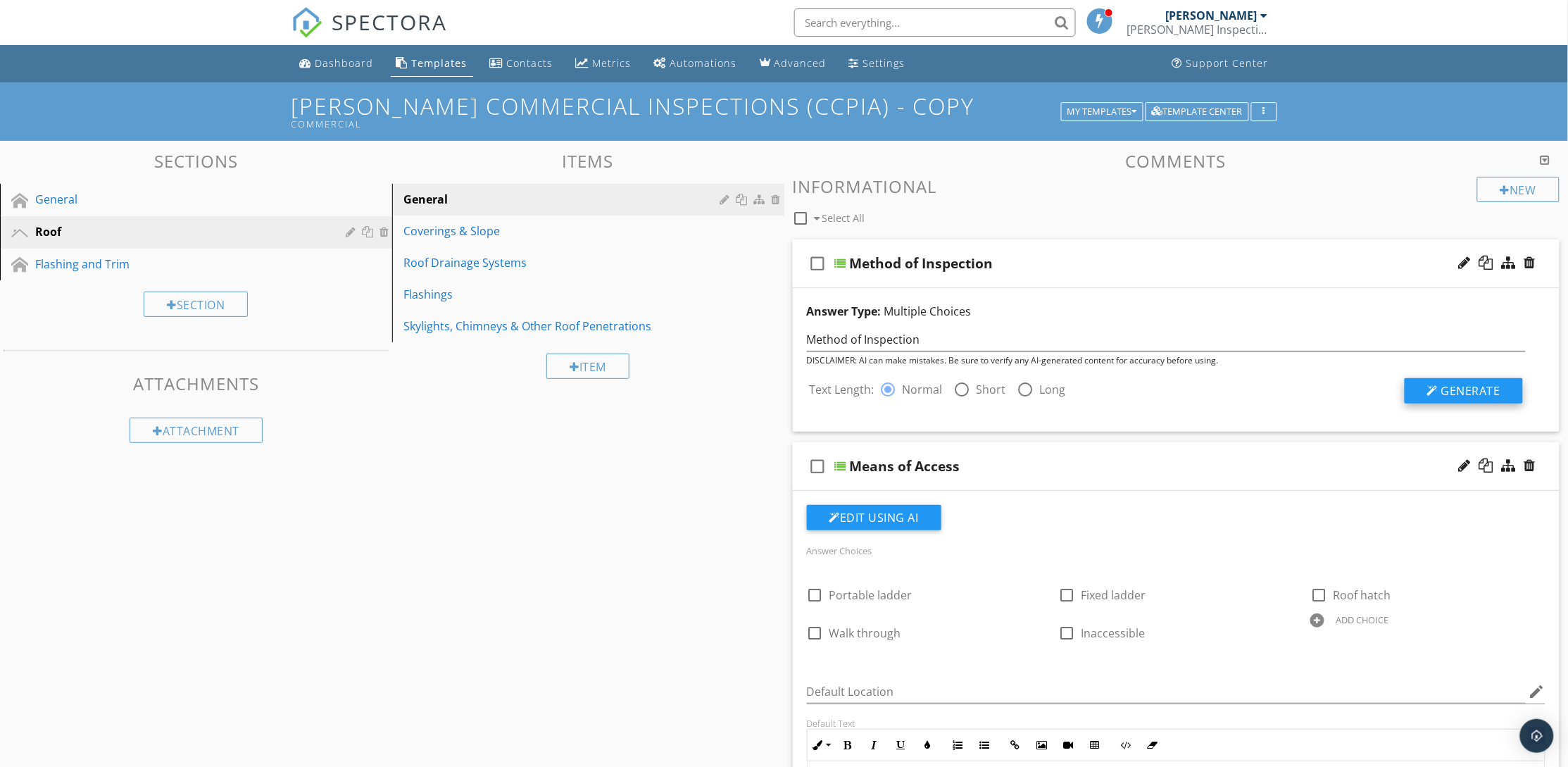
click at [1442, 384] on span "Generate" at bounding box center [1471, 390] width 59 height 16
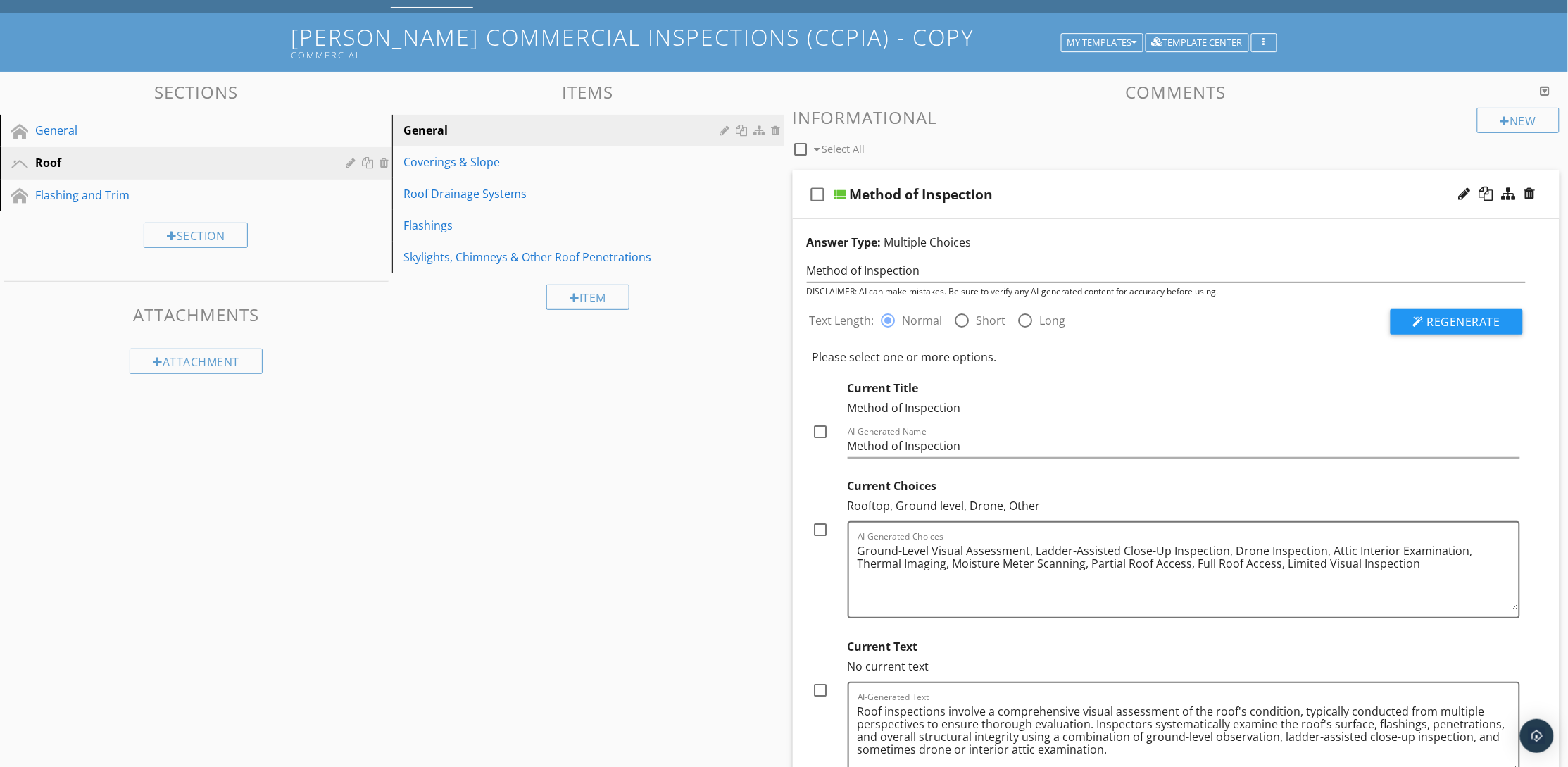
scroll to position [106, 0]
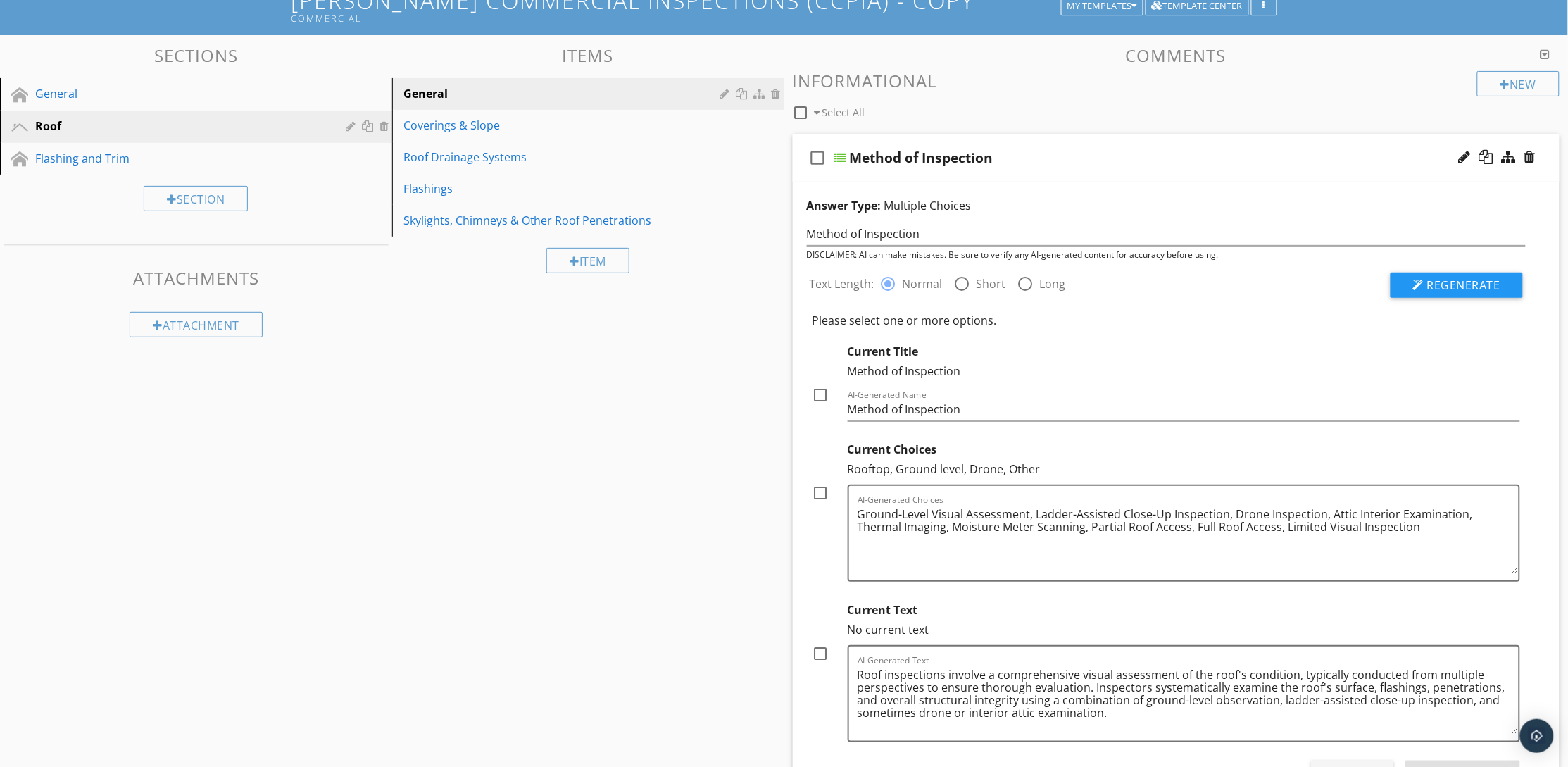
click at [818, 492] on div at bounding box center [821, 493] width 24 height 24
checkbox input "true"
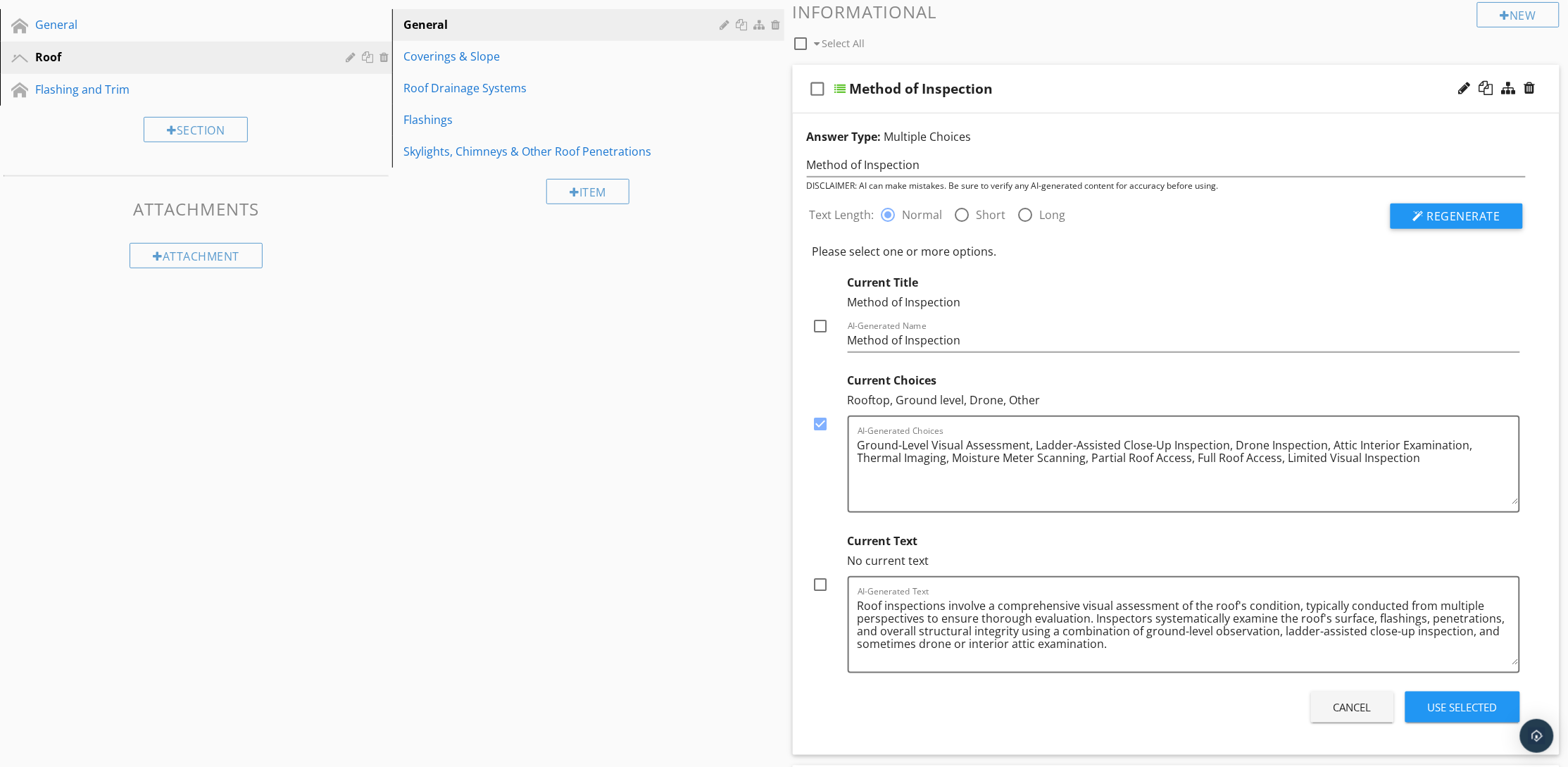
scroll to position [212, 0]
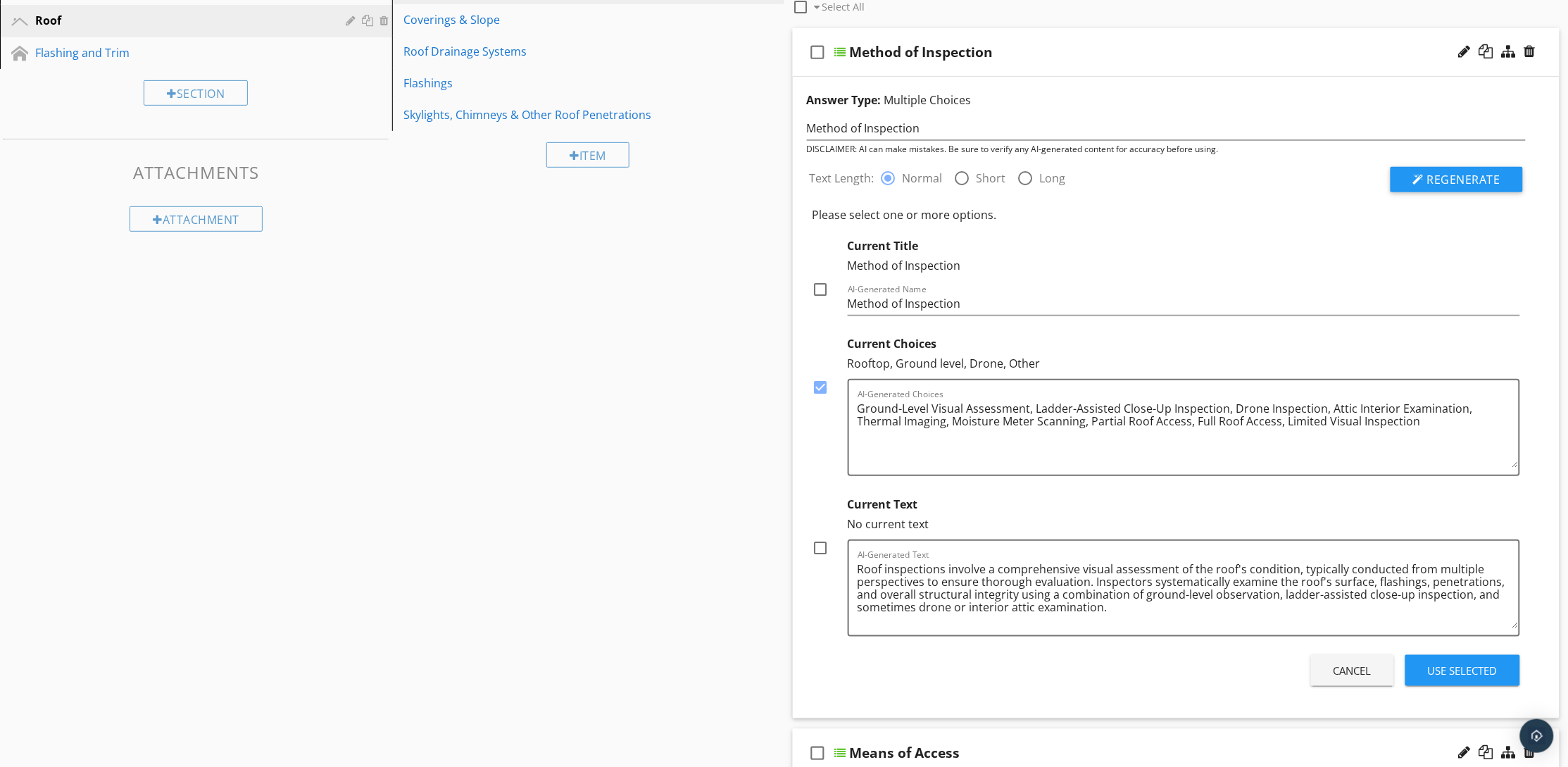
click at [818, 549] on div at bounding box center [821, 548] width 24 height 24
checkbox input "true"
click at [1457, 666] on div "Use Selected" at bounding box center [1462, 670] width 70 height 17
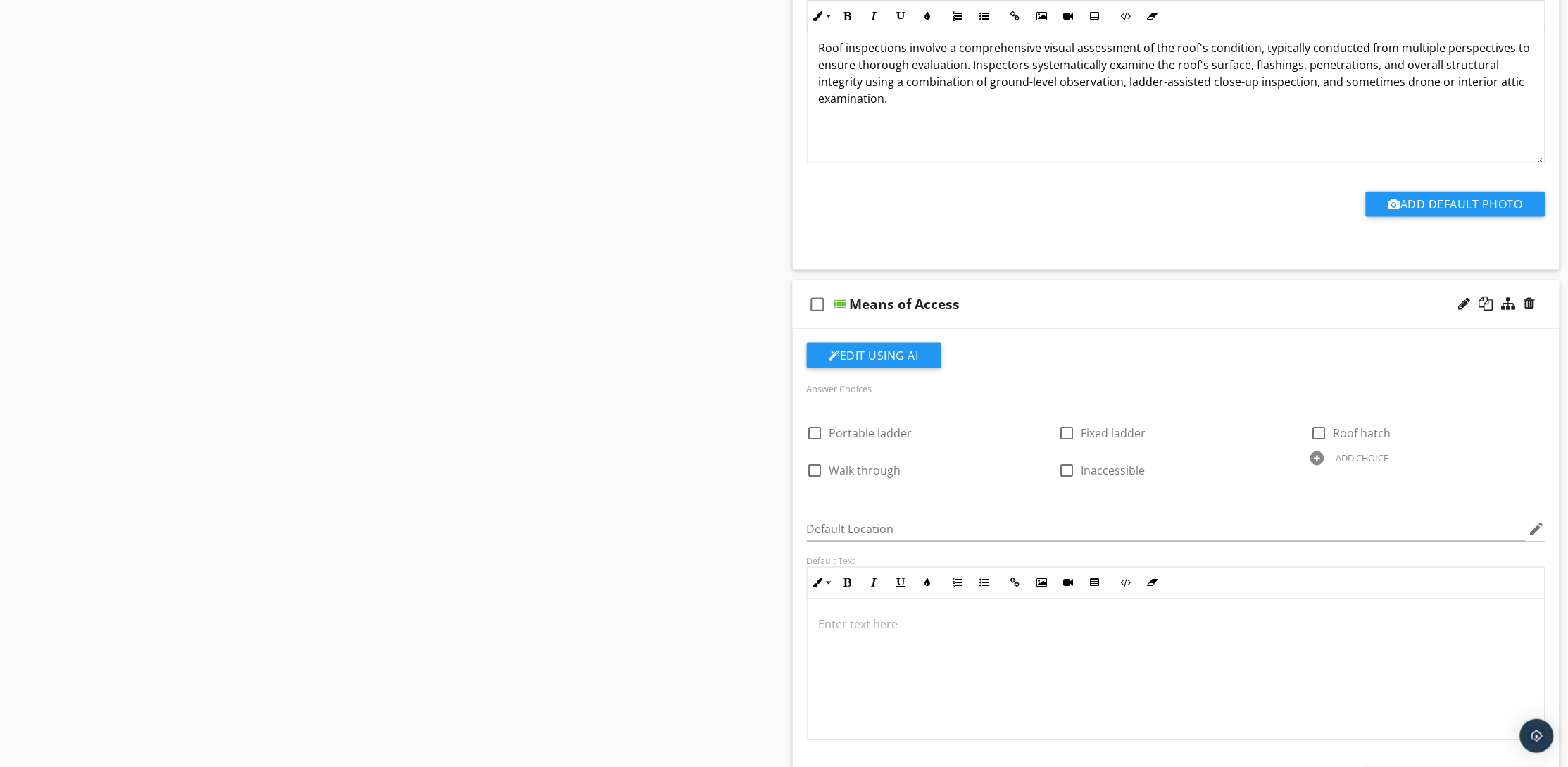
scroll to position [634, 0]
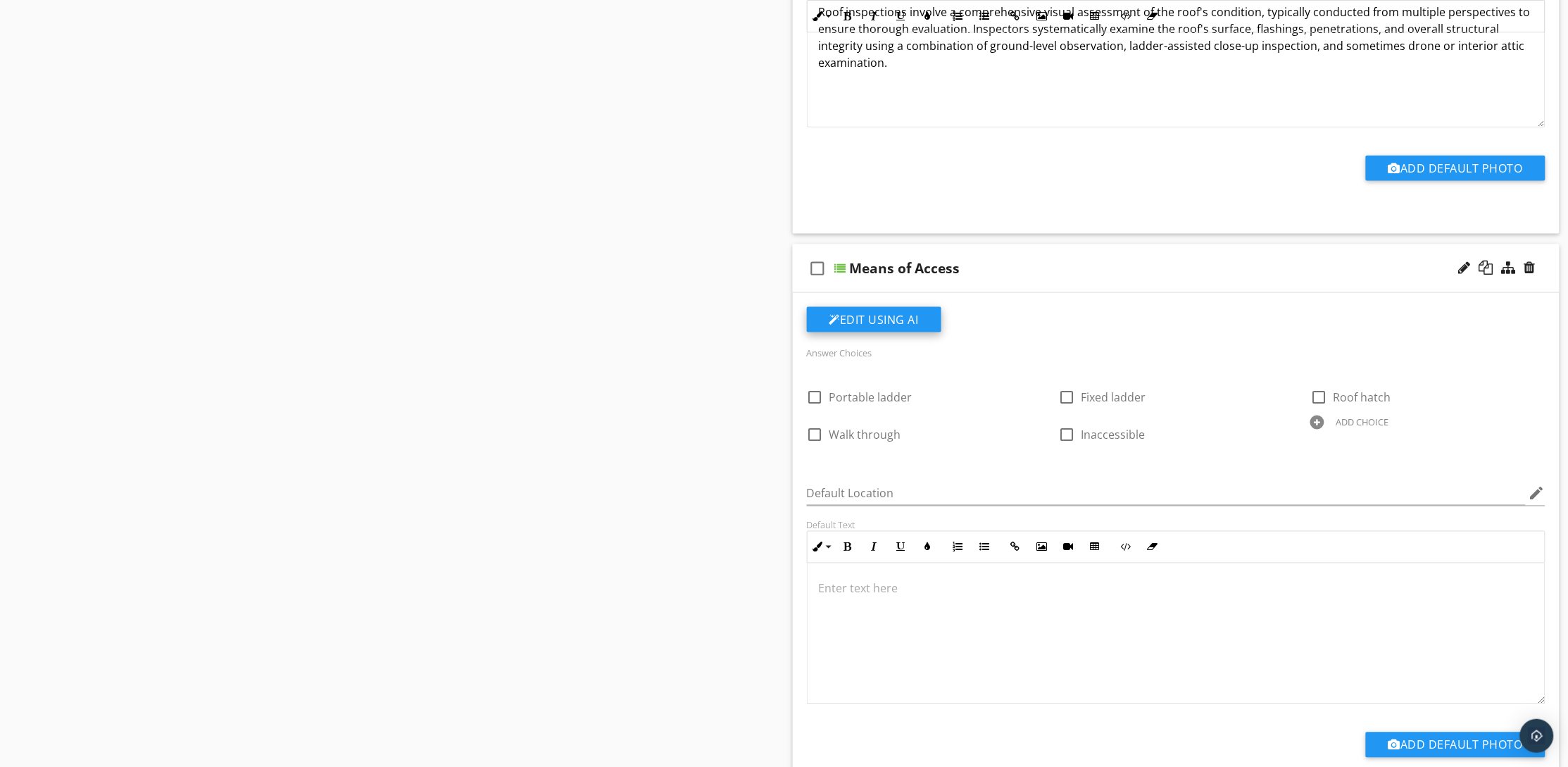
click at [853, 317] on button "Edit Using AI" at bounding box center [874, 320] width 134 height 26
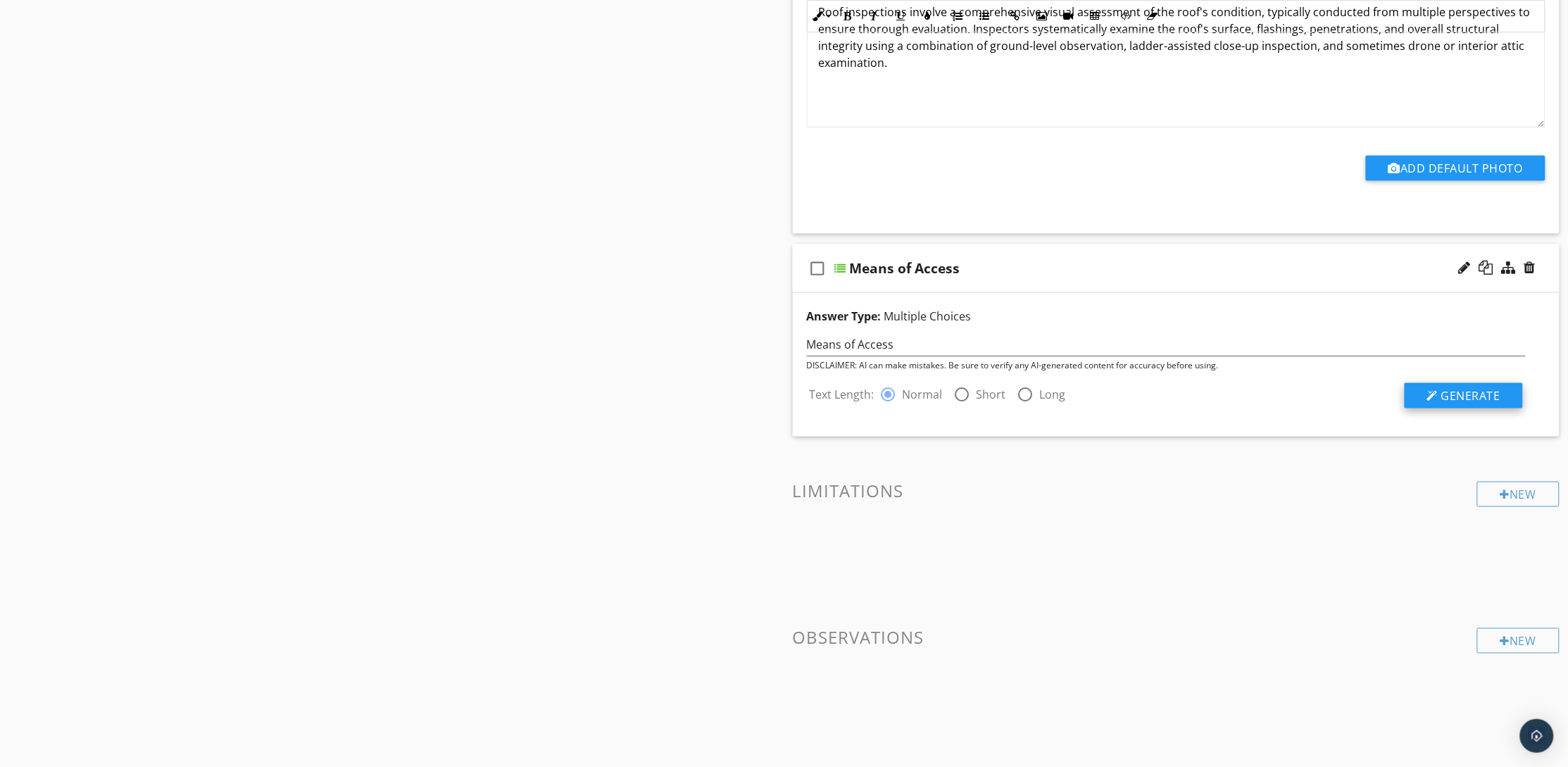
click at [1436, 397] on div at bounding box center [1433, 395] width 11 height 11
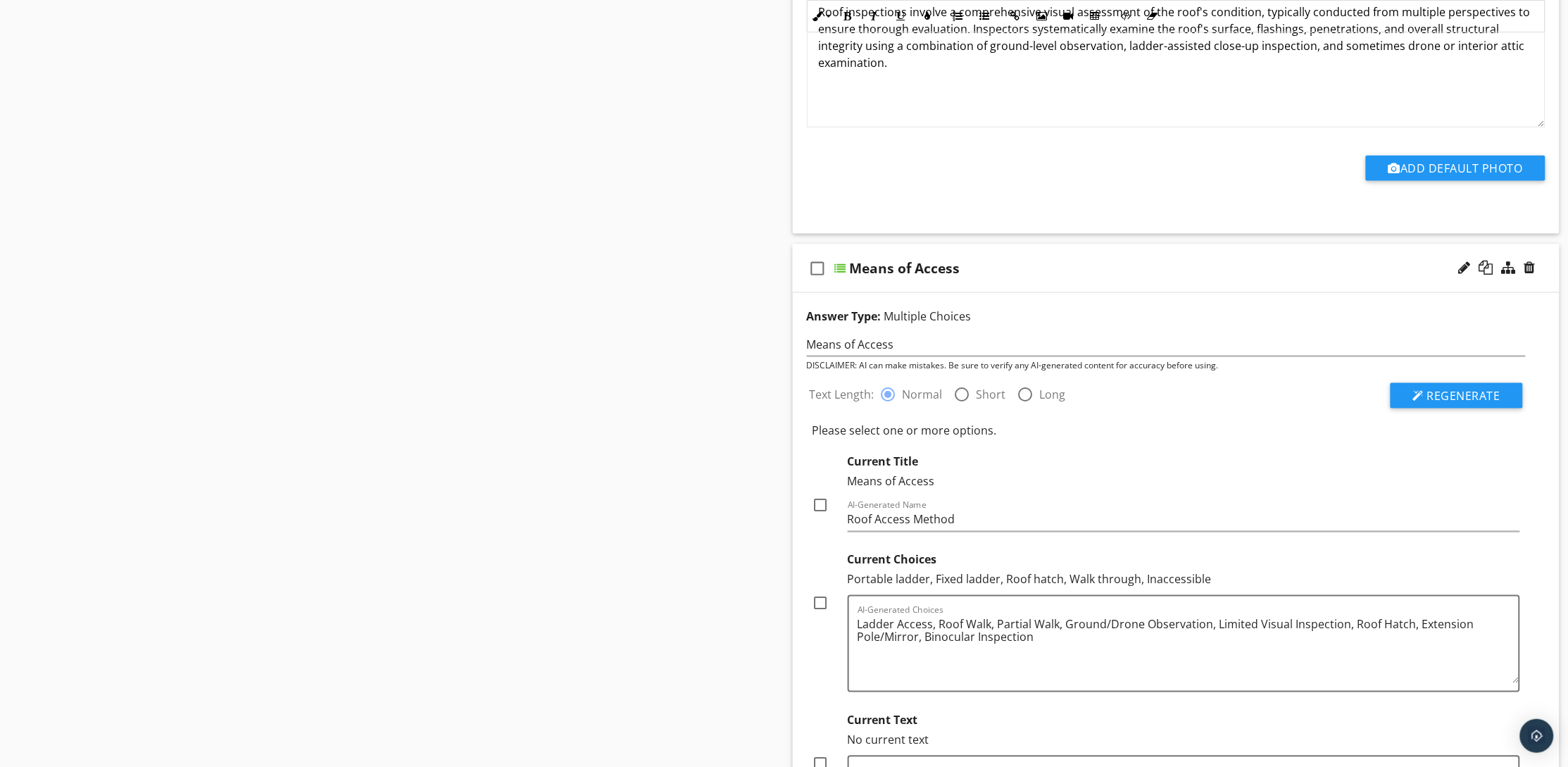
click at [821, 507] on div at bounding box center [821, 506] width 24 height 24
checkbox input "true"
drag, startPoint x: 818, startPoint y: 604, endPoint x: 814, endPoint y: 614, distance: 10.8
click at [818, 603] on div at bounding box center [821, 603] width 24 height 24
checkbox input "true"
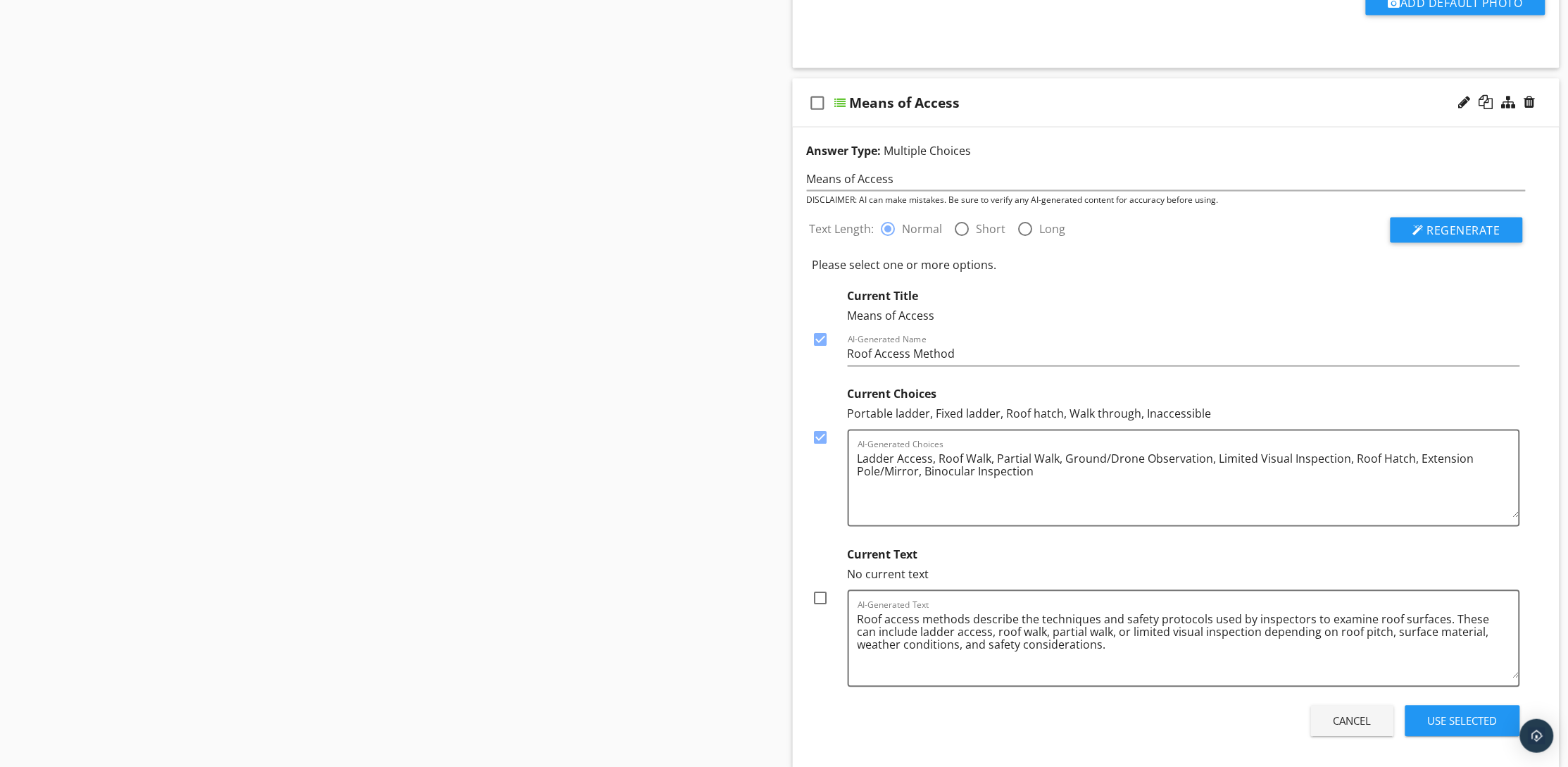
scroll to position [845, 0]
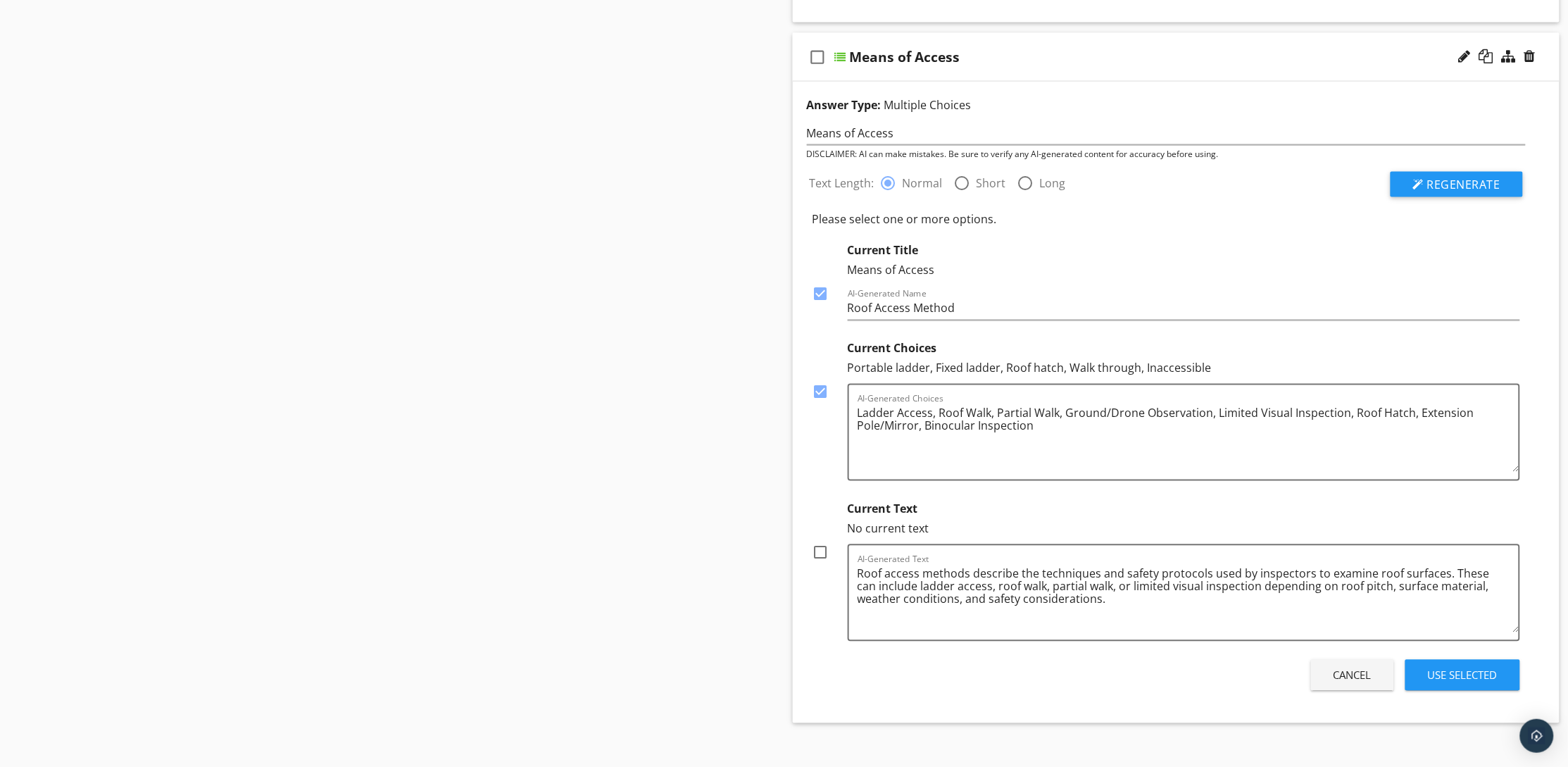
click at [819, 548] on div at bounding box center [821, 553] width 24 height 24
checkbox input "true"
click at [1443, 672] on div "Use Selected" at bounding box center [1462, 676] width 70 height 17
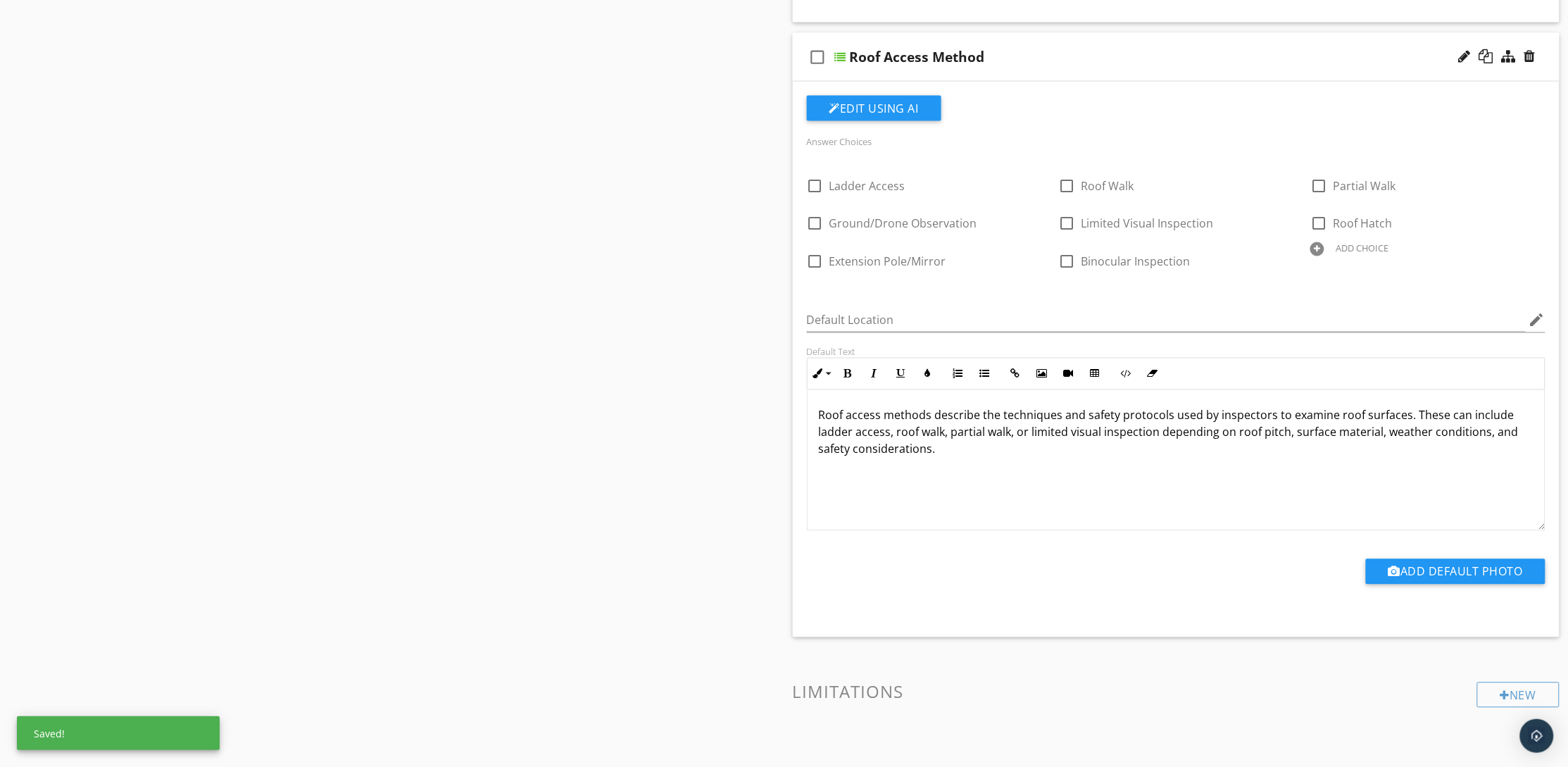
scroll to position [528, 0]
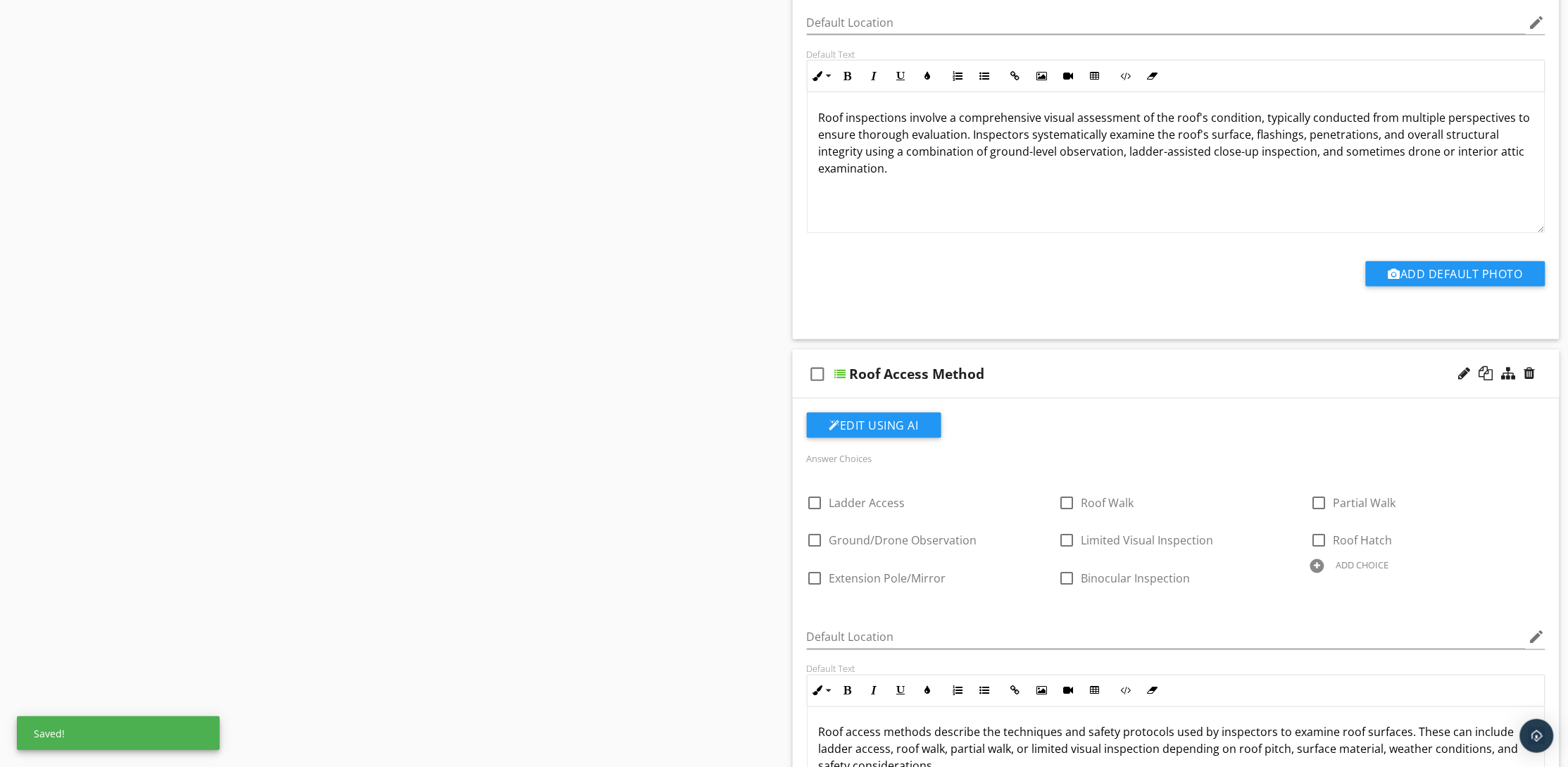
click at [1088, 388] on div "check_box_outline_blank Roof Access Method" at bounding box center [1176, 373] width 767 height 49
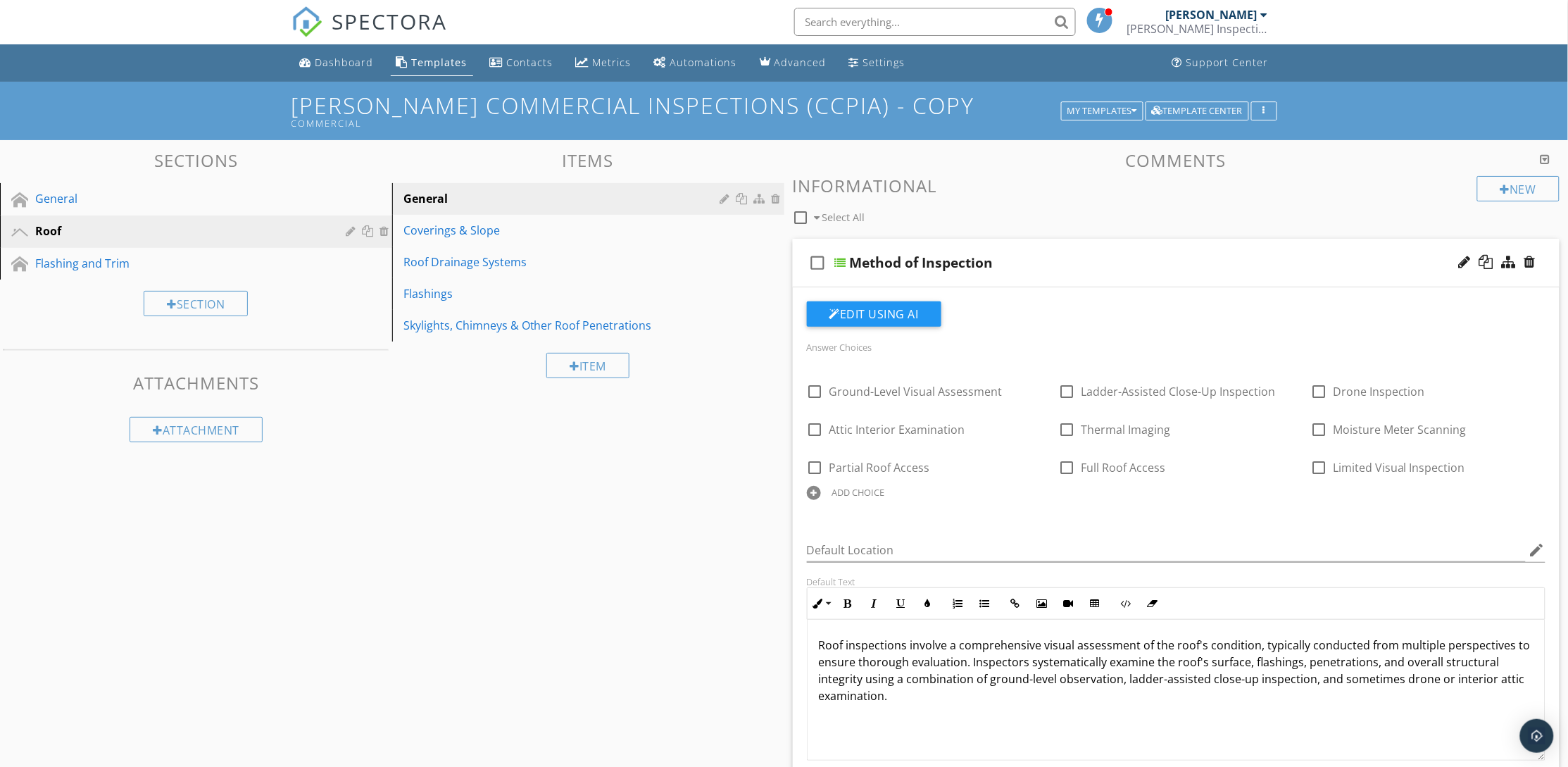
scroll to position [0, 0]
click at [1070, 259] on div "Method of Inspection" at bounding box center [1127, 263] width 554 height 17
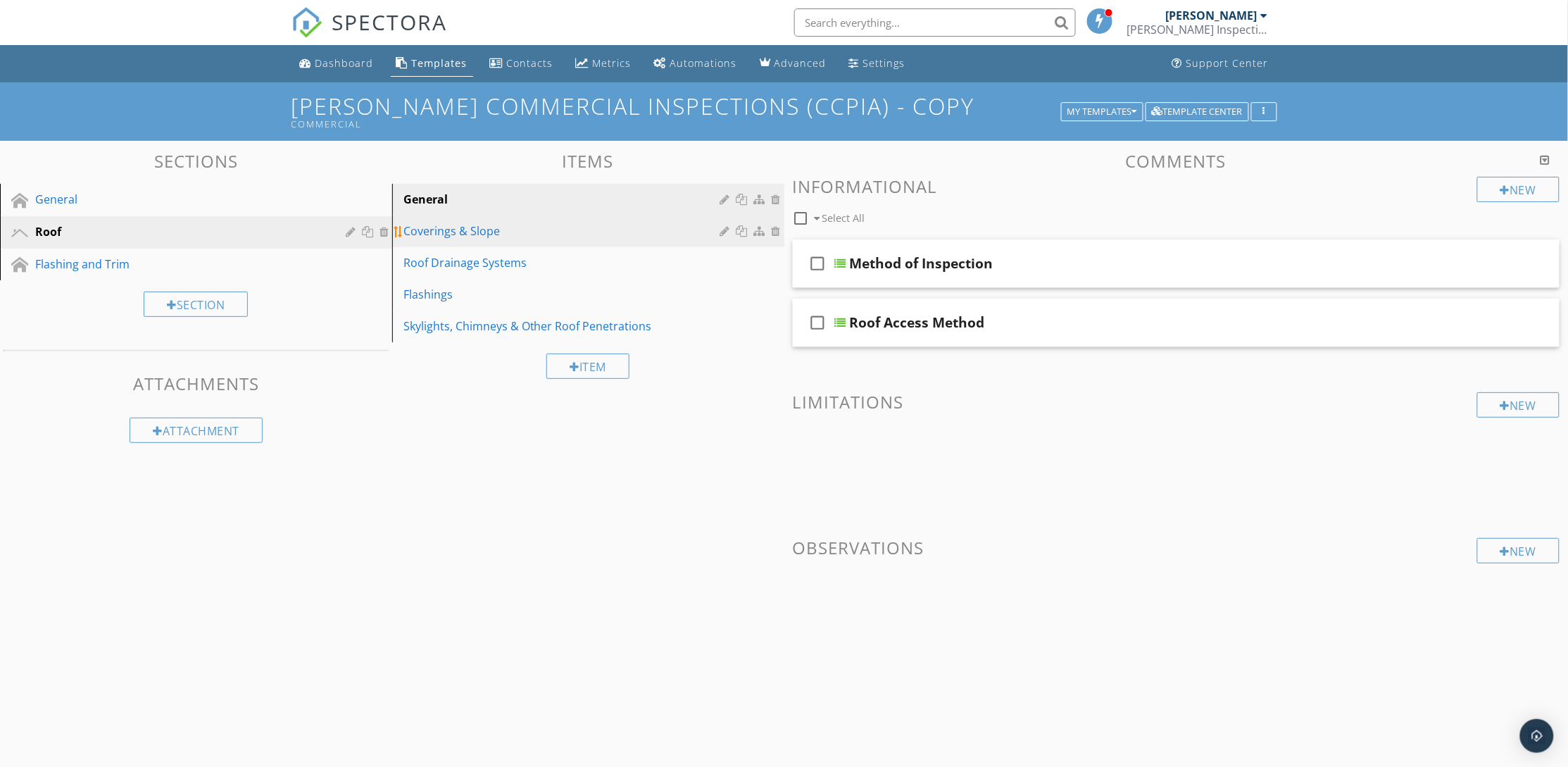
click at [446, 230] on div "Coverings & Slope" at bounding box center [564, 231] width 321 height 17
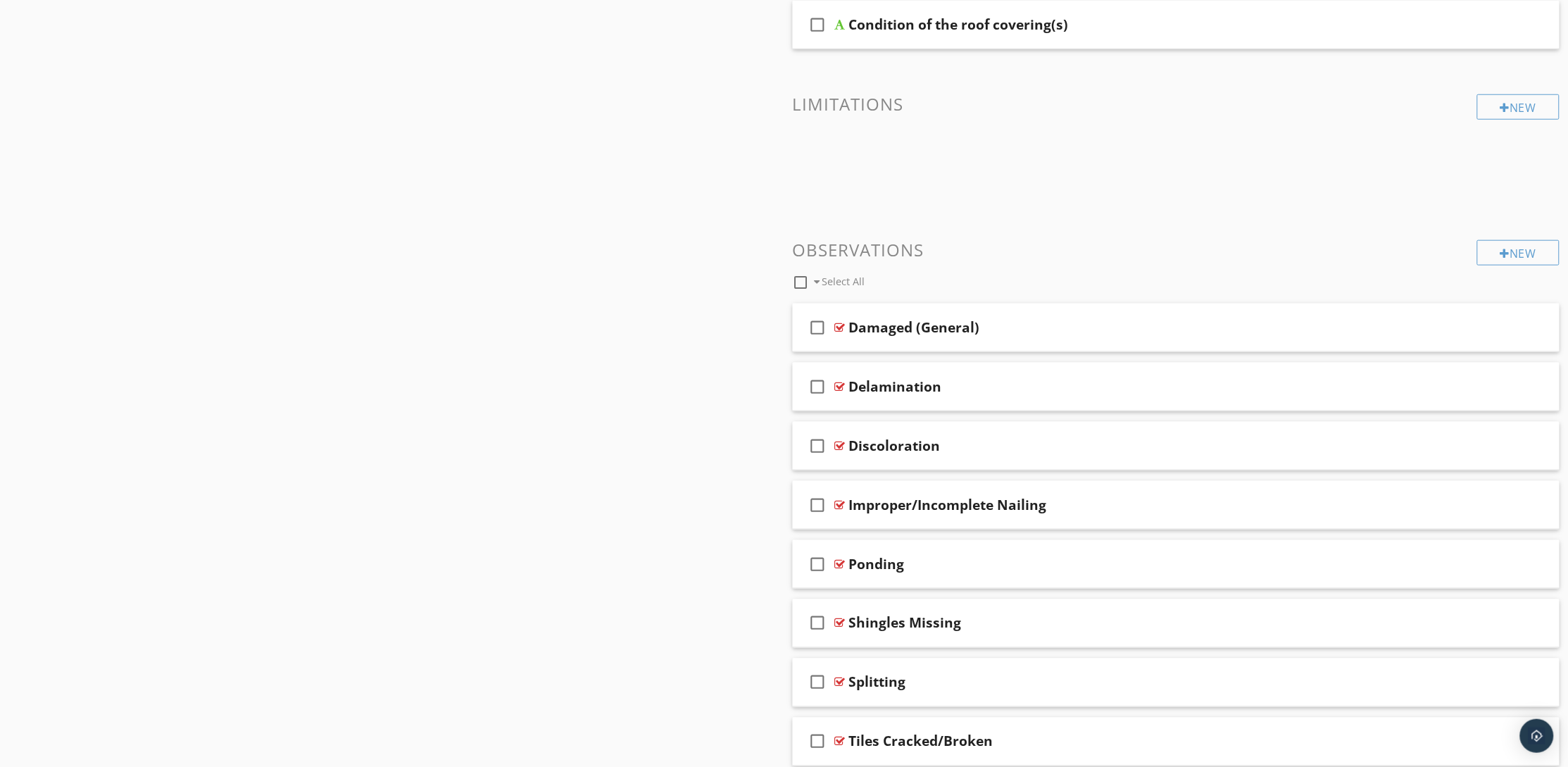
scroll to position [528, 0]
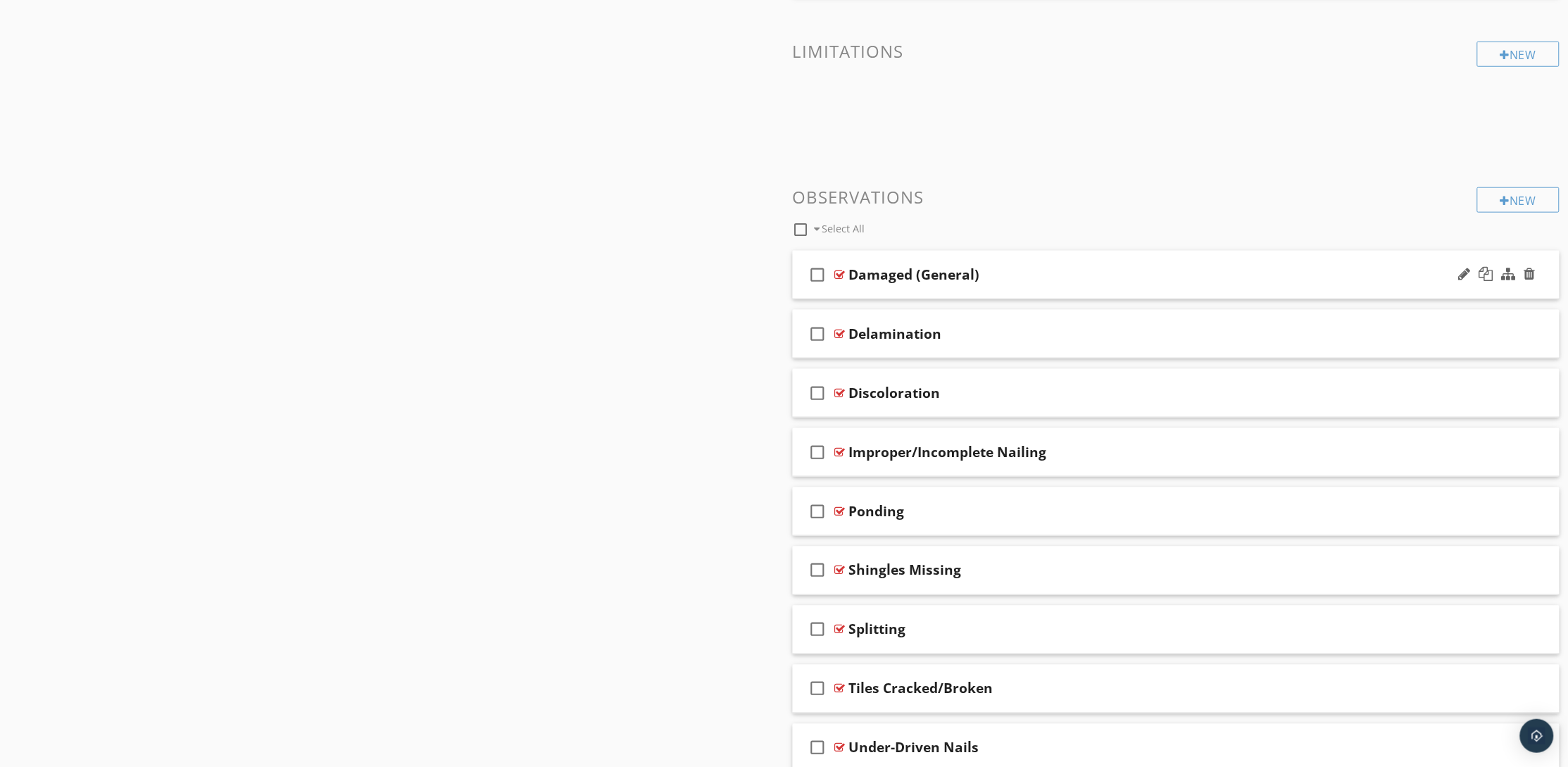
click at [1121, 269] on div "Damaged (General)" at bounding box center [1126, 274] width 554 height 17
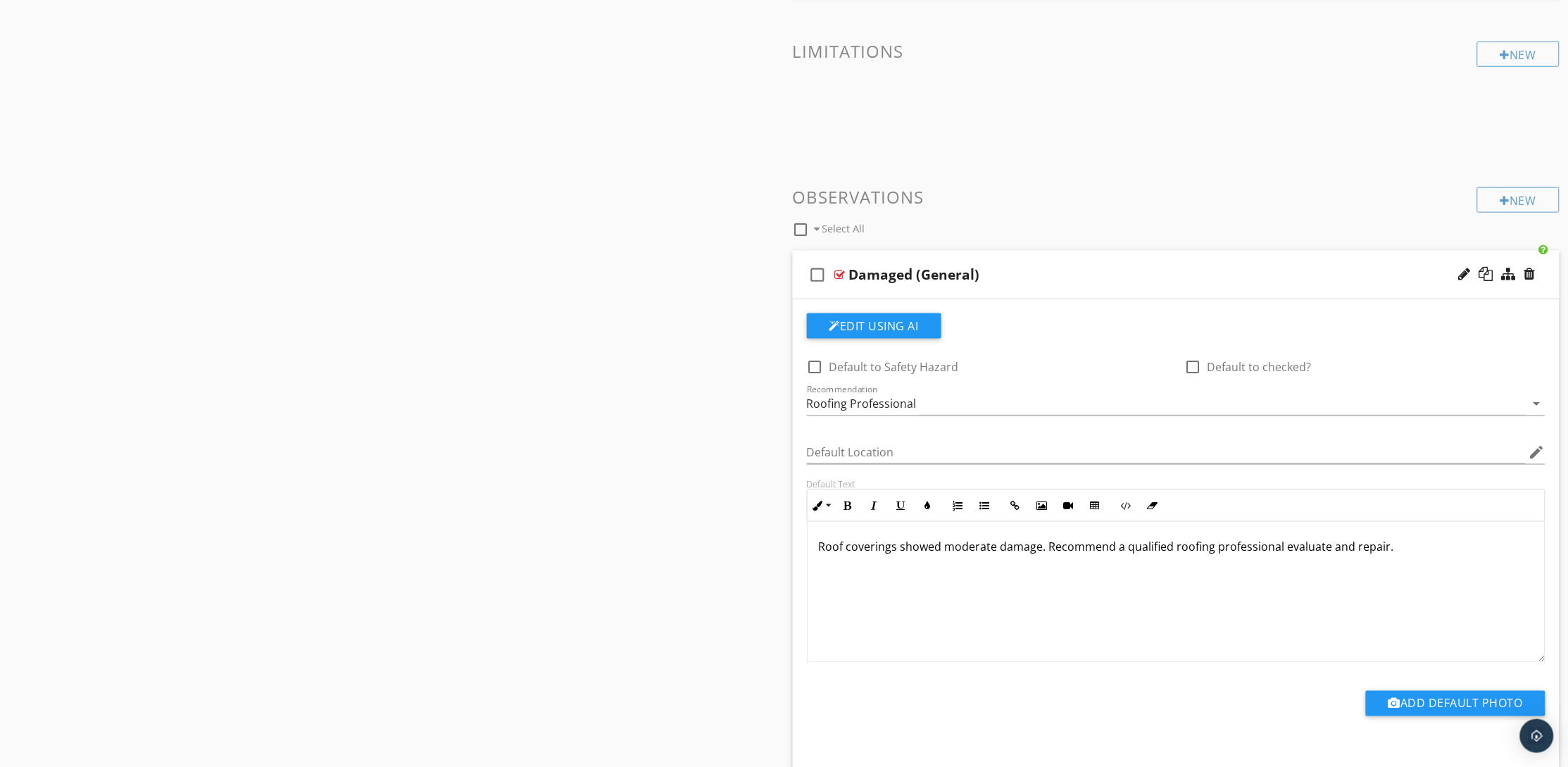
drag, startPoint x: 1415, startPoint y: 545, endPoint x: 775, endPoint y: 562, distance: 640.2
click at [775, 562] on div "Sections General Roof Flashing and Trim Section Attachments Attachment Items Ge…" at bounding box center [784, 479] width 1568 height 1734
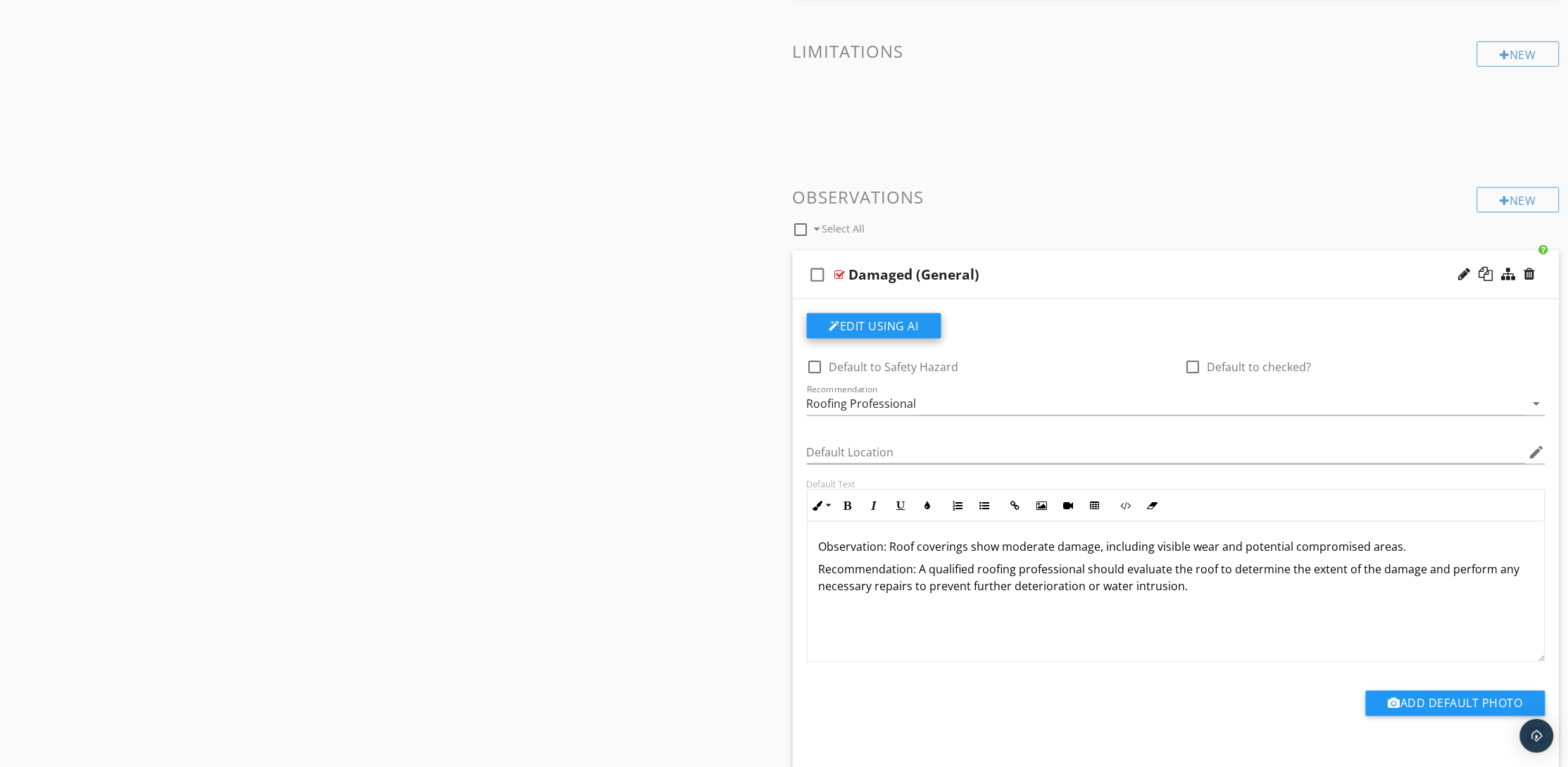
click at [903, 326] on button "Edit Using AI" at bounding box center [874, 326] width 134 height 26
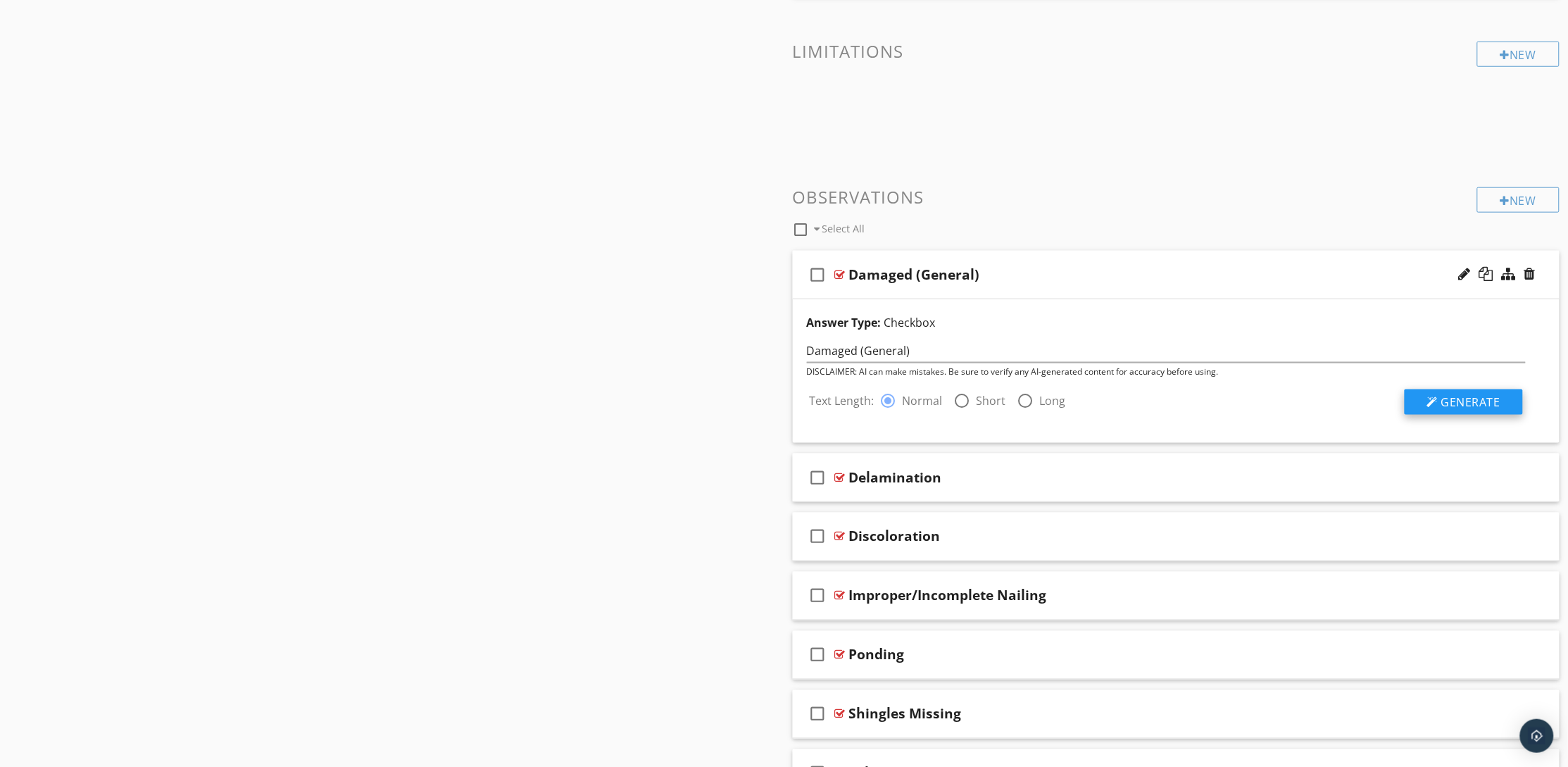
click at [1462, 396] on span "Generate" at bounding box center [1471, 402] width 59 height 16
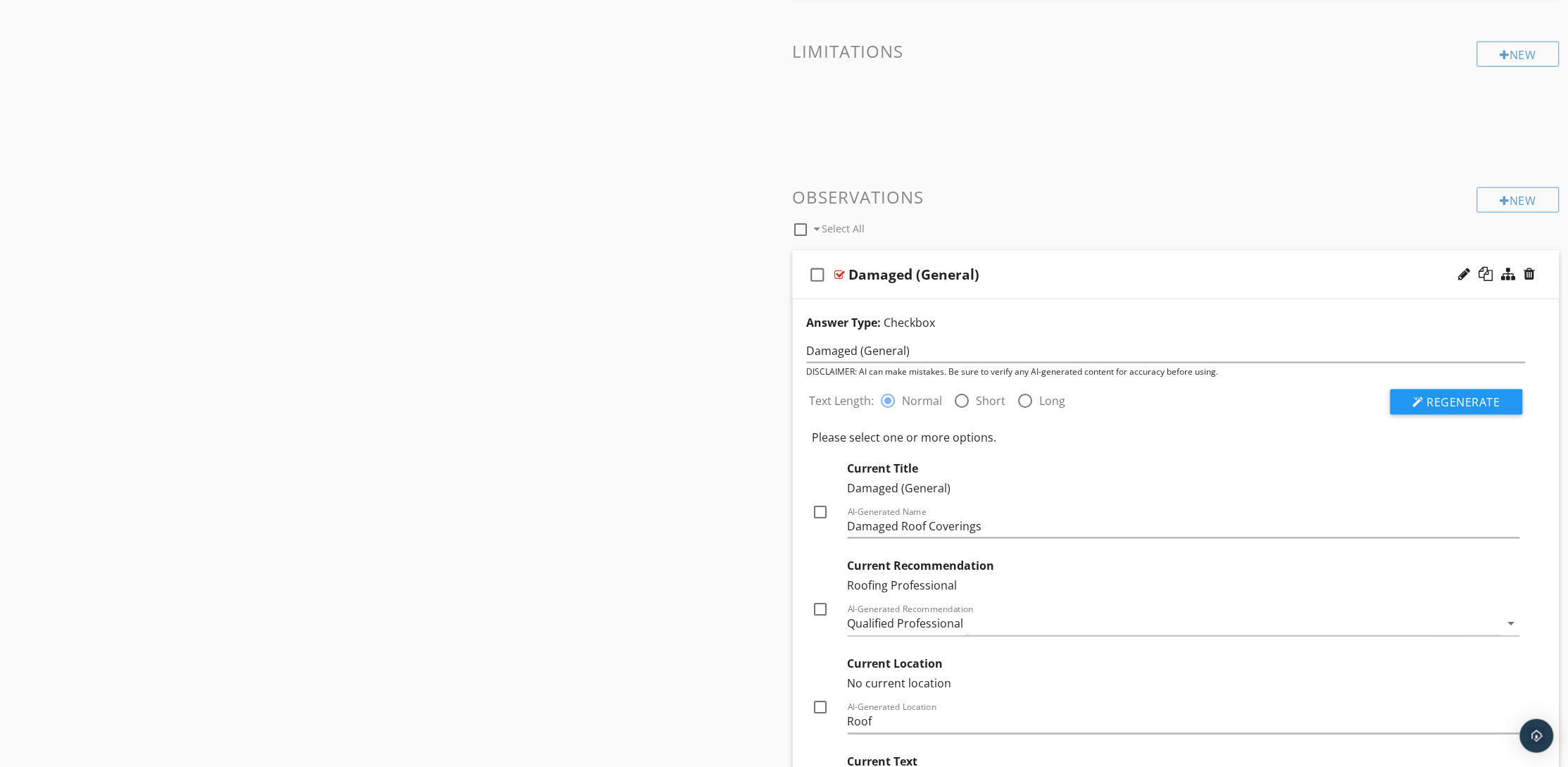
click at [817, 509] on div at bounding box center [821, 512] width 24 height 24
checkbox input "true"
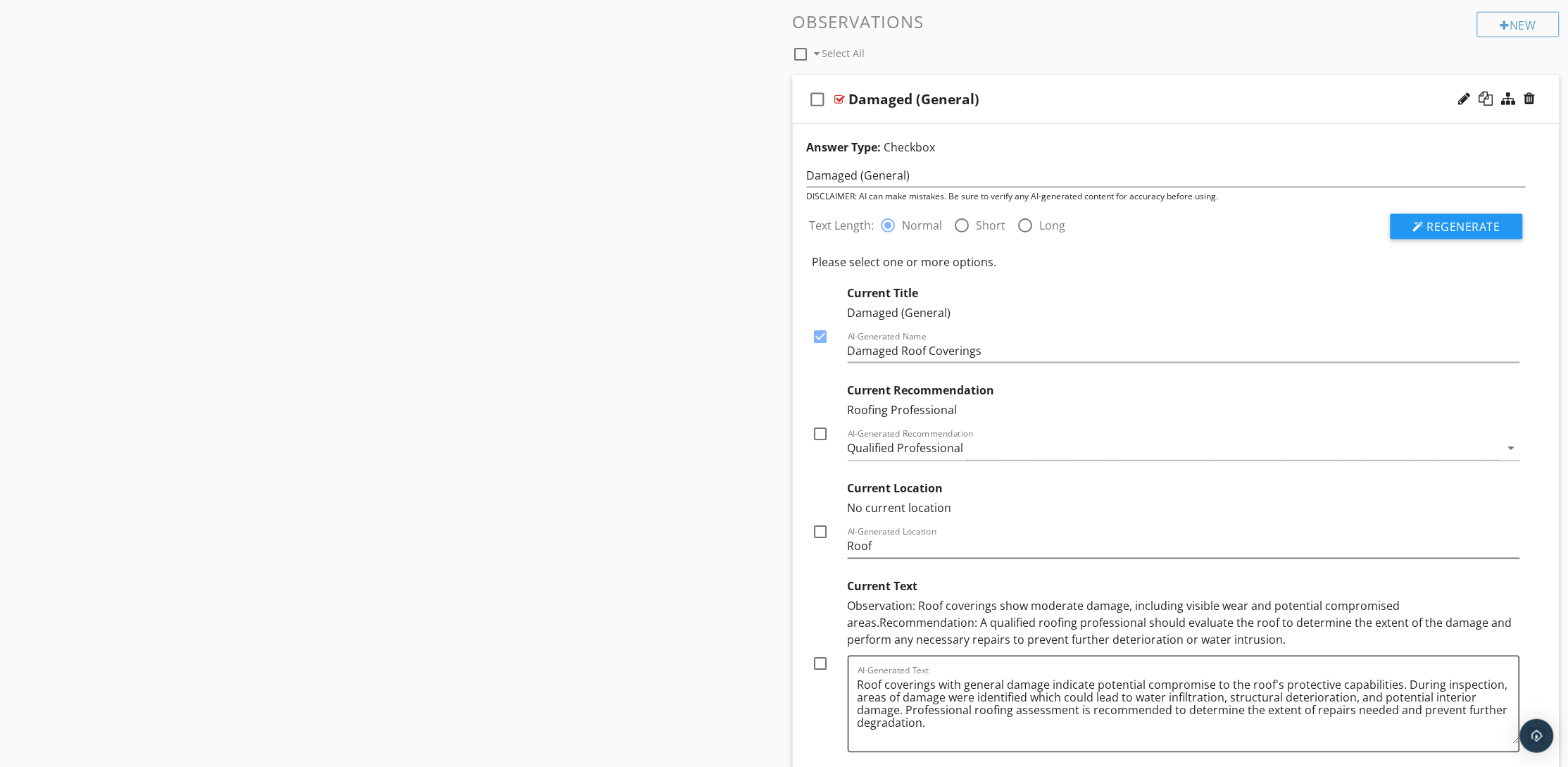
scroll to position [739, 0]
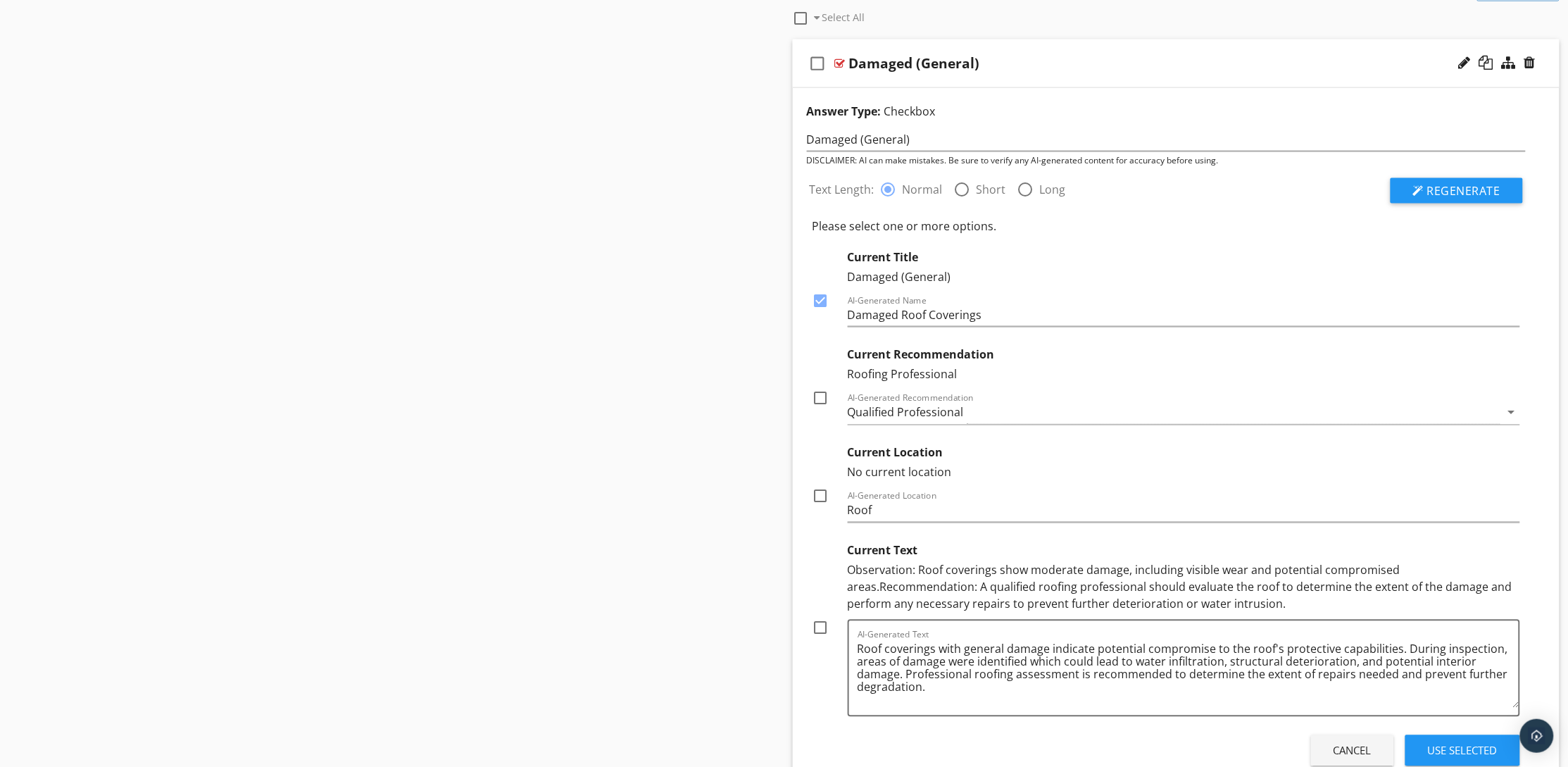
click at [818, 626] on div at bounding box center [821, 628] width 24 height 24
checkbox input "true"
click at [1424, 745] on button "Use Selected" at bounding box center [1462, 750] width 115 height 31
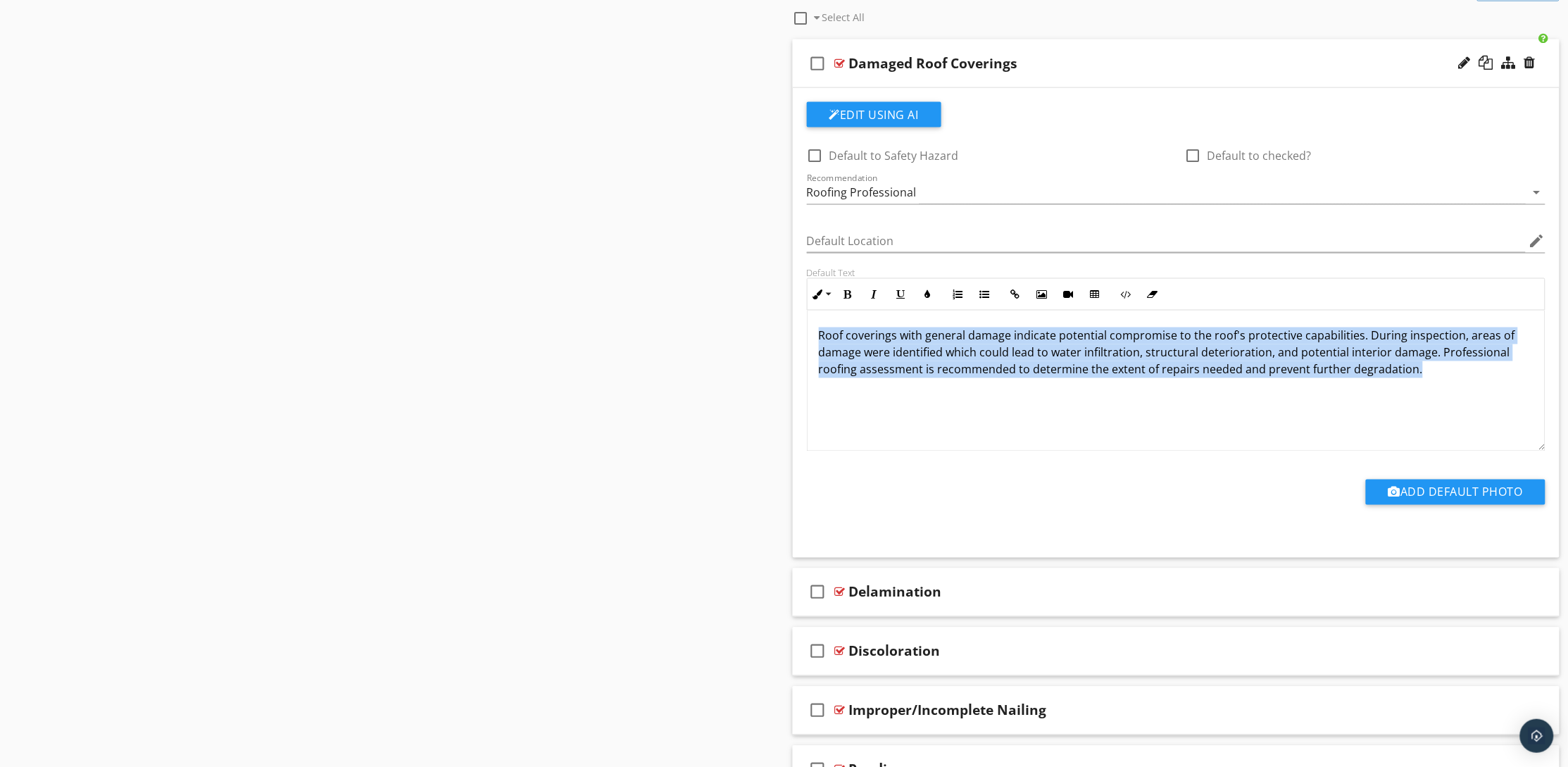
drag, startPoint x: 1425, startPoint y: 371, endPoint x: 803, endPoint y: 338, distance: 622.9
click at [803, 338] on div "Default Text Inline Style XLarge Large Normal Small Light Small/Light Bold Ital…" at bounding box center [1176, 359] width 756 height 185
copy p "Roof coverings with general damage indicate potential compromise to the roof's …"
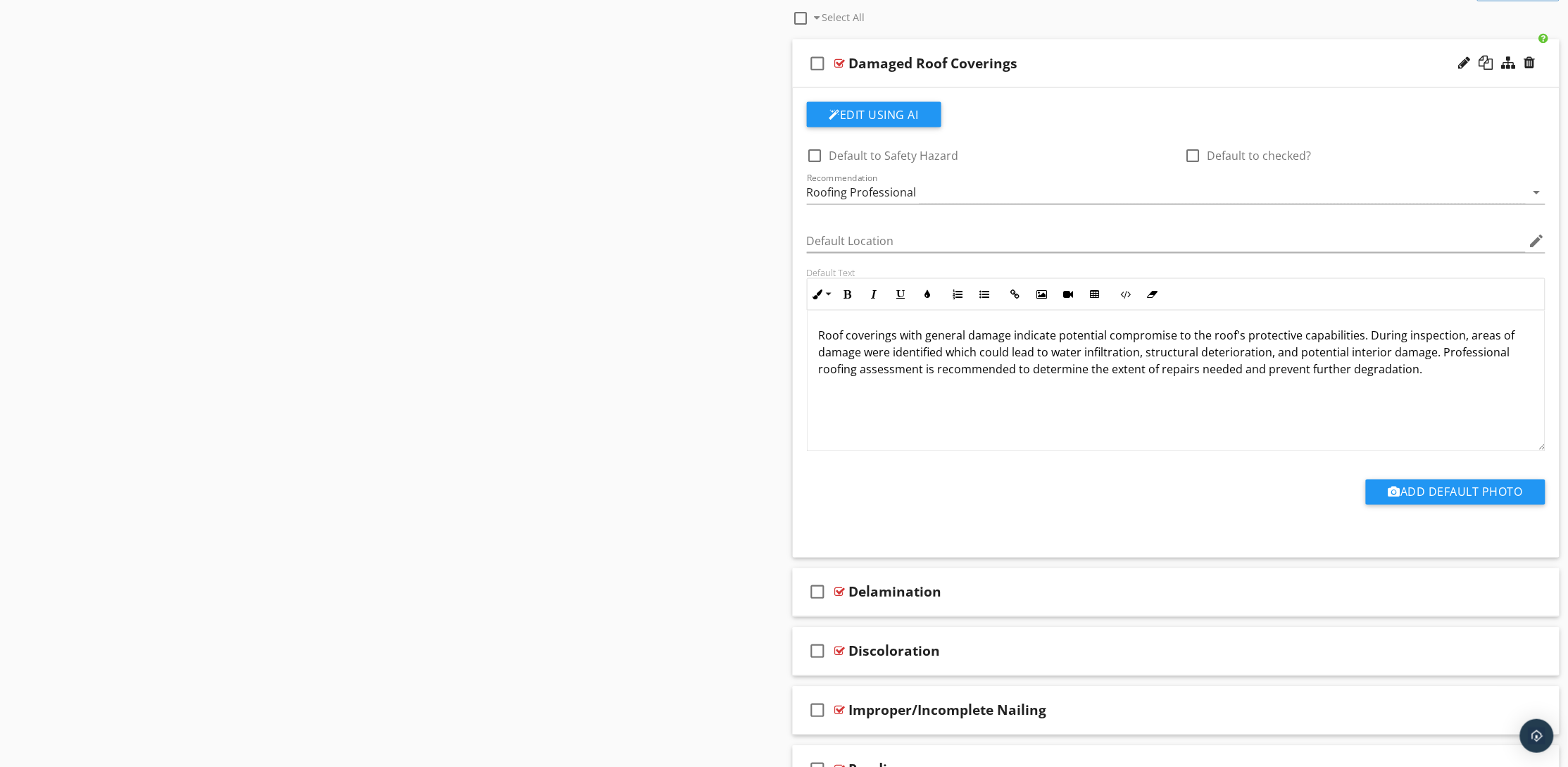
click at [445, 509] on div "Sections General Roof Flashing and Trim Section Attachments Attachment Items Ge…" at bounding box center [784, 268] width 1568 height 1734
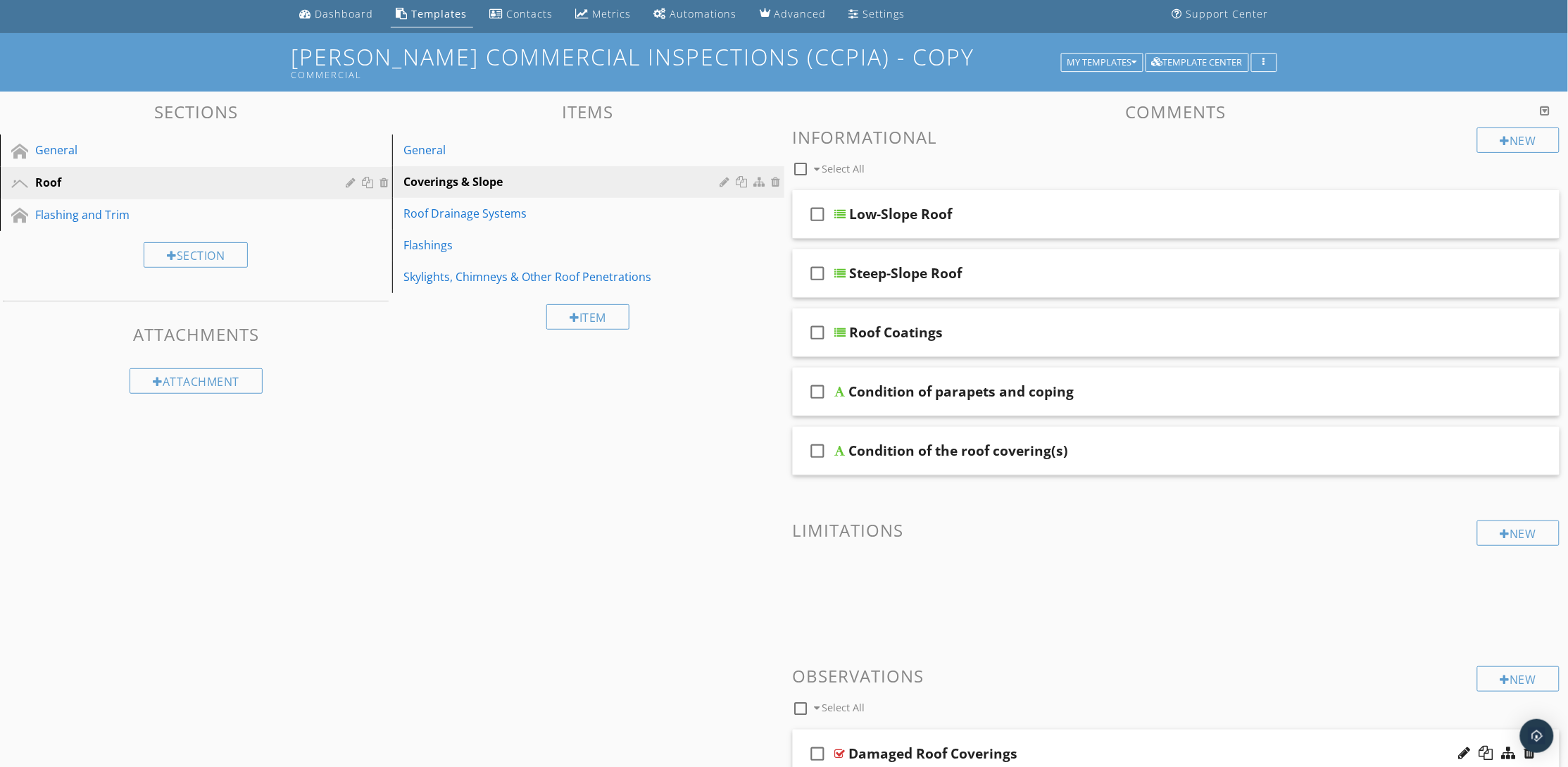
scroll to position [0, 0]
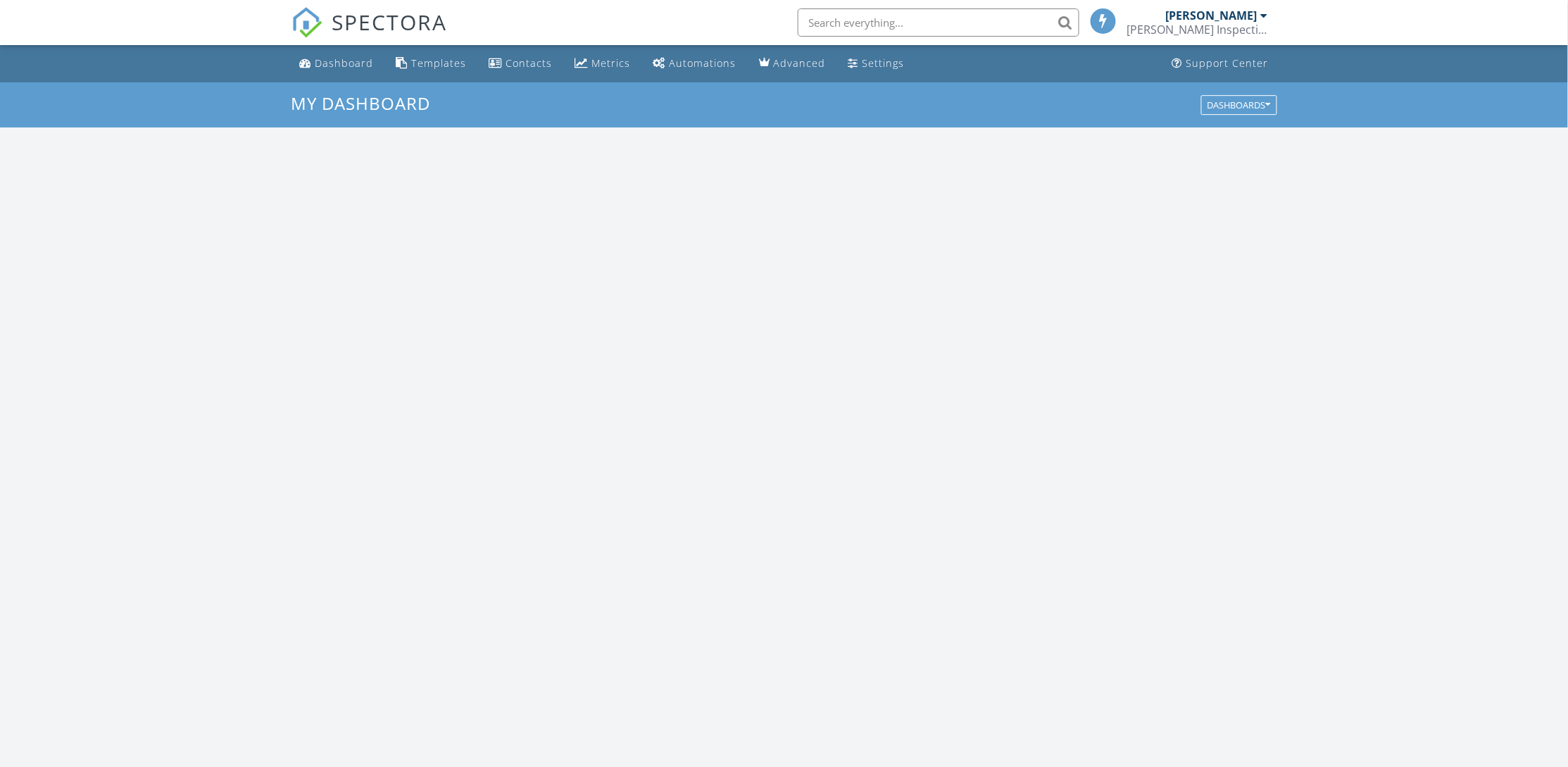
scroll to position [1313, 1600]
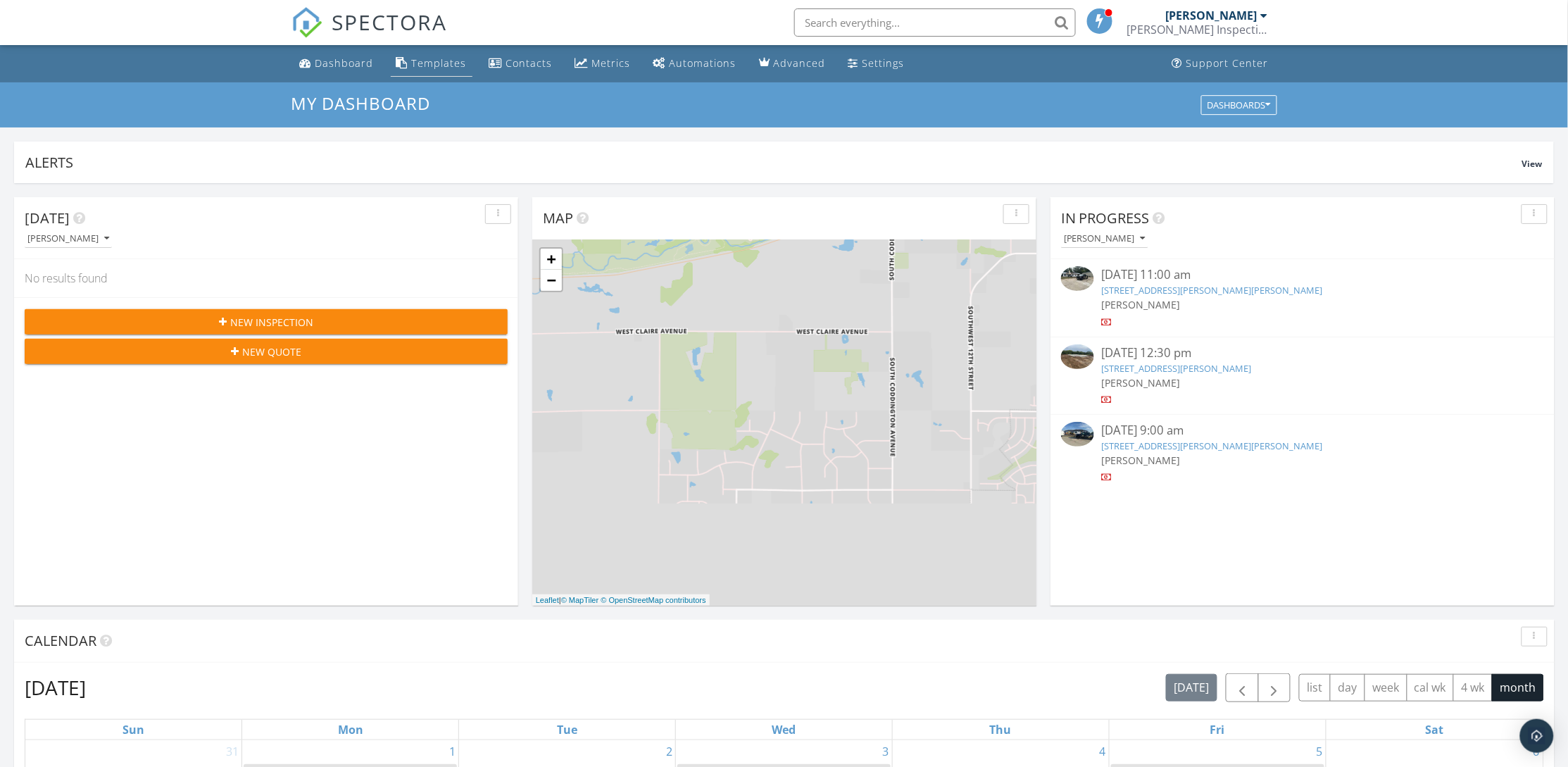
click at [438, 65] on div "Templates" at bounding box center [440, 63] width 55 height 14
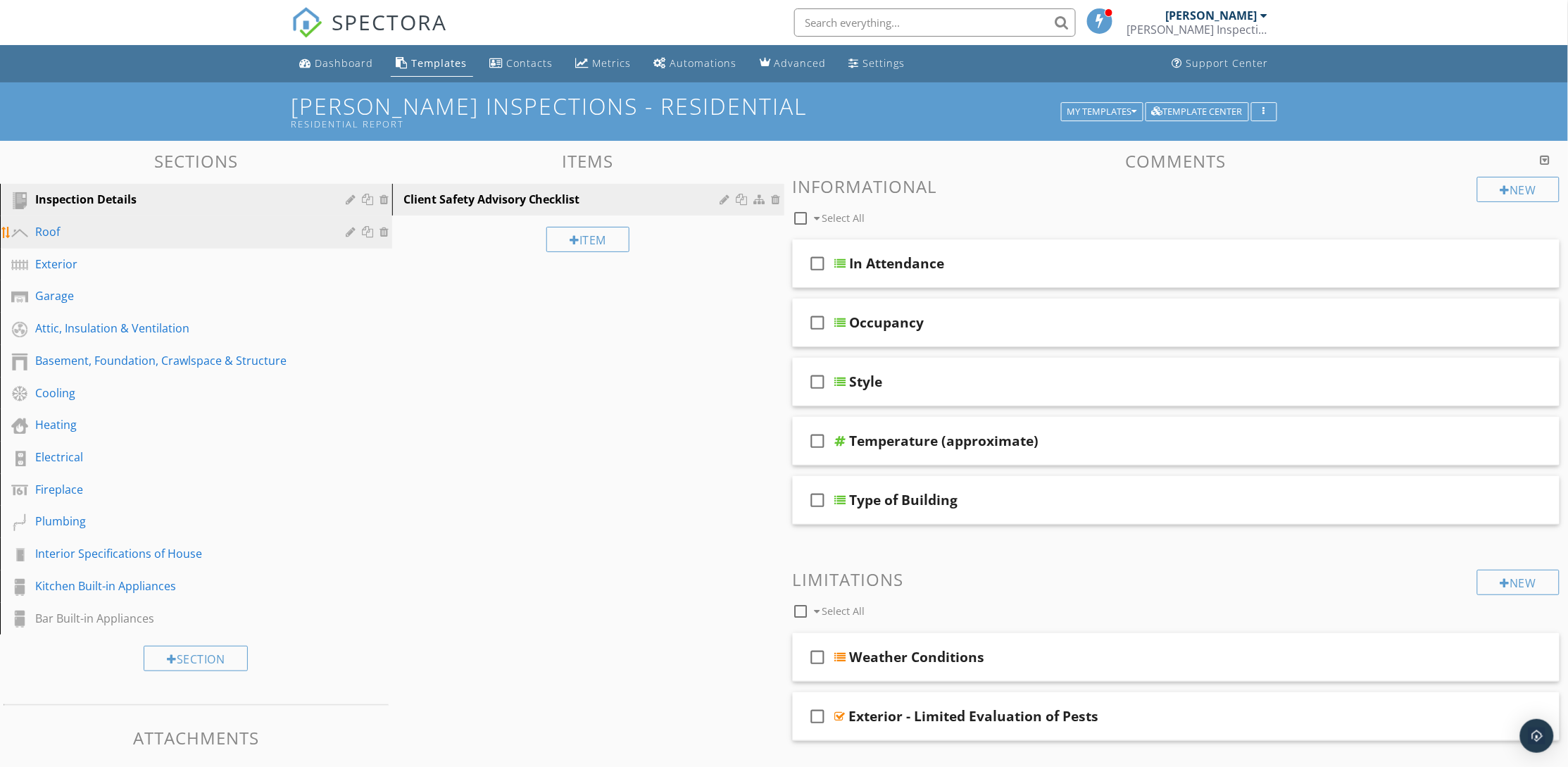
click at [164, 239] on div "Roof" at bounding box center [206, 233] width 343 height 18
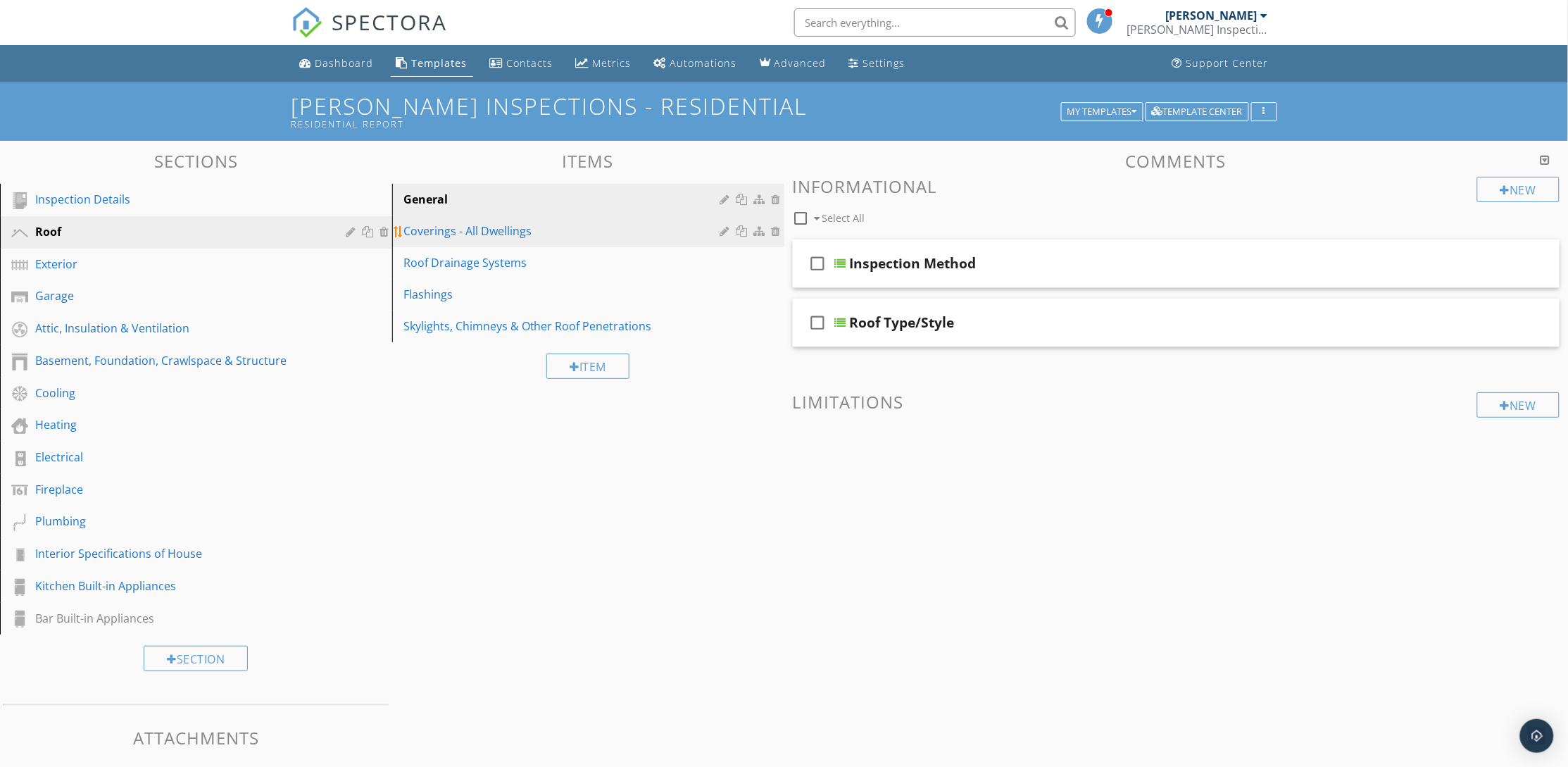
click at [563, 237] on div "Coverings - All Dwellings" at bounding box center [564, 231] width 321 height 17
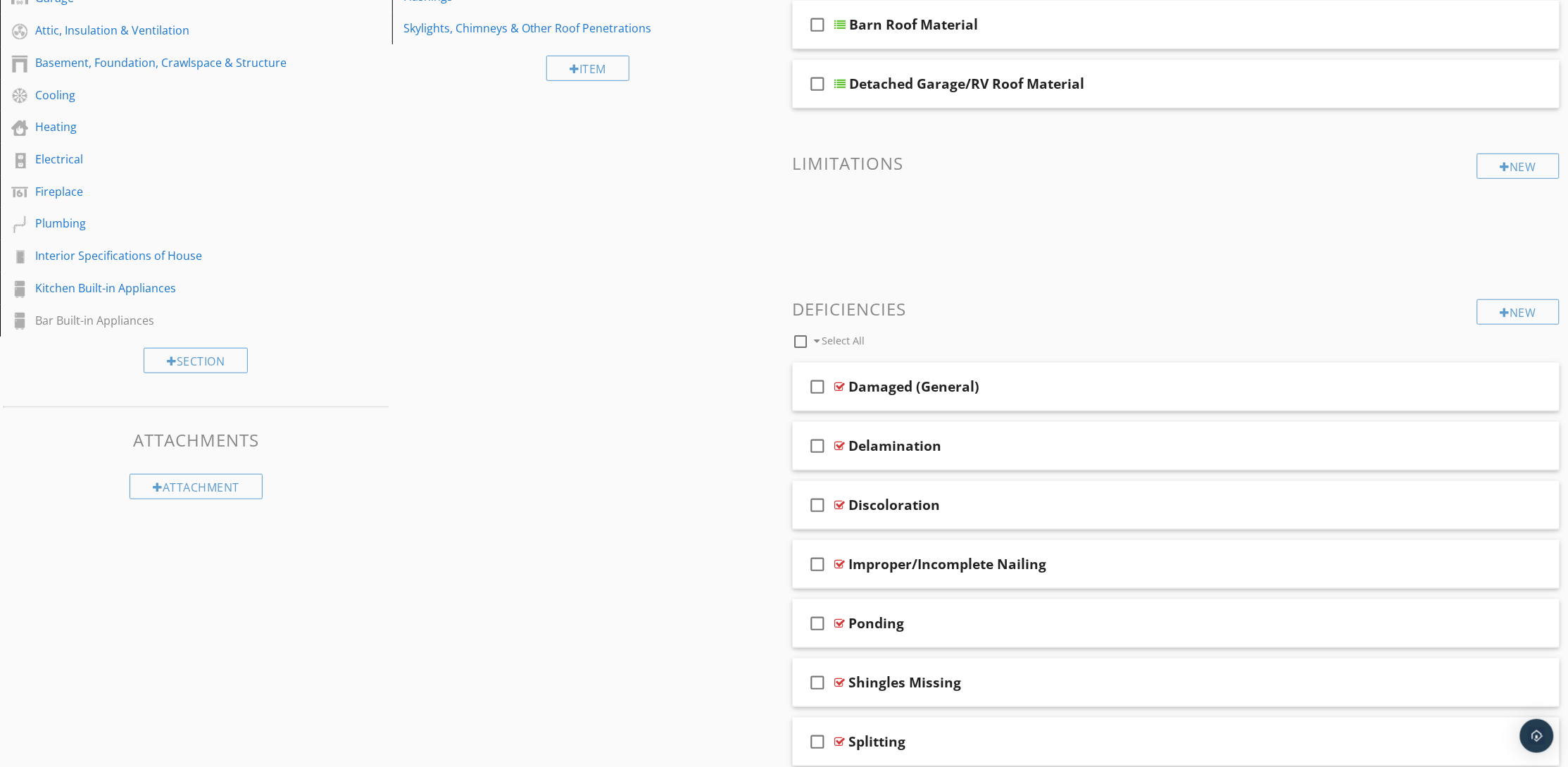
scroll to position [316, 0]
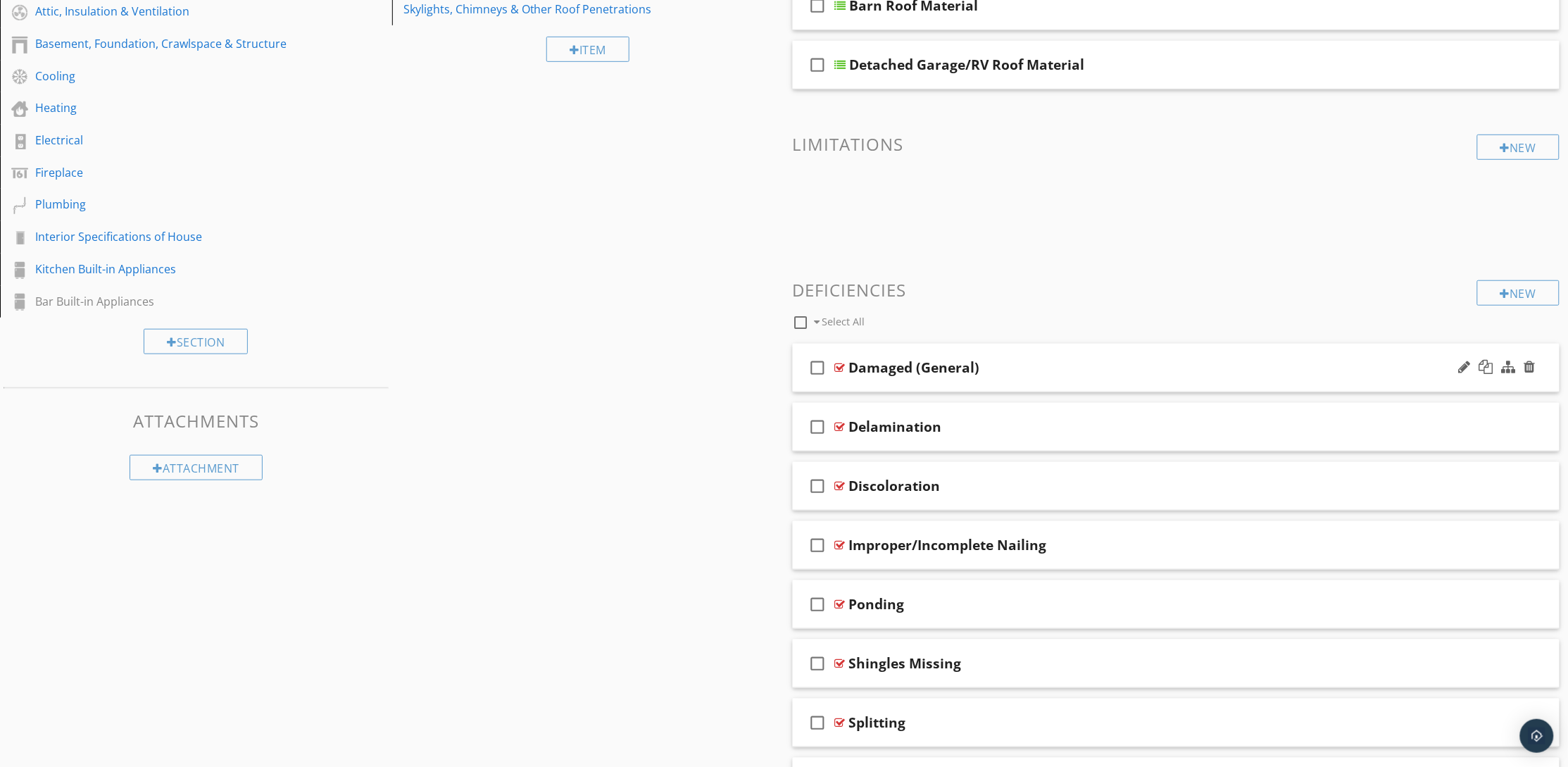
click at [1115, 361] on div "Damaged (General)" at bounding box center [1126, 367] width 554 height 17
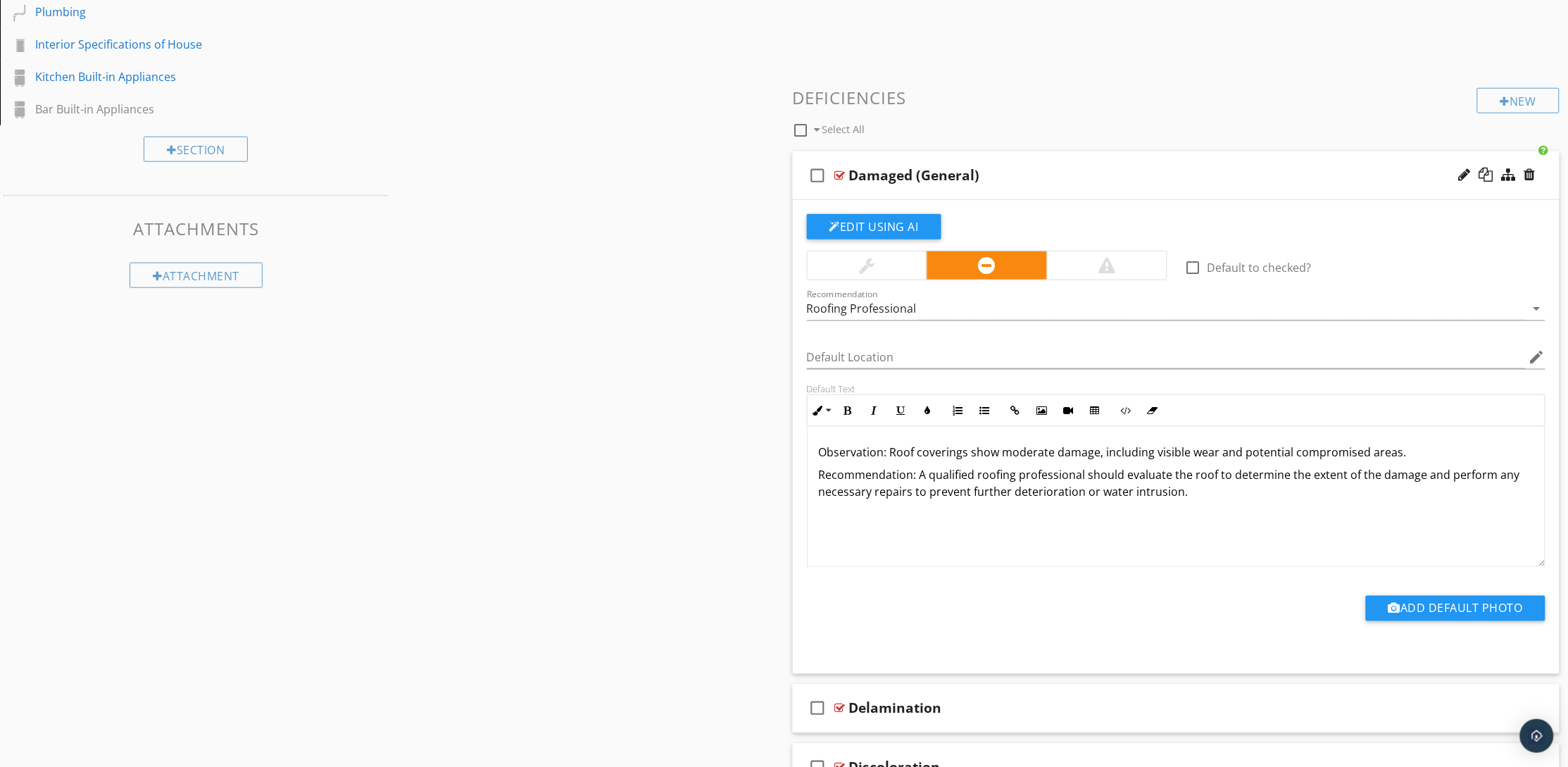
scroll to position [528, 0]
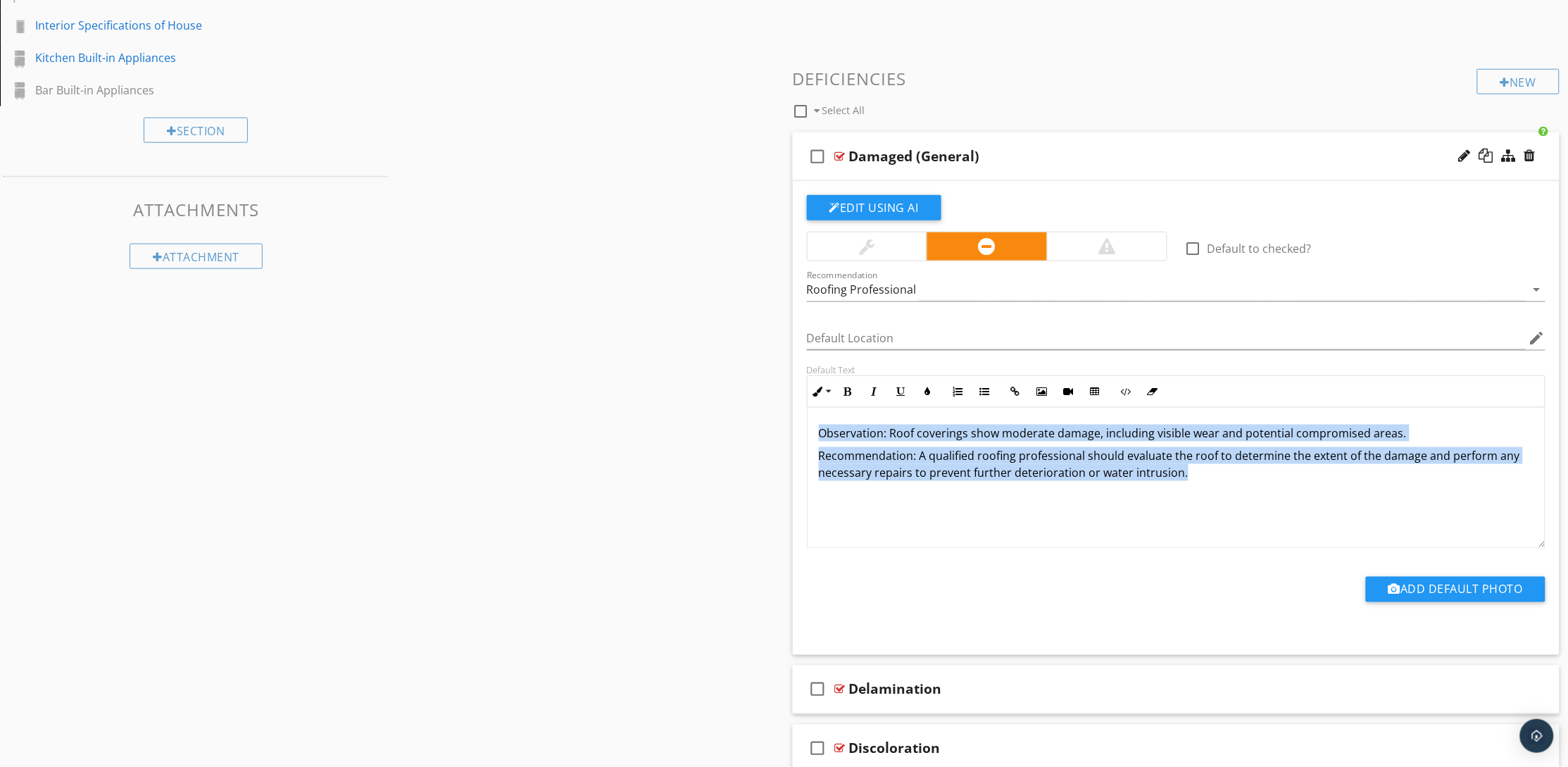
drag, startPoint x: 1207, startPoint y: 478, endPoint x: 814, endPoint y: 437, distance: 395.1
click at [814, 437] on div "Observation: Roof coverings show moderate damage, including visible wear and po…" at bounding box center [1176, 477] width 738 height 141
copy div "Observation: Roof coverings show moderate damage, including visible wear and po…"
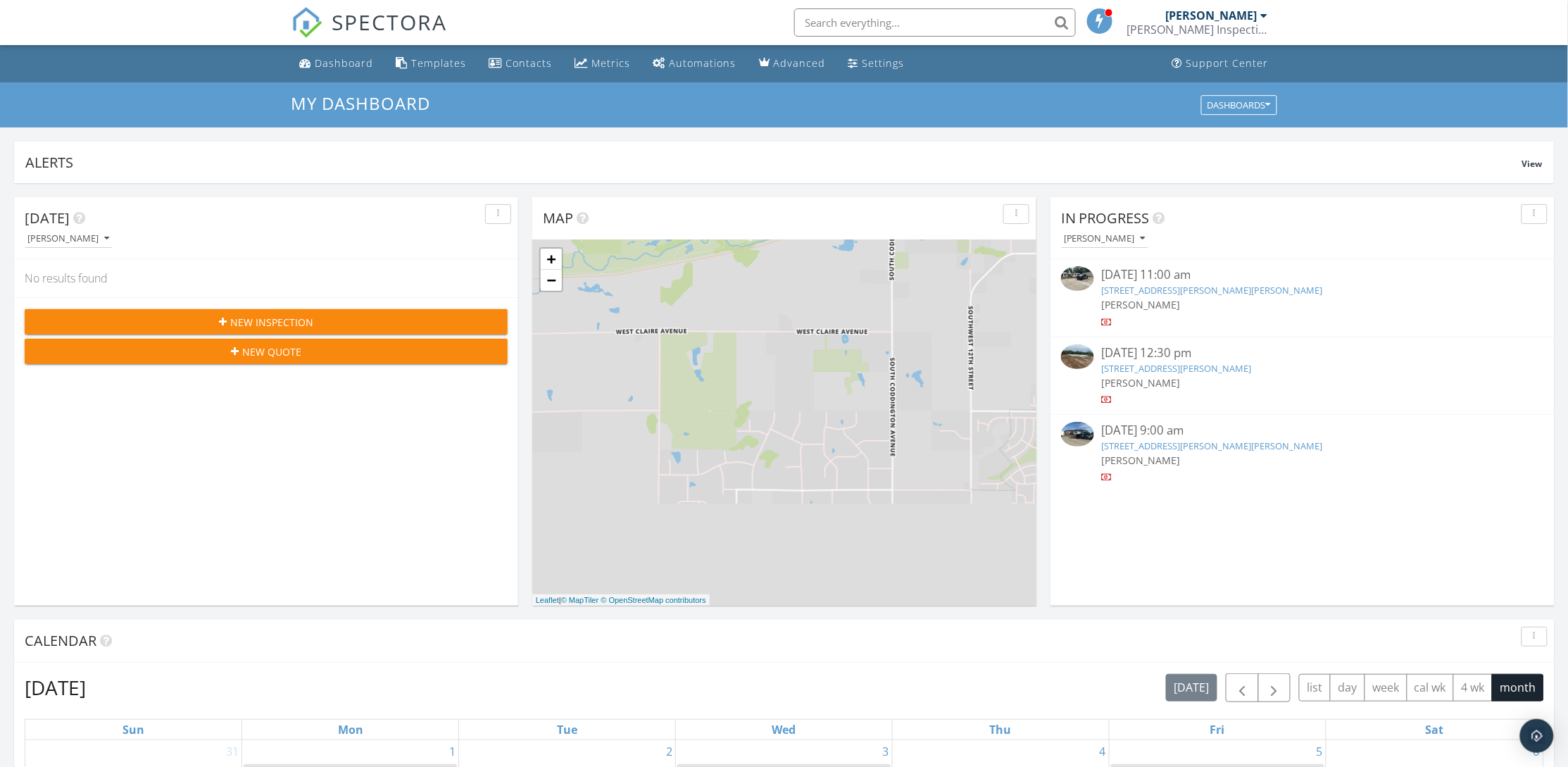
click at [271, 321] on span "New Inspection" at bounding box center [271, 322] width 83 height 15
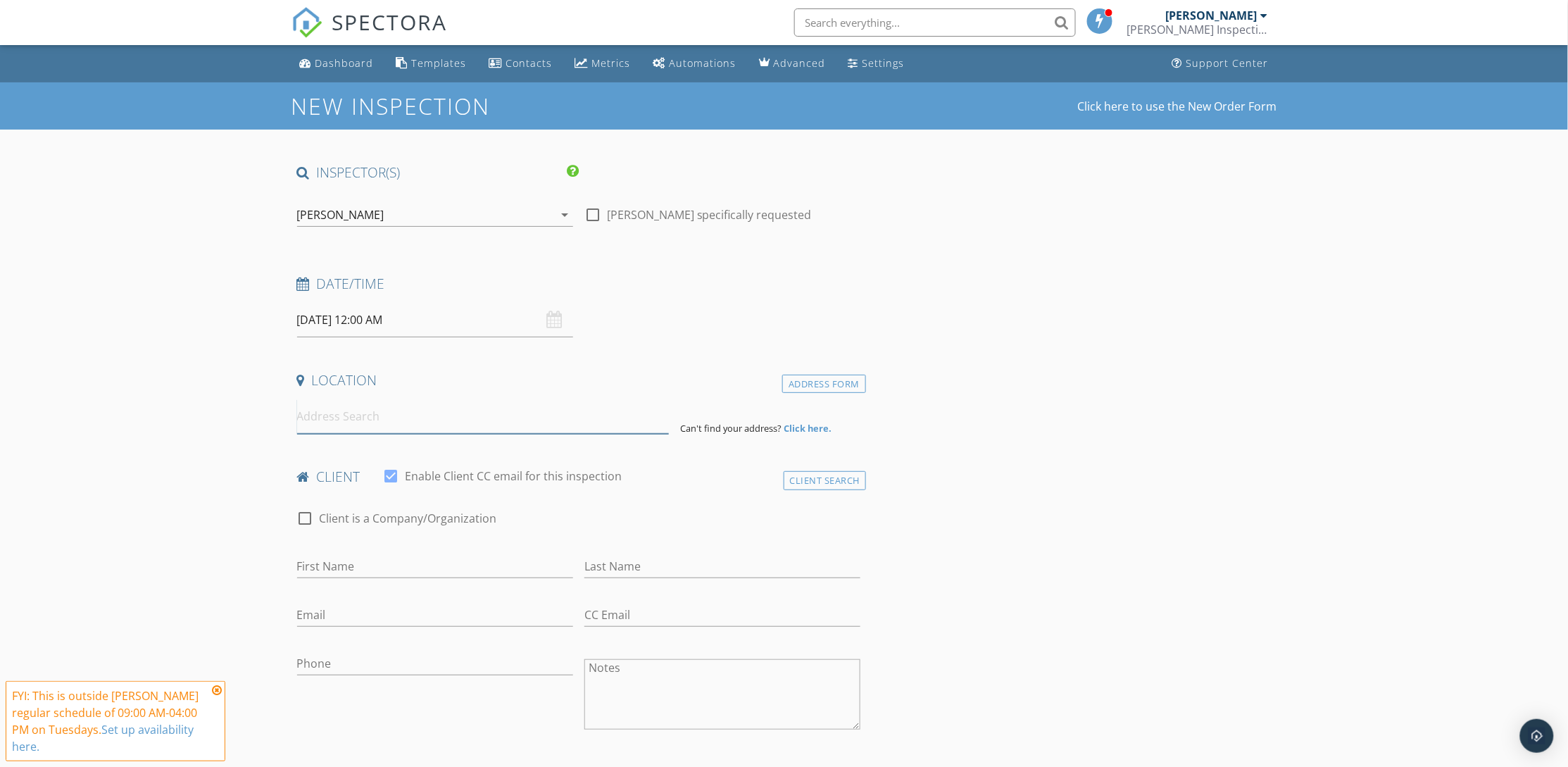
click at [371, 404] on input at bounding box center [483, 417] width 372 height 35
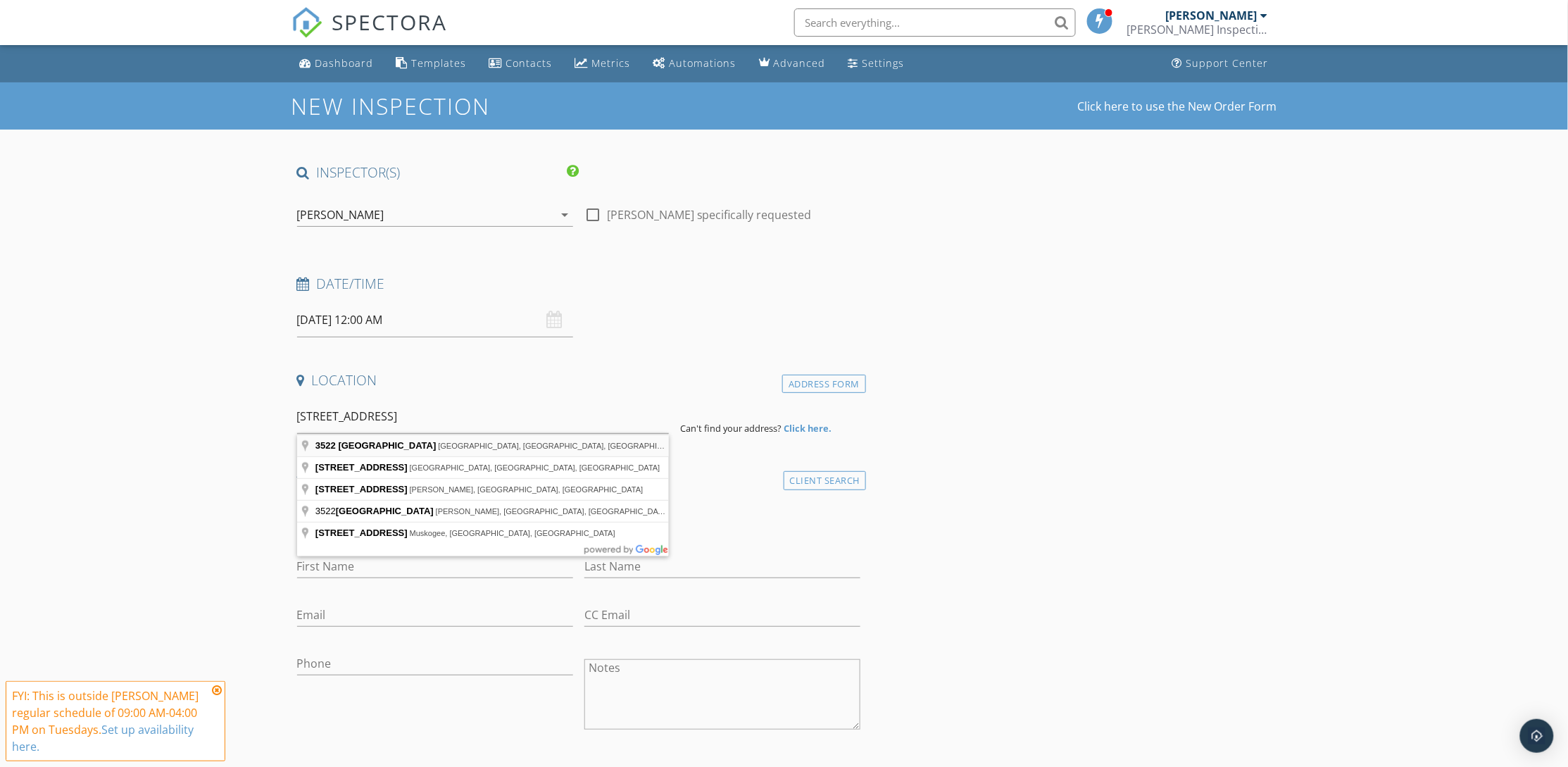
type input "3522 South 75th Street, Lincoln, NE, USA"
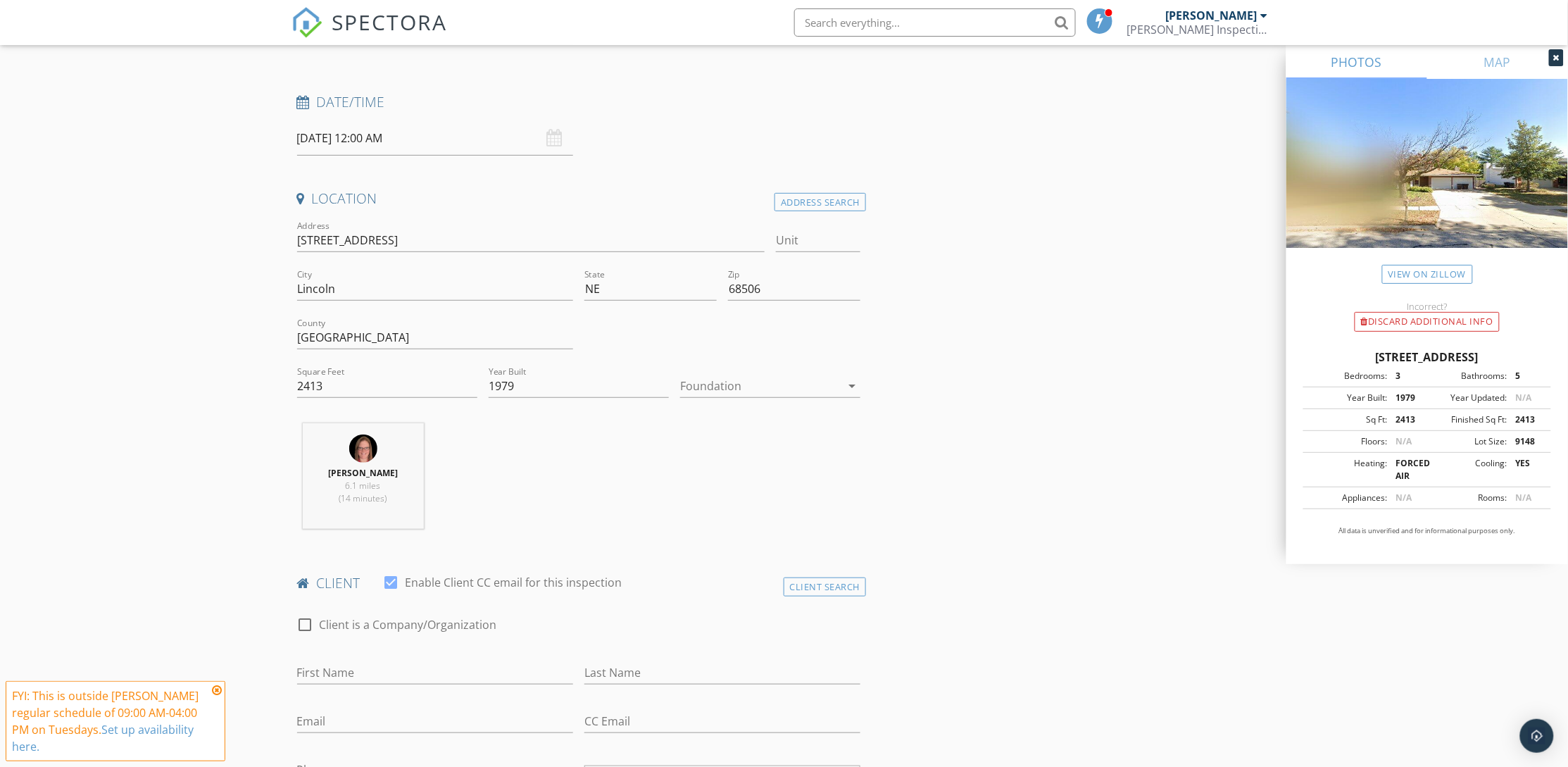
scroll to position [212, 0]
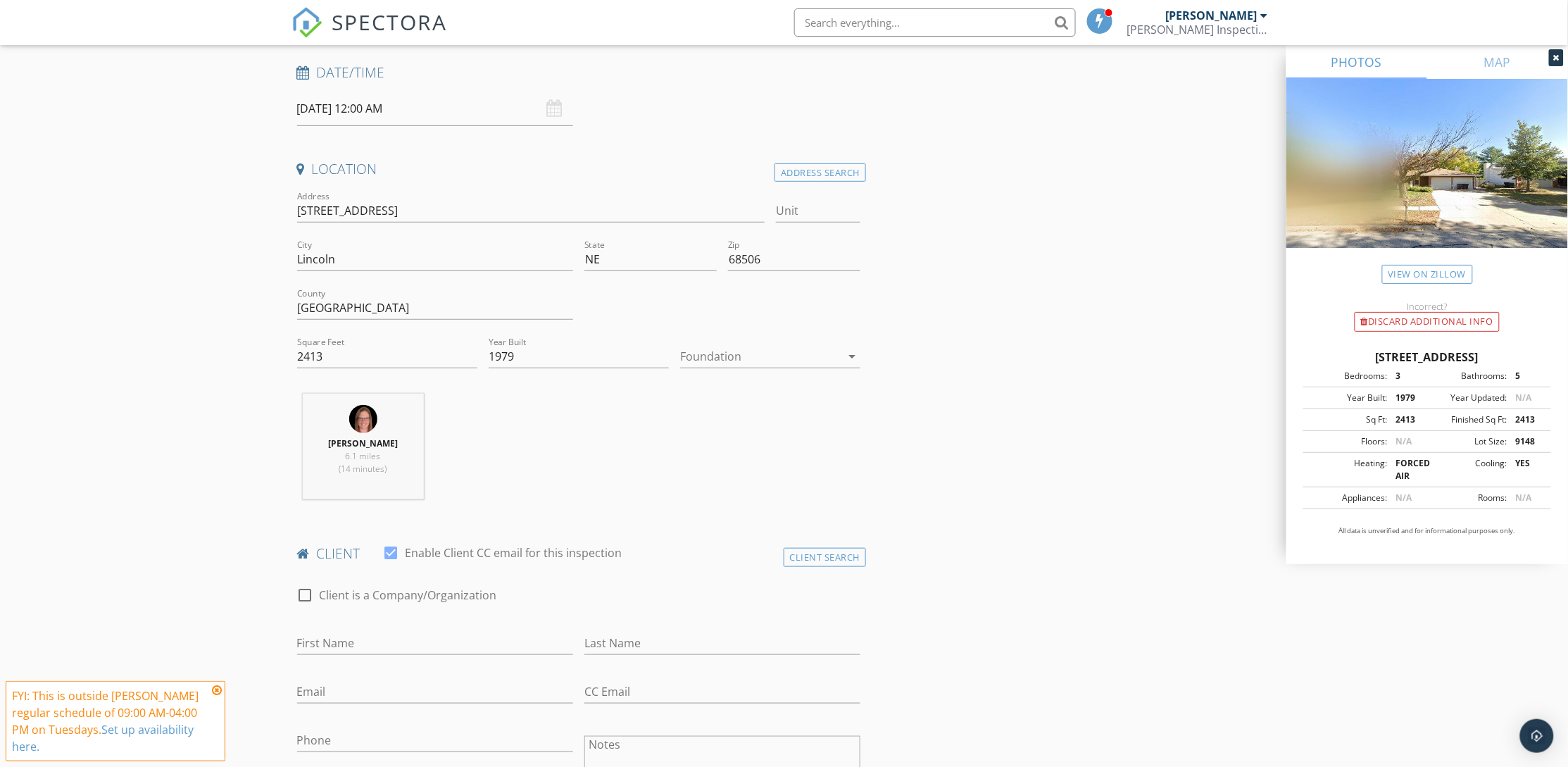
click at [800, 351] on div at bounding box center [761, 356] width 161 height 22
click at [775, 398] on div "Basement" at bounding box center [770, 396] width 157 height 17
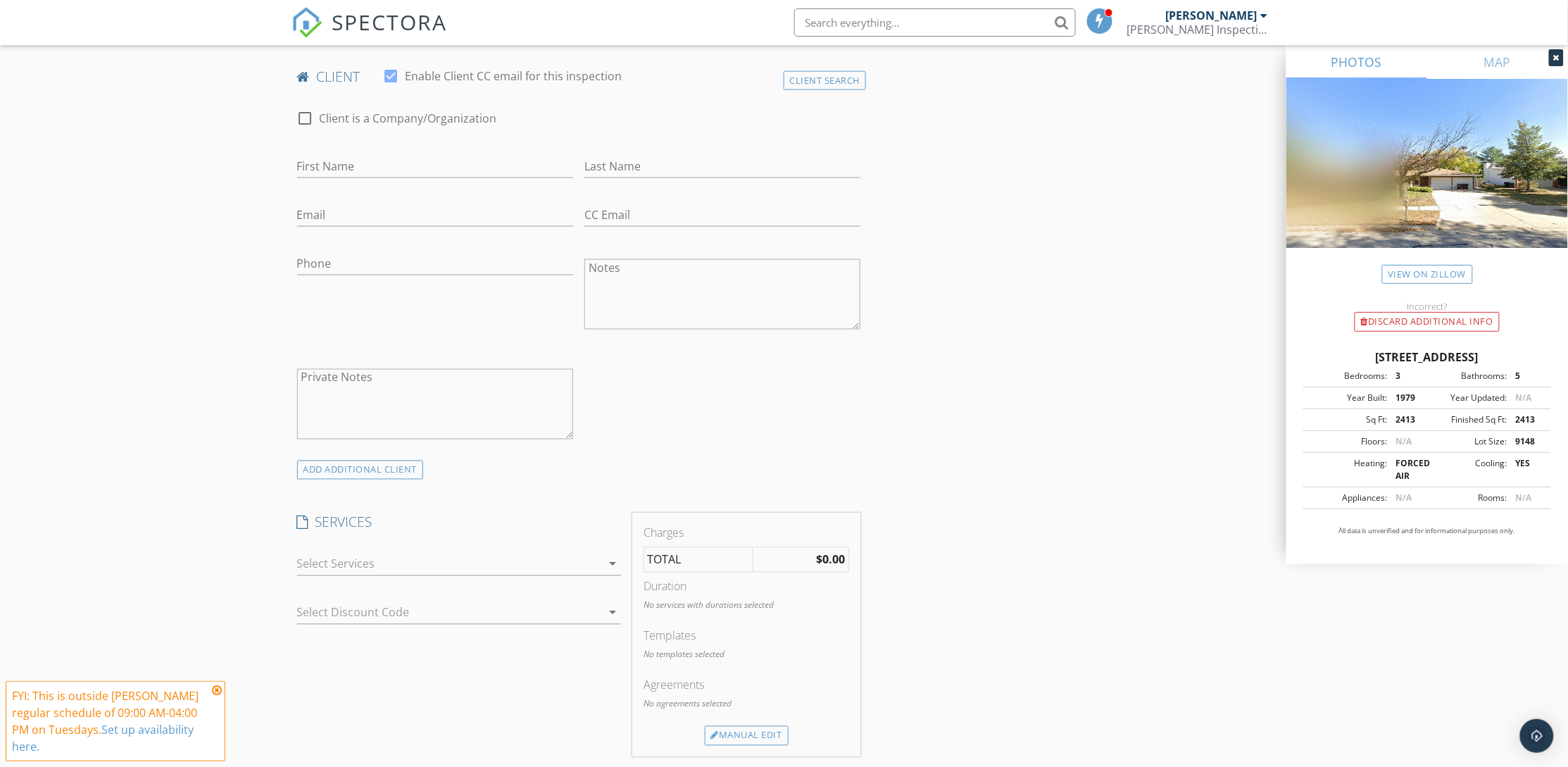
scroll to position [739, 0]
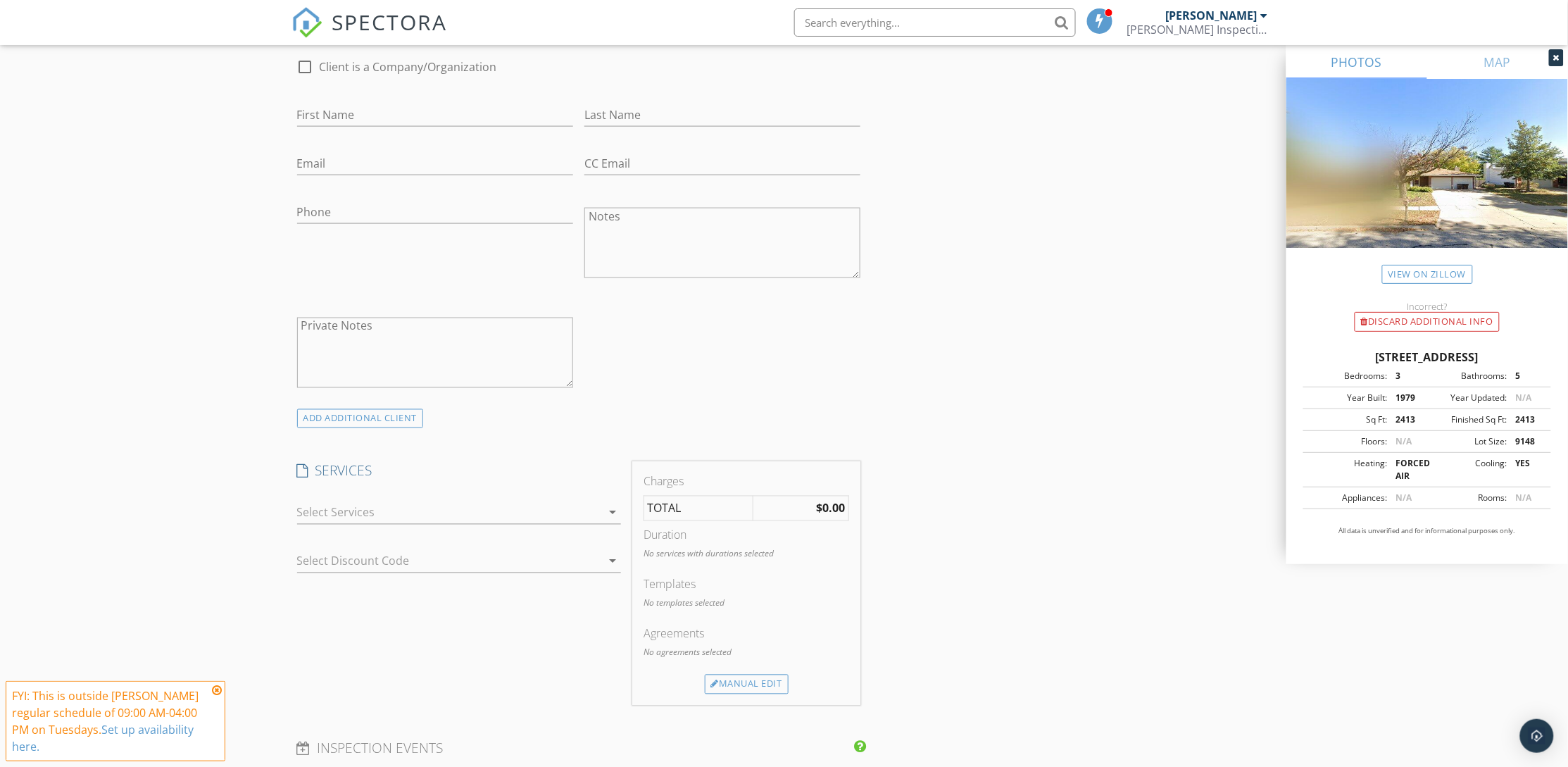
click at [608, 509] on icon "arrow_drop_down" at bounding box center [612, 512] width 17 height 17
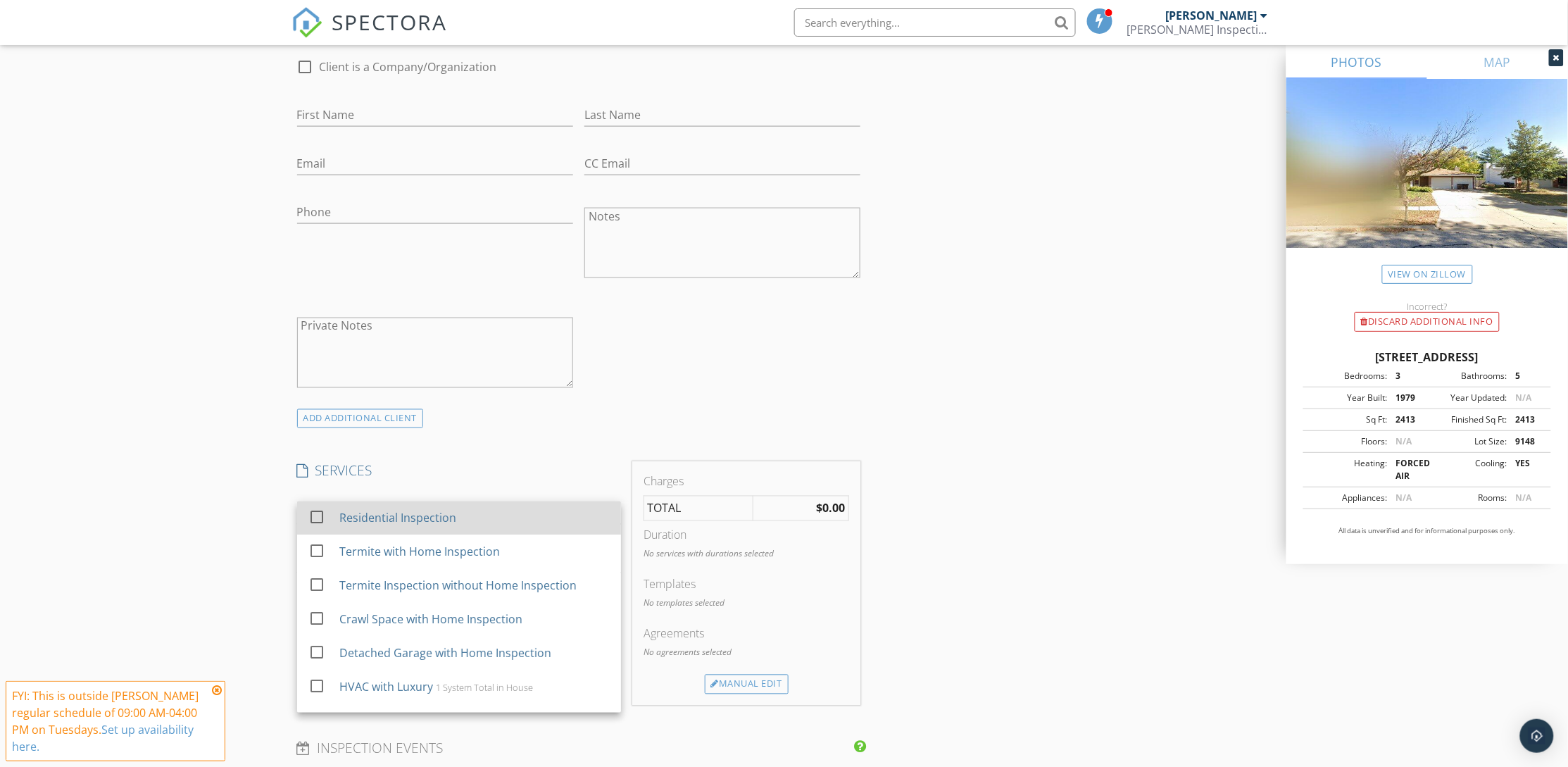
click at [314, 514] on div at bounding box center [316, 518] width 24 height 24
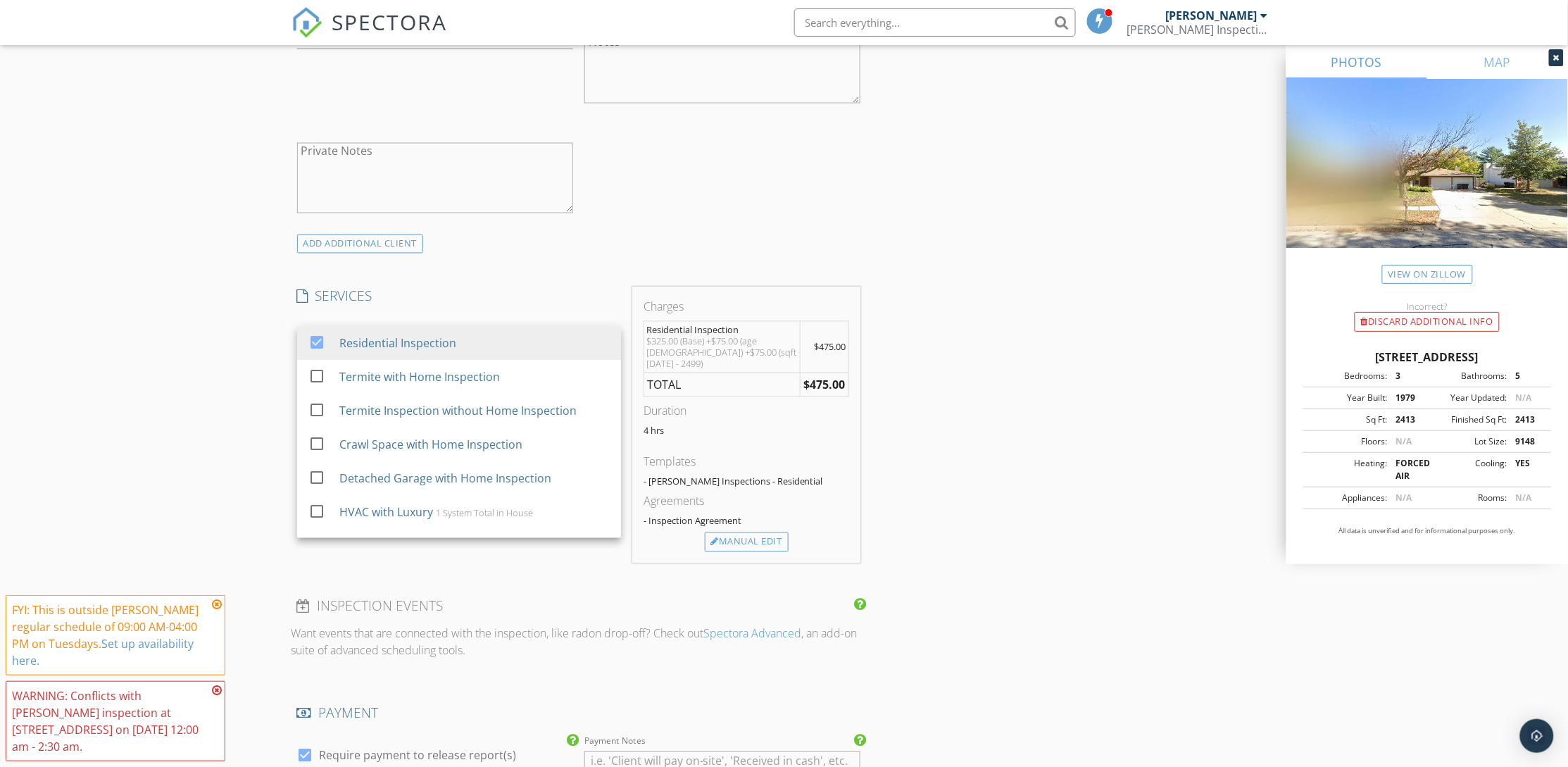
scroll to position [950, 0]
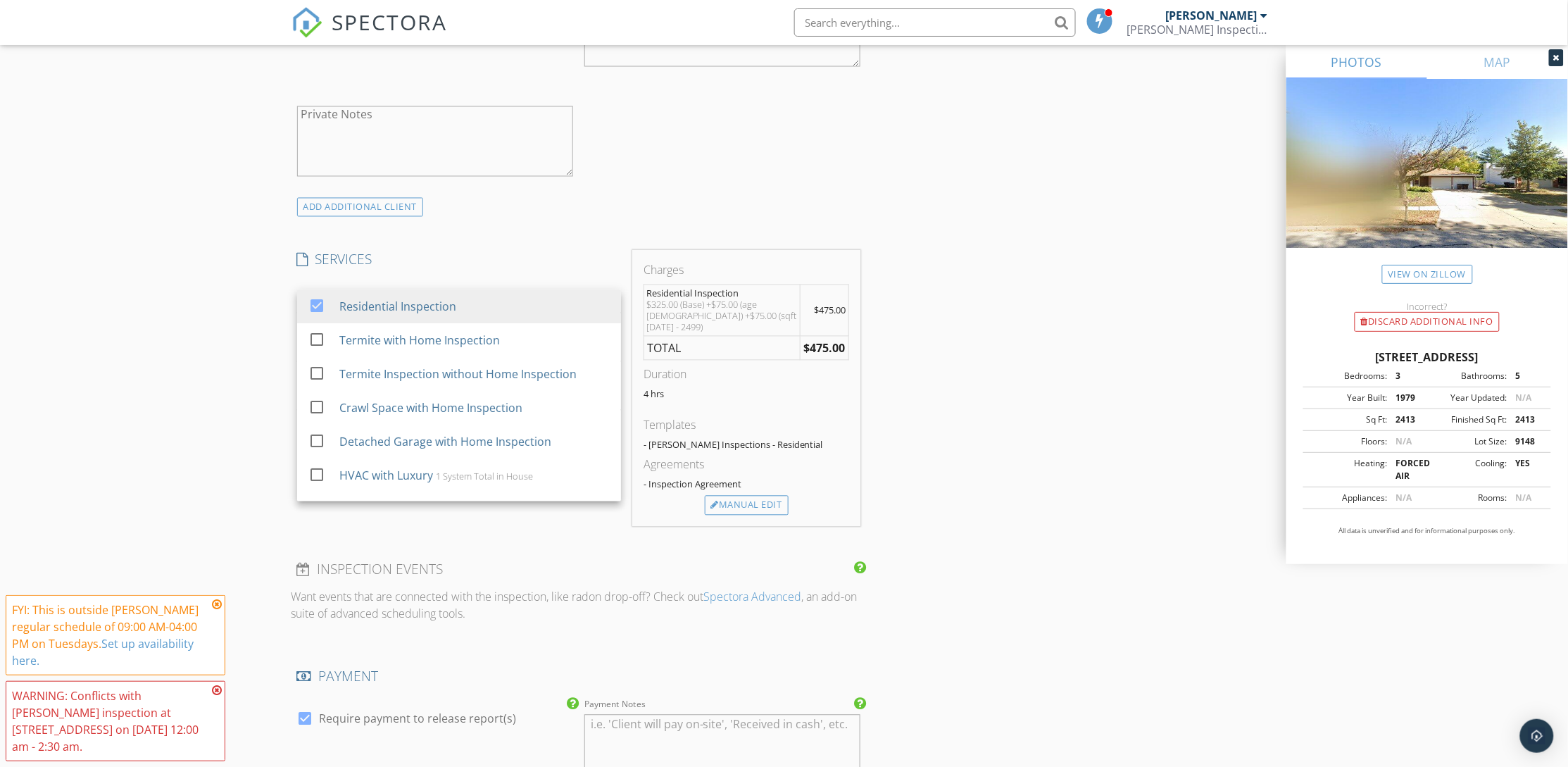
click at [1036, 491] on div "INSPECTOR(S) check_box Tori Amato PRIMARY Tori Amato arrow_drop_down check_box_…" at bounding box center [784, 383] width 986 height 2341
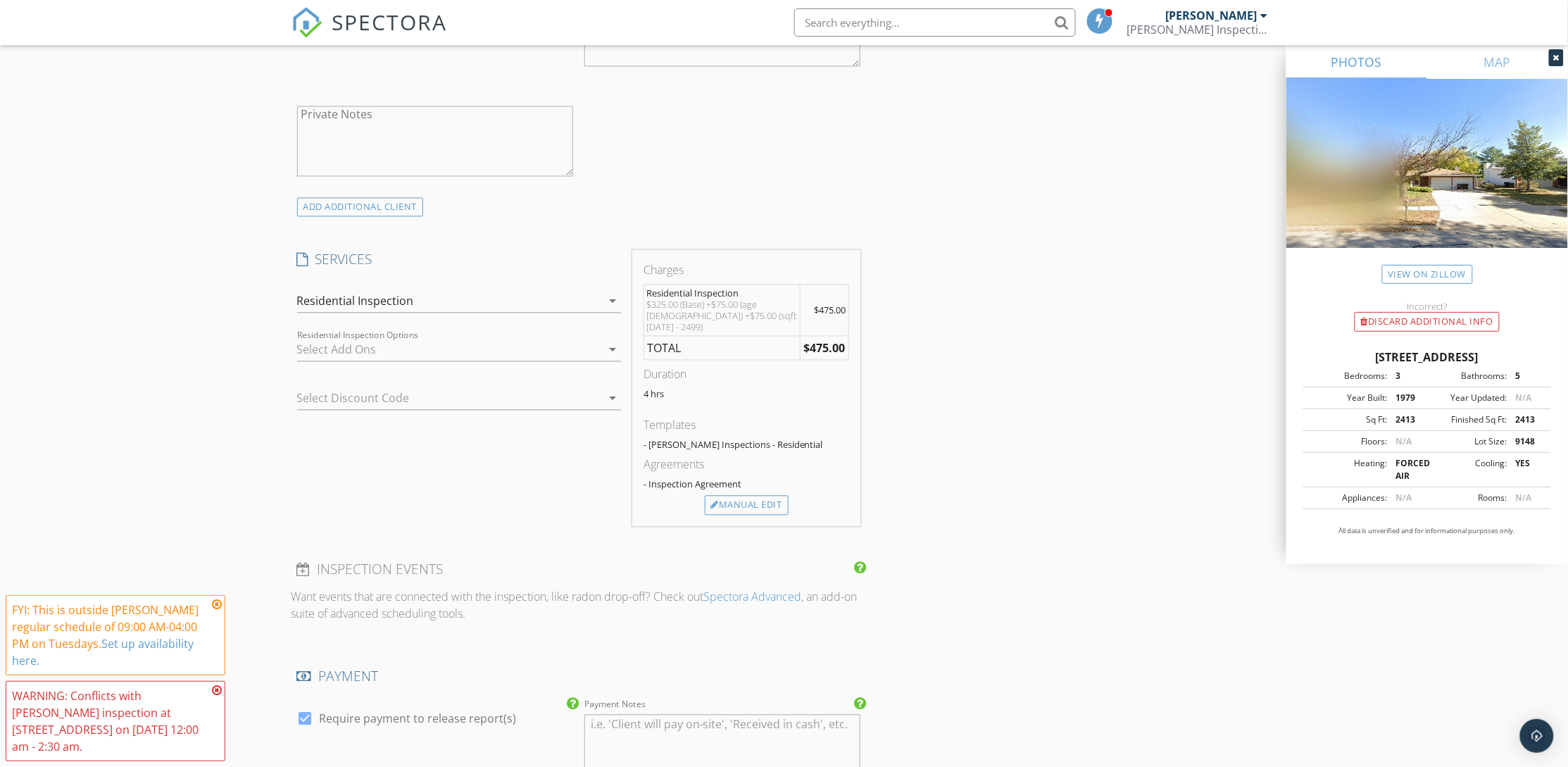
click at [608, 353] on icon "arrow_drop_down" at bounding box center [612, 349] width 17 height 17
click at [894, 363] on div "INSPECTOR(S) check_box Tori Amato PRIMARY Tori Amato arrow_drop_down check_box_…" at bounding box center [784, 383] width 986 height 2341
click at [584, 301] on div "Residential Inspection" at bounding box center [449, 301] width 304 height 22
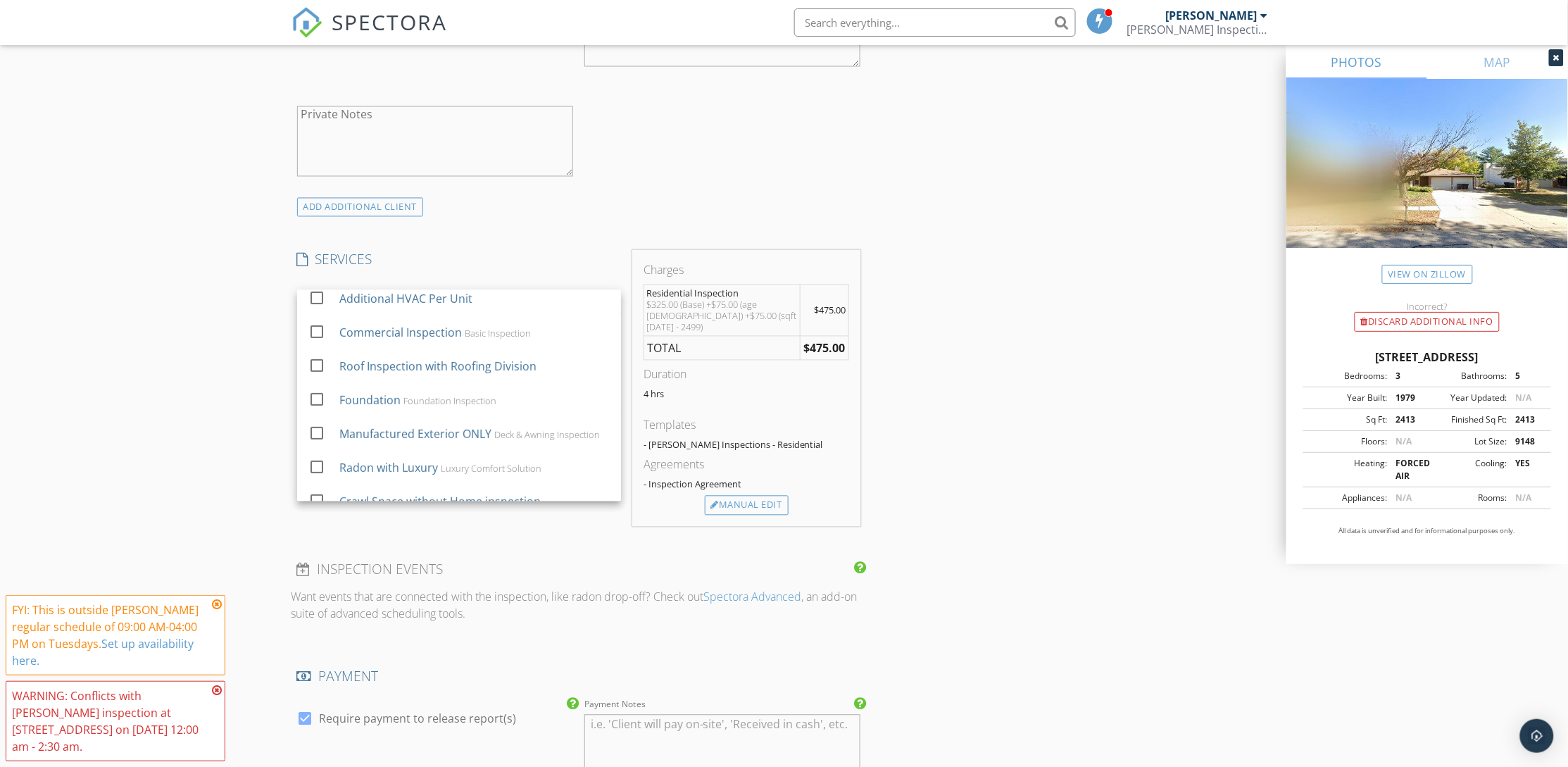
scroll to position [239, 0]
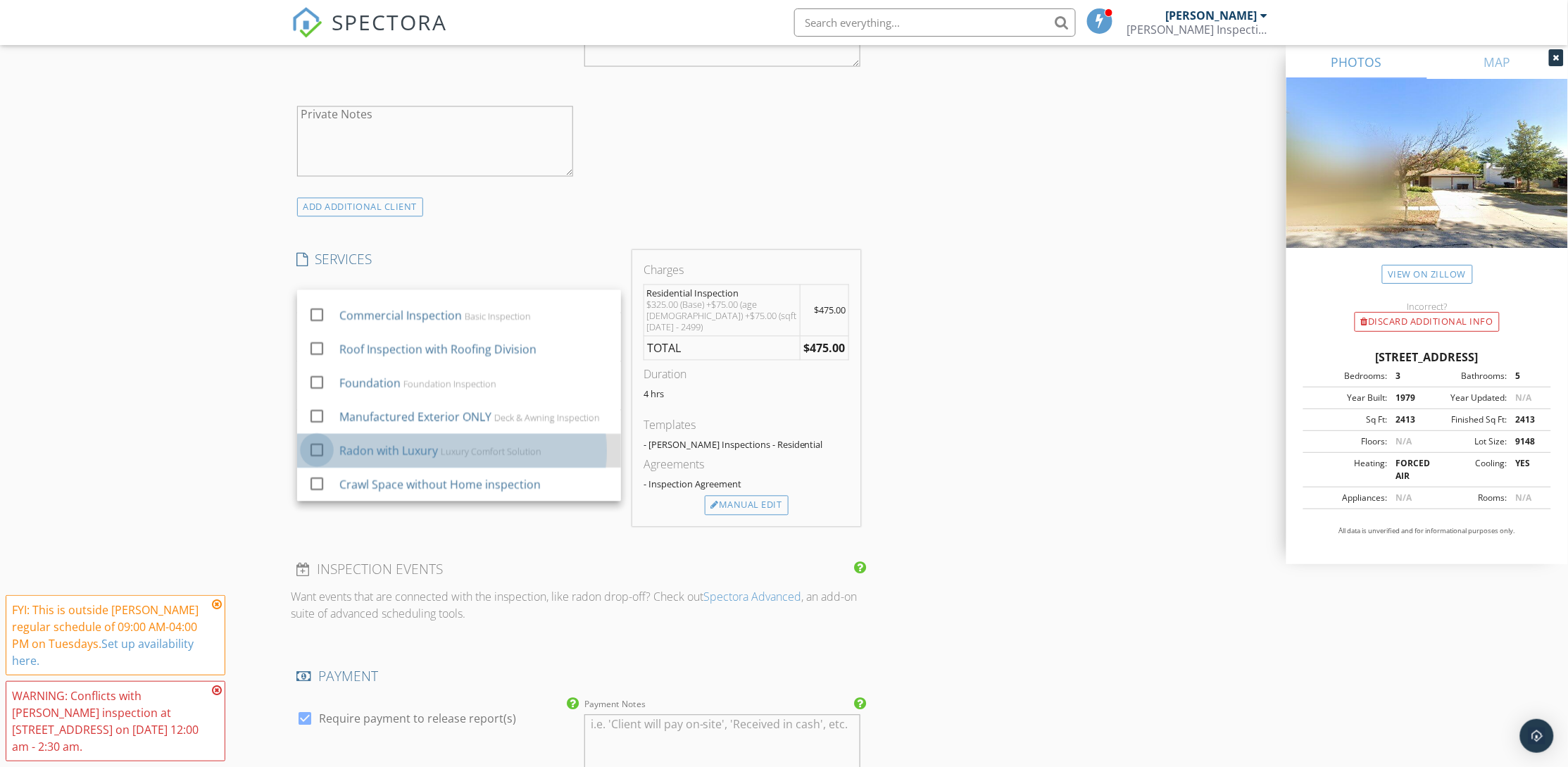
click at [313, 447] on div at bounding box center [316, 450] width 24 height 24
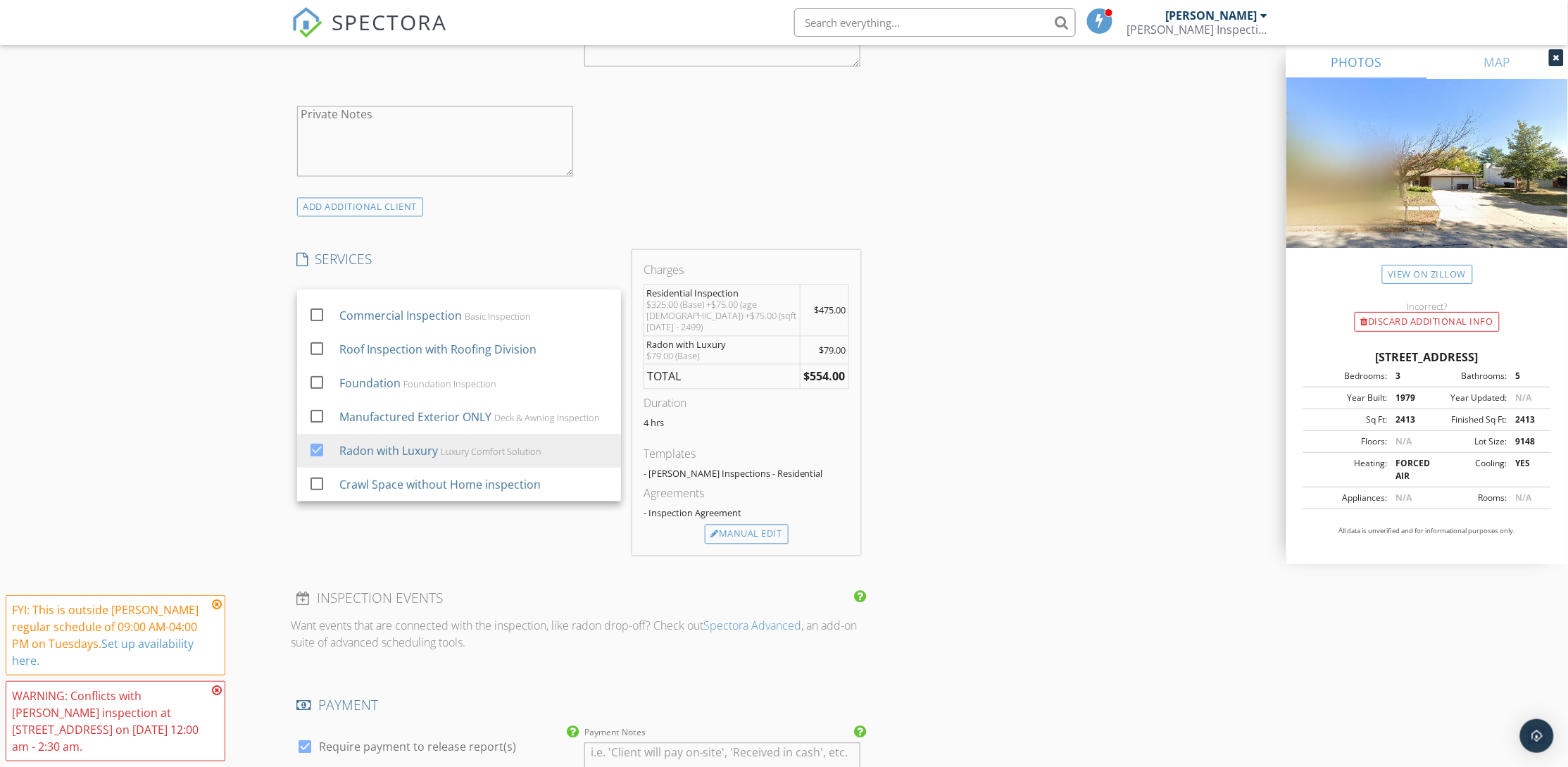
click at [1082, 479] on div "INSPECTOR(S) check_box Tori Amato PRIMARY Tori Amato arrow_drop_down check_box_…" at bounding box center [784, 397] width 986 height 2370
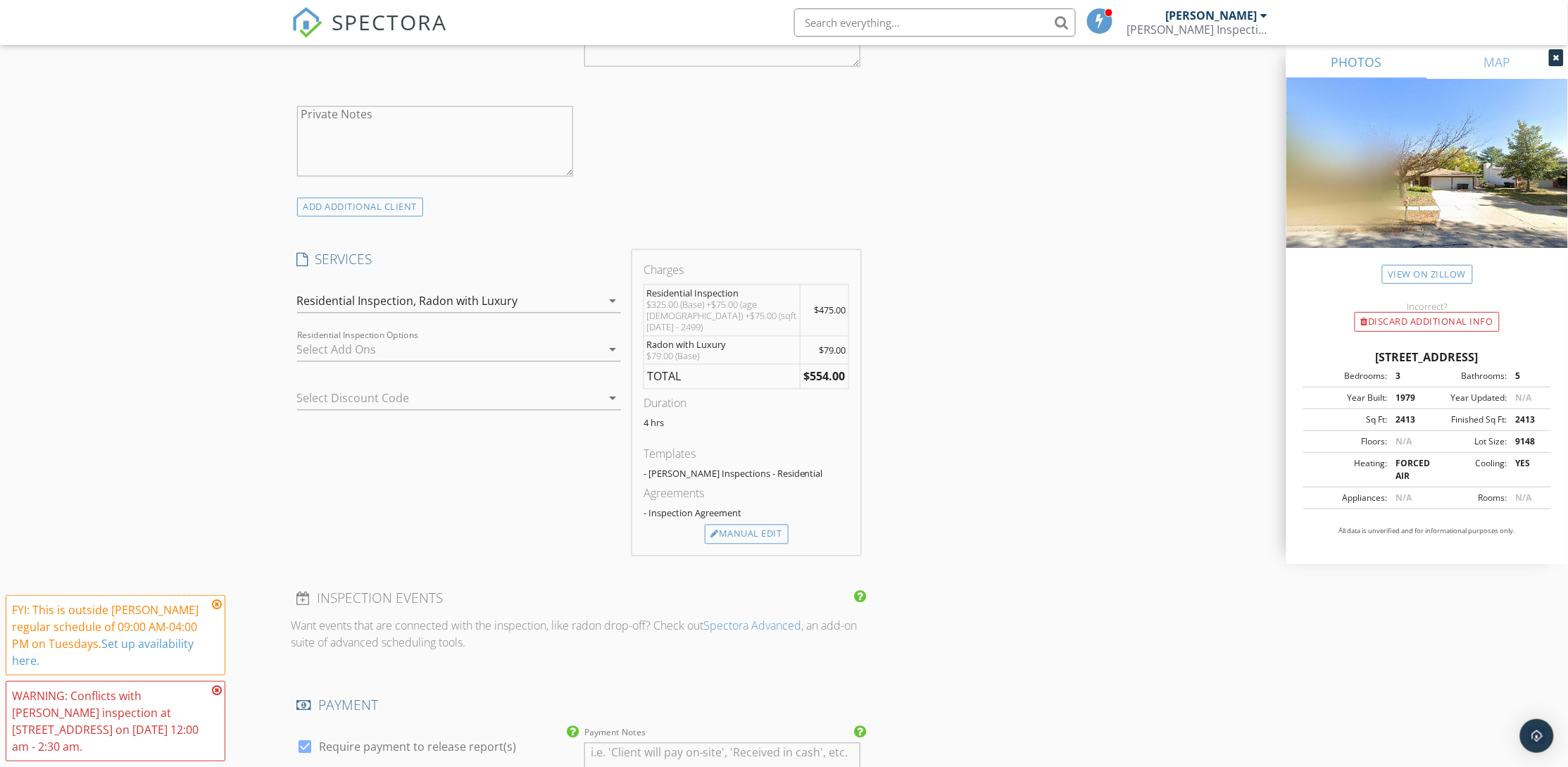
click at [1057, 502] on div "INSPECTOR(S) check_box Tori Amato PRIMARY Tori Amato arrow_drop_down check_box_…" at bounding box center [784, 397] width 986 height 2370
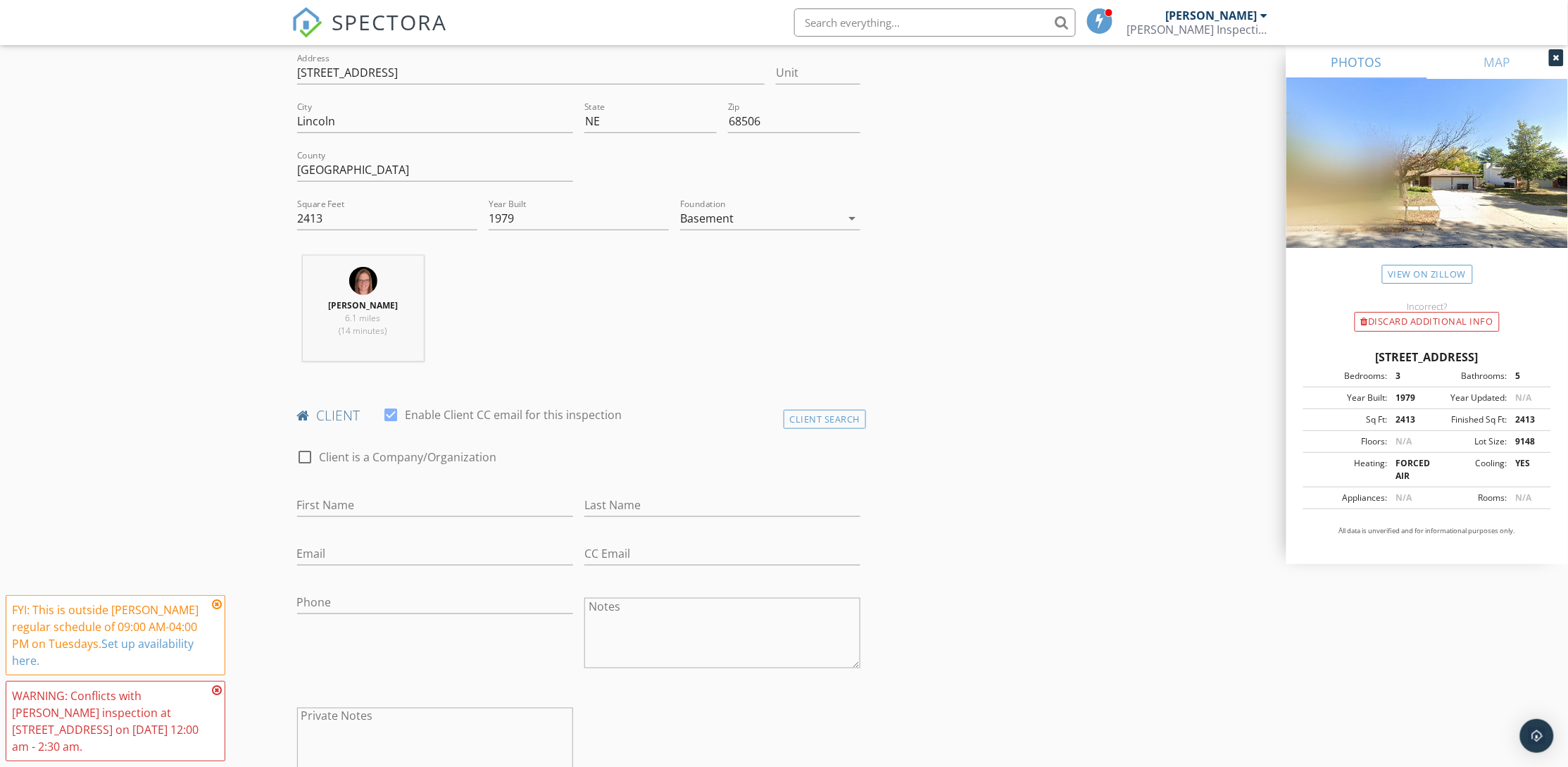
scroll to position [212, 0]
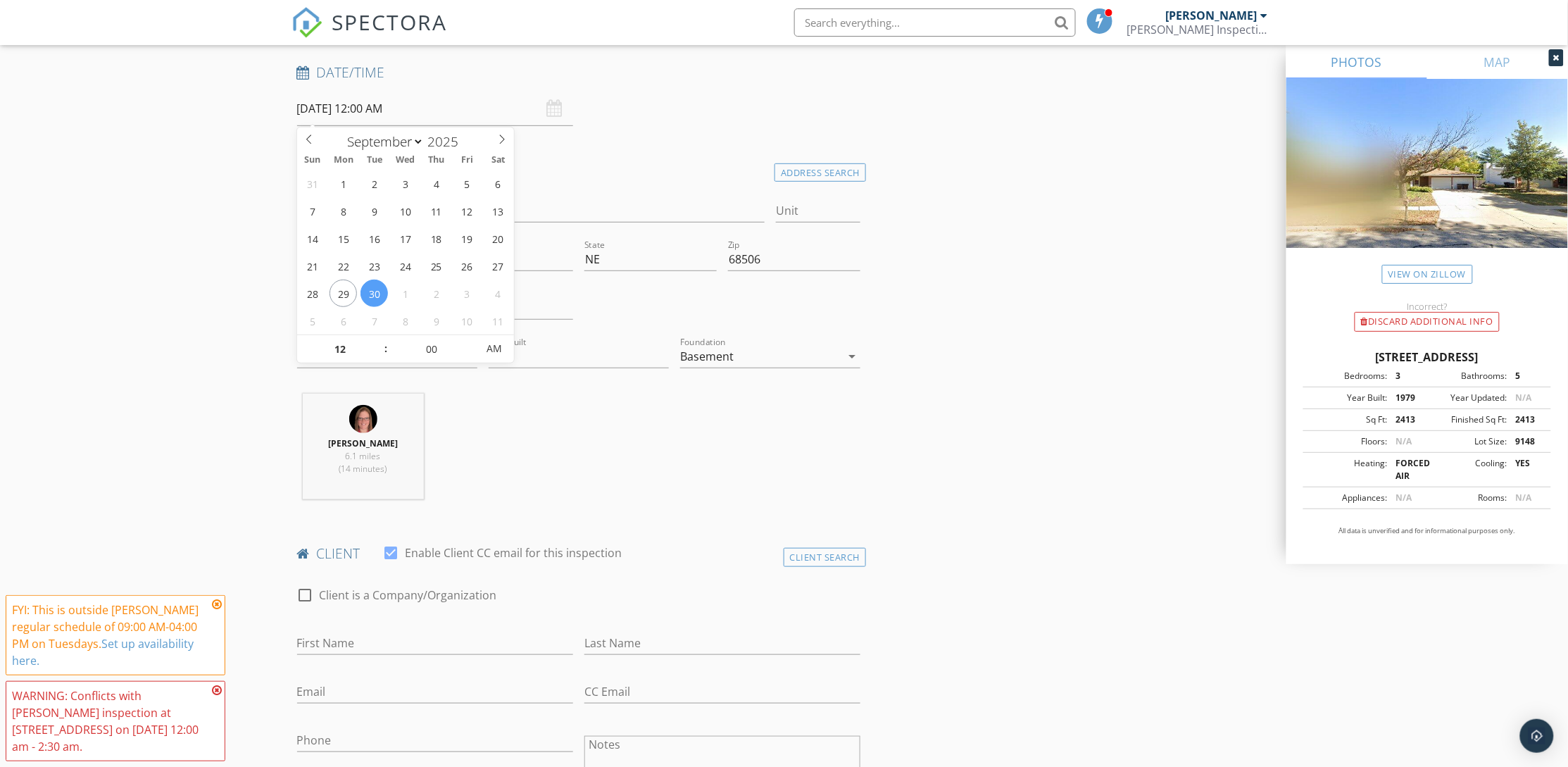
click at [325, 107] on input "09/30/2025 12:00 AM" at bounding box center [435, 109] width 276 height 35
select select "9"
type input "10/07/2025 12:00 AM"
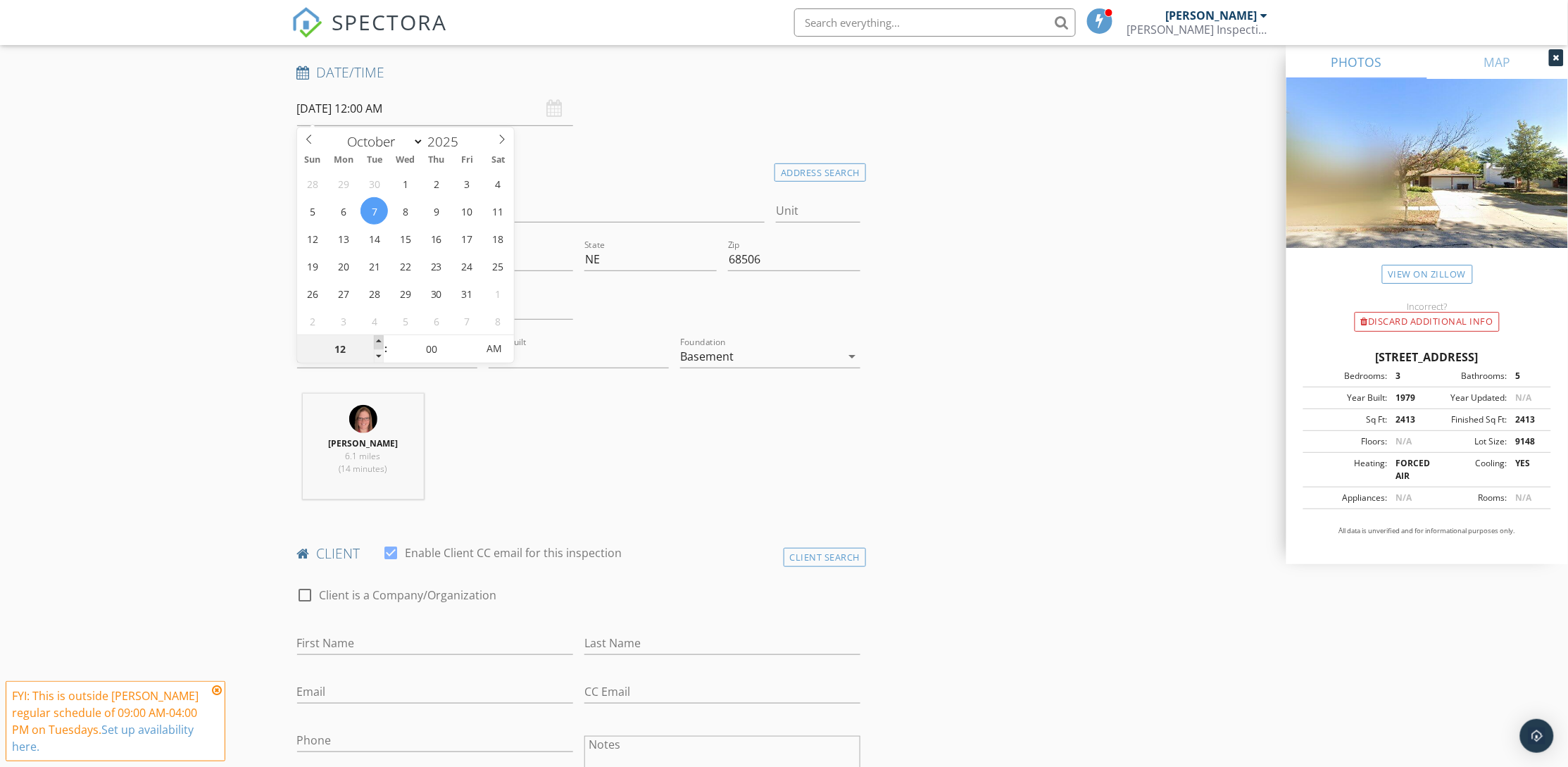
type input "01"
type input "10/07/2025 1:00 AM"
click at [374, 339] on span at bounding box center [378, 341] width 10 height 14
type input "02"
type input "10/07/2025 2:00 AM"
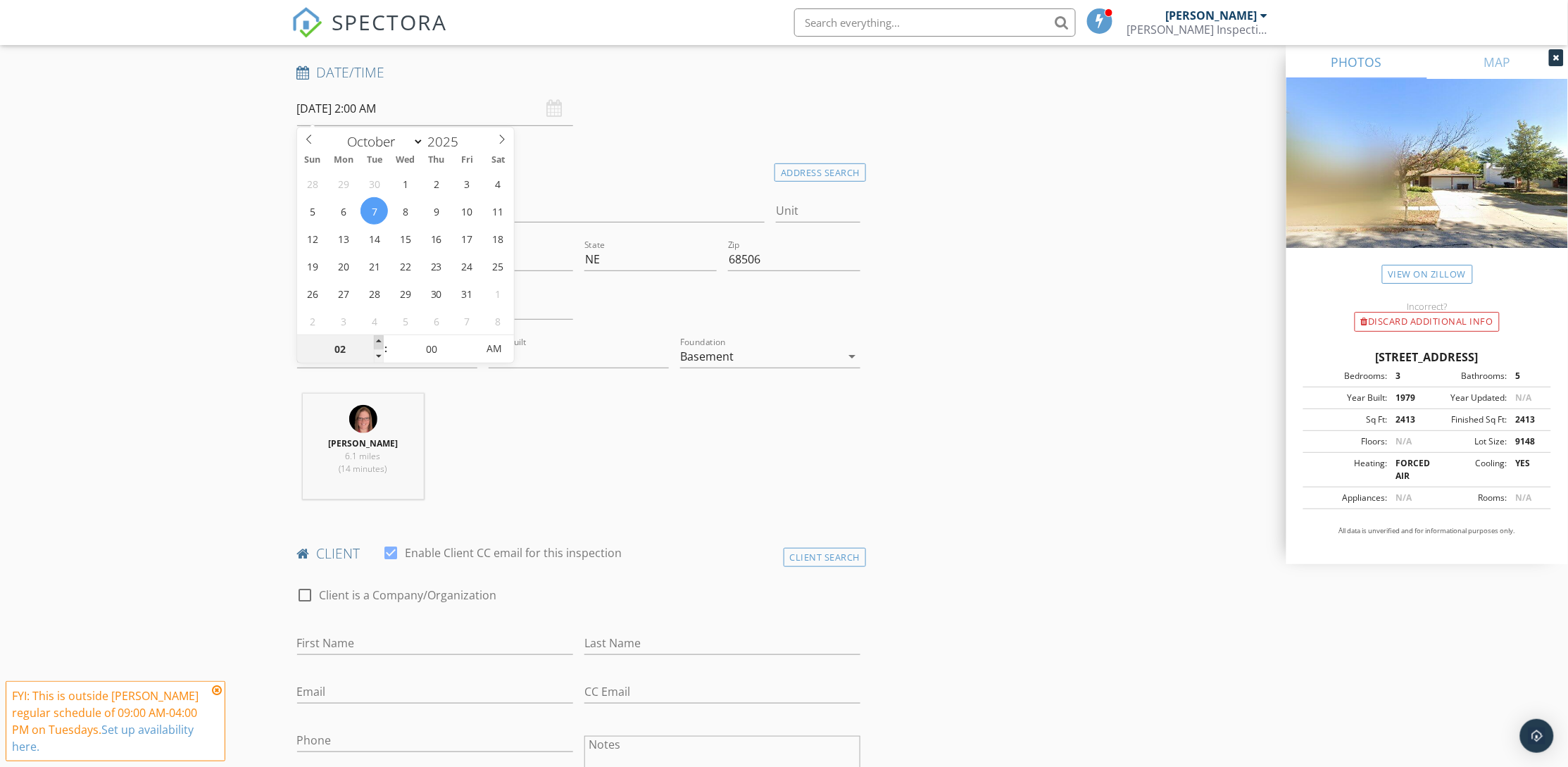
click at [375, 340] on span at bounding box center [378, 341] width 10 height 14
type input "03"
type input "10/07/2025 3:00 AM"
click at [375, 340] on span at bounding box center [378, 341] width 10 height 14
type input "04"
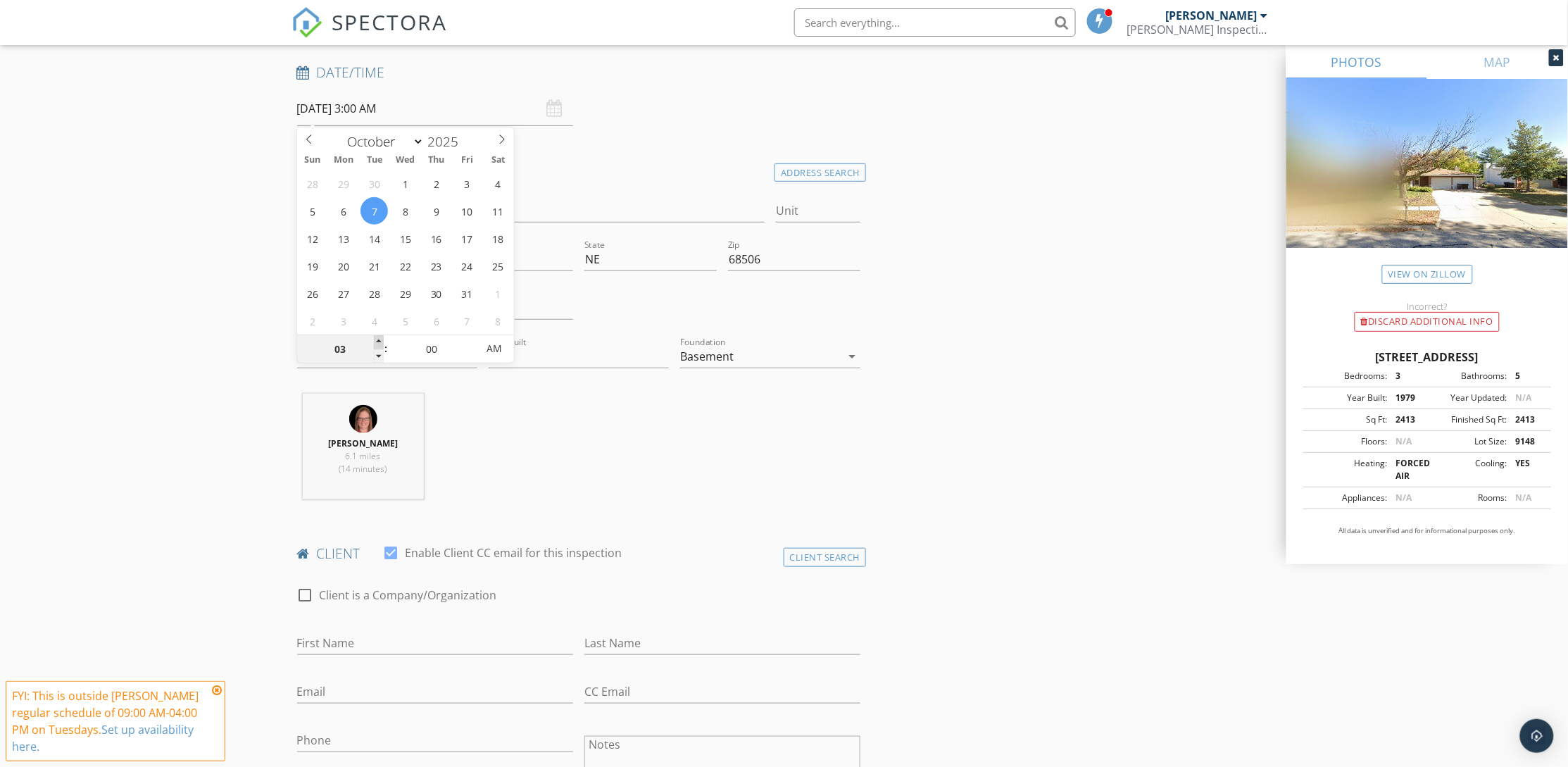
type input "10/07/2025 4:00 AM"
click at [375, 339] on span at bounding box center [378, 341] width 10 height 14
type input "05"
type input "10/07/2025 5:00 AM"
click at [375, 337] on span at bounding box center [378, 341] width 10 height 14
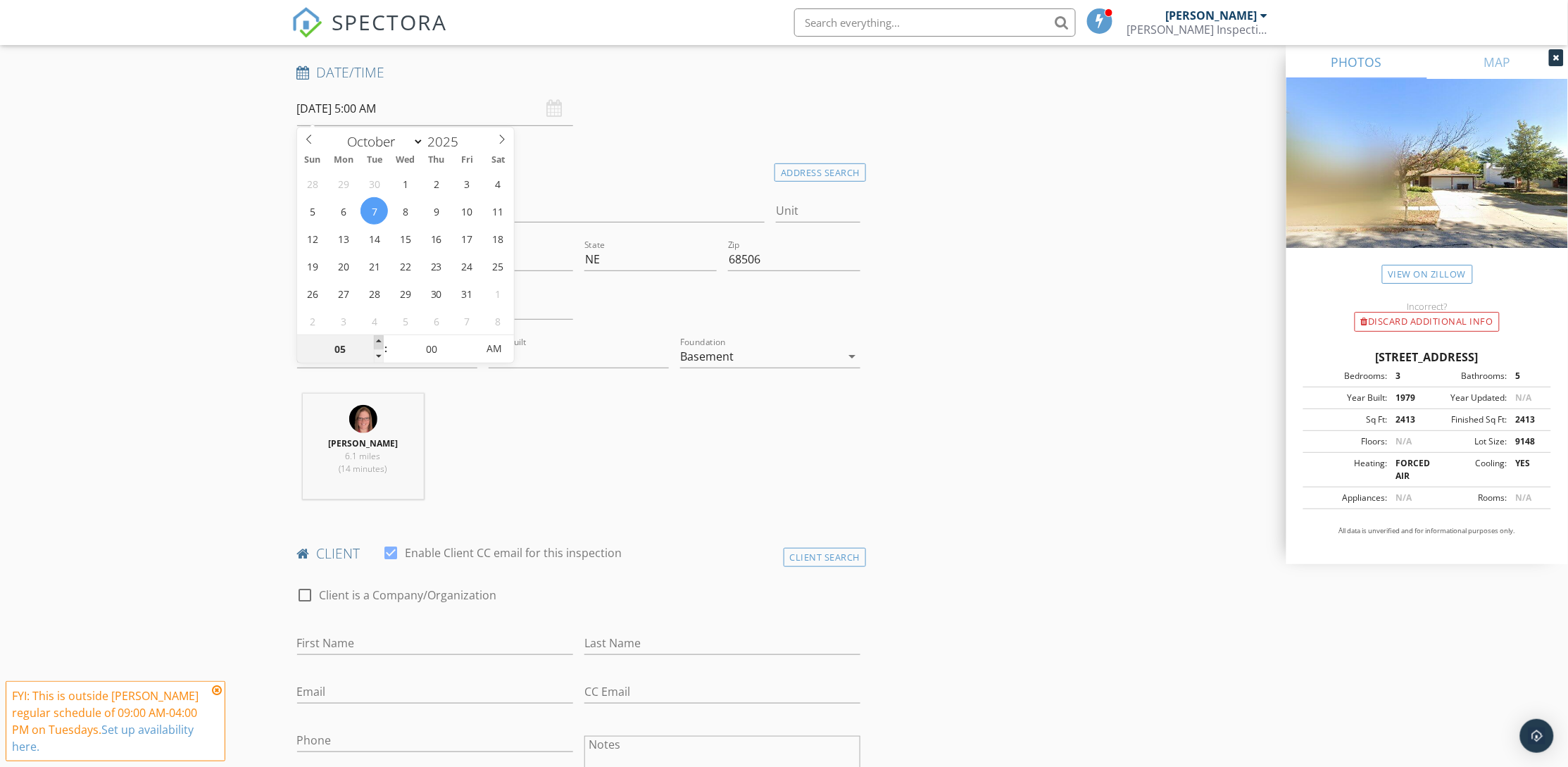
type input "06"
type input "10/07/2025 6:00 AM"
click at [375, 336] on span at bounding box center [378, 341] width 10 height 14
type input "07"
type input "10/07/2025 7:00 AM"
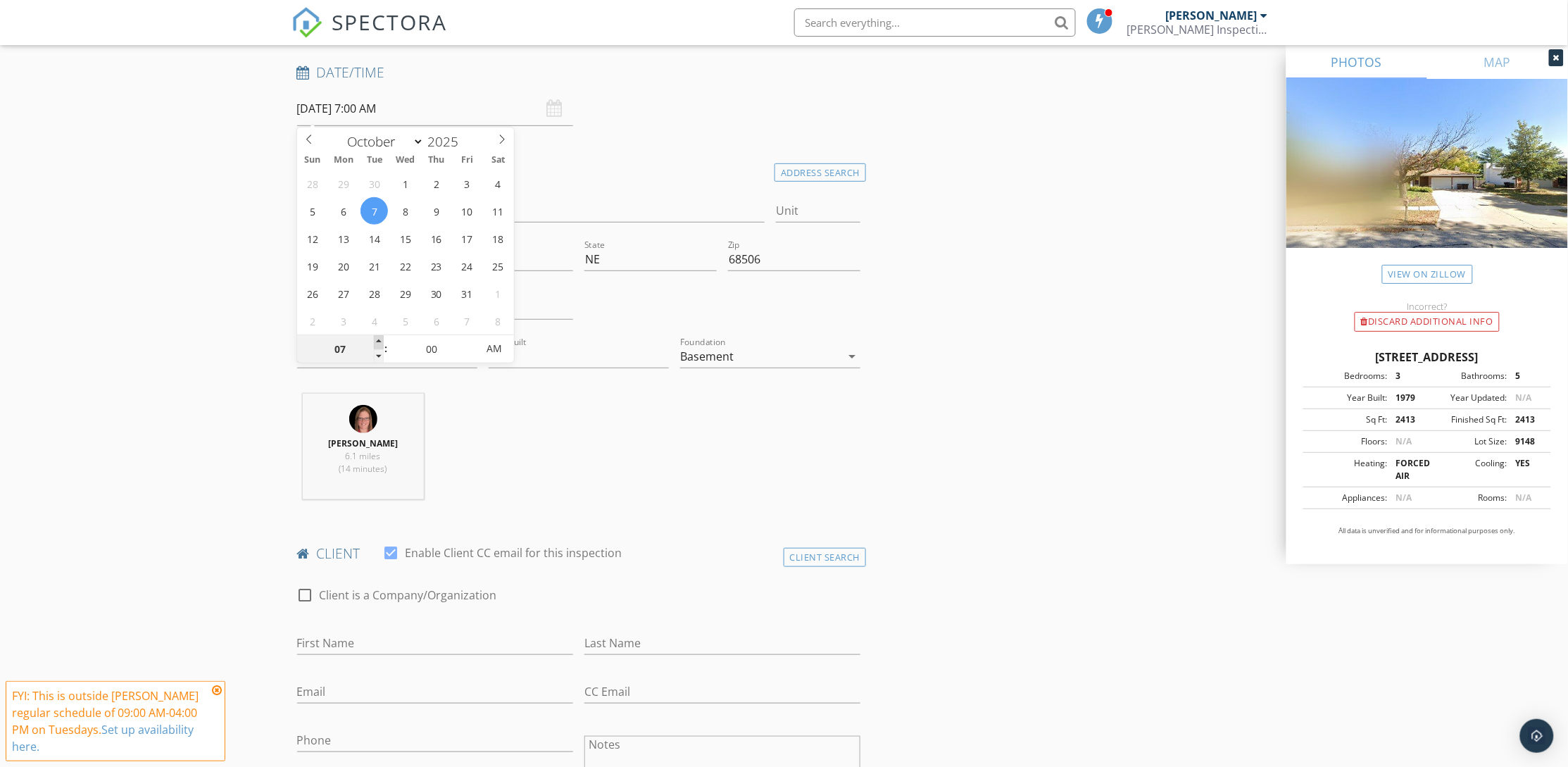
click at [375, 336] on span at bounding box center [378, 341] width 10 height 14
type input "08"
type input "10/07/2025 8:00 AM"
click at [377, 337] on span at bounding box center [378, 341] width 10 height 14
type input "09"
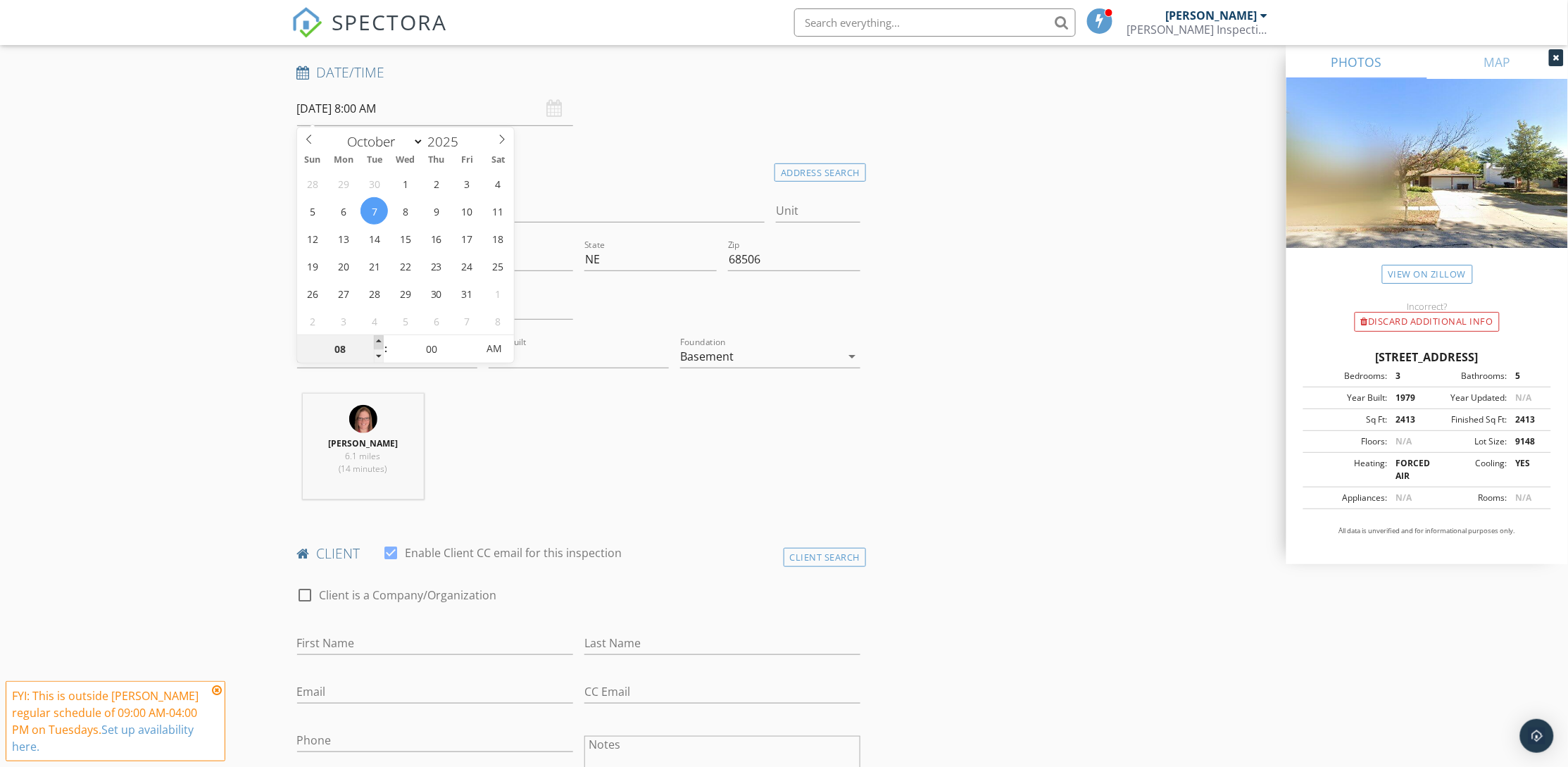
type input "[DATE] 9:00 AM"
click at [377, 335] on span at bounding box center [378, 341] width 10 height 14
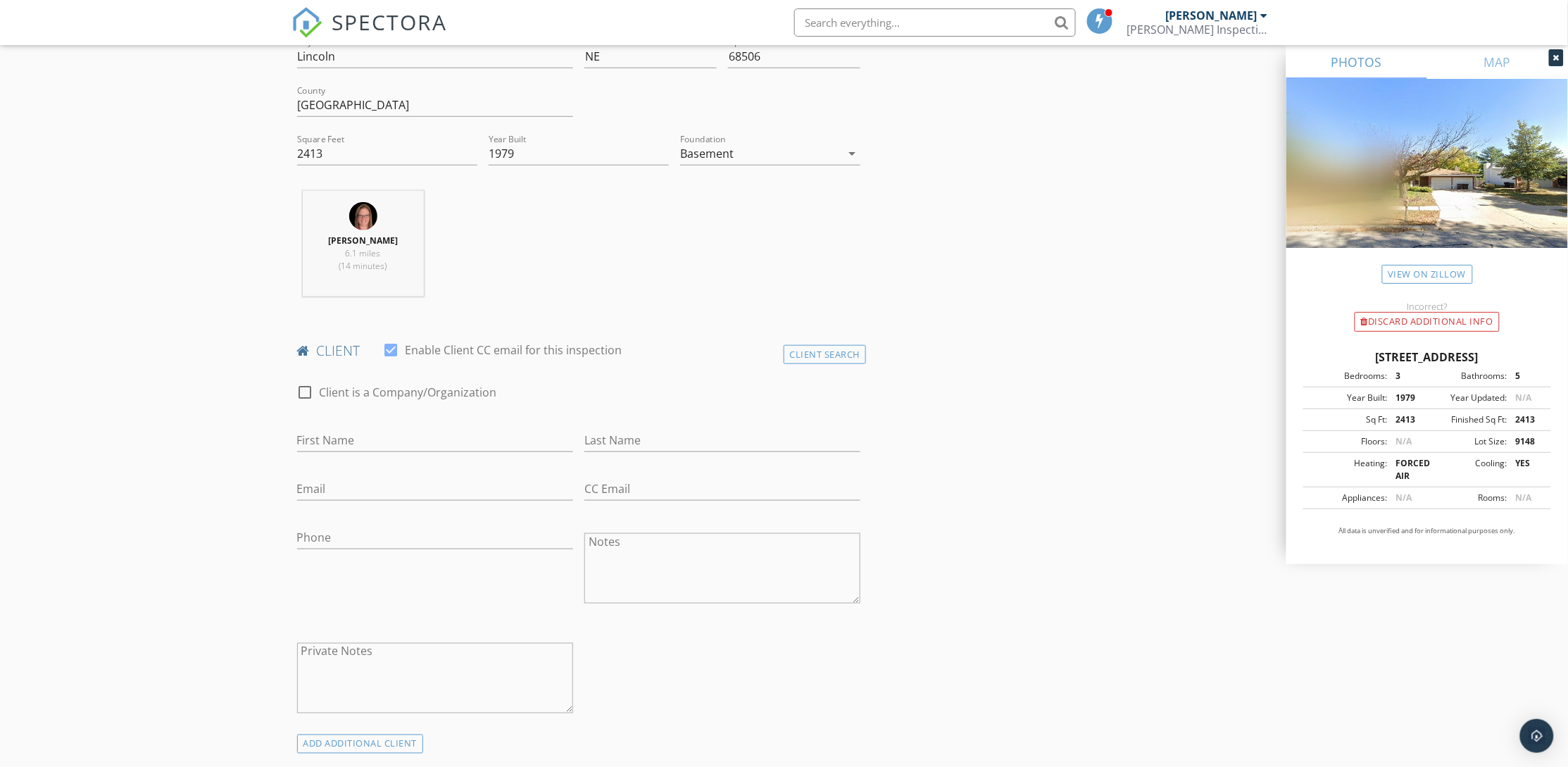
scroll to position [422, 0]
click at [372, 426] on input "First Name" at bounding box center [435, 431] width 276 height 23
type input "Yihe"
click at [693, 436] on input "Last Name" at bounding box center [722, 431] width 276 height 23
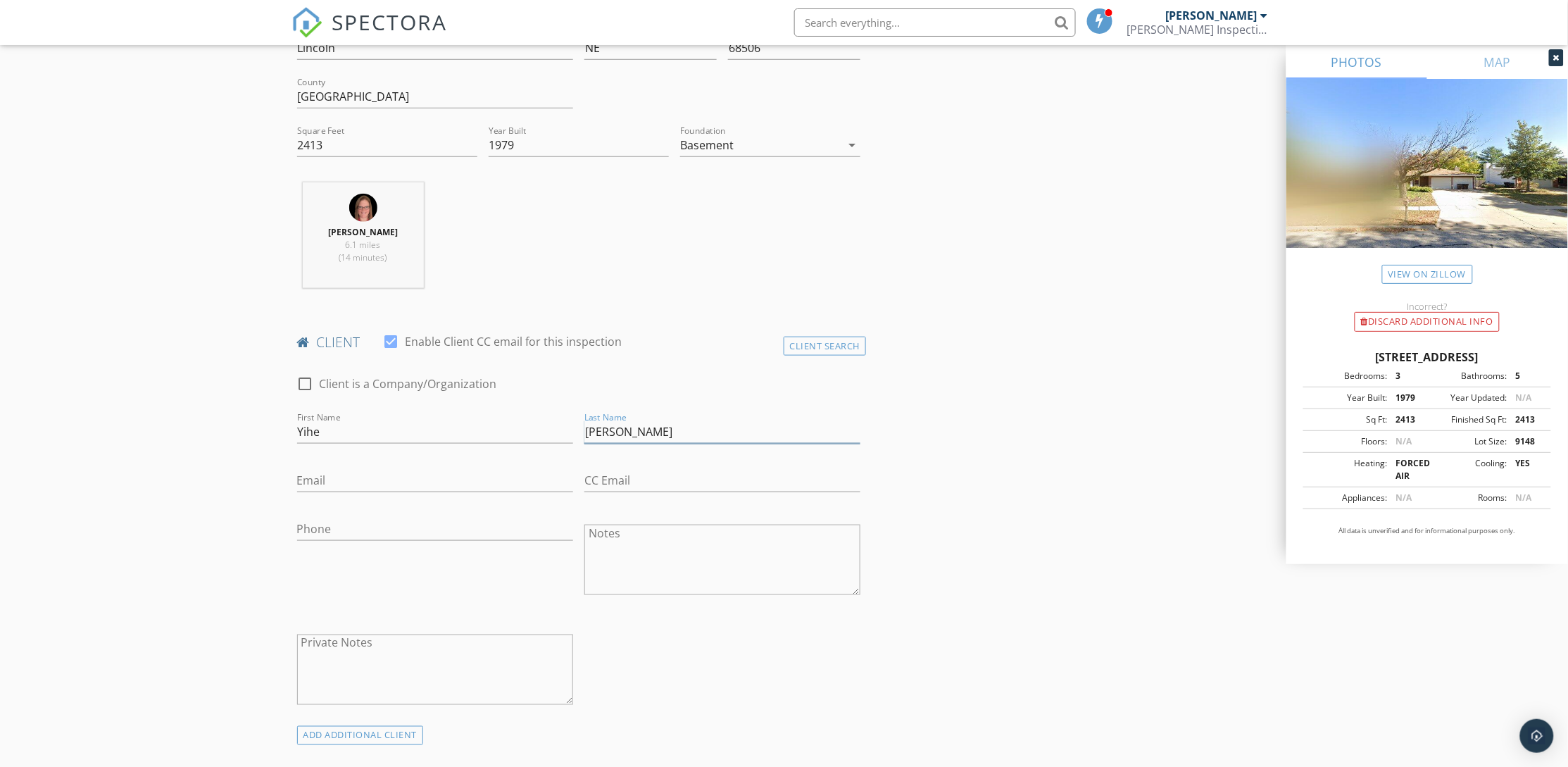
type input "[PERSON_NAME]"
click at [533, 480] on input "Email" at bounding box center [435, 480] width 276 height 23
type input "[EMAIL_ADDRESS][DOMAIN_NAME]"
click at [361, 527] on input "Phone" at bounding box center [435, 529] width 276 height 23
type input "[PHONE_NUMBER]"
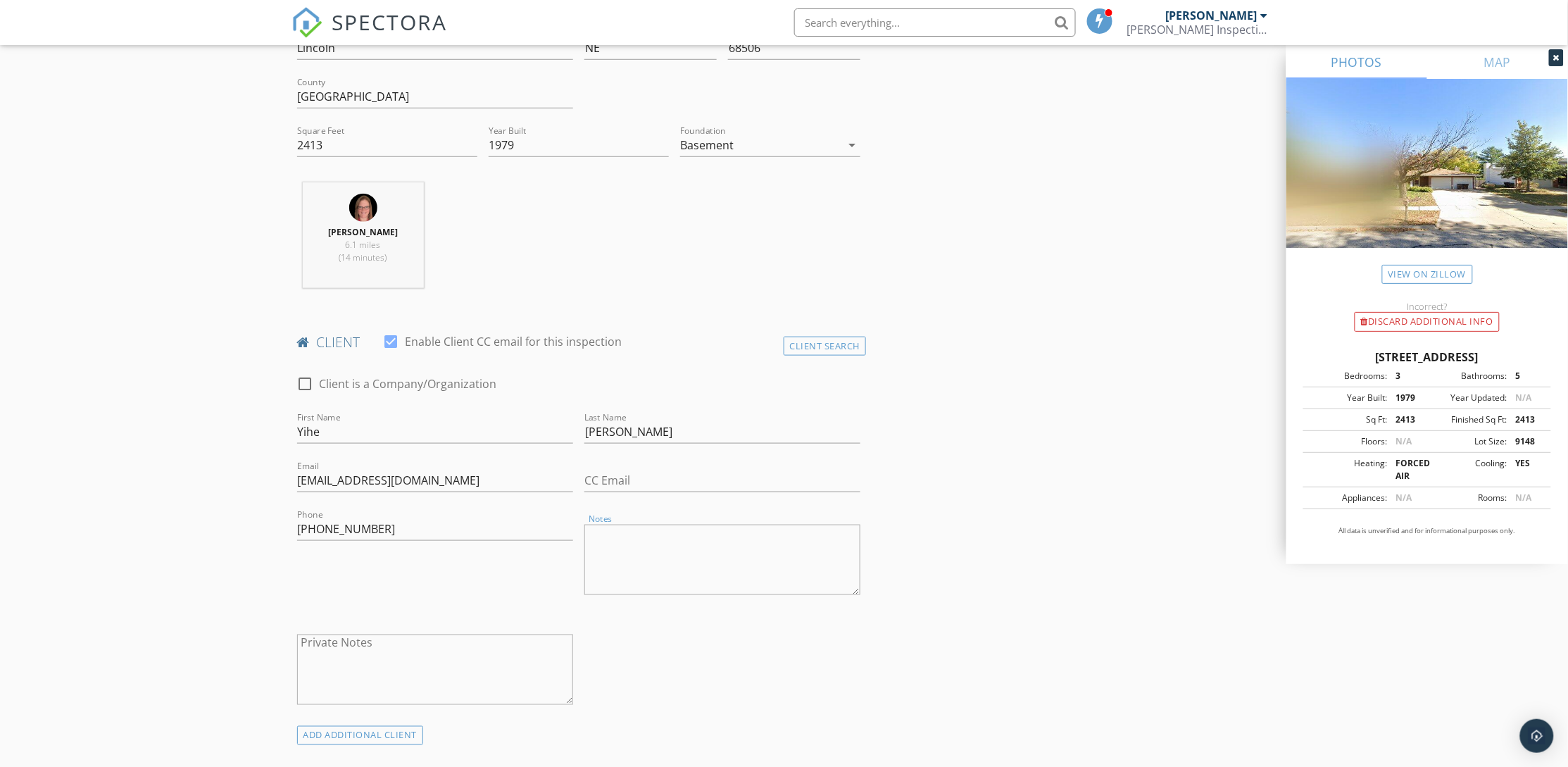
click at [775, 550] on textarea "Notes" at bounding box center [722, 559] width 276 height 71
click at [349, 656] on textarea "Private Notes" at bounding box center [435, 670] width 276 height 71
click at [420, 665] on textarea "Take extra note of floors and structural component." at bounding box center [435, 670] width 276 height 71
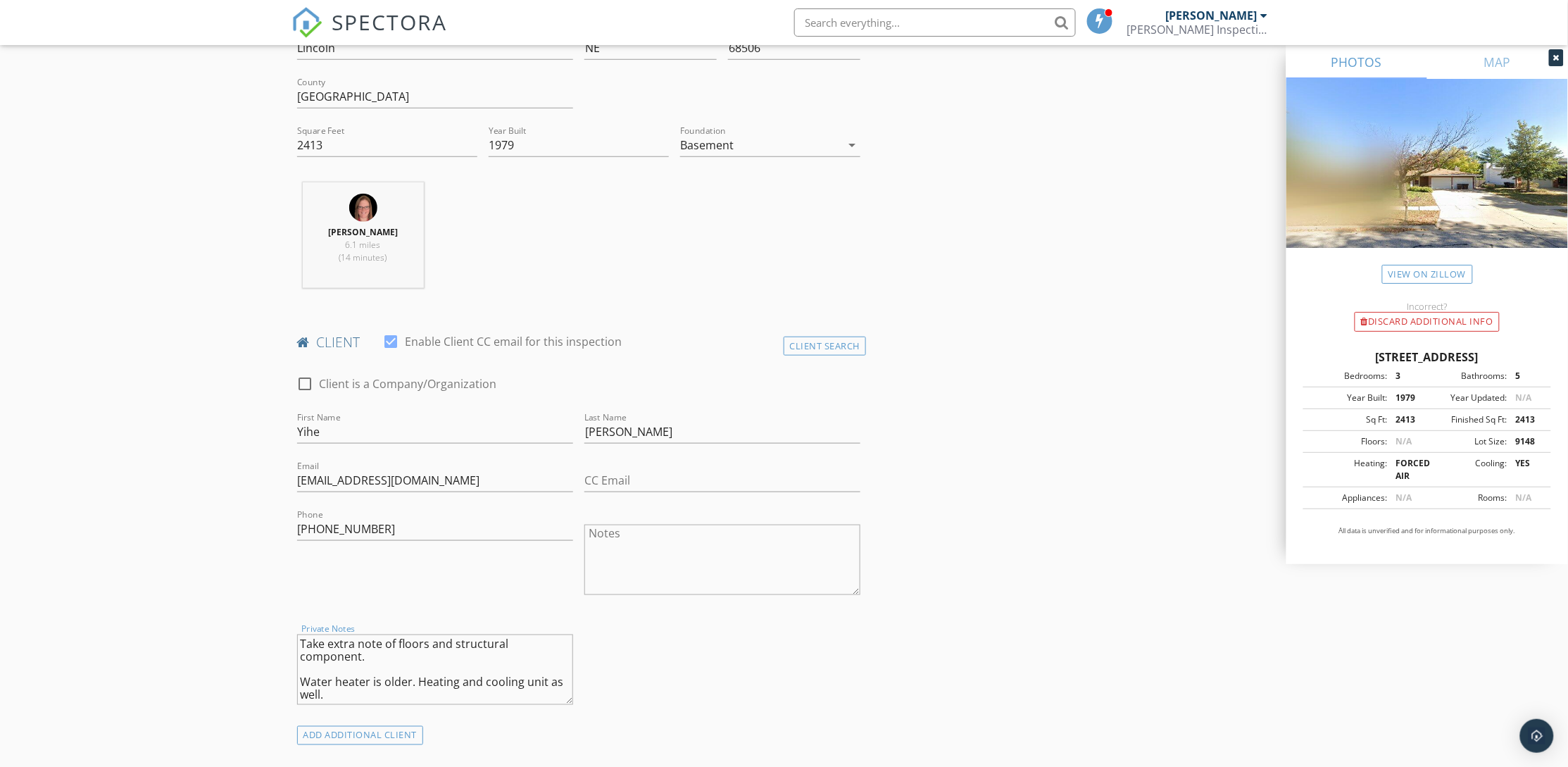
type textarea "Take extra note of floors and structural component. Water heater is older. Heat…"
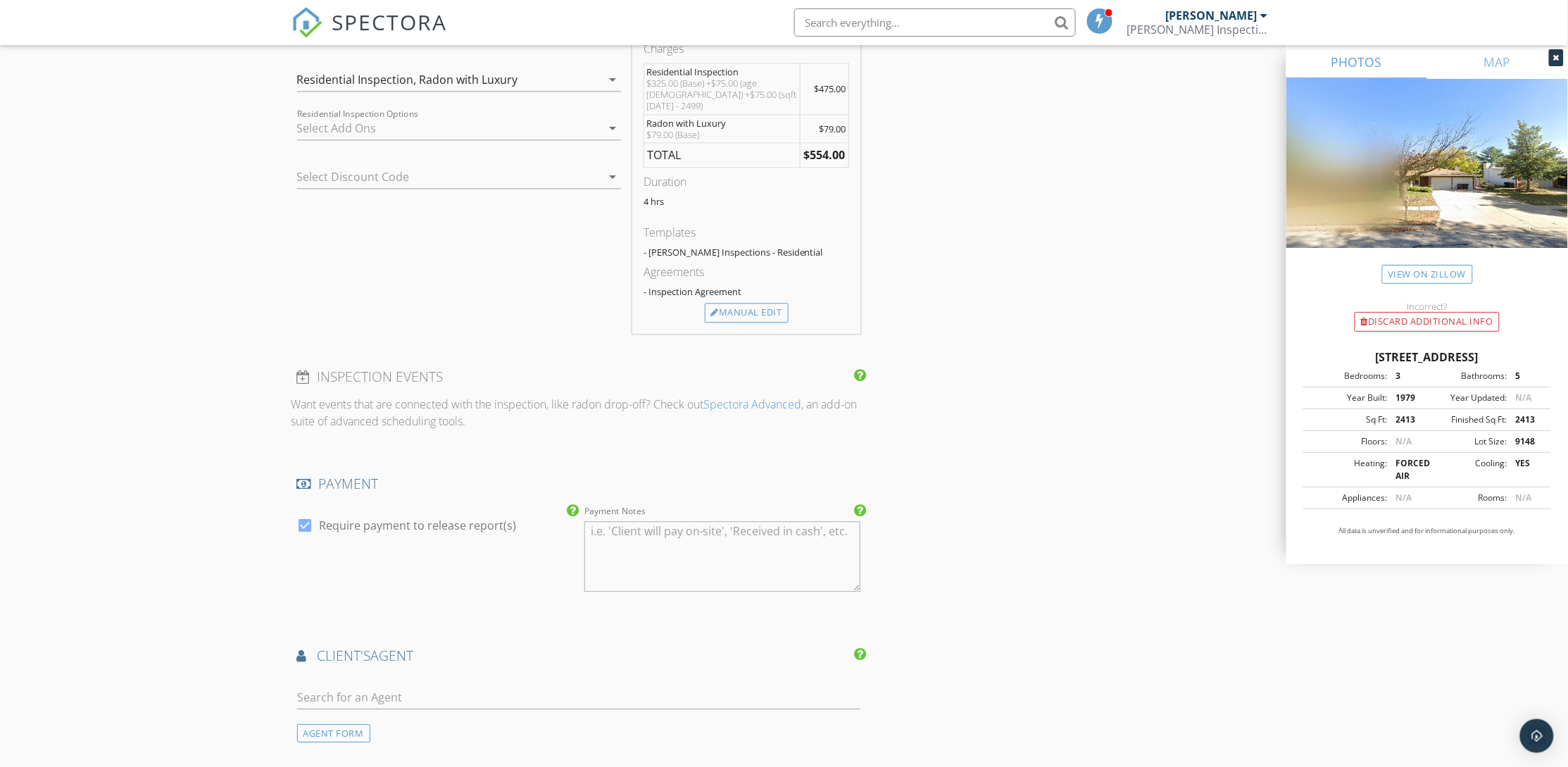
scroll to position [1267, 0]
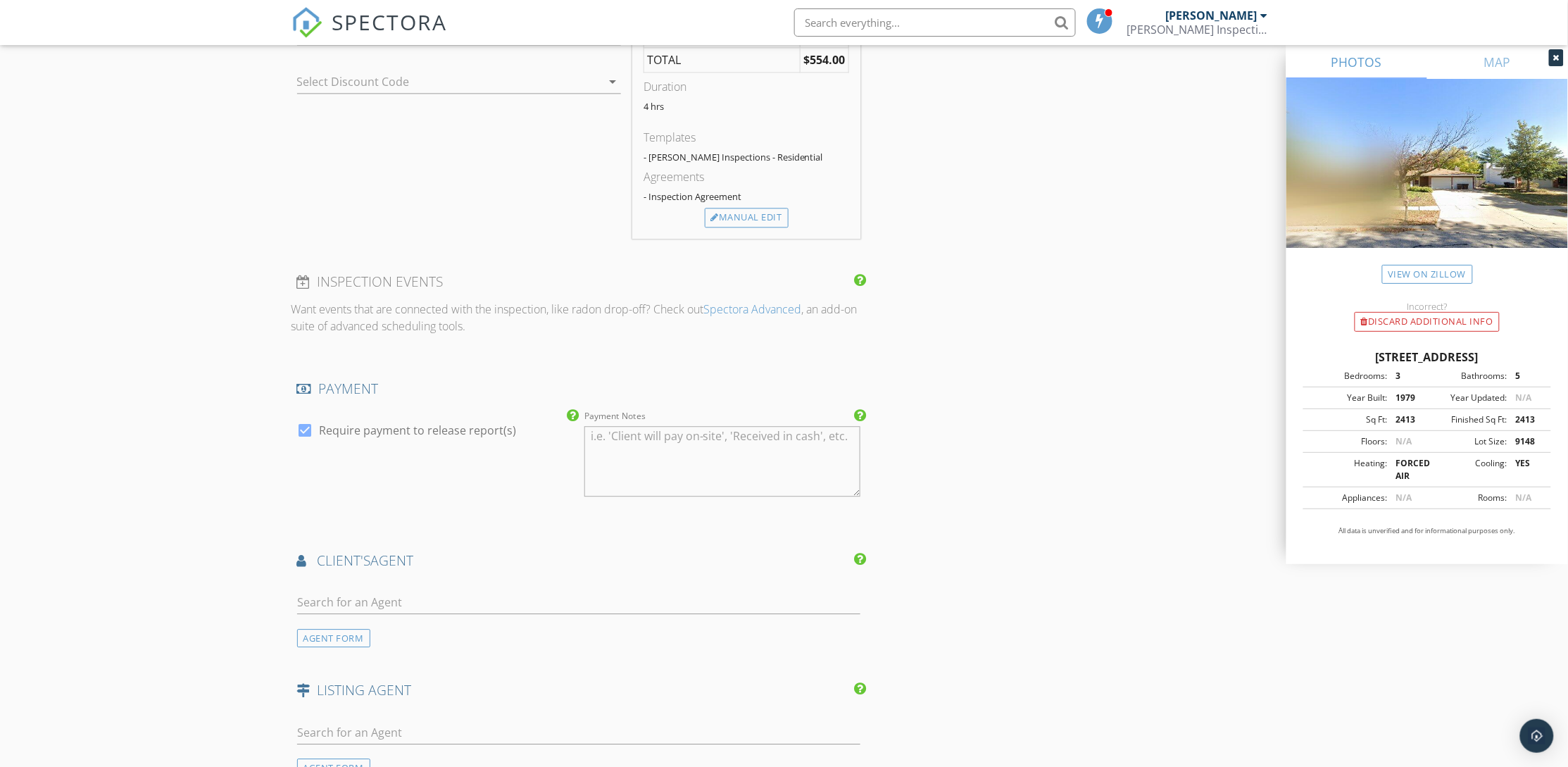
click at [1138, 411] on div "INSPECTOR(S) check_box Tori Amato PRIMARY Tori Amato arrow_drop_down check_box_…" at bounding box center [784, 81] width 986 height 2370
click at [347, 758] on div "AGENT FORM" at bounding box center [334, 767] width 74 height 19
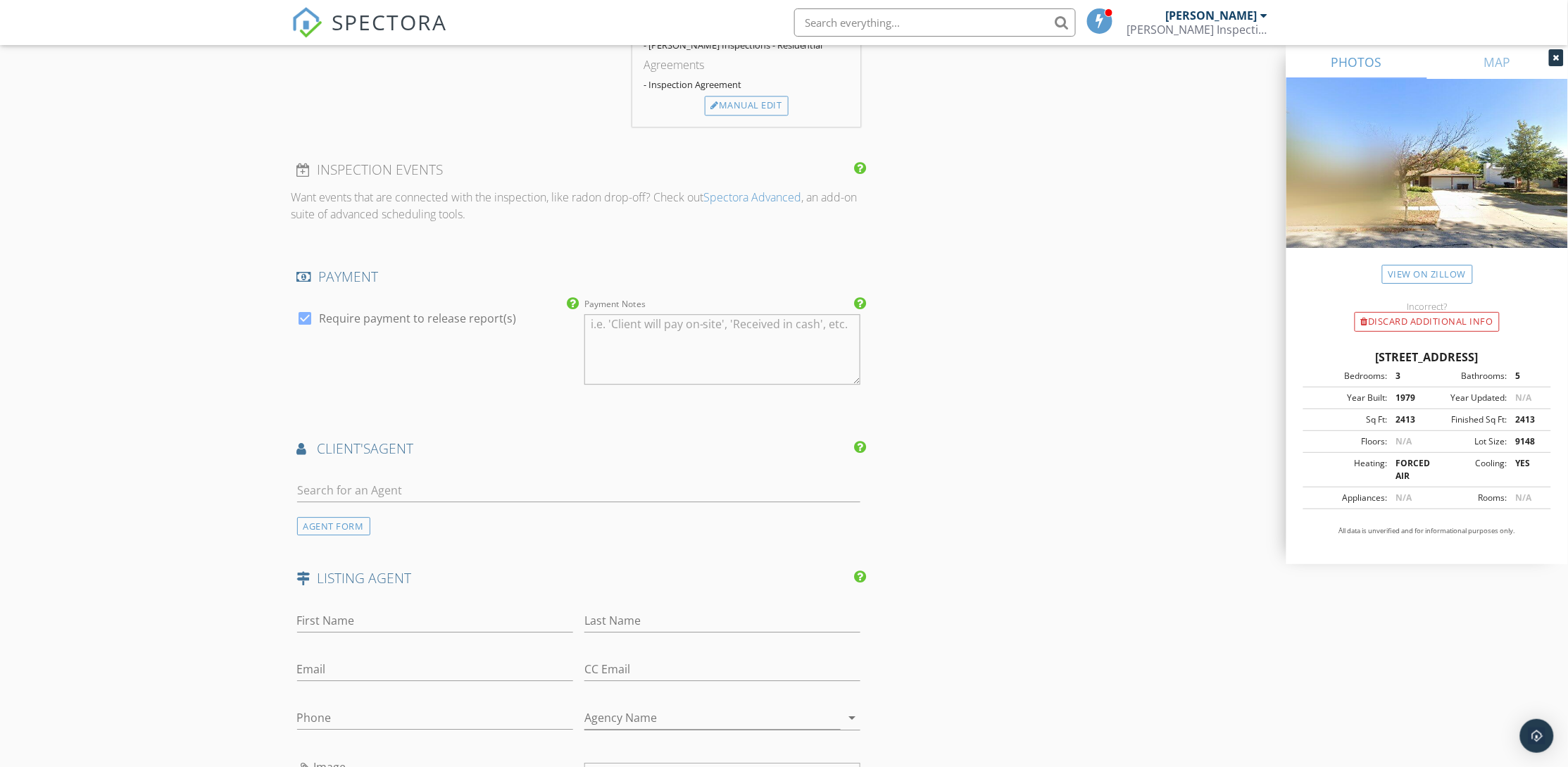
scroll to position [1584, 0]
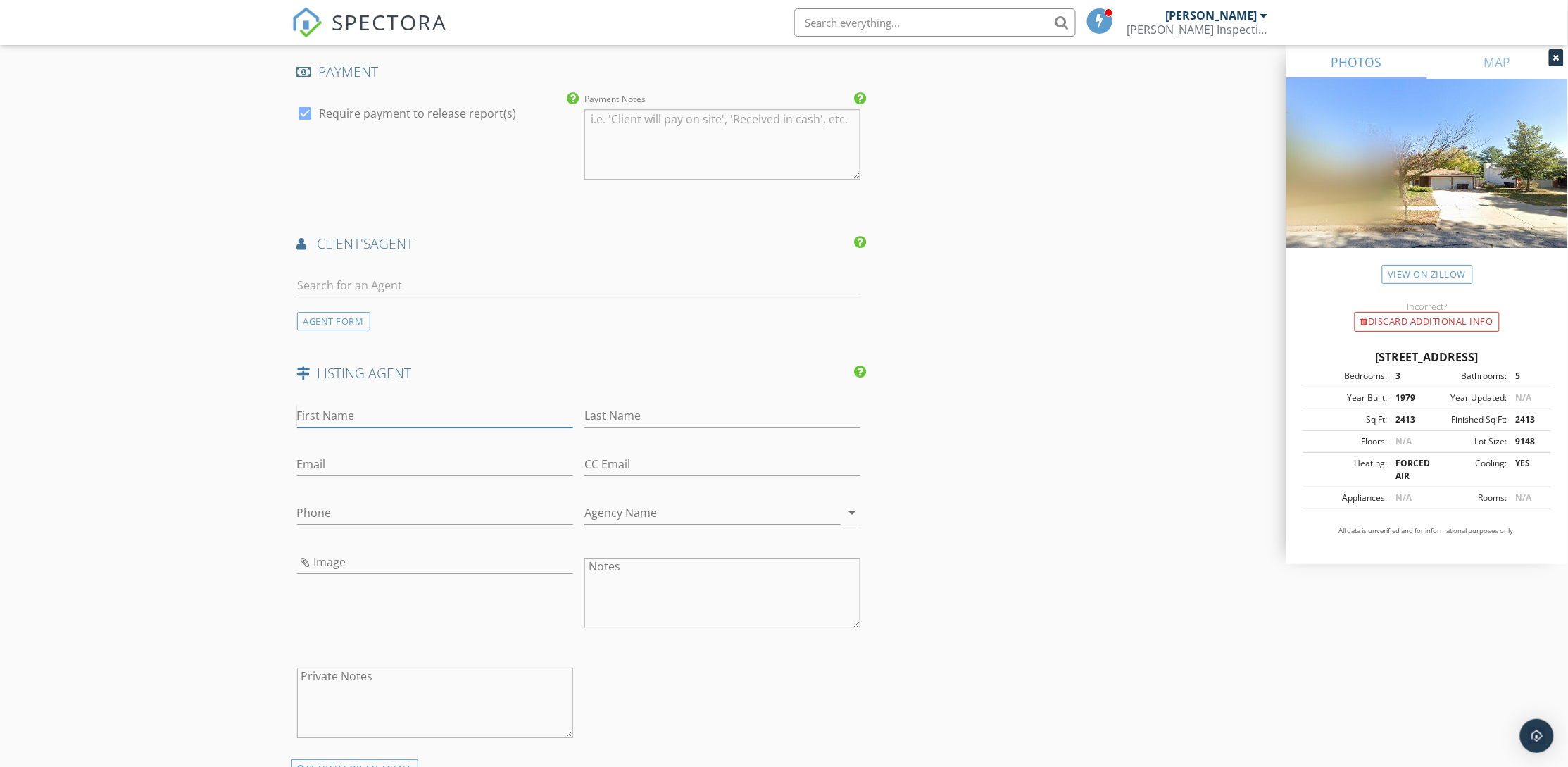
drag, startPoint x: 396, startPoint y: 406, endPoint x: 395, endPoint y: 396, distance: 10.0
click at [395, 404] on input "First Name" at bounding box center [435, 415] width 276 height 23
type input "Bree"
type input "Beck"
click at [398, 458] on input "Email" at bounding box center [435, 464] width 276 height 23
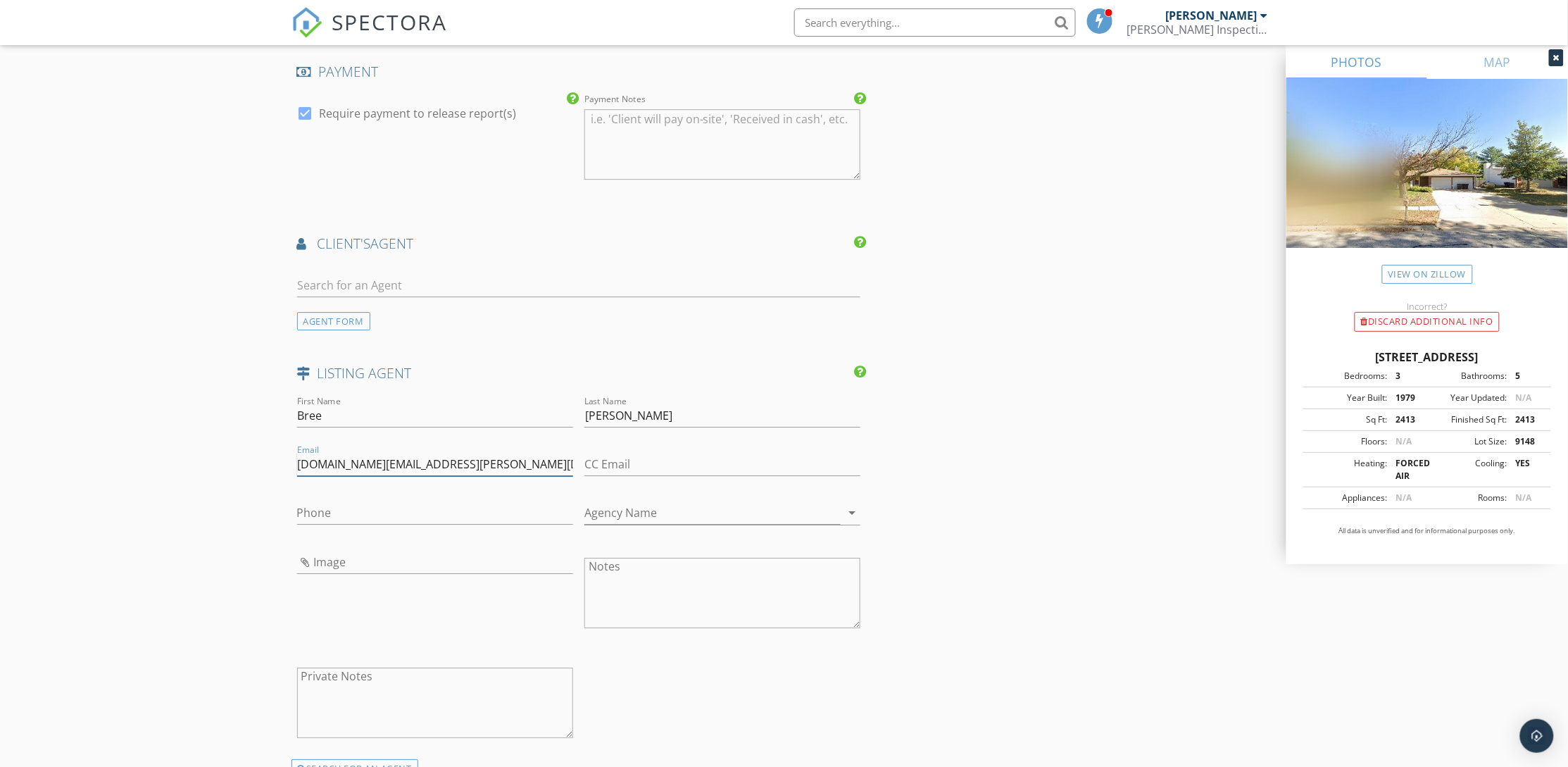
type input "[DOMAIN_NAME][EMAIL_ADDRESS][PERSON_NAME][DOMAIN_NAME]"
click at [372, 503] on input "Phone" at bounding box center [435, 512] width 276 height 23
type input "[PHONE_NUMBER]"
click at [850, 504] on icon "arrow_drop_down" at bounding box center [852, 512] width 17 height 17
type input "E"
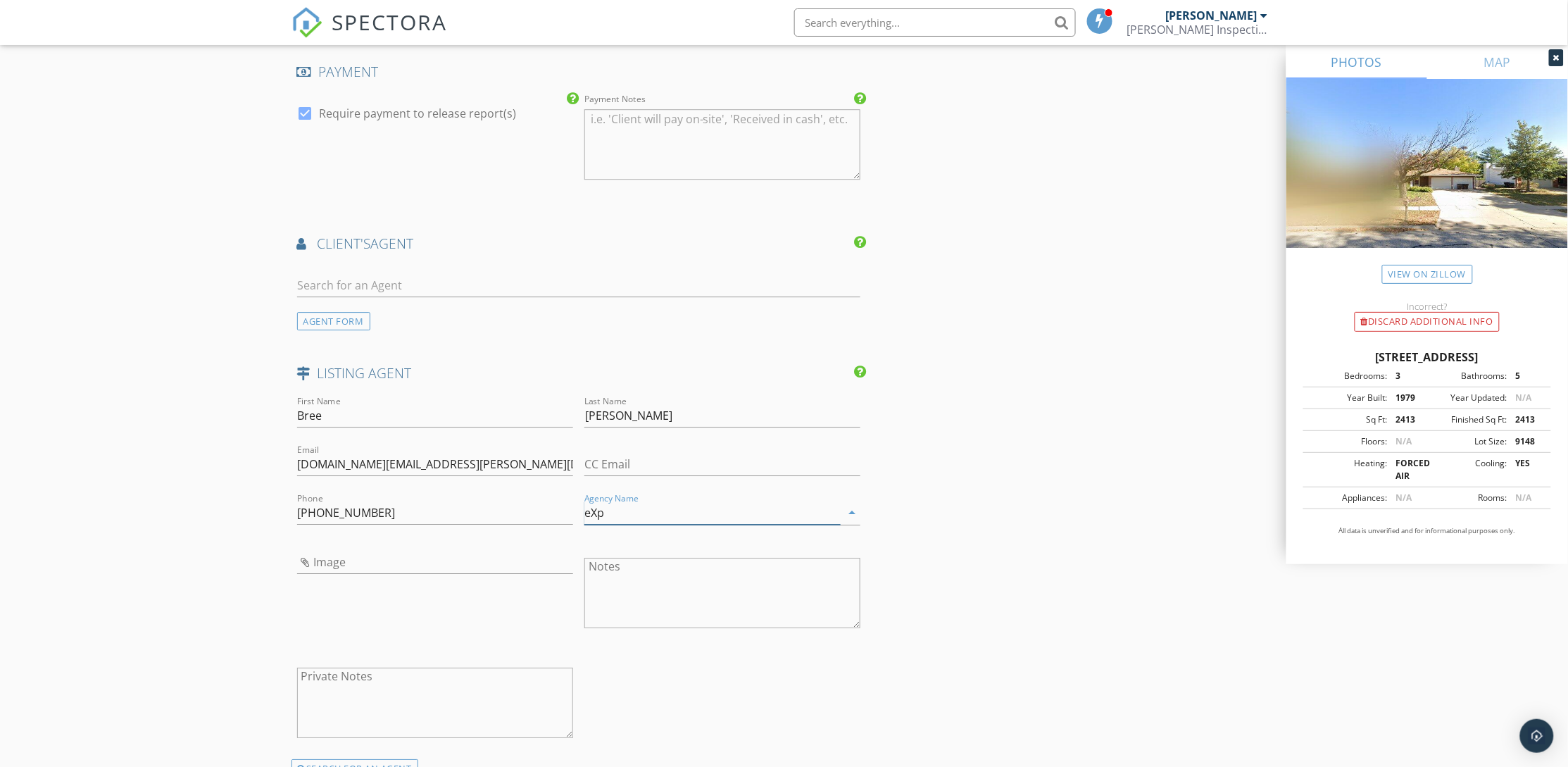
click at [690, 502] on input "eXp" at bounding box center [712, 512] width 257 height 23
type input "eXp Realty"
click at [334, 560] on input "Image" at bounding box center [435, 562] width 276 height 23
type input "Bre Beck - eXp Realty.PNG"
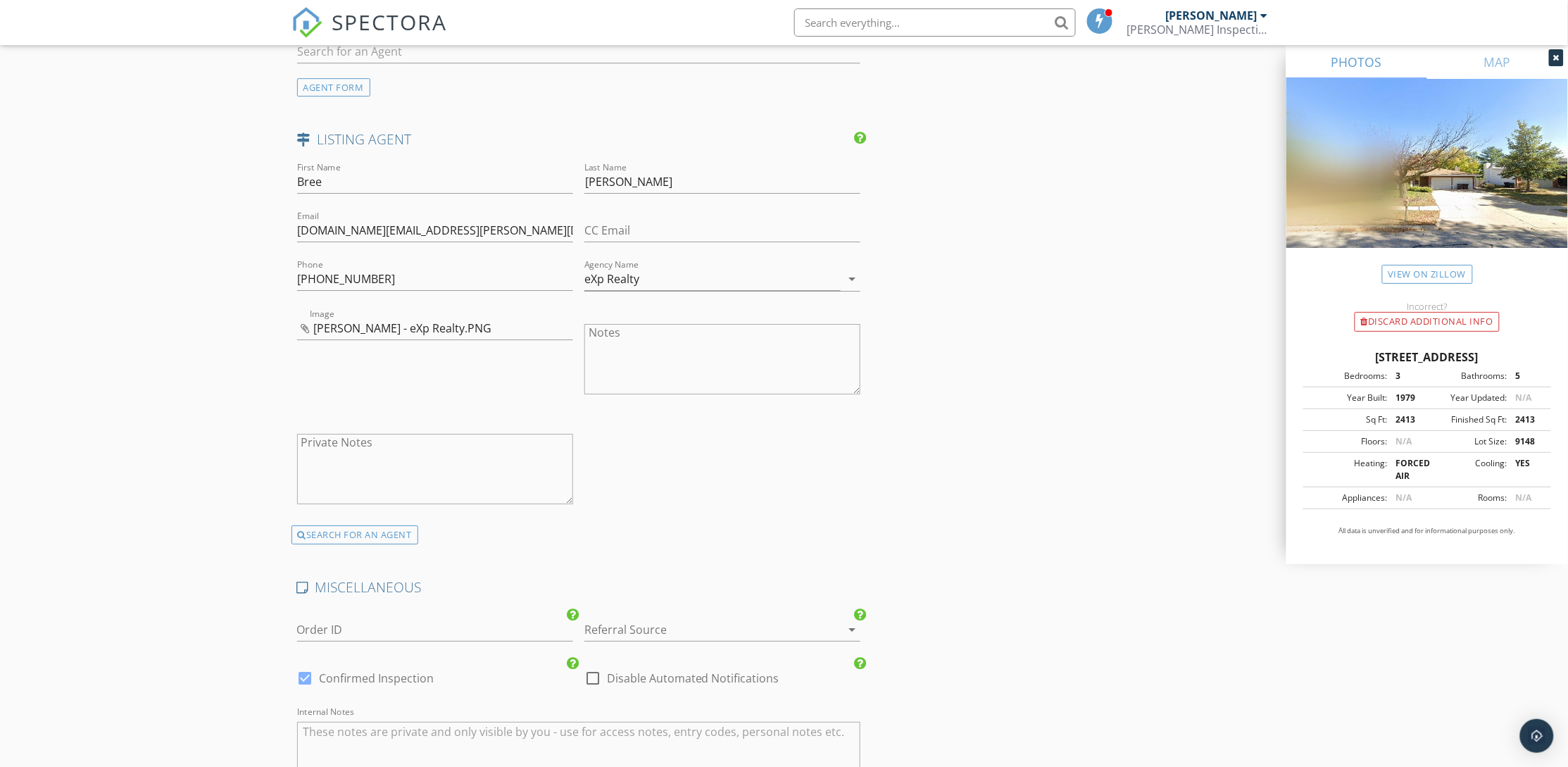
scroll to position [1901, 0]
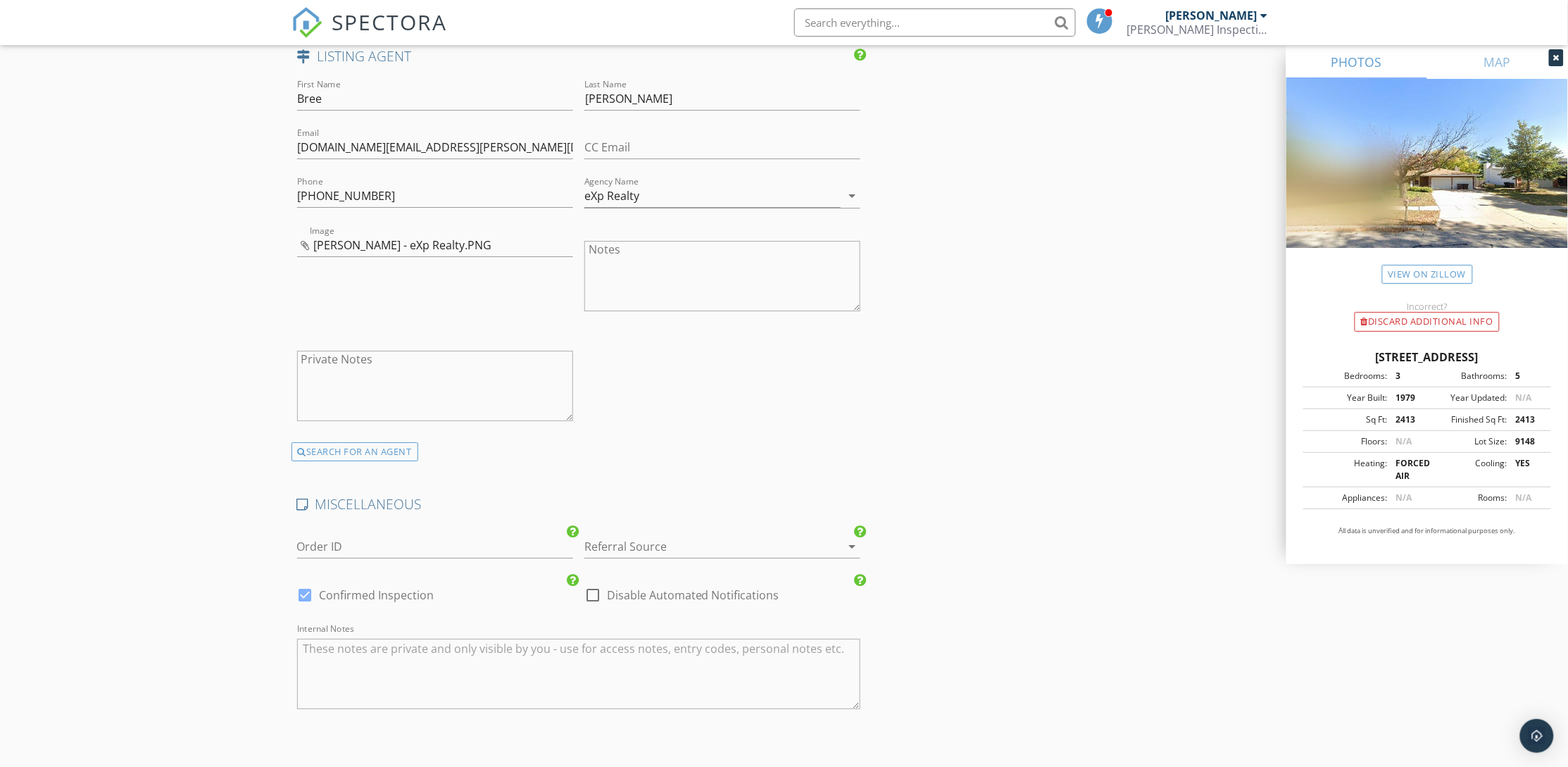
click at [804, 535] on div at bounding box center [702, 546] width 236 height 22
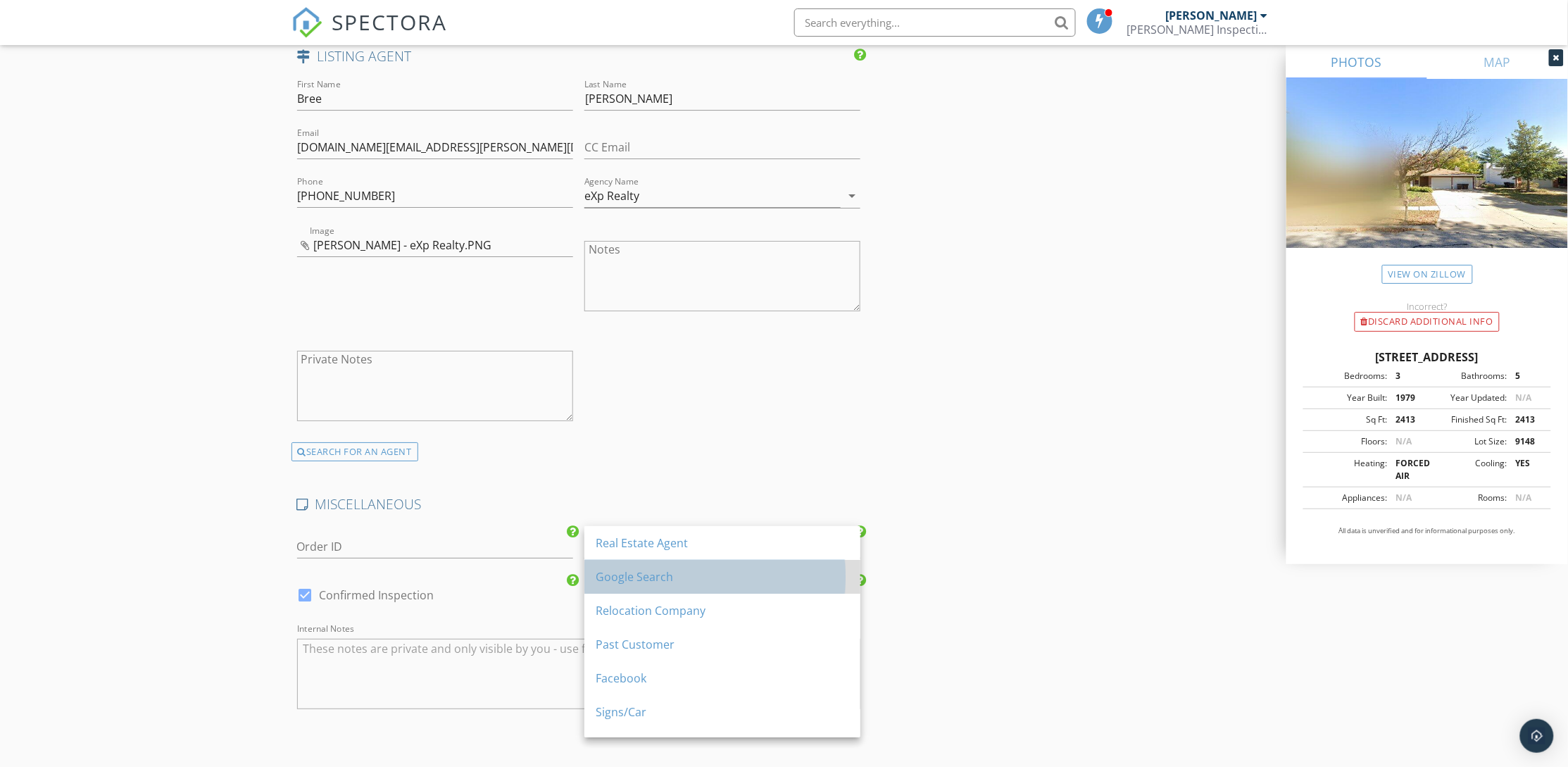
click at [757, 583] on div "Google Search" at bounding box center [723, 577] width 254 height 17
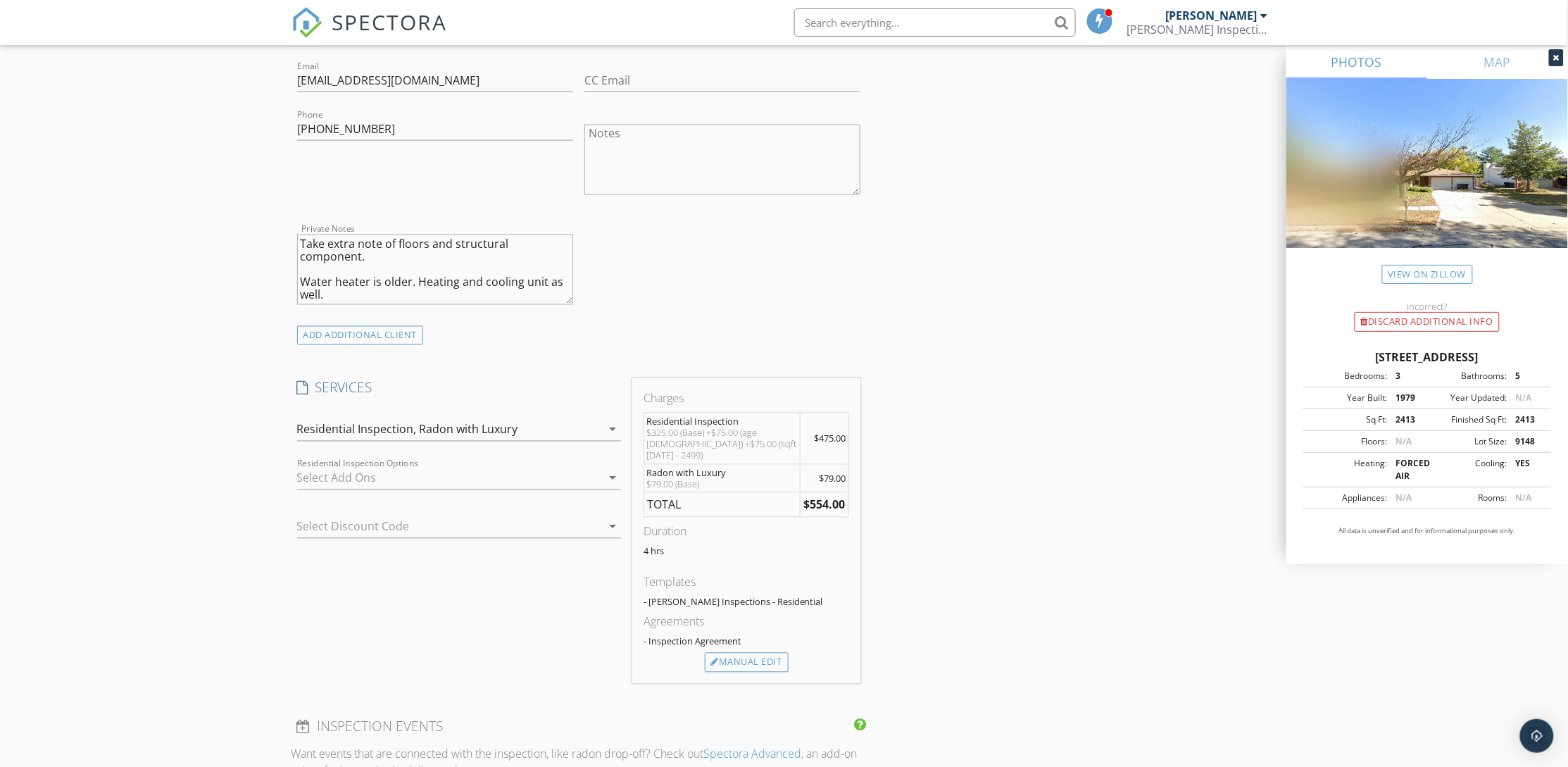
scroll to position [736, 0]
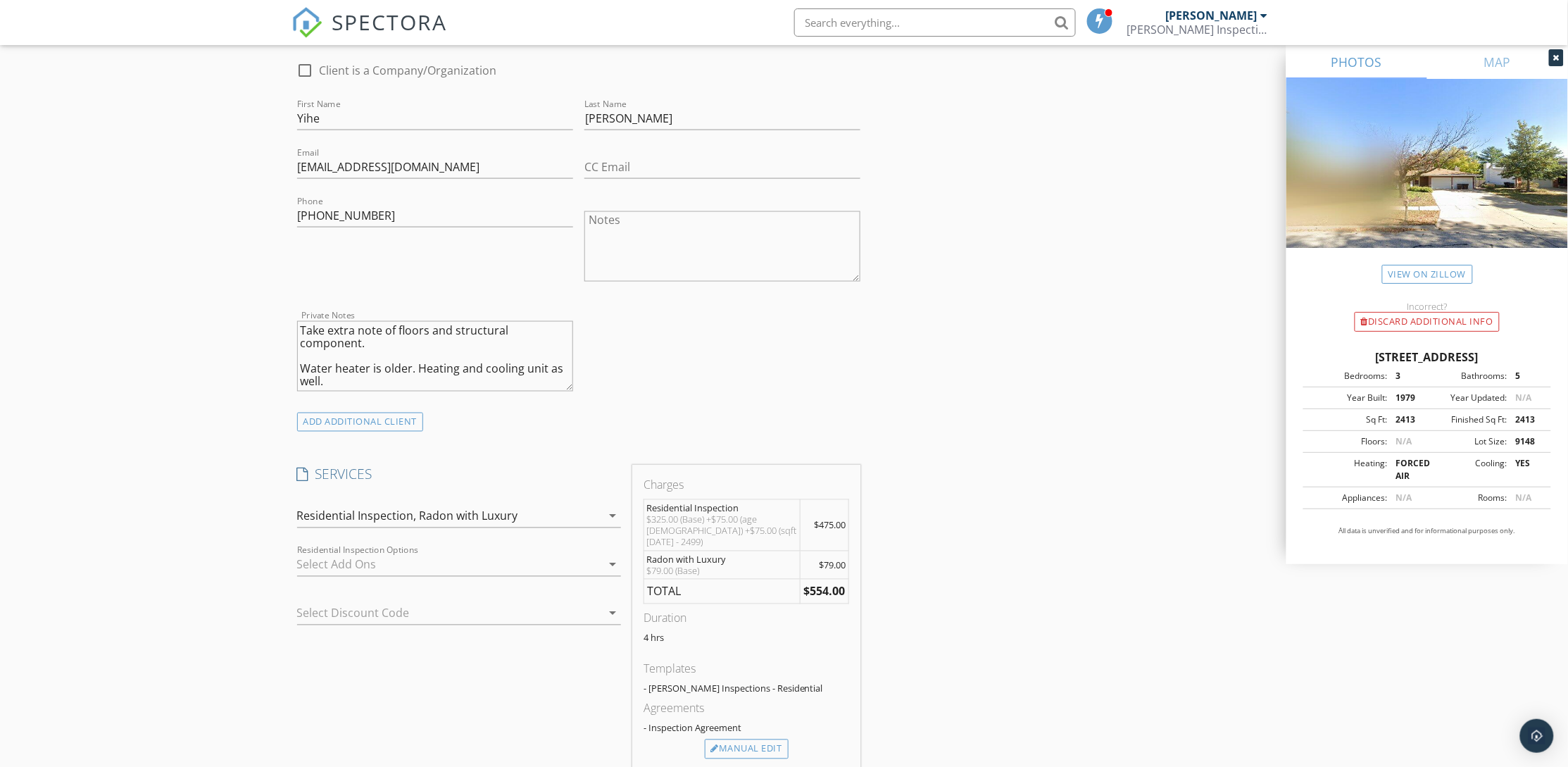
click at [1015, 484] on div "INSPECTOR(S) check_box Tori Amato PRIMARY Tori Amato arrow_drop_down check_box_…" at bounding box center [784, 772] width 986 height 2687
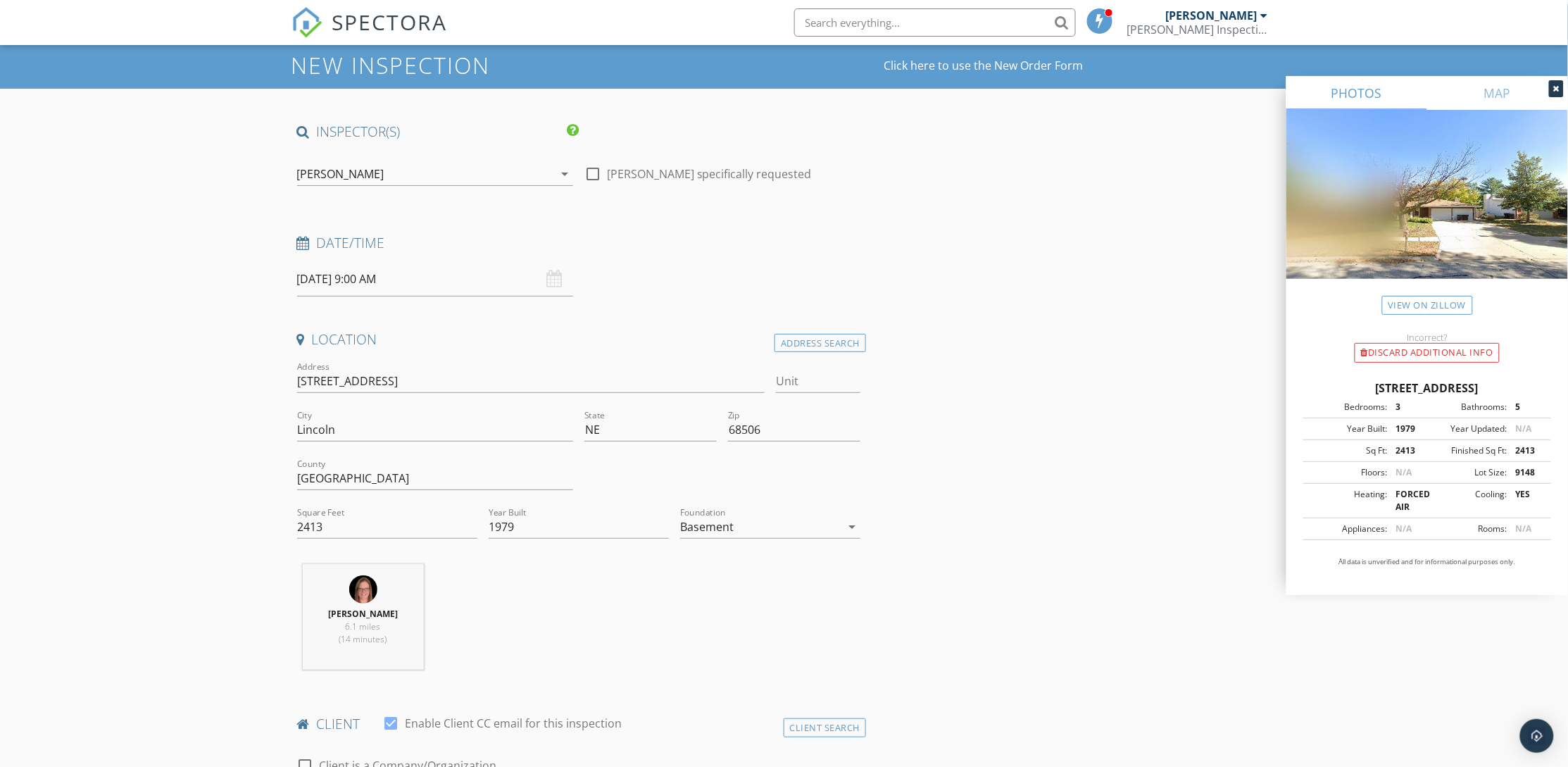
scroll to position [106, 0]
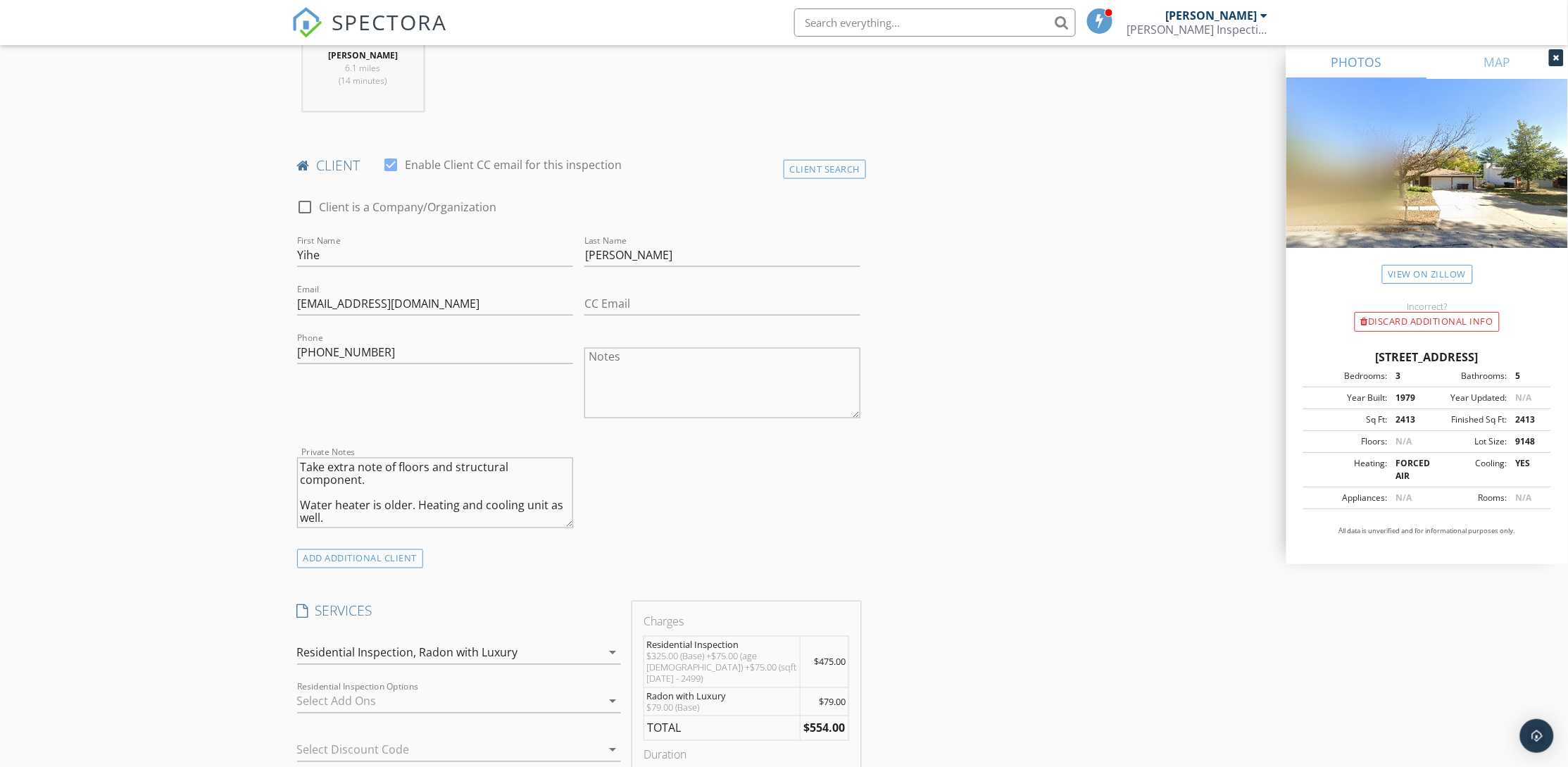
scroll to position [634, 0]
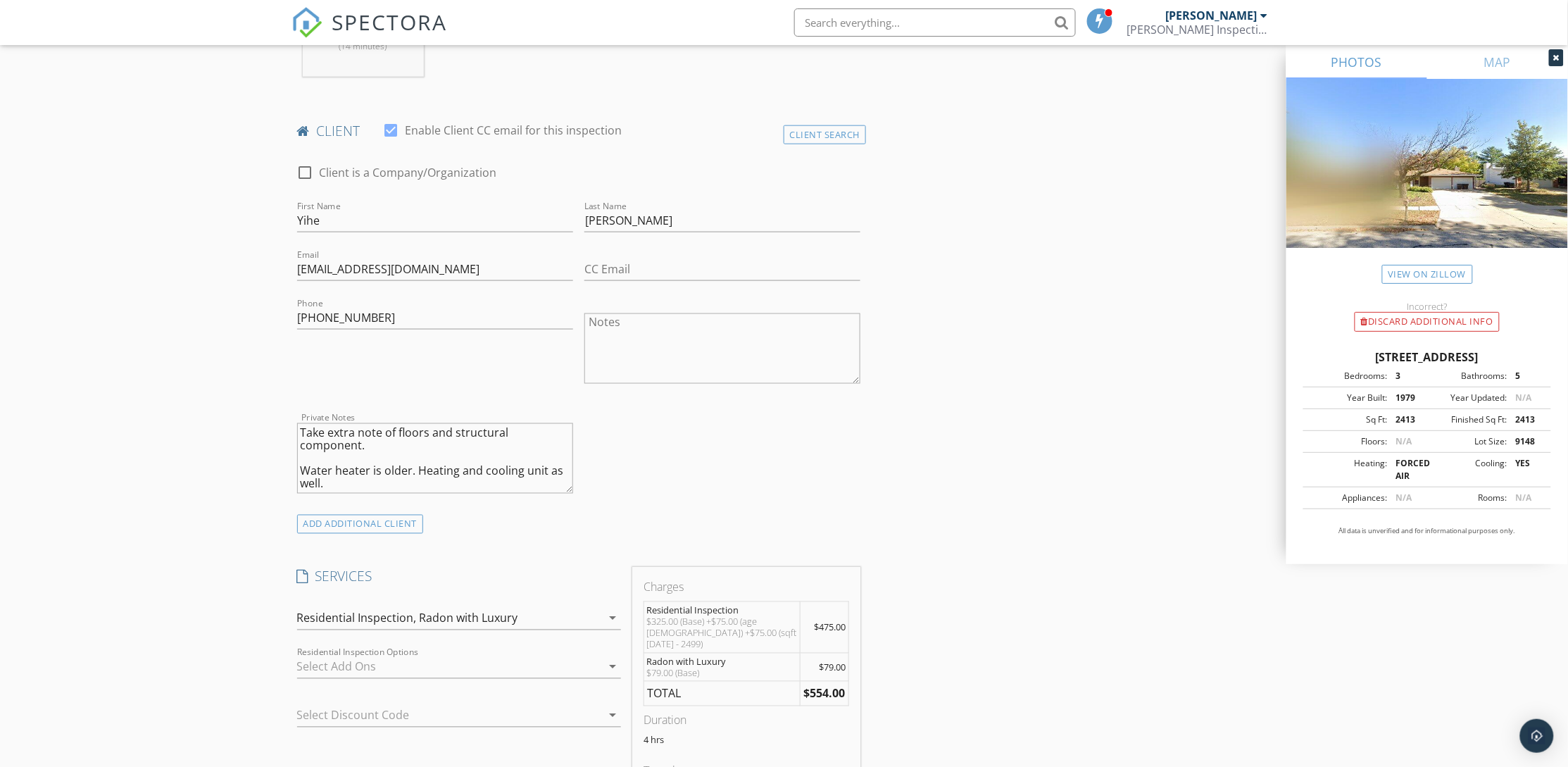
click at [721, 349] on textarea "Notes" at bounding box center [722, 349] width 276 height 71
type textarea "Post-inspection client meeting to be conducted at 12:30pm."
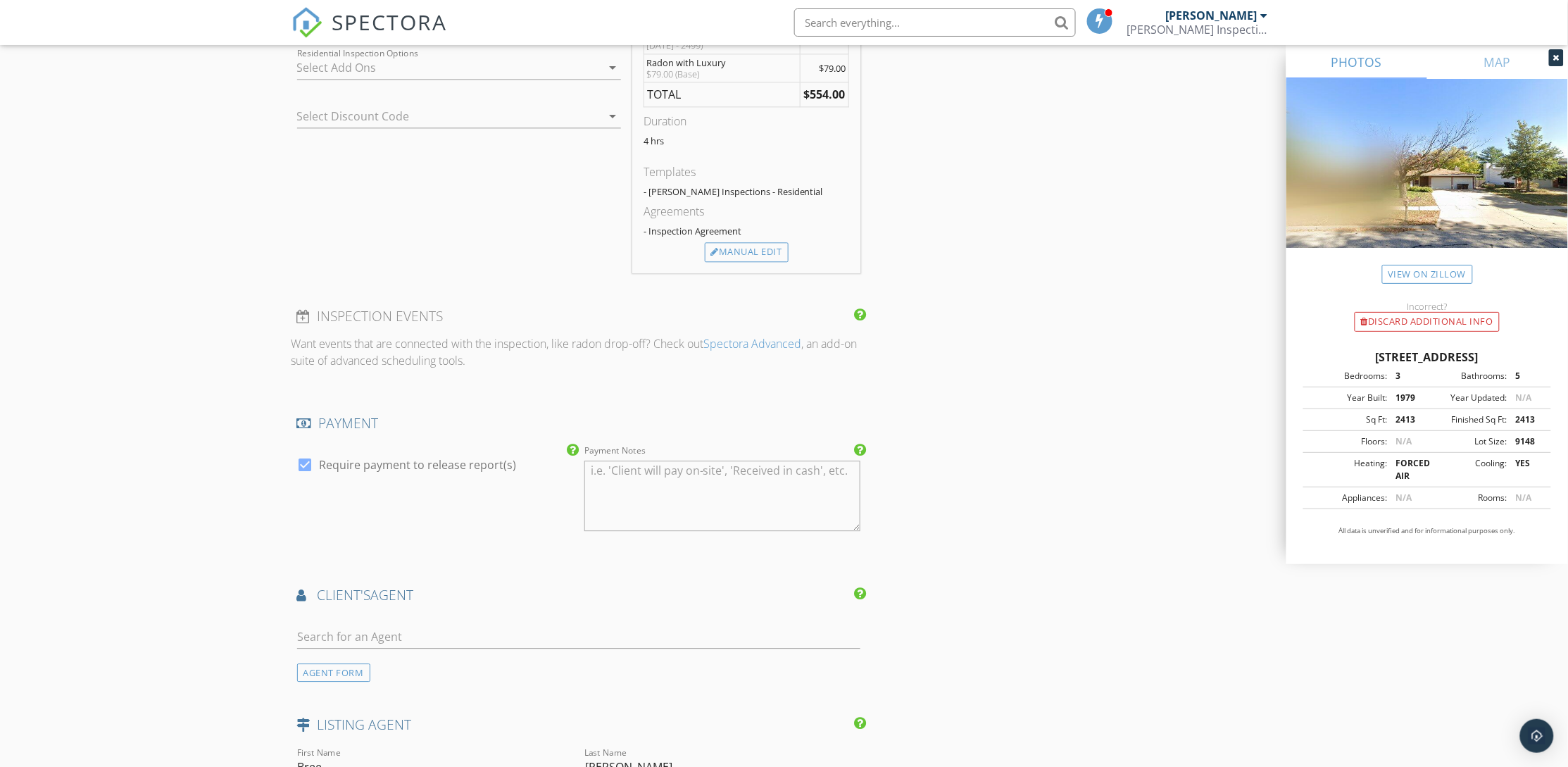
scroll to position [1267, 0]
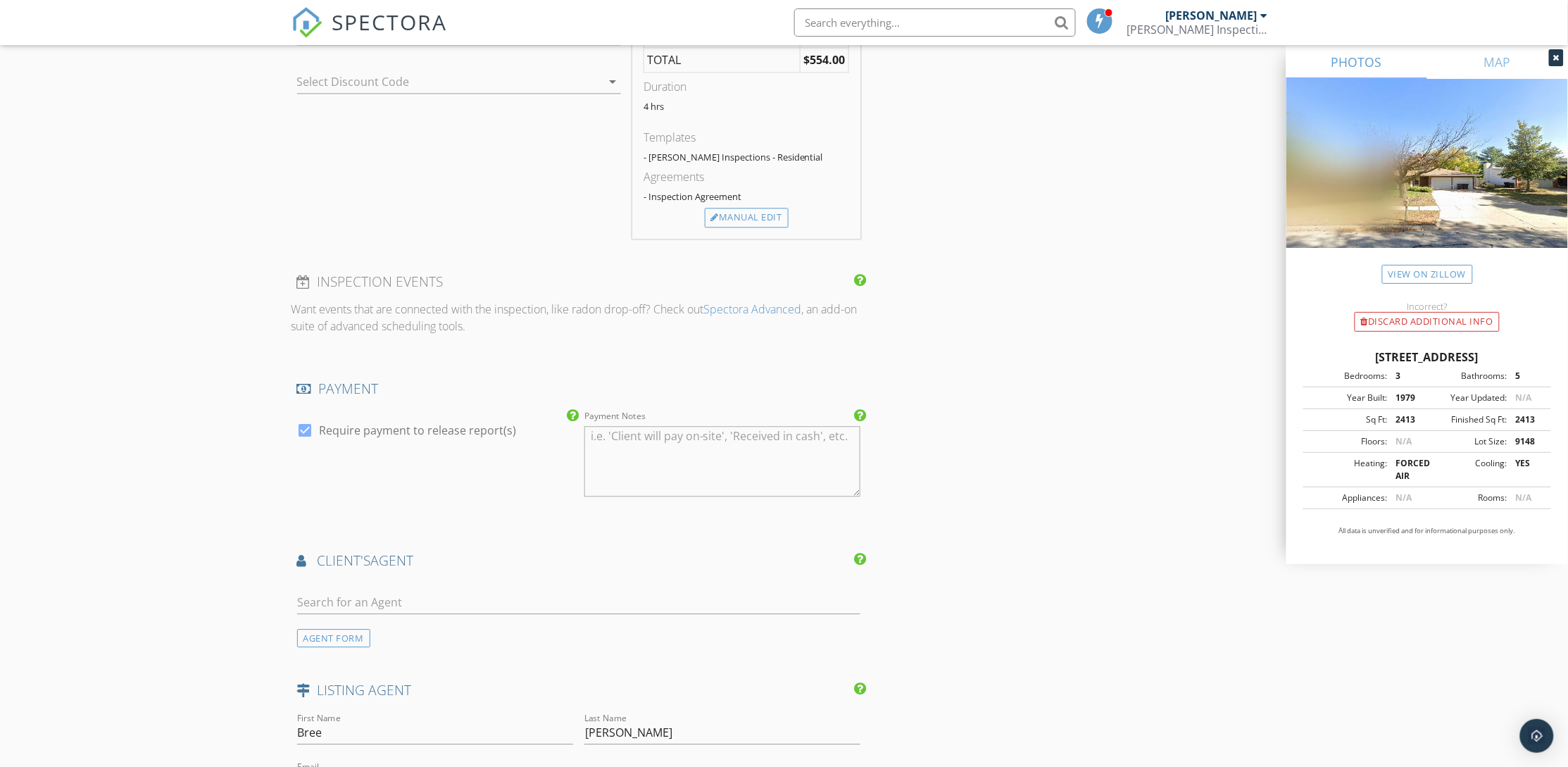
click at [668, 437] on textarea "Payment Notes" at bounding box center [722, 461] width 276 height 71
click at [599, 427] on textarea "CLient will be sending check to office or providing on site at the time of comp…" at bounding box center [722, 461] width 276 height 71
type textarea "Client will be sending check to office or providing on site at the time of comp…"
click at [992, 515] on div "INSPECTOR(S) check_box Tori Amato PRIMARY Tori Amato arrow_drop_down check_box_…" at bounding box center [784, 240] width 986 height 2687
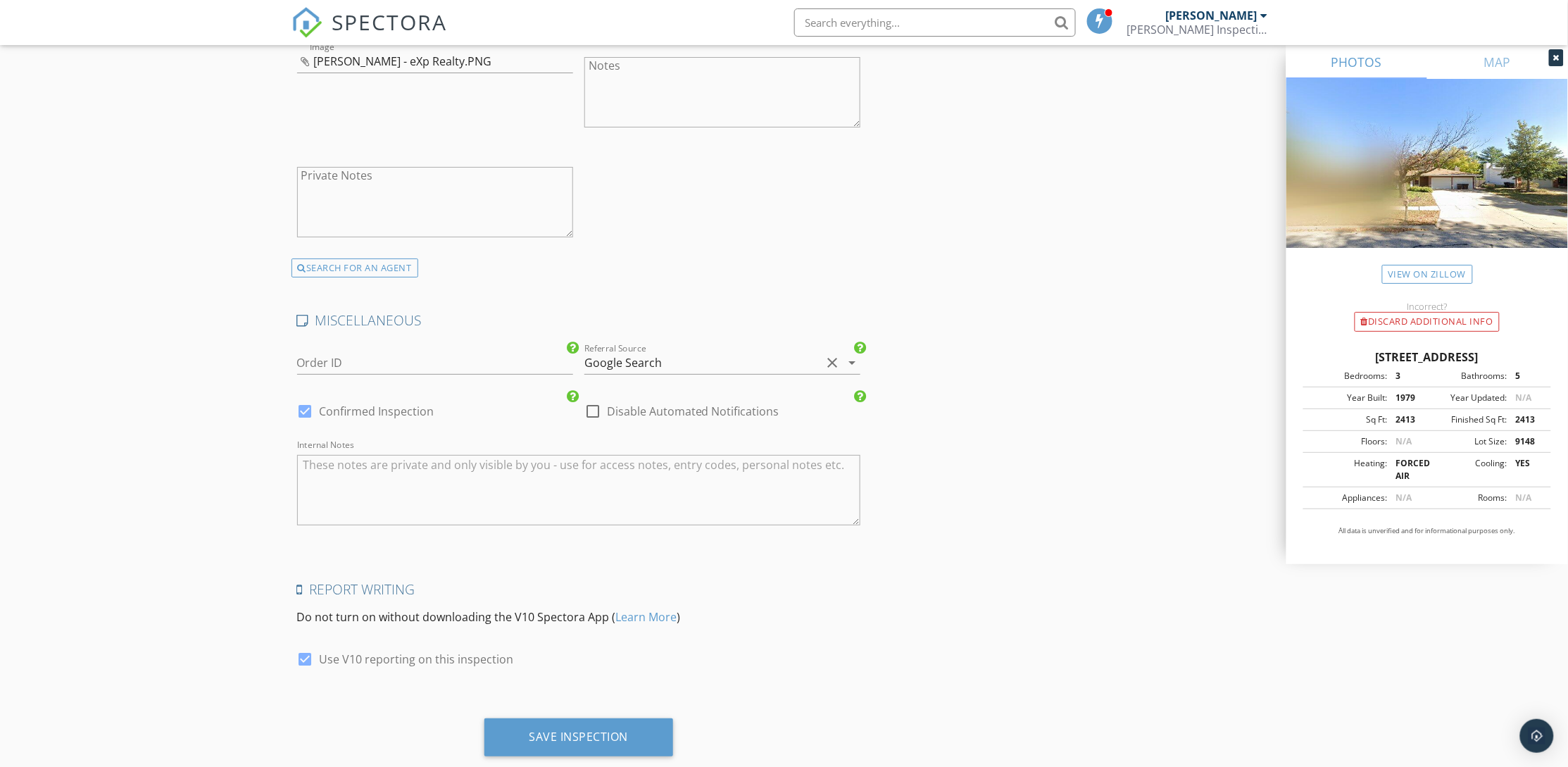
scroll to position [2109, 0]
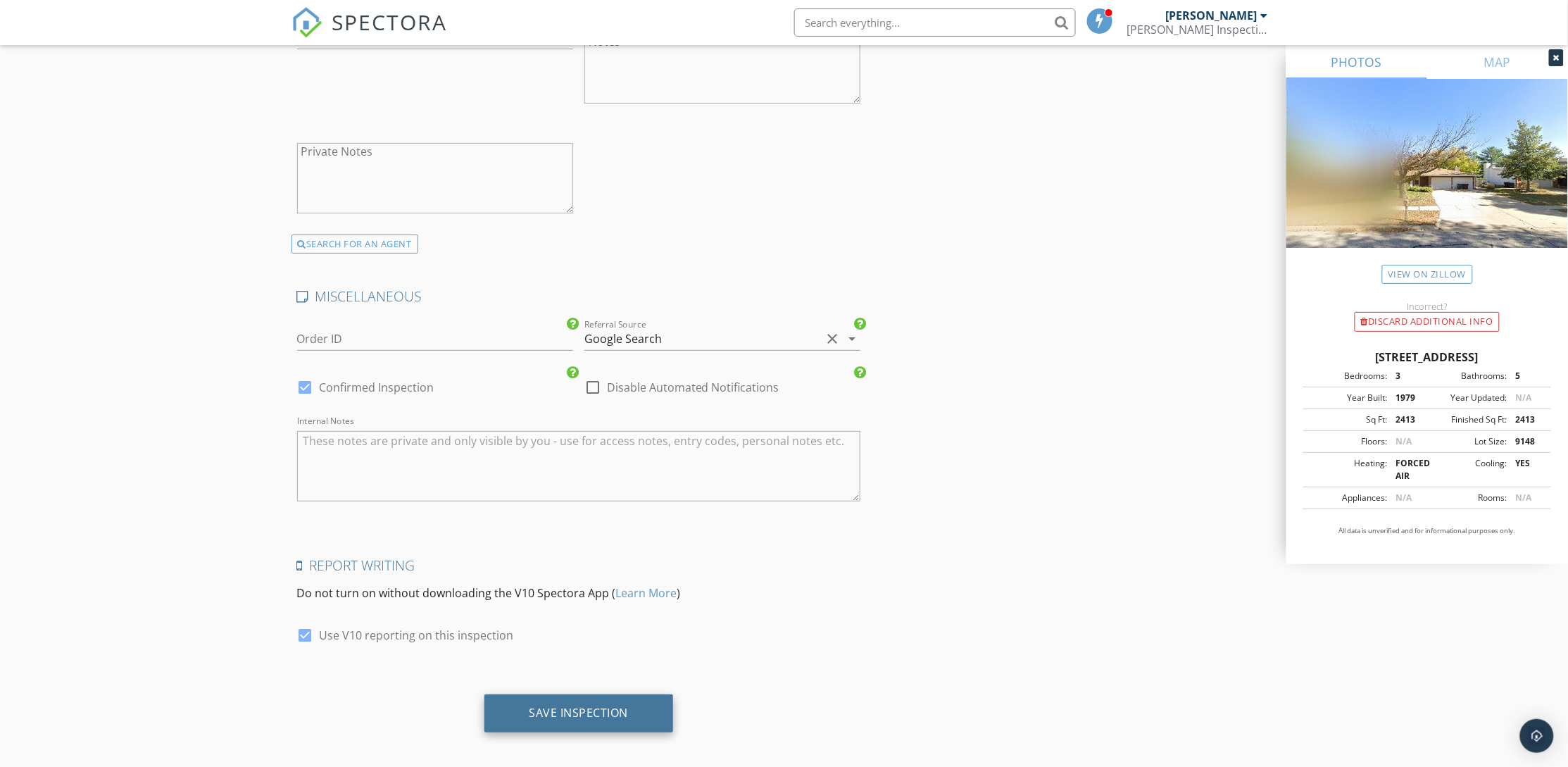
click at [584, 705] on div "Save Inspection" at bounding box center [579, 712] width 99 height 14
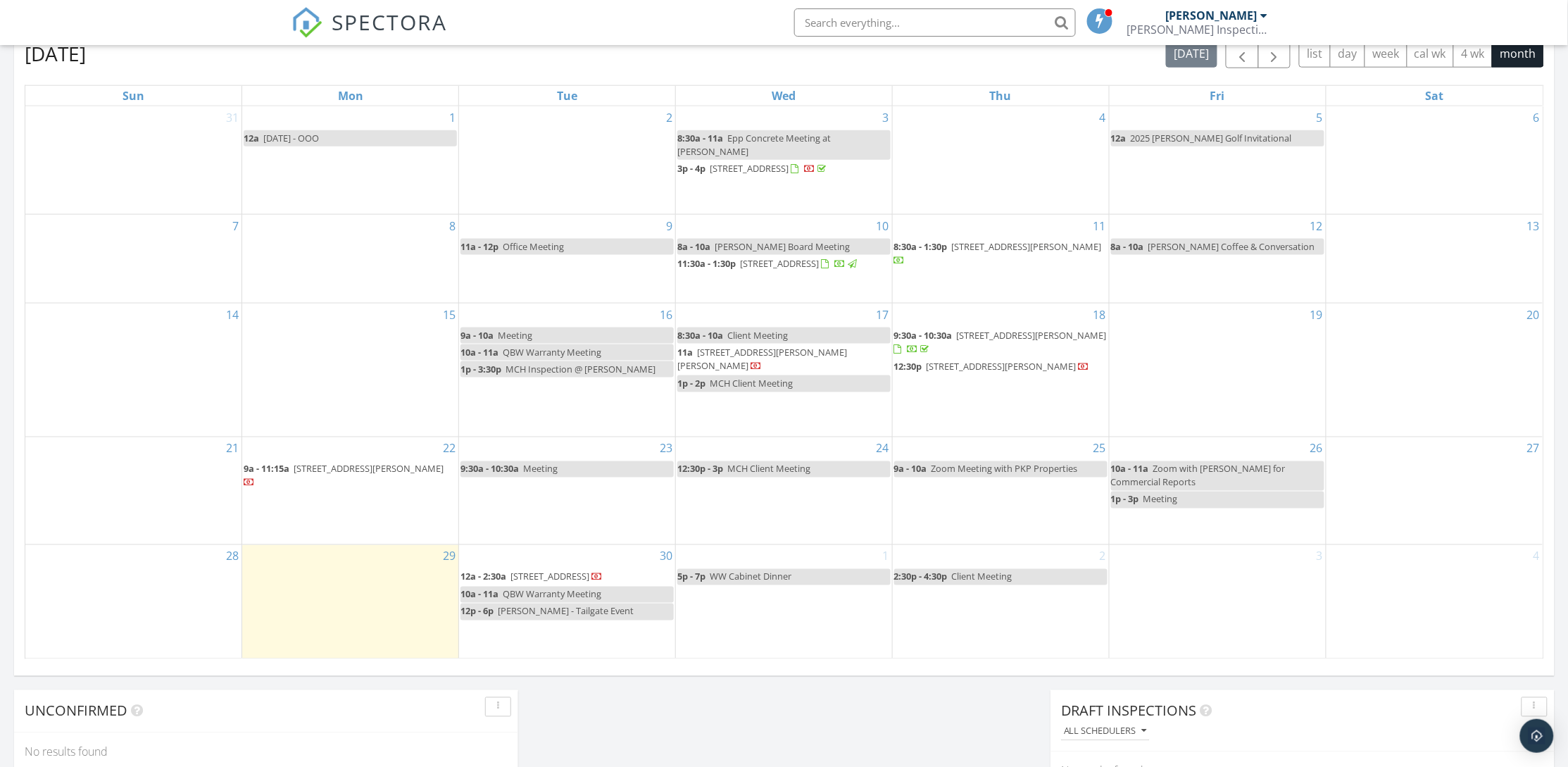
scroll to position [528, 0]
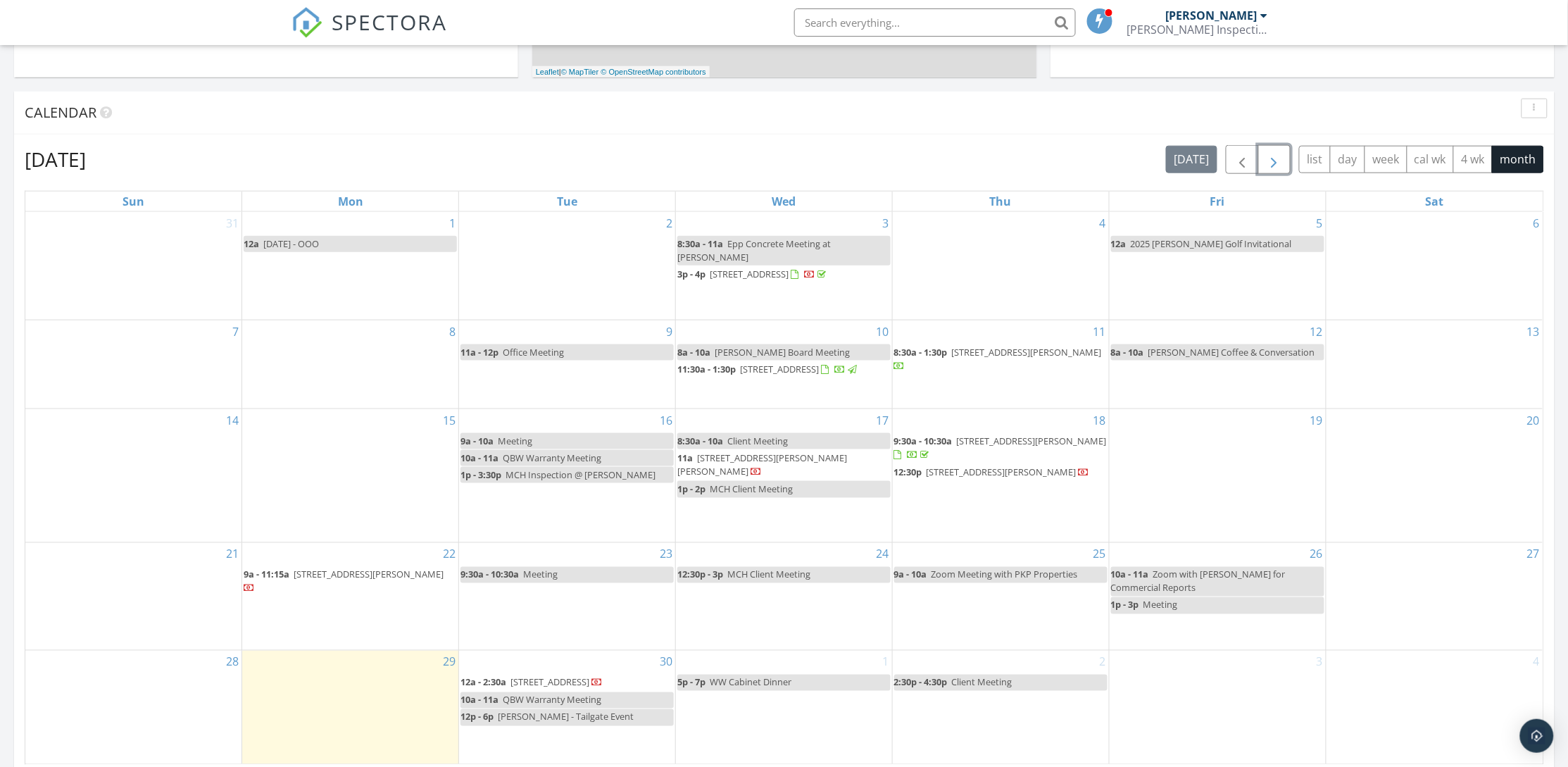
click at [1270, 166] on span "button" at bounding box center [1274, 160] width 17 height 17
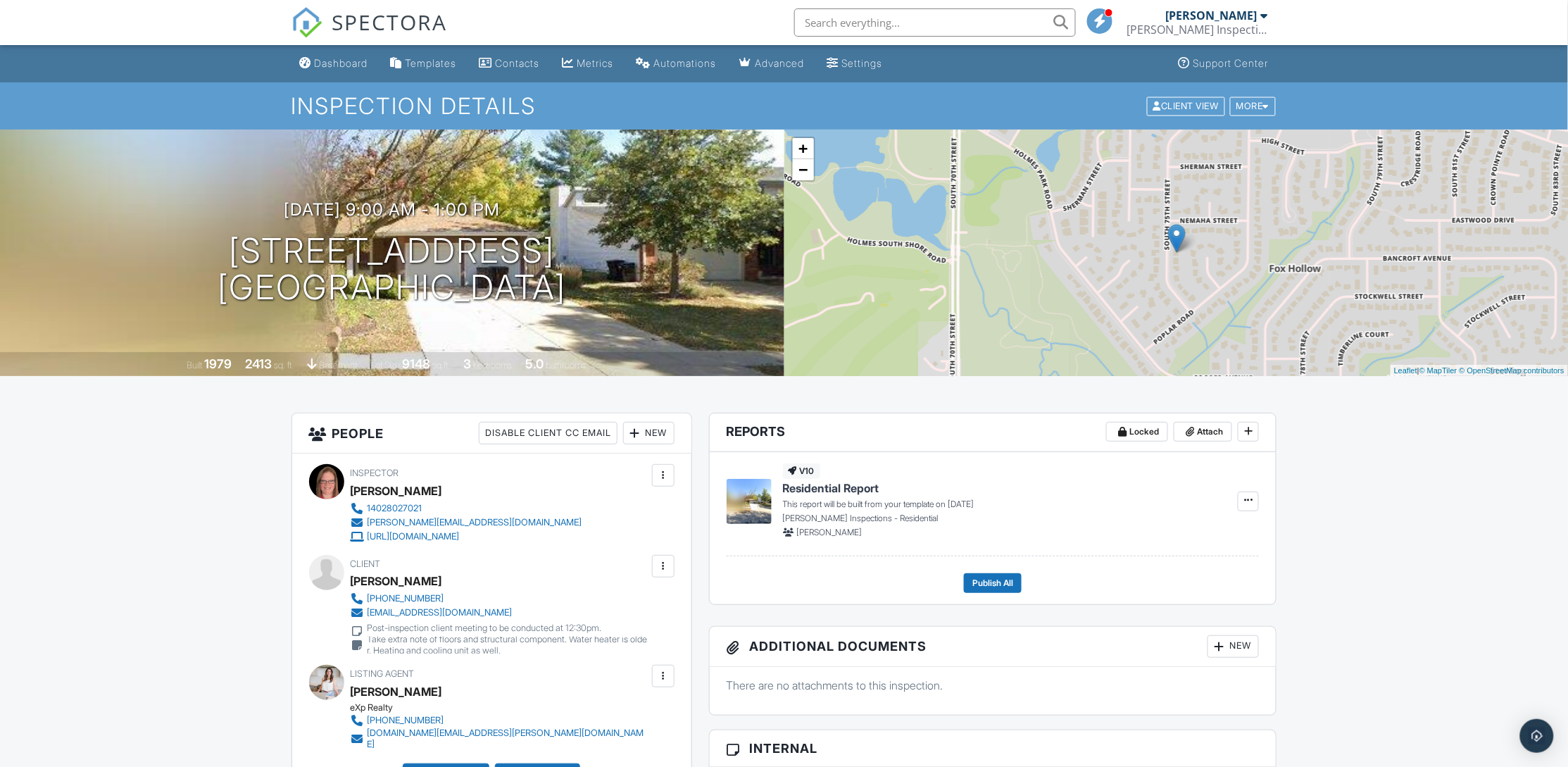
click at [677, 298] on div "[DATE] 9:00 am - 1:00 pm [STREET_ADDRESS] [GEOGRAPHIC_DATA], NE 68506" at bounding box center [392, 253] width 784 height 107
click at [354, 64] on div "Dashboard" at bounding box center [341, 63] width 53 height 12
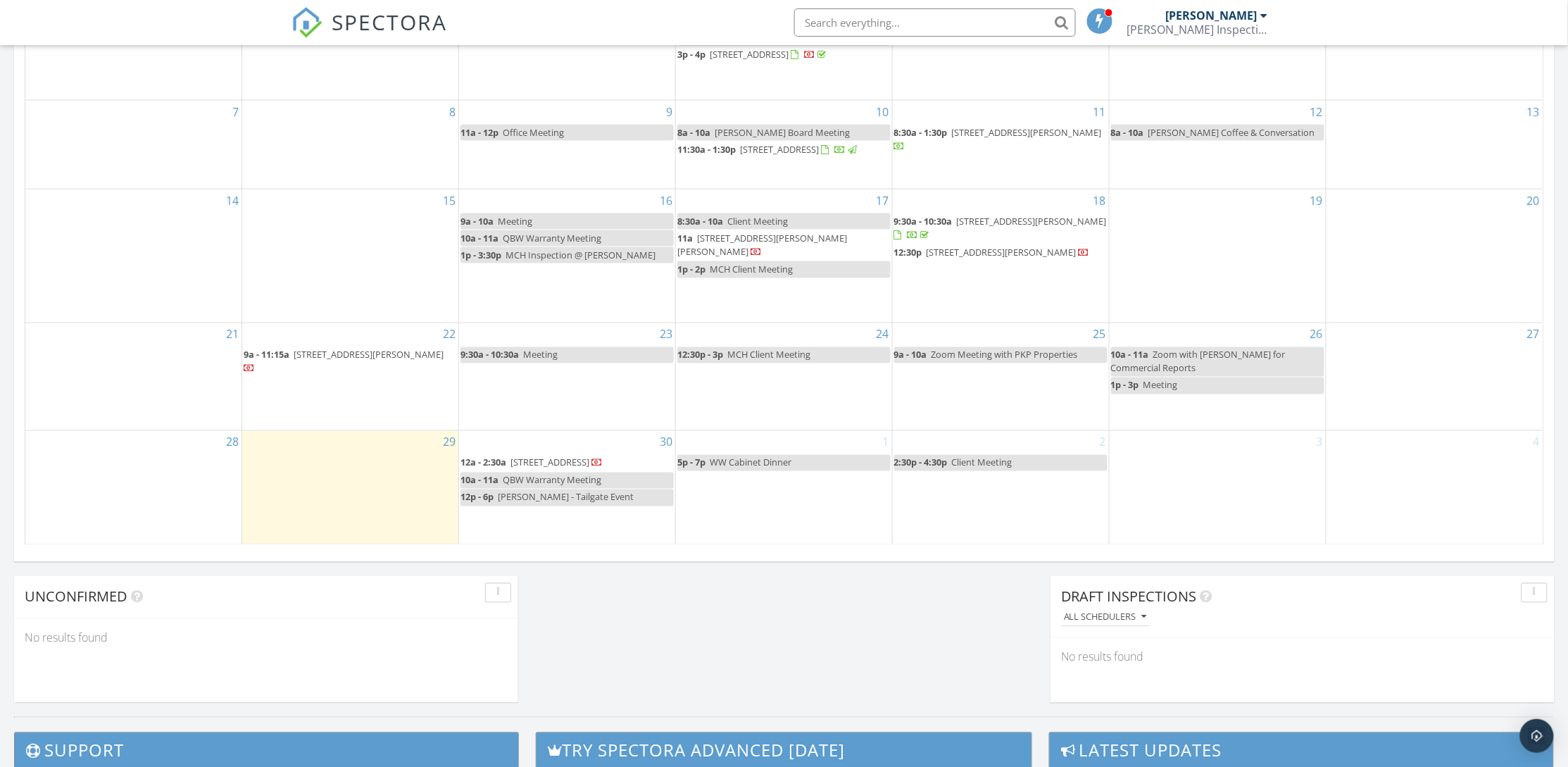
scroll to position [528, 0]
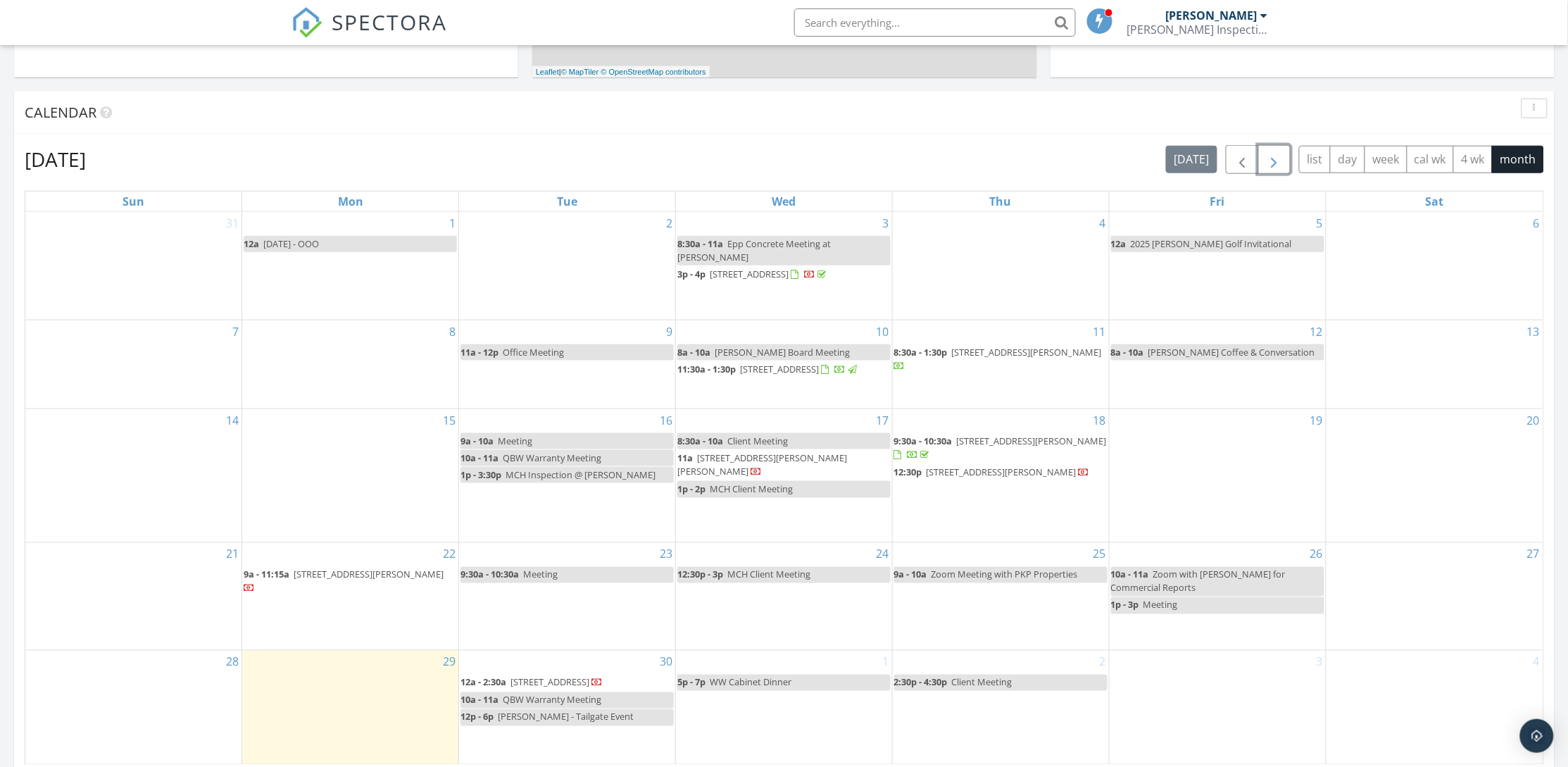
click at [1277, 161] on span "button" at bounding box center [1274, 160] width 17 height 17
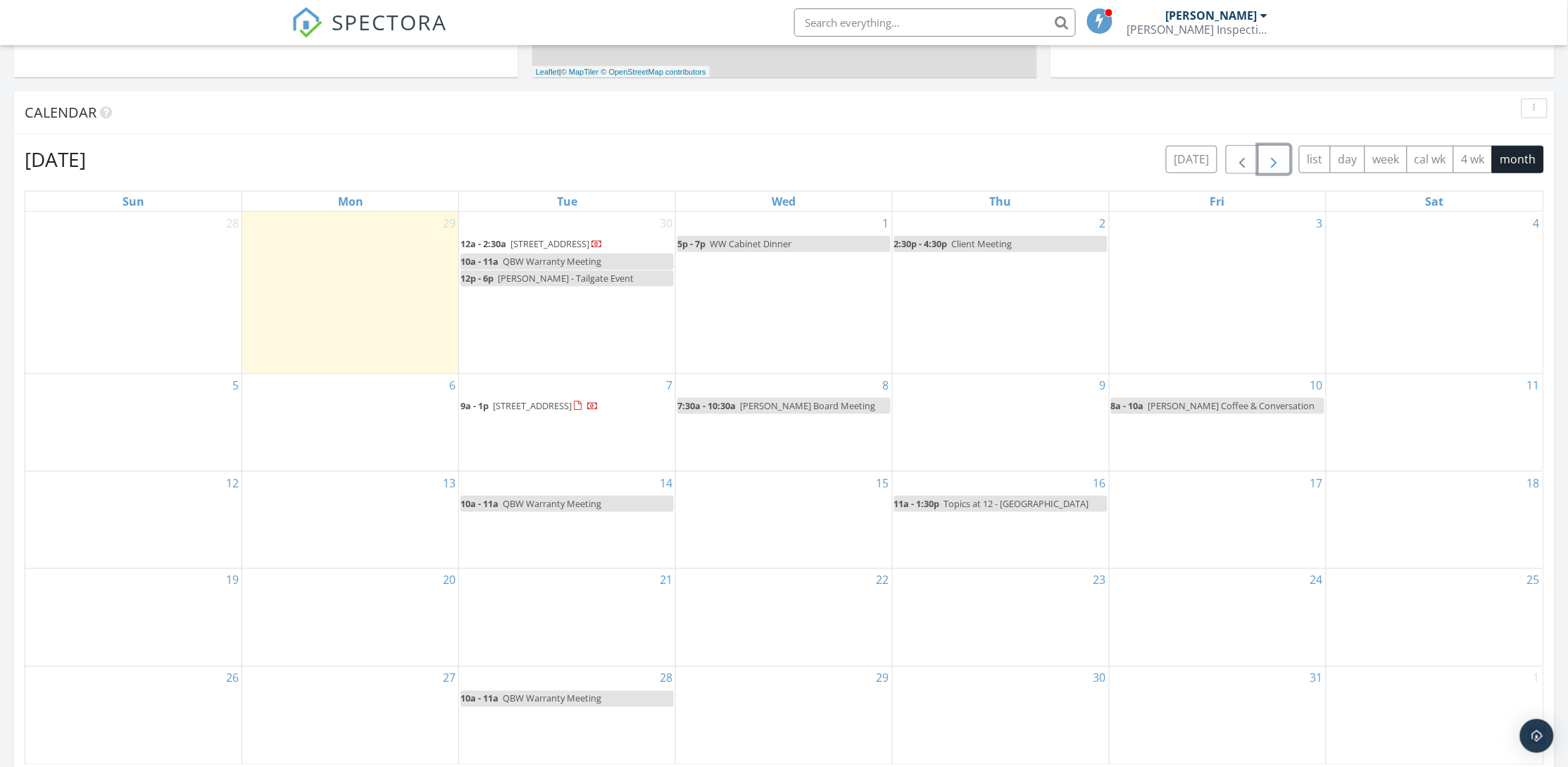
click at [565, 406] on span "[STREET_ADDRESS]" at bounding box center [532, 406] width 79 height 13
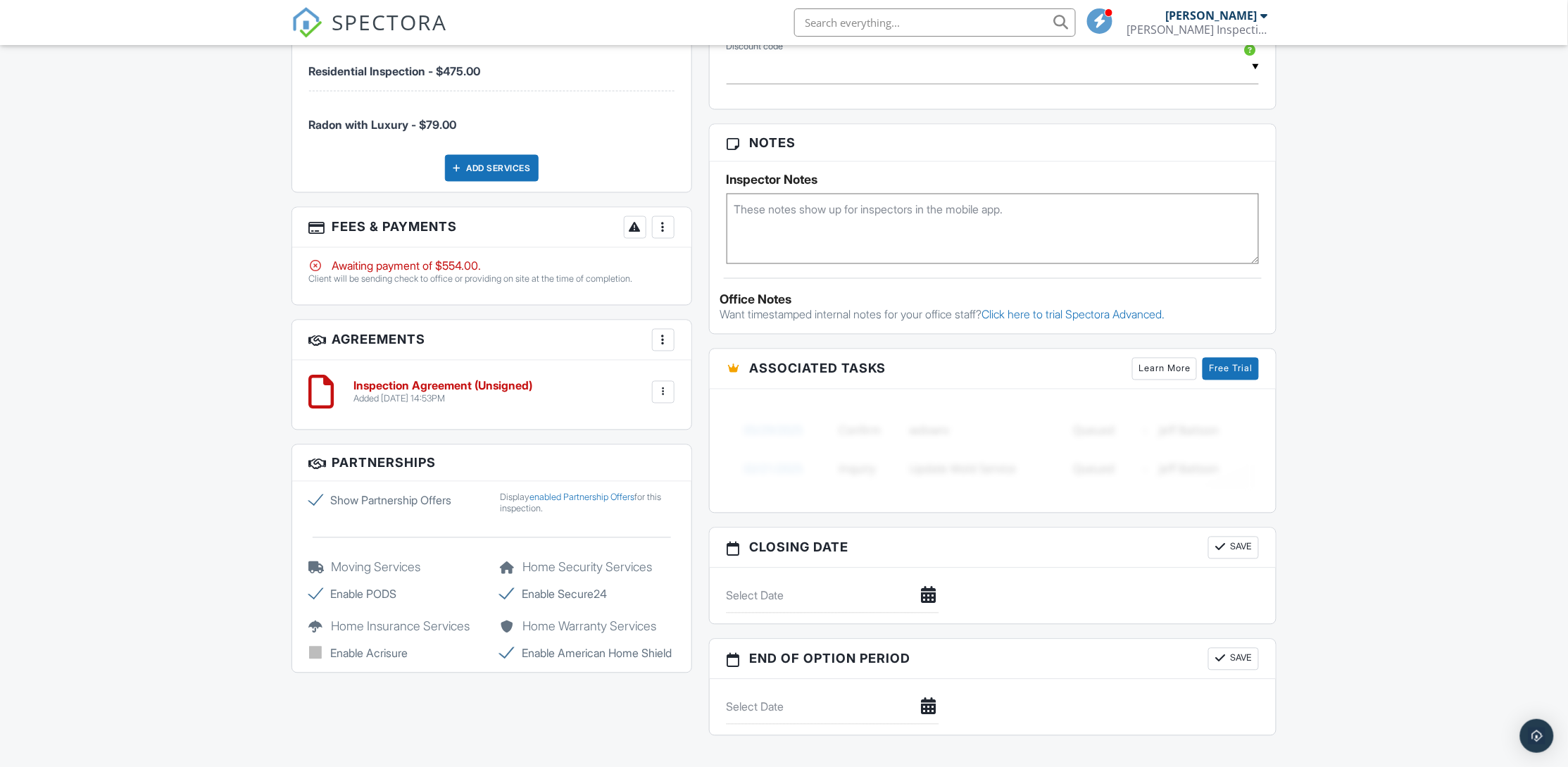
click at [794, 215] on textarea at bounding box center [993, 229] width 533 height 71
type textarea "Lockbox Code: 3330"
click at [1365, 353] on div "Dashboard Templates Contacts Metrics Automations Advanced Settings Support Cent…" at bounding box center [784, 200] width 1568 height 2015
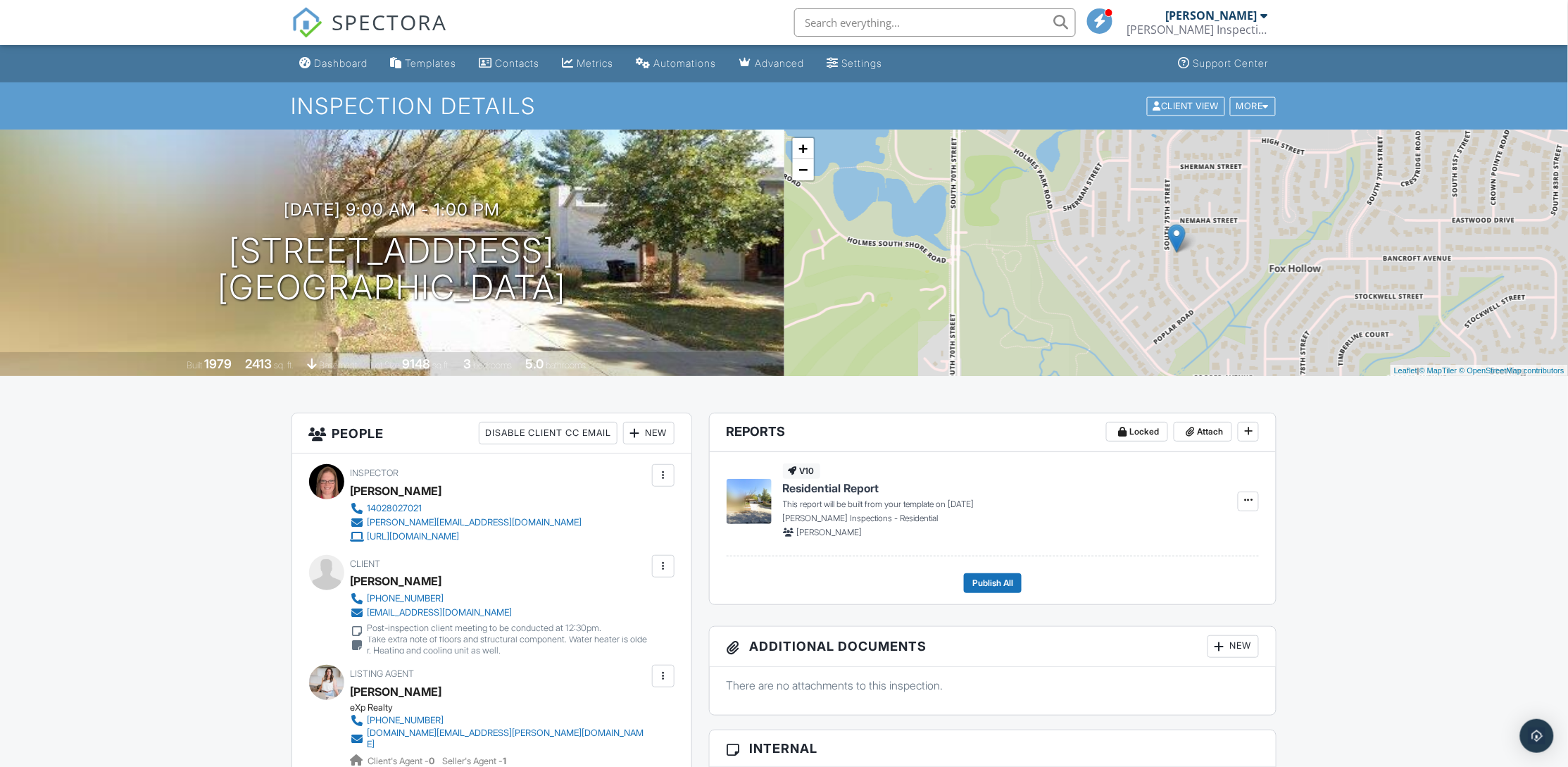
click at [655, 306] on div "[DATE] 9:00 am - 1:00 pm [STREET_ADDRESS] [GEOGRAPHIC_DATA], NE 68506 Built 197…" at bounding box center [392, 253] width 784 height 246
click at [1247, 508] on button at bounding box center [1248, 500] width 21 height 19
click at [332, 58] on div "Dashboard" at bounding box center [341, 63] width 53 height 12
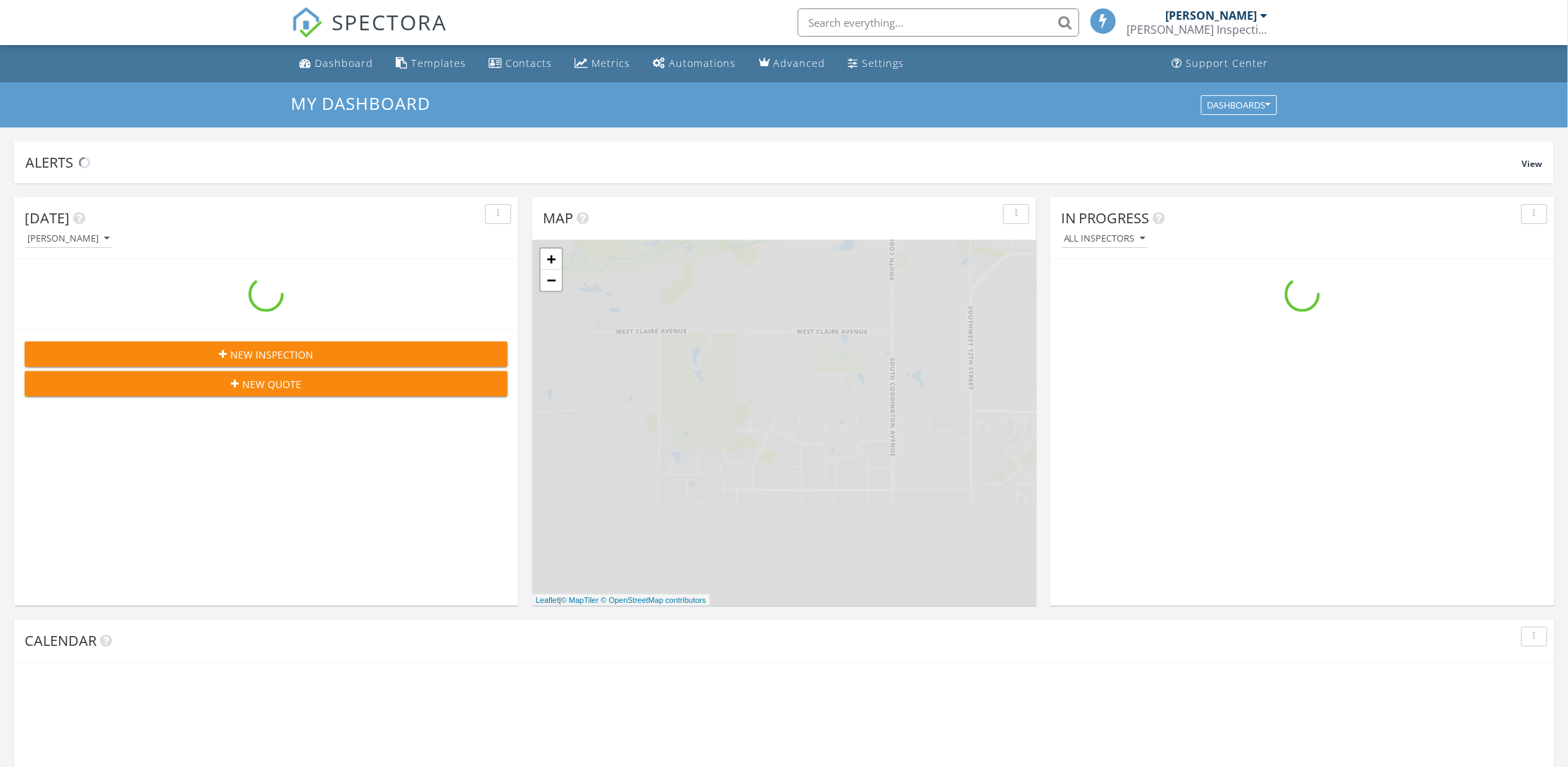
scroll to position [1313, 1600]
